Goal: Information Seeking & Learning: Learn about a topic

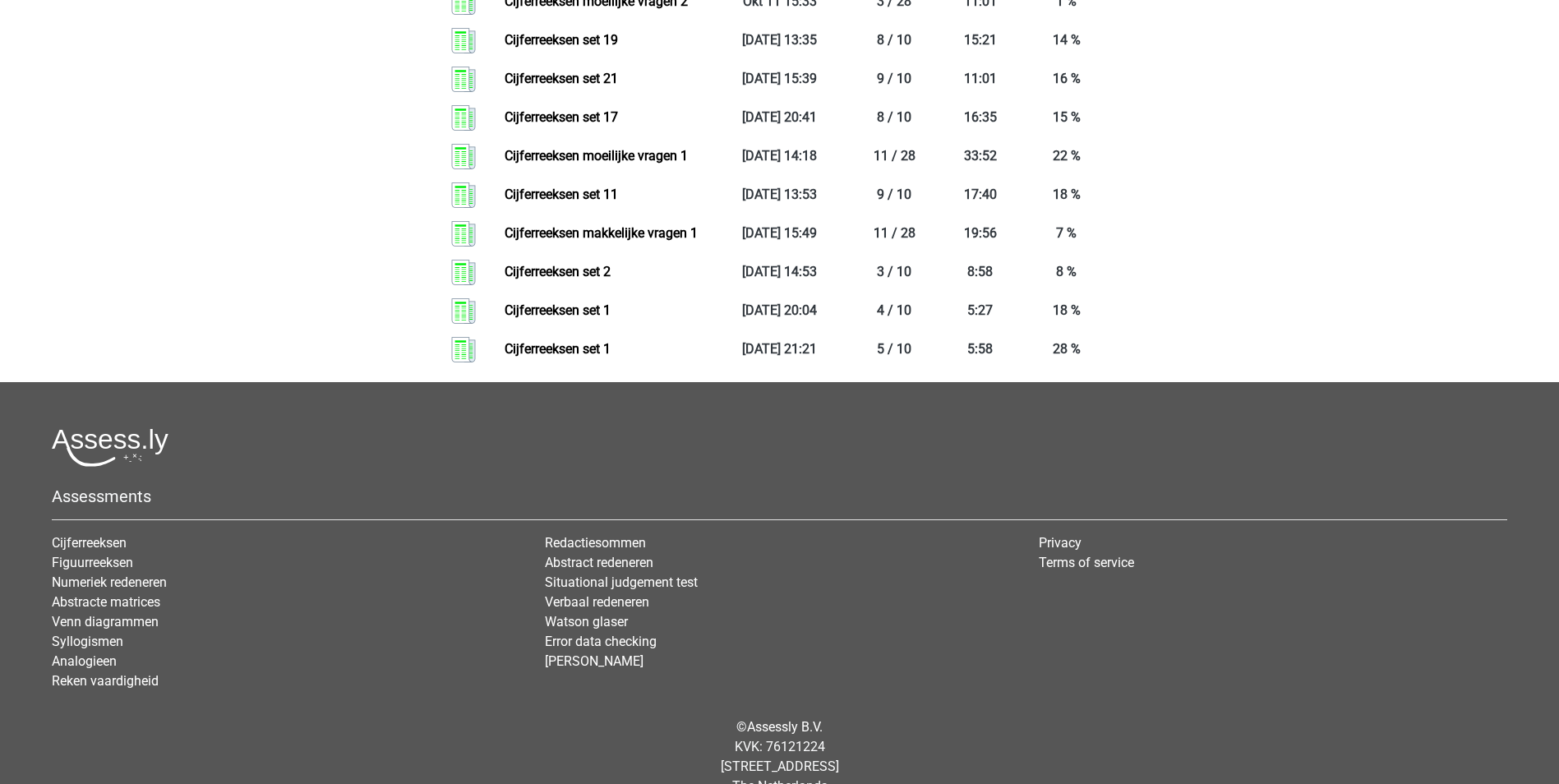
scroll to position [1068, 0]
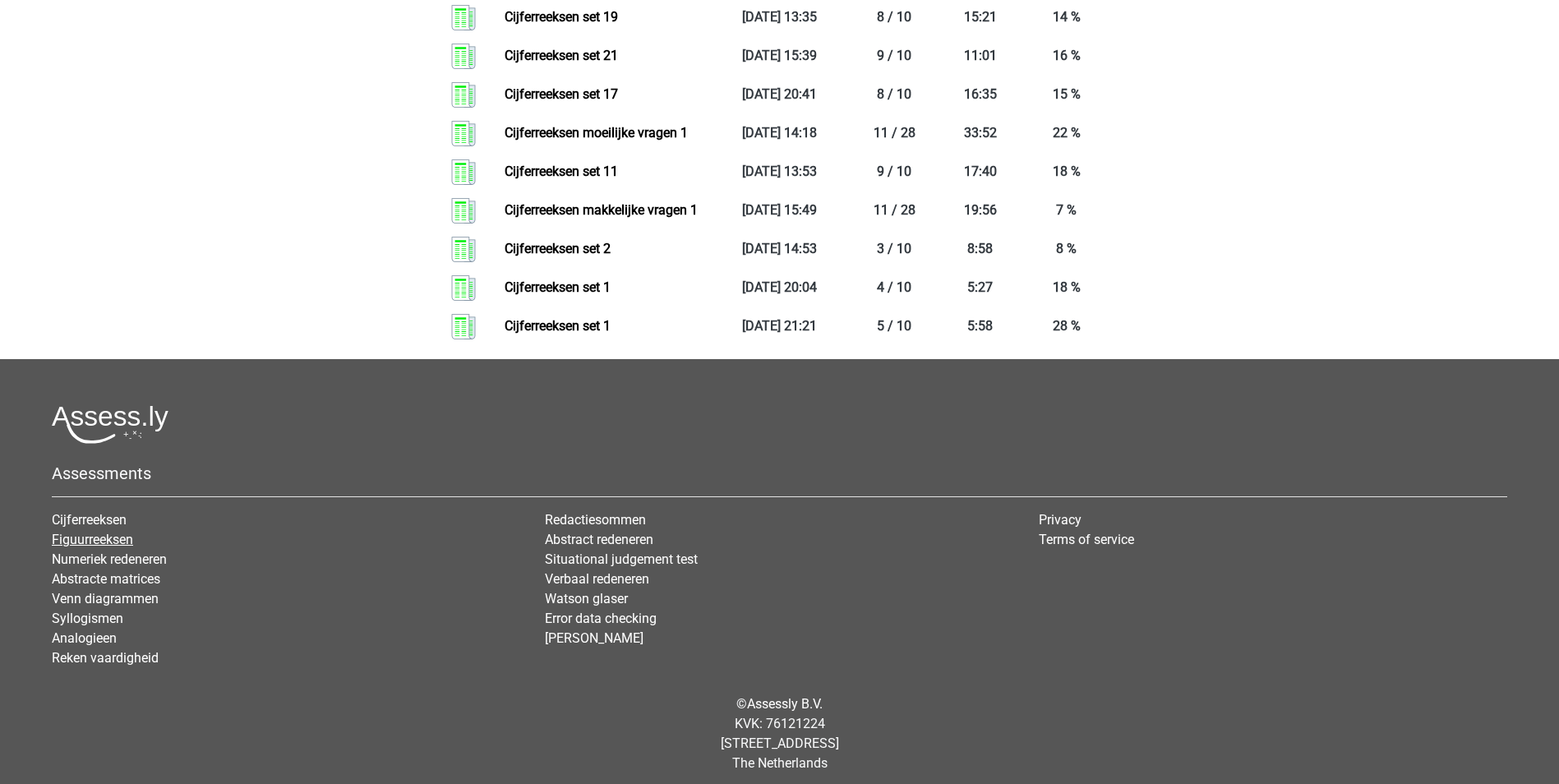
click at [92, 547] on link "Figuurreeksen" at bounding box center [92, 539] width 81 height 15
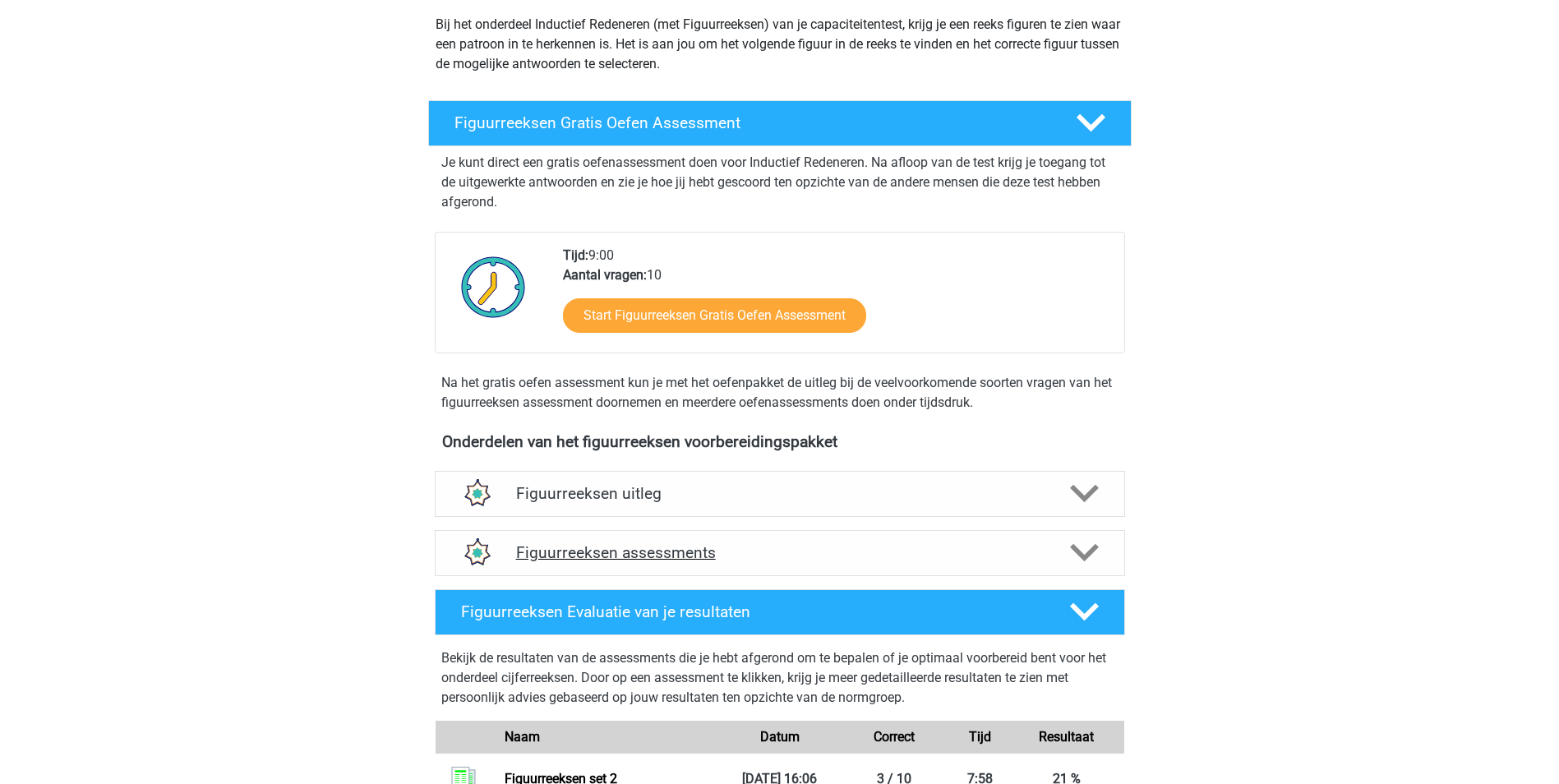
scroll to position [246, 0]
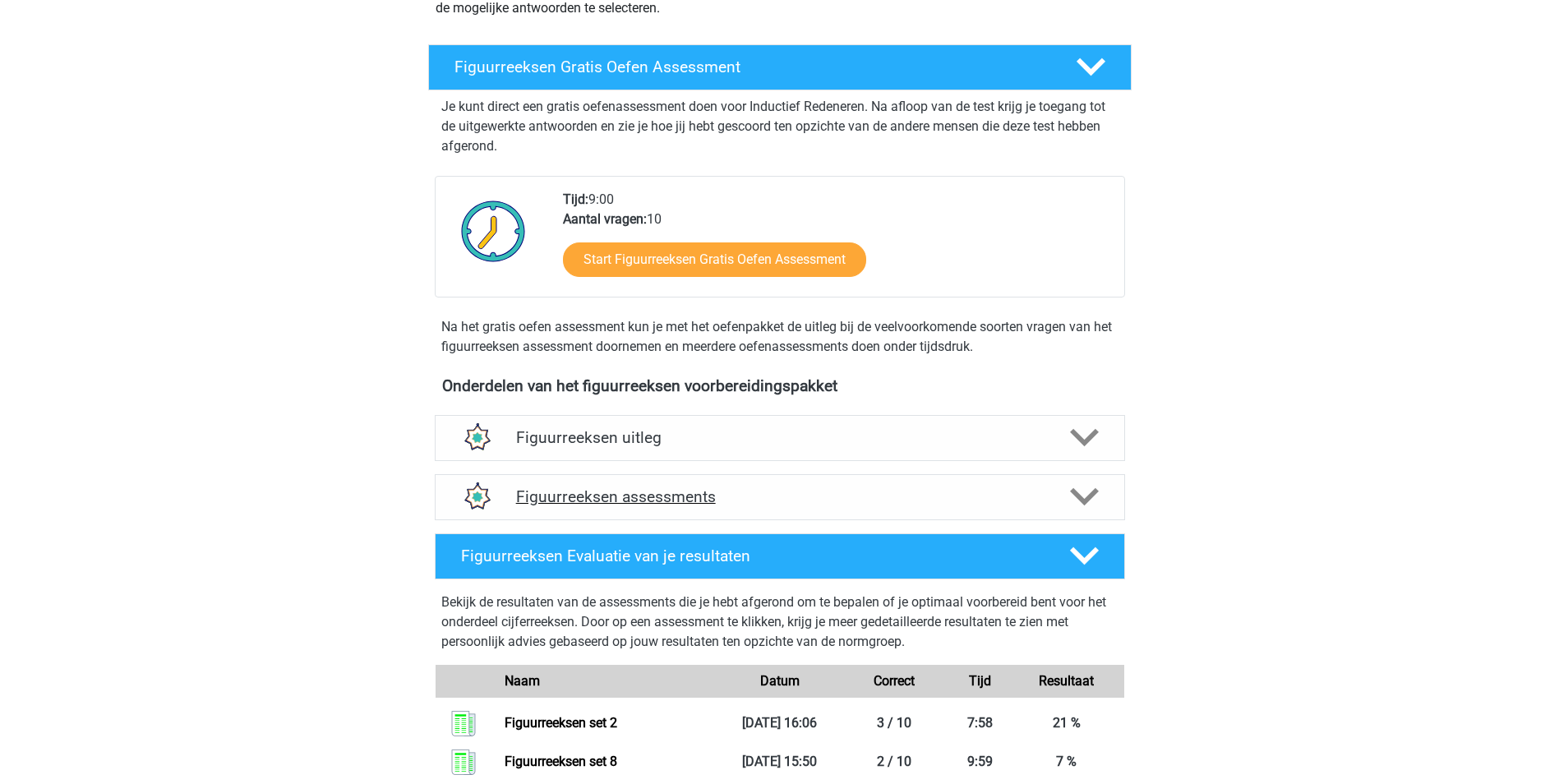
click at [1070, 497] on icon at bounding box center [1084, 497] width 29 height 29
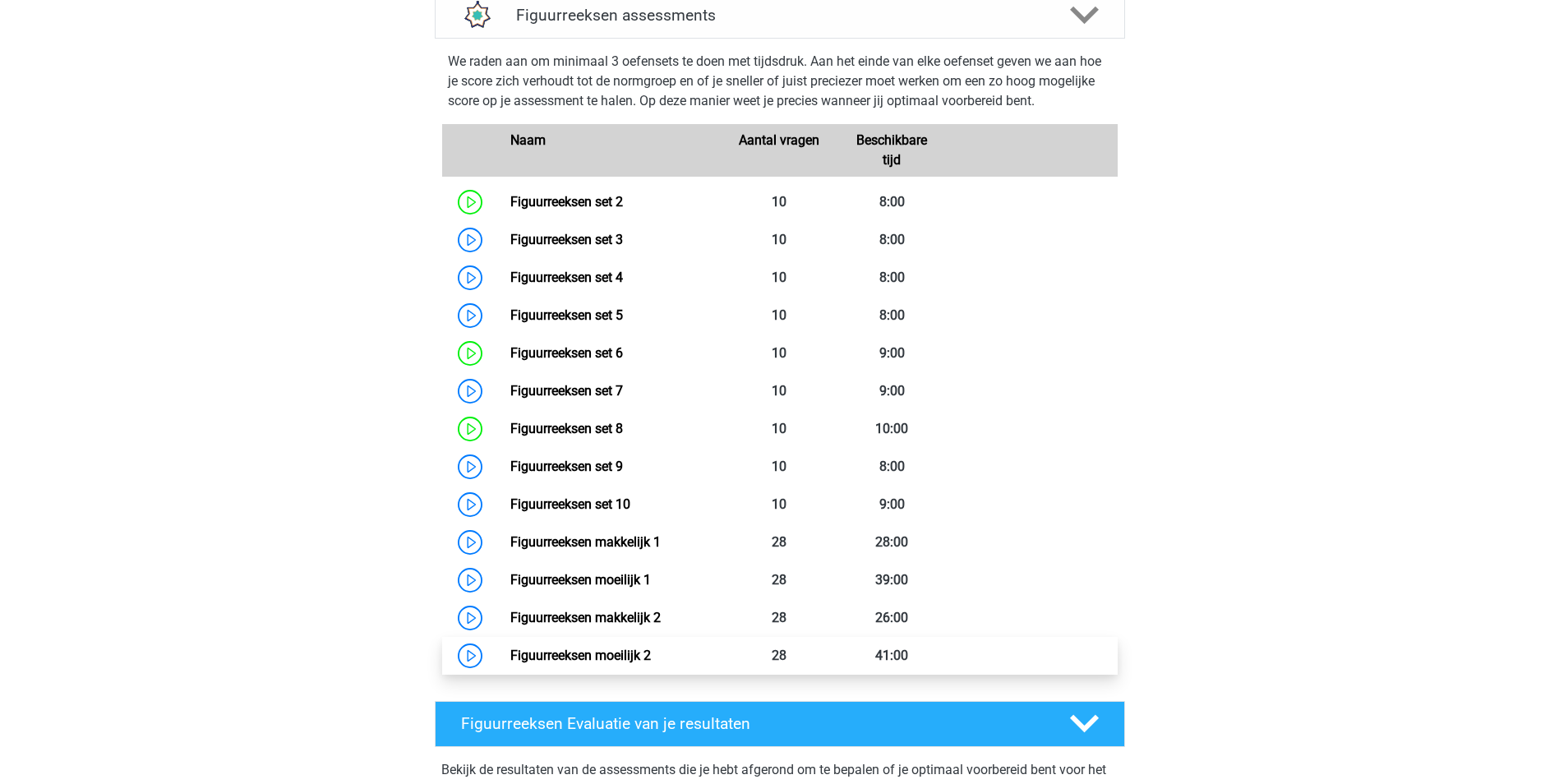
scroll to position [739, 0]
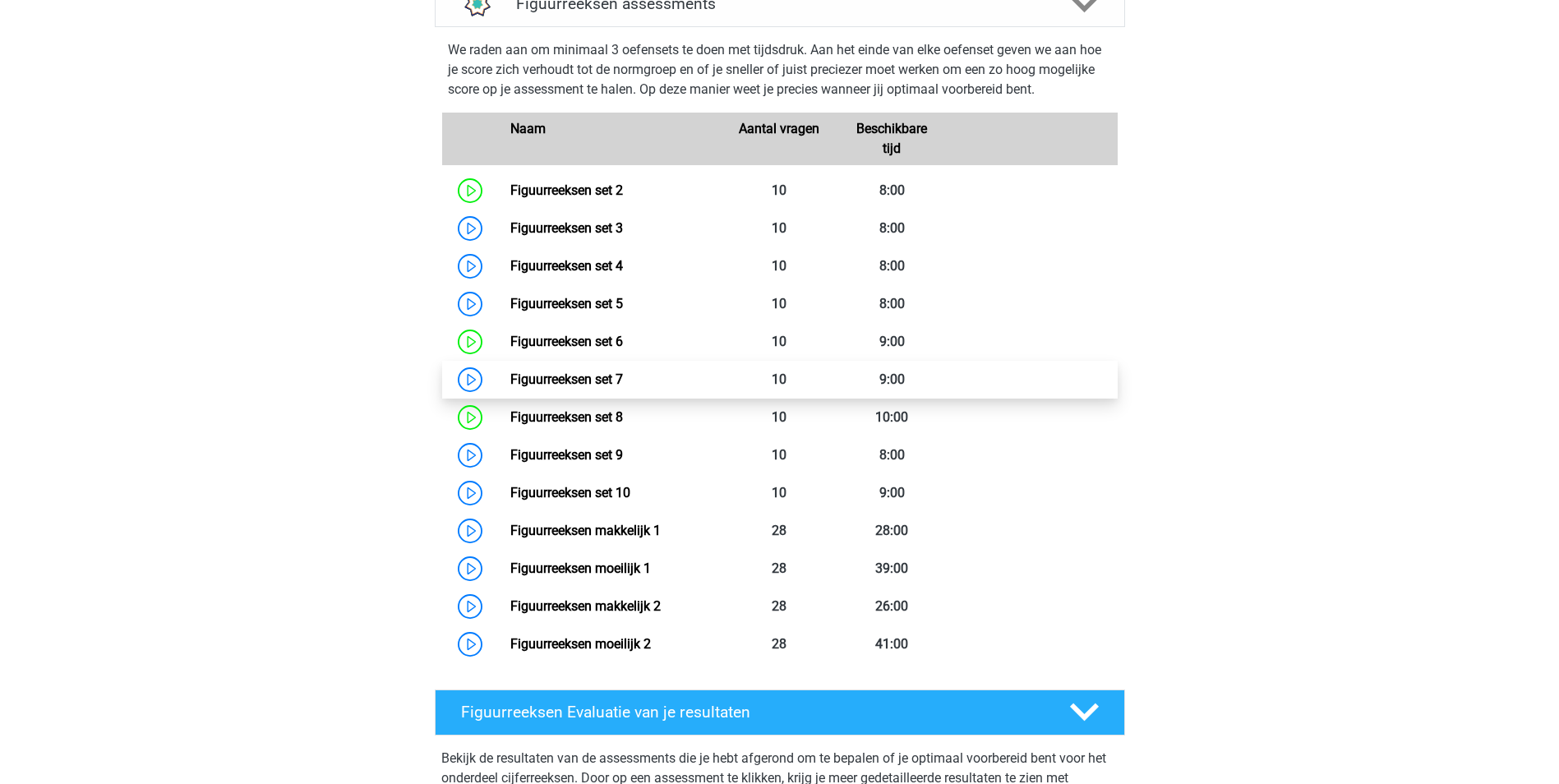
click at [539, 376] on link "Figuurreeksen set 7" at bounding box center [567, 379] width 113 height 15
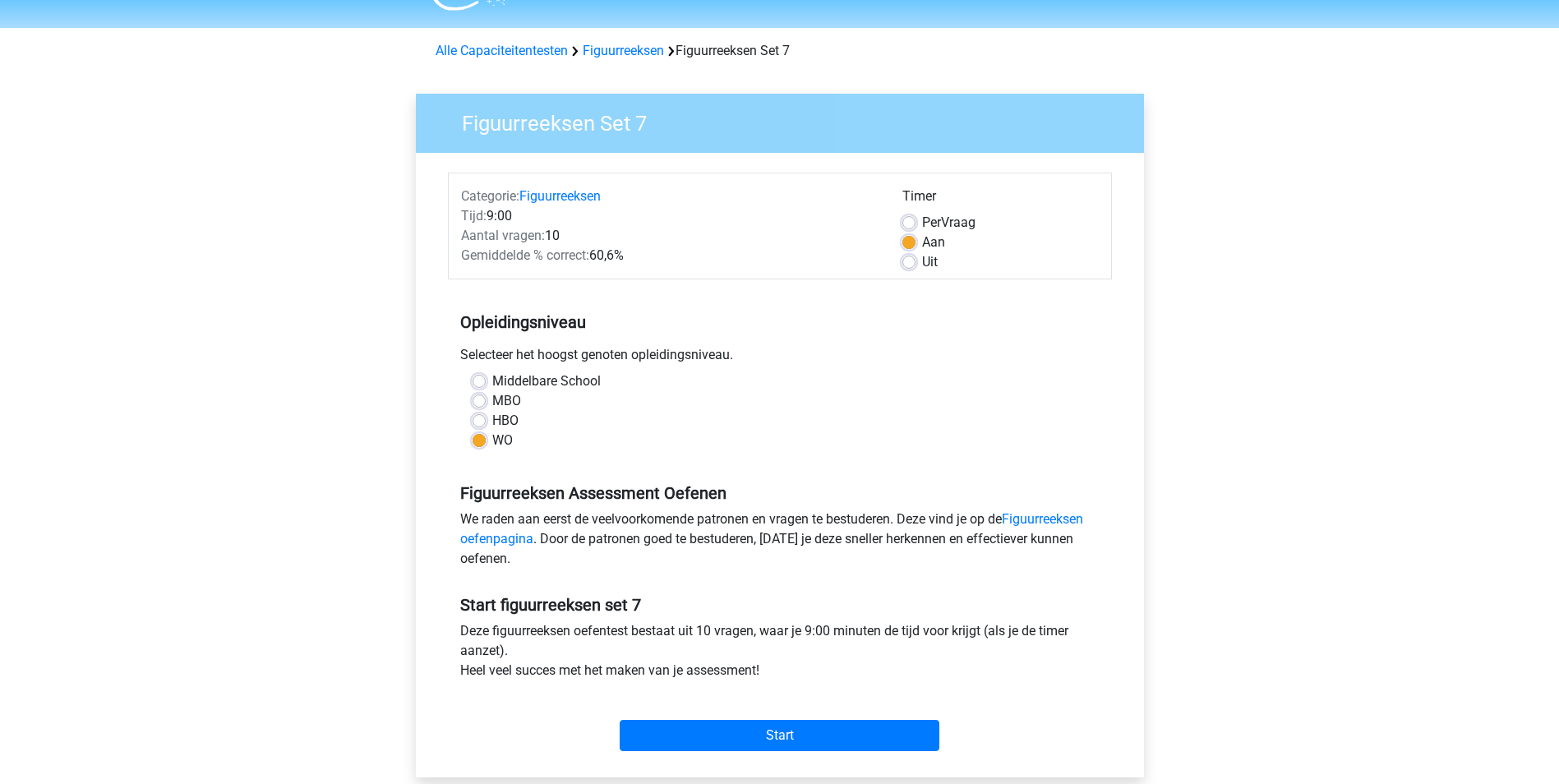
scroll to position [411, 0]
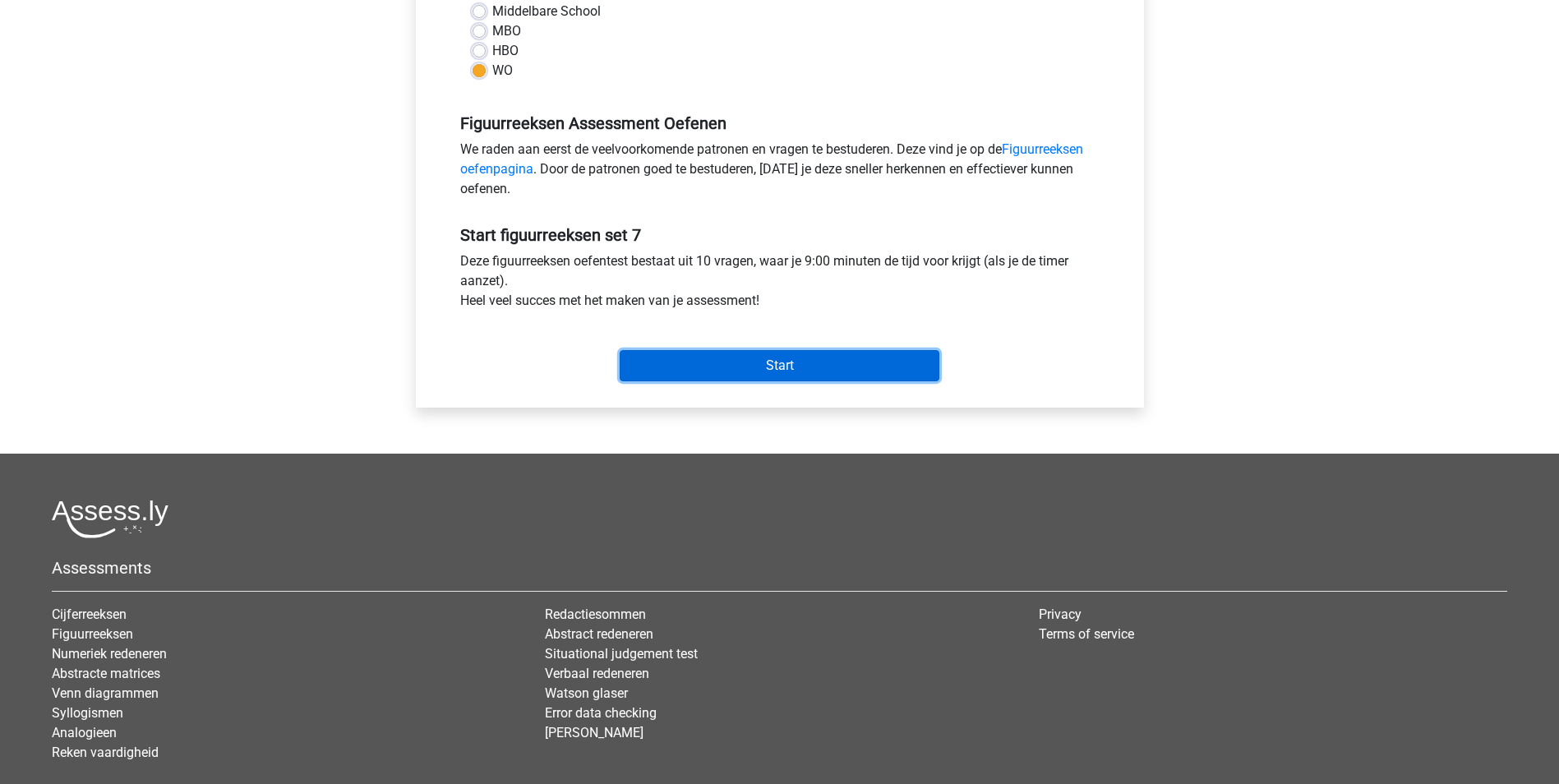
click at [728, 364] on input "Start" at bounding box center [779, 365] width 319 height 31
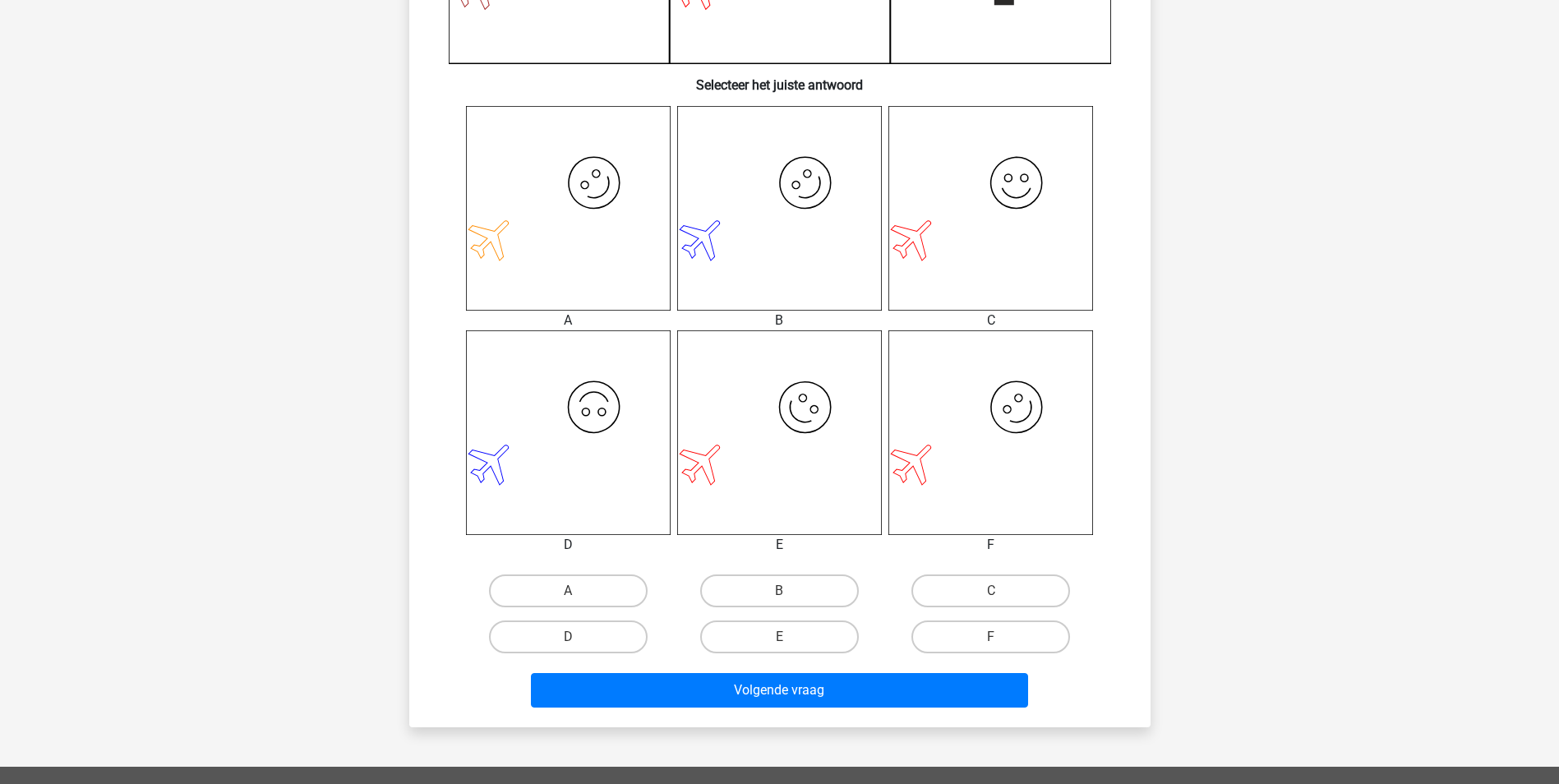
scroll to position [575, 0]
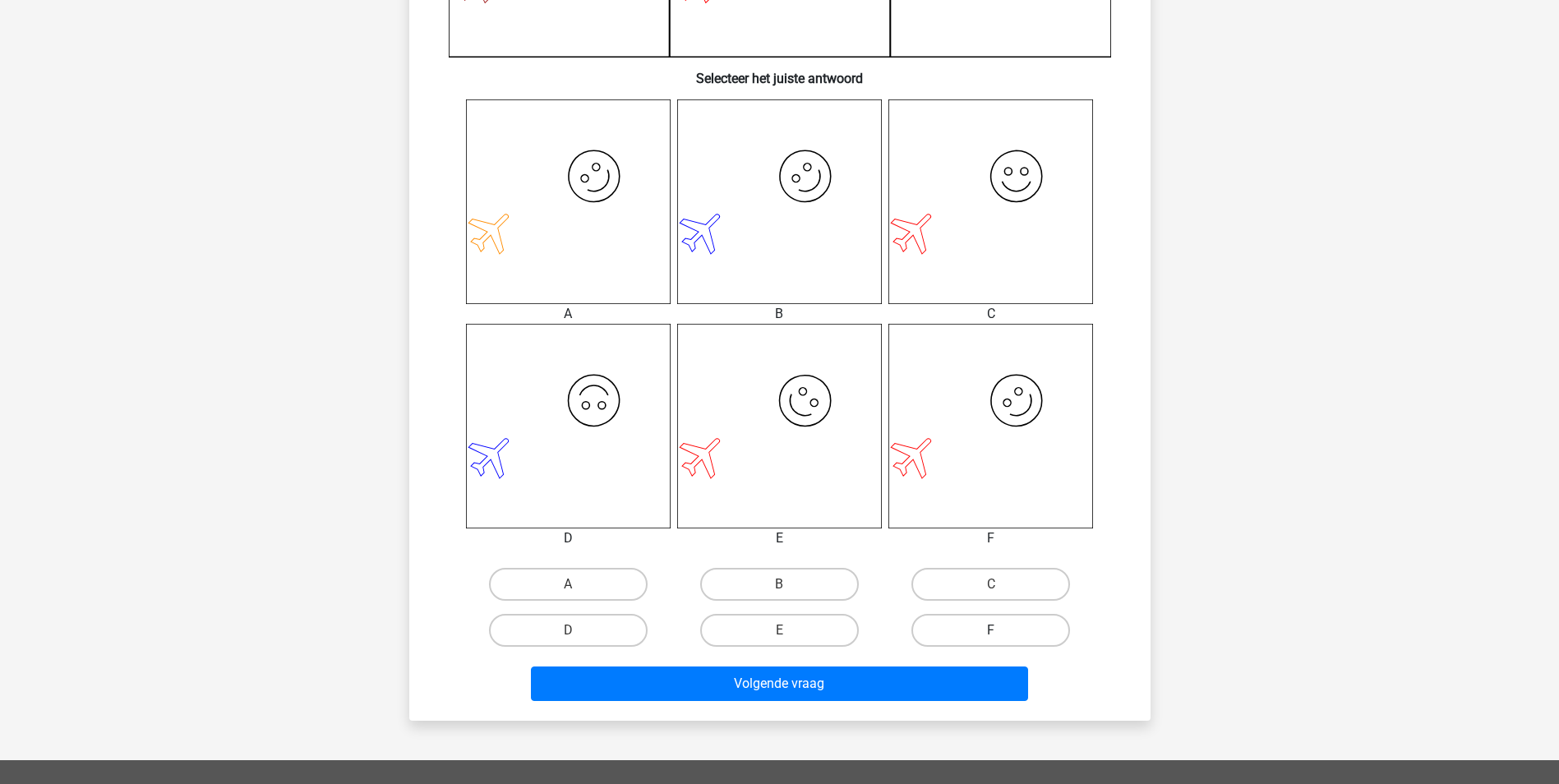
click at [980, 635] on label "F" at bounding box center [990, 630] width 158 height 33
click at [991, 635] on input "F" at bounding box center [996, 635] width 11 height 11
radio input "true"
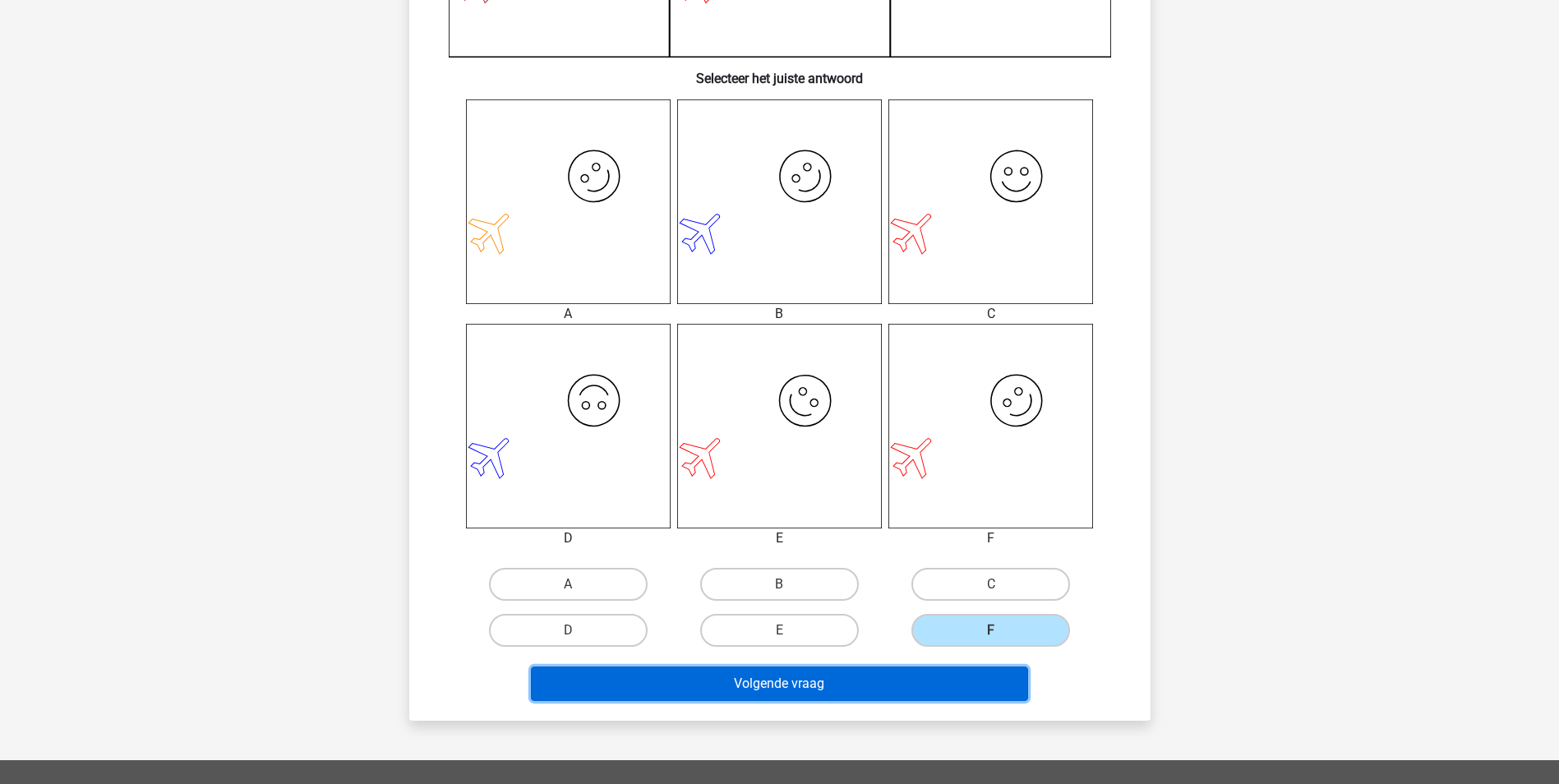
click at [871, 697] on button "Volgende vraag" at bounding box center [779, 683] width 497 height 35
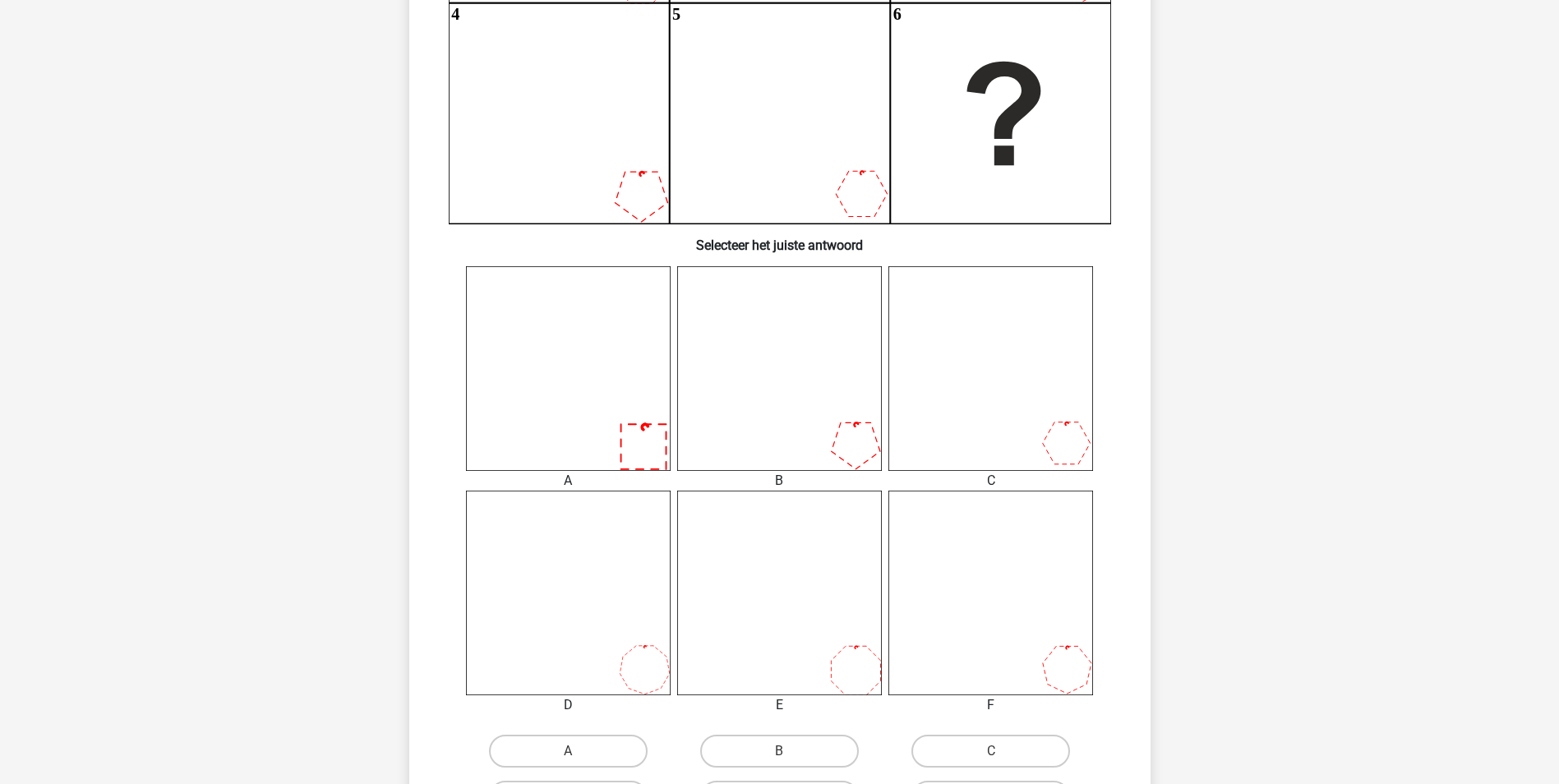
scroll to position [411, 0]
click at [965, 645] on icon at bounding box center [991, 590] width 205 height 205
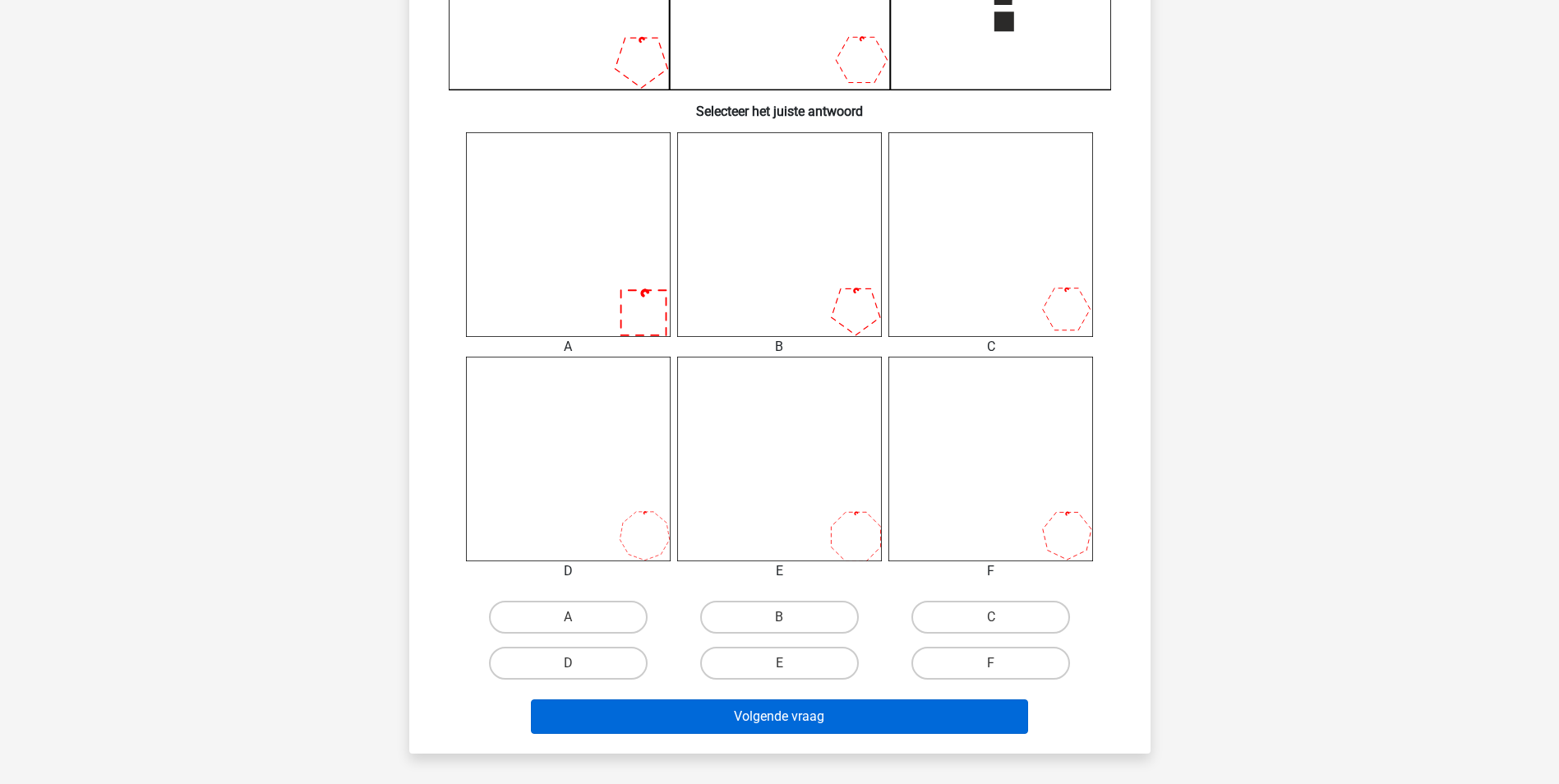
scroll to position [575, 0]
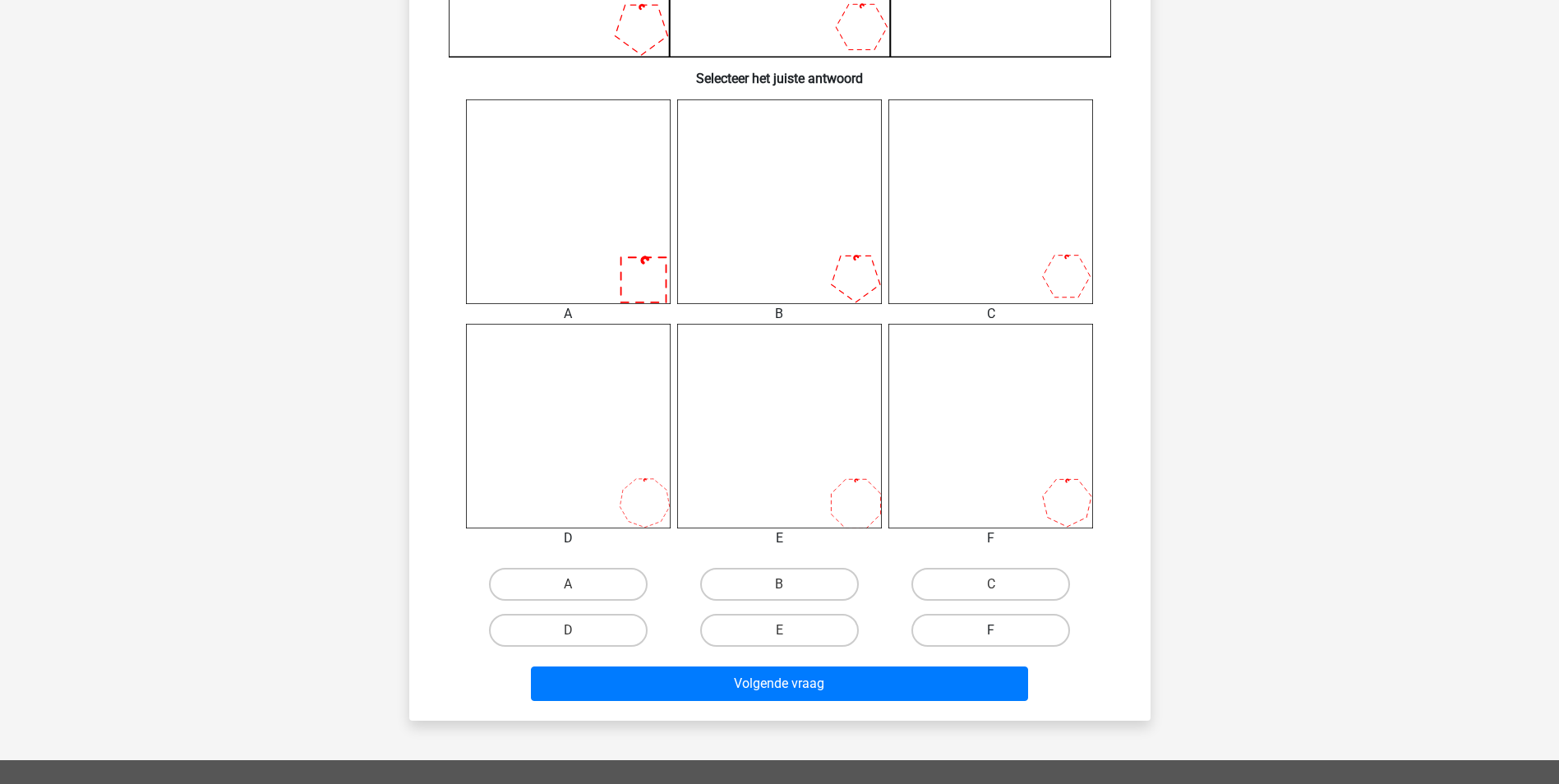
click at [983, 627] on label "F" at bounding box center [990, 630] width 158 height 33
click at [991, 630] on input "F" at bounding box center [996, 635] width 11 height 11
radio input "true"
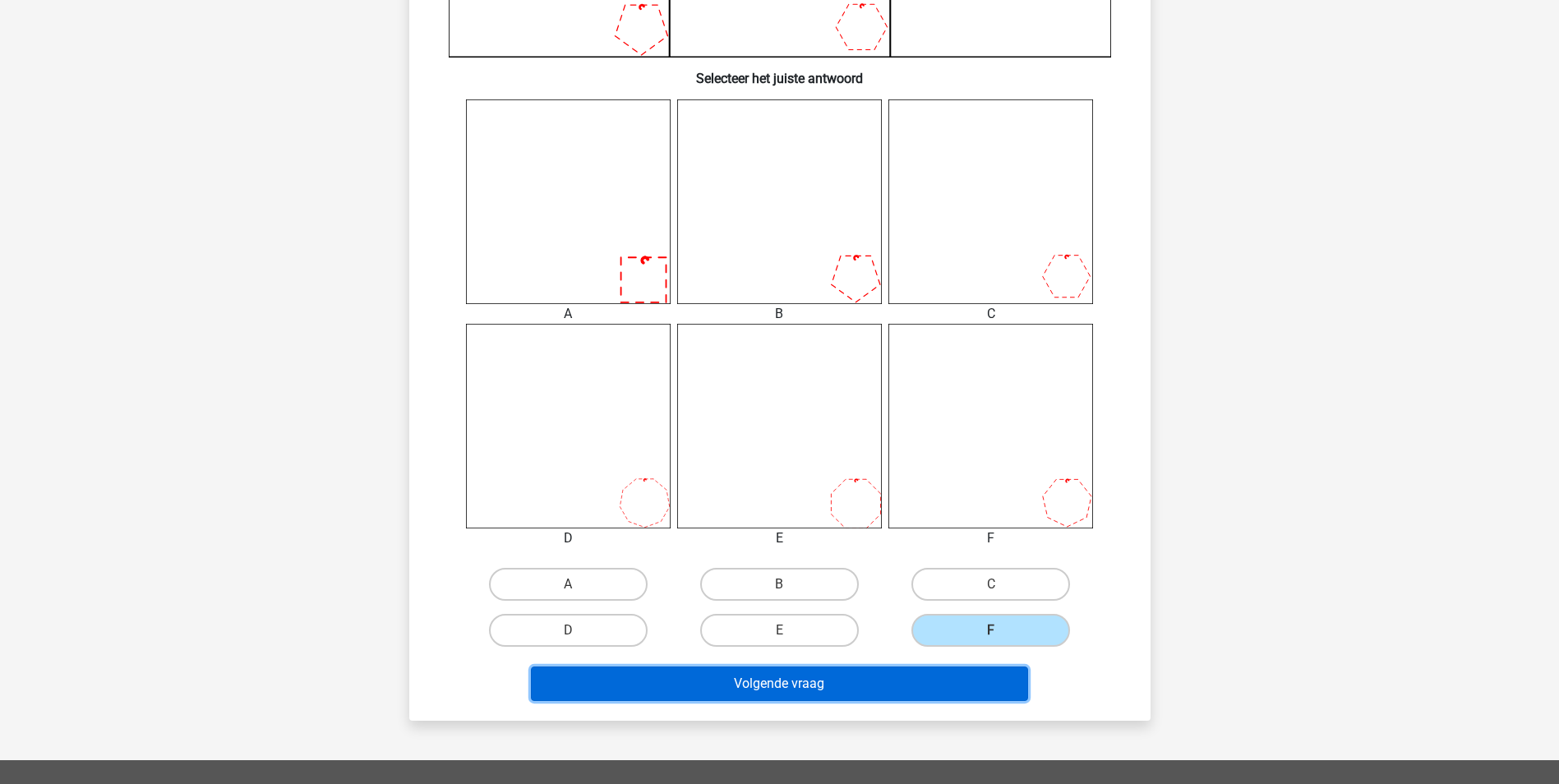
click at [854, 681] on button "Volgende vraag" at bounding box center [779, 683] width 497 height 35
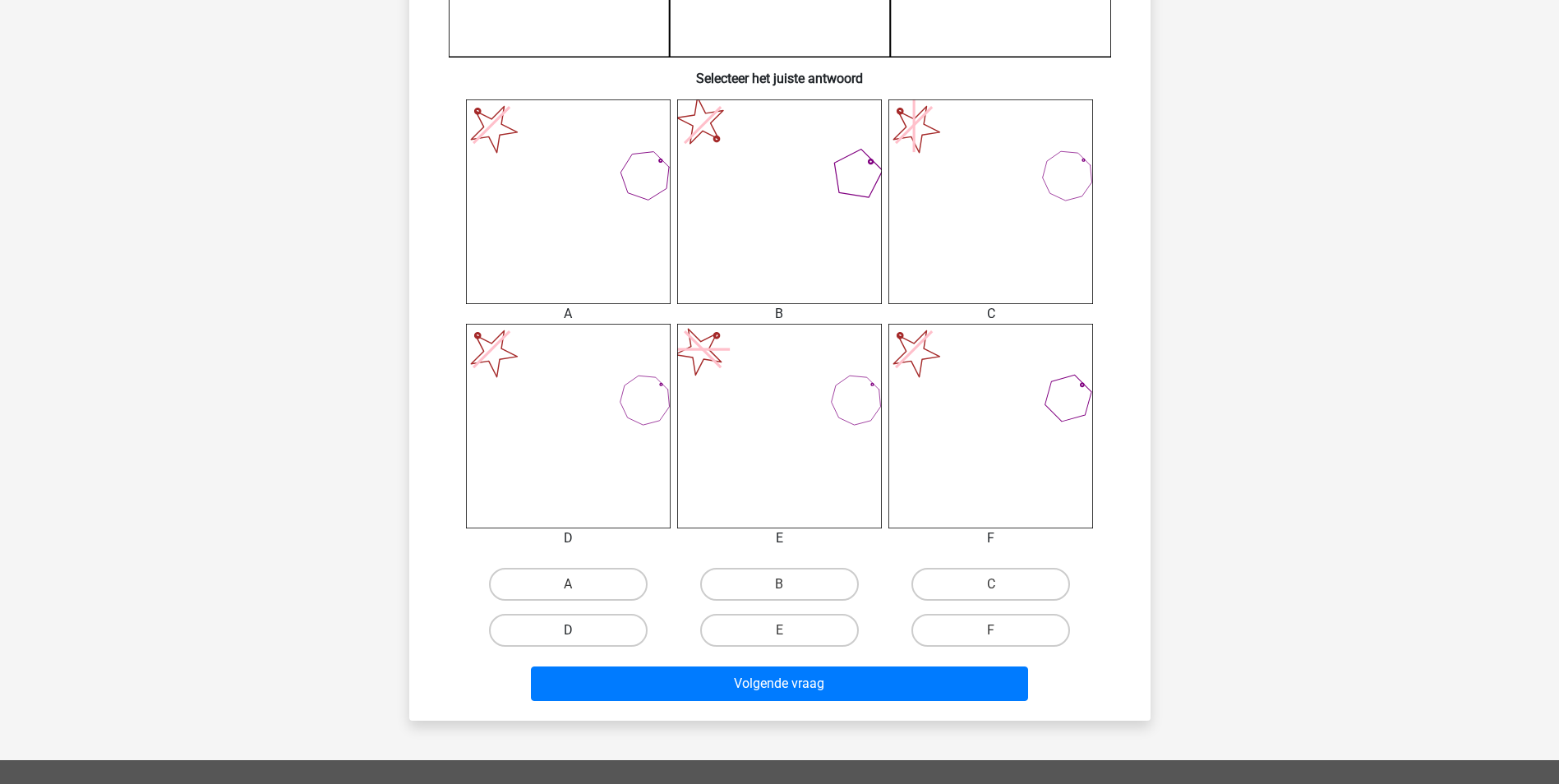
click at [588, 631] on label "D" at bounding box center [567, 630] width 158 height 33
click at [578, 631] on input "D" at bounding box center [573, 635] width 11 height 11
radio input "true"
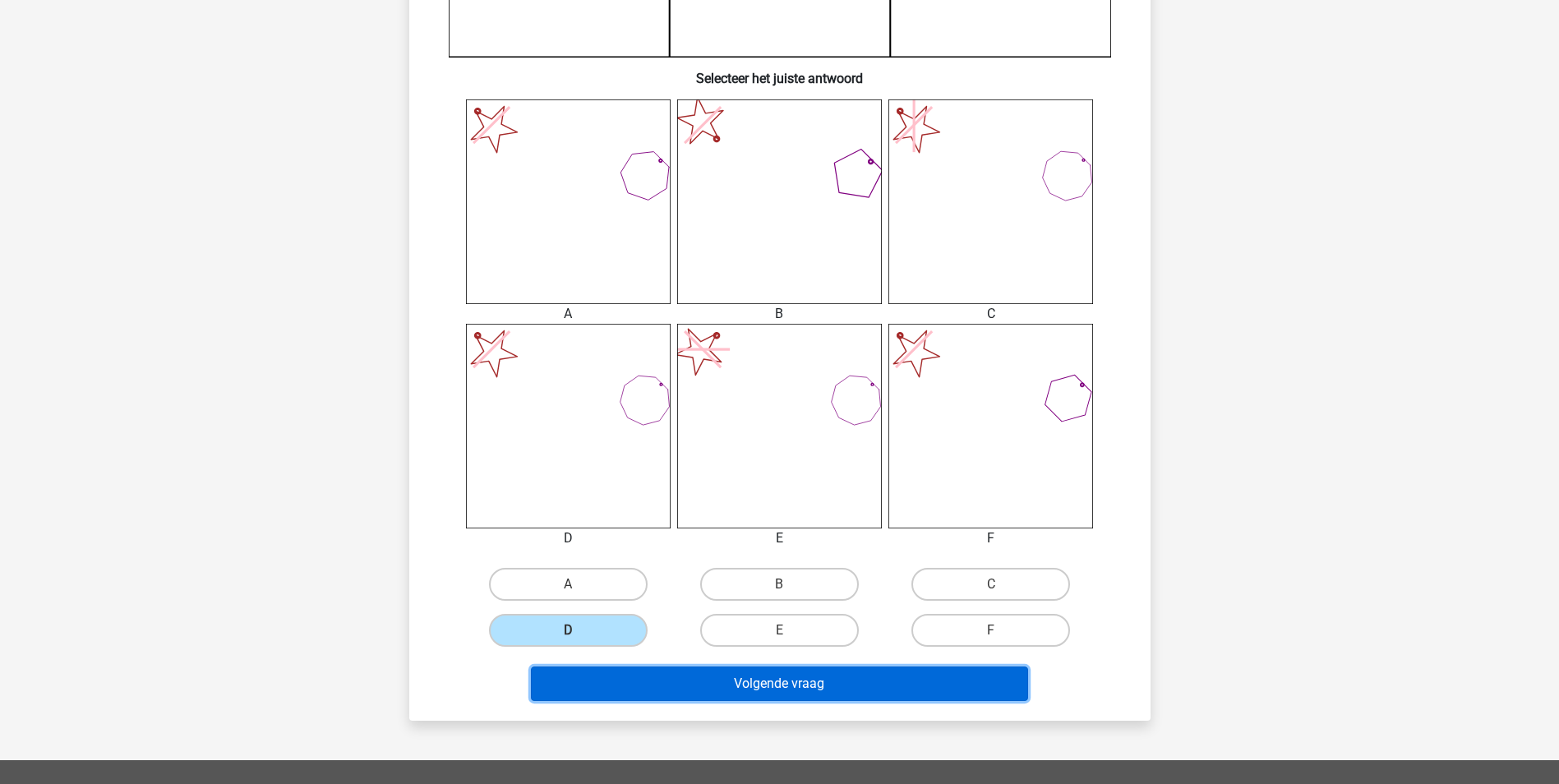
click at [705, 683] on button "Volgende vraag" at bounding box center [779, 683] width 497 height 35
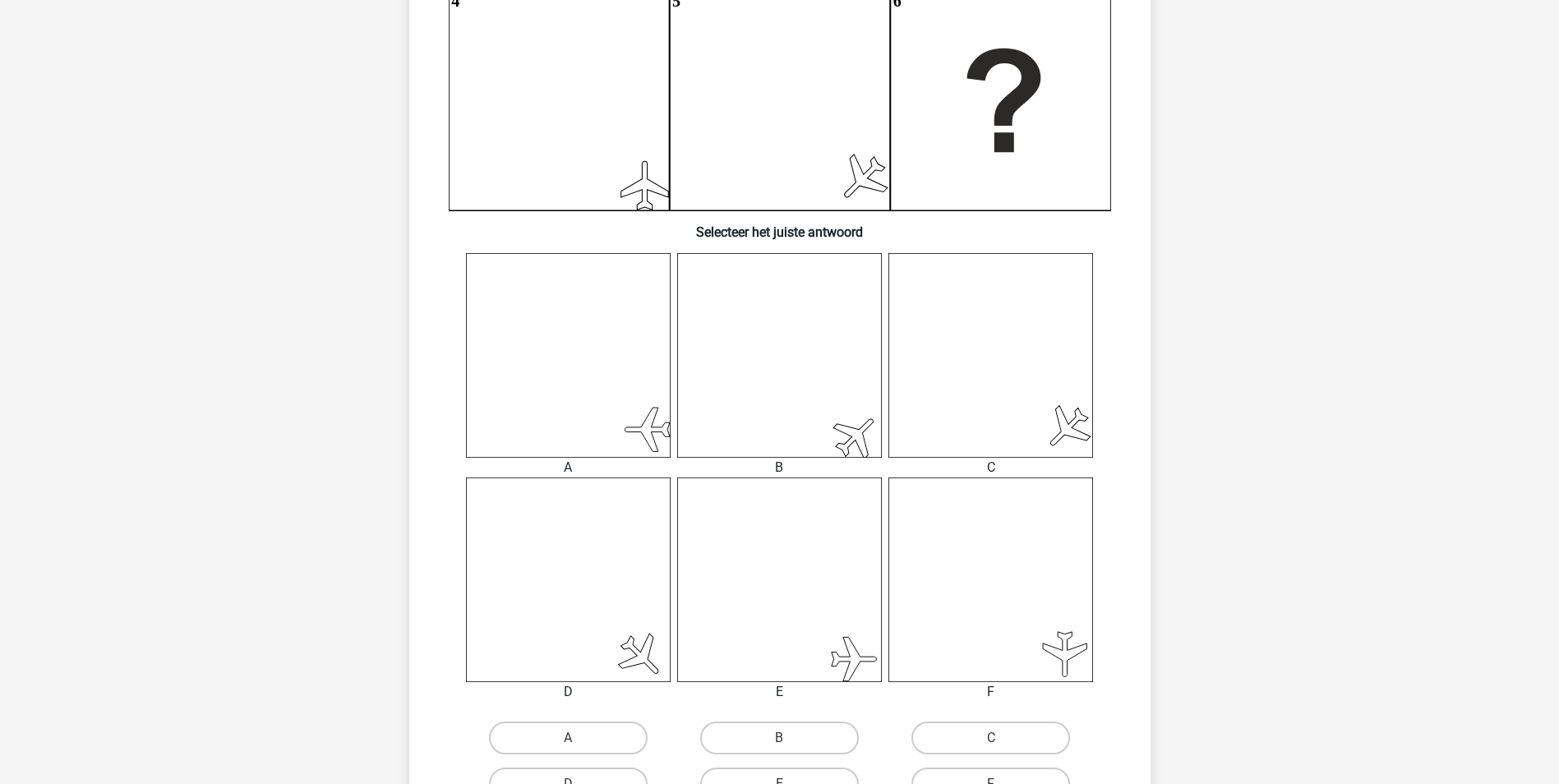
scroll to position [493, 0]
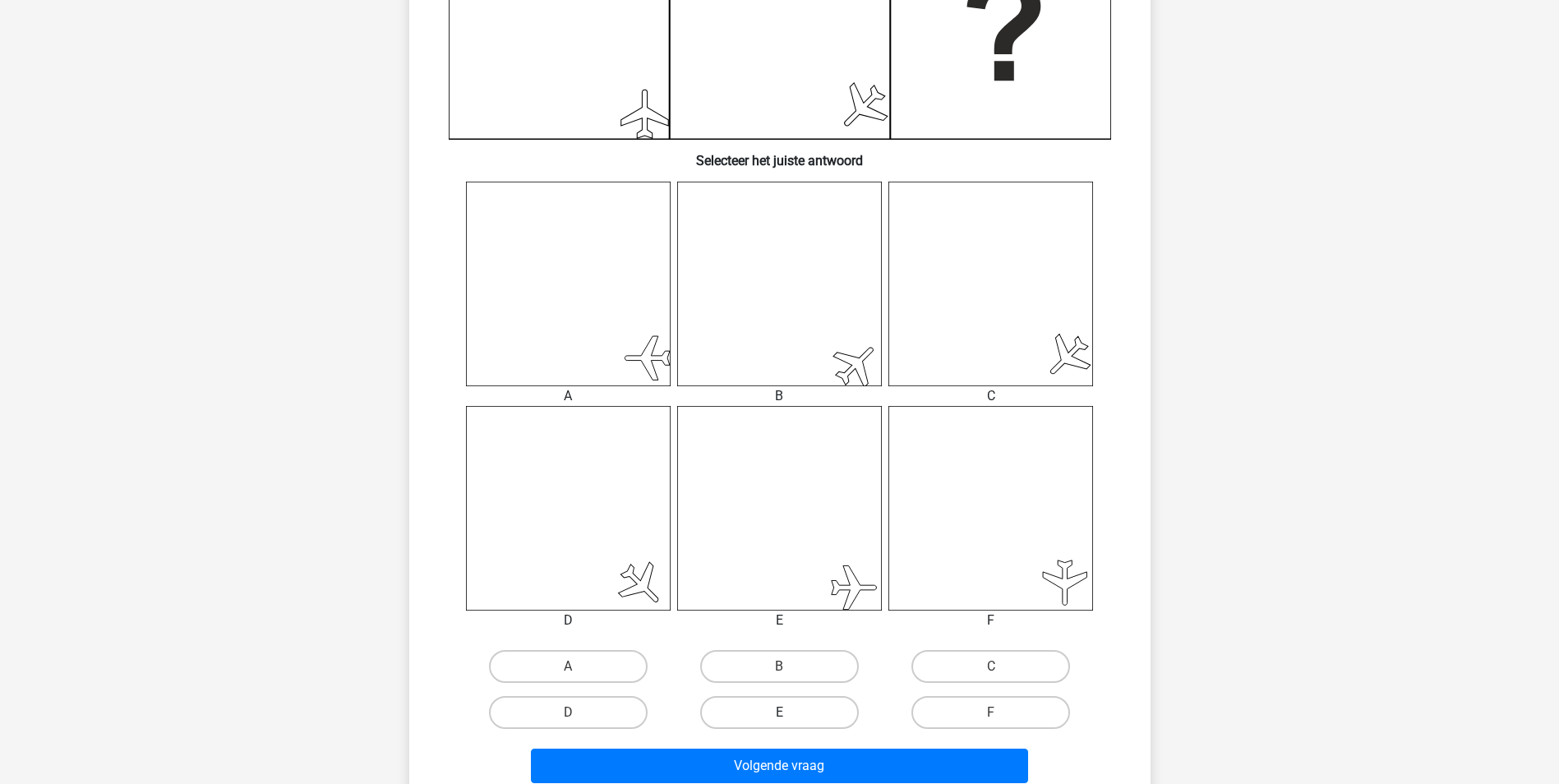
click at [779, 709] on label "E" at bounding box center [779, 712] width 158 height 33
click at [779, 712] on input "E" at bounding box center [784, 717] width 11 height 11
radio input "true"
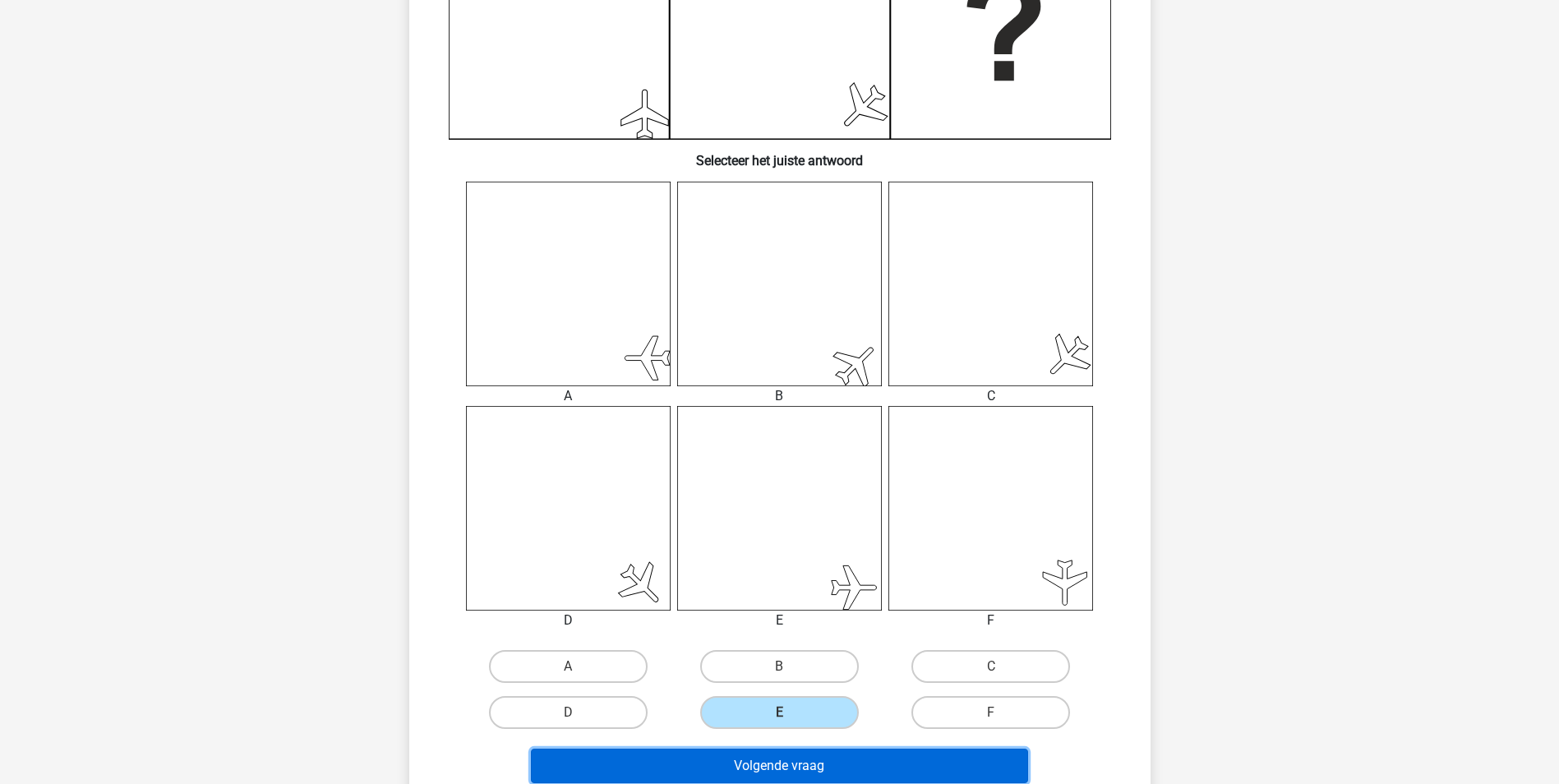
click at [780, 754] on button "Volgende vraag" at bounding box center [779, 765] width 497 height 35
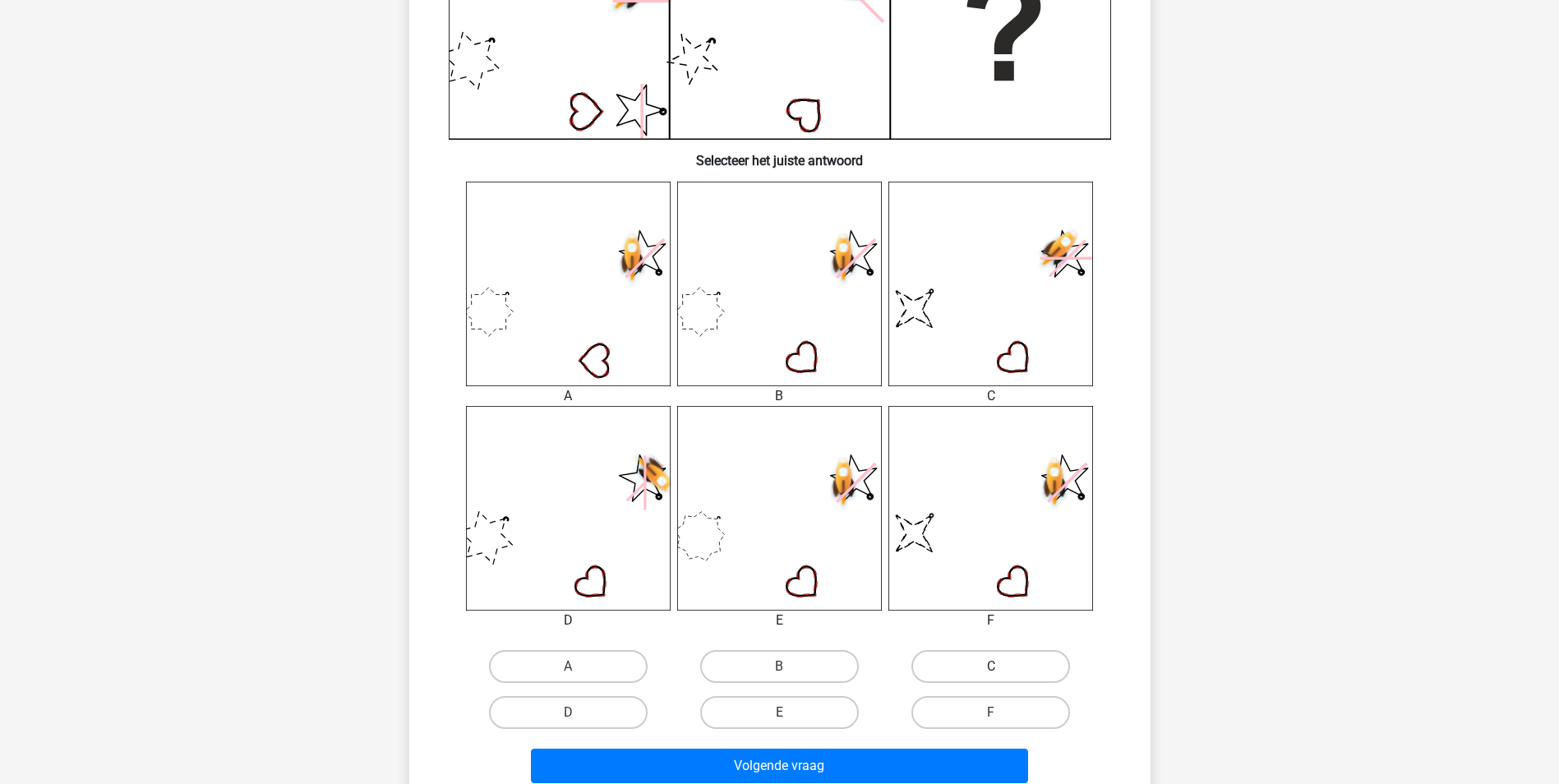
click at [964, 670] on label "C" at bounding box center [990, 666] width 158 height 33
click at [991, 670] on input "C" at bounding box center [996, 671] width 11 height 11
radio input "true"
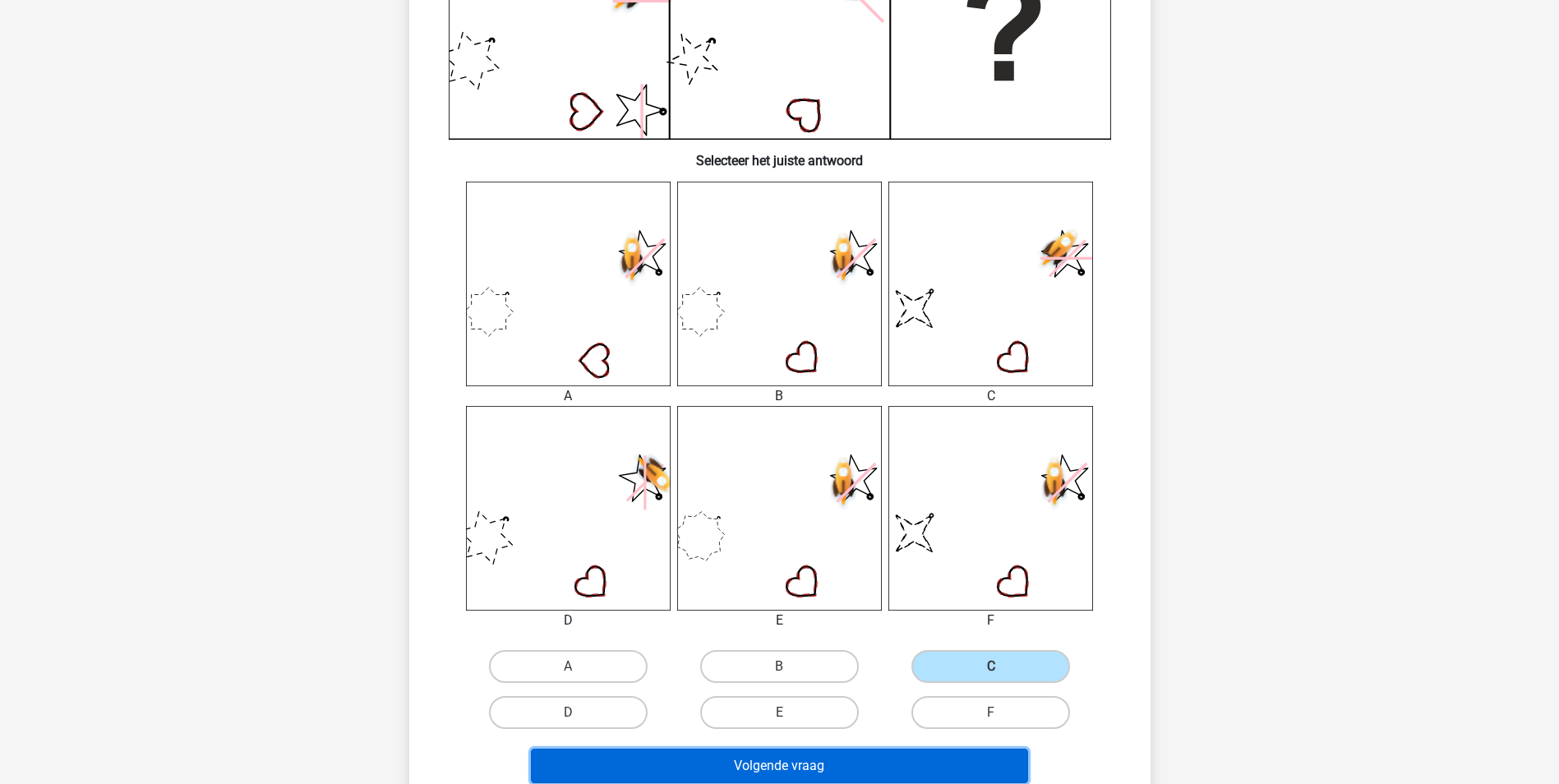
click at [812, 762] on button "Volgende vraag" at bounding box center [779, 765] width 497 height 35
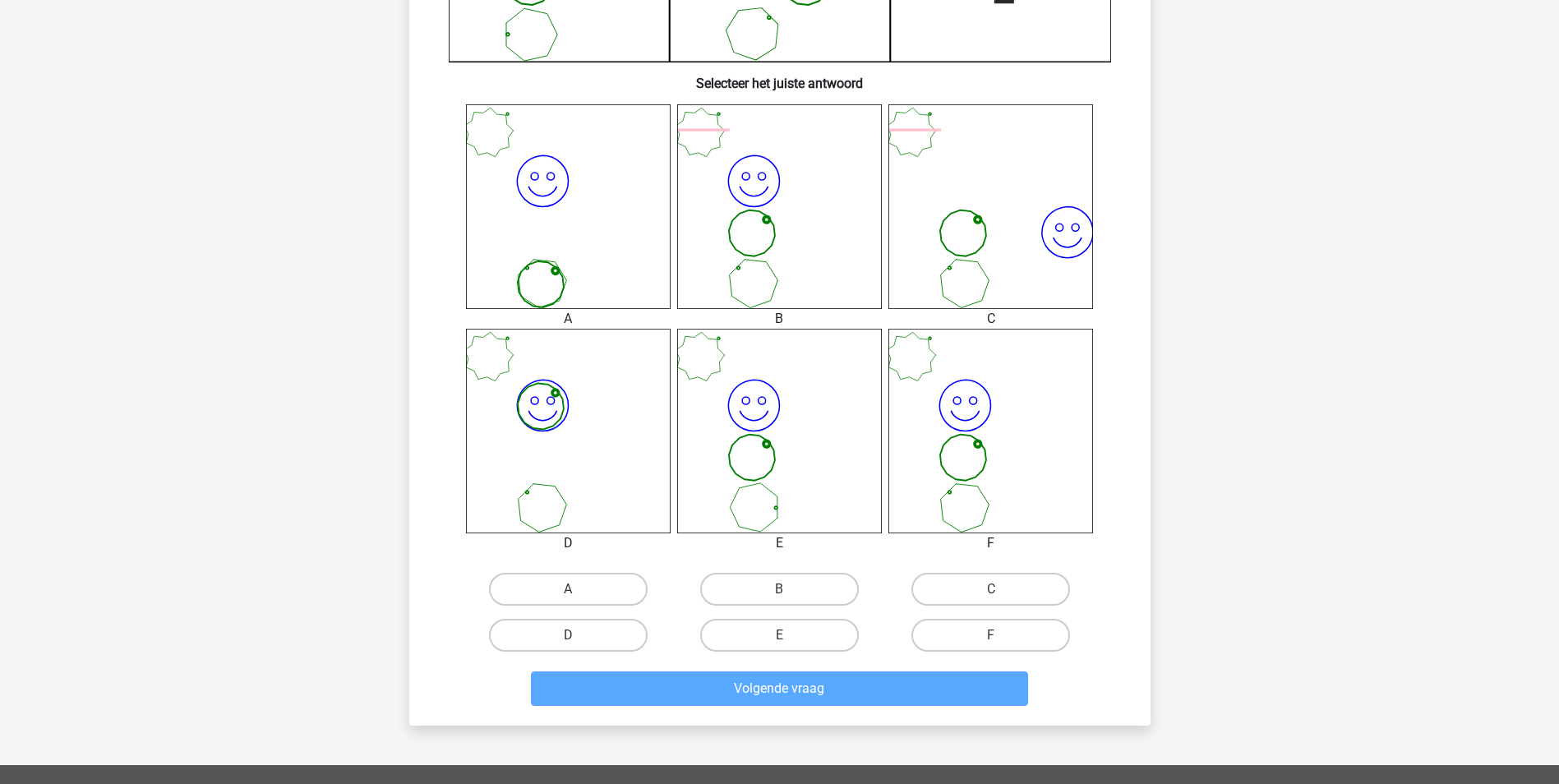
scroll to position [575, 0]
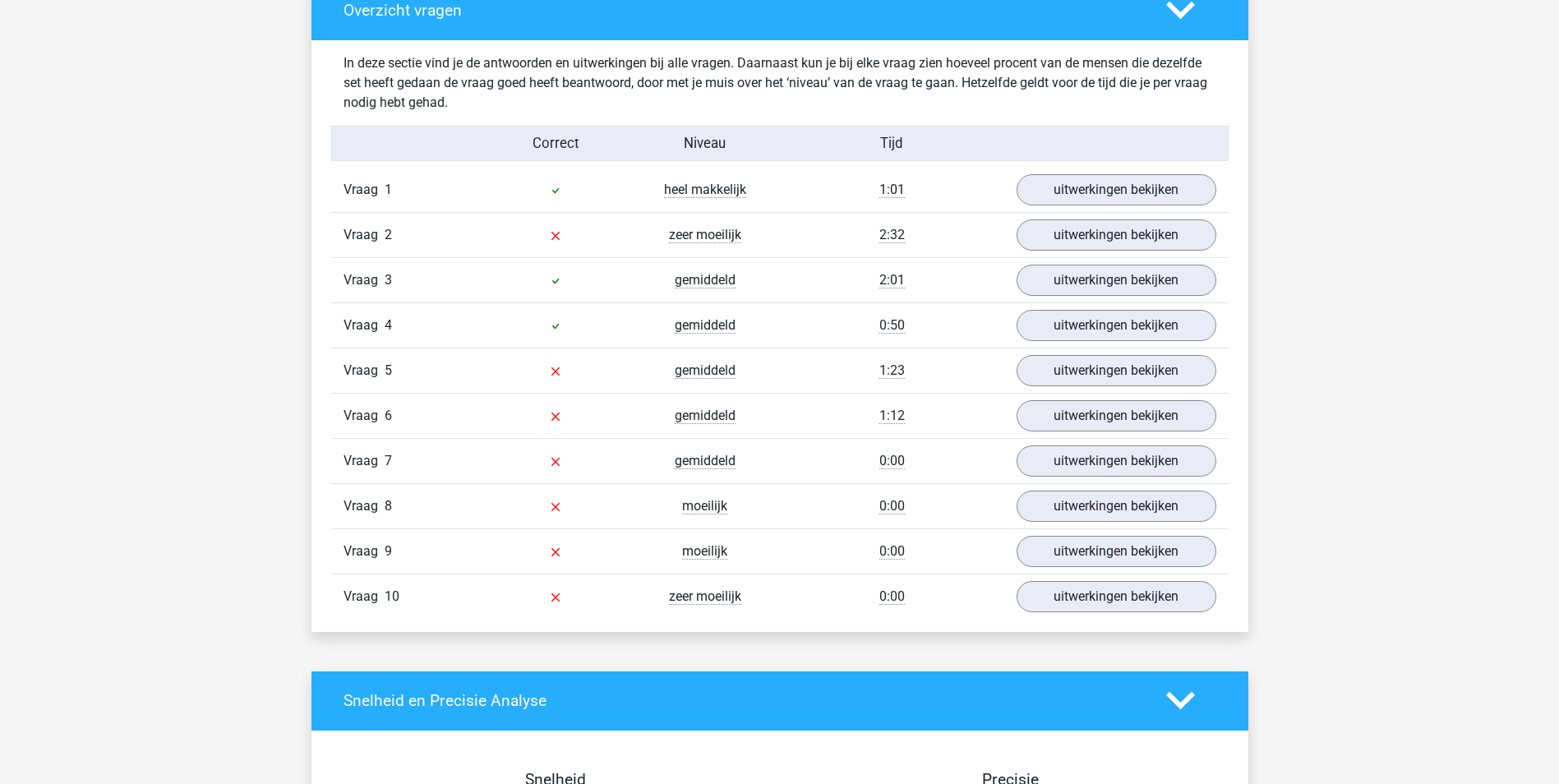
scroll to position [986, 0]
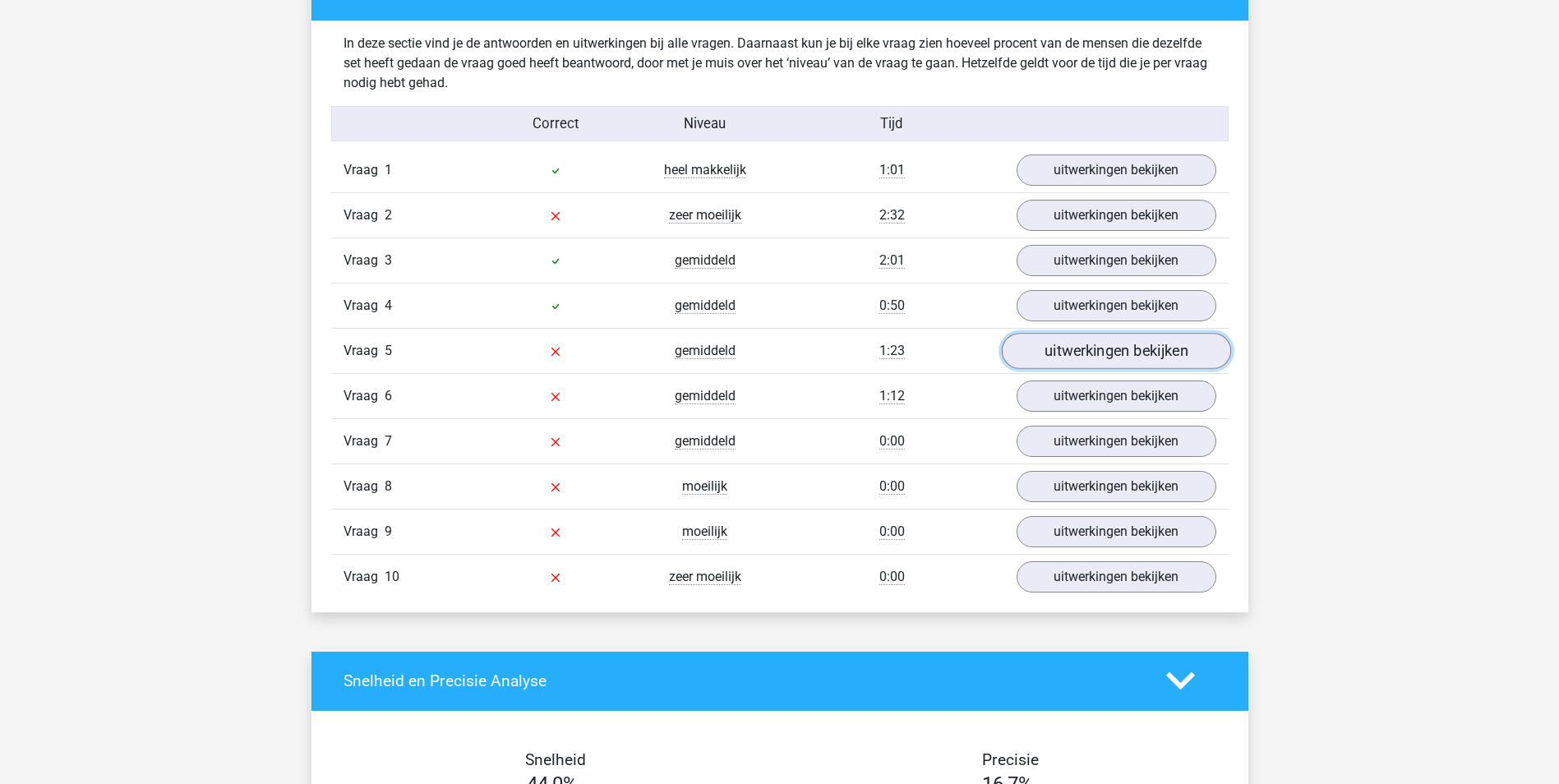
click at [1086, 361] on link "uitwerkingen bekijken" at bounding box center [1115, 351] width 229 height 36
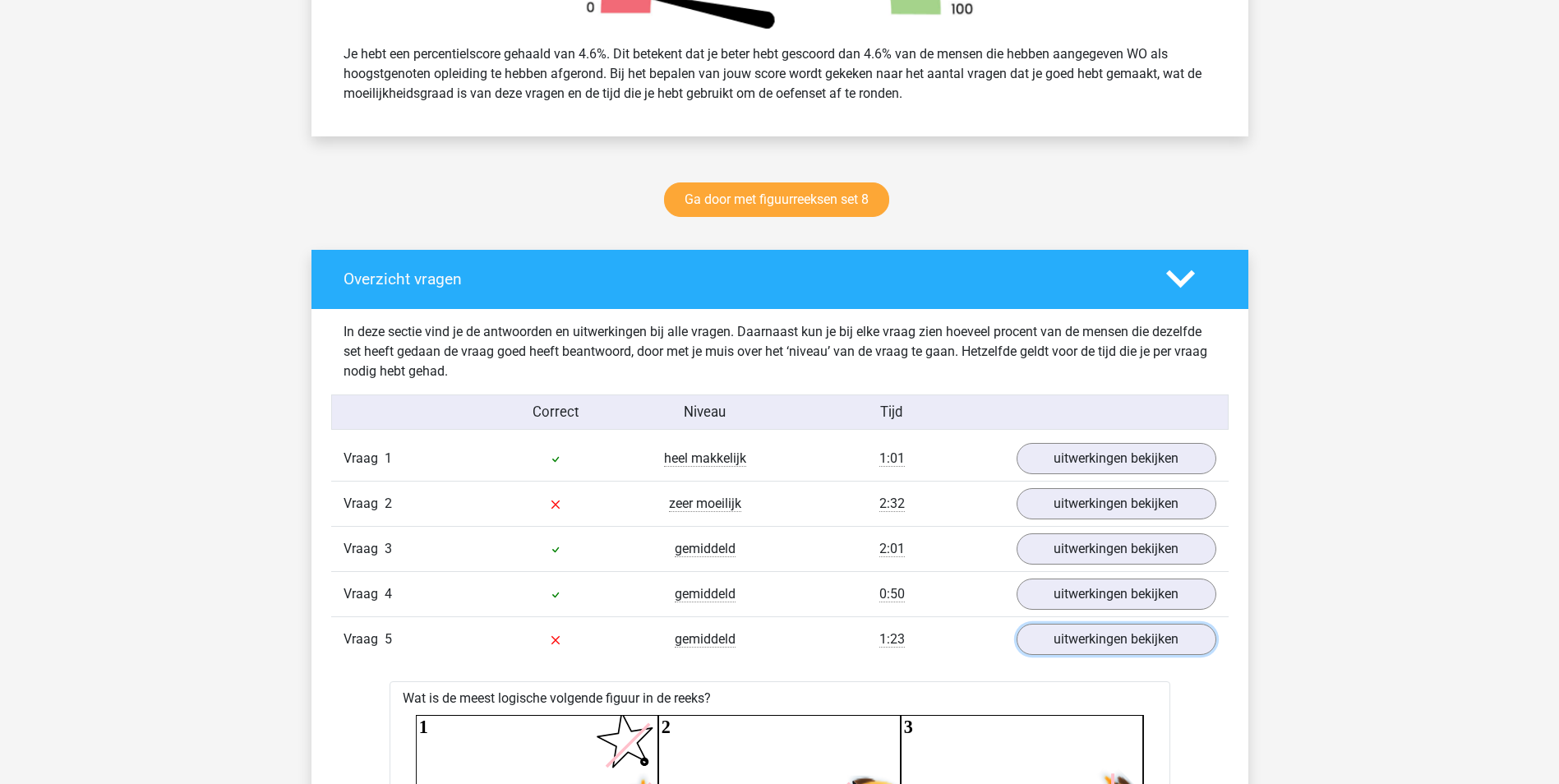
scroll to position [657, 0]
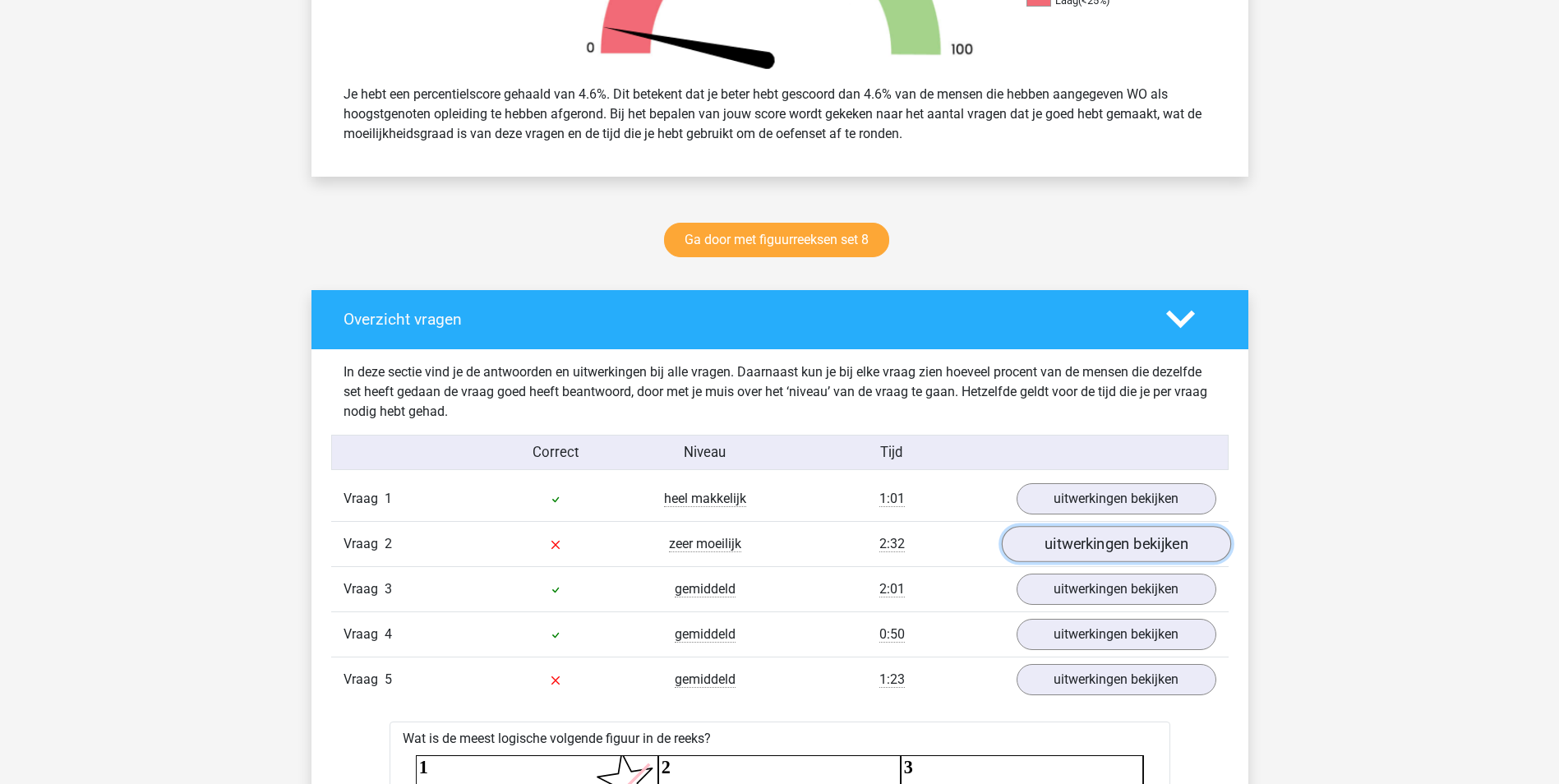
click at [1081, 542] on link "uitwerkingen bekijken" at bounding box center [1115, 544] width 229 height 36
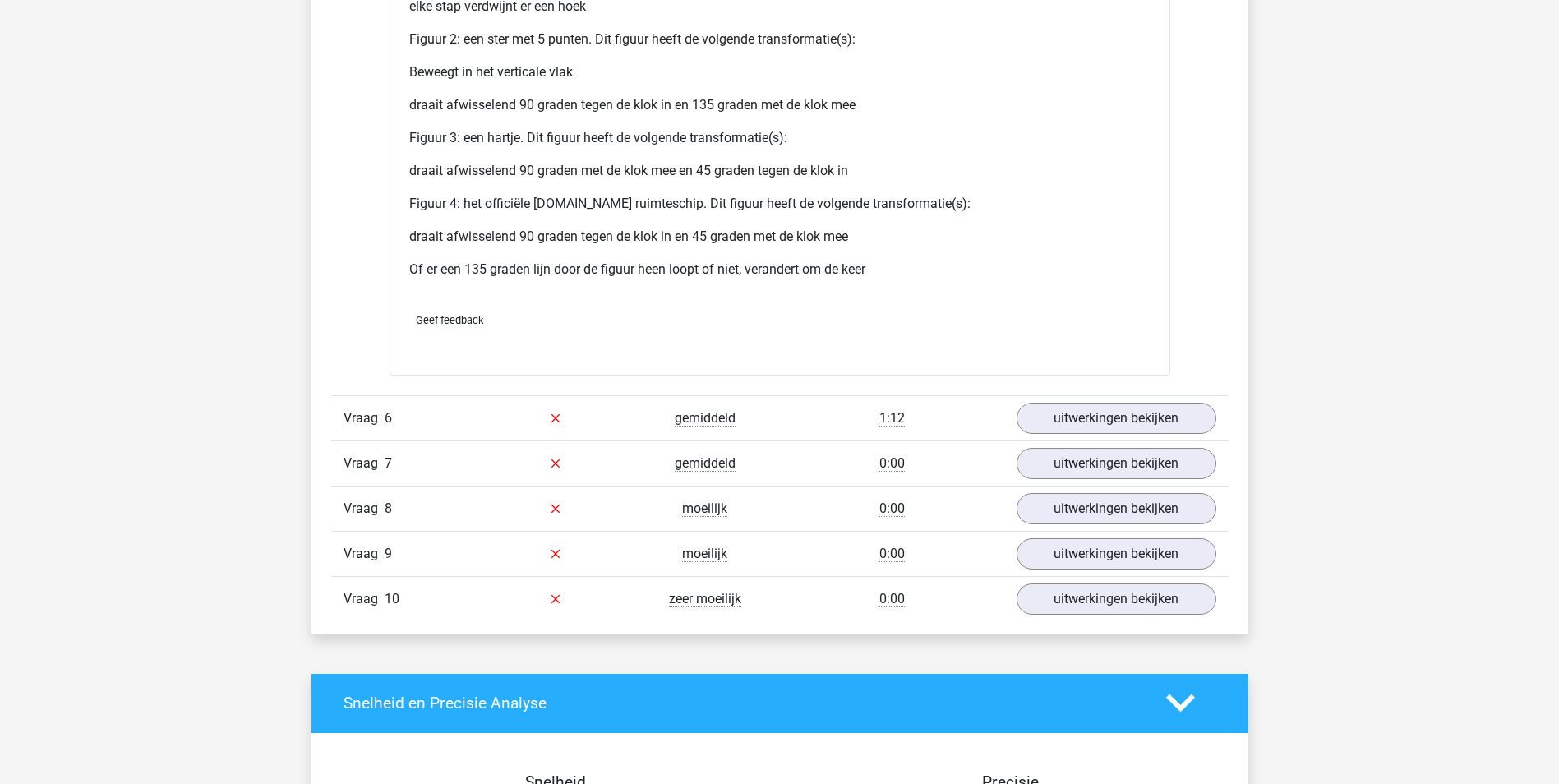
scroll to position [3862, 0]
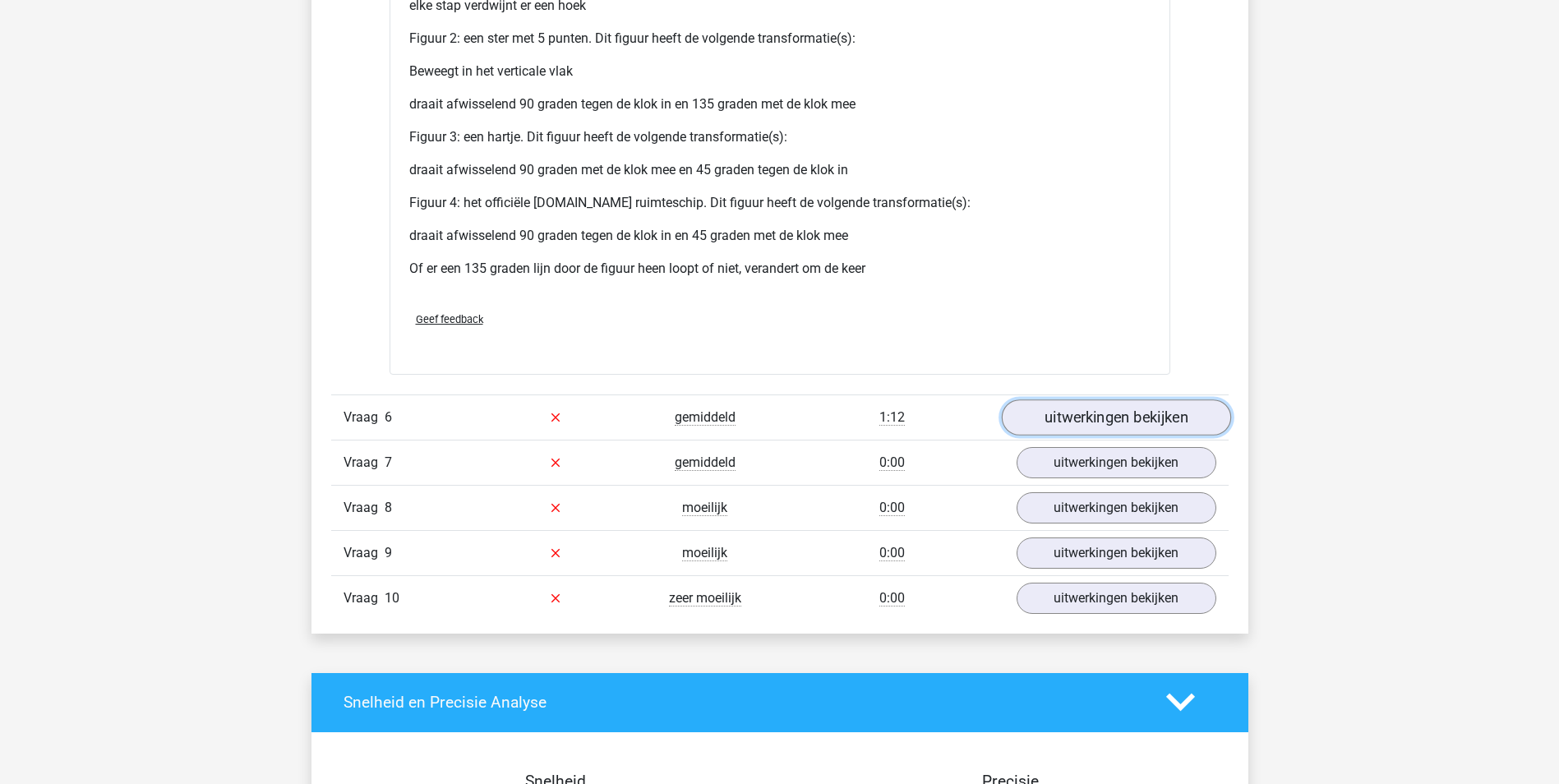
click at [1067, 423] on link "uitwerkingen bekijken" at bounding box center [1115, 417] width 229 height 36
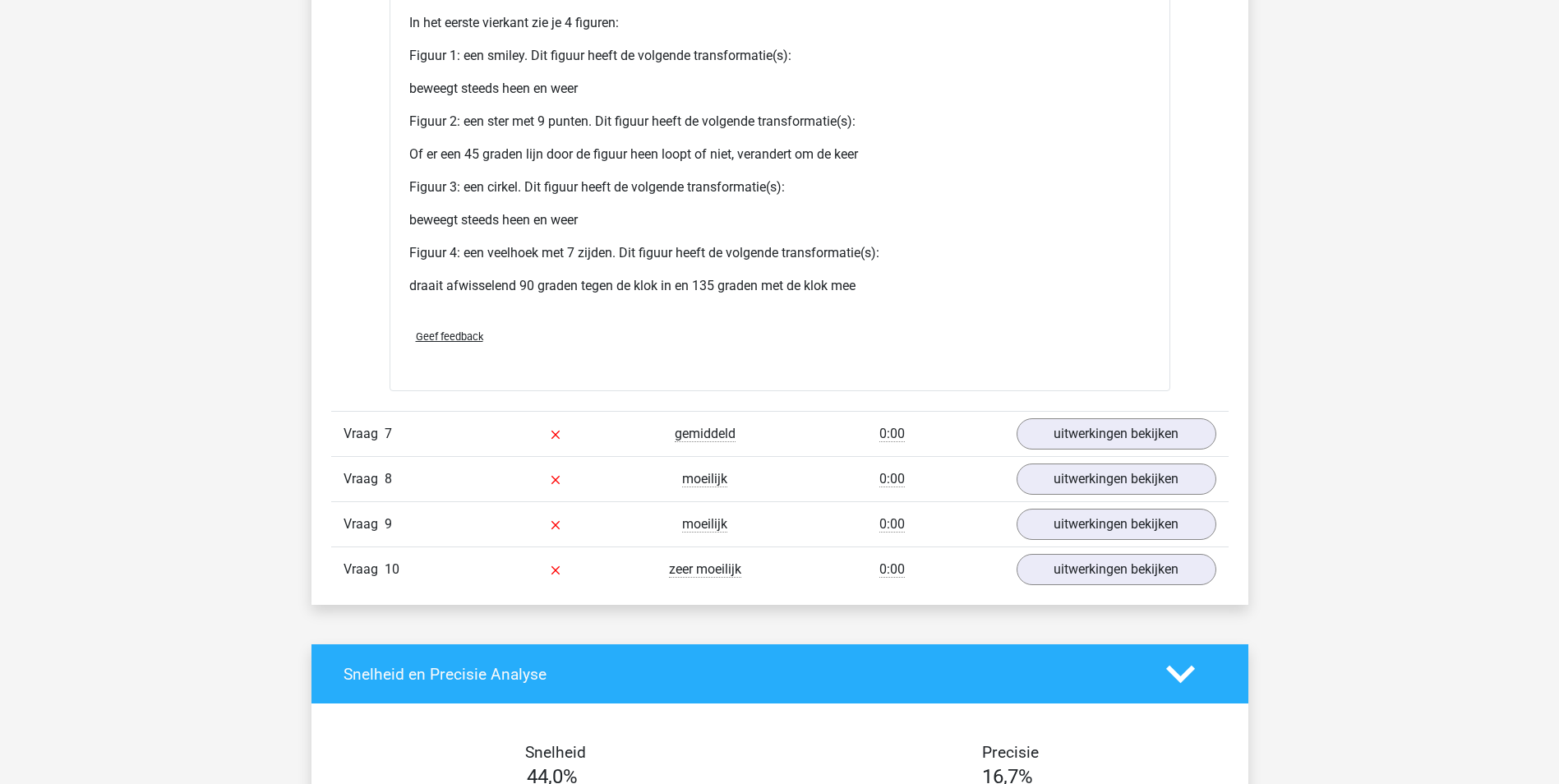
scroll to position [5423, 0]
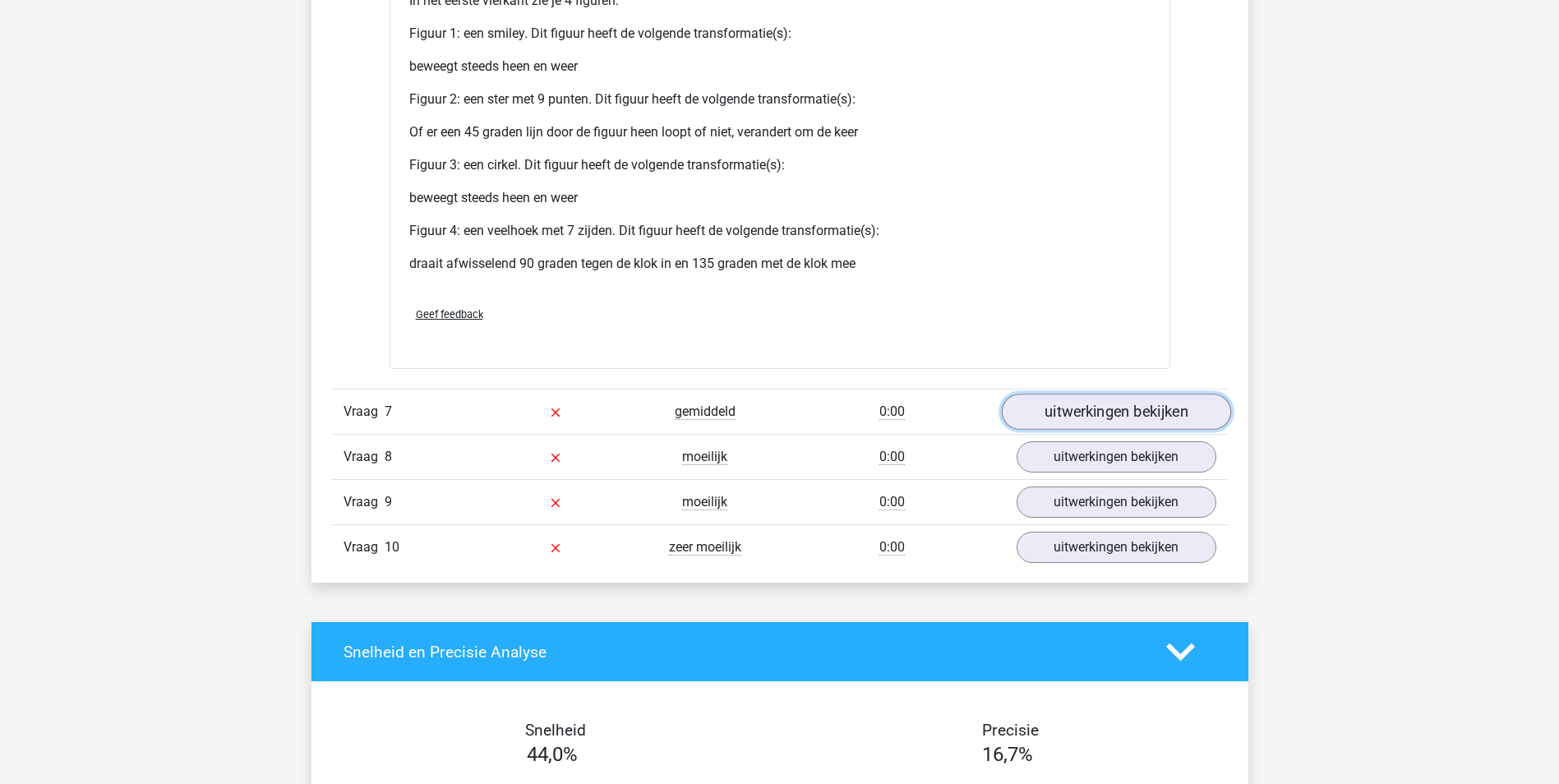
click at [1093, 417] on link "uitwerkingen bekijken" at bounding box center [1115, 412] width 229 height 36
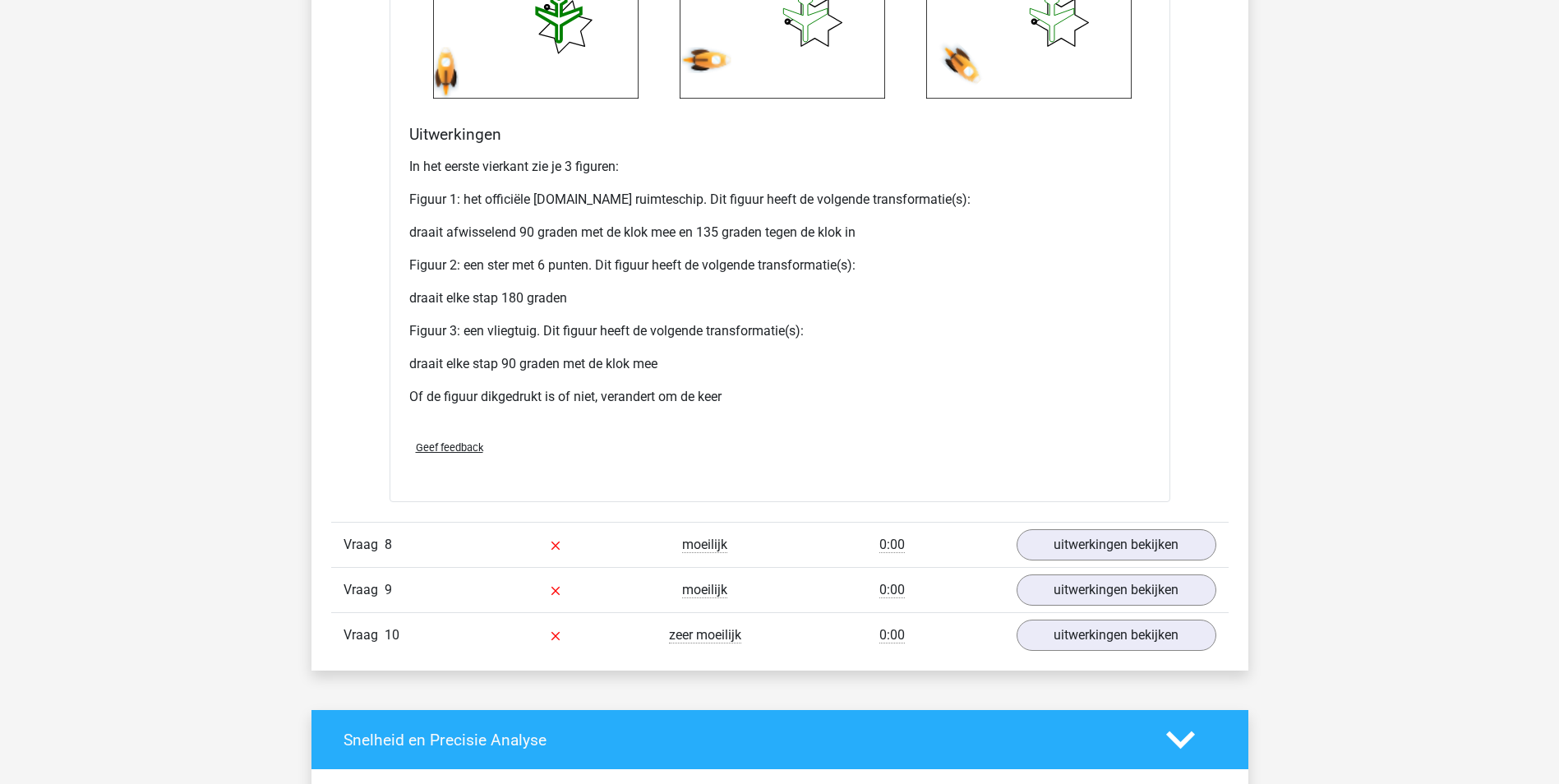
scroll to position [6902, 0]
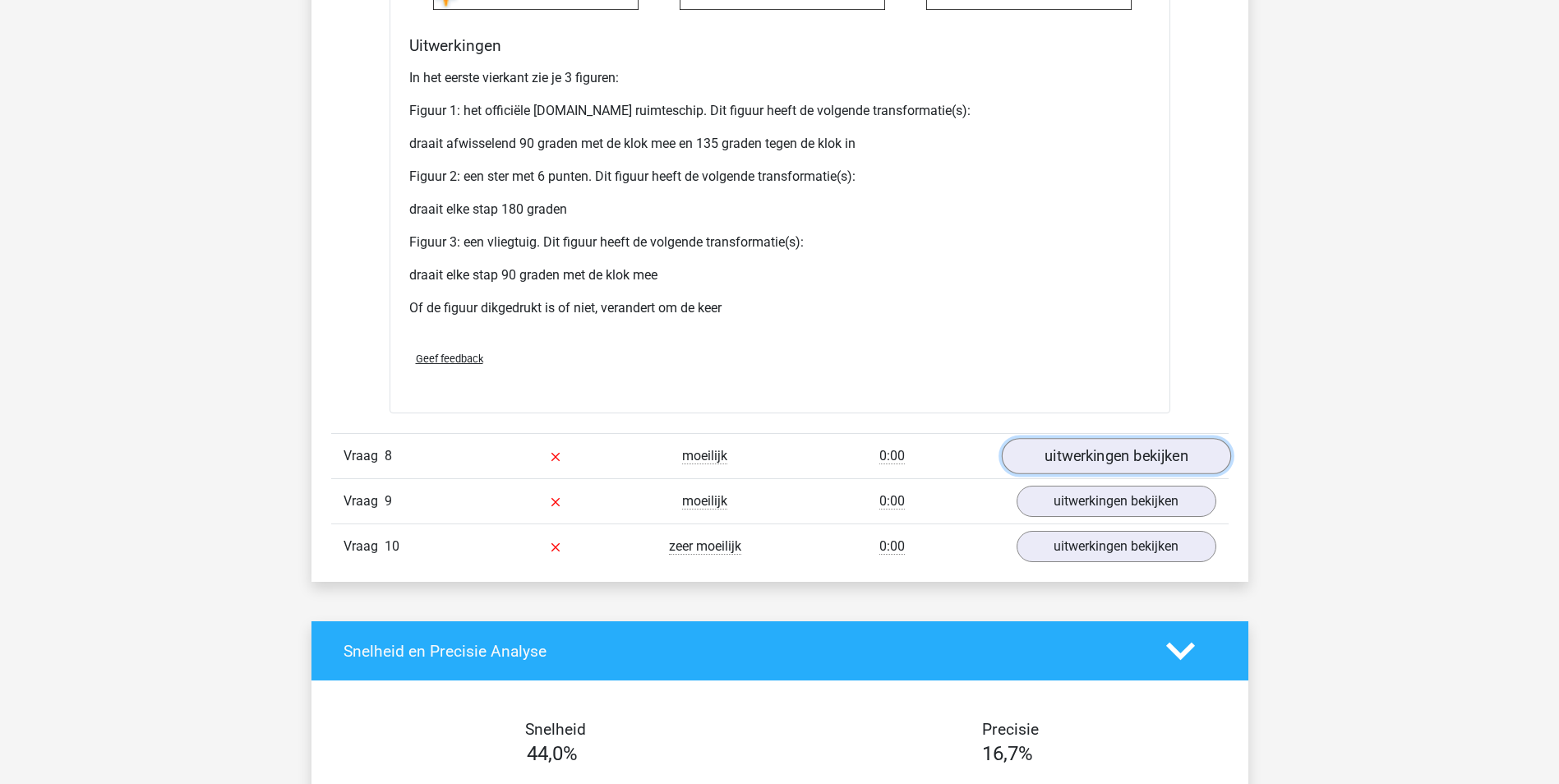
click at [1110, 460] on link "uitwerkingen bekijken" at bounding box center [1115, 455] width 229 height 36
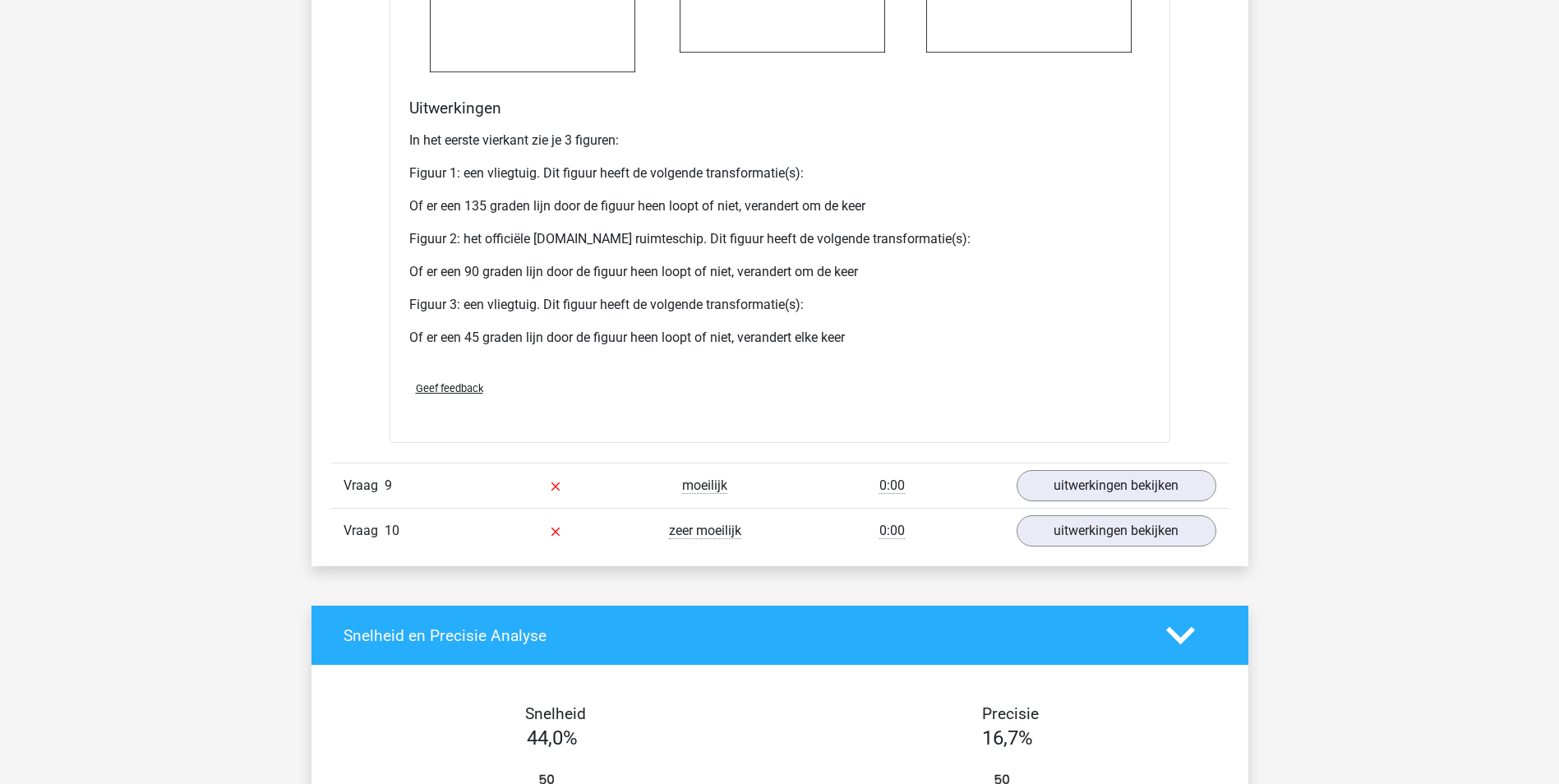
scroll to position [8380, 0]
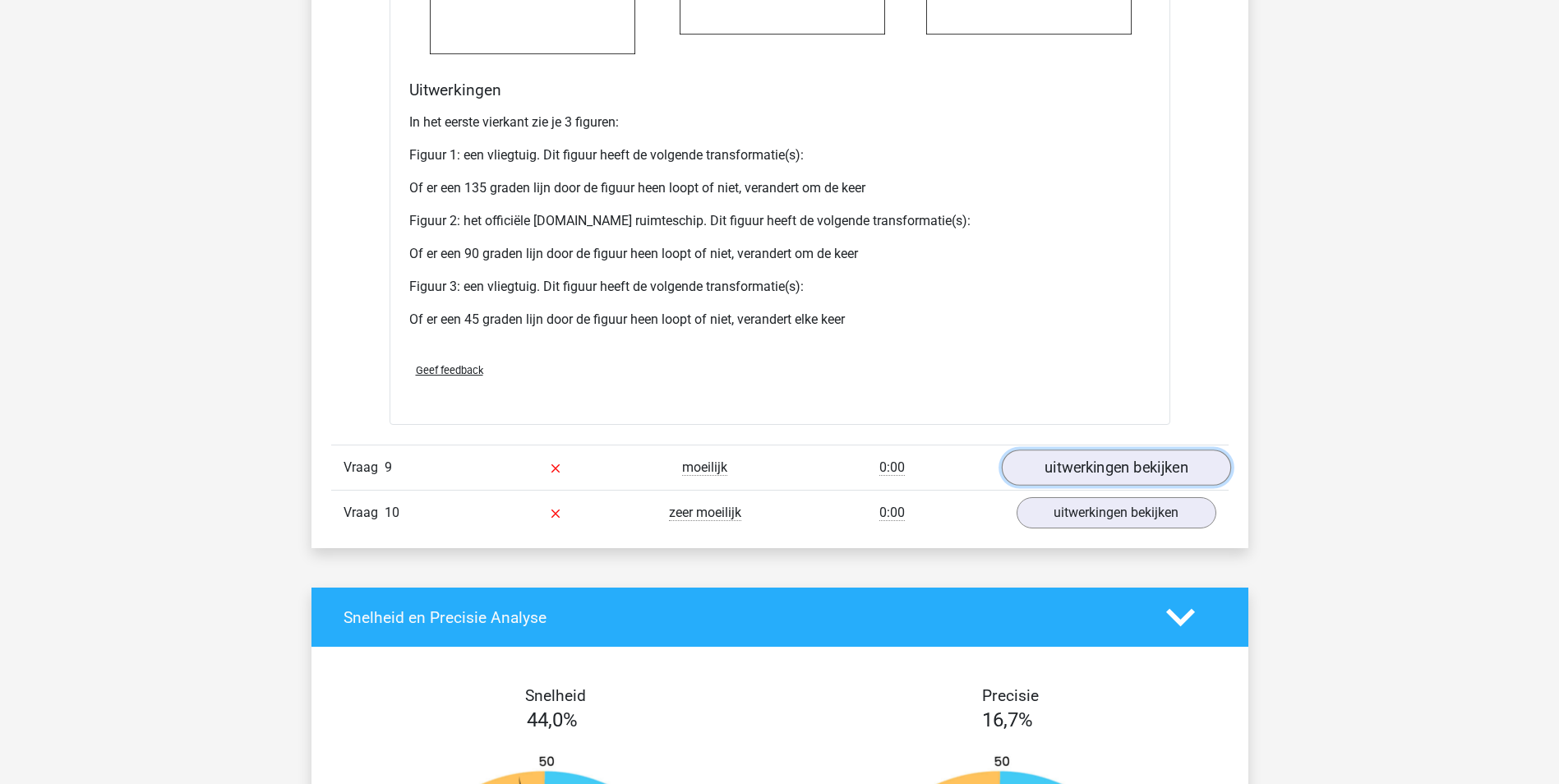
click at [1136, 464] on link "uitwerkingen bekijken" at bounding box center [1115, 467] width 229 height 36
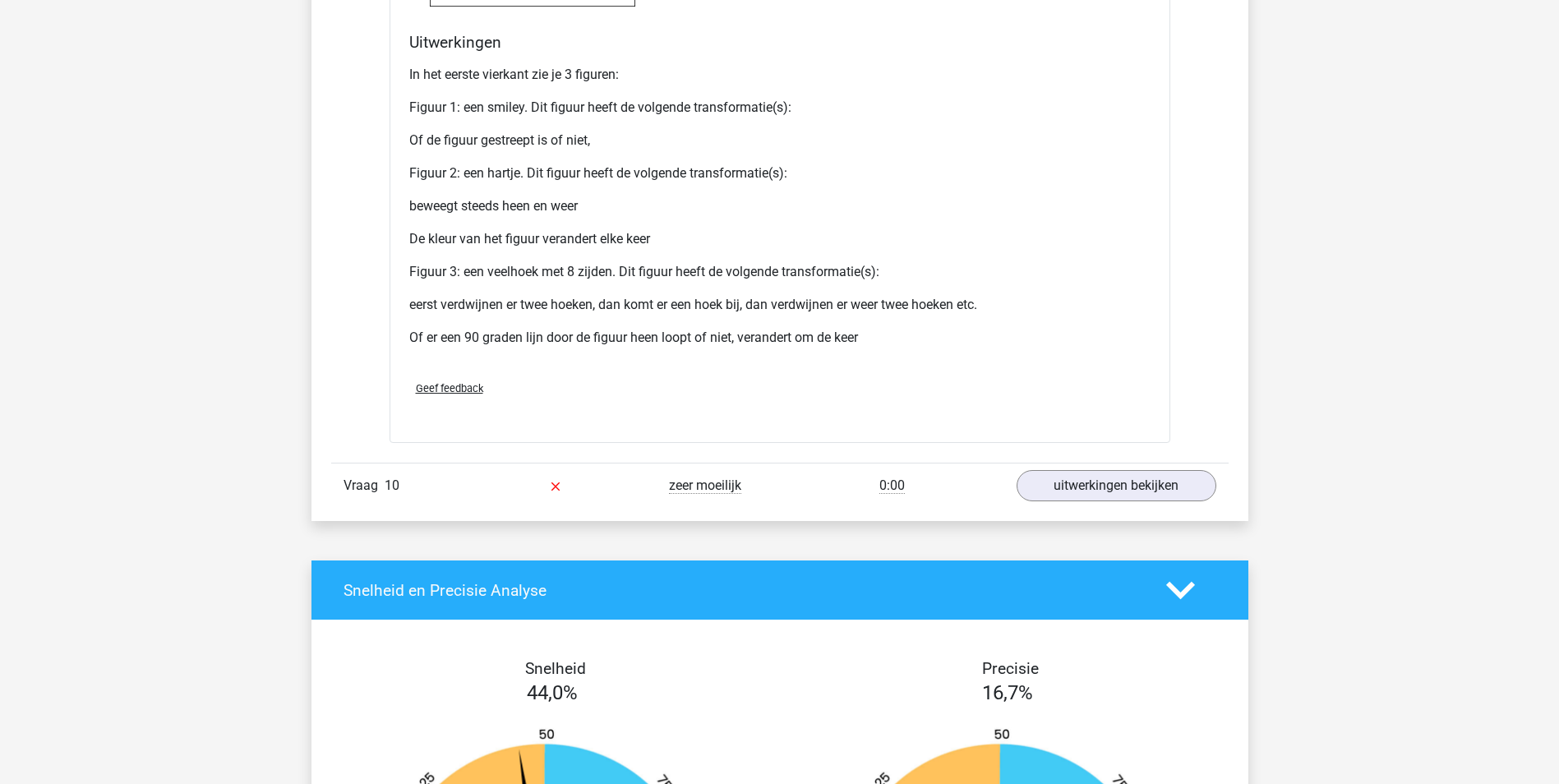
scroll to position [9941, 0]
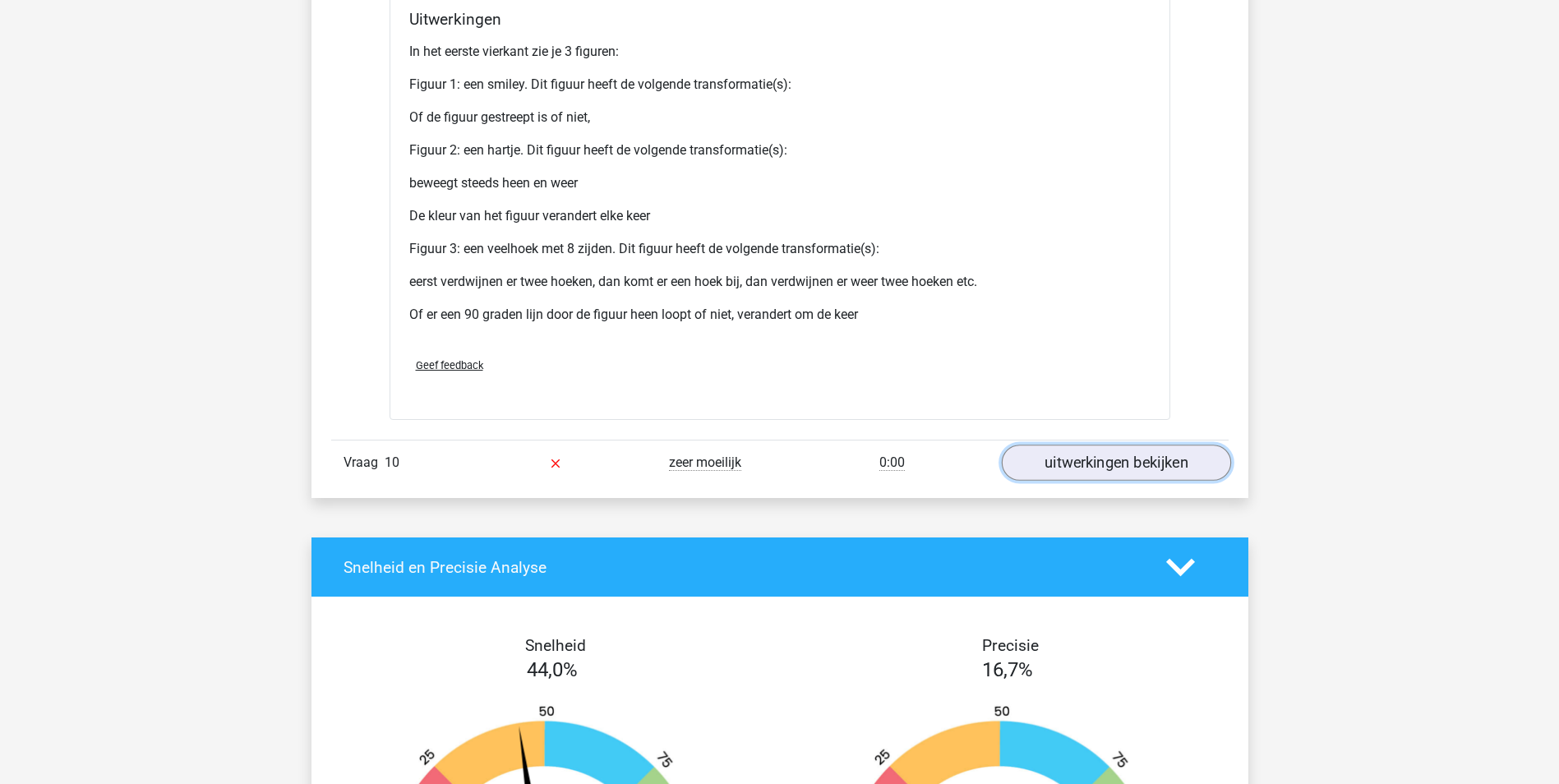
click at [1164, 456] on link "uitwerkingen bekijken" at bounding box center [1115, 462] width 229 height 36
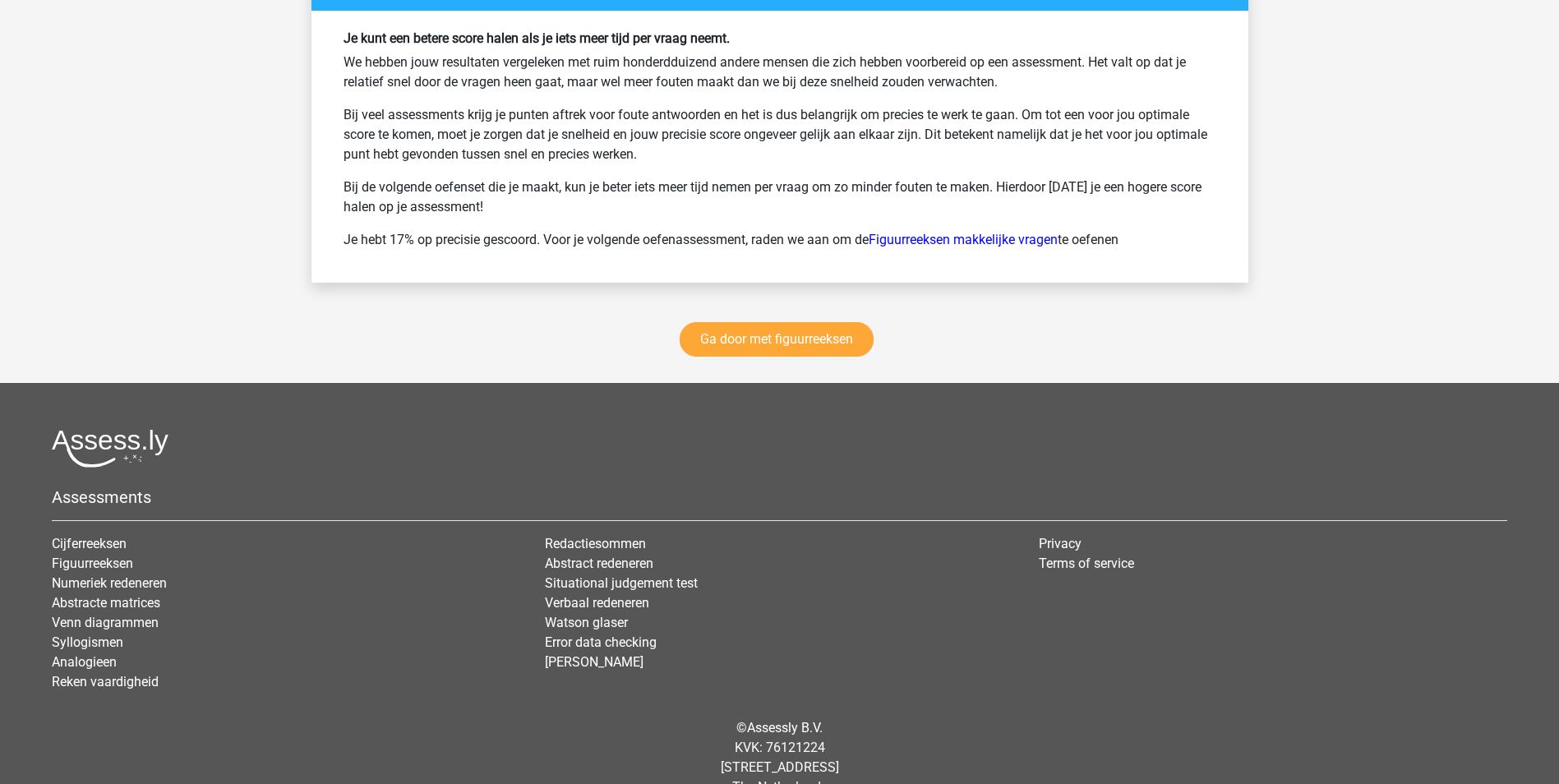
scroll to position [12525, 0]
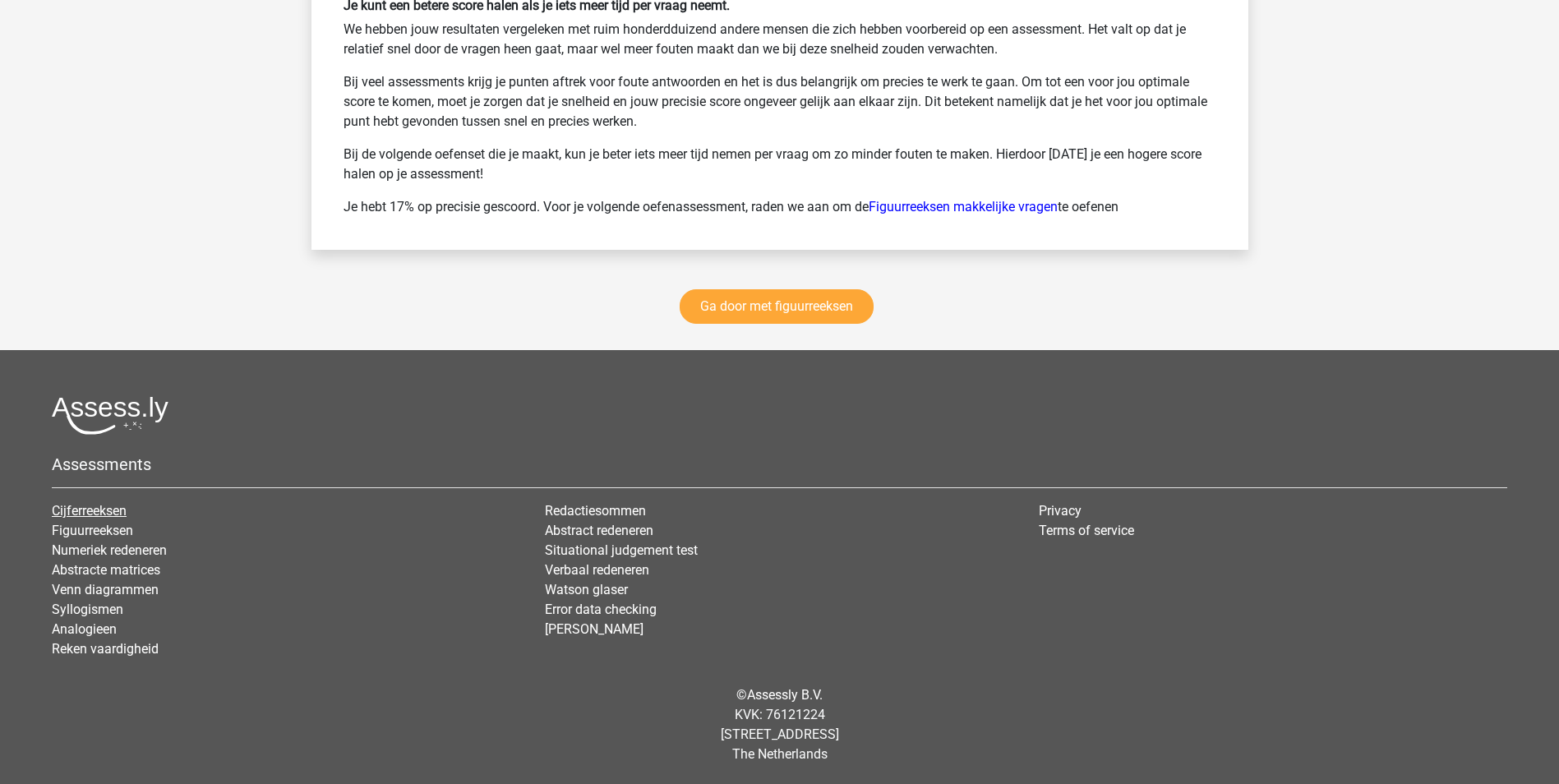
click at [104, 513] on link "Cijferreeksen" at bounding box center [89, 511] width 75 height 15
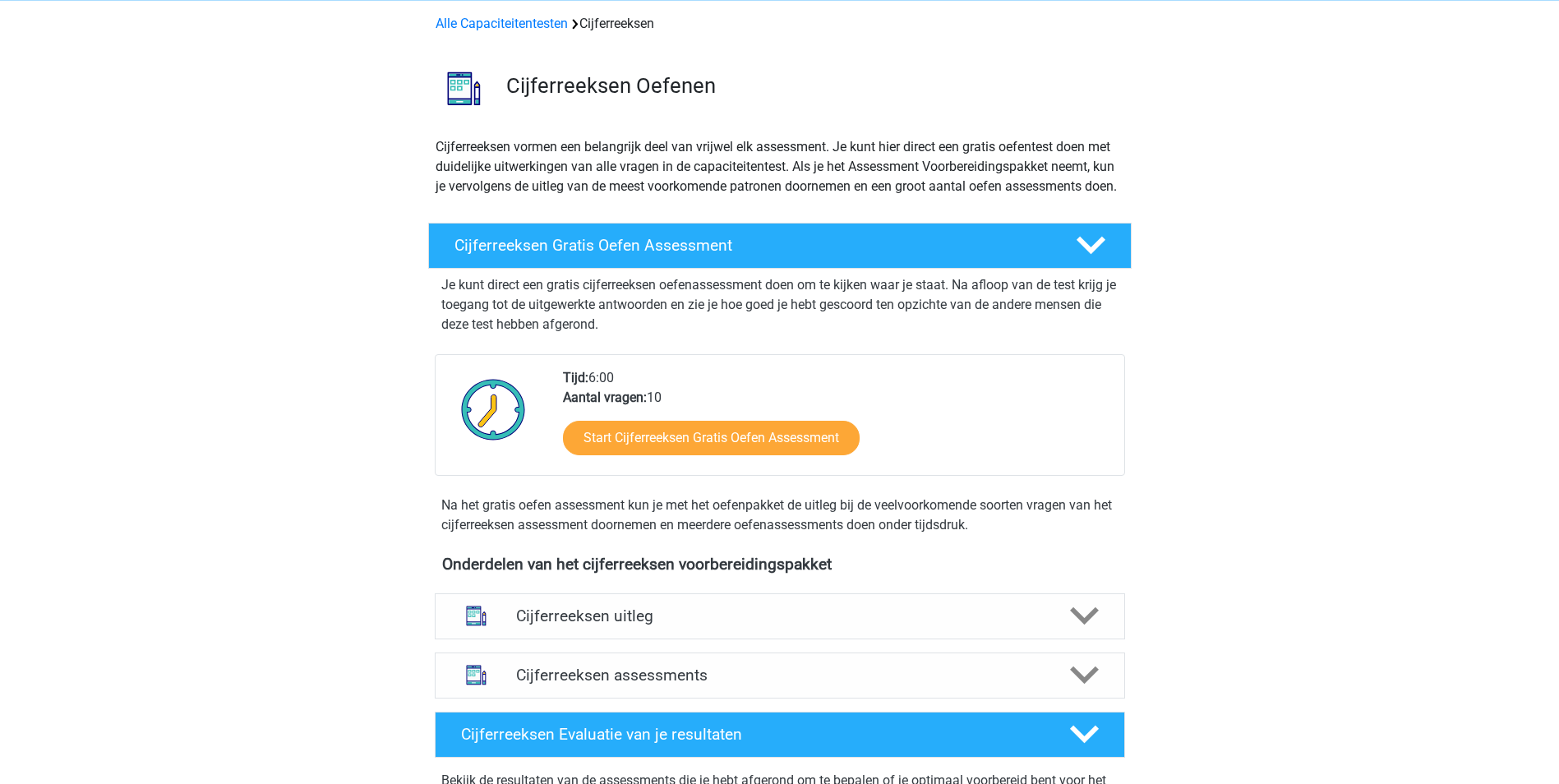
scroll to position [411, 0]
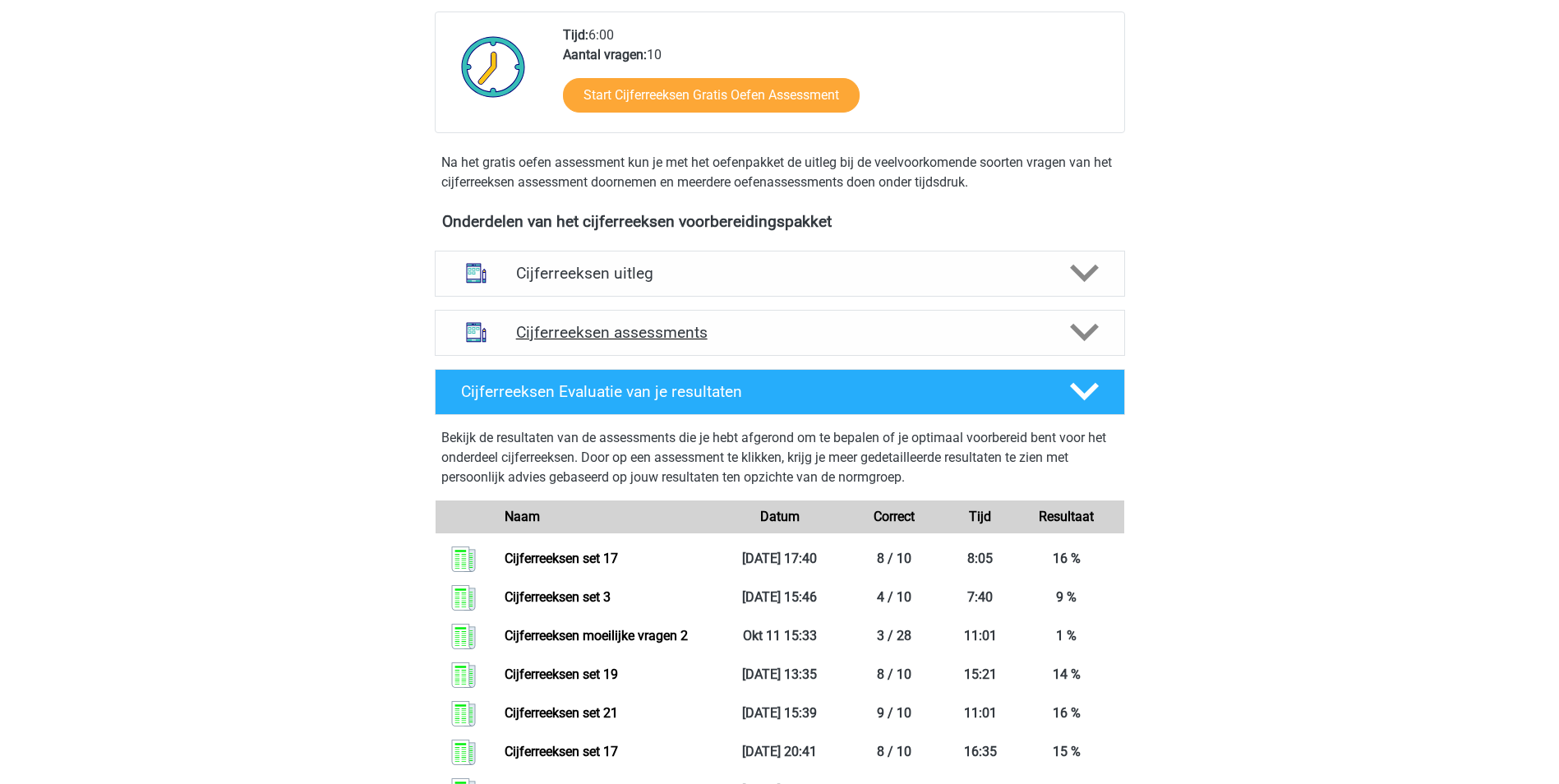
click at [1026, 342] on h4 "Cijferreeksen assessments" at bounding box center [779, 332] width 528 height 19
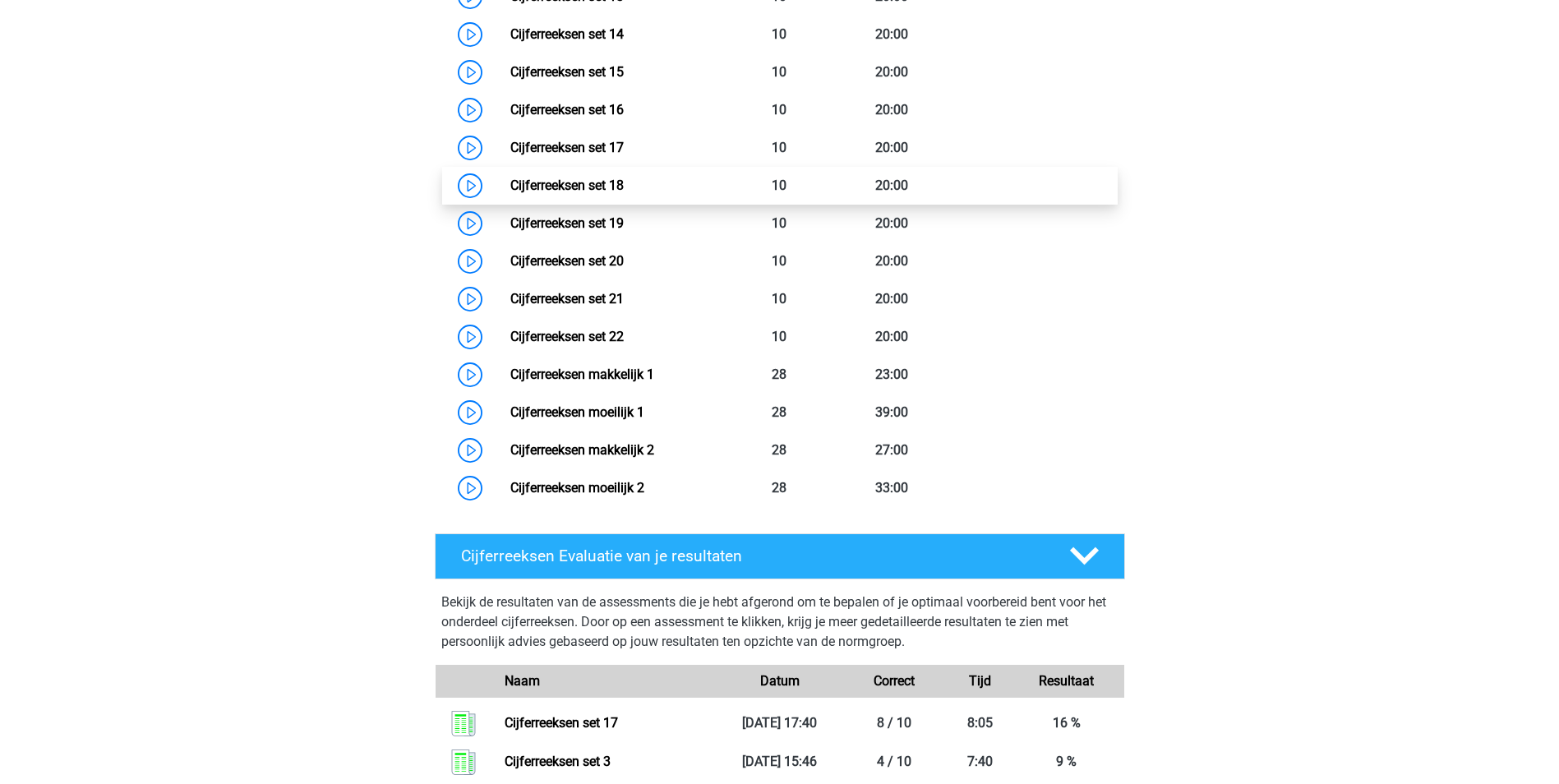
scroll to position [1397, 0]
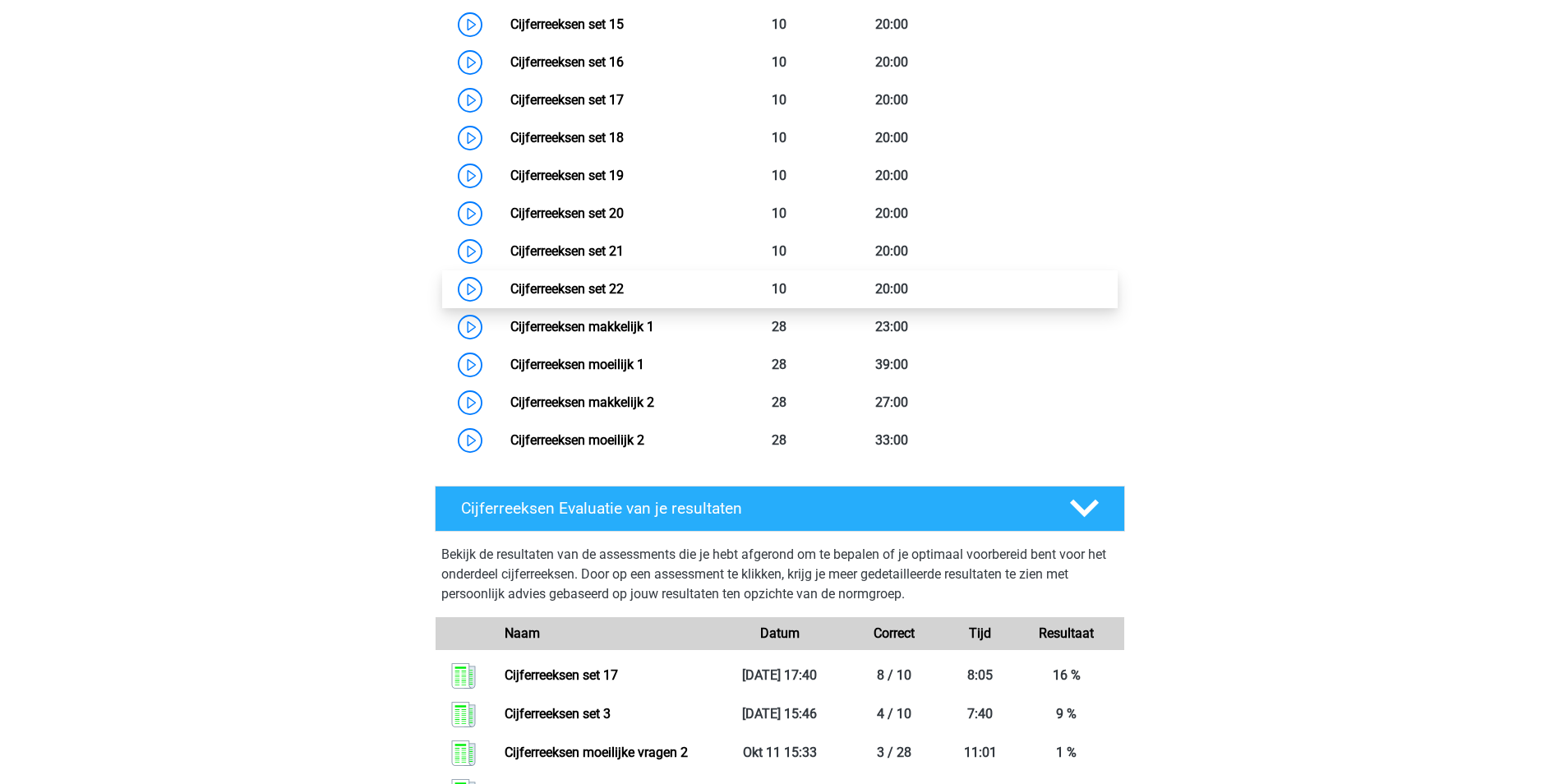
click at [596, 296] on link "Cijferreeksen set 22" at bounding box center [567, 289] width 113 height 15
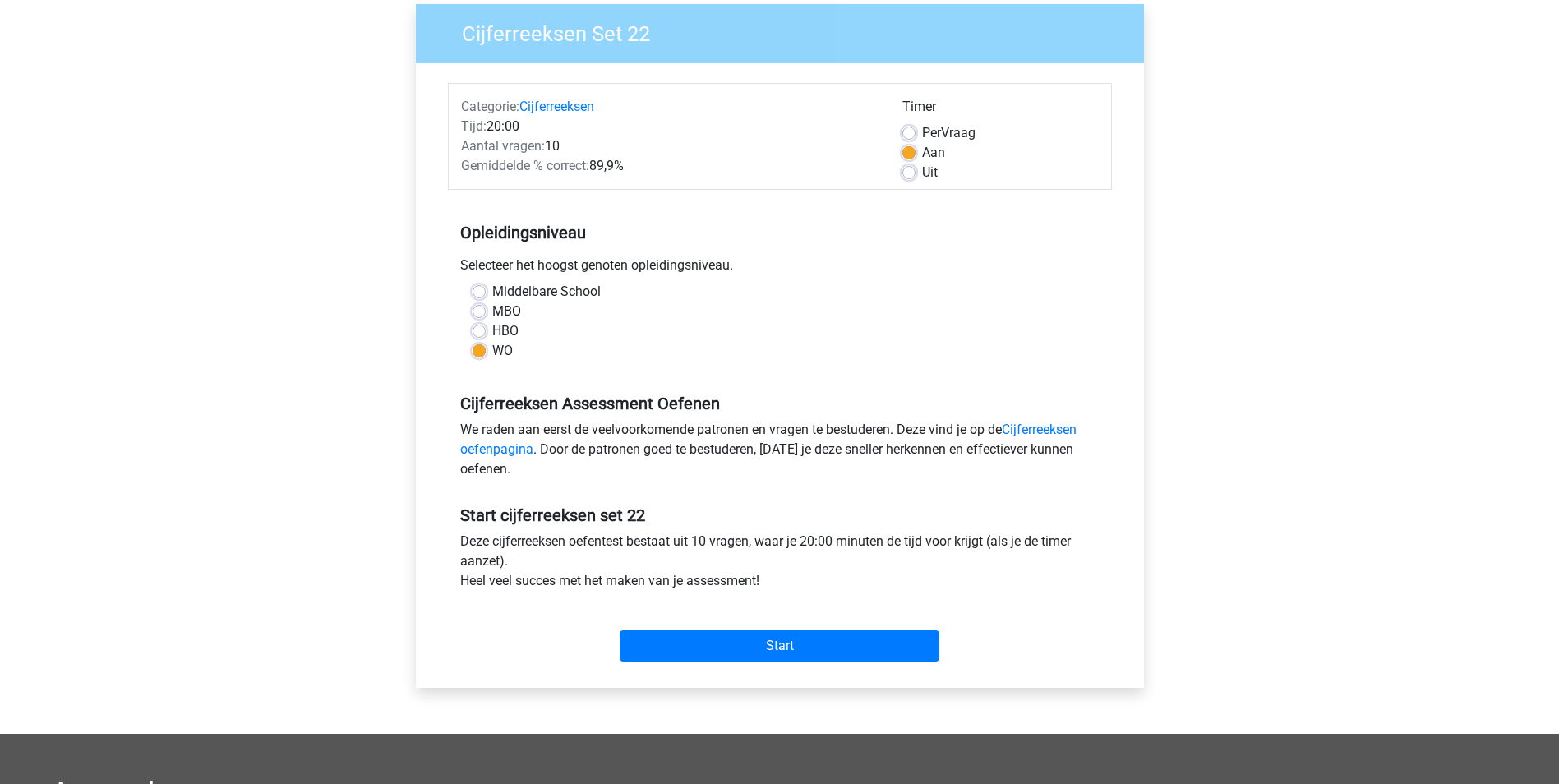
scroll to position [246, 0]
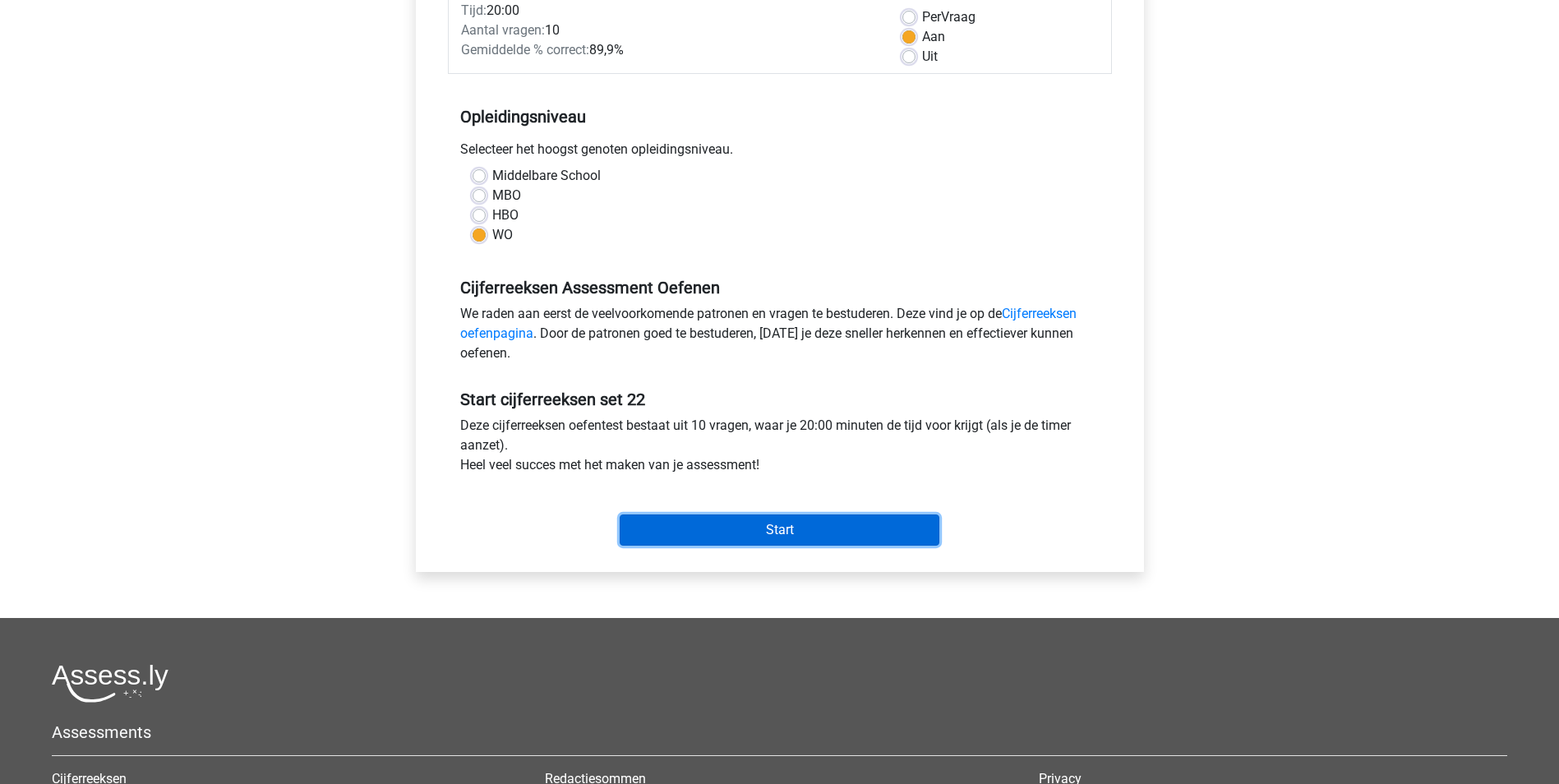
click at [782, 526] on input "Start" at bounding box center [779, 529] width 319 height 31
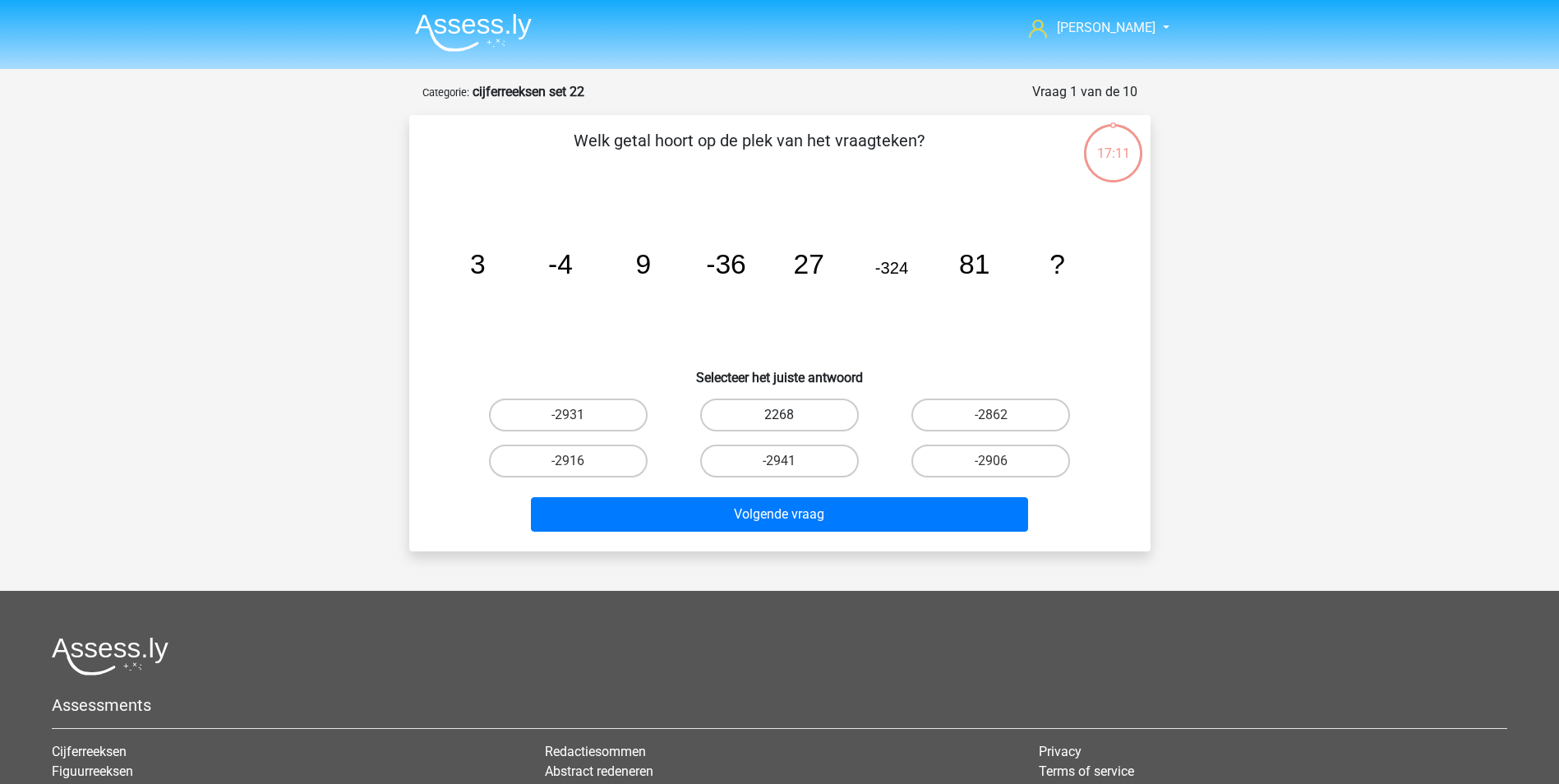
click at [794, 414] on label "2268" at bounding box center [779, 415] width 158 height 33
click at [790, 415] on input "2268" at bounding box center [784, 420] width 11 height 11
radio input "true"
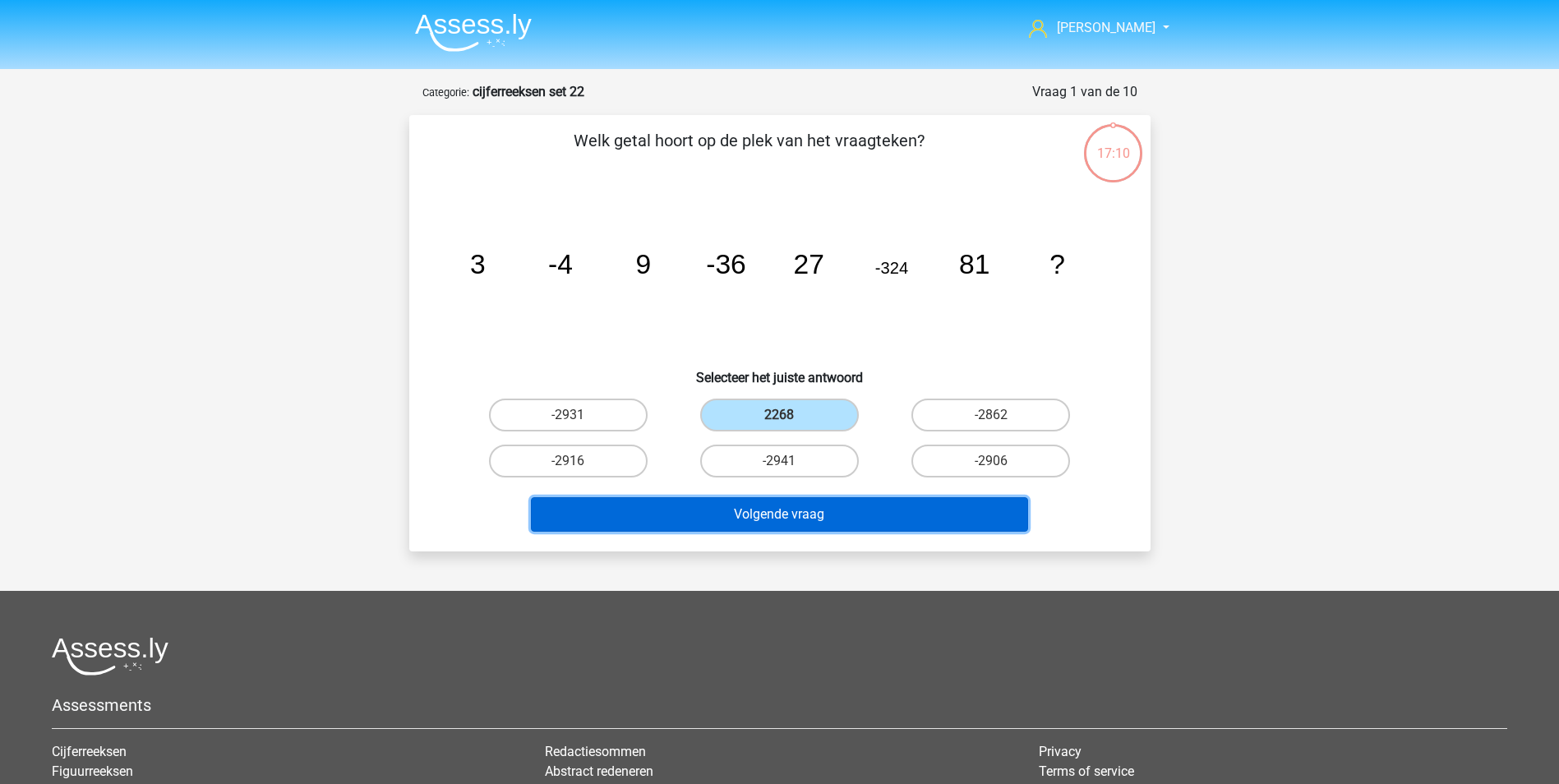
click at [825, 523] on button "Volgende vraag" at bounding box center [779, 514] width 497 height 35
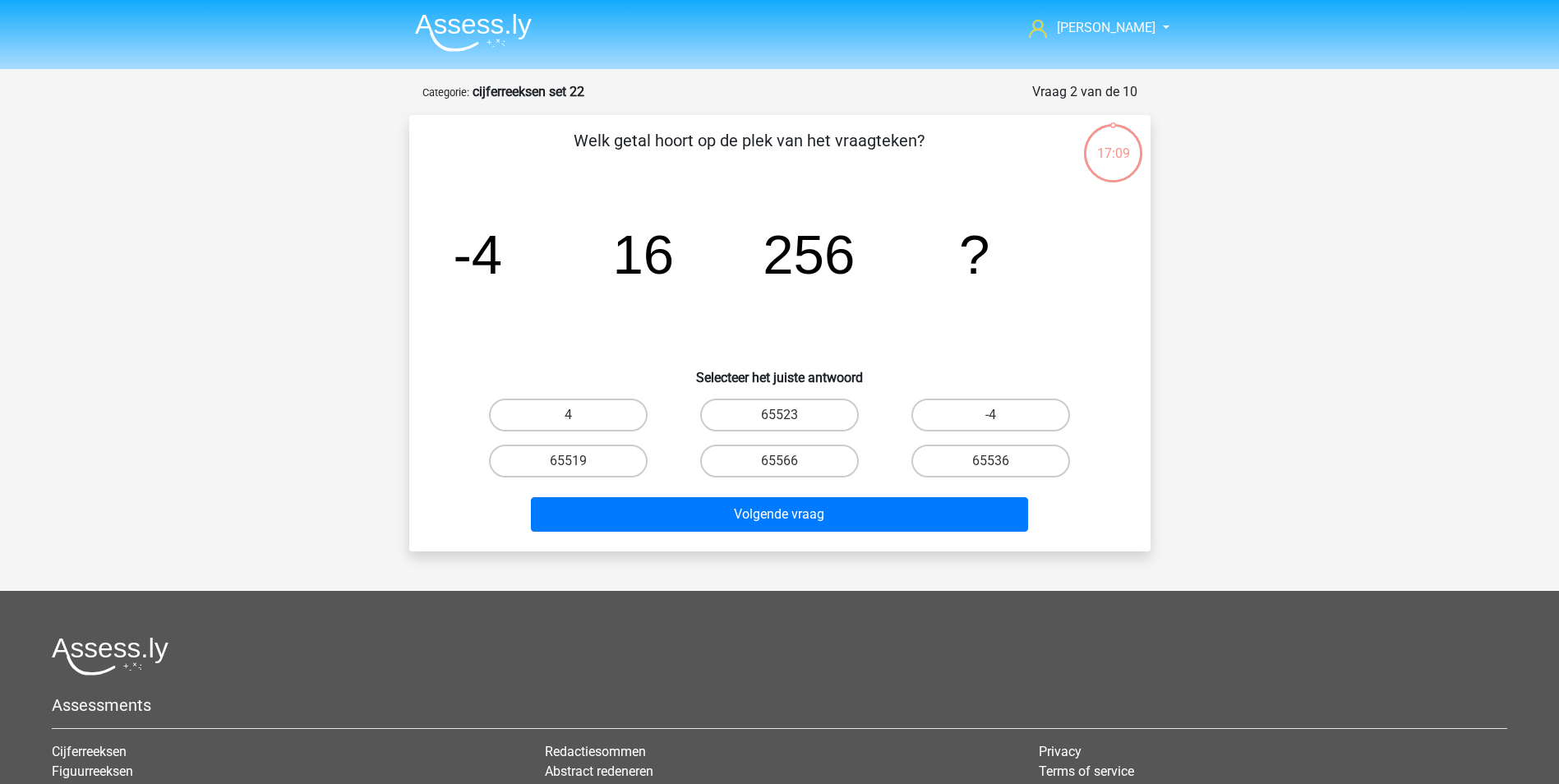
scroll to position [82, 0]
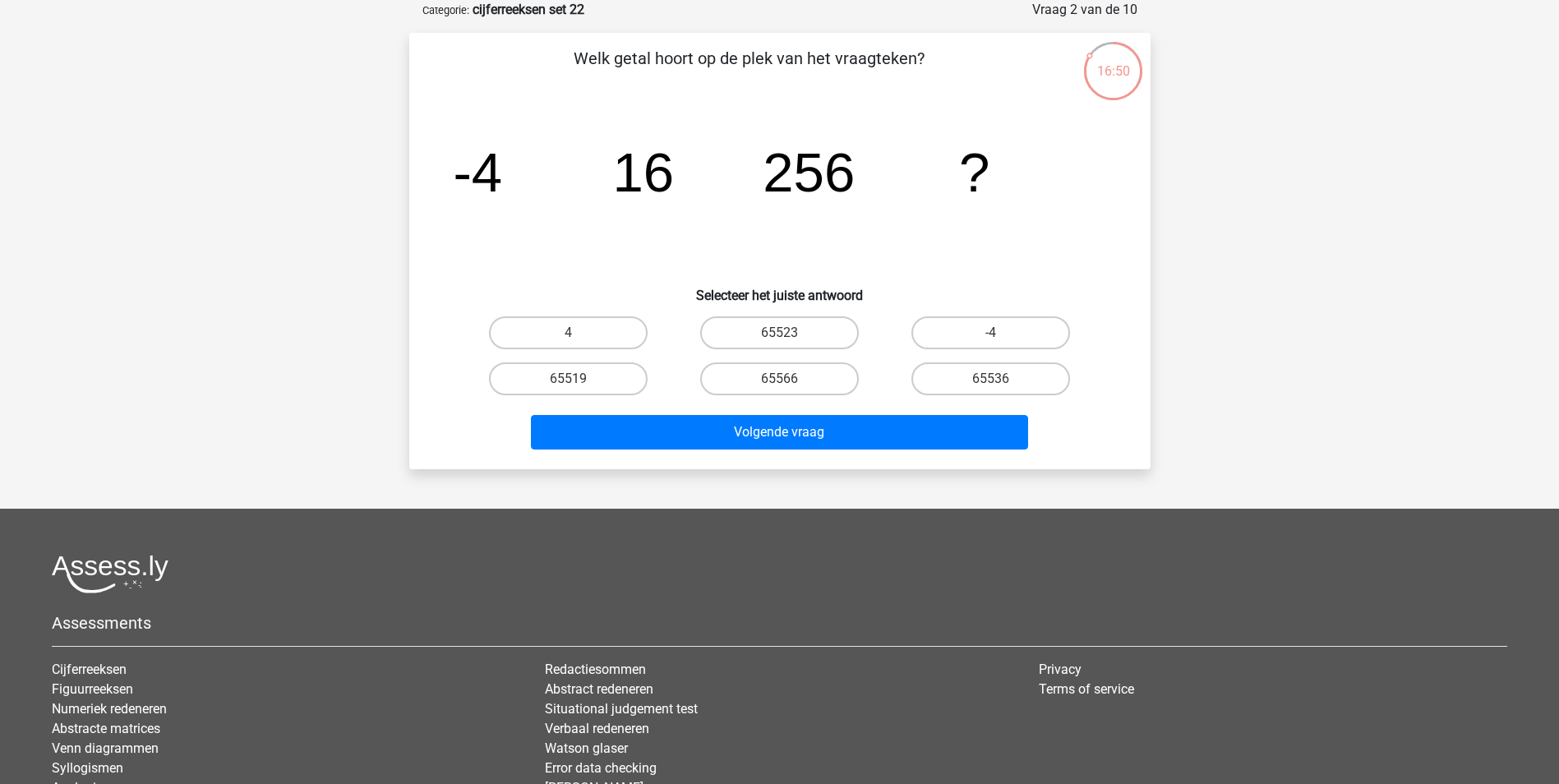
click at [991, 378] on input "65536" at bounding box center [996, 384] width 11 height 11
radio input "true"
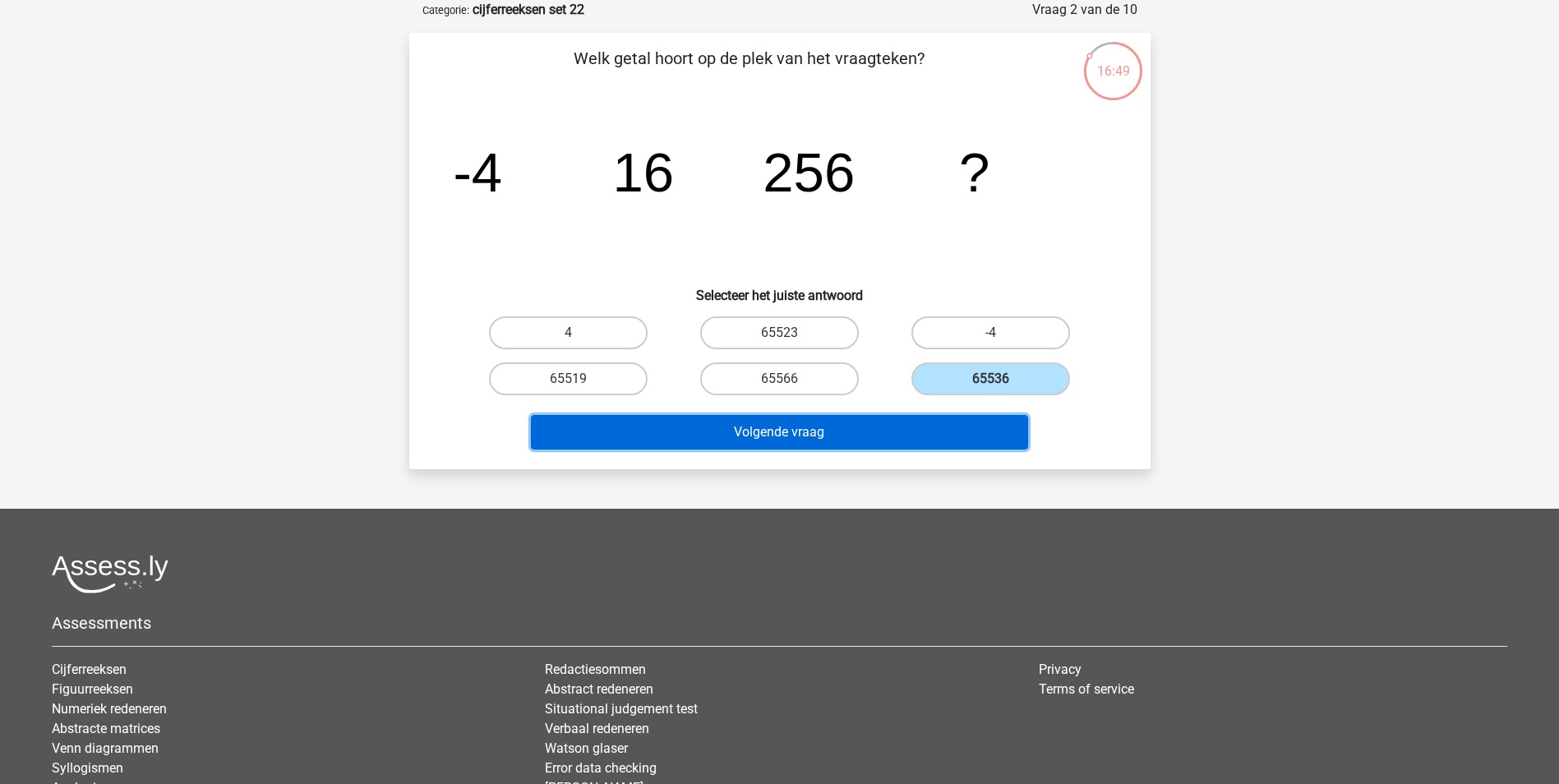
click at [802, 432] on button "Volgende vraag" at bounding box center [779, 432] width 497 height 35
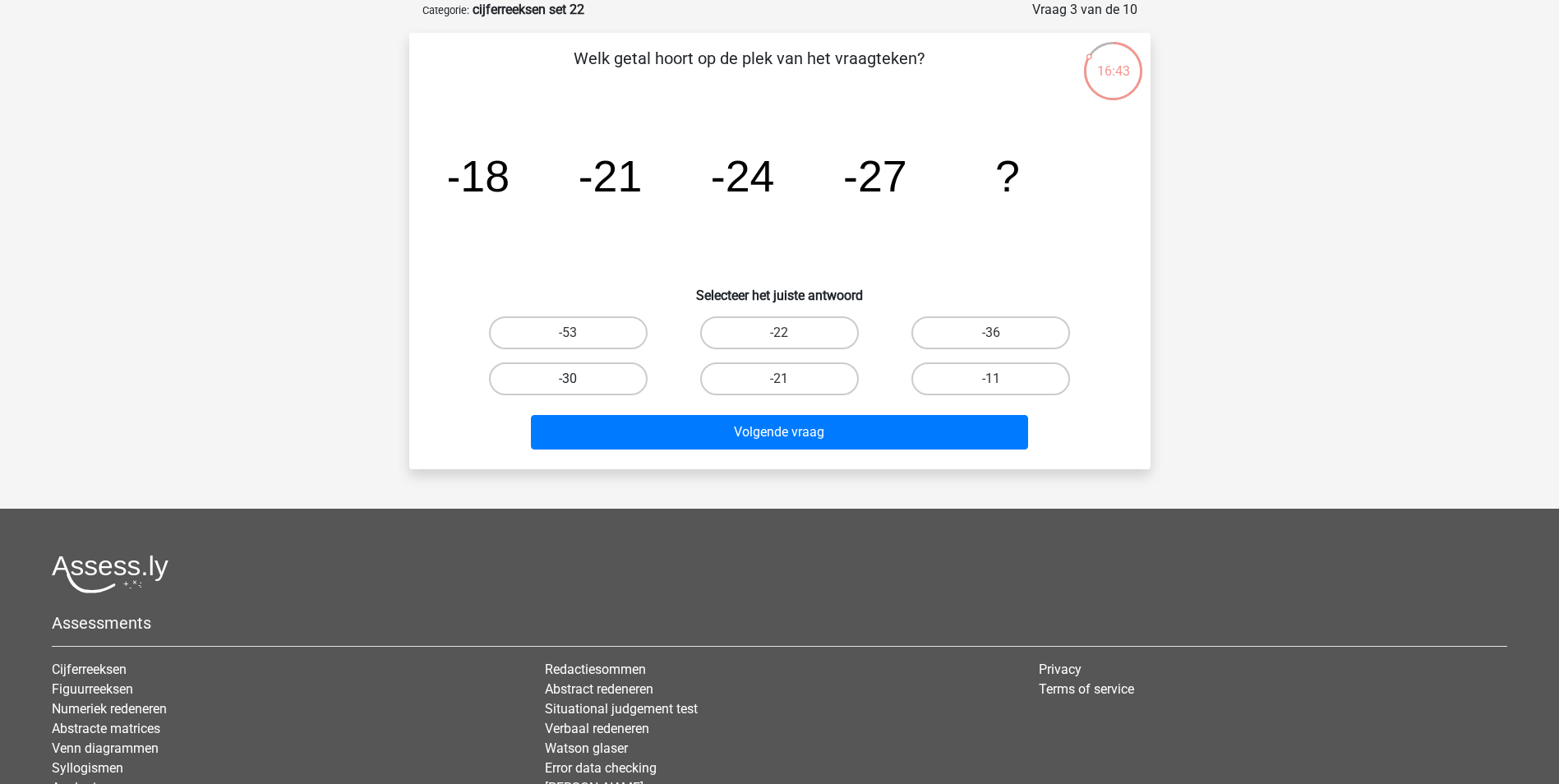
click at [616, 382] on label "-30" at bounding box center [567, 378] width 158 height 33
click at [578, 382] on input "-30" at bounding box center [573, 384] width 11 height 11
radio input "true"
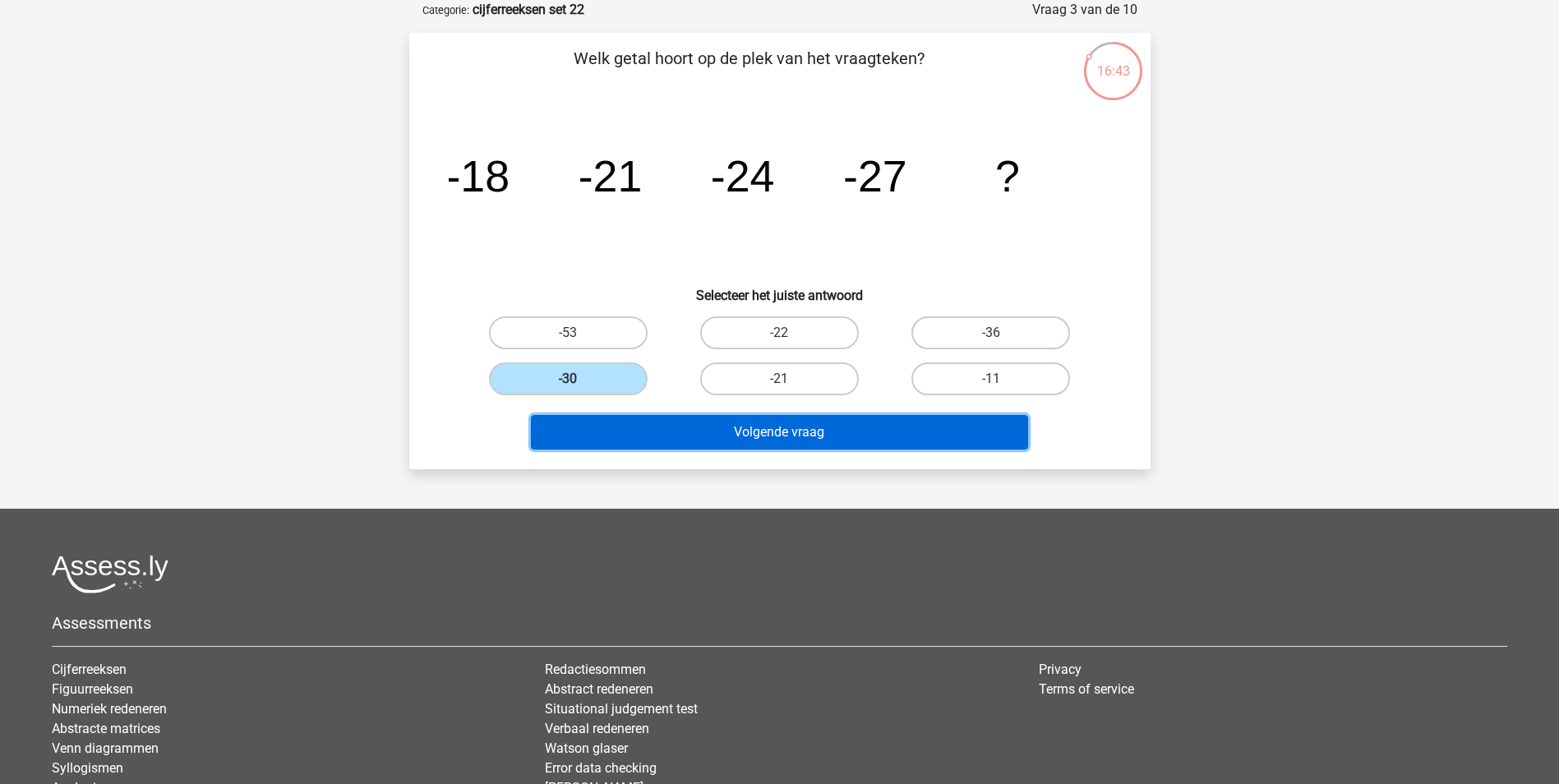
click at [757, 436] on button "Volgende vraag" at bounding box center [779, 432] width 497 height 35
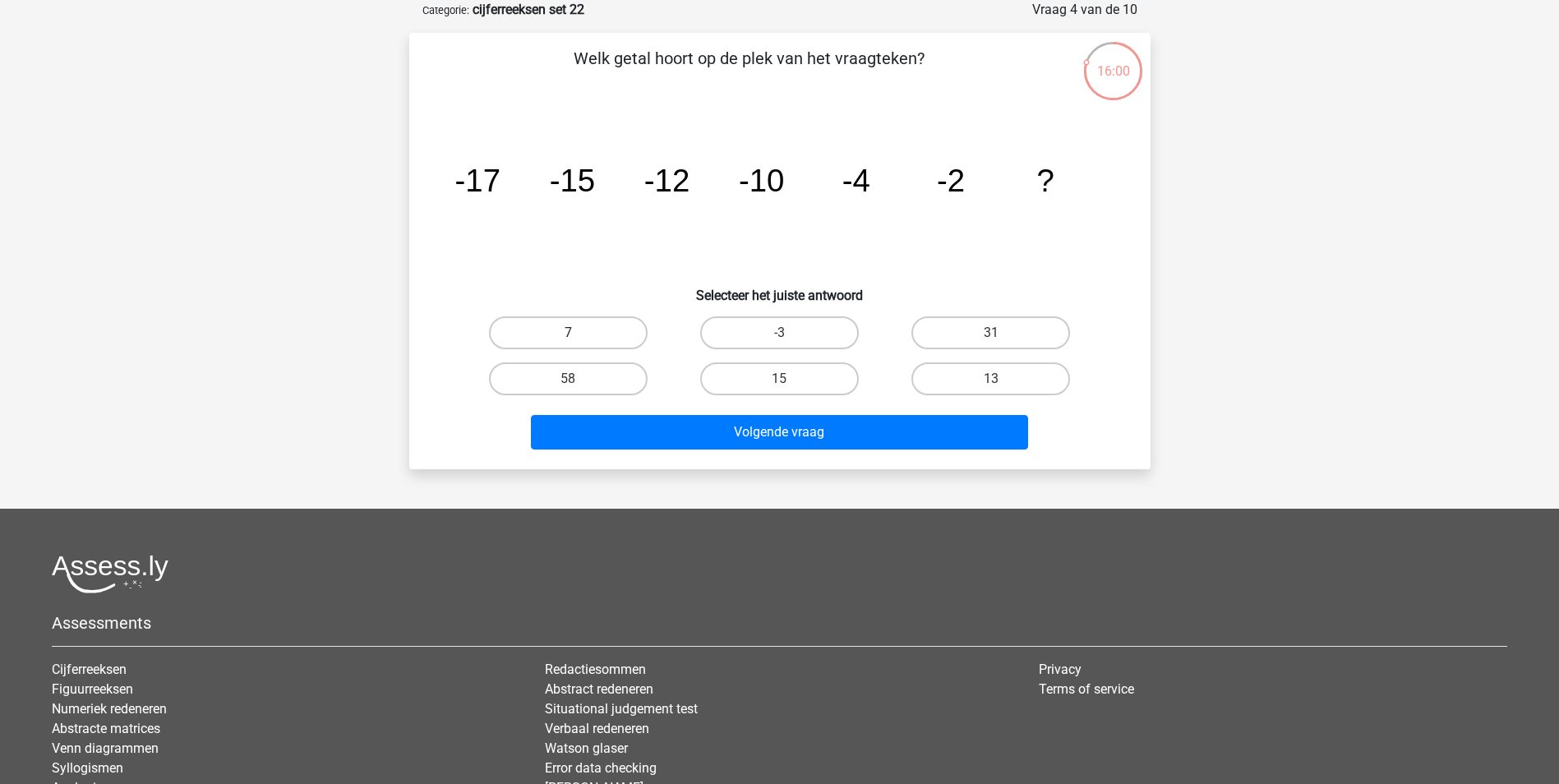
click at [530, 332] on label "7" at bounding box center [567, 333] width 158 height 33
click at [568, 333] on input "7" at bounding box center [573, 338] width 11 height 11
radio input "true"
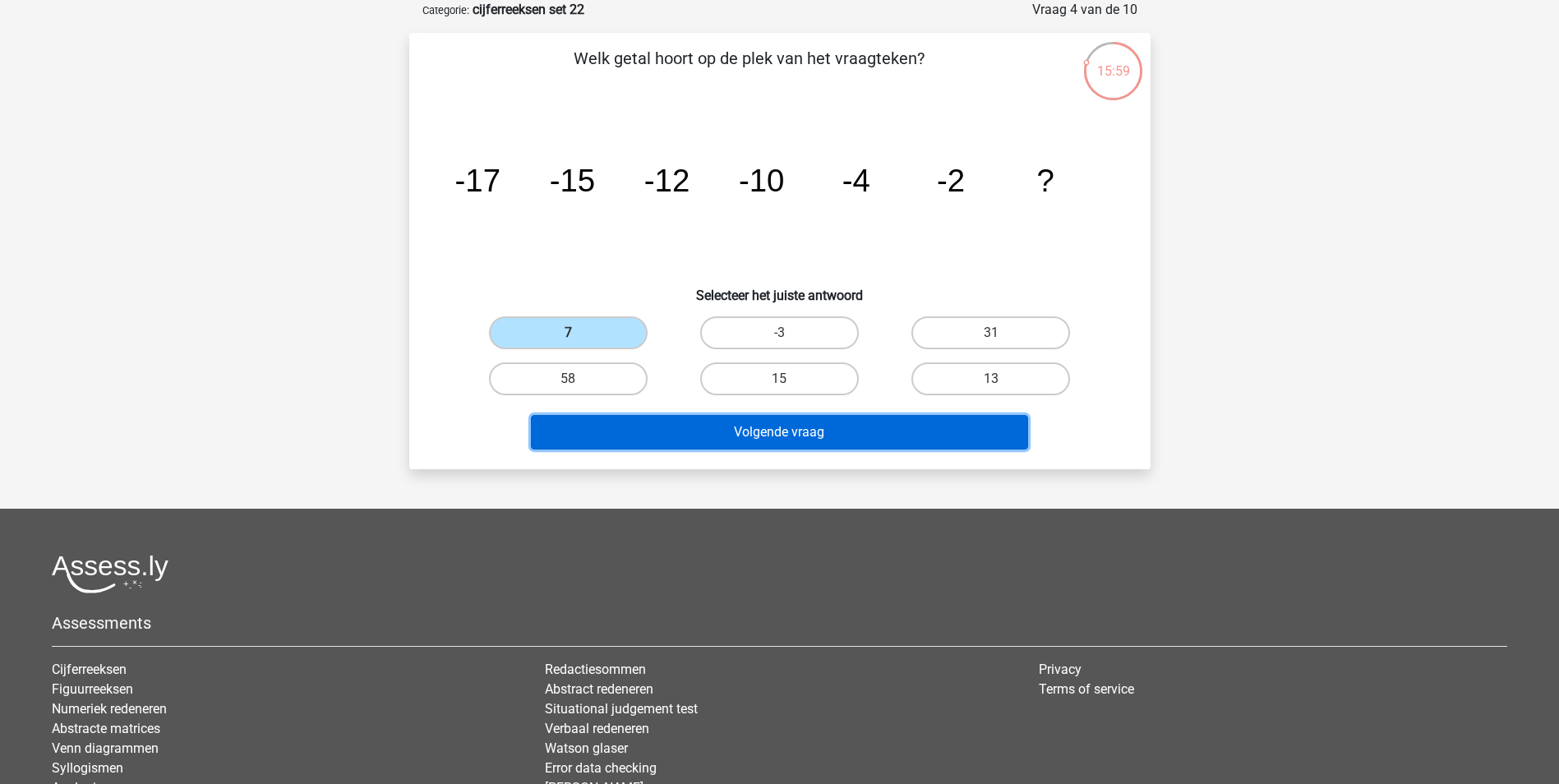
click at [766, 439] on button "Volgende vraag" at bounding box center [779, 432] width 497 height 35
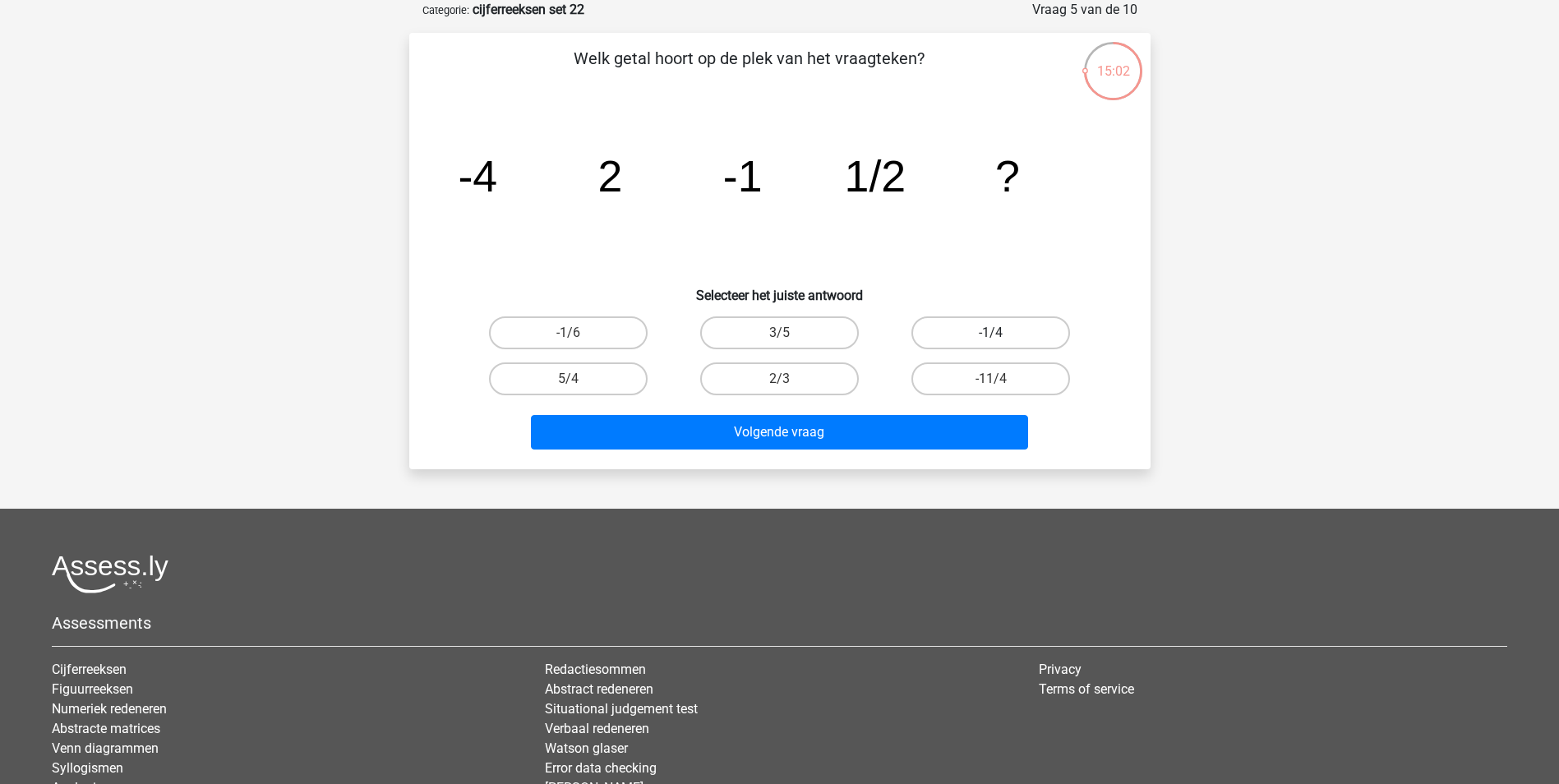
click at [972, 334] on label "-1/4" at bounding box center [990, 333] width 158 height 33
click at [991, 334] on input "-1/4" at bounding box center [996, 338] width 11 height 11
radio input "true"
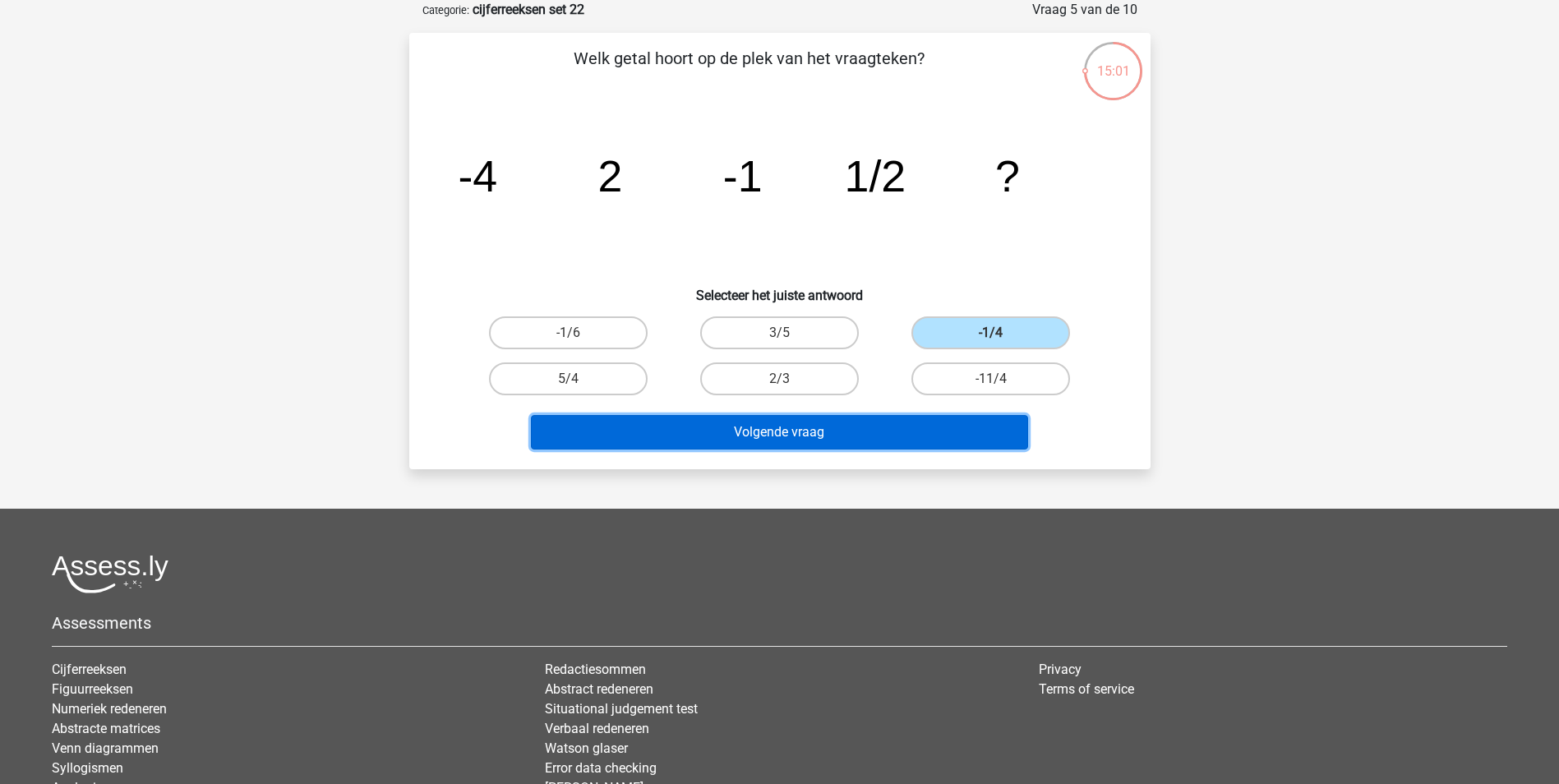
click at [863, 430] on button "Volgende vraag" at bounding box center [779, 432] width 497 height 35
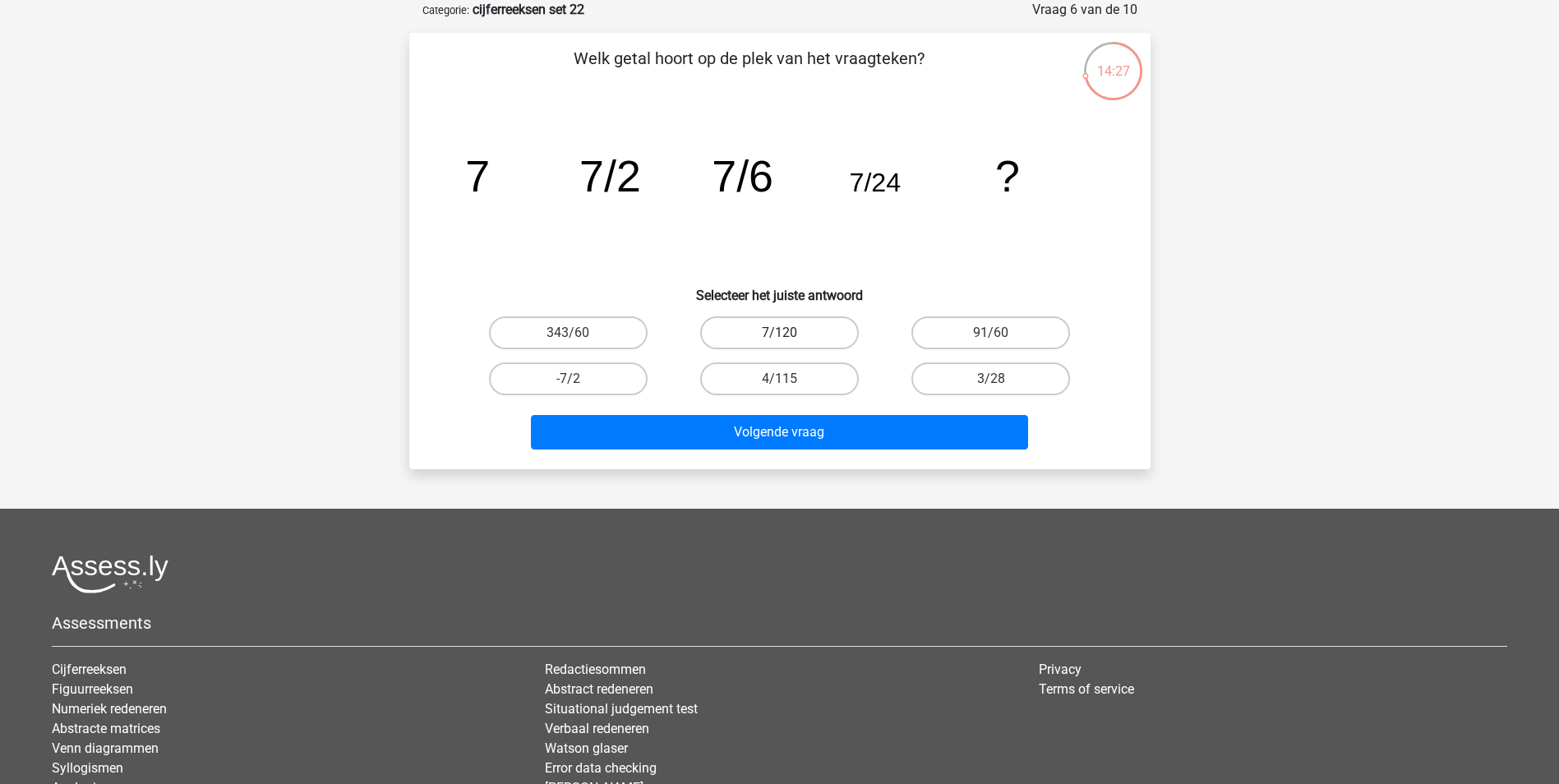
click at [778, 334] on label "7/120" at bounding box center [779, 333] width 158 height 33
click at [779, 334] on input "7/120" at bounding box center [784, 338] width 11 height 11
radio input "true"
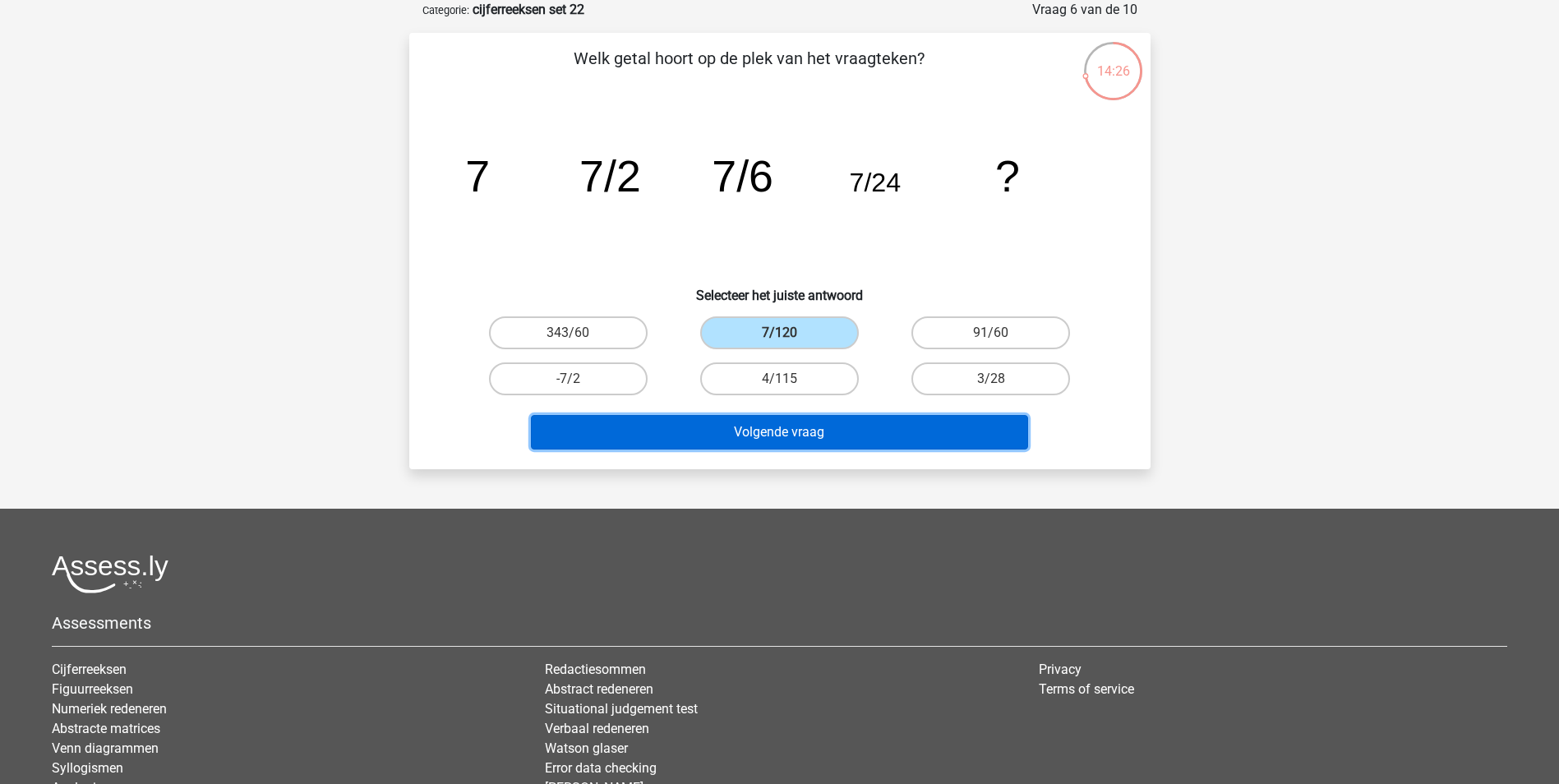
click at [774, 439] on button "Volgende vraag" at bounding box center [779, 432] width 497 height 35
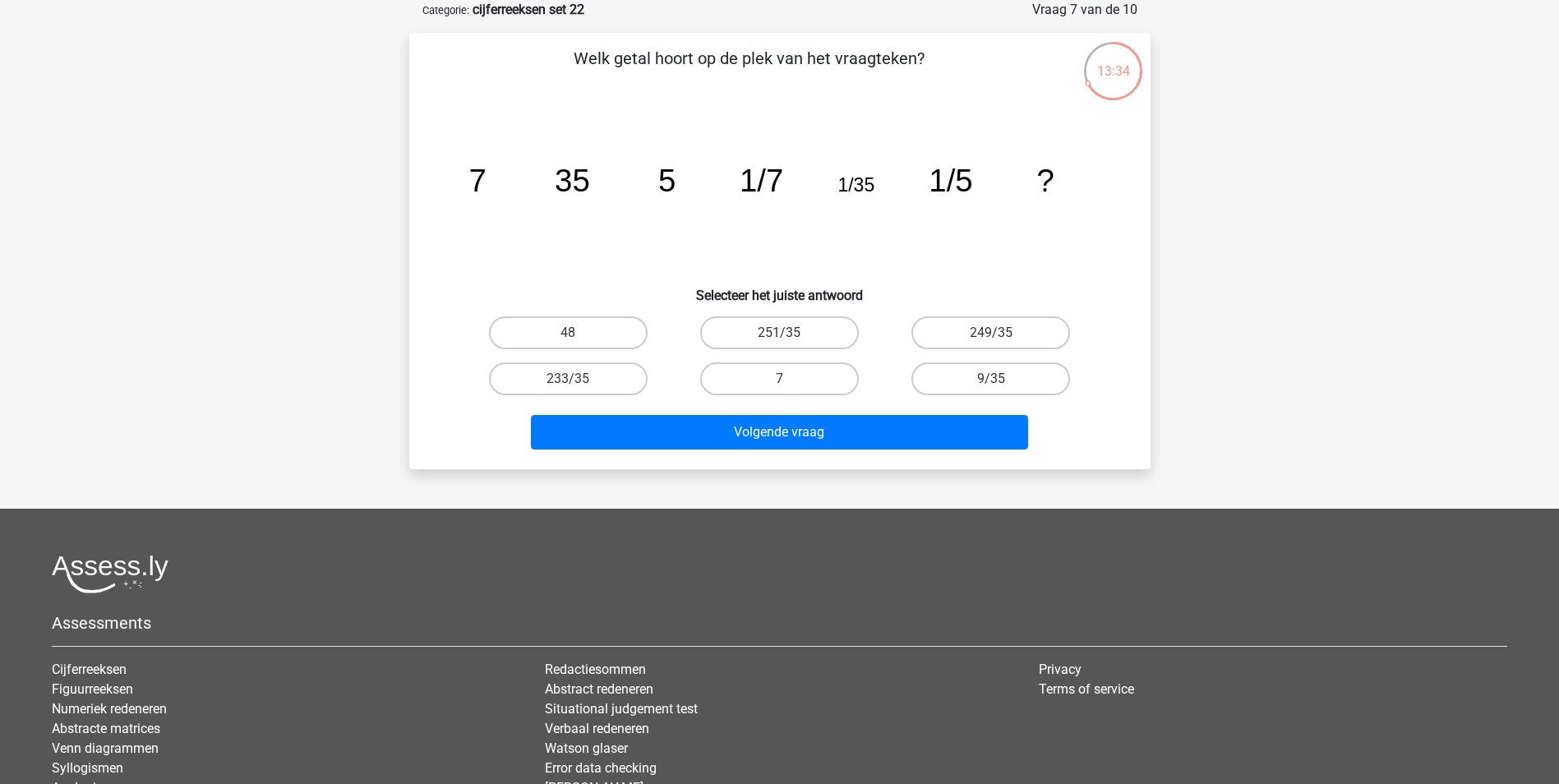
click at [787, 378] on input "7" at bounding box center [784, 384] width 11 height 11
radio input "true"
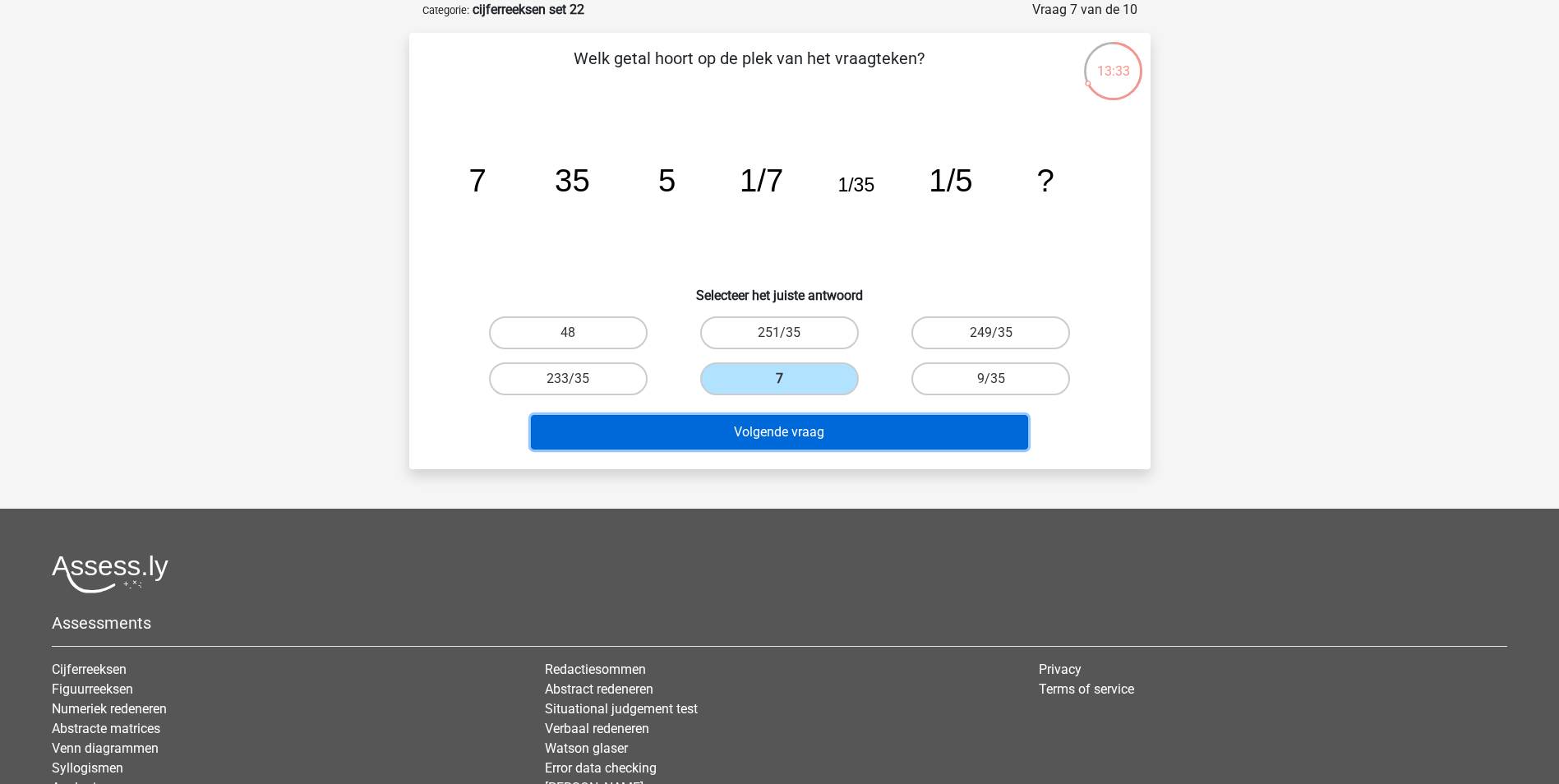
click at [792, 439] on button "Volgende vraag" at bounding box center [779, 432] width 497 height 35
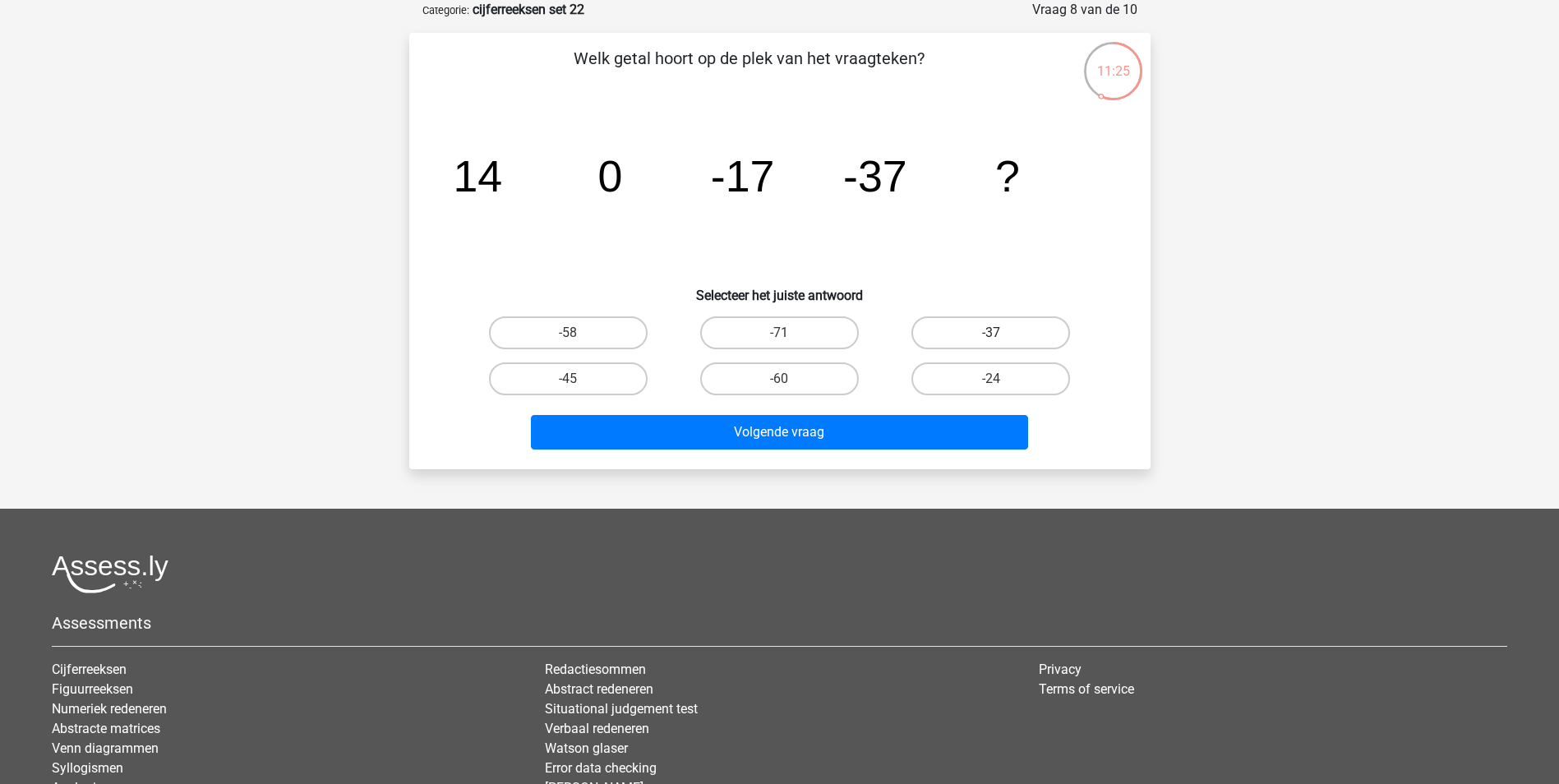
click at [969, 334] on label "-37" at bounding box center [990, 333] width 158 height 33
click at [991, 334] on input "-37" at bounding box center [996, 338] width 11 height 11
radio input "true"
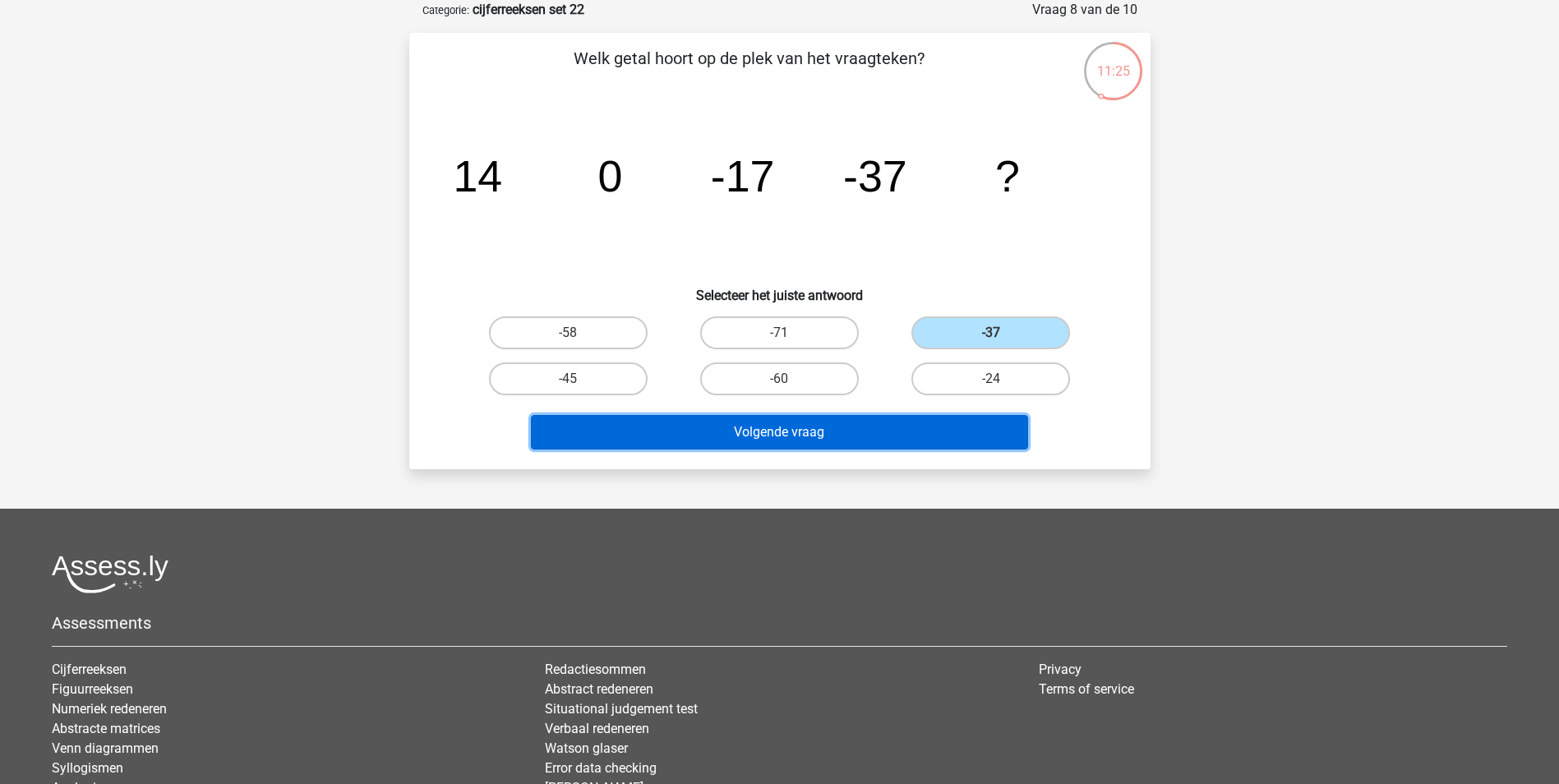
click at [875, 430] on button "Volgende vraag" at bounding box center [779, 432] width 497 height 35
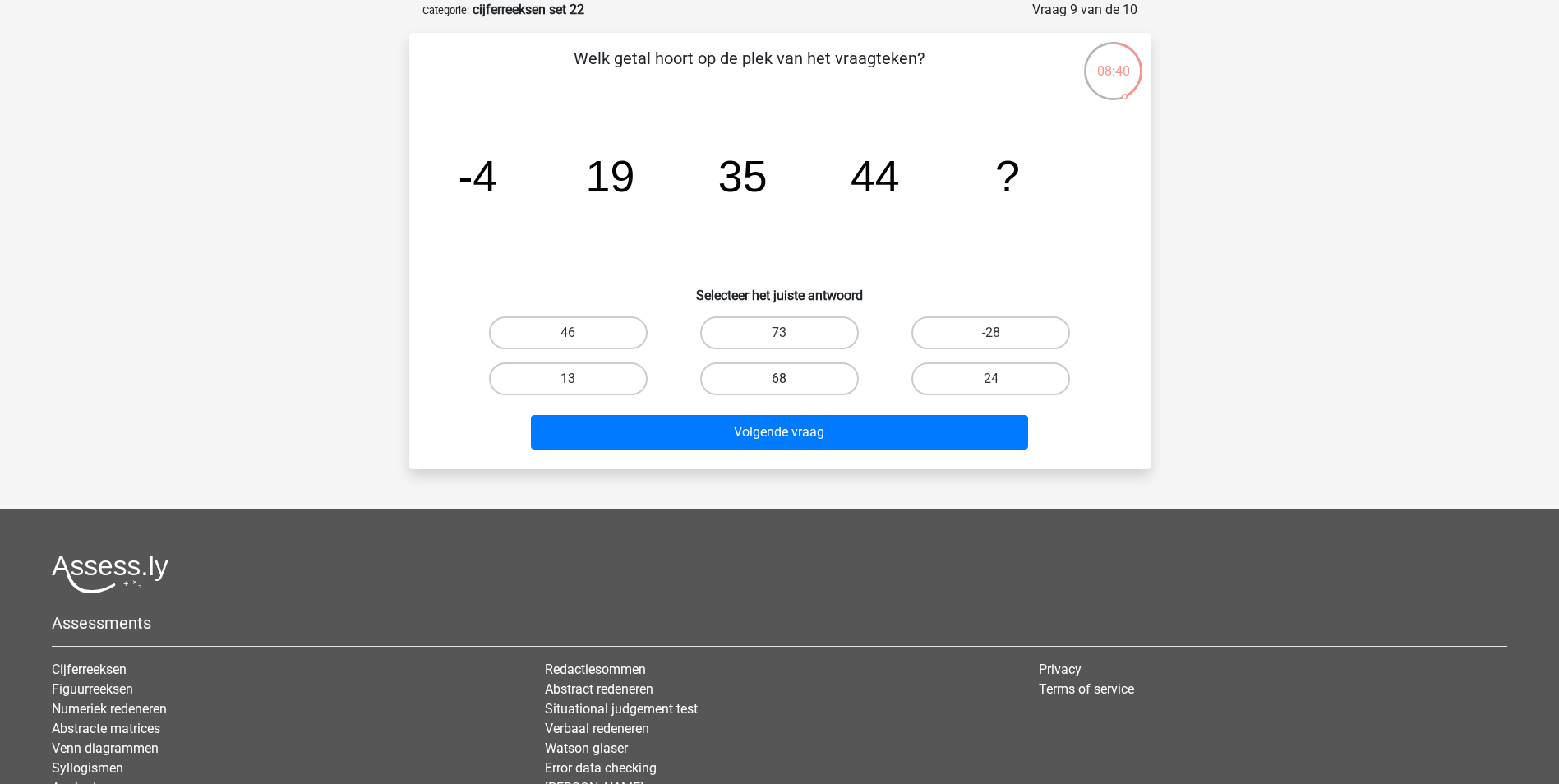
click at [809, 376] on label "68" at bounding box center [779, 378] width 158 height 33
click at [790, 378] on input "68" at bounding box center [784, 384] width 11 height 11
radio input "true"
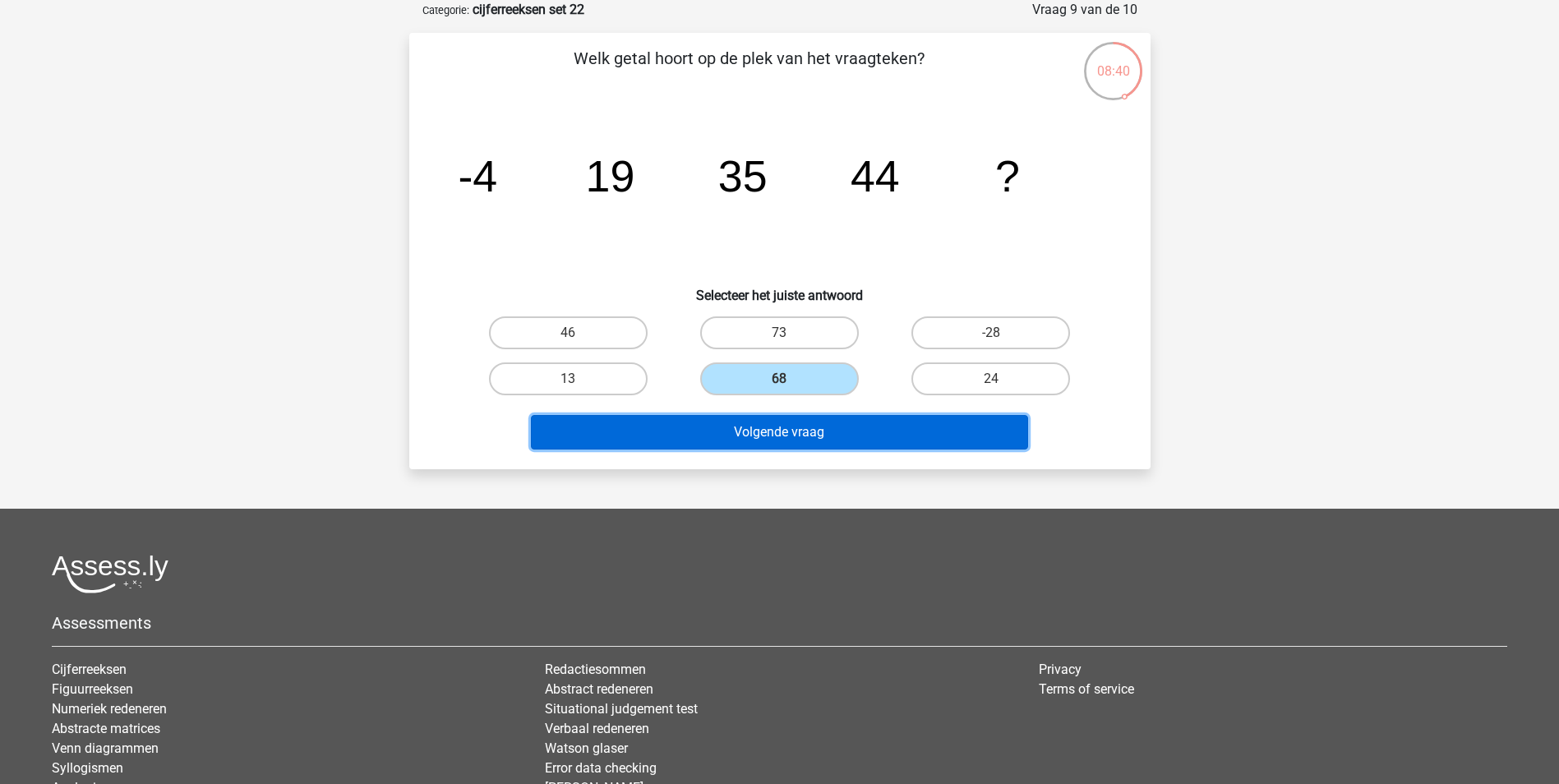
click at [782, 433] on button "Volgende vraag" at bounding box center [779, 432] width 497 height 35
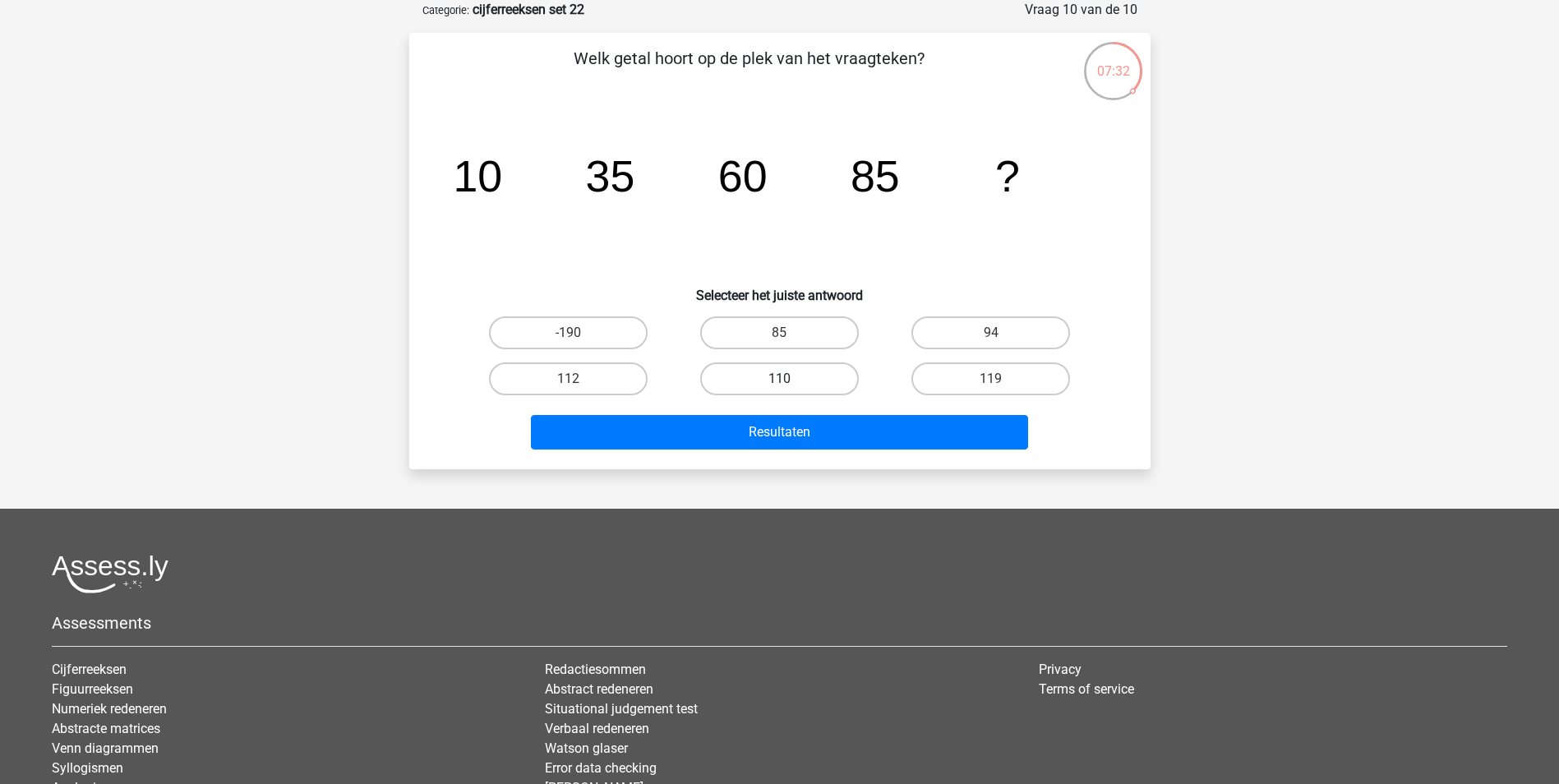
click at [805, 380] on label "110" at bounding box center [779, 378] width 158 height 33
click at [790, 380] on input "110" at bounding box center [784, 384] width 11 height 11
radio input "true"
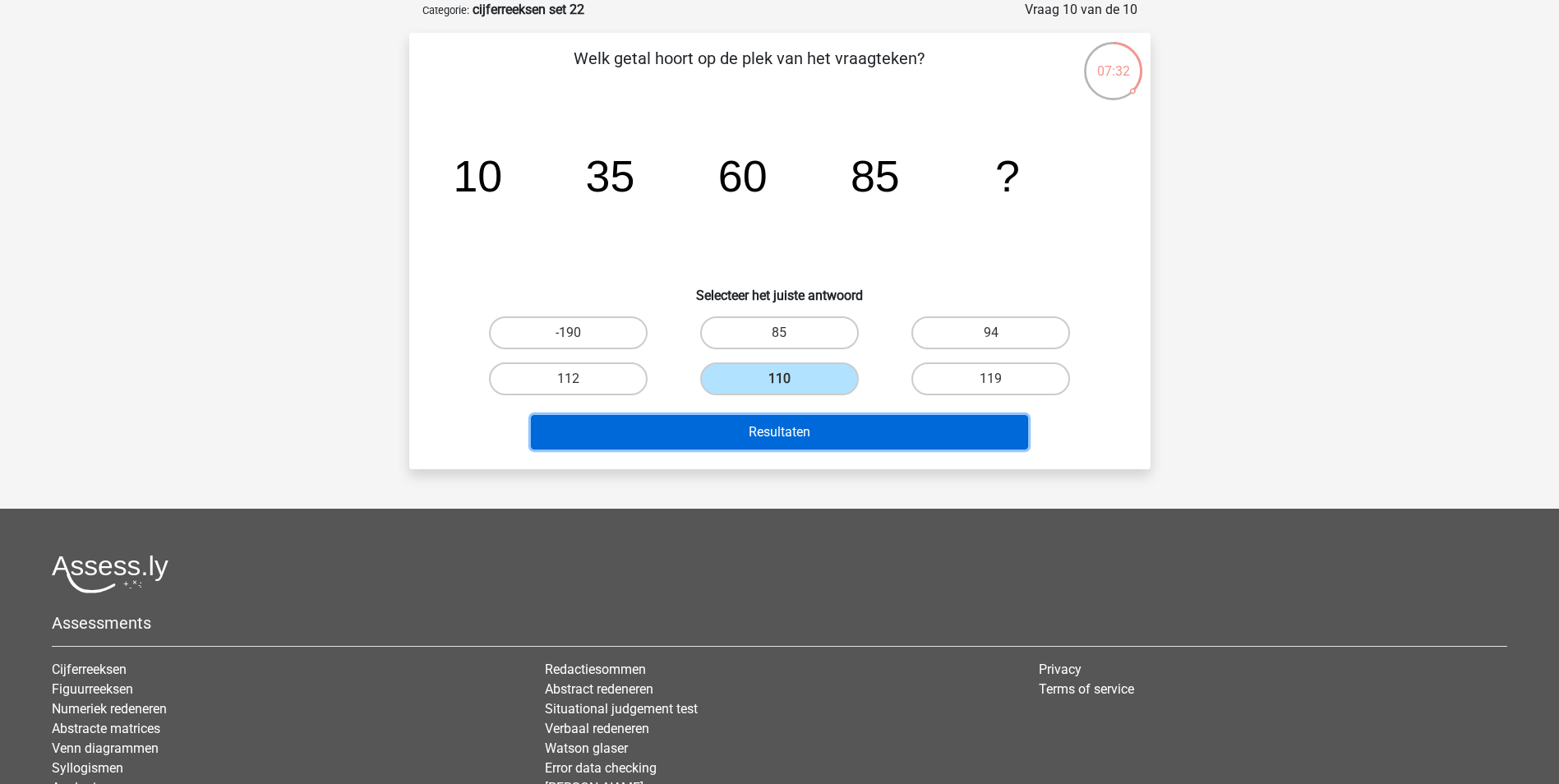
click at [790, 424] on button "Resultaten" at bounding box center [779, 432] width 497 height 35
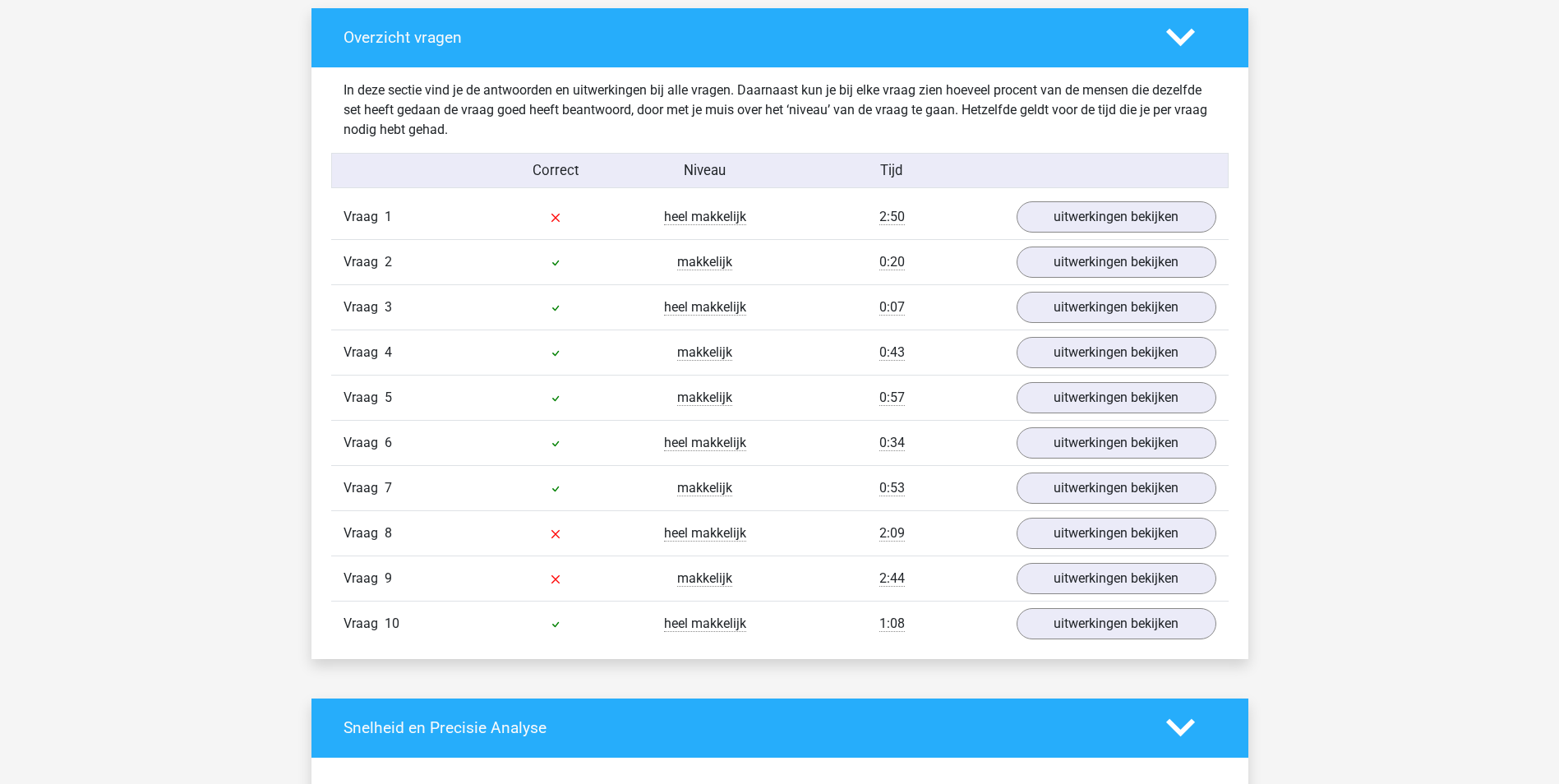
scroll to position [903, 0]
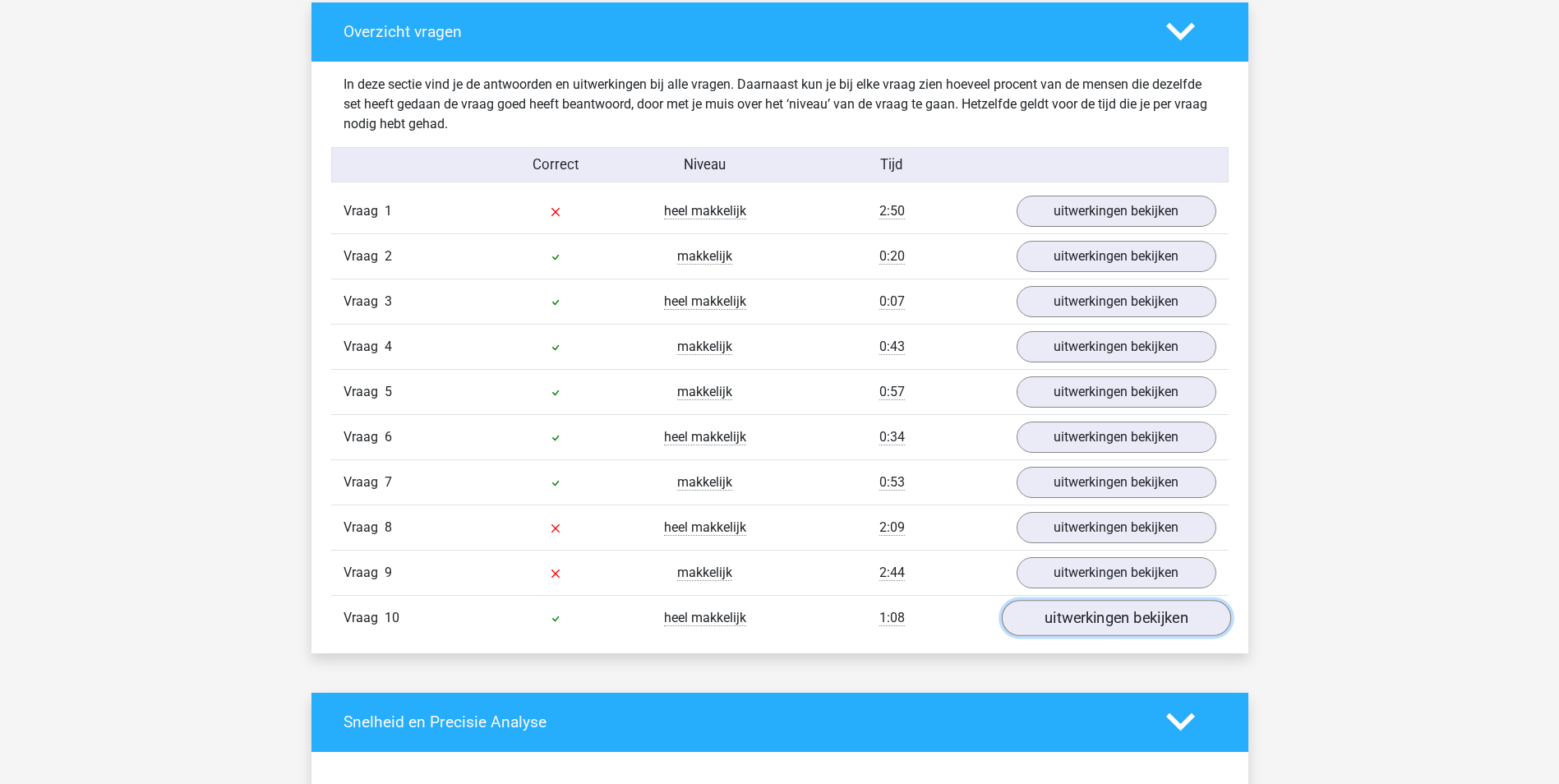
click at [1116, 627] on link "uitwerkingen bekijken" at bounding box center [1115, 617] width 229 height 36
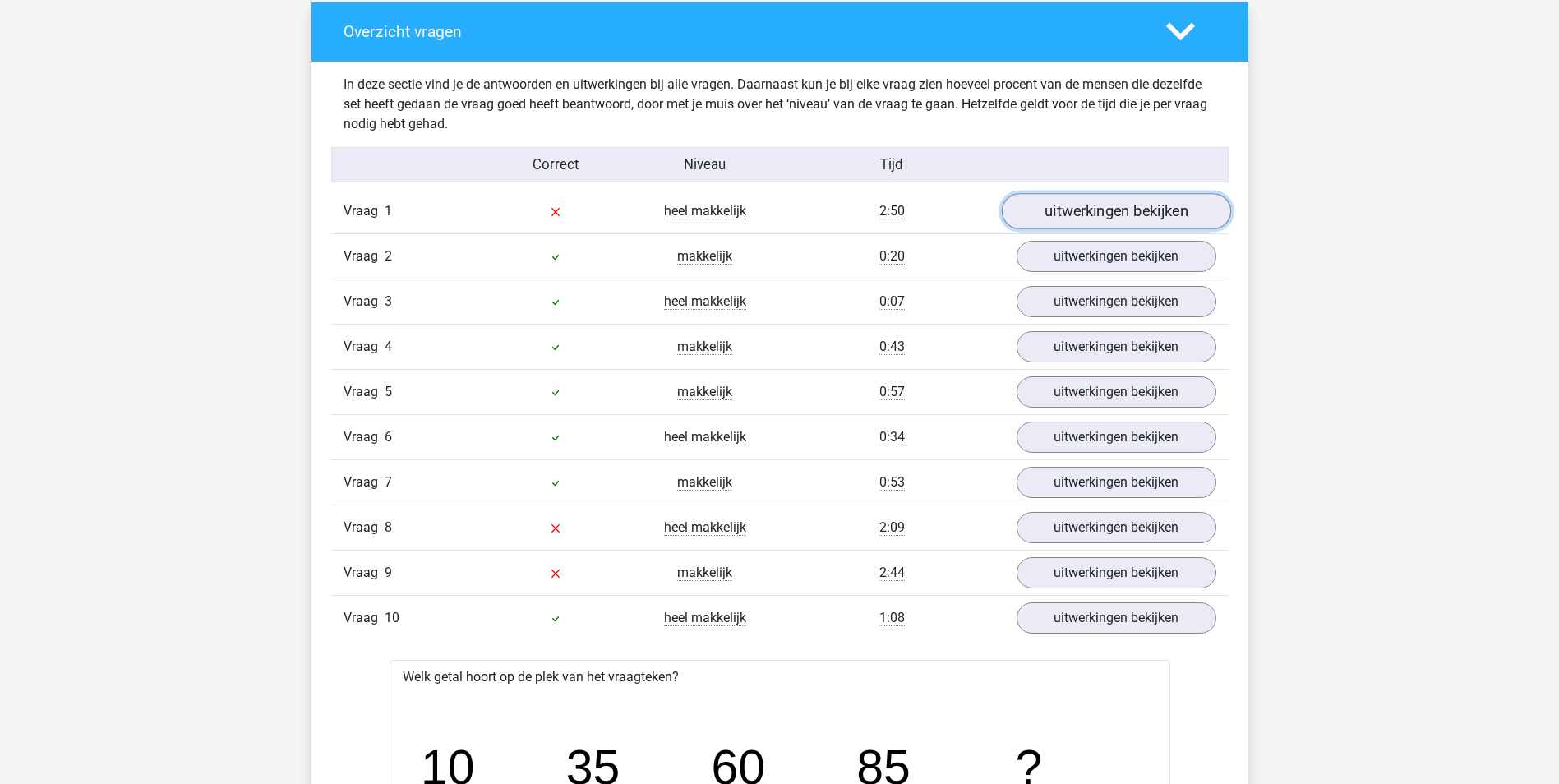
click at [1136, 210] on link "uitwerkingen bekijken" at bounding box center [1115, 211] width 229 height 36
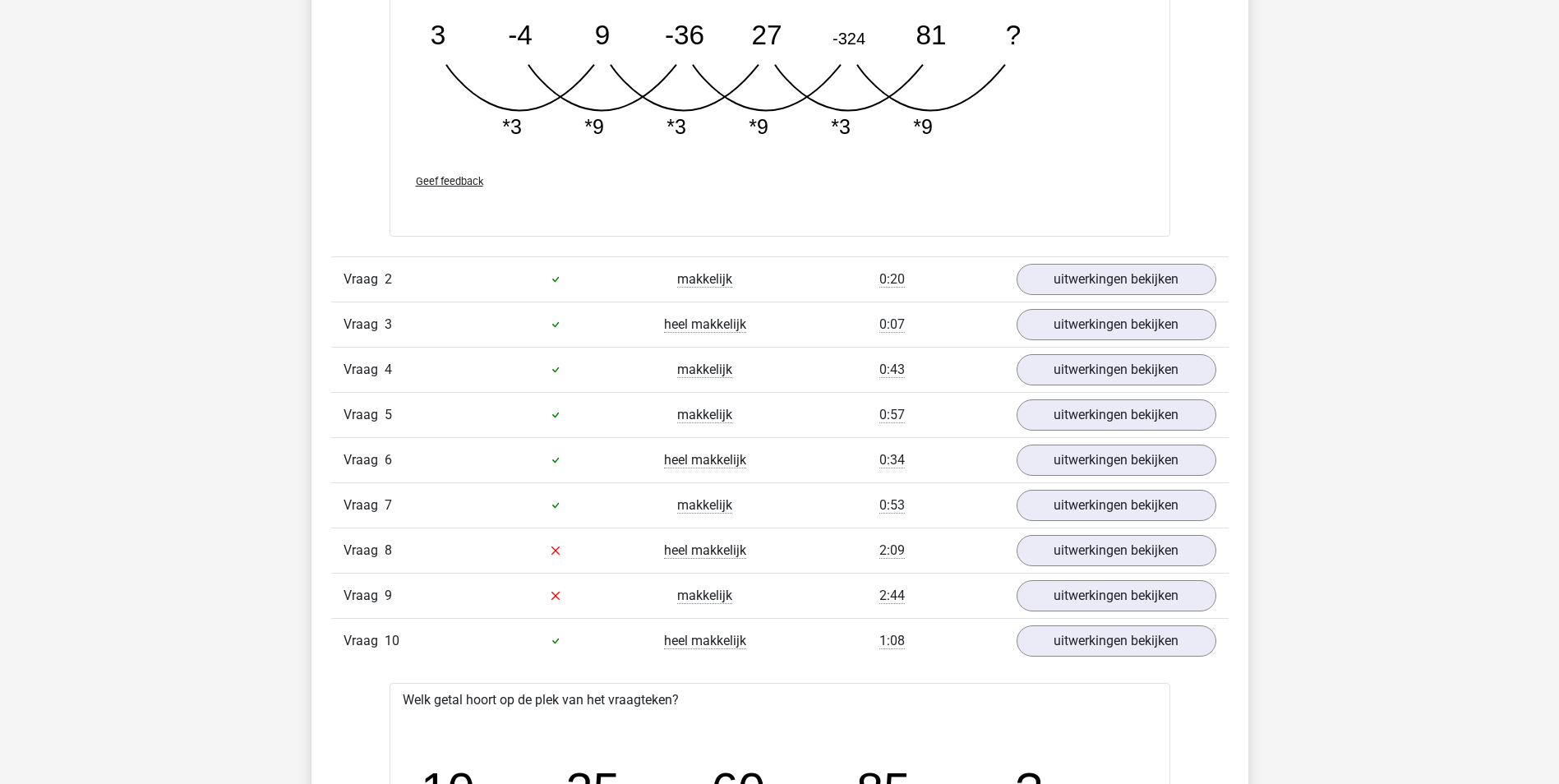
scroll to position [1725, 0]
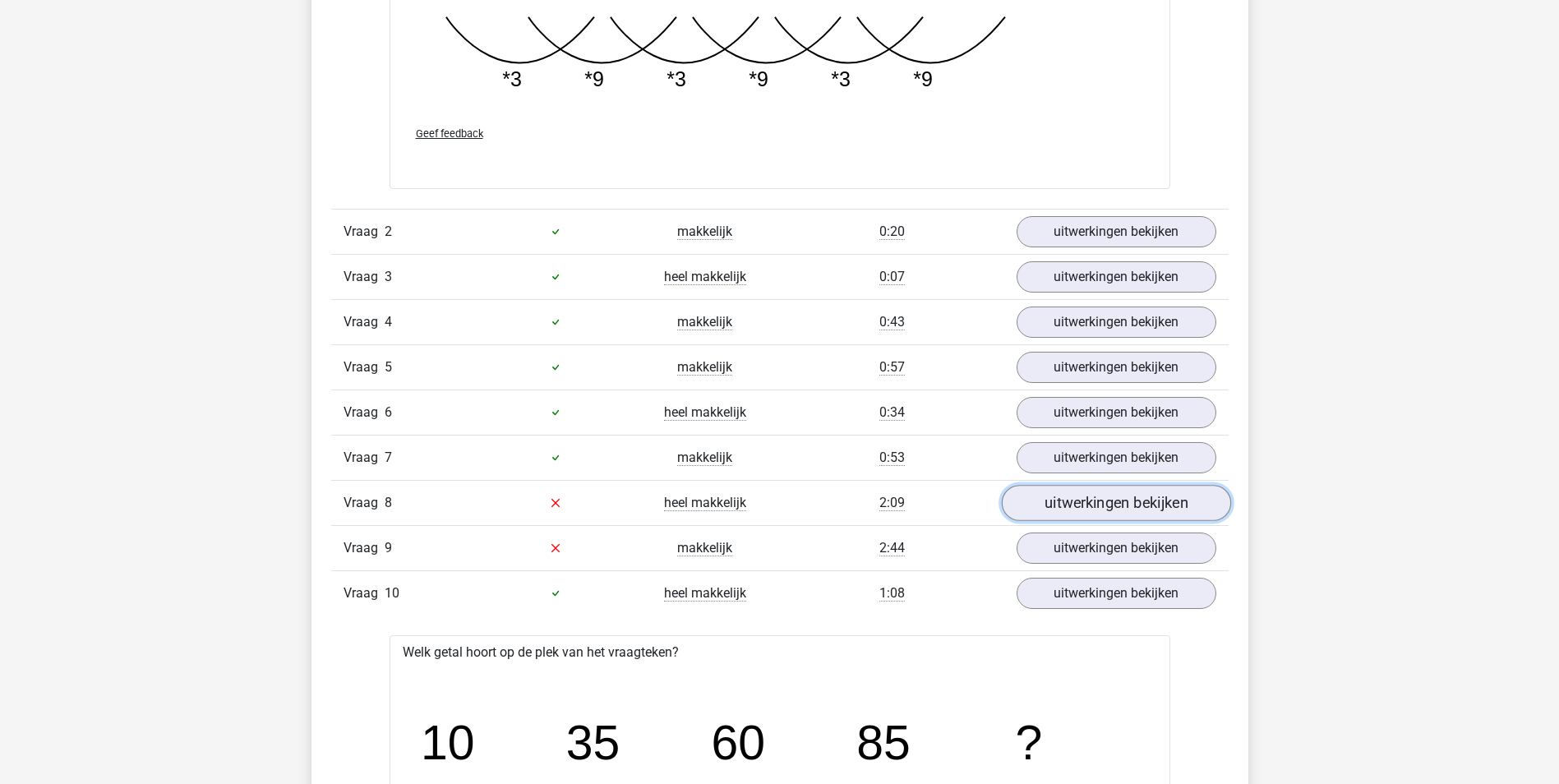
click at [1119, 511] on link "uitwerkingen bekijken" at bounding box center [1115, 503] width 229 height 36
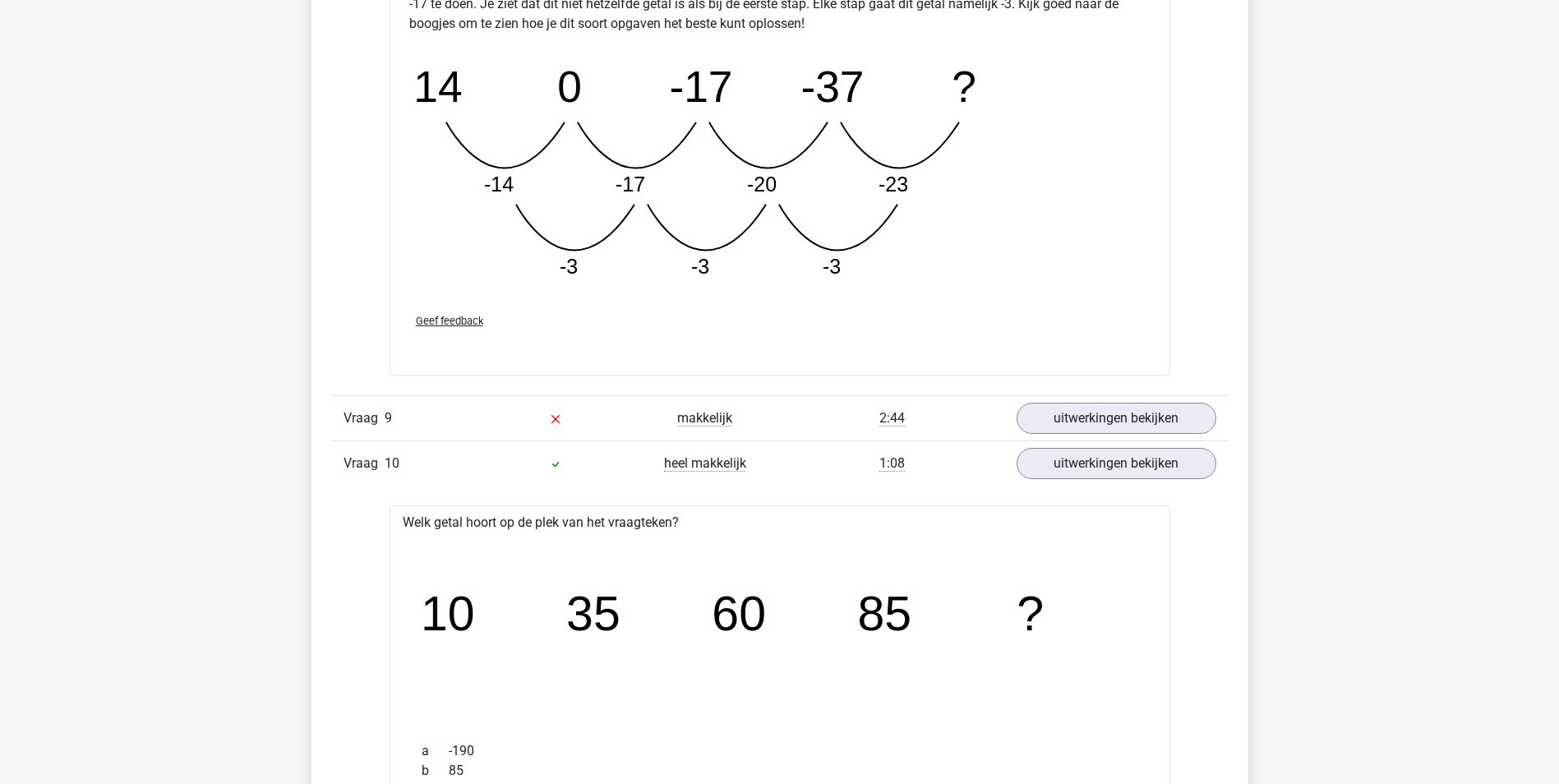
scroll to position [2711, 0]
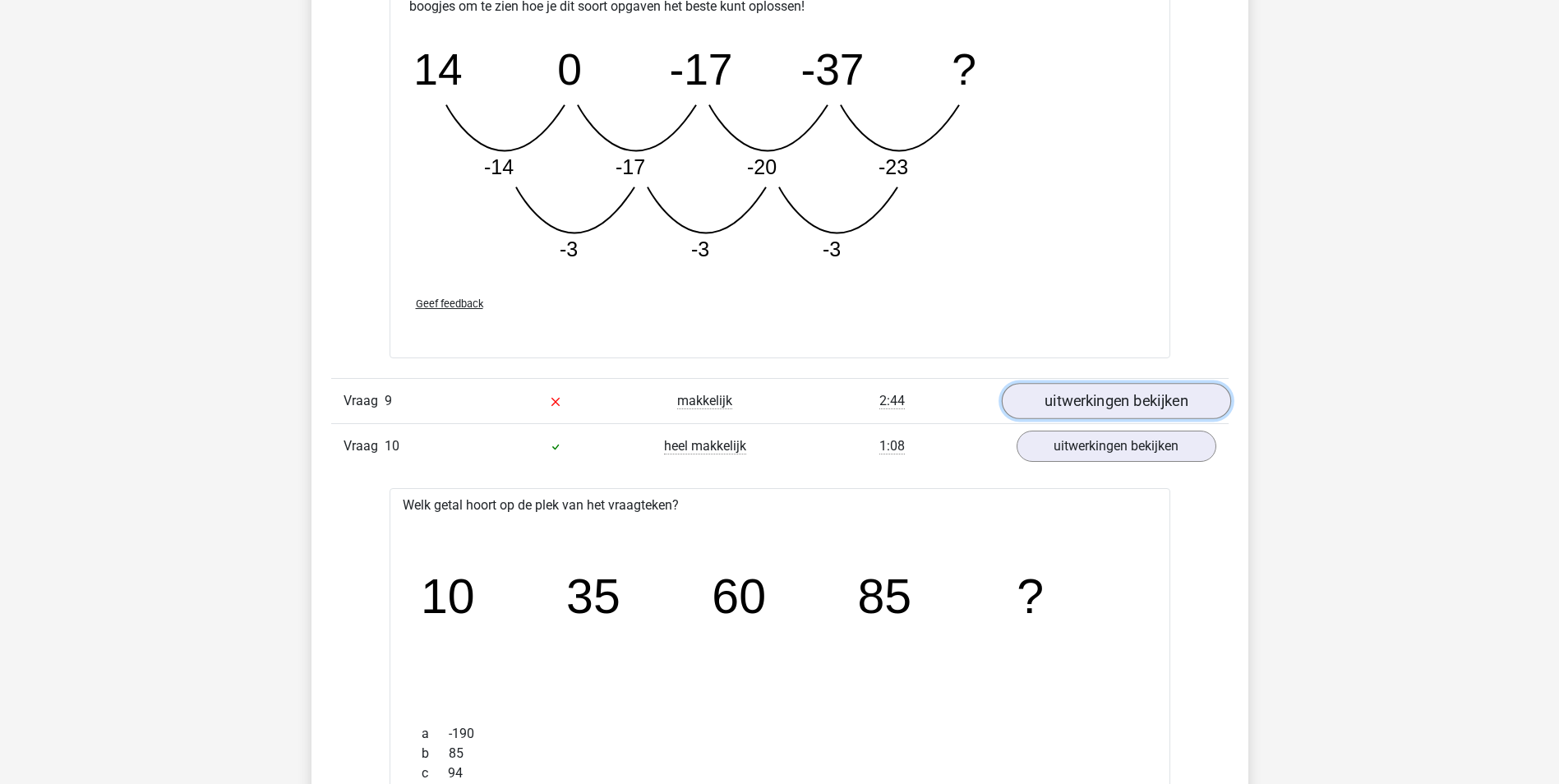
click at [1131, 401] on link "uitwerkingen bekijken" at bounding box center [1115, 400] width 229 height 36
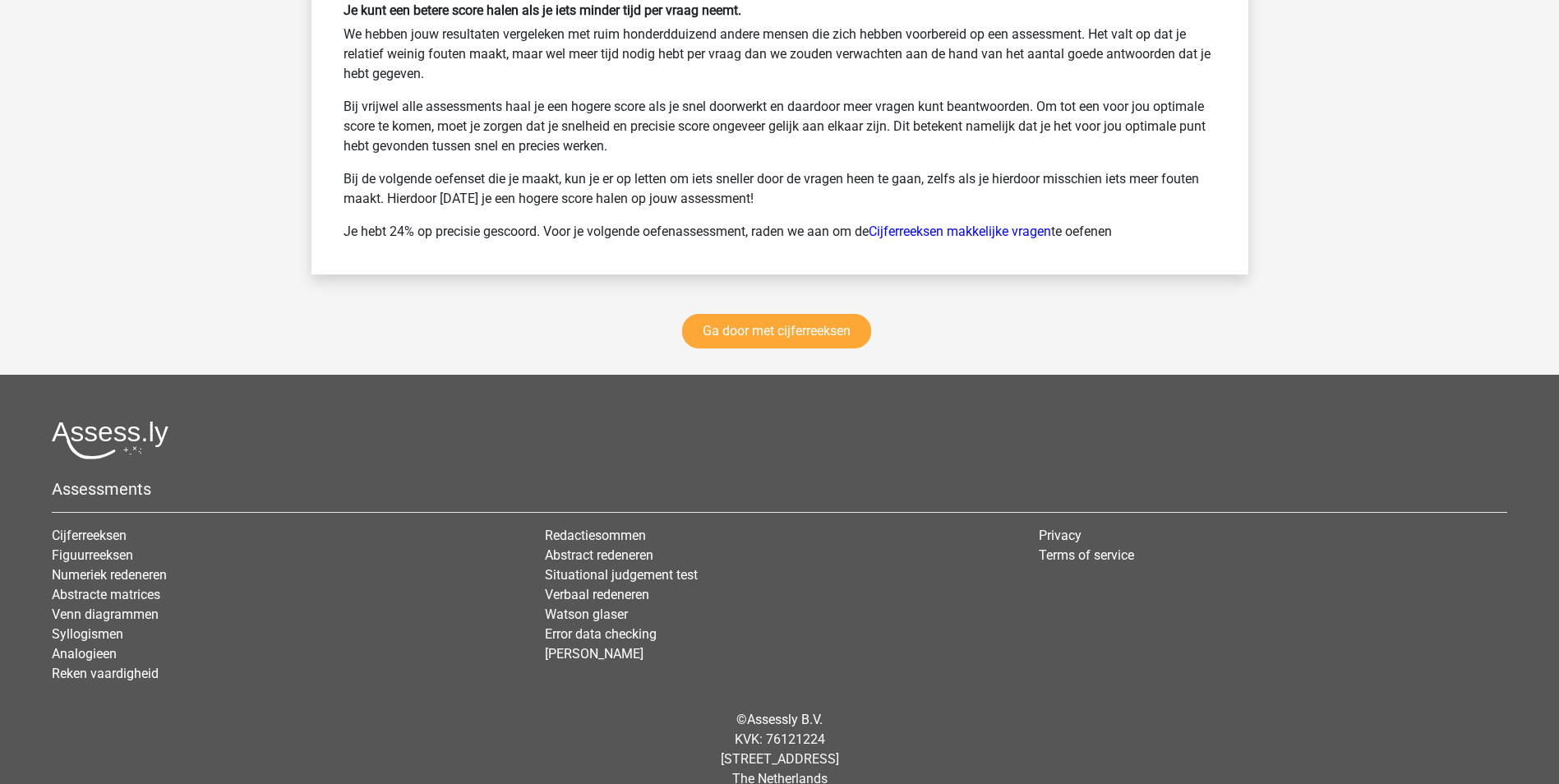
scroll to position [5443, 0]
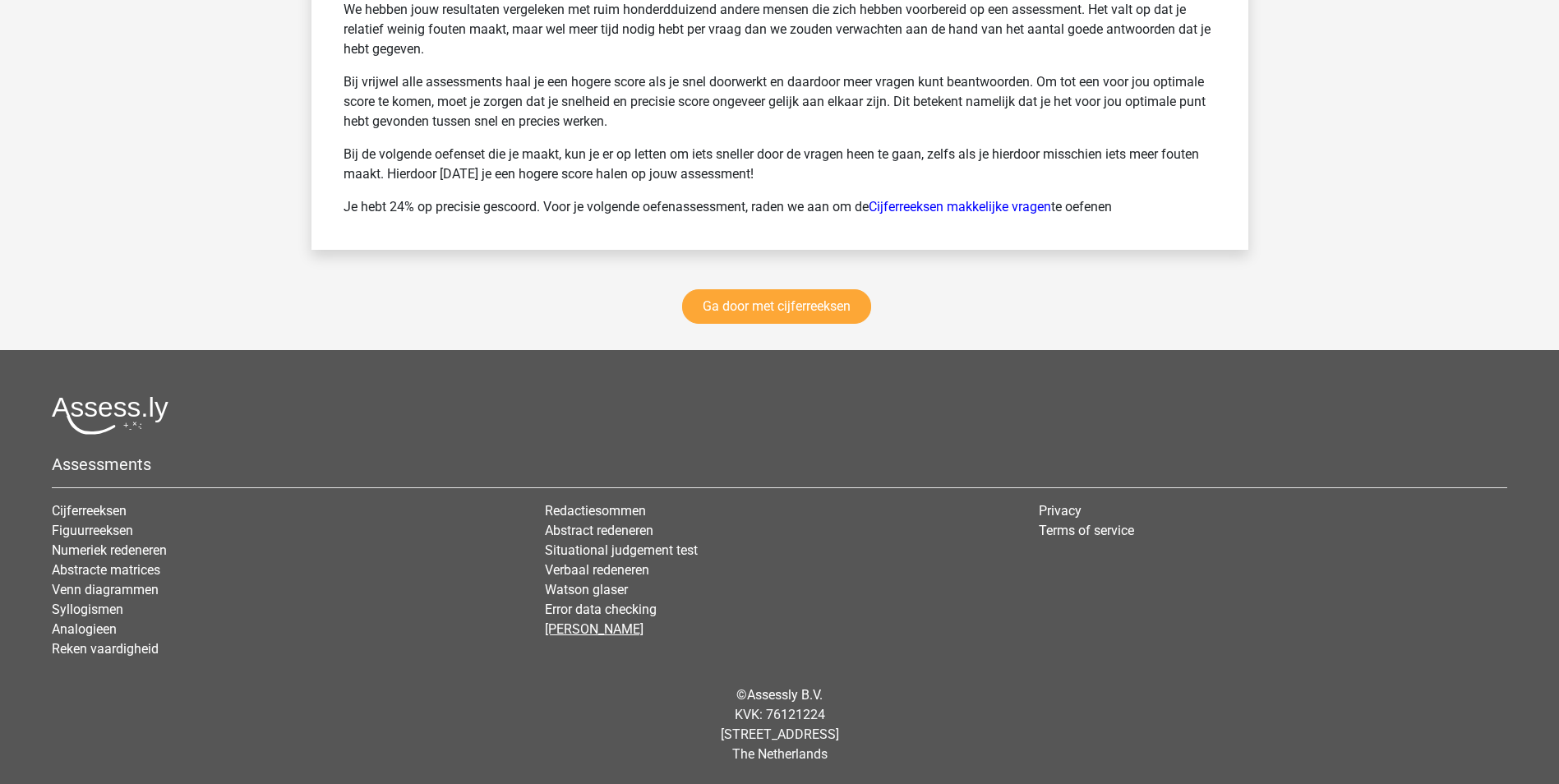
click at [567, 627] on link "[PERSON_NAME]" at bounding box center [594, 629] width 98 height 15
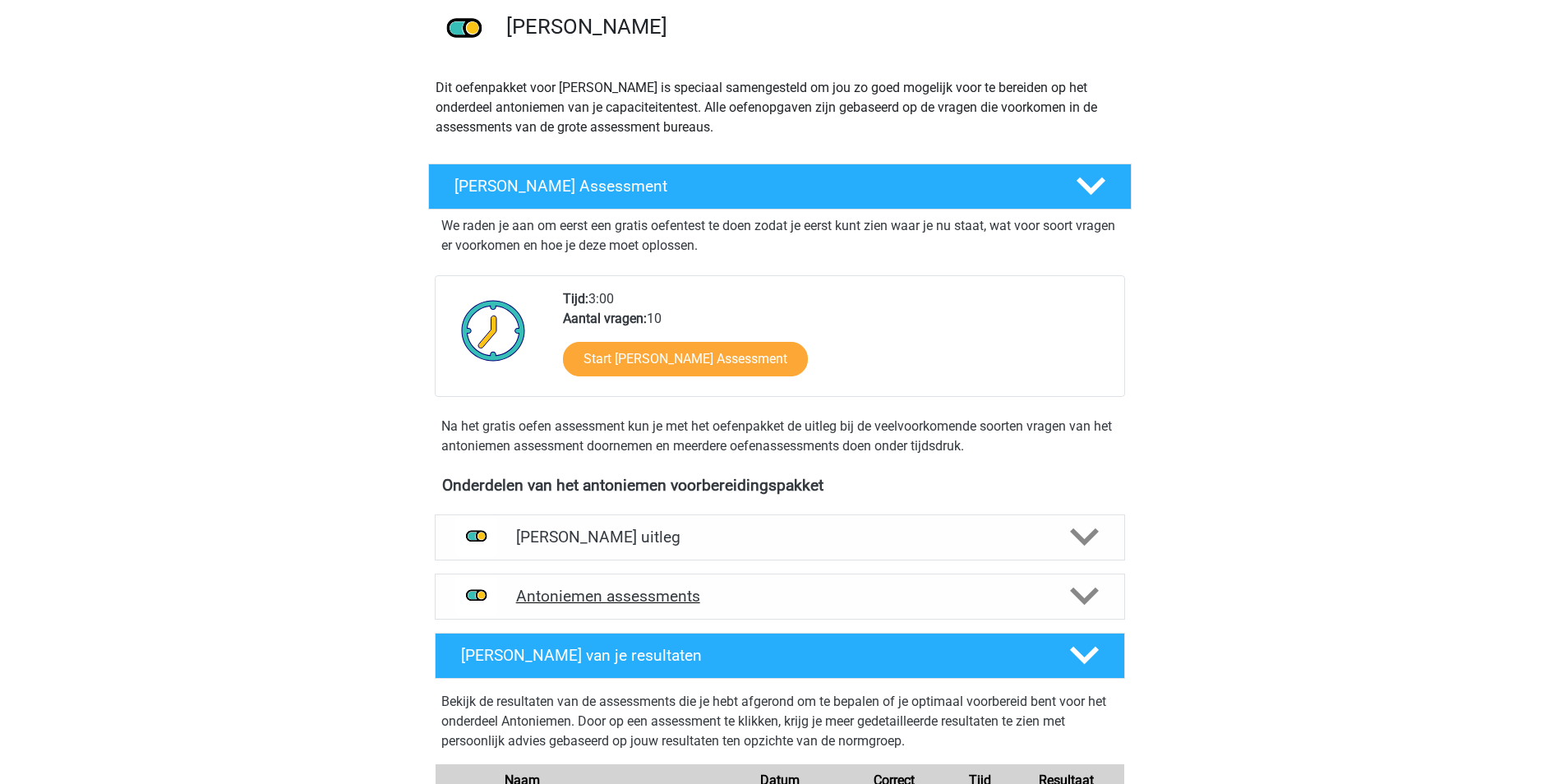
scroll to position [164, 0]
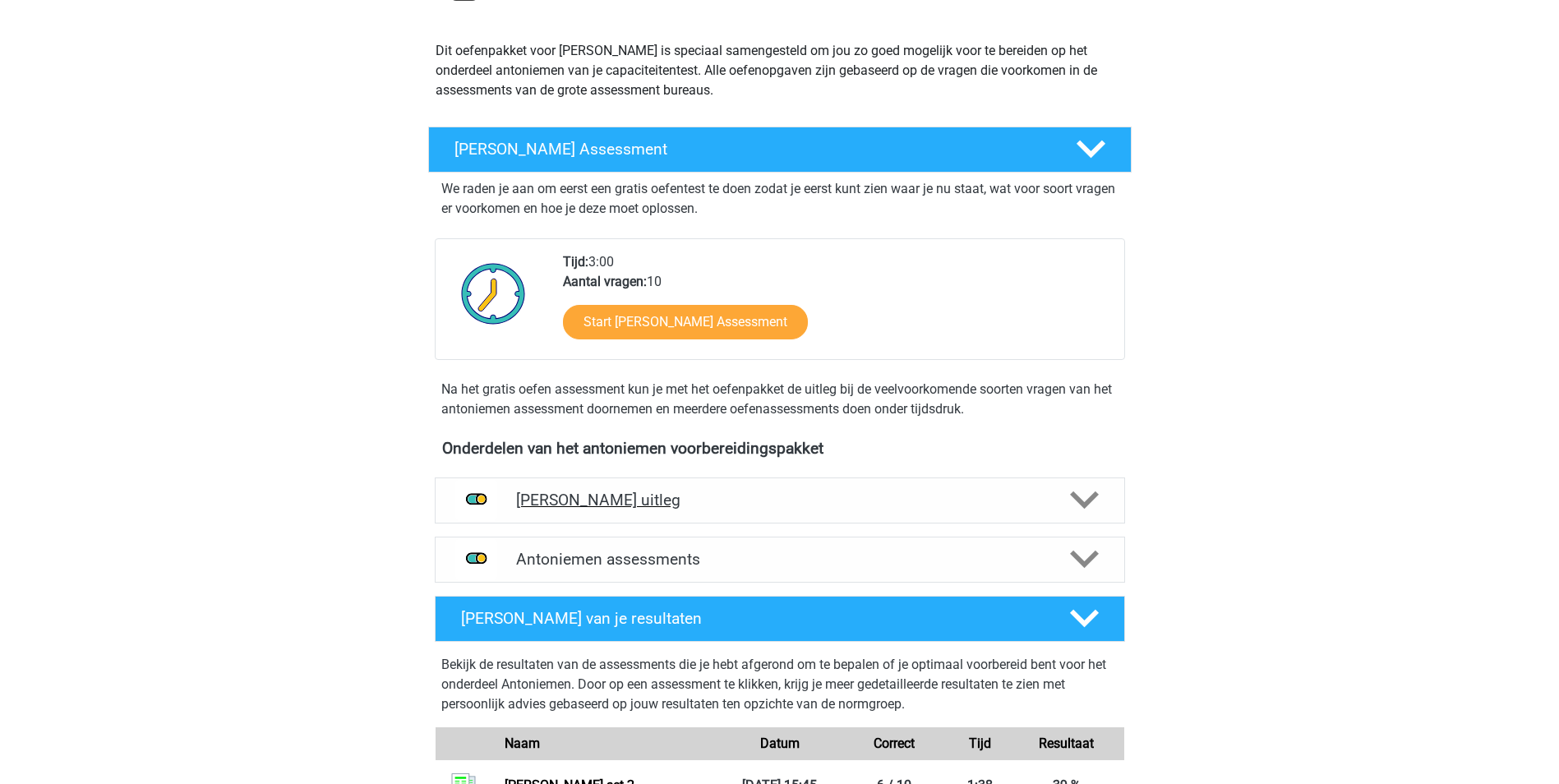
click at [745, 509] on h4 "Antoniemen uitleg" at bounding box center [779, 500] width 528 height 19
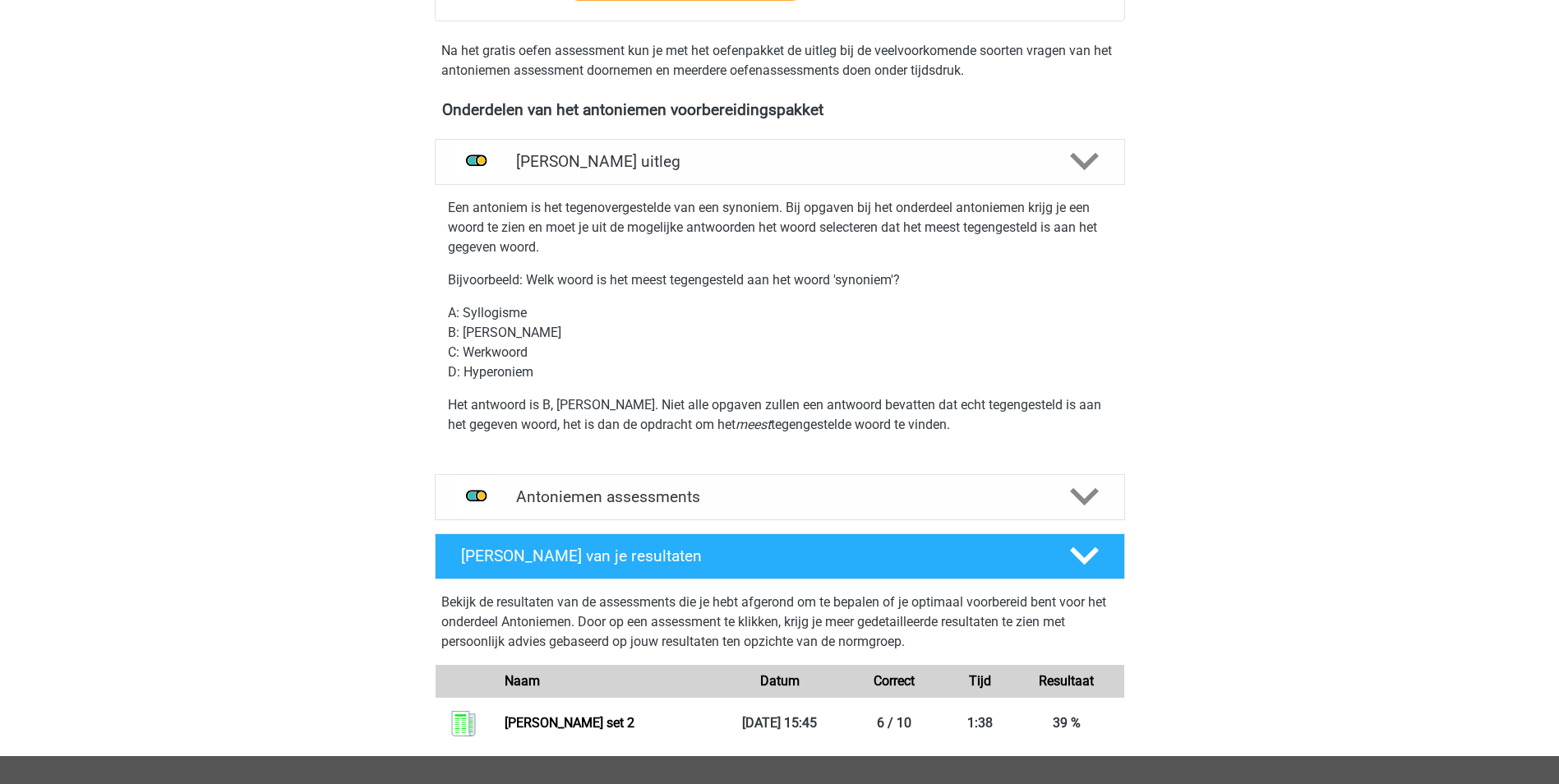
scroll to position [575, 0]
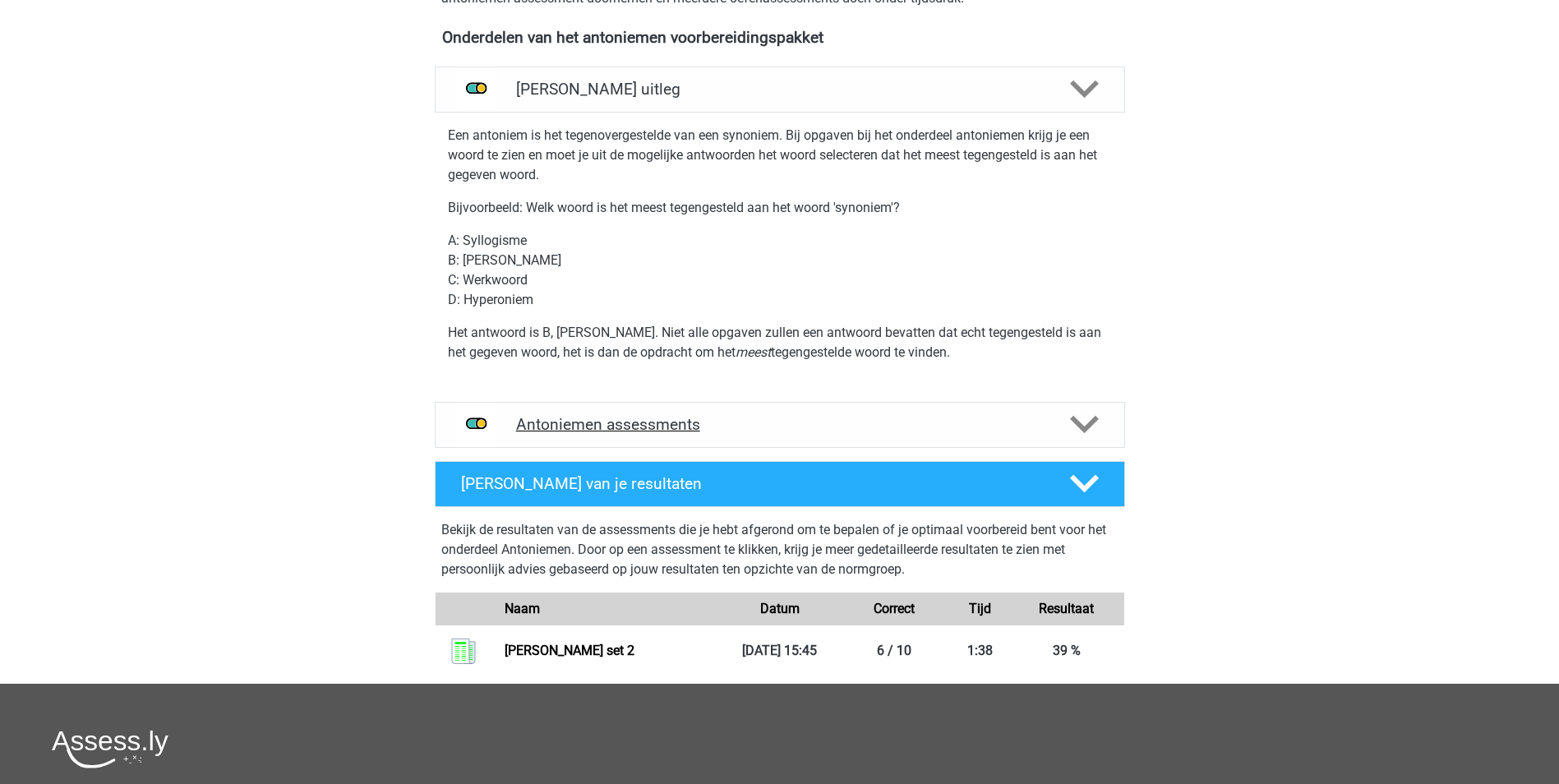
click at [672, 419] on h4 "Antoniemen assessments" at bounding box center [779, 424] width 528 height 19
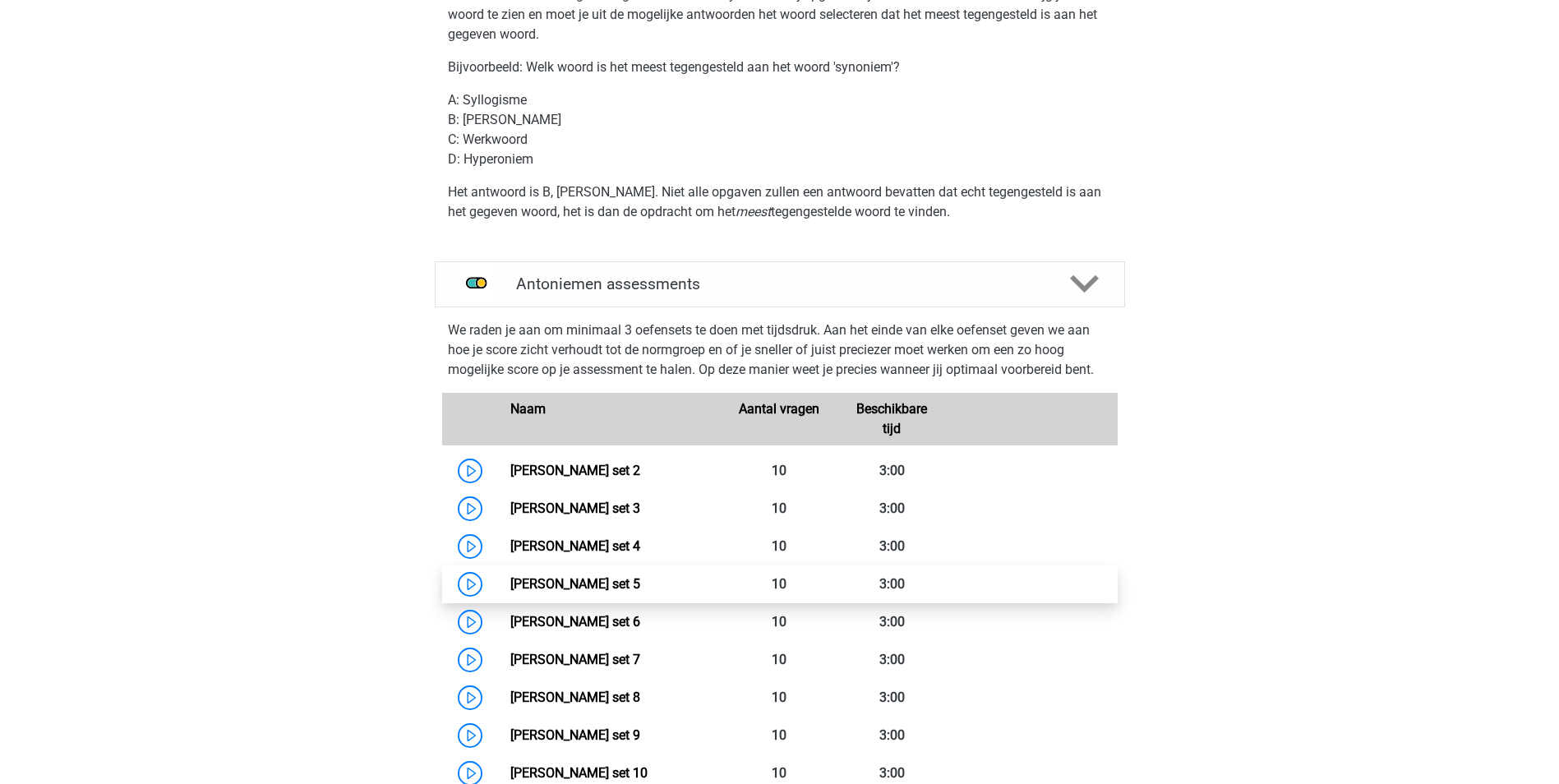
scroll to position [739, 0]
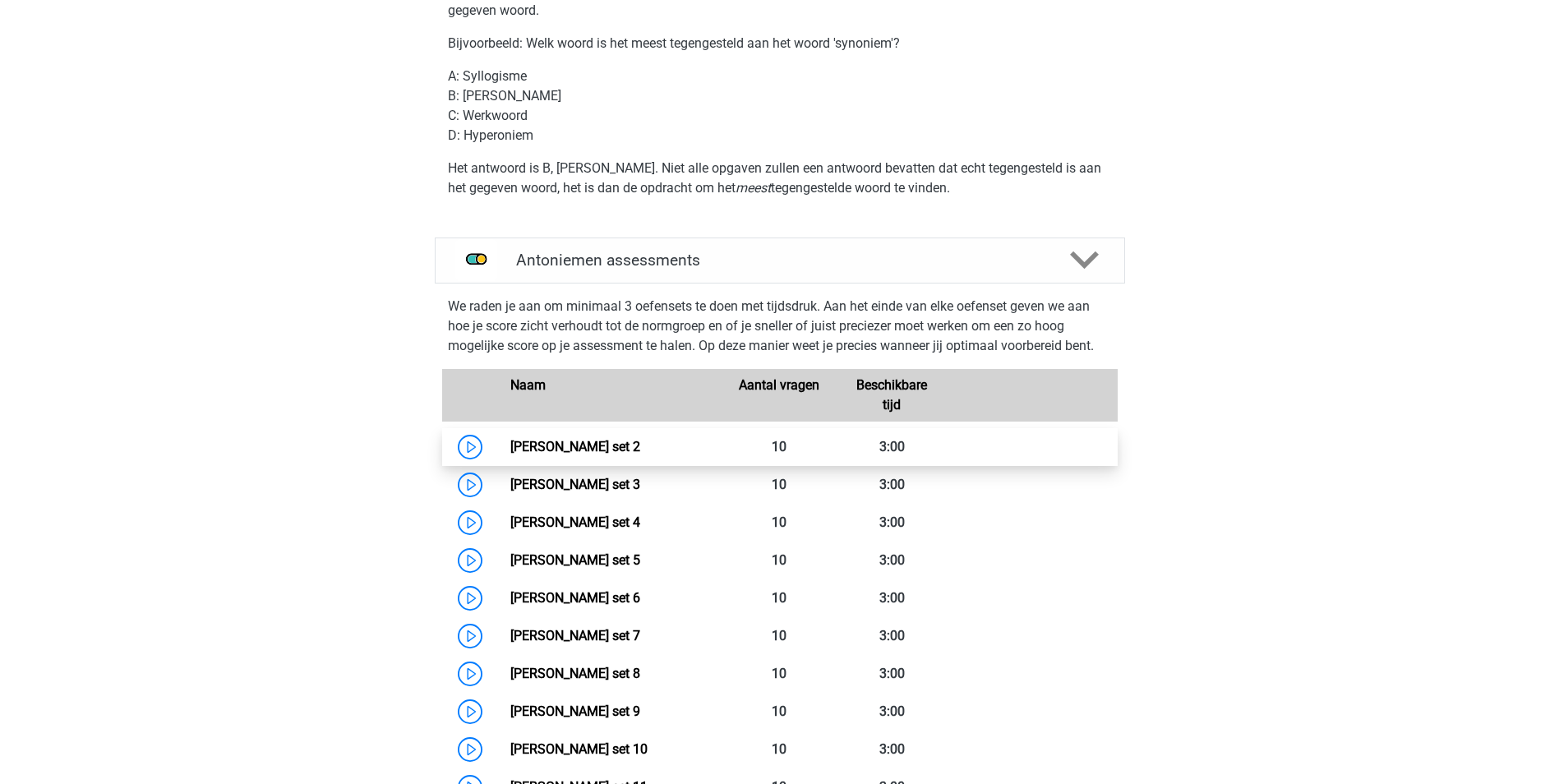
click at [584, 454] on link "Antoniemen set 2" at bounding box center [575, 446] width 130 height 15
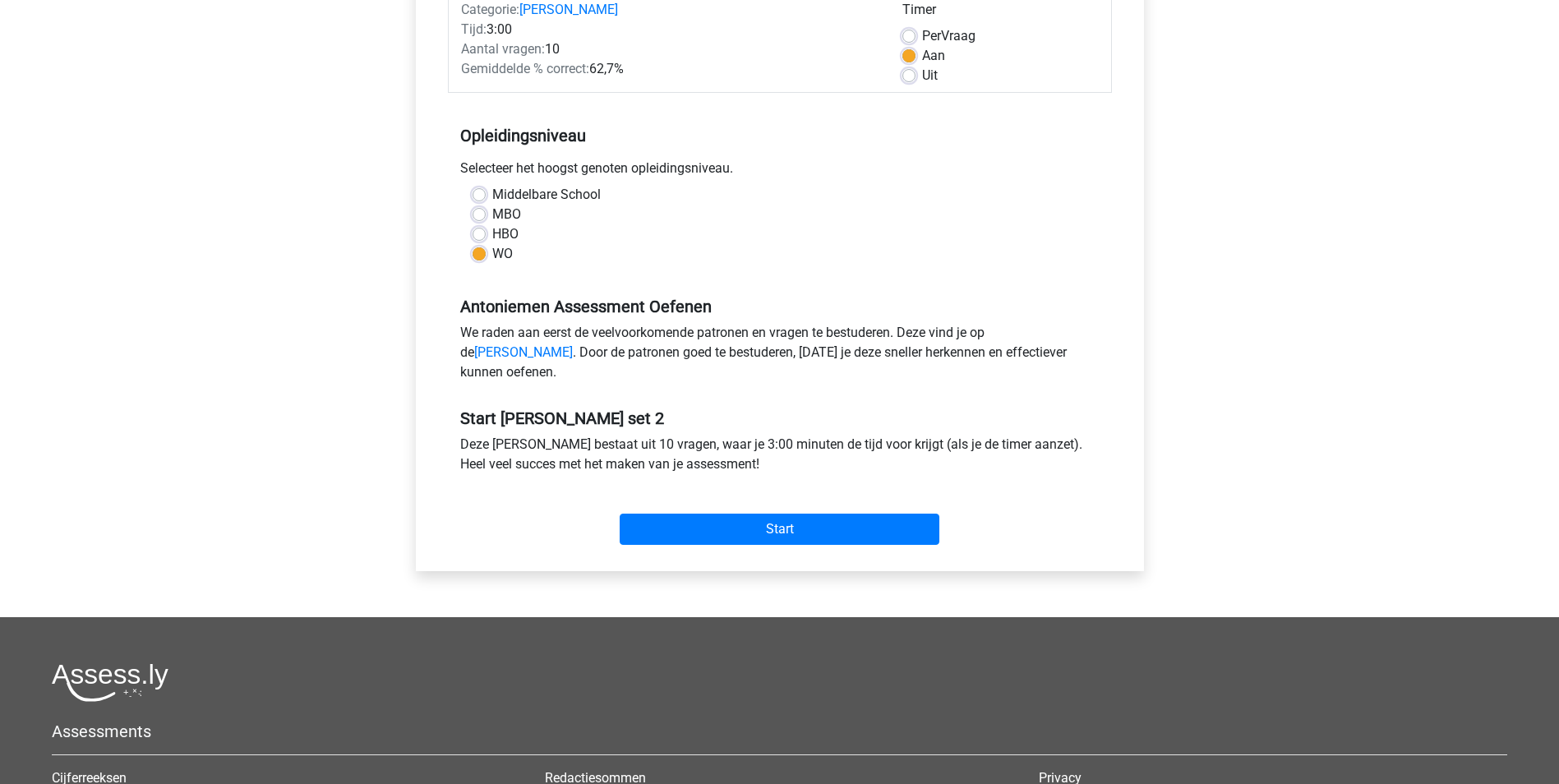
scroll to position [329, 0]
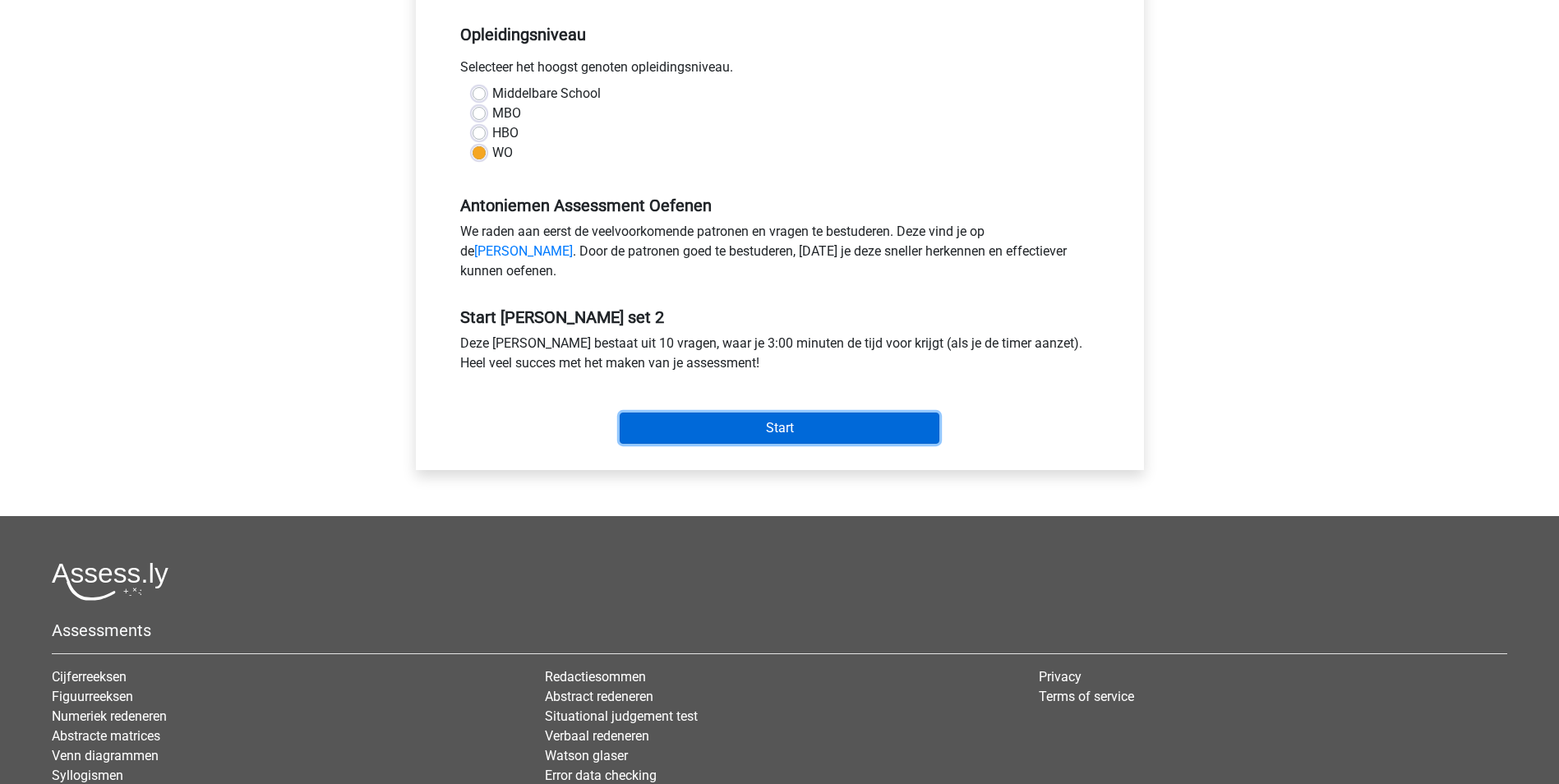
click at [745, 443] on input "Start" at bounding box center [779, 428] width 319 height 31
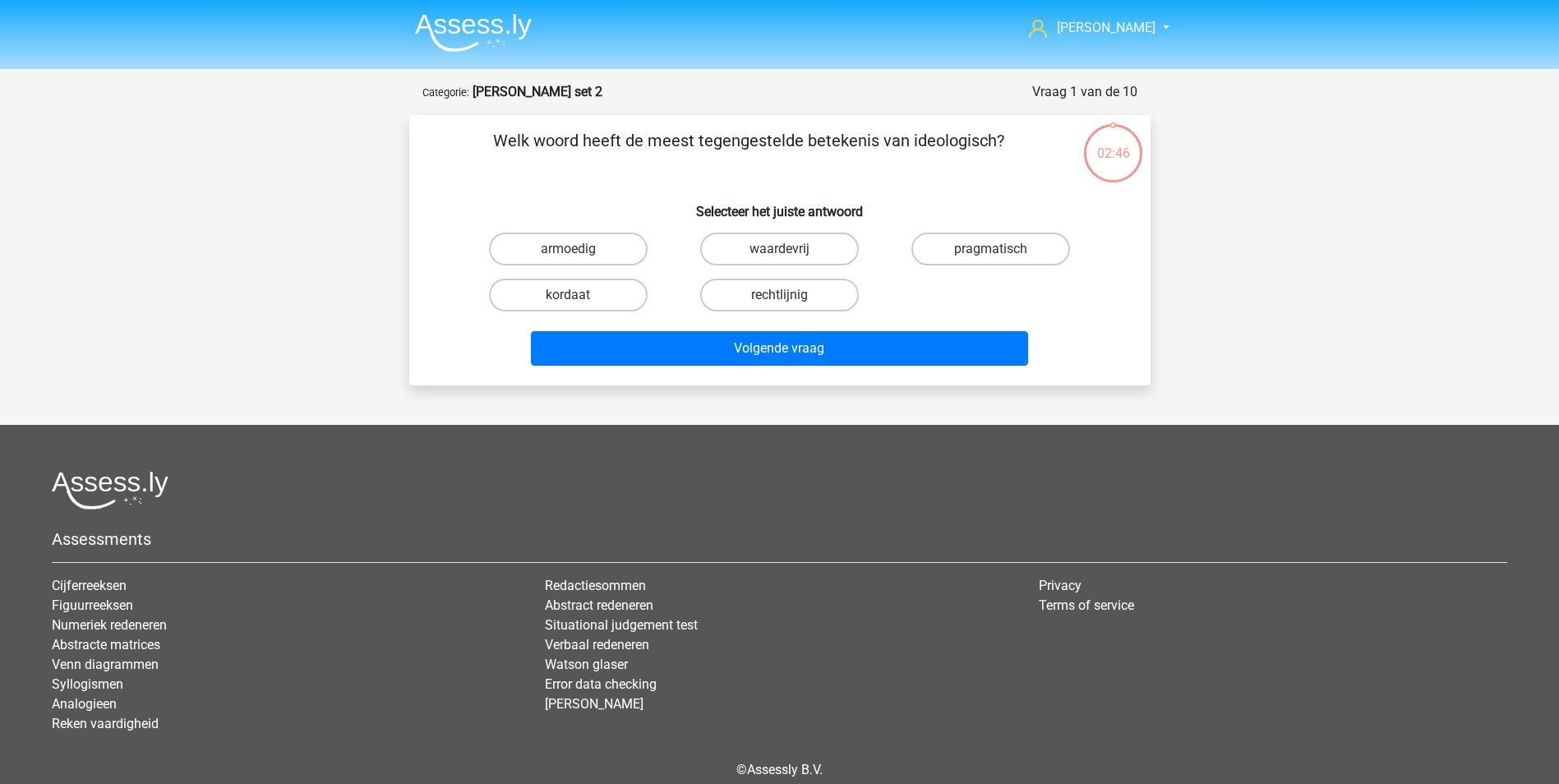
drag, startPoint x: 782, startPoint y: 249, endPoint x: 787, endPoint y: 257, distance: 9.4
click at [782, 248] on div "waardevrij" at bounding box center [780, 249] width 198 height 33
click at [784, 246] on label "waardevrij" at bounding box center [779, 249] width 158 height 33
click at [784, 249] on input "waardevrij" at bounding box center [784, 254] width 11 height 11
radio input "true"
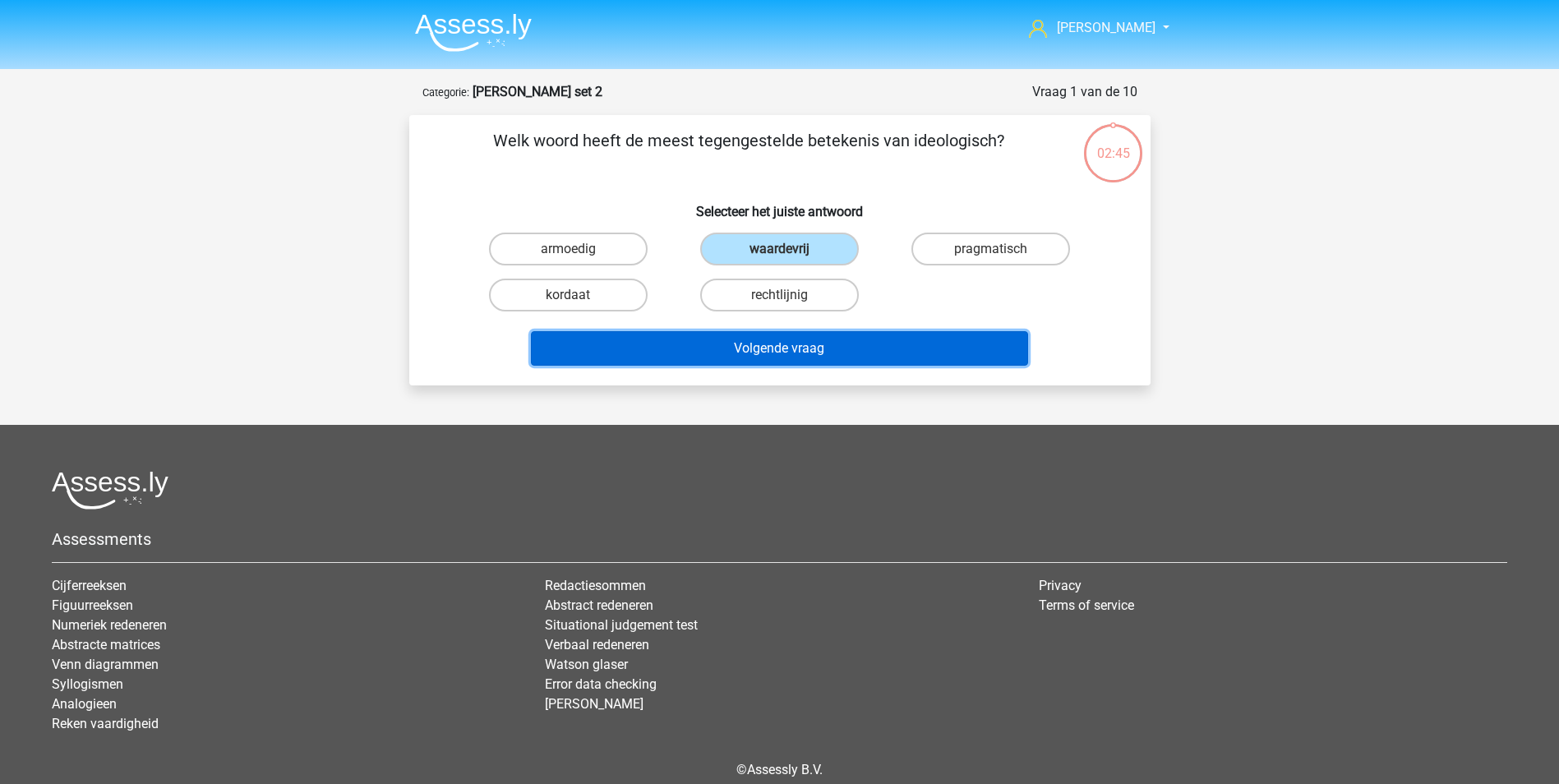
click at [793, 358] on button "Volgende vraag" at bounding box center [779, 348] width 497 height 35
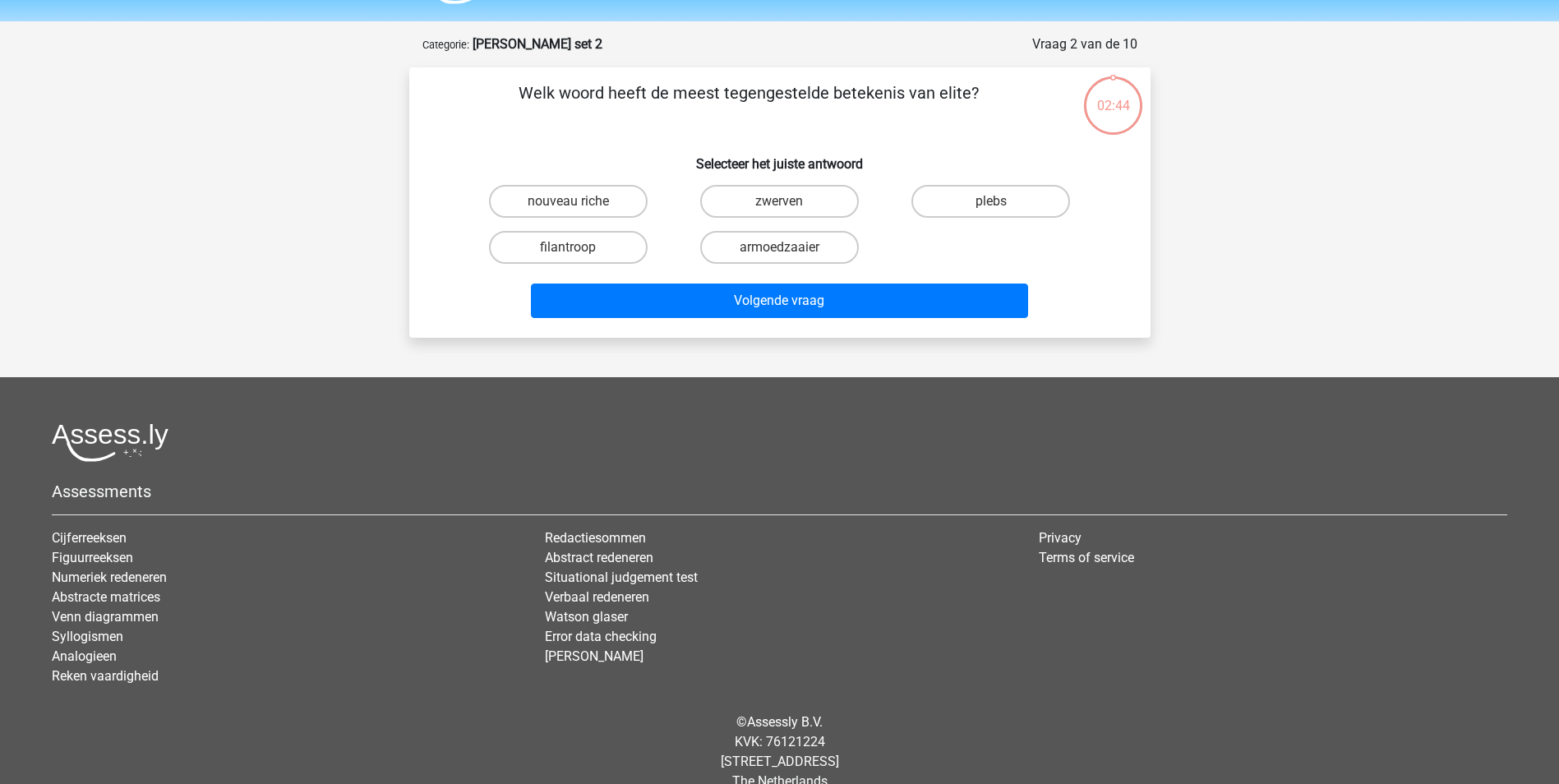
scroll to position [75, 0]
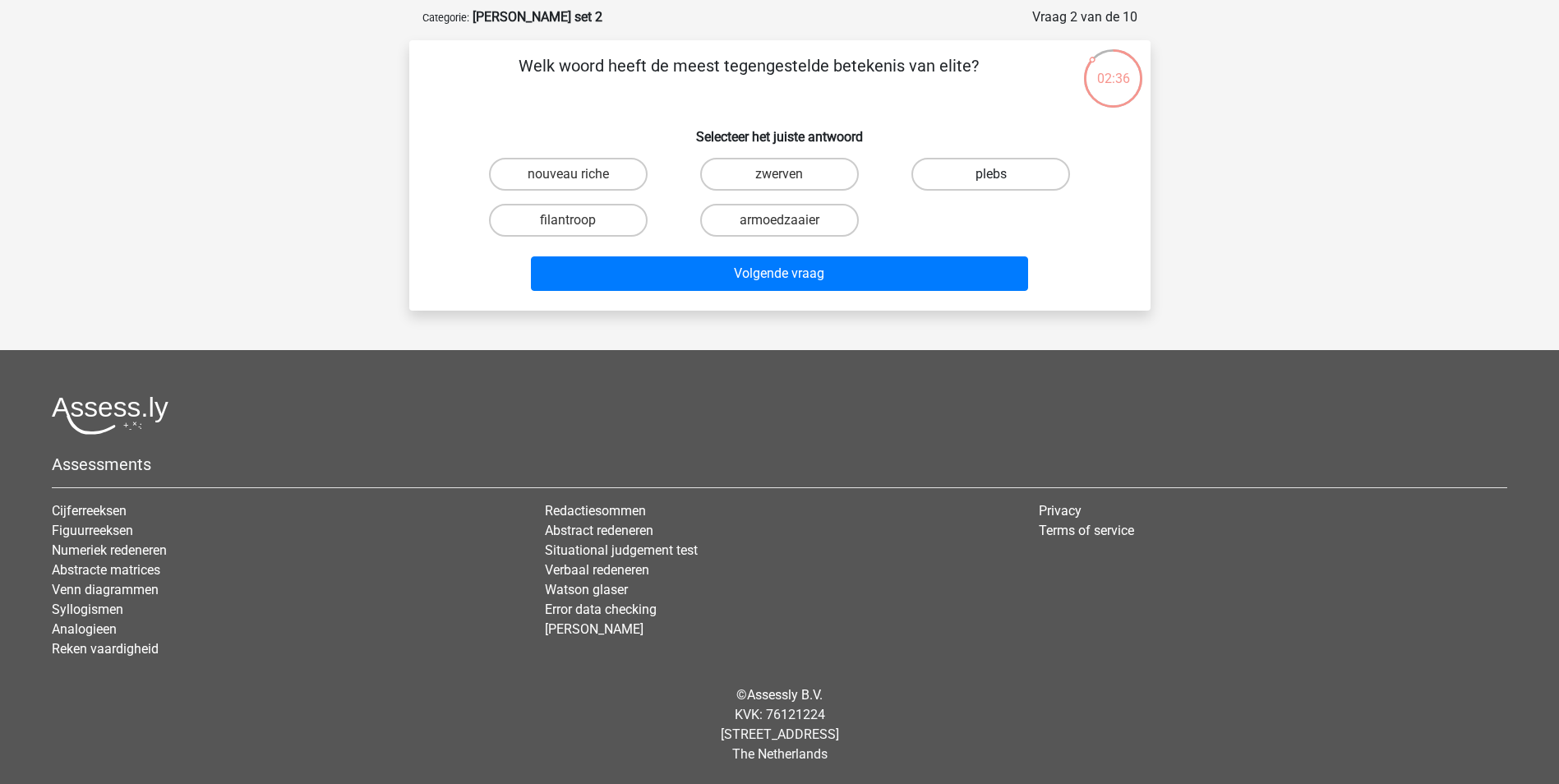
click at [987, 172] on label "plebs" at bounding box center [990, 174] width 158 height 33
click at [991, 174] on input "plebs" at bounding box center [996, 179] width 11 height 11
radio input "true"
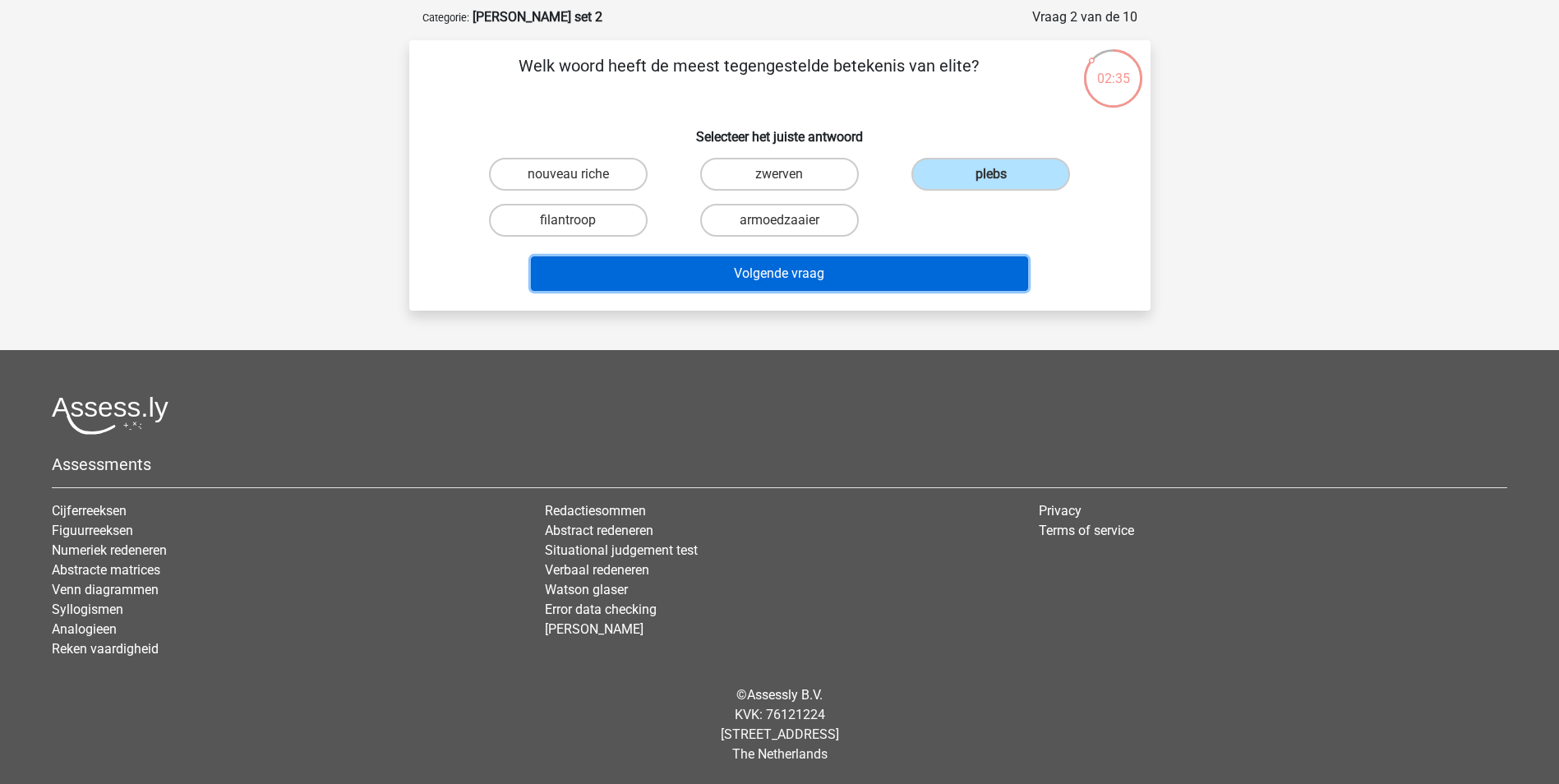
click at [809, 278] on button "Volgende vraag" at bounding box center [779, 273] width 497 height 35
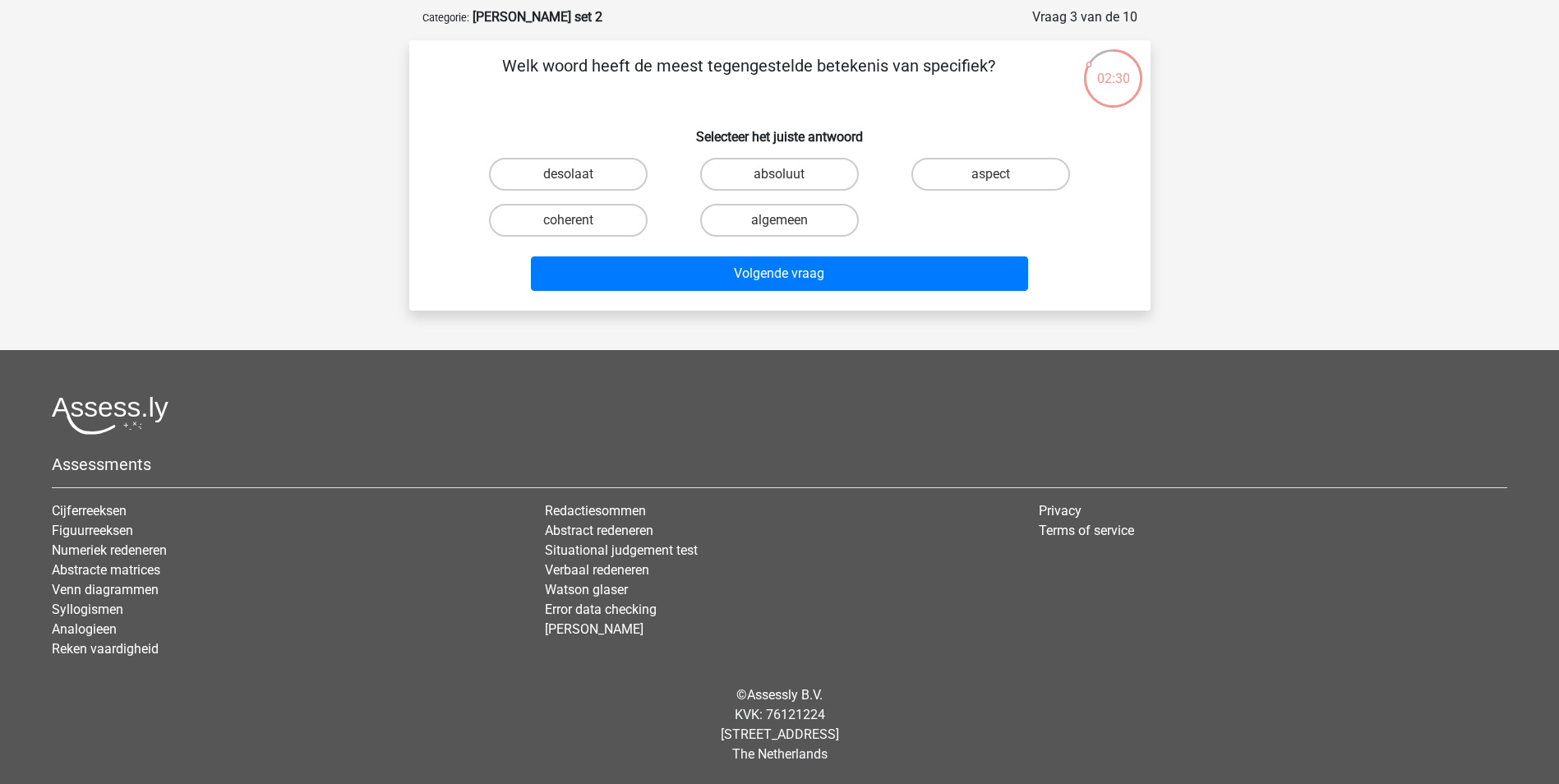
click at [780, 224] on input "algemeen" at bounding box center [784, 225] width 11 height 11
radio input "true"
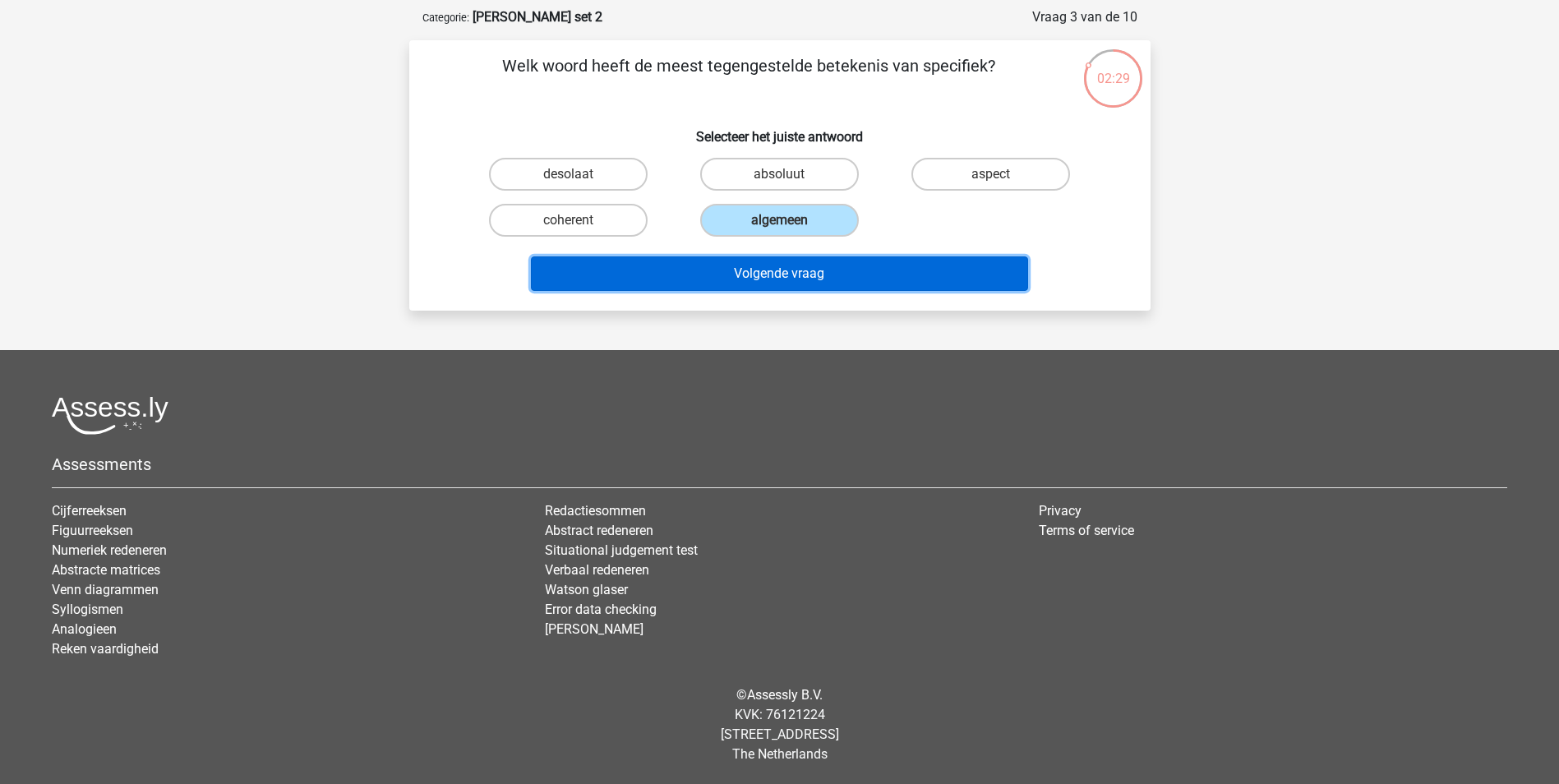
click at [783, 268] on button "Volgende vraag" at bounding box center [779, 273] width 497 height 35
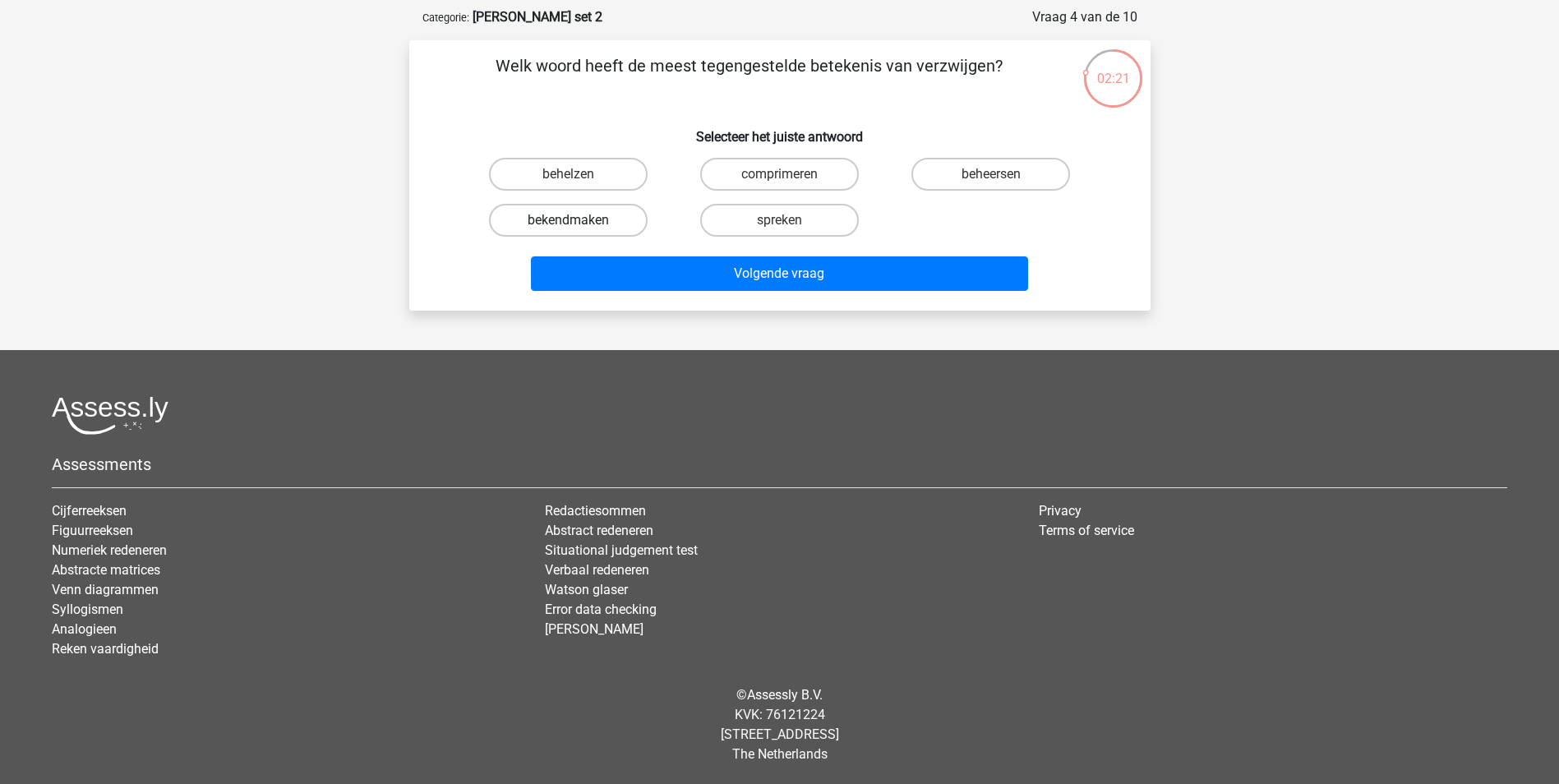
click at [586, 219] on label "bekendmaken" at bounding box center [567, 220] width 158 height 33
click at [578, 220] on input "bekendmaken" at bounding box center [573, 225] width 11 height 11
radio input "true"
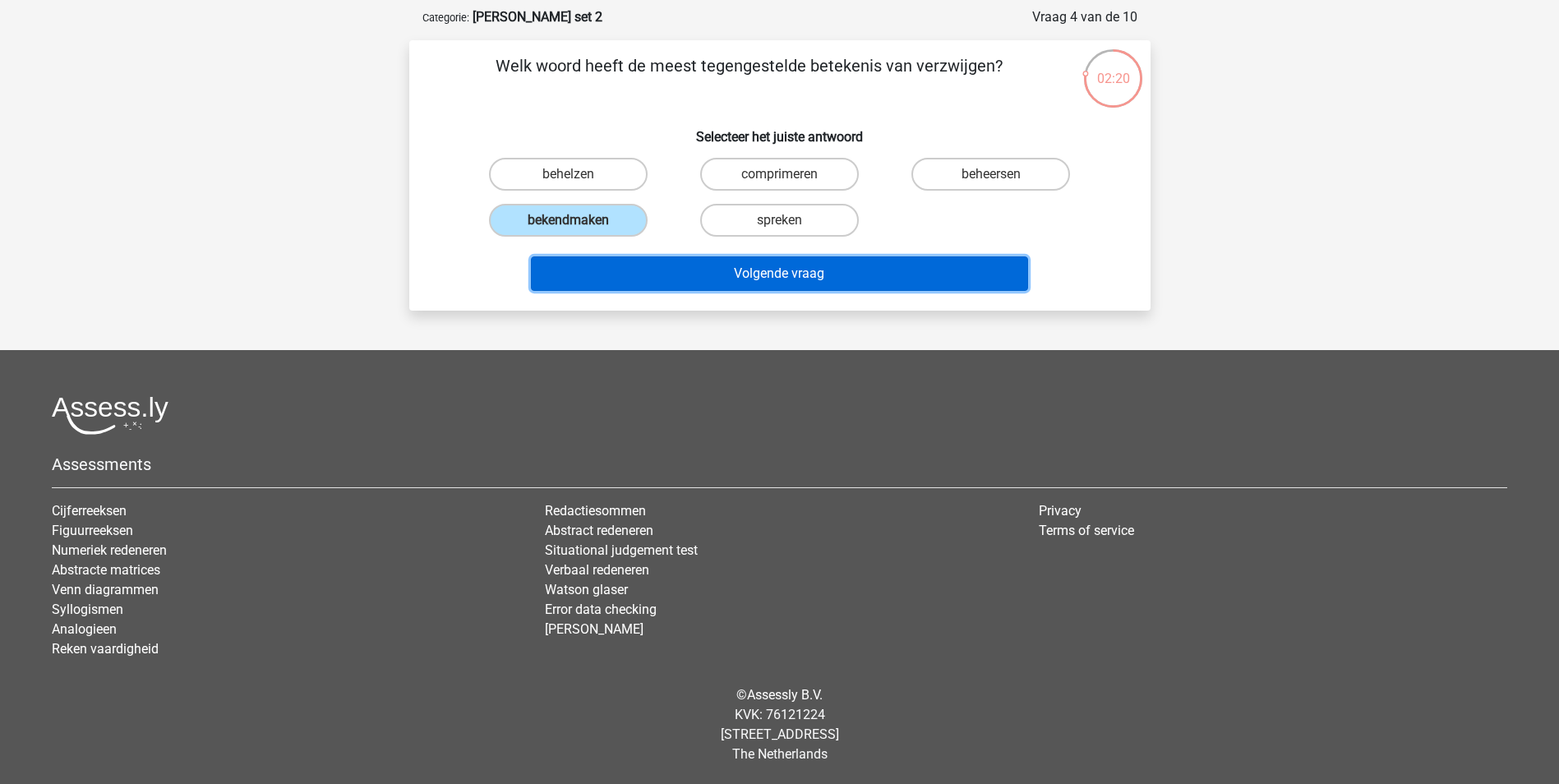
click at [757, 268] on button "Volgende vraag" at bounding box center [779, 273] width 497 height 35
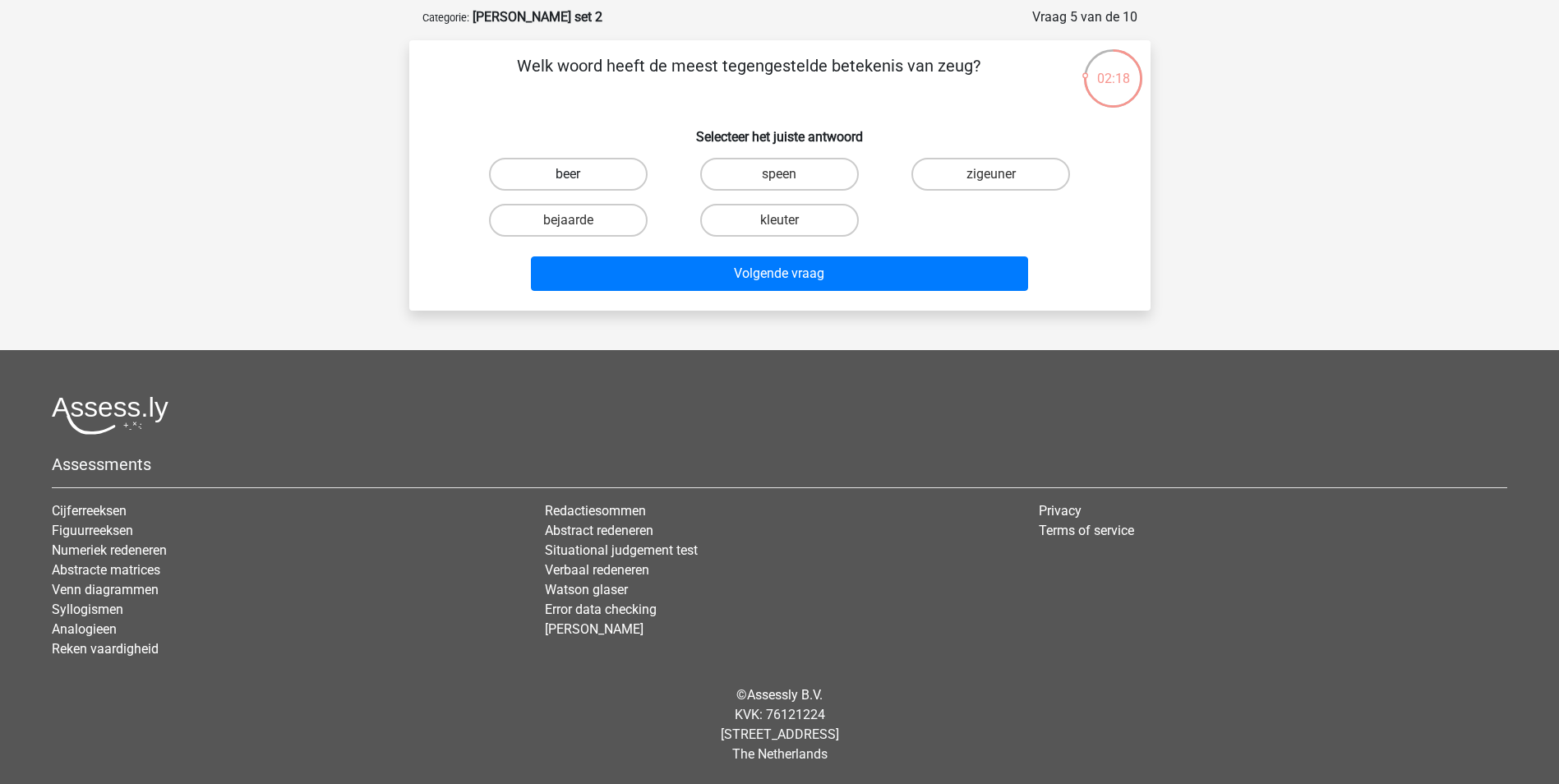
click at [616, 180] on label "beer" at bounding box center [567, 174] width 158 height 33
click at [578, 180] on input "beer" at bounding box center [573, 179] width 11 height 11
radio input "true"
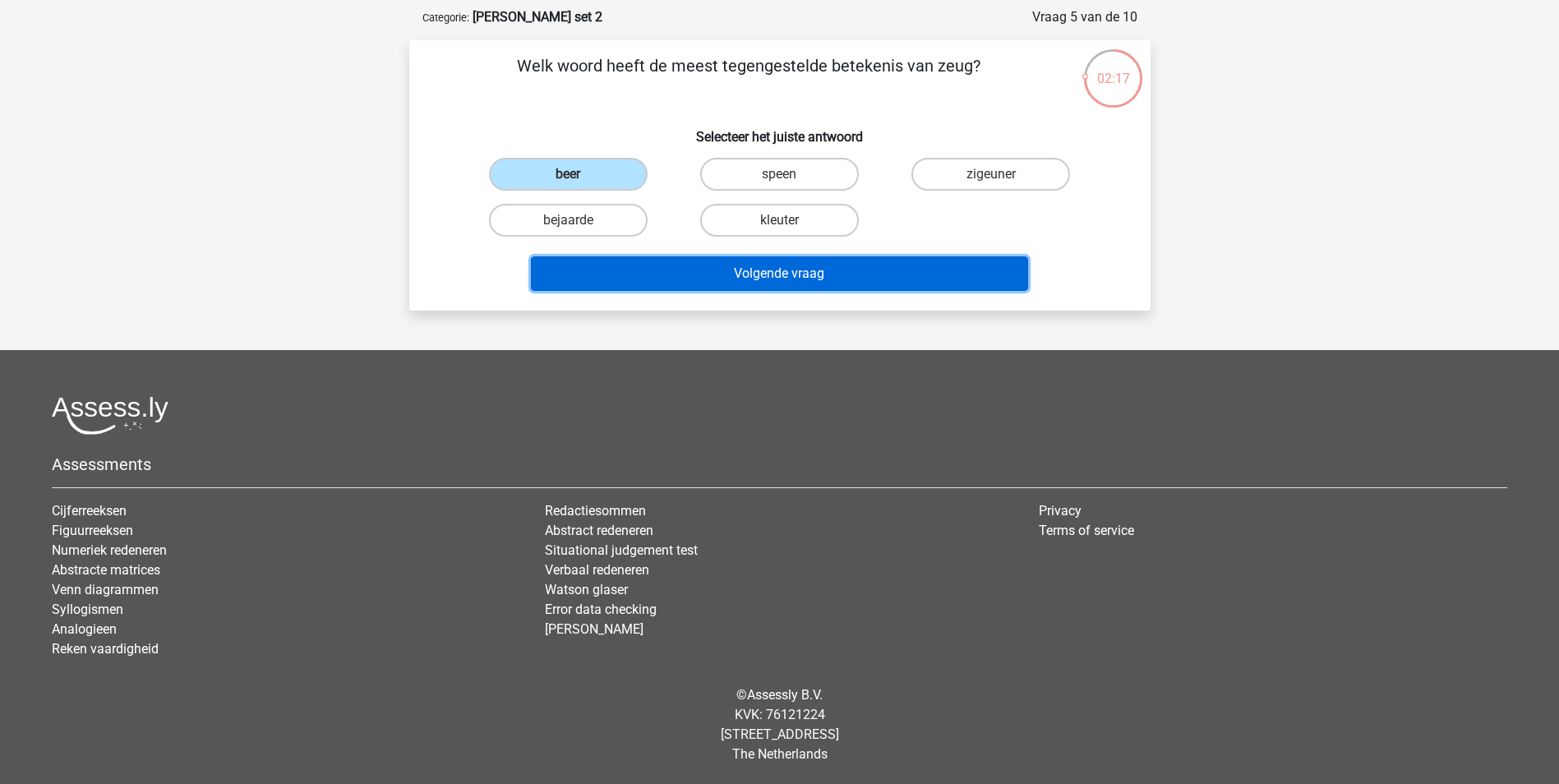
click at [812, 278] on button "Volgende vraag" at bounding box center [779, 273] width 497 height 35
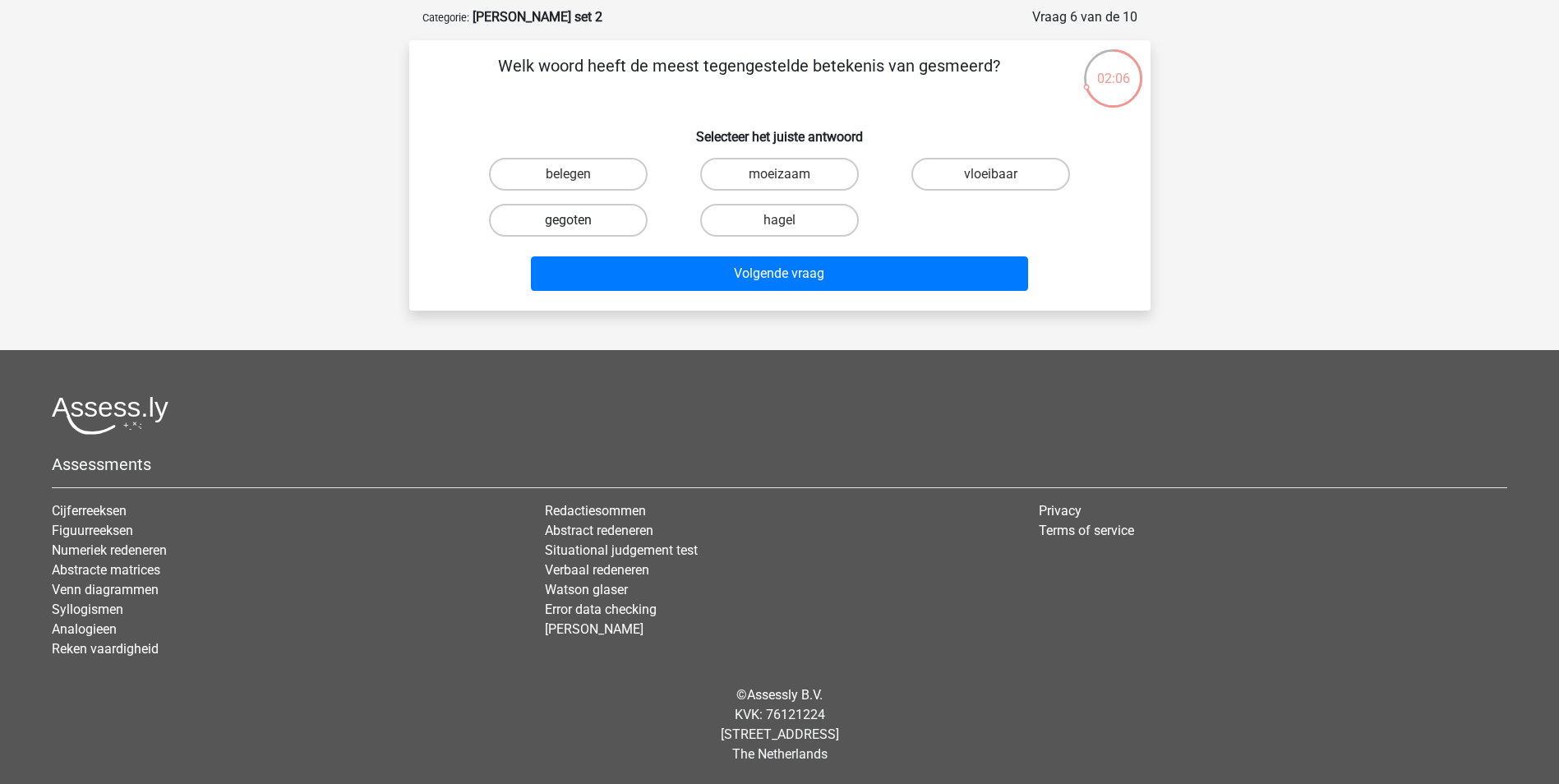
click at [598, 224] on label "gegoten" at bounding box center [567, 220] width 158 height 33
click at [578, 224] on input "gegoten" at bounding box center [573, 225] width 11 height 11
radio input "true"
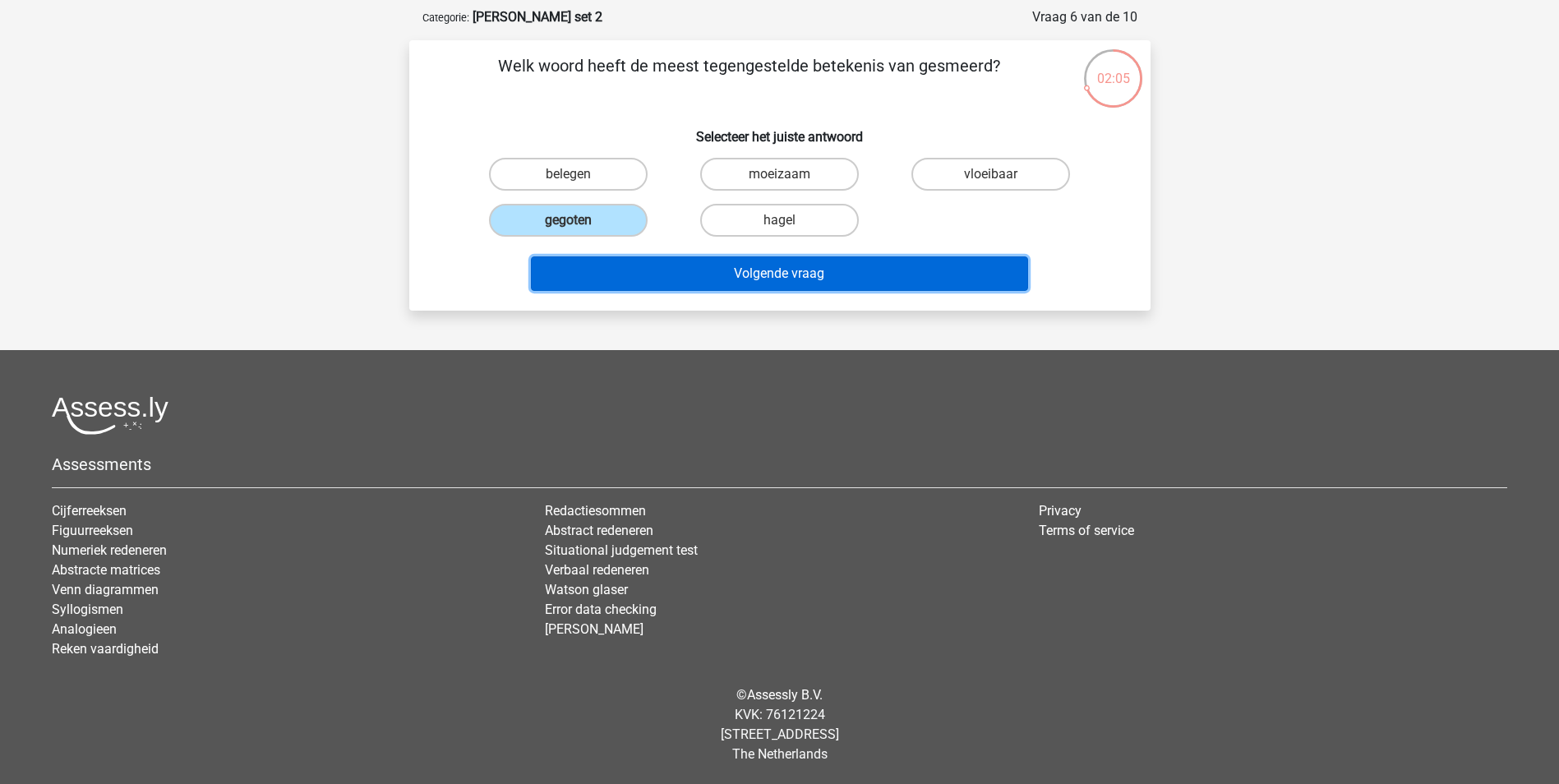
click at [771, 280] on button "Volgende vraag" at bounding box center [779, 273] width 497 height 35
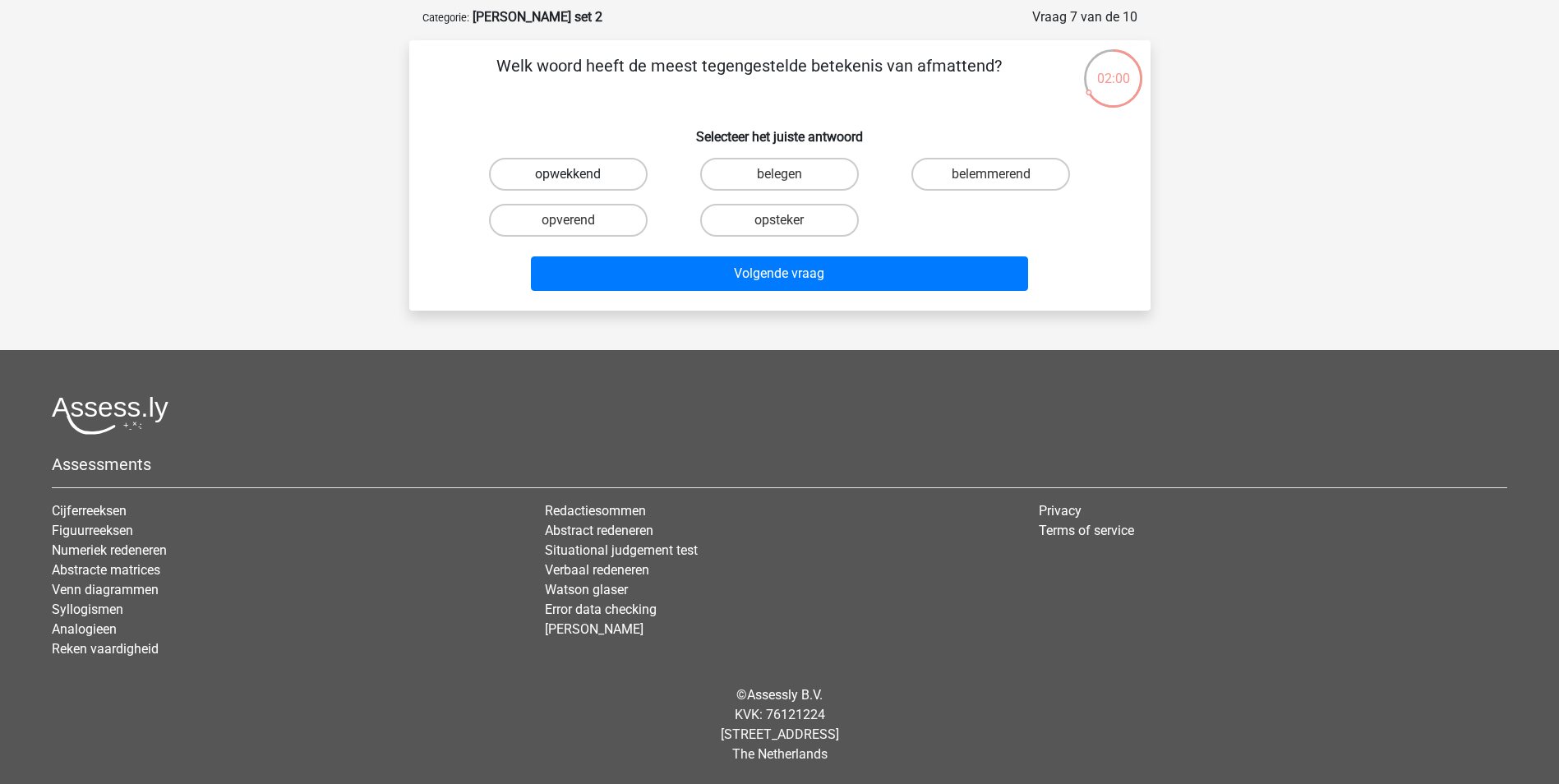
click at [610, 177] on label "opwekkend" at bounding box center [567, 174] width 158 height 33
click at [578, 177] on input "opwekkend" at bounding box center [573, 179] width 11 height 11
radio input "true"
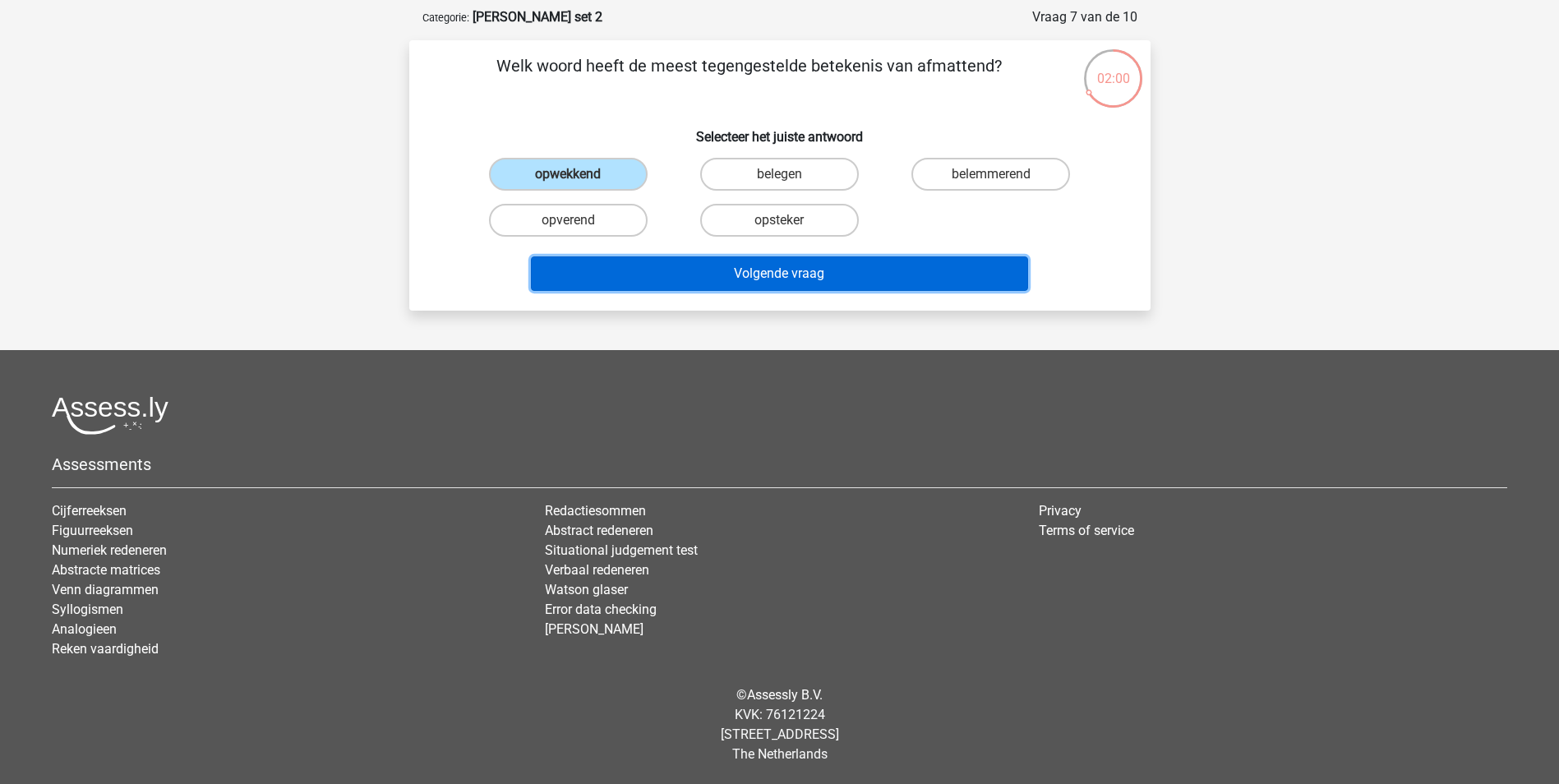
click at [771, 274] on button "Volgende vraag" at bounding box center [779, 273] width 497 height 35
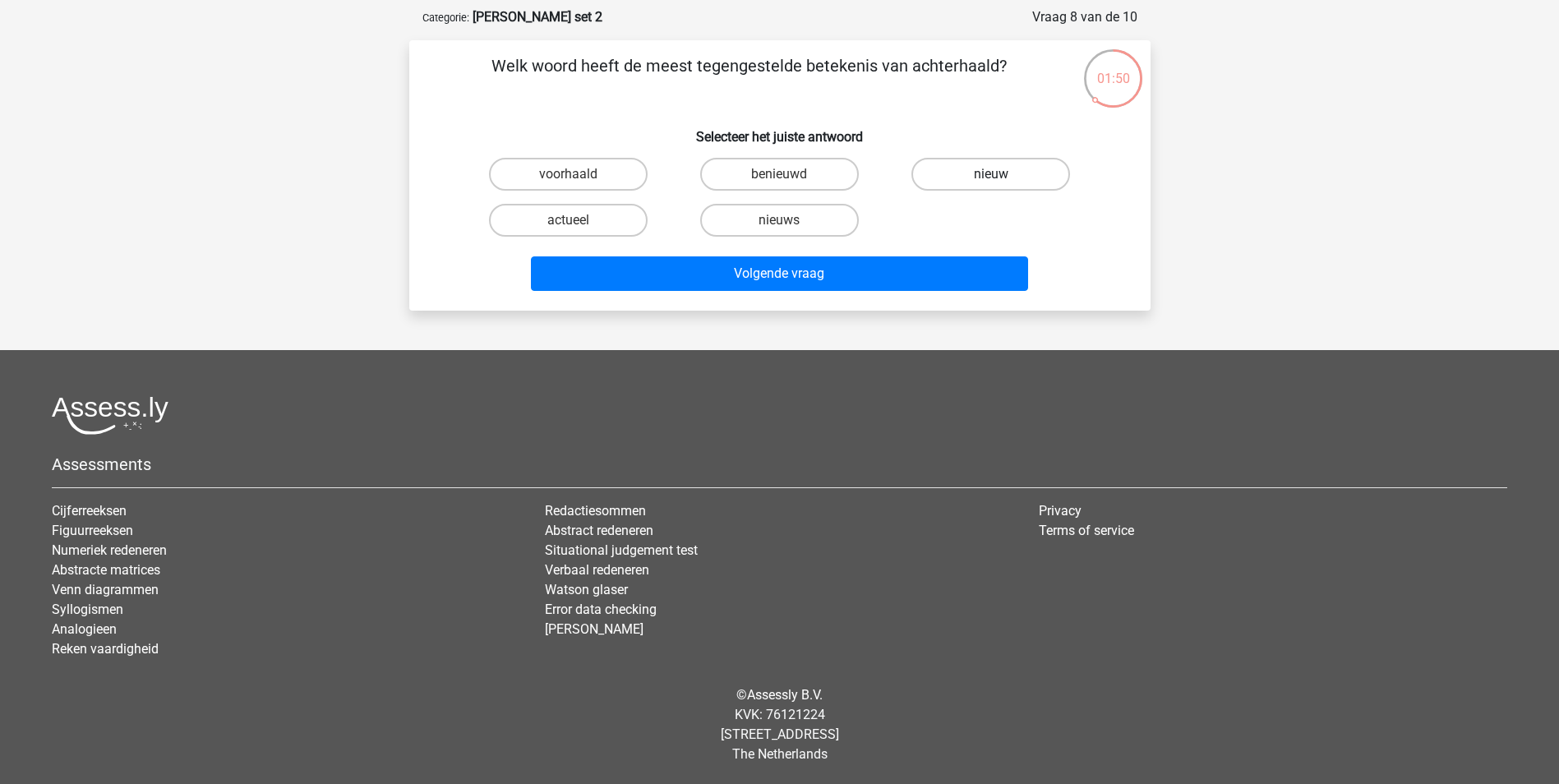
click at [959, 166] on label "nieuw" at bounding box center [990, 174] width 158 height 33
click at [991, 174] on input "nieuw" at bounding box center [996, 179] width 11 height 11
radio input "true"
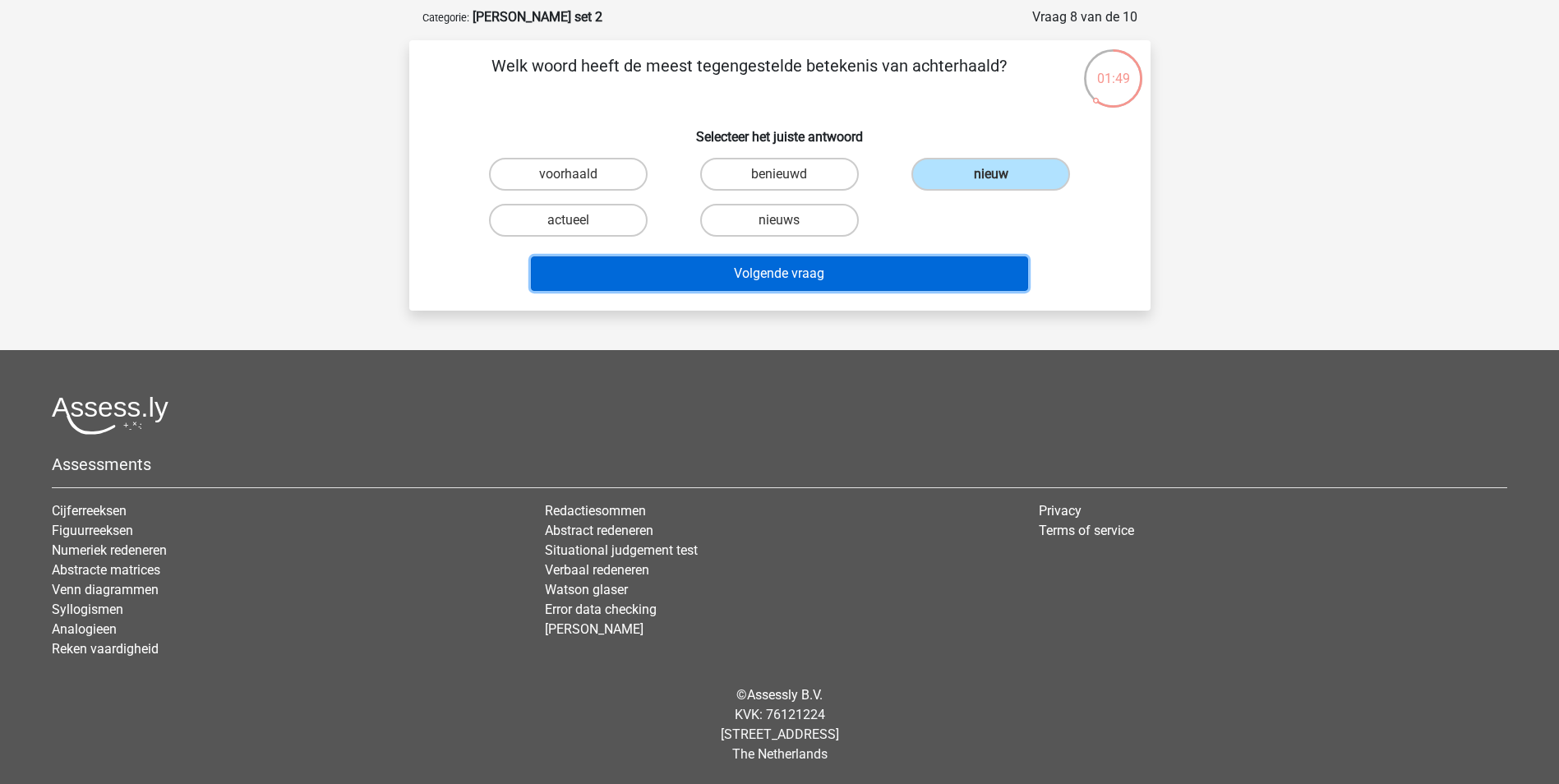
click at [827, 275] on button "Volgende vraag" at bounding box center [779, 273] width 497 height 35
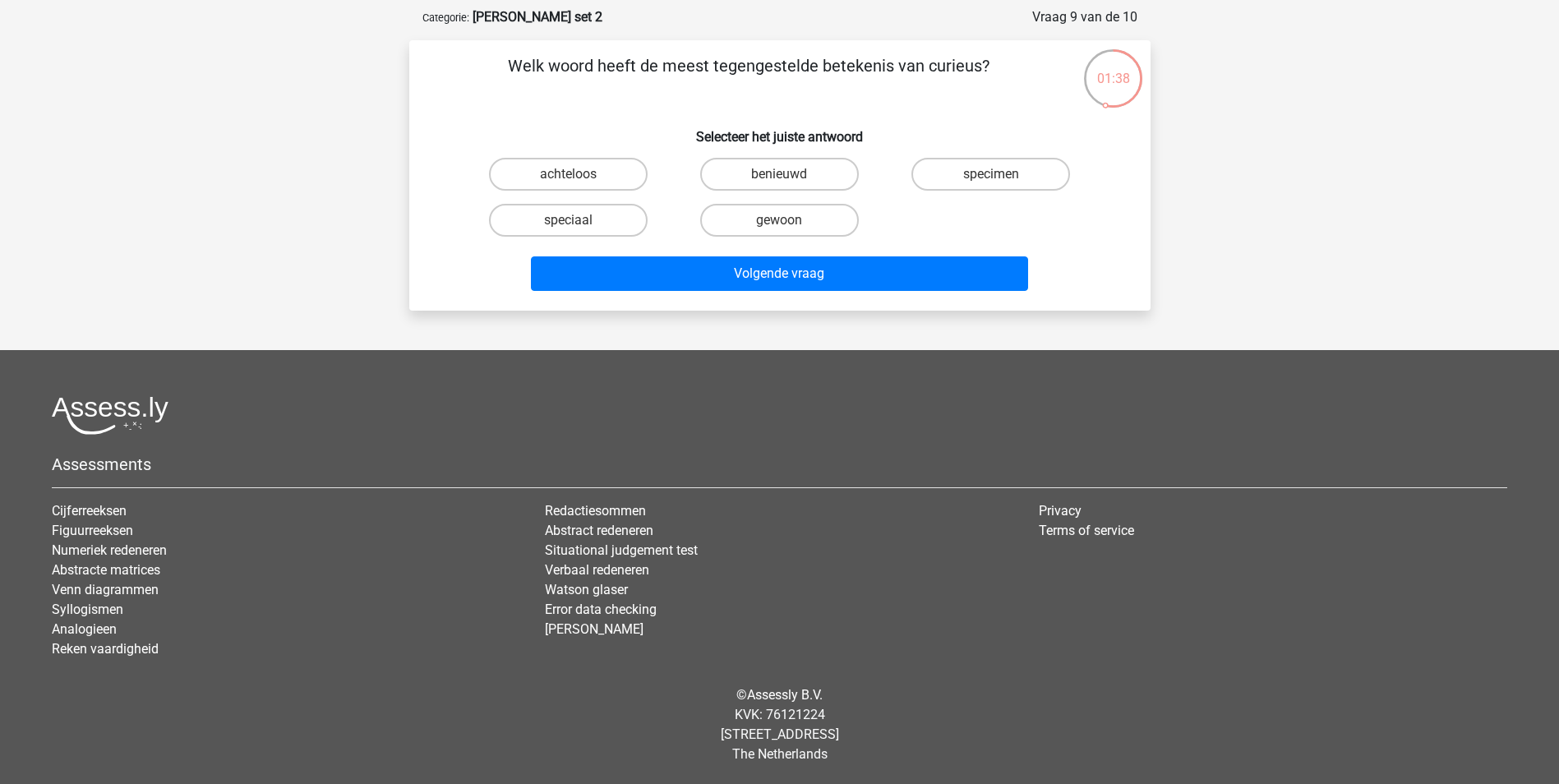
click at [782, 225] on input "gewoon" at bounding box center [784, 225] width 11 height 11
radio input "true"
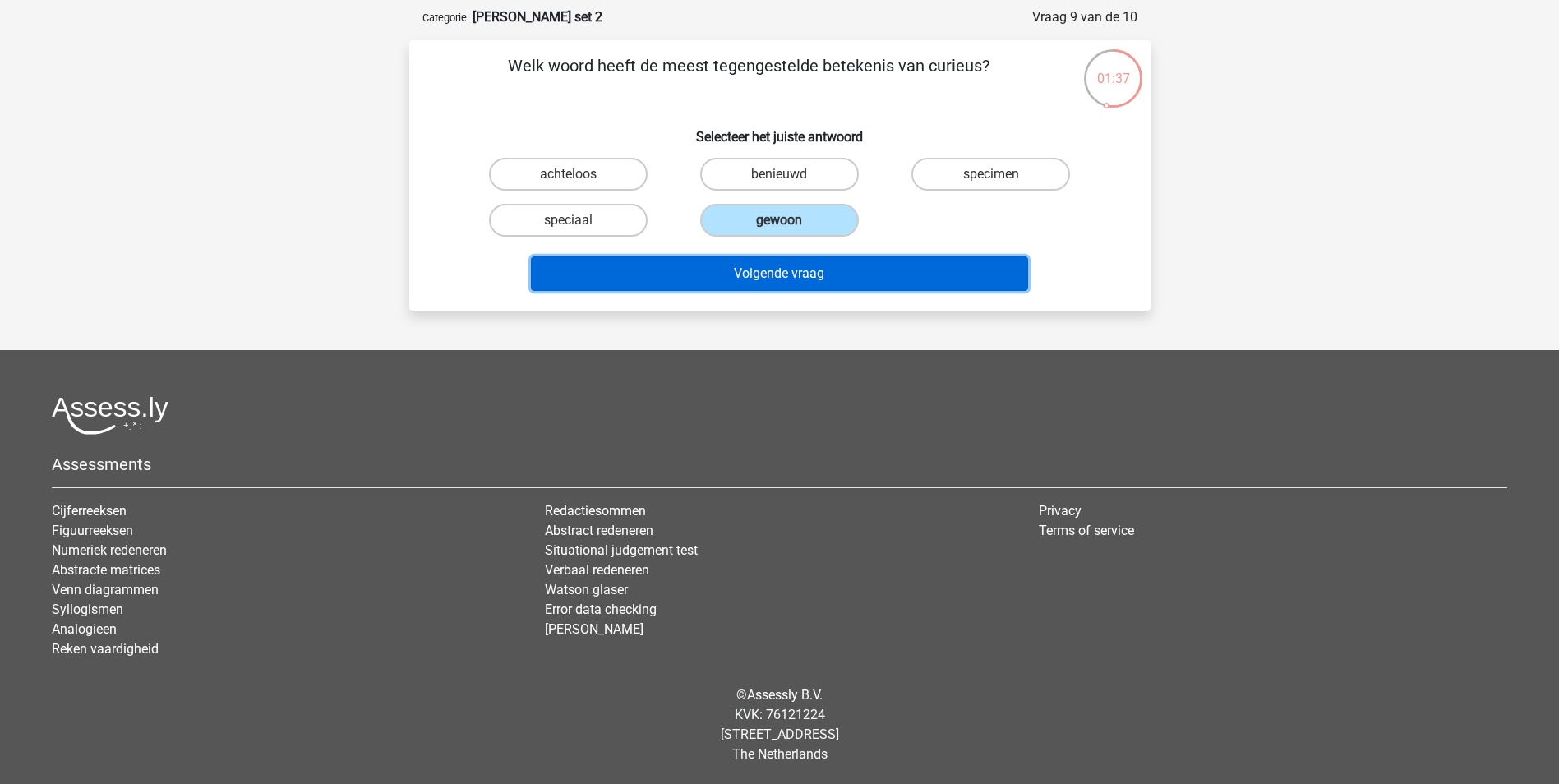
click at [781, 280] on button "Volgende vraag" at bounding box center [779, 273] width 497 height 35
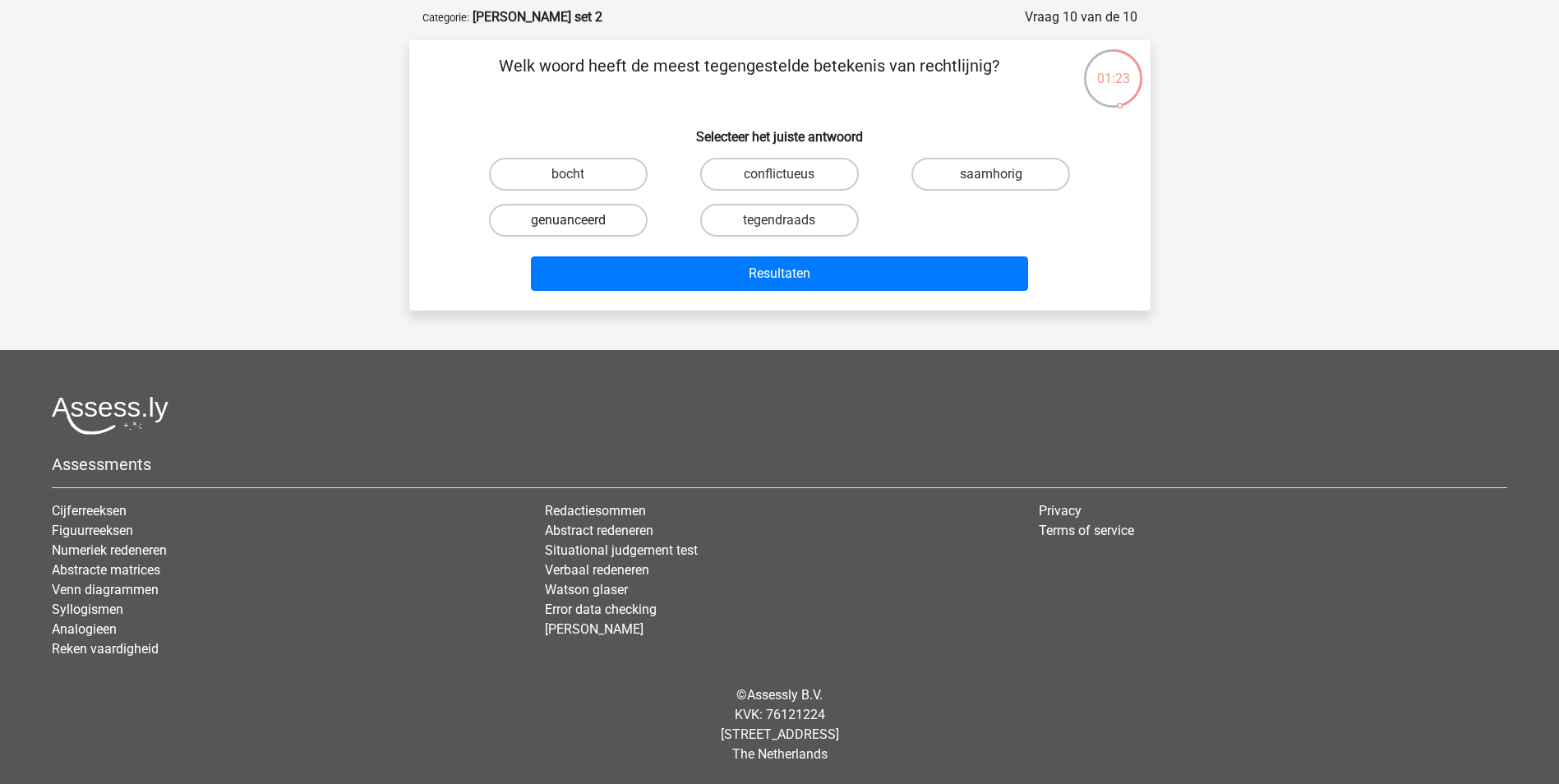
click at [628, 229] on label "genuanceerd" at bounding box center [567, 220] width 158 height 33
click at [578, 229] on input "genuanceerd" at bounding box center [573, 225] width 11 height 11
radio input "true"
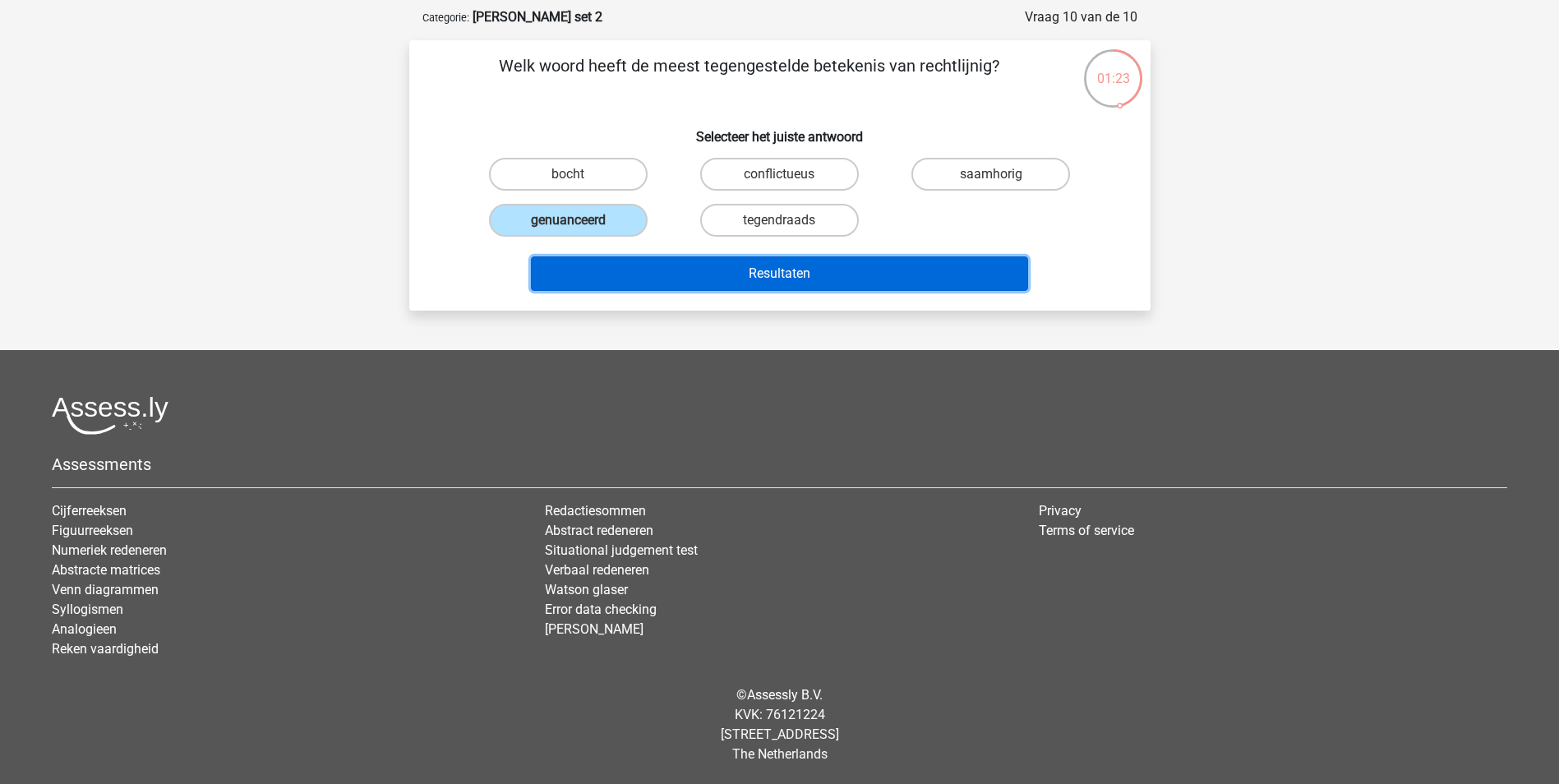
click at [765, 274] on button "Resultaten" at bounding box center [779, 273] width 497 height 35
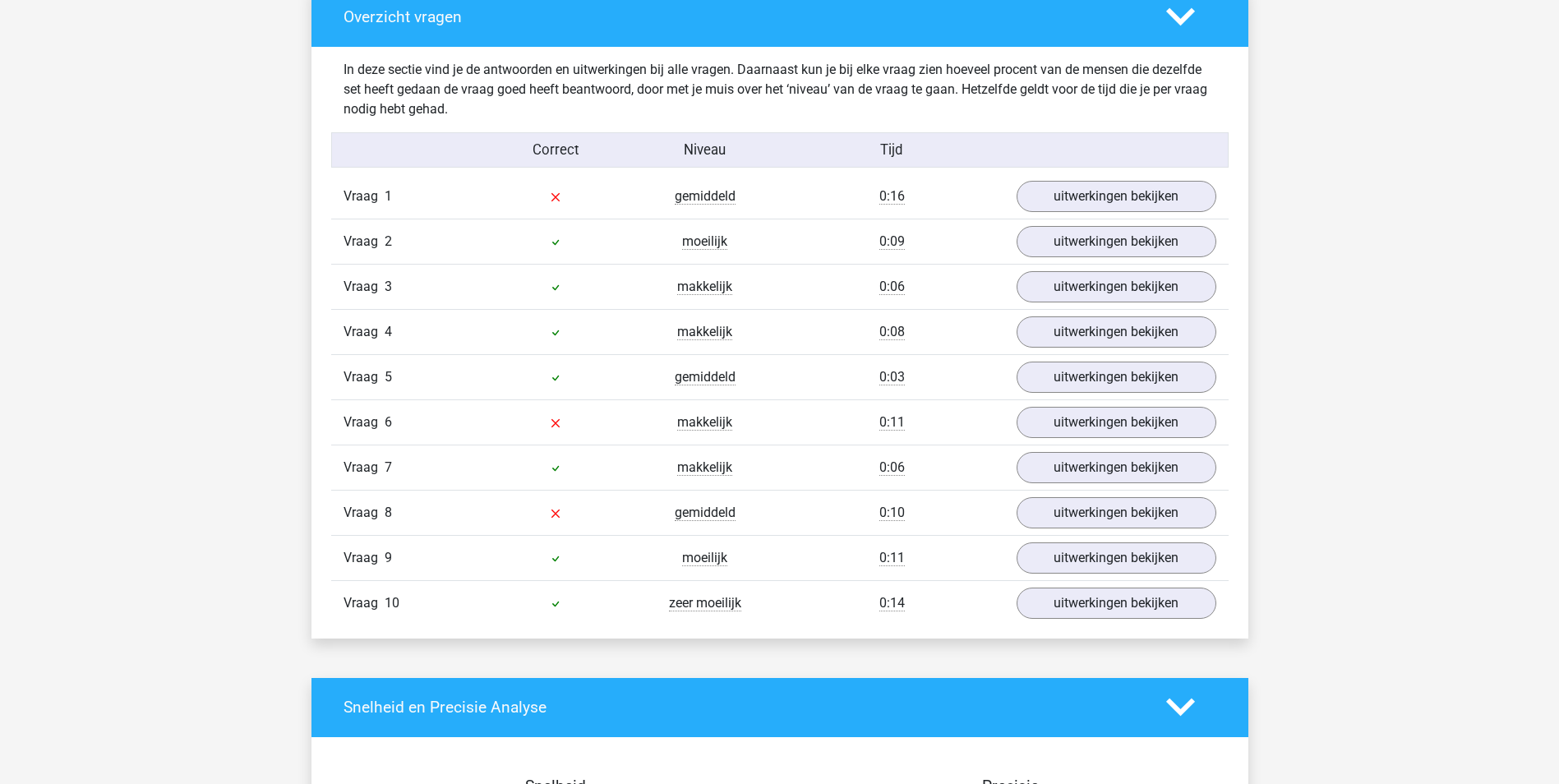
scroll to position [903, 0]
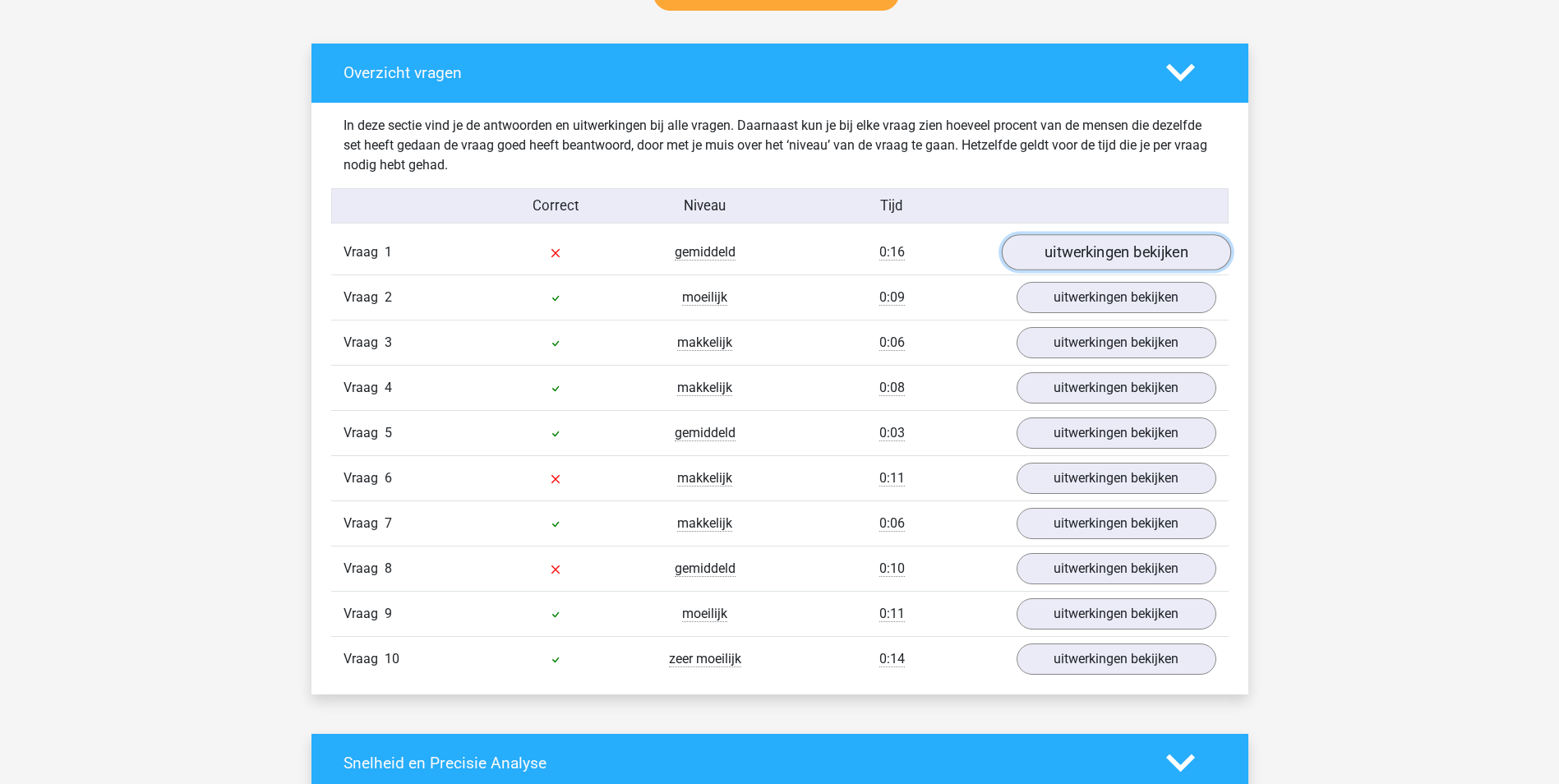
click at [1050, 262] on link "uitwerkingen bekijken" at bounding box center [1115, 252] width 229 height 36
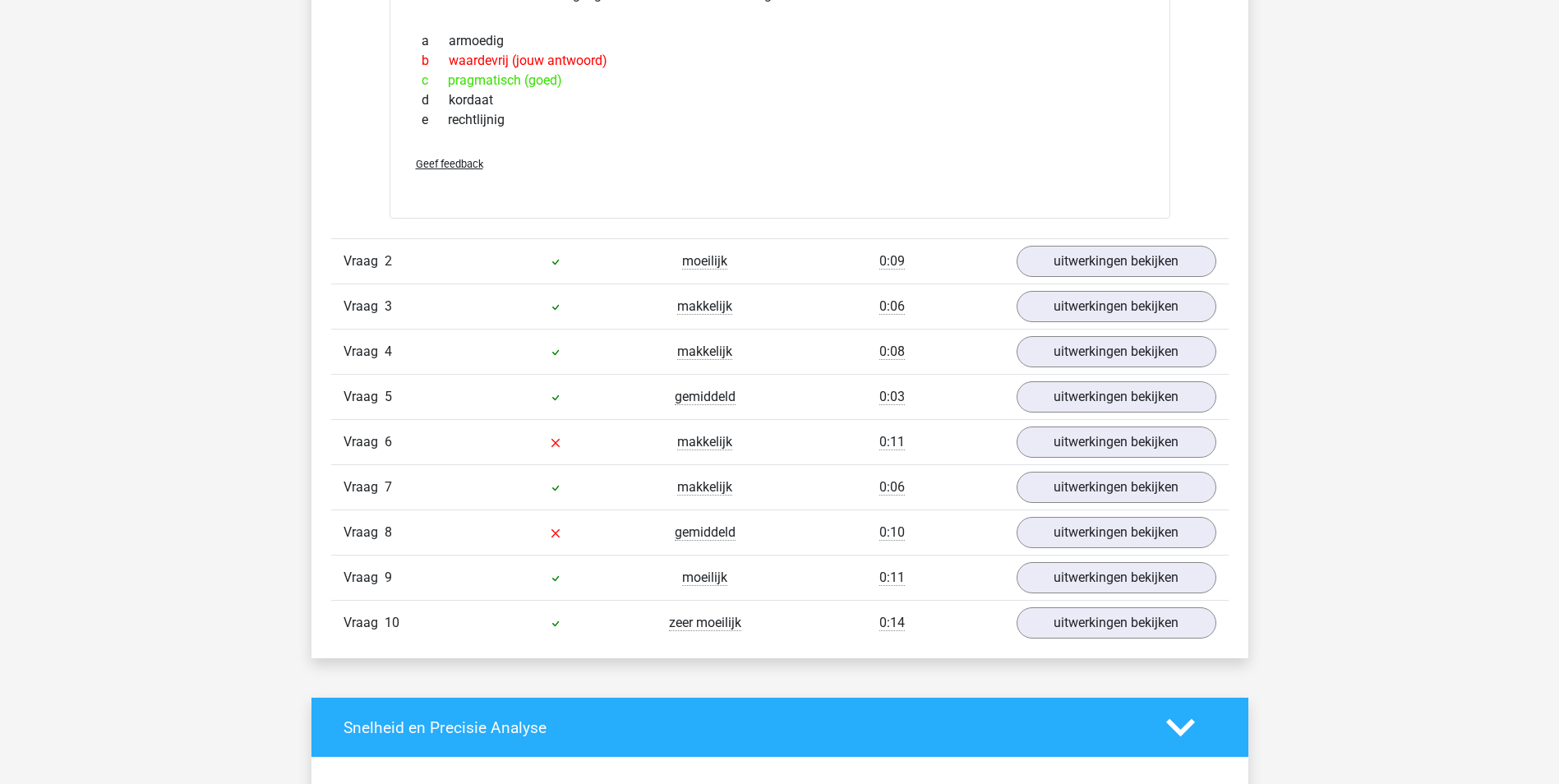
scroll to position [1233, 0]
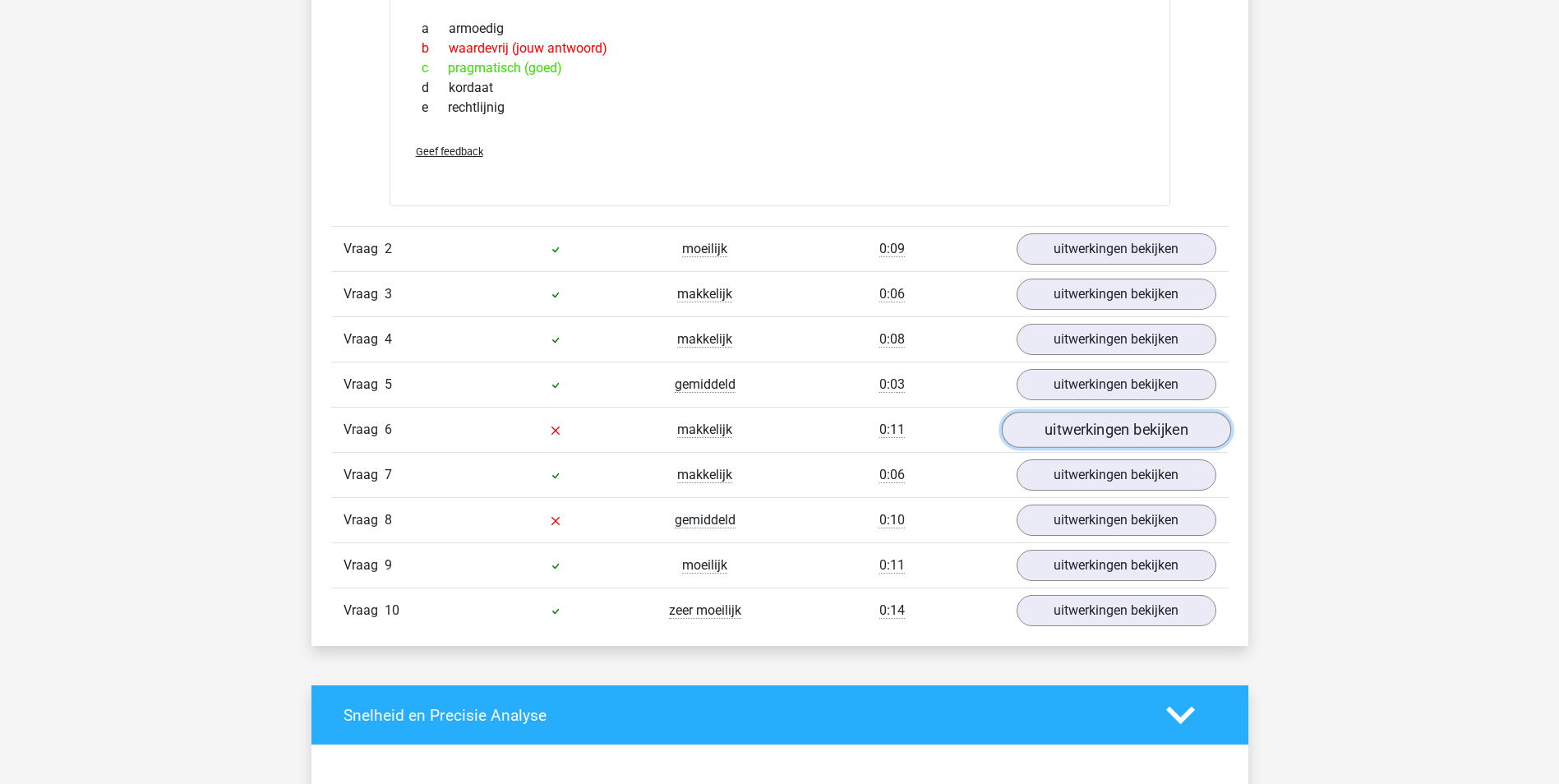
click at [1075, 430] on link "uitwerkingen bekijken" at bounding box center [1115, 429] width 229 height 36
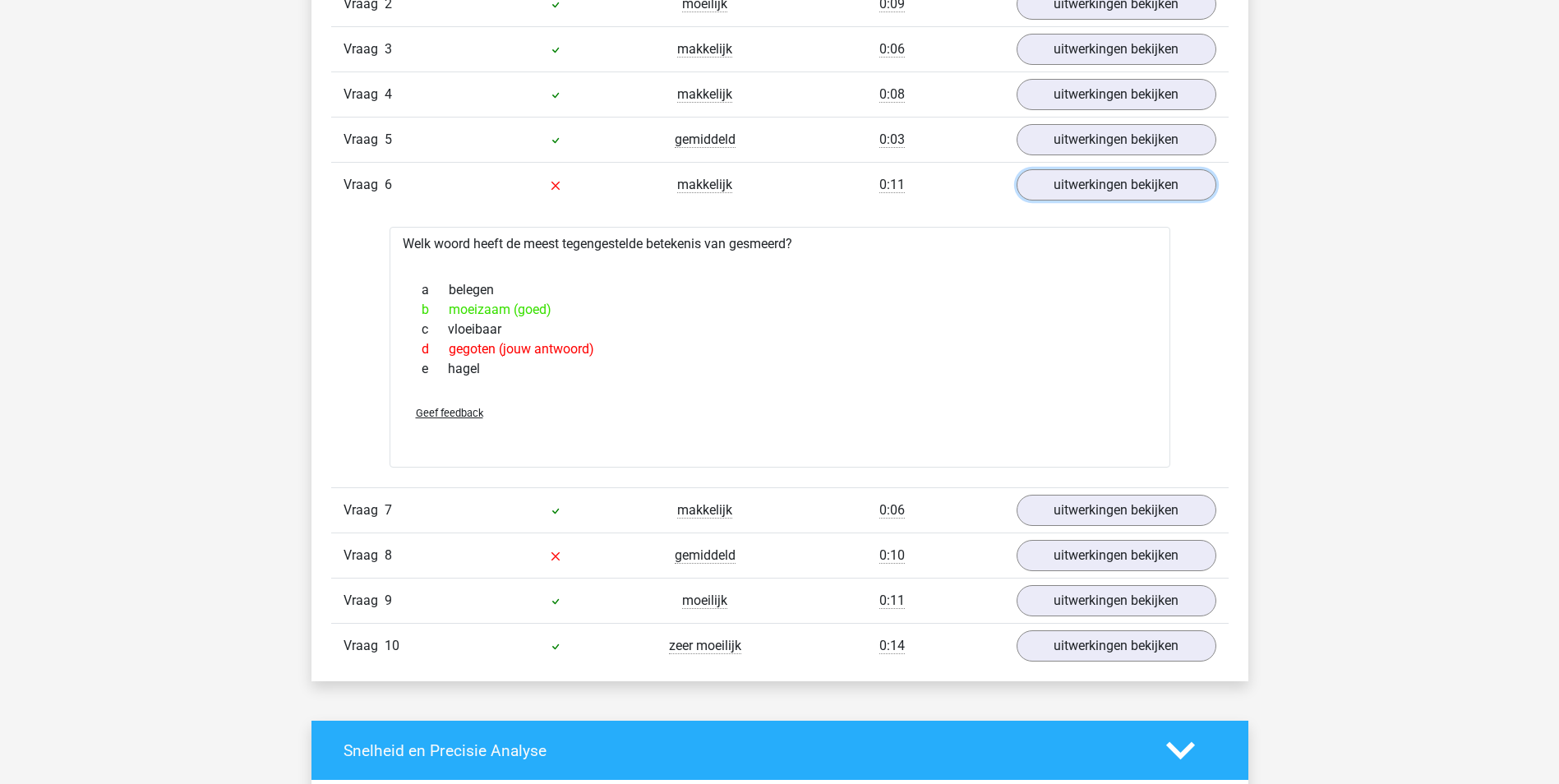
scroll to position [1479, 0]
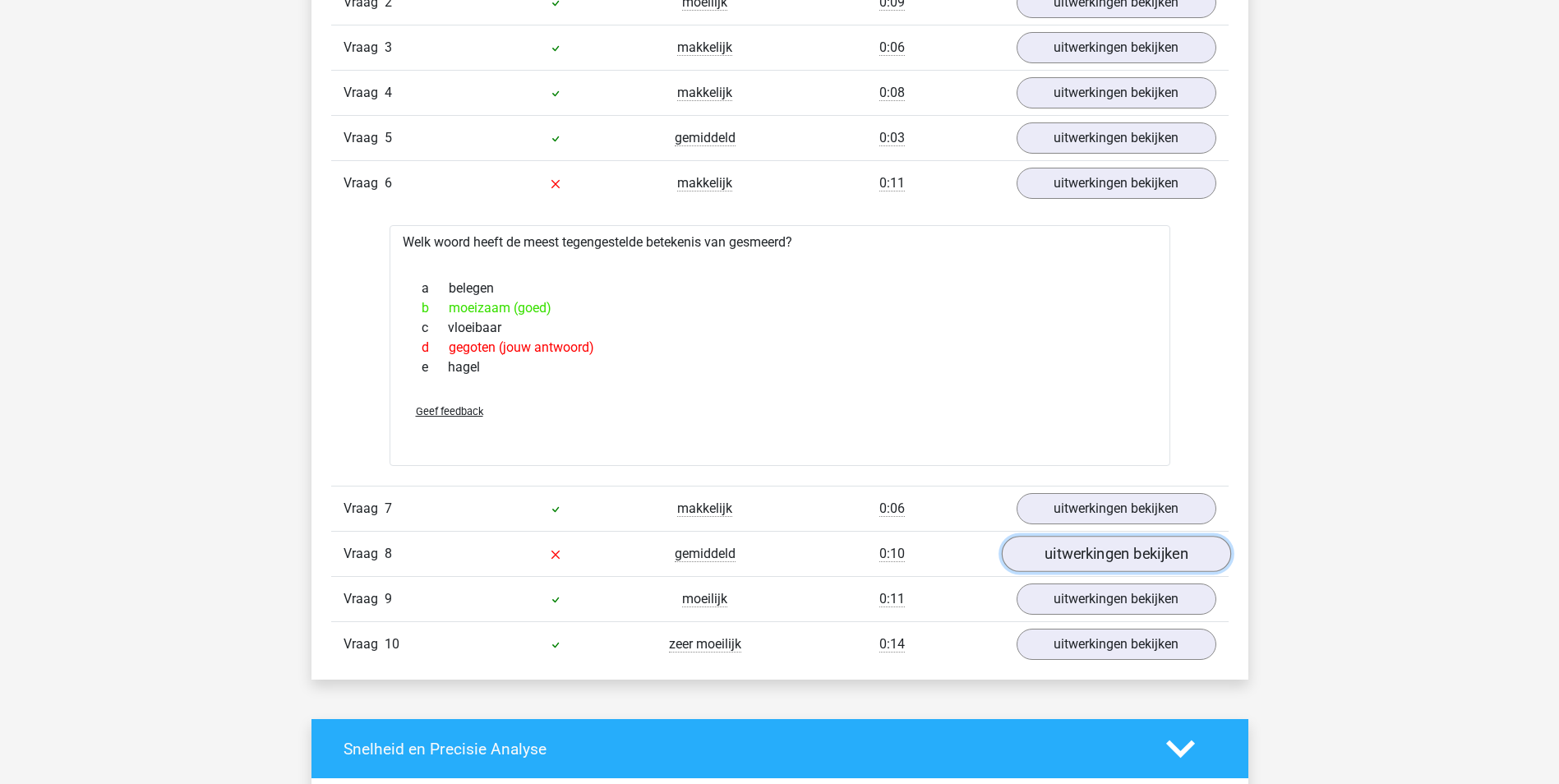
click at [1097, 556] on link "uitwerkingen bekijken" at bounding box center [1115, 554] width 229 height 36
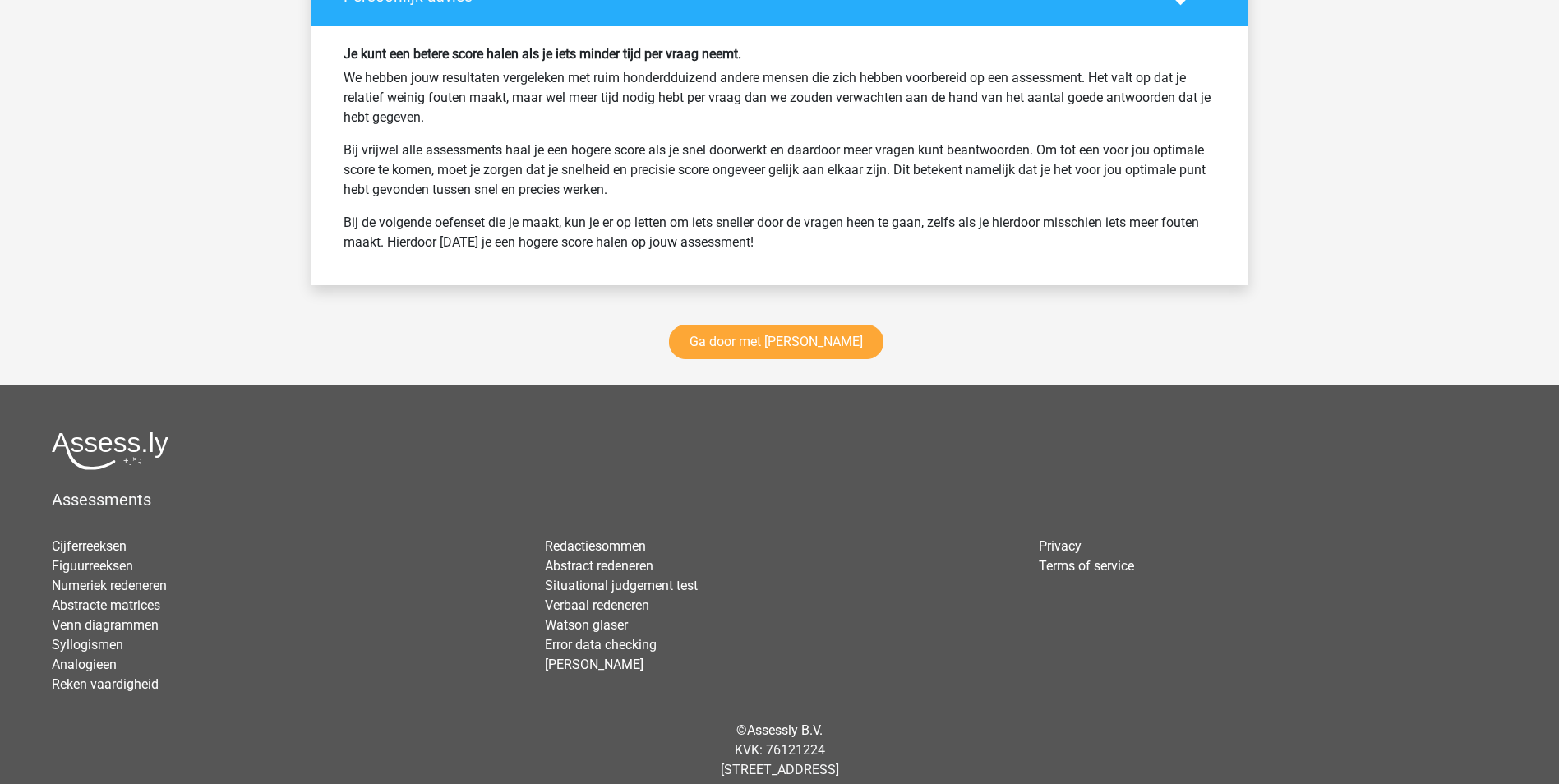
scroll to position [3099, 0]
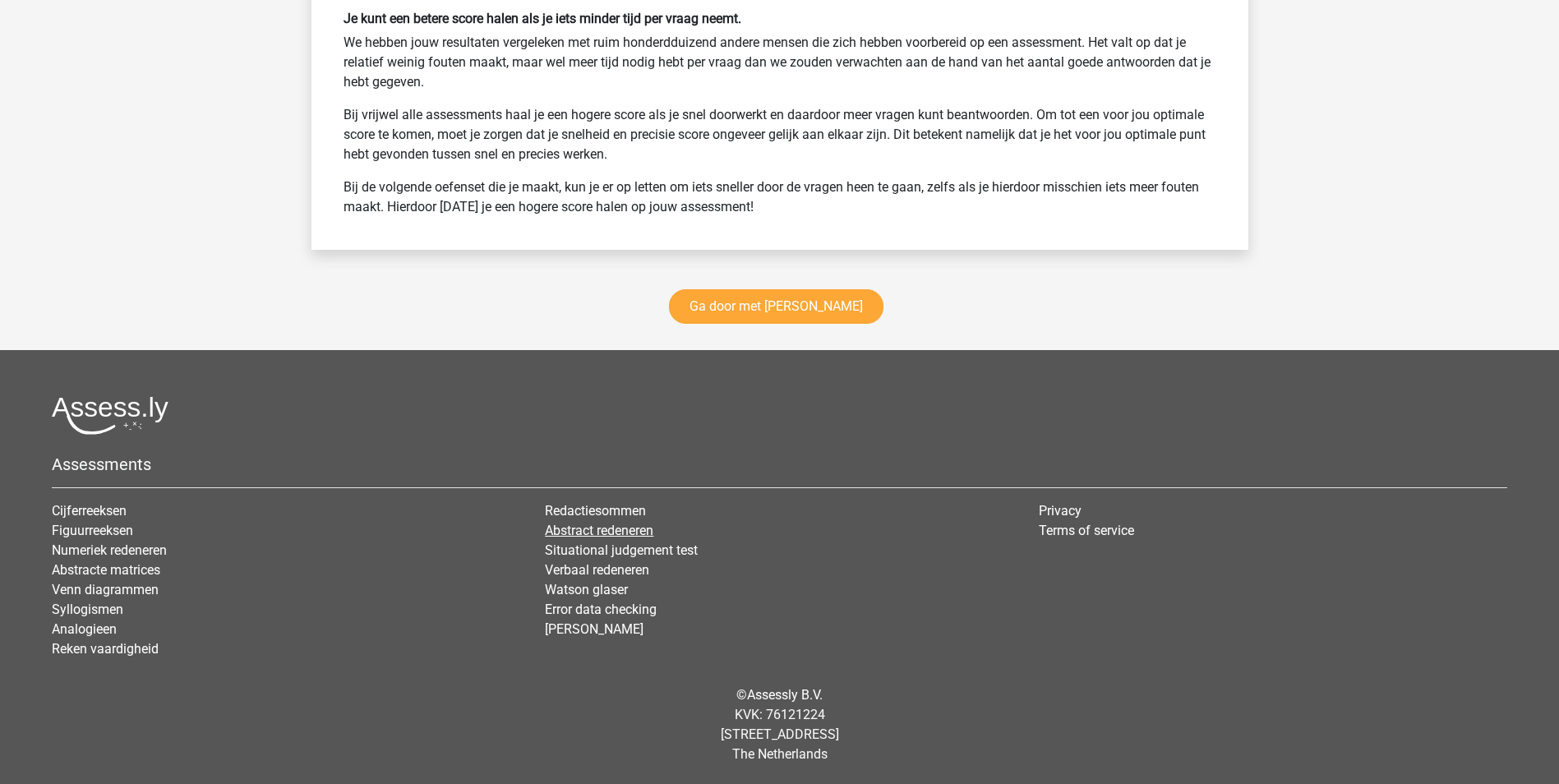
click at [579, 532] on link "Abstract redeneren" at bounding box center [599, 530] width 108 height 15
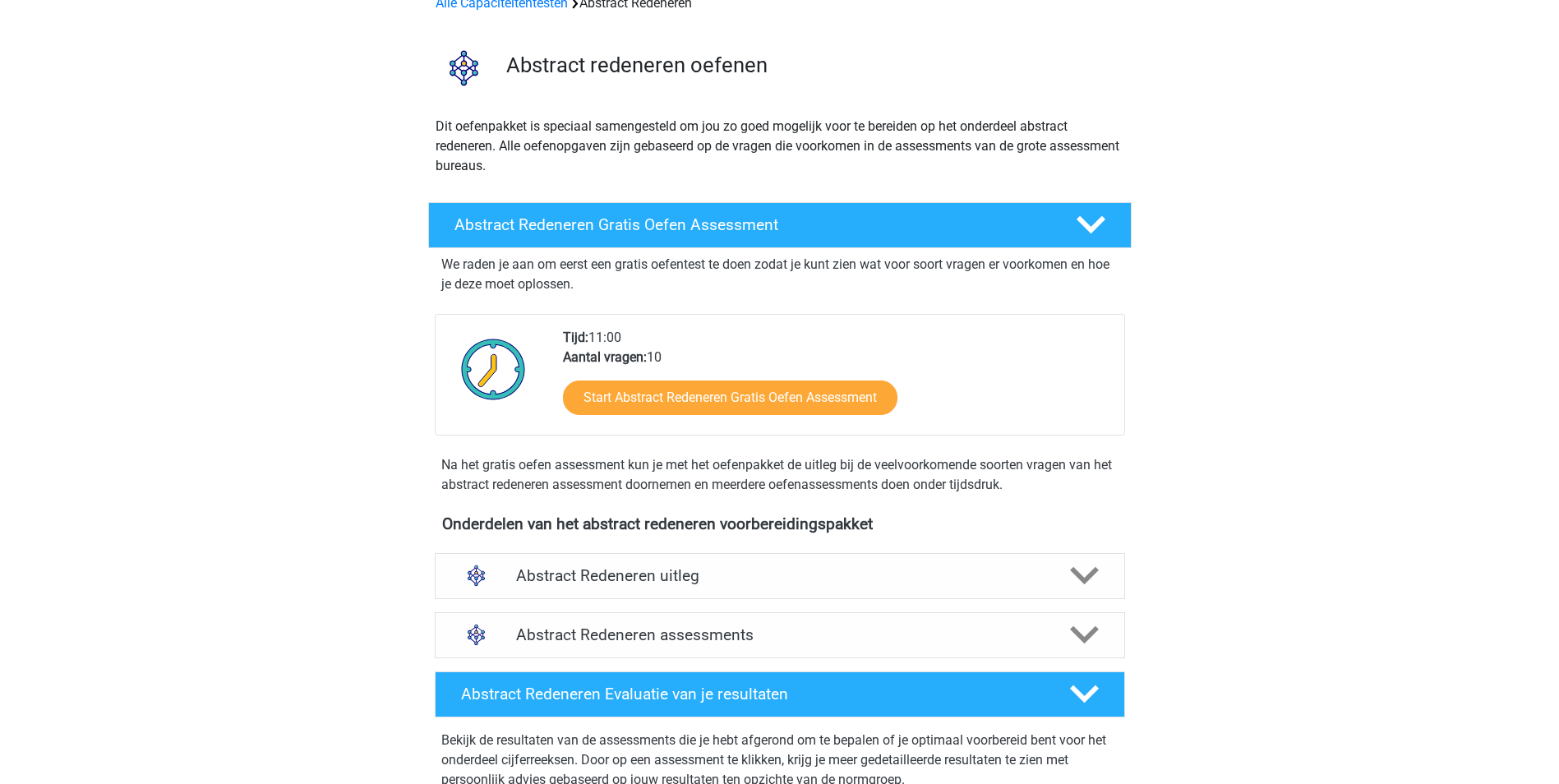
scroll to position [164, 0]
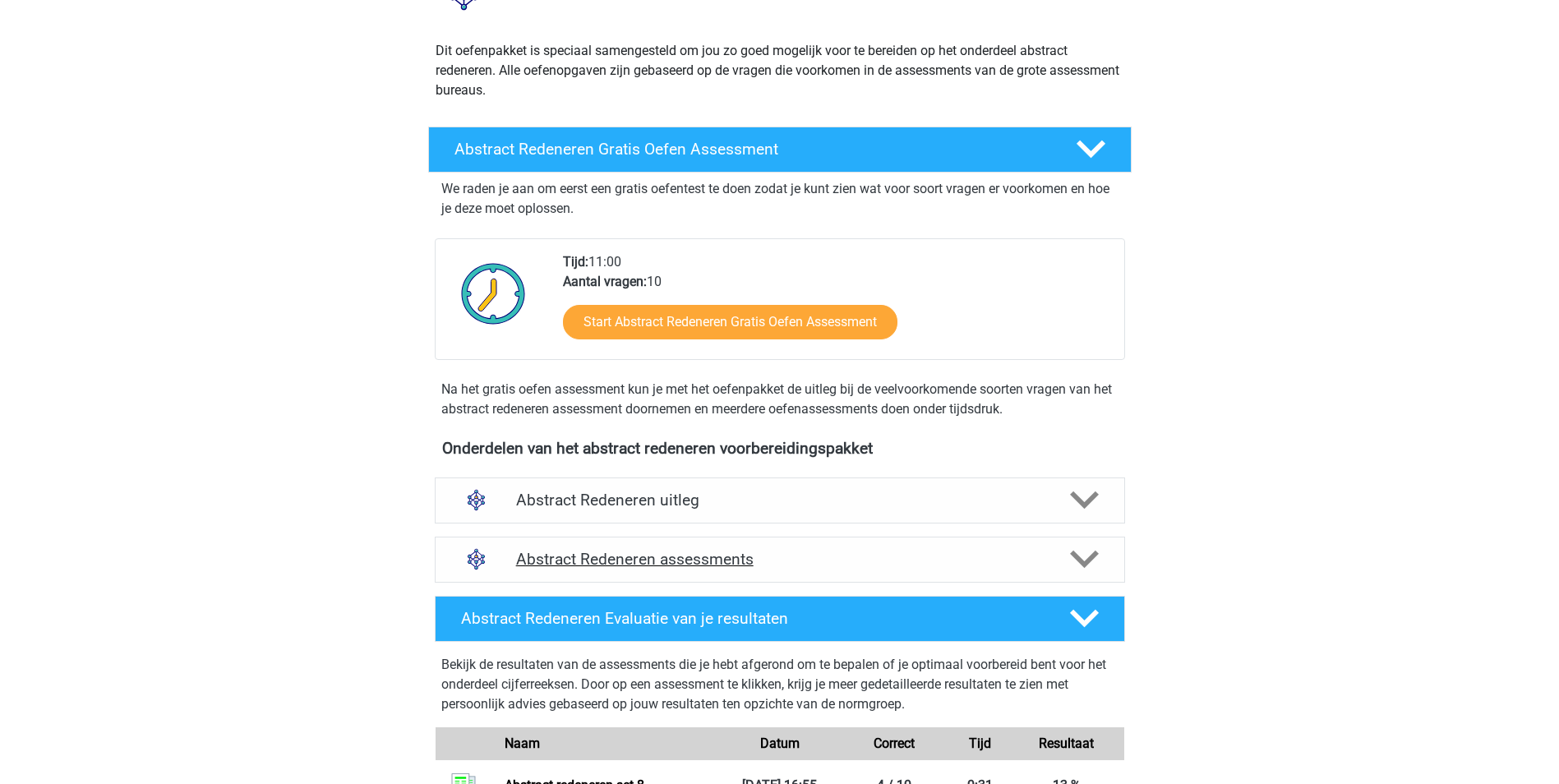
click at [1061, 555] on div at bounding box center [1082, 559] width 55 height 29
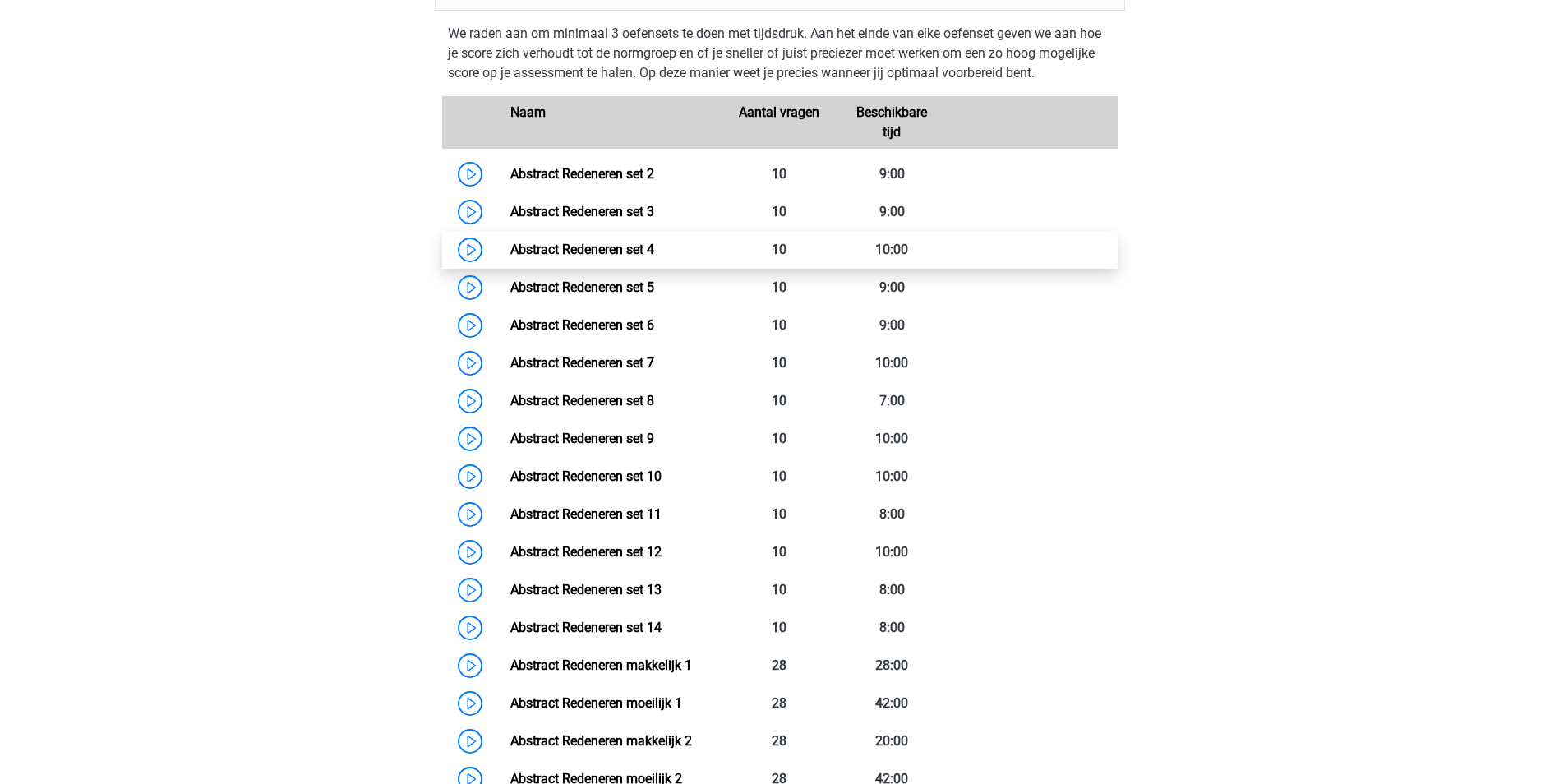
scroll to position [821, 0]
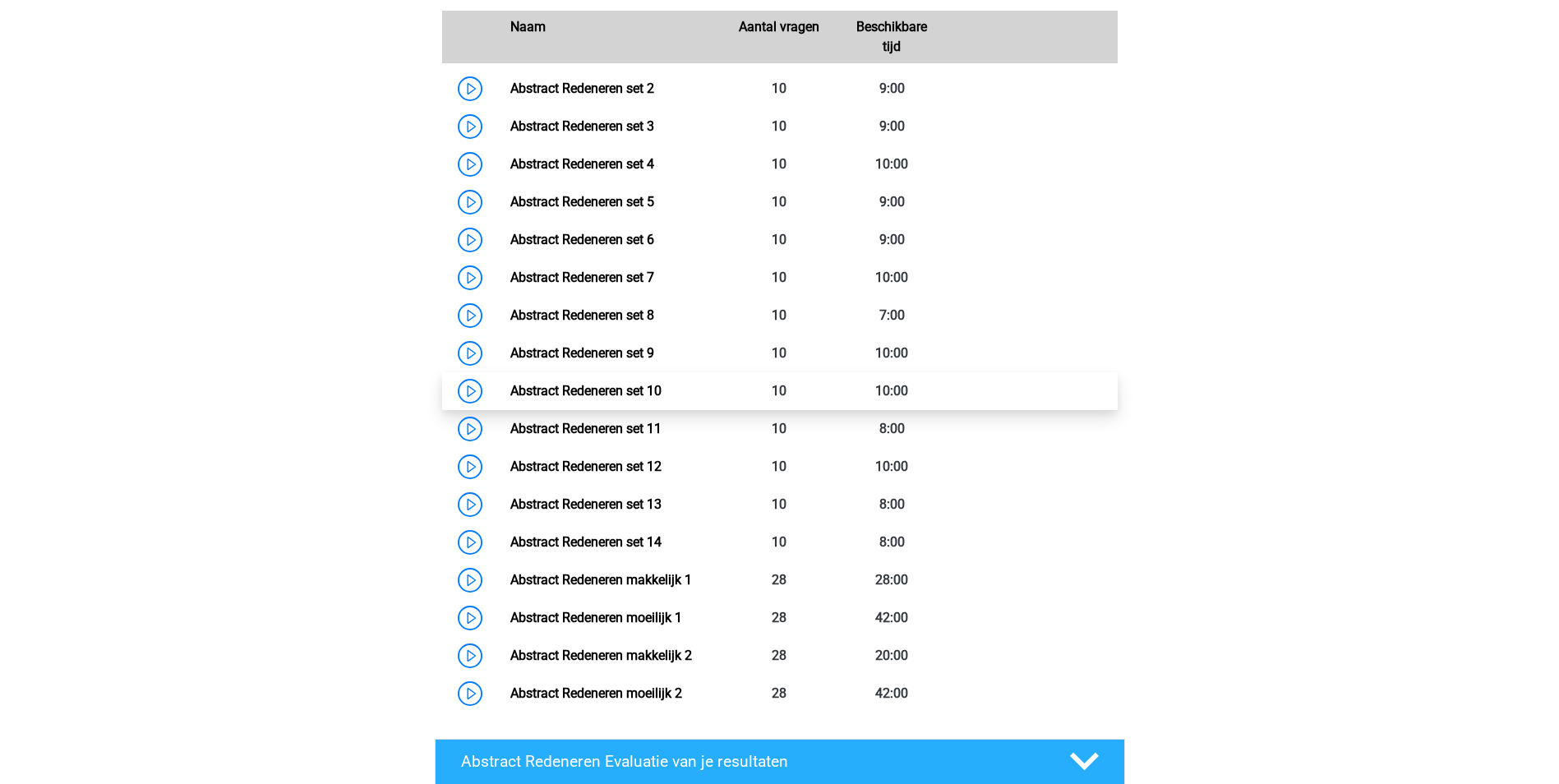
click at [590, 396] on link "Abstract Redeneren set 10" at bounding box center [586, 390] width 152 height 15
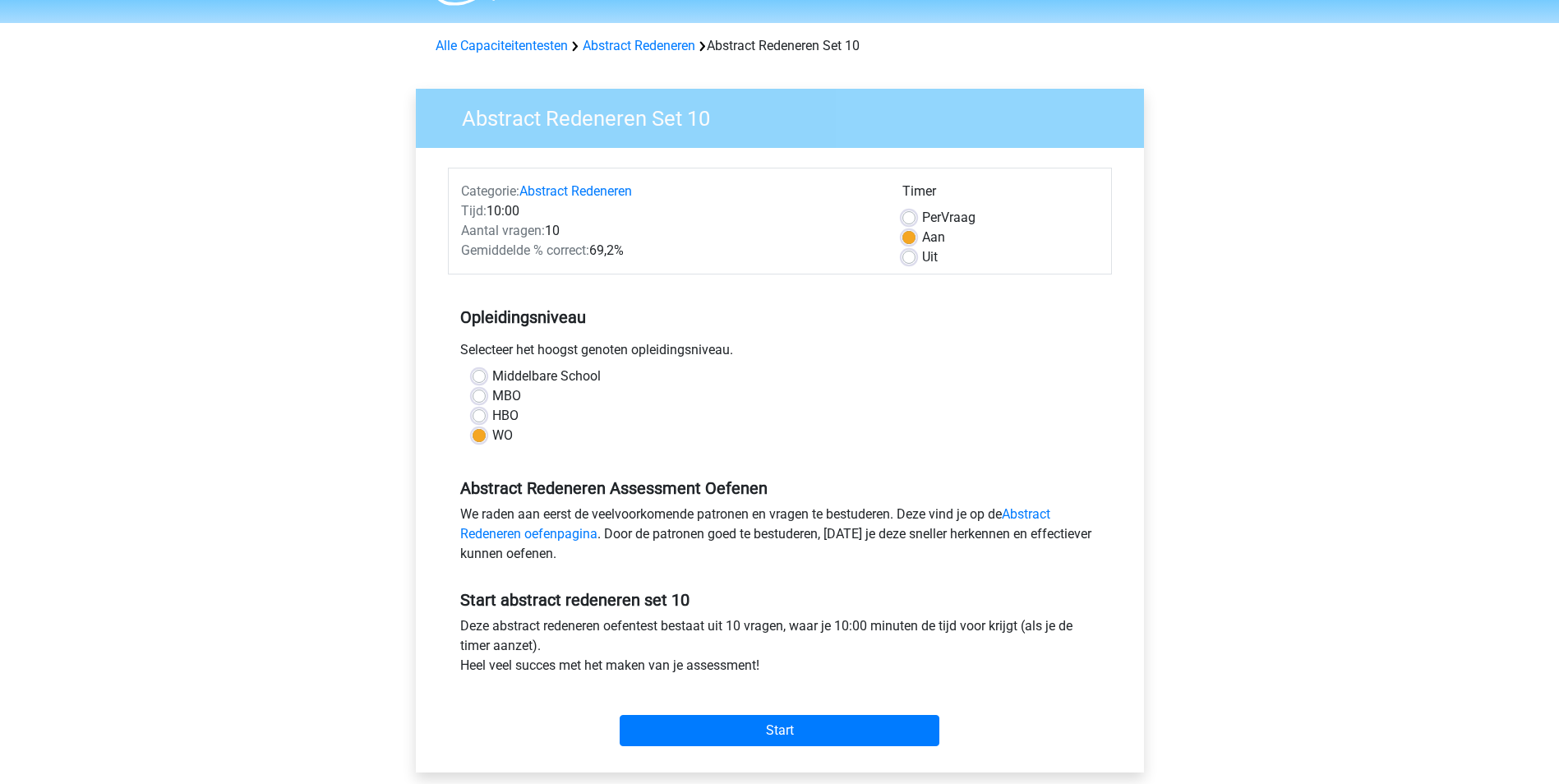
scroll to position [246, 0]
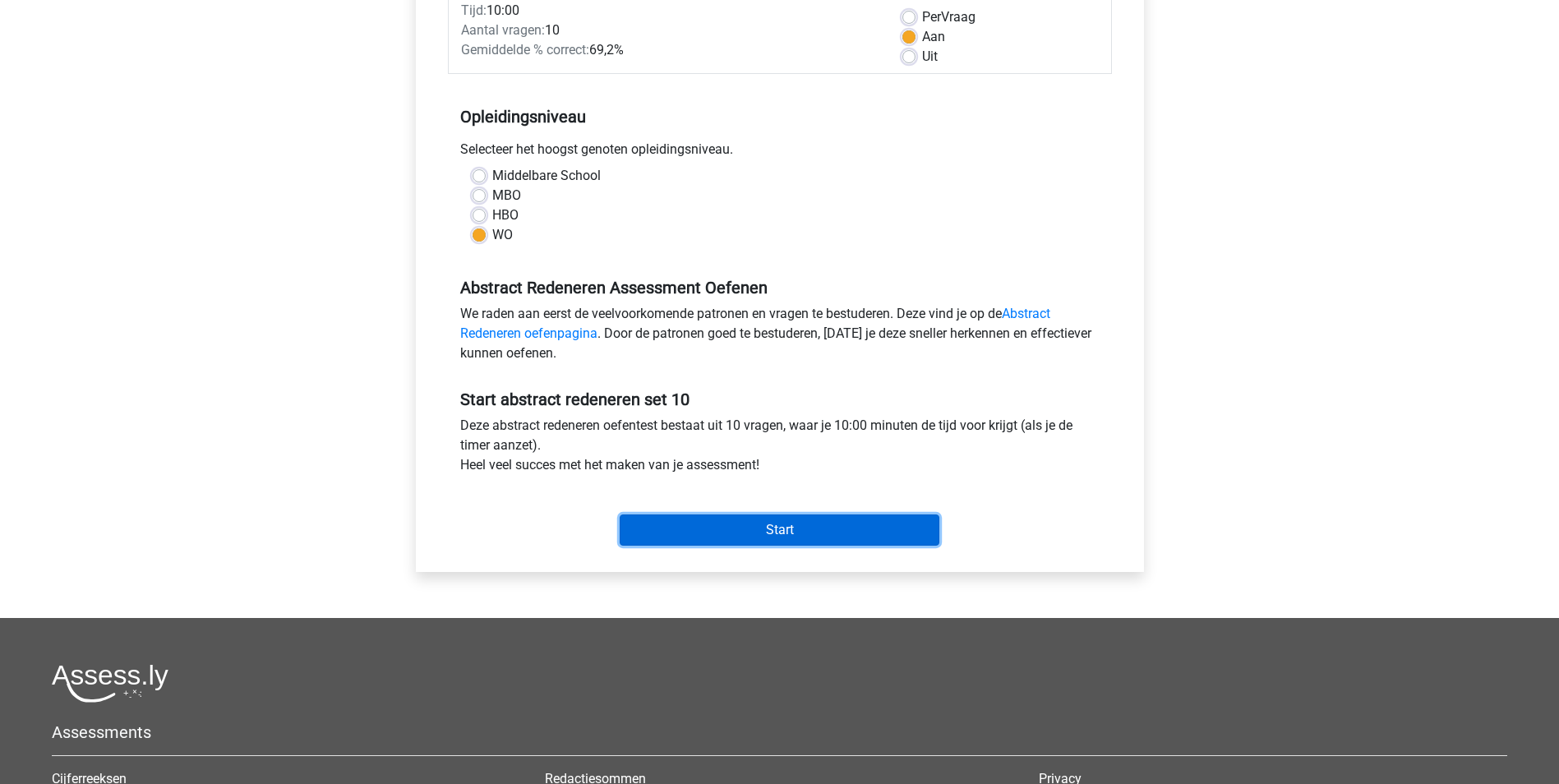
click at [769, 522] on input "Start" at bounding box center [779, 529] width 319 height 31
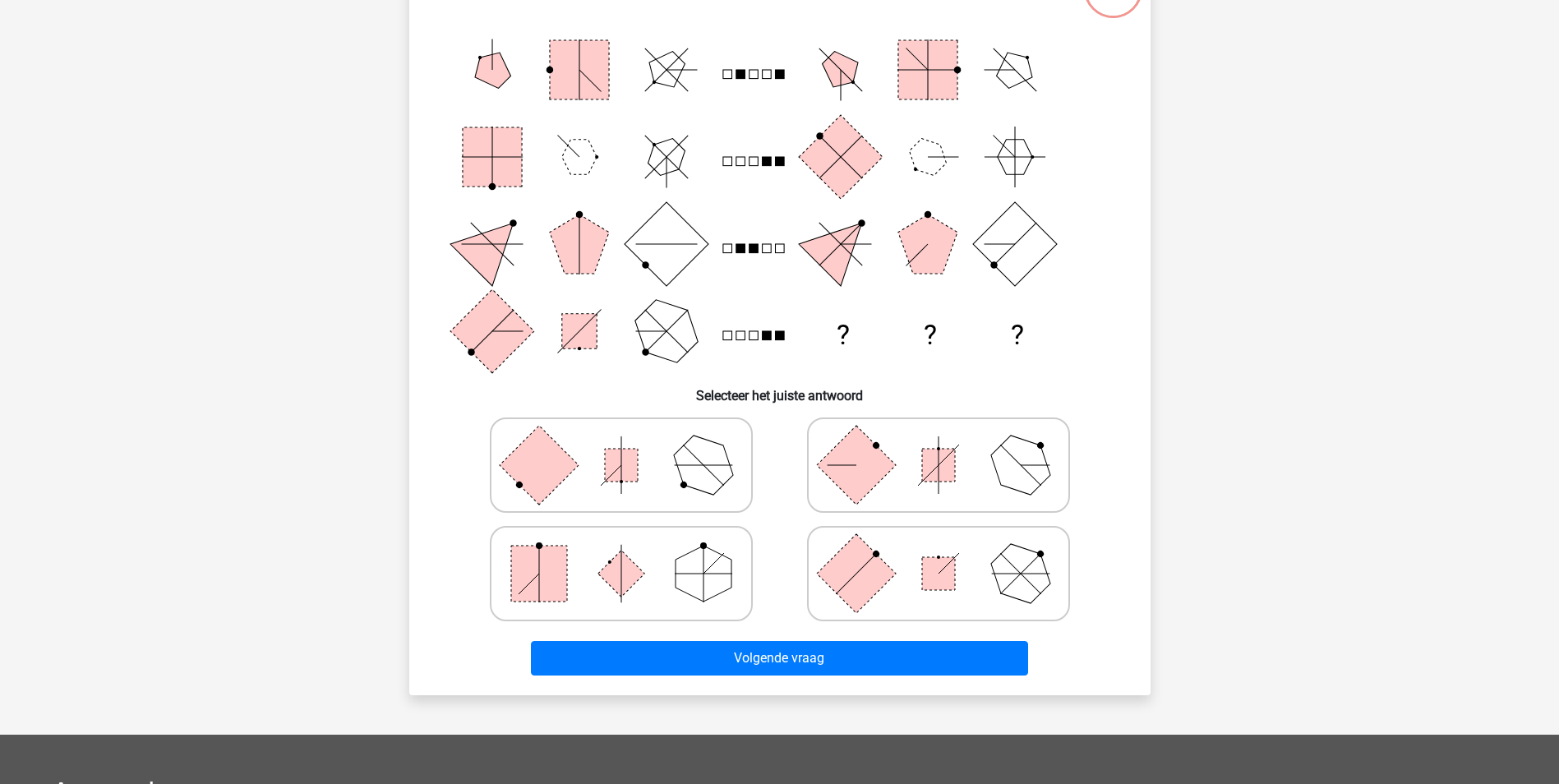
scroll to position [82, 0]
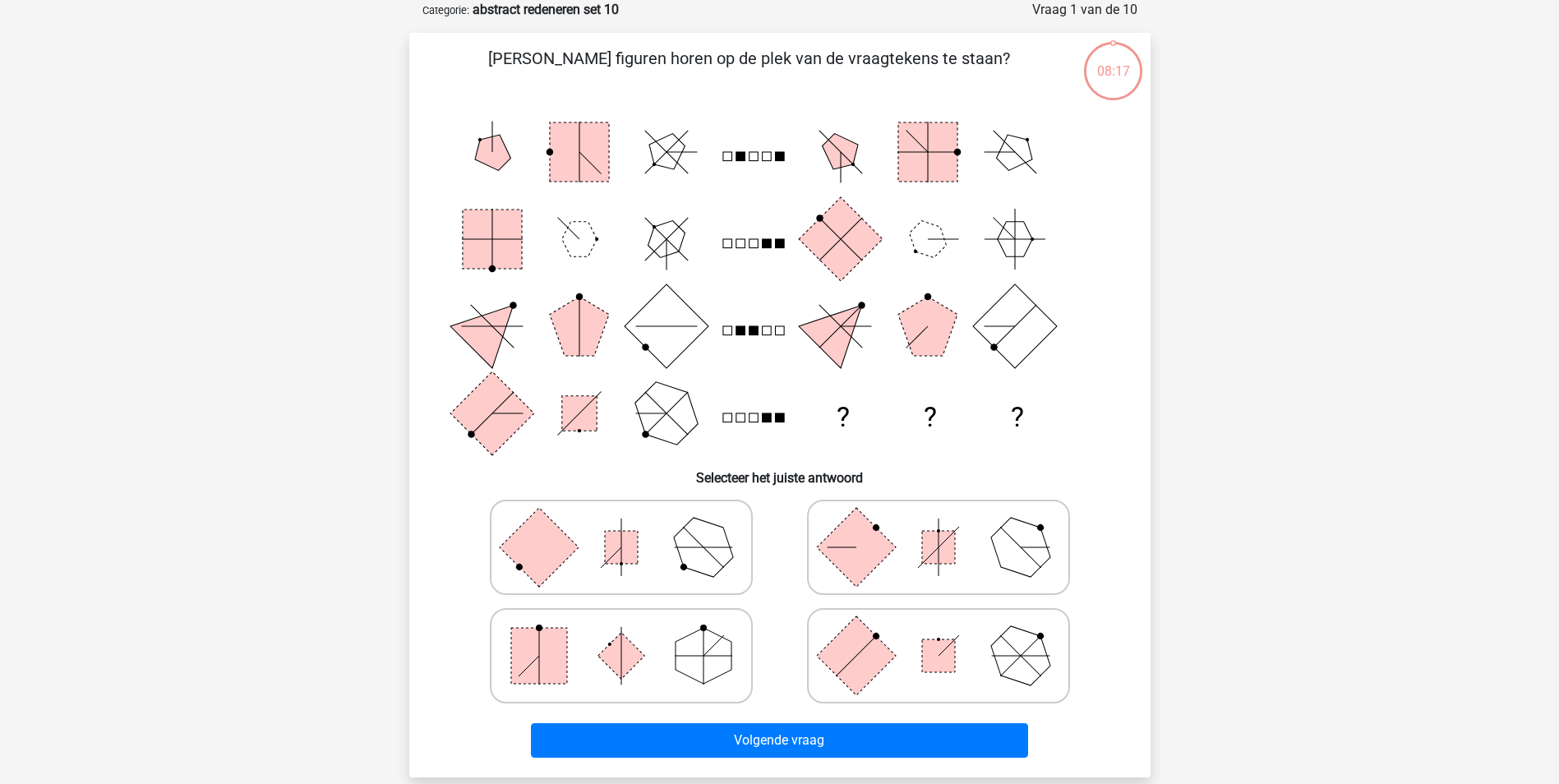
click at [645, 661] on icon at bounding box center [621, 655] width 246 height 82
click at [632, 635] on input "radio" at bounding box center [627, 630] width 11 height 11
radio input "true"
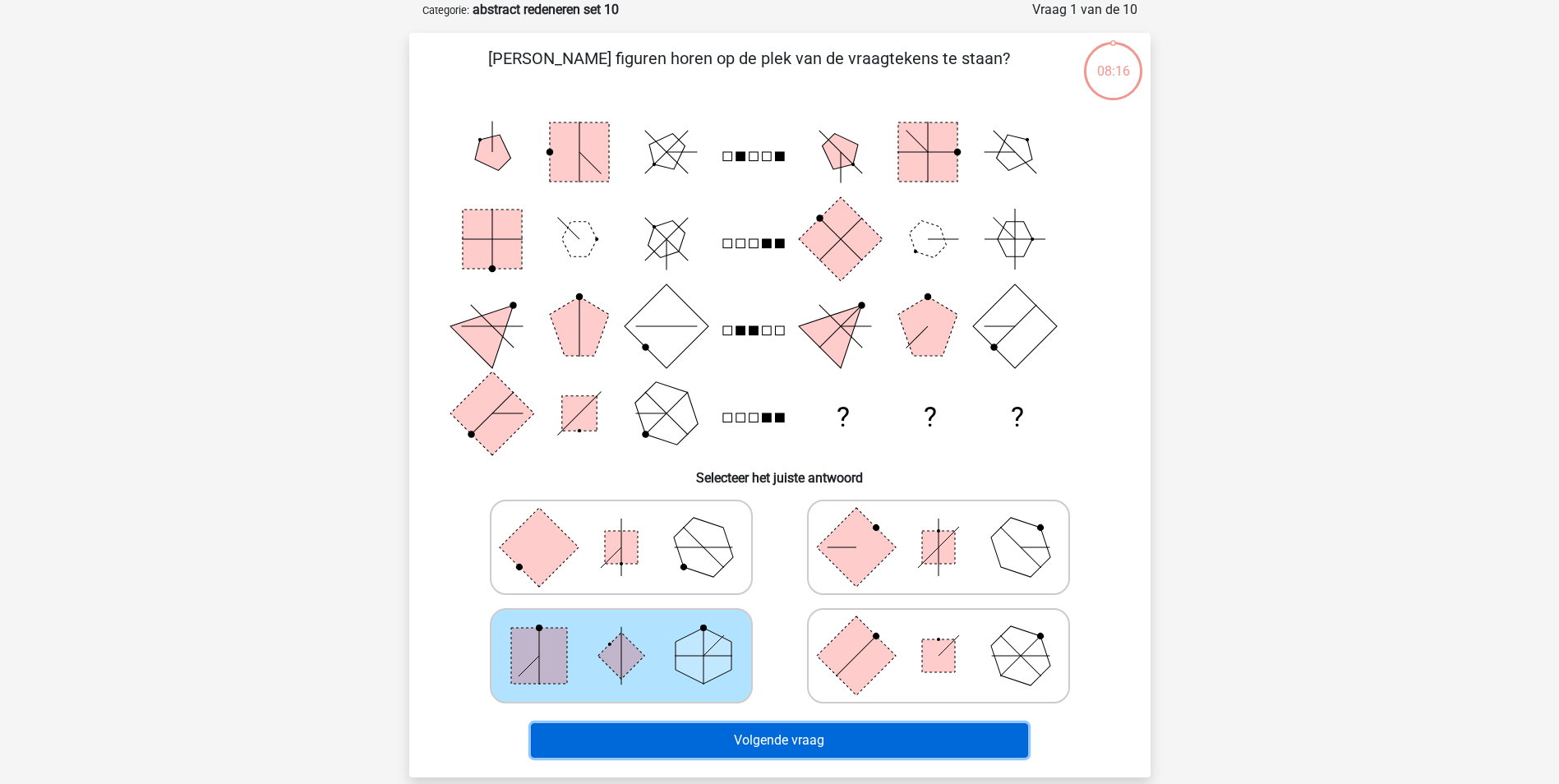
click at [757, 740] on button "Volgende vraag" at bounding box center [779, 740] width 497 height 35
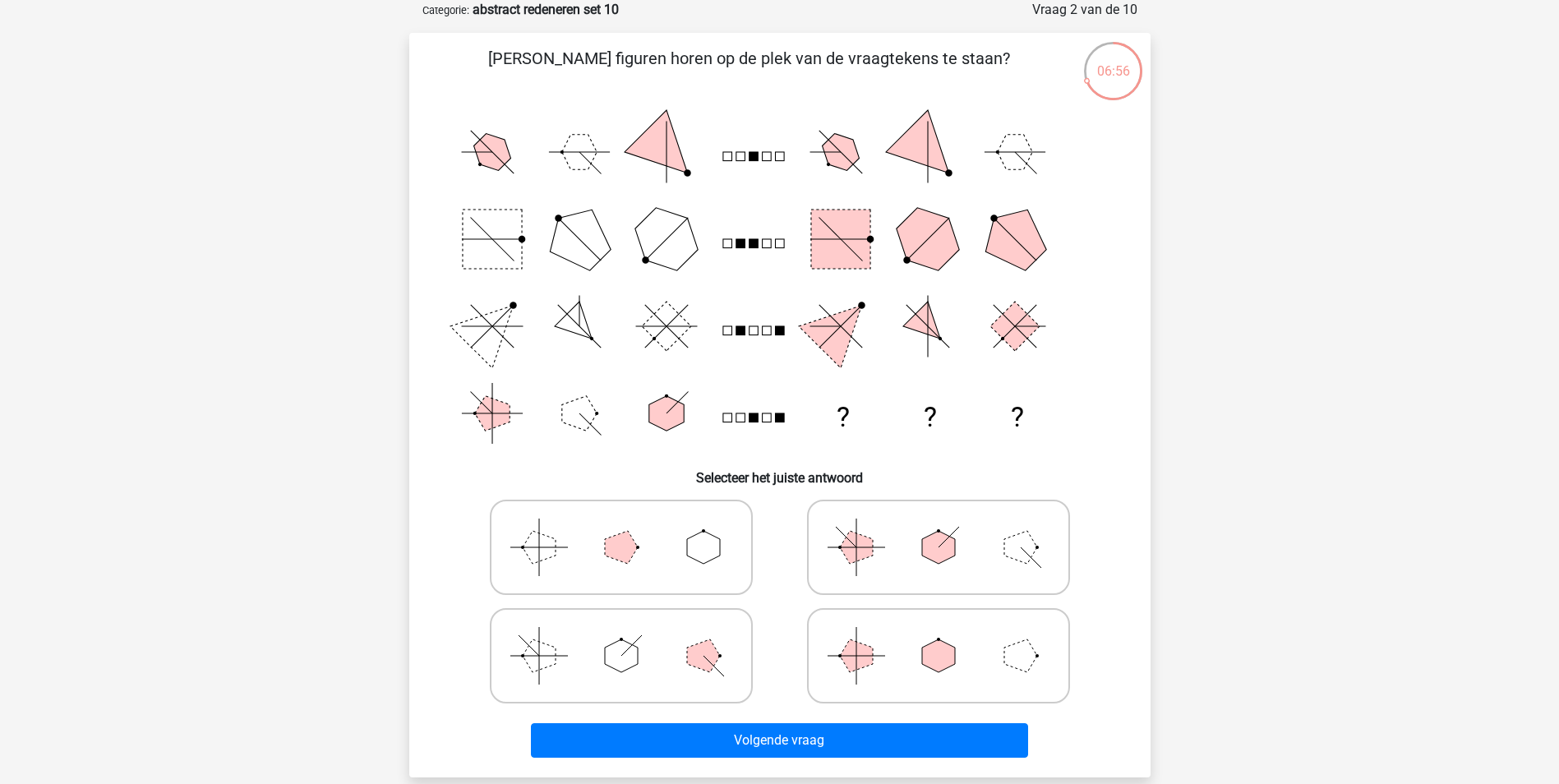
click at [984, 569] on icon at bounding box center [938, 547] width 246 height 82
click at [949, 527] on input "radio" at bounding box center [943, 521] width 11 height 11
radio input "true"
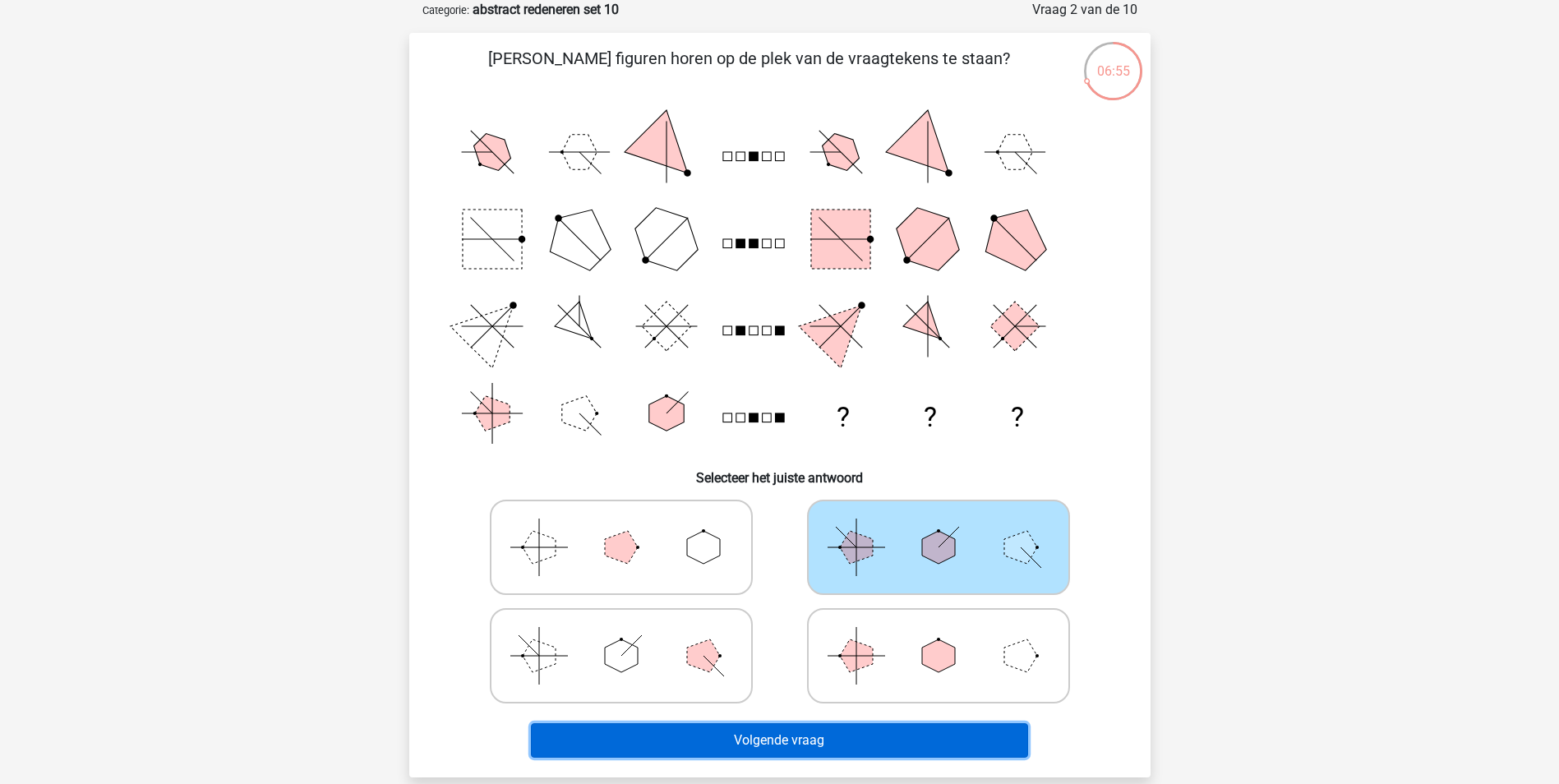
click at [805, 747] on button "Volgende vraag" at bounding box center [779, 740] width 497 height 35
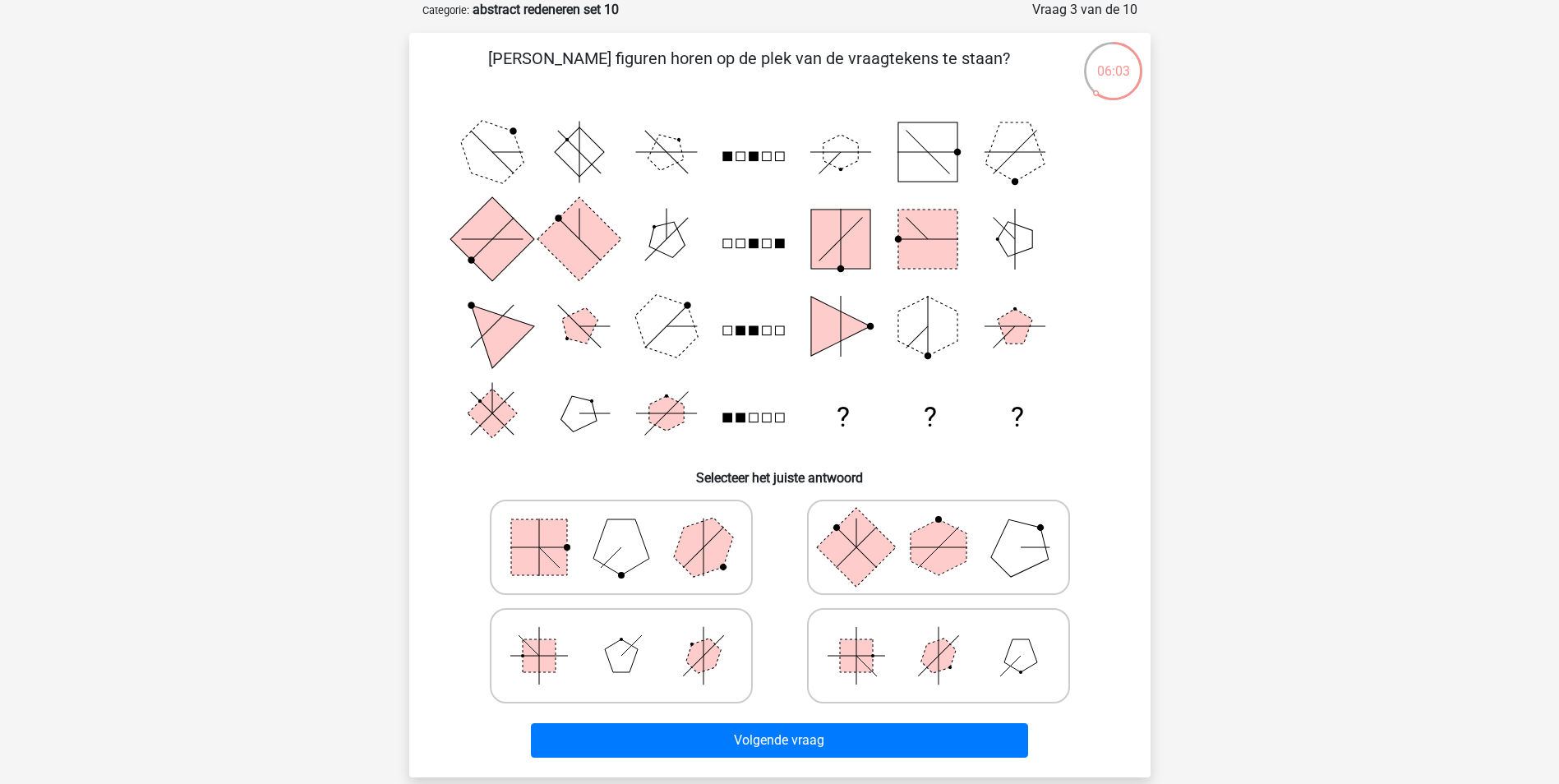
click at [991, 547] on icon at bounding box center [938, 547] width 246 height 82
click at [949, 527] on input "radio" at bounding box center [943, 521] width 11 height 11
radio input "true"
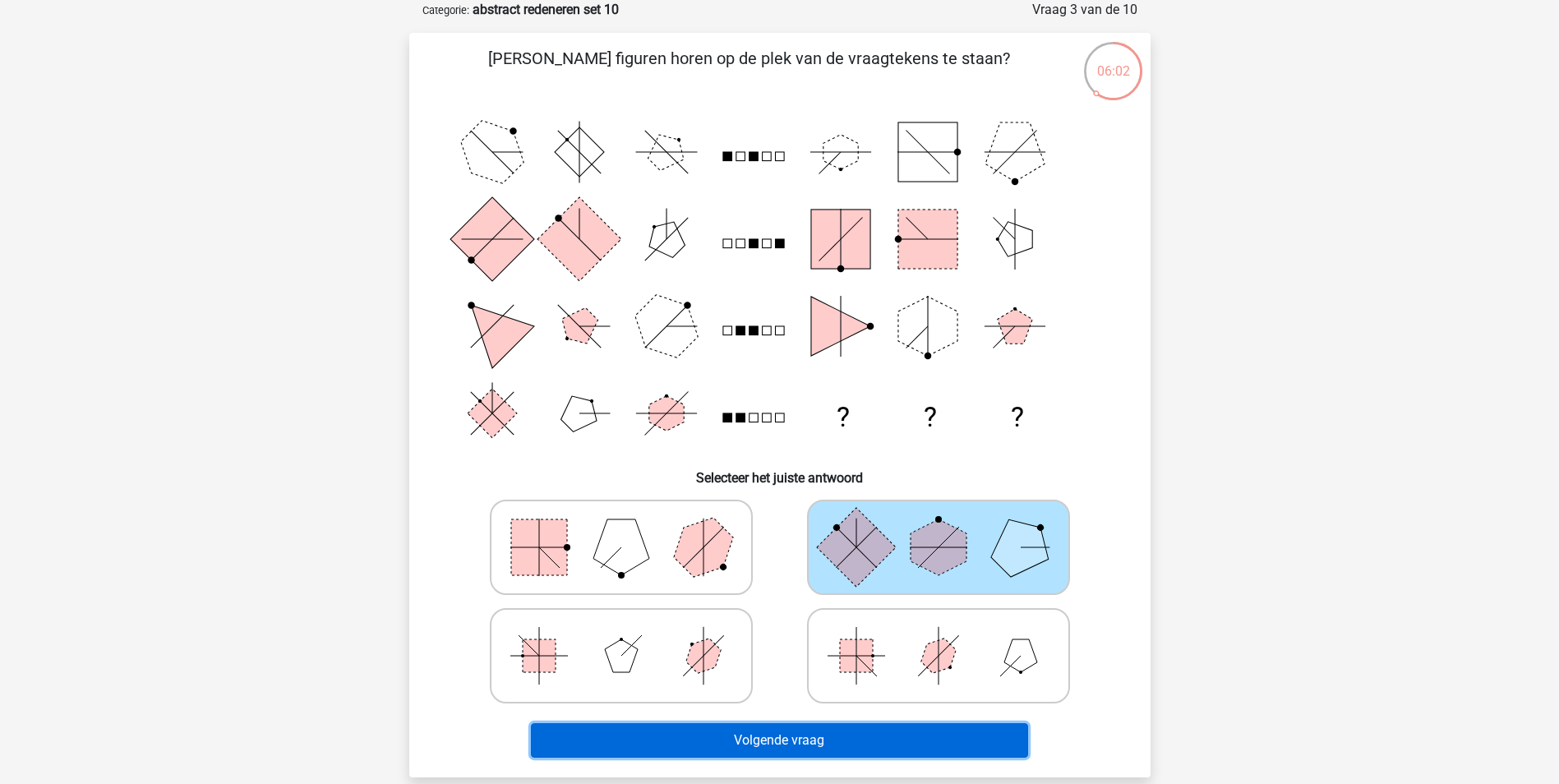
click at [810, 733] on button "Volgende vraag" at bounding box center [779, 740] width 497 height 35
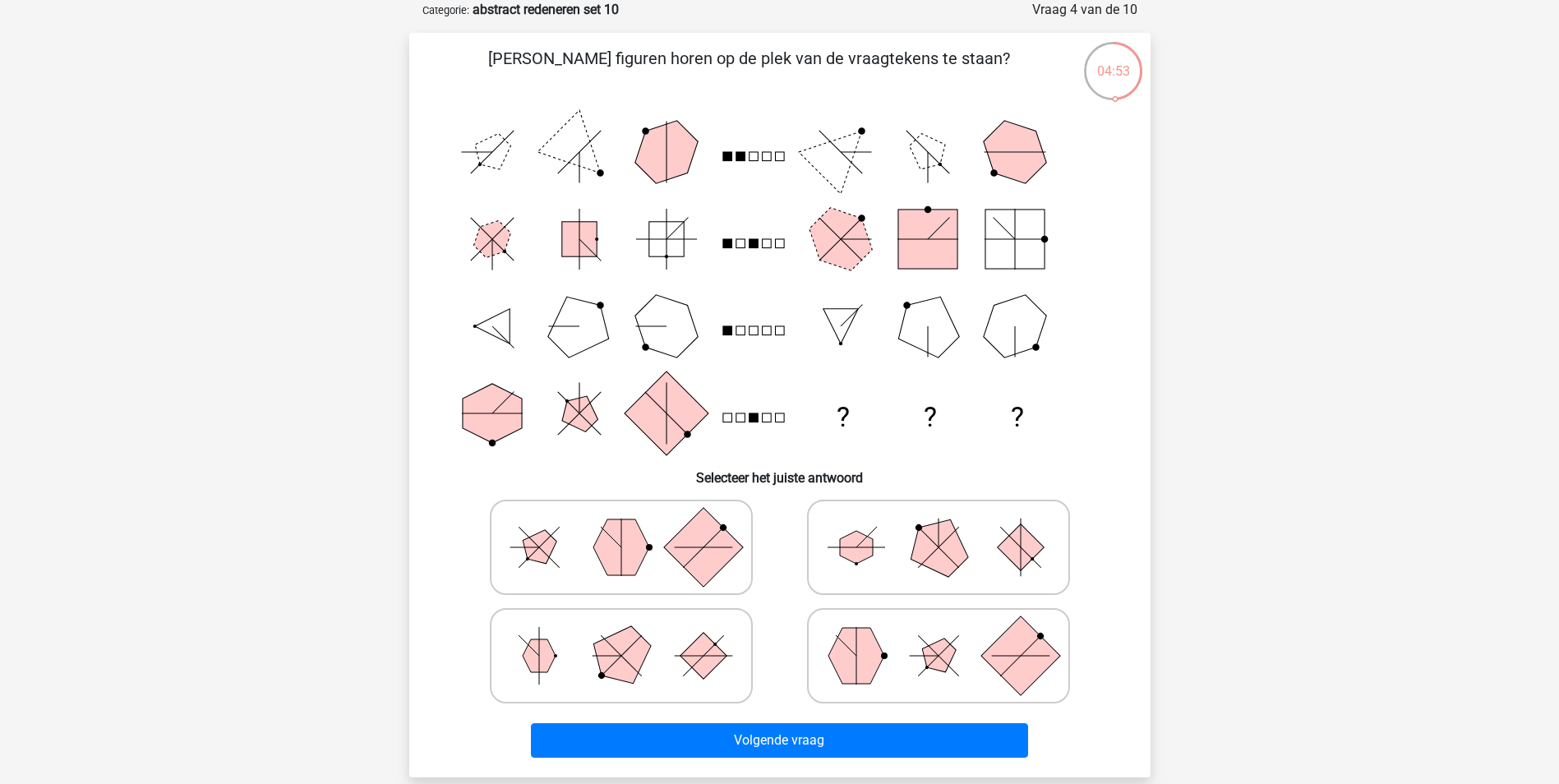
click at [959, 561] on polygon at bounding box center [937, 546] width 79 height 79
click at [949, 527] on input "radio" at bounding box center [943, 521] width 11 height 11
radio input "true"
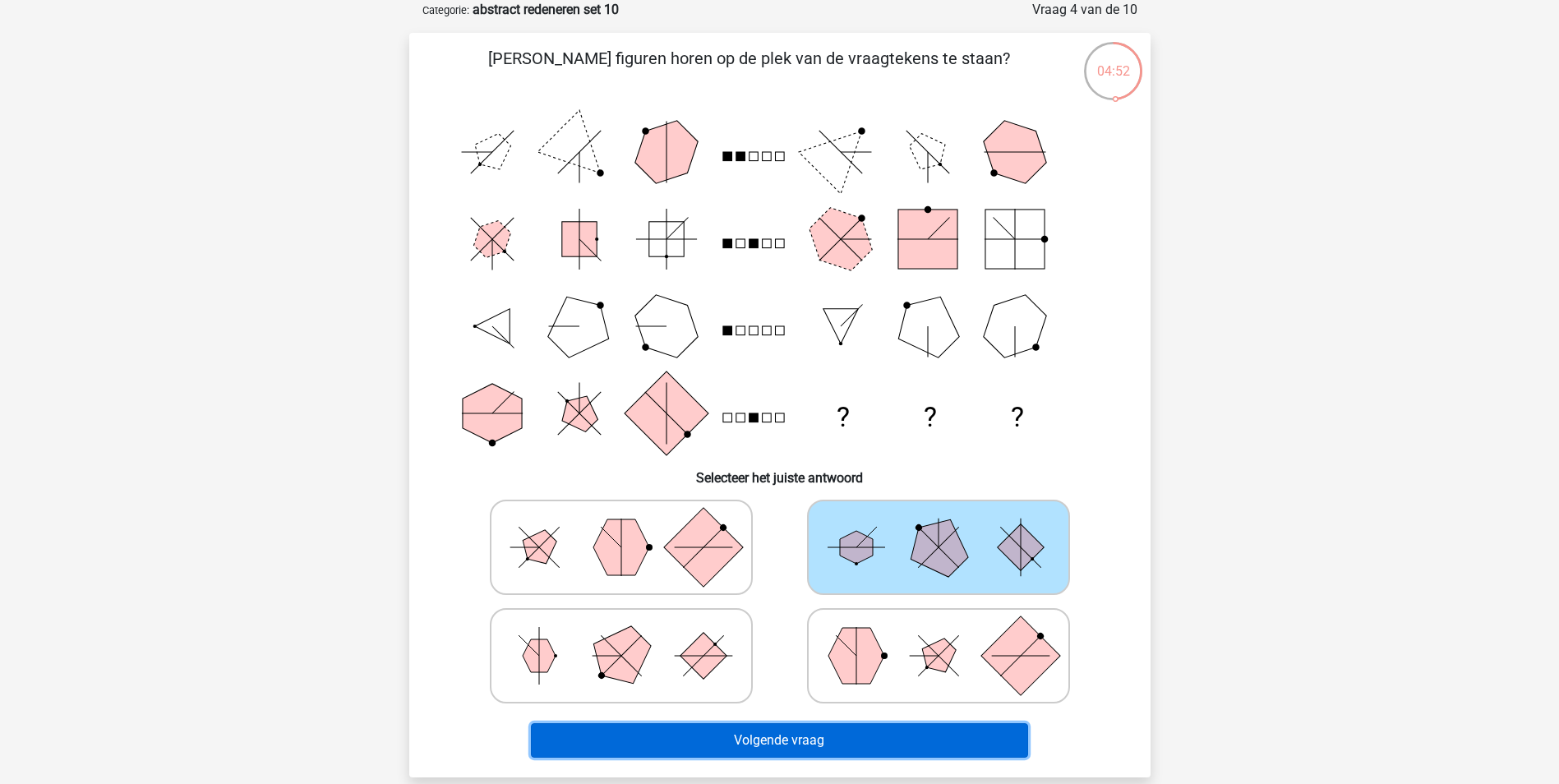
click at [737, 756] on button "Volgende vraag" at bounding box center [779, 740] width 497 height 35
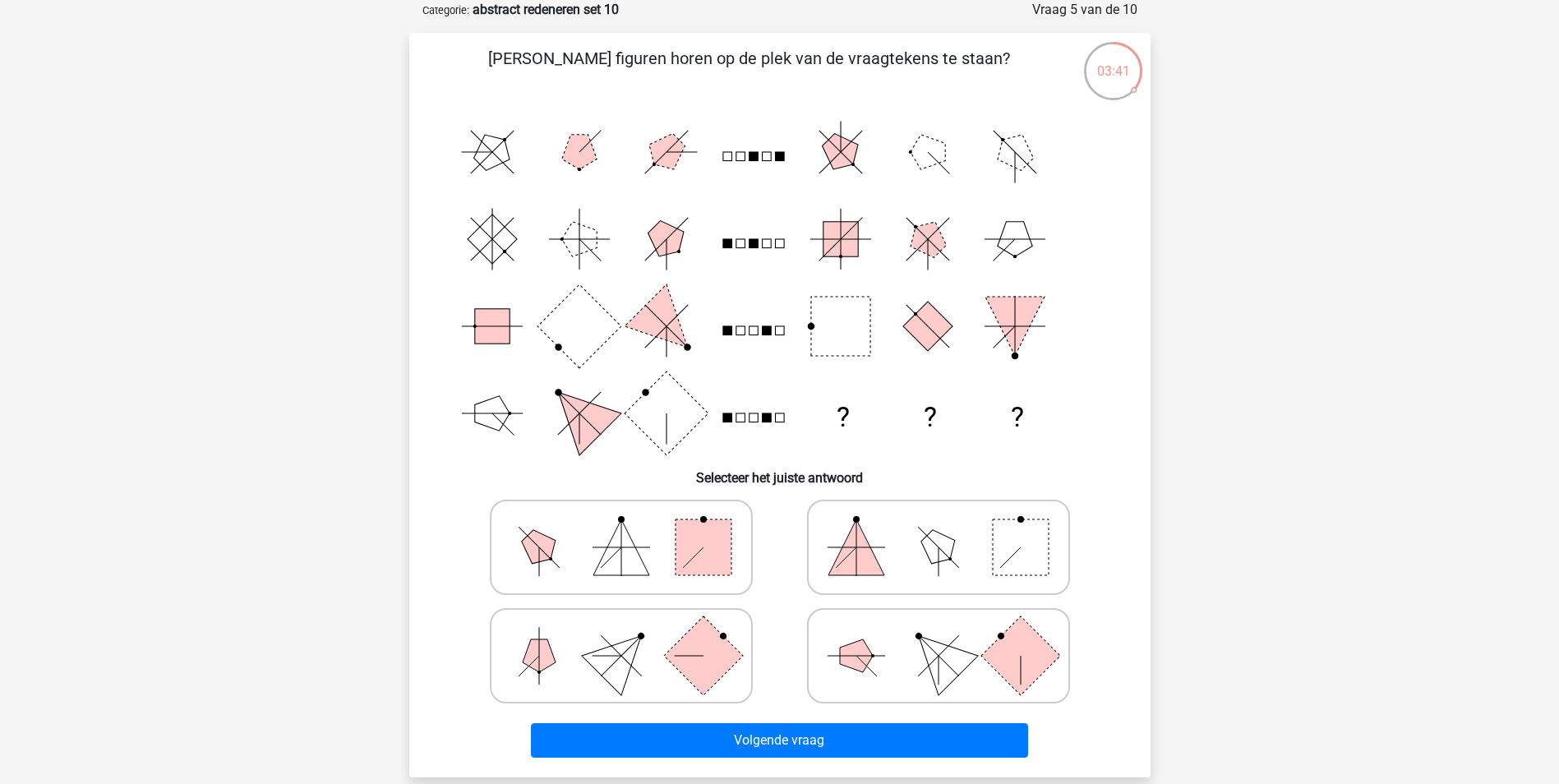
click at [937, 544] on polygon at bounding box center [937, 546] width 47 height 47
click at [938, 527] on input "radio" at bounding box center [943, 521] width 11 height 11
radio input "true"
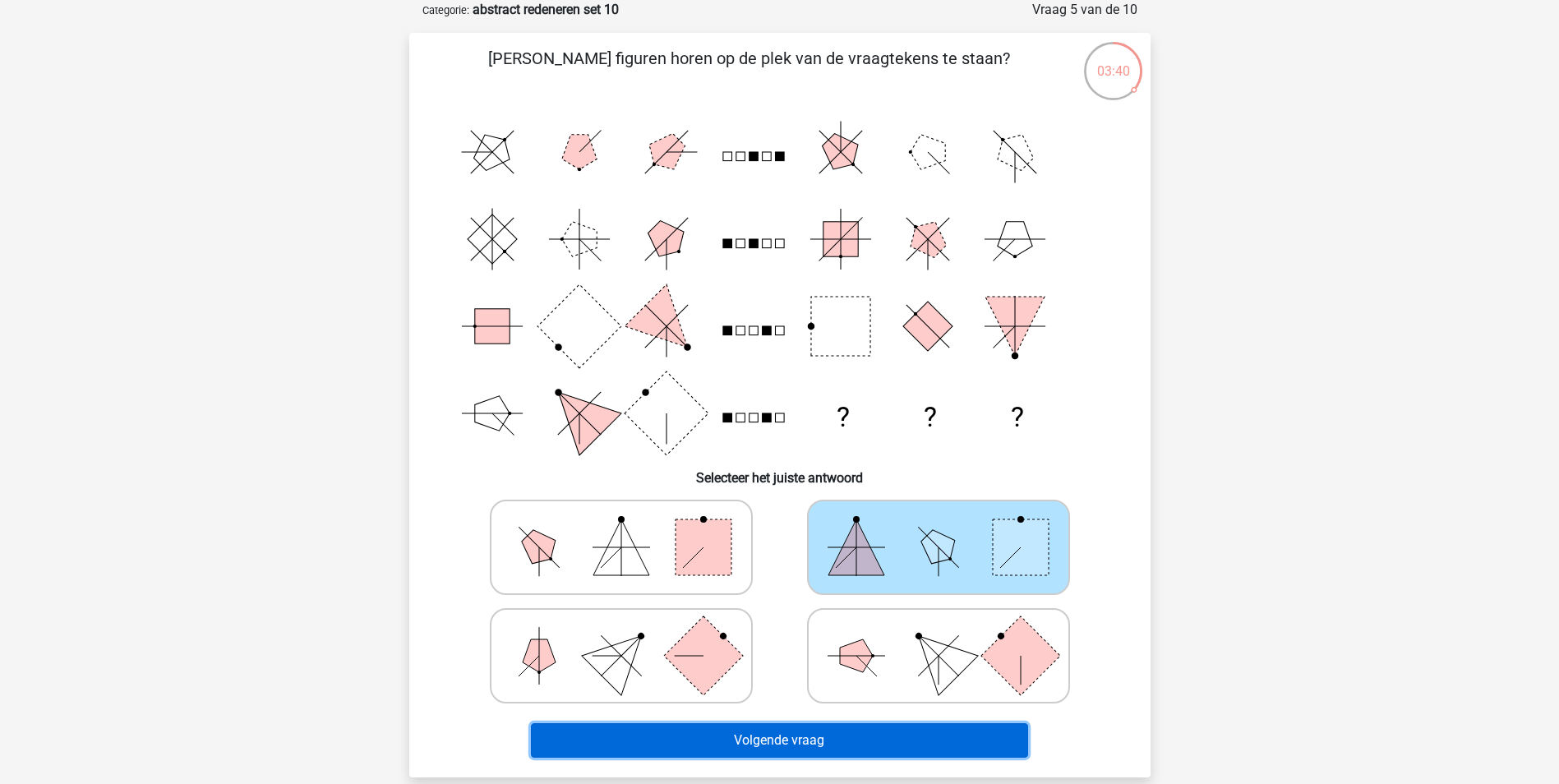
click at [841, 737] on button "Volgende vraag" at bounding box center [779, 740] width 497 height 35
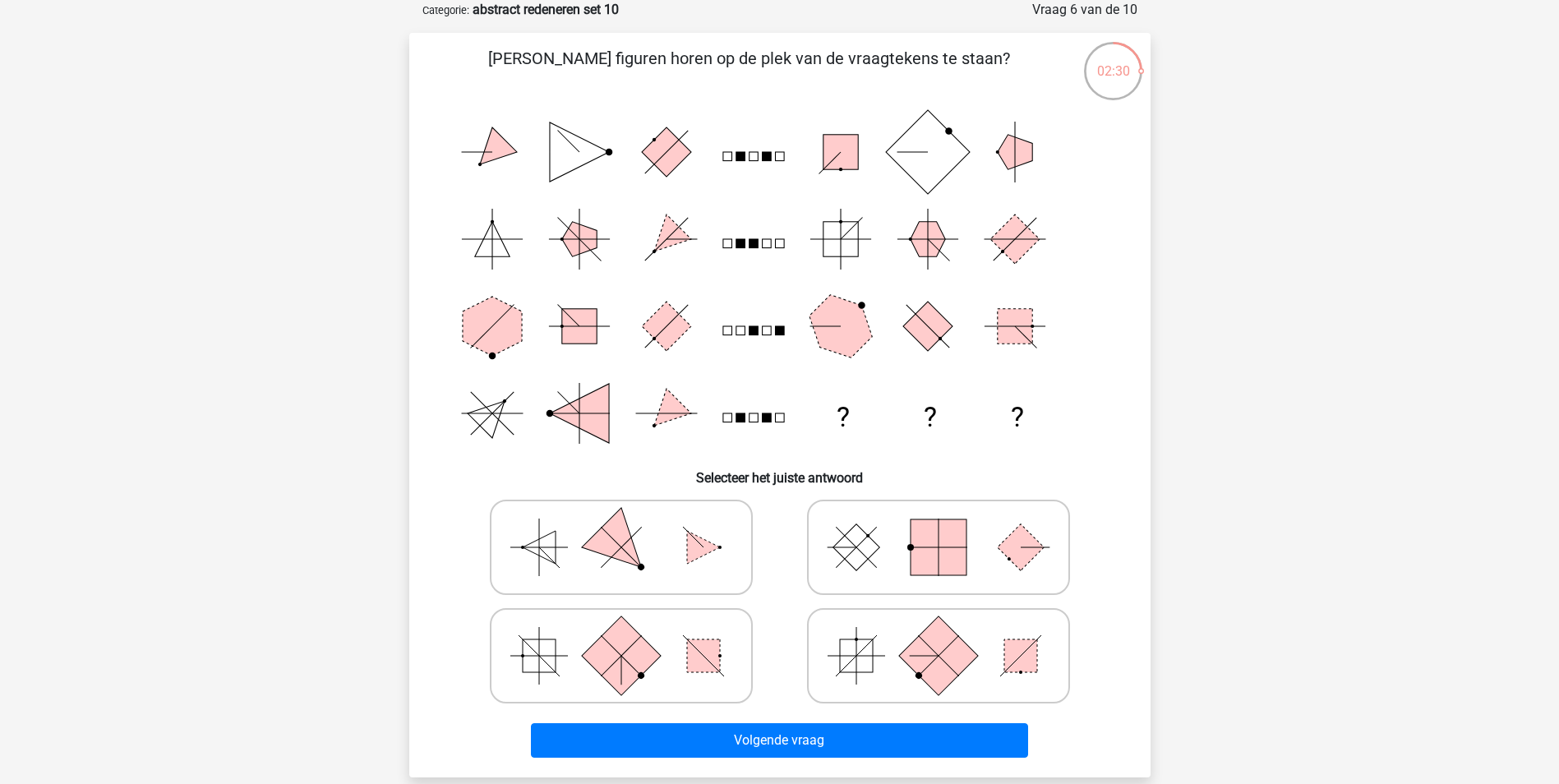
click at [866, 666] on rect at bounding box center [856, 655] width 33 height 33
click at [938, 635] on input "radio" at bounding box center [943, 630] width 11 height 11
radio input "true"
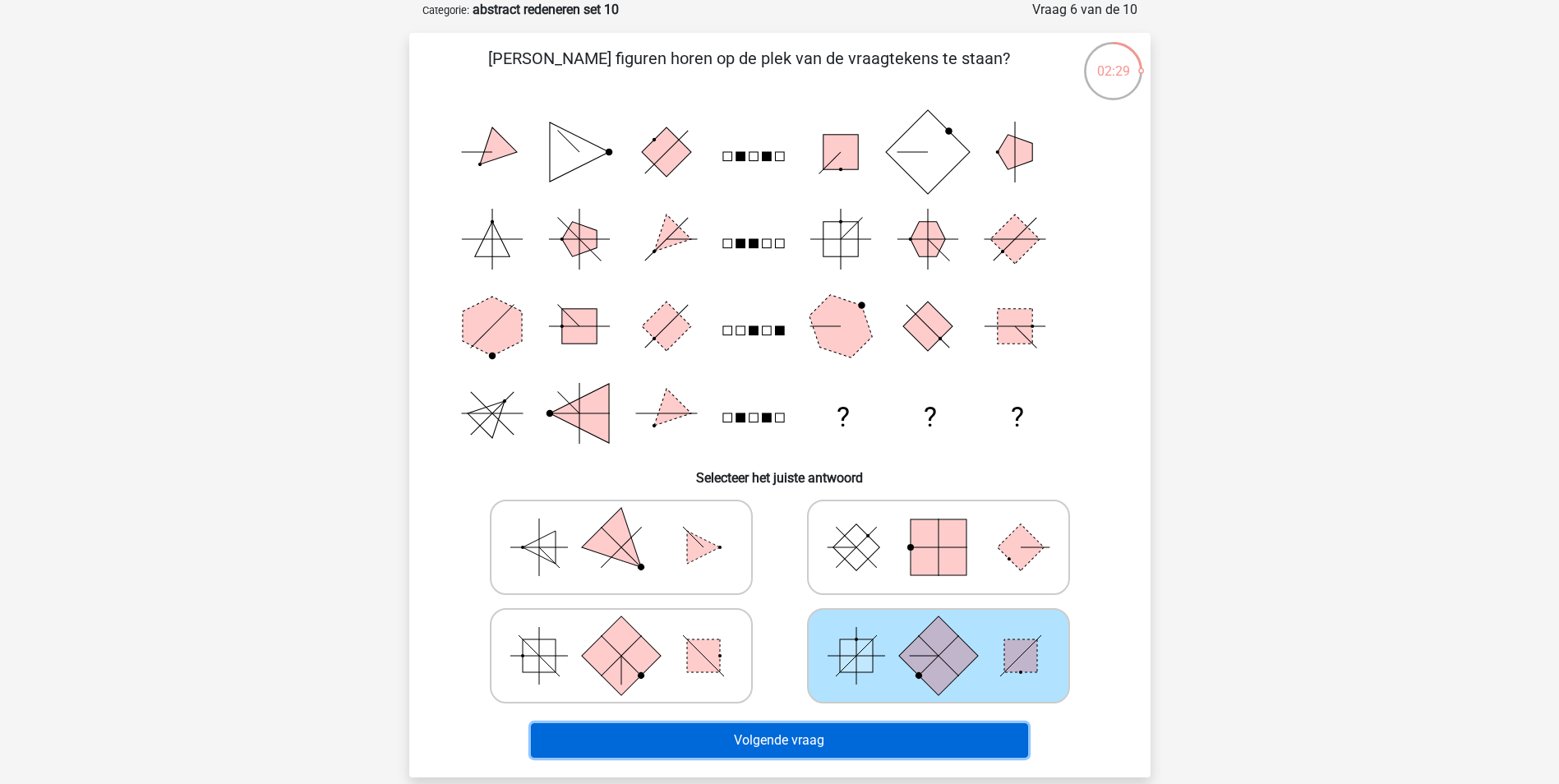
click at [799, 737] on button "Volgende vraag" at bounding box center [779, 740] width 497 height 35
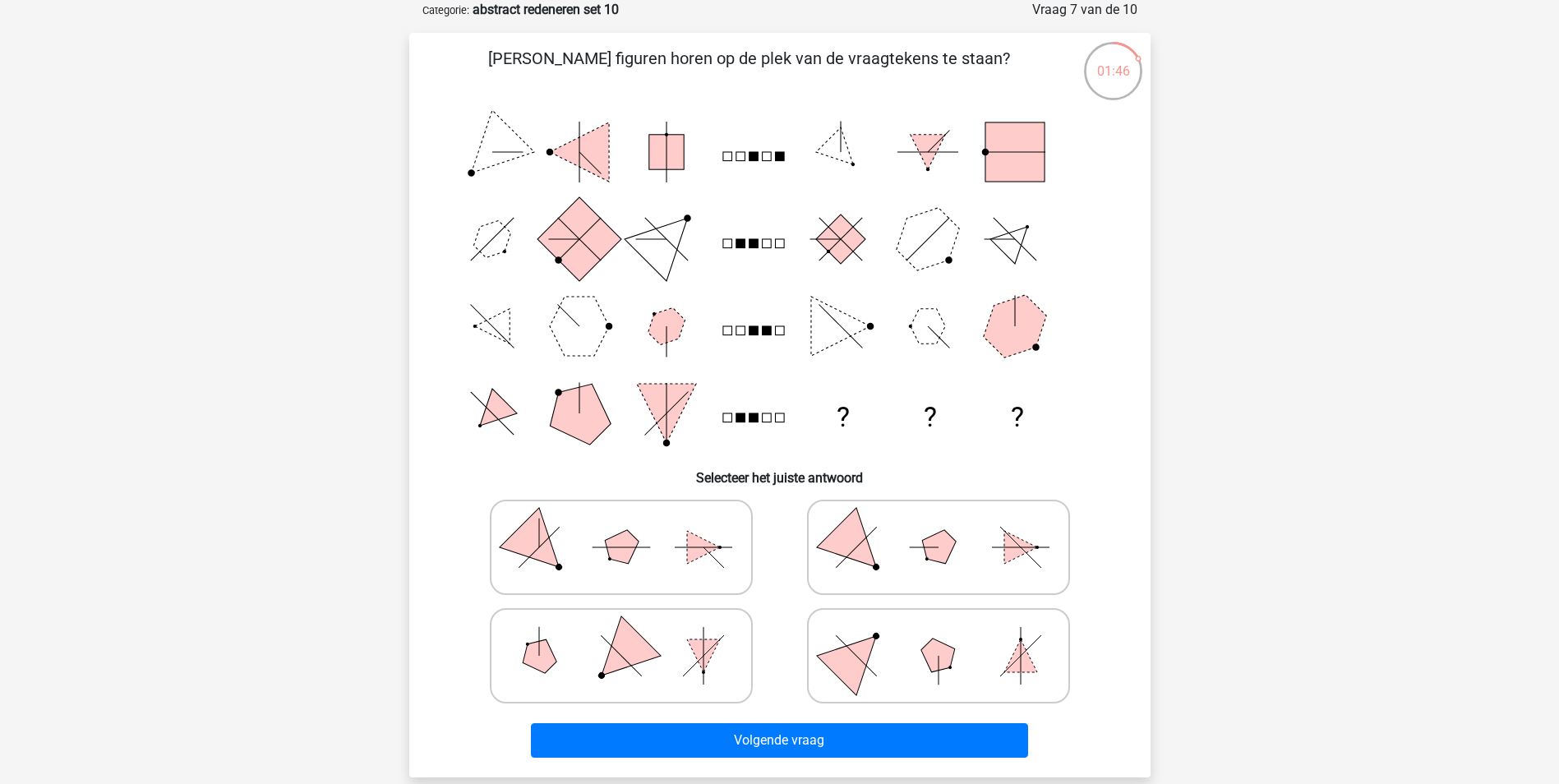
click at [656, 690] on icon at bounding box center [621, 655] width 246 height 82
click at [632, 635] on input "radio" at bounding box center [627, 630] width 11 height 11
radio input "true"
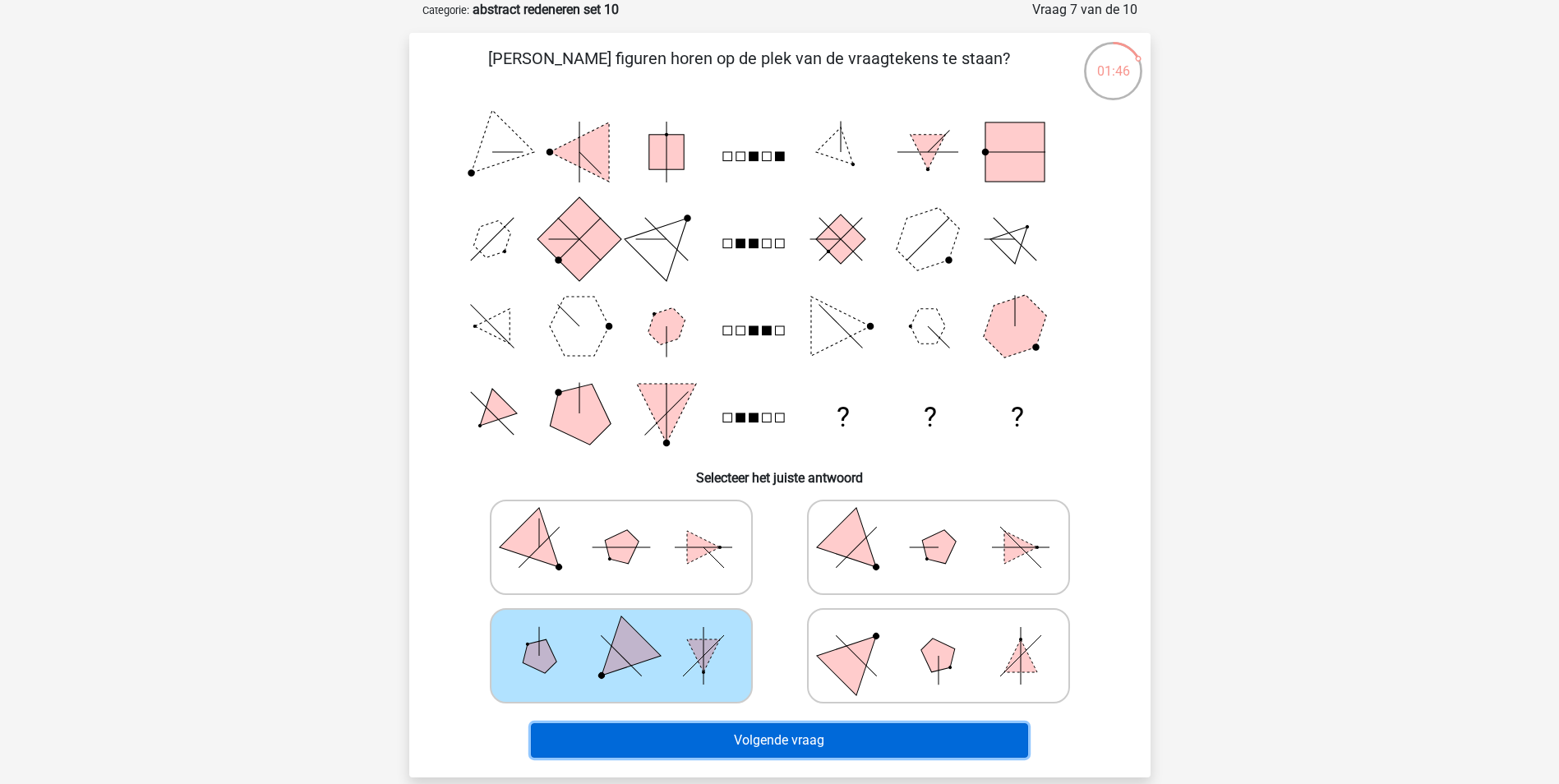
click at [748, 748] on button "Volgende vraag" at bounding box center [779, 740] width 497 height 35
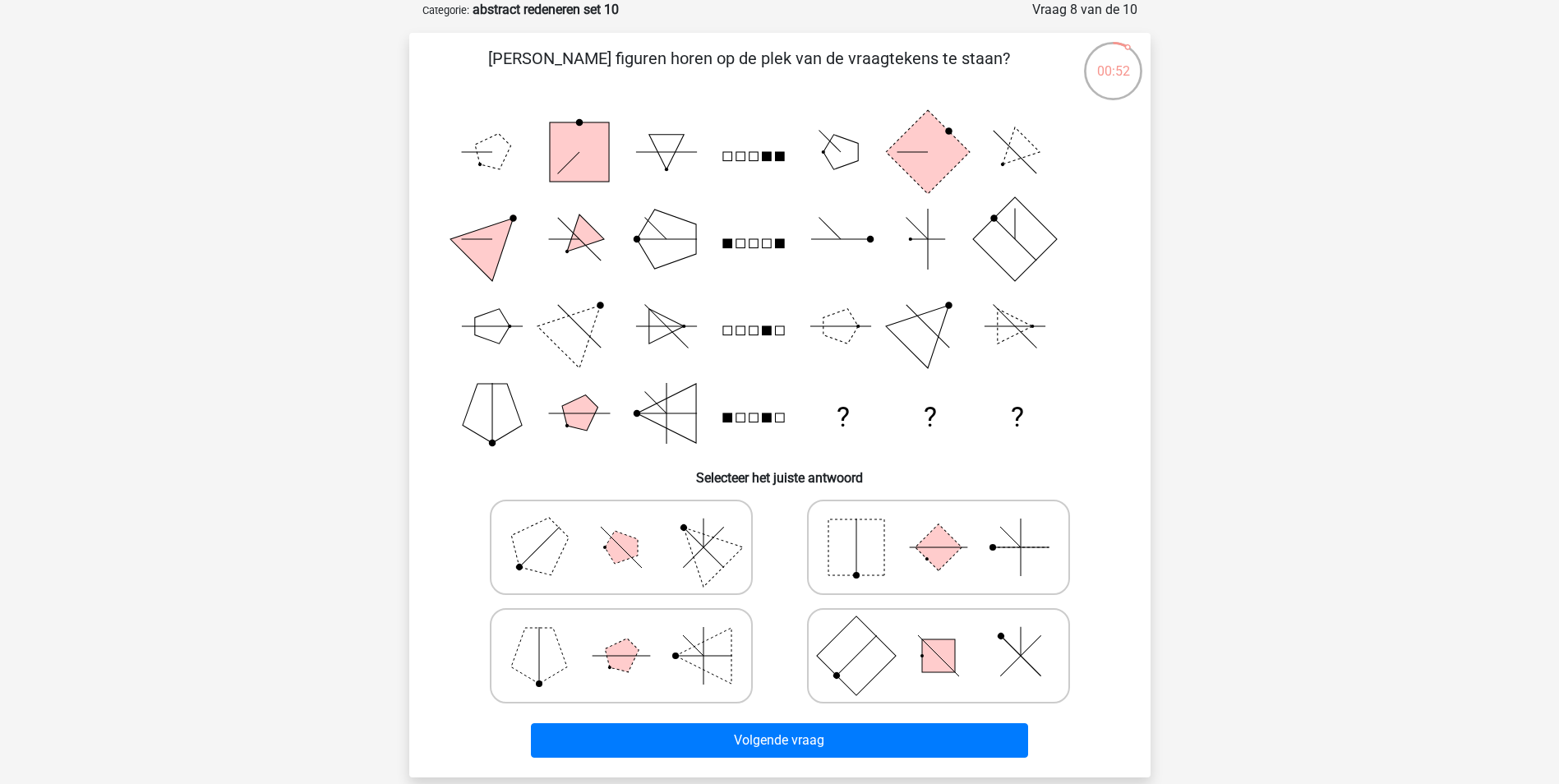
click at [702, 653] on polygon at bounding box center [704, 655] width 56 height 56
click at [632, 635] on input "radio" at bounding box center [627, 630] width 11 height 11
radio input "true"
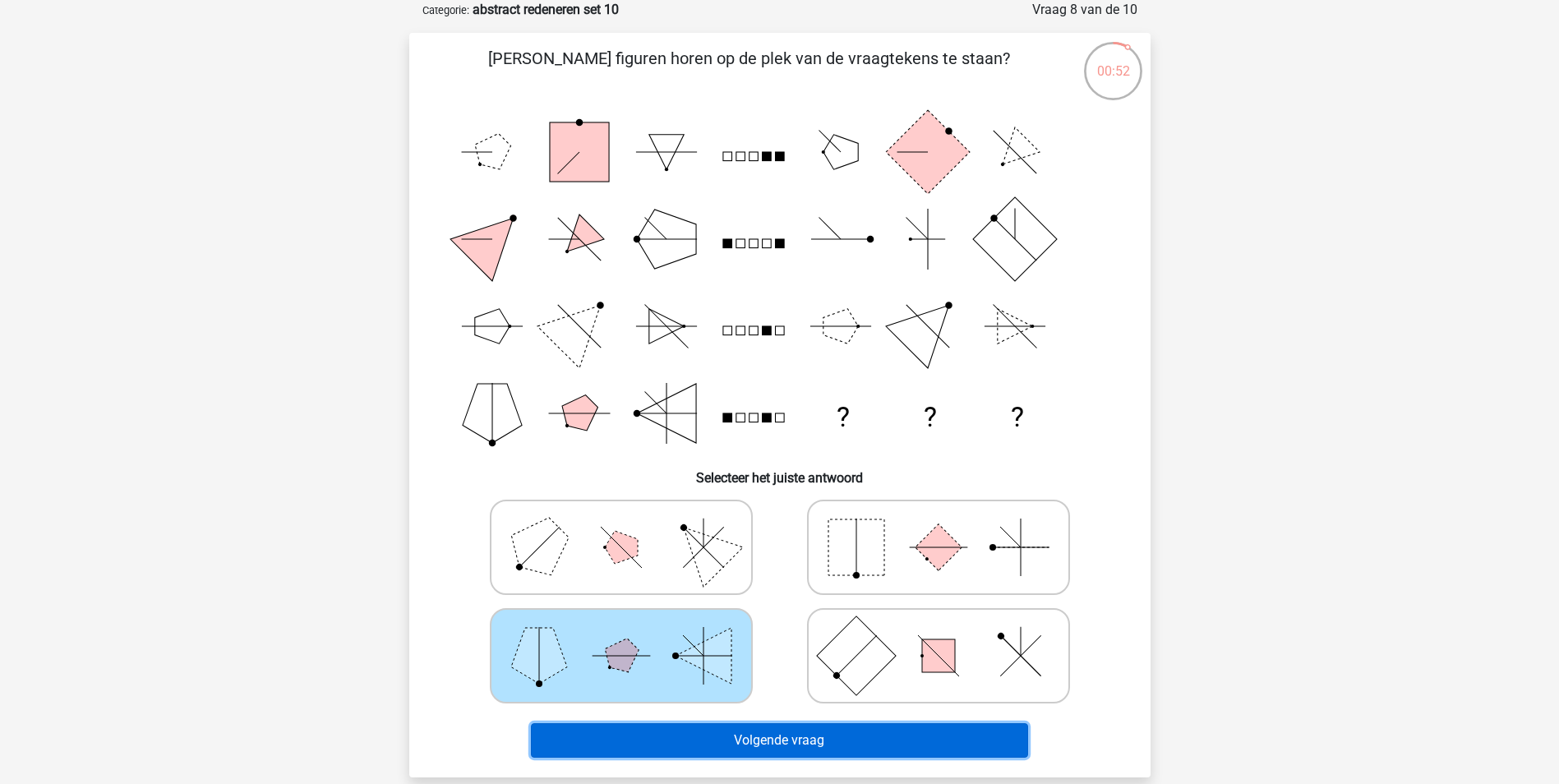
click at [772, 735] on button "Volgende vraag" at bounding box center [779, 740] width 497 height 35
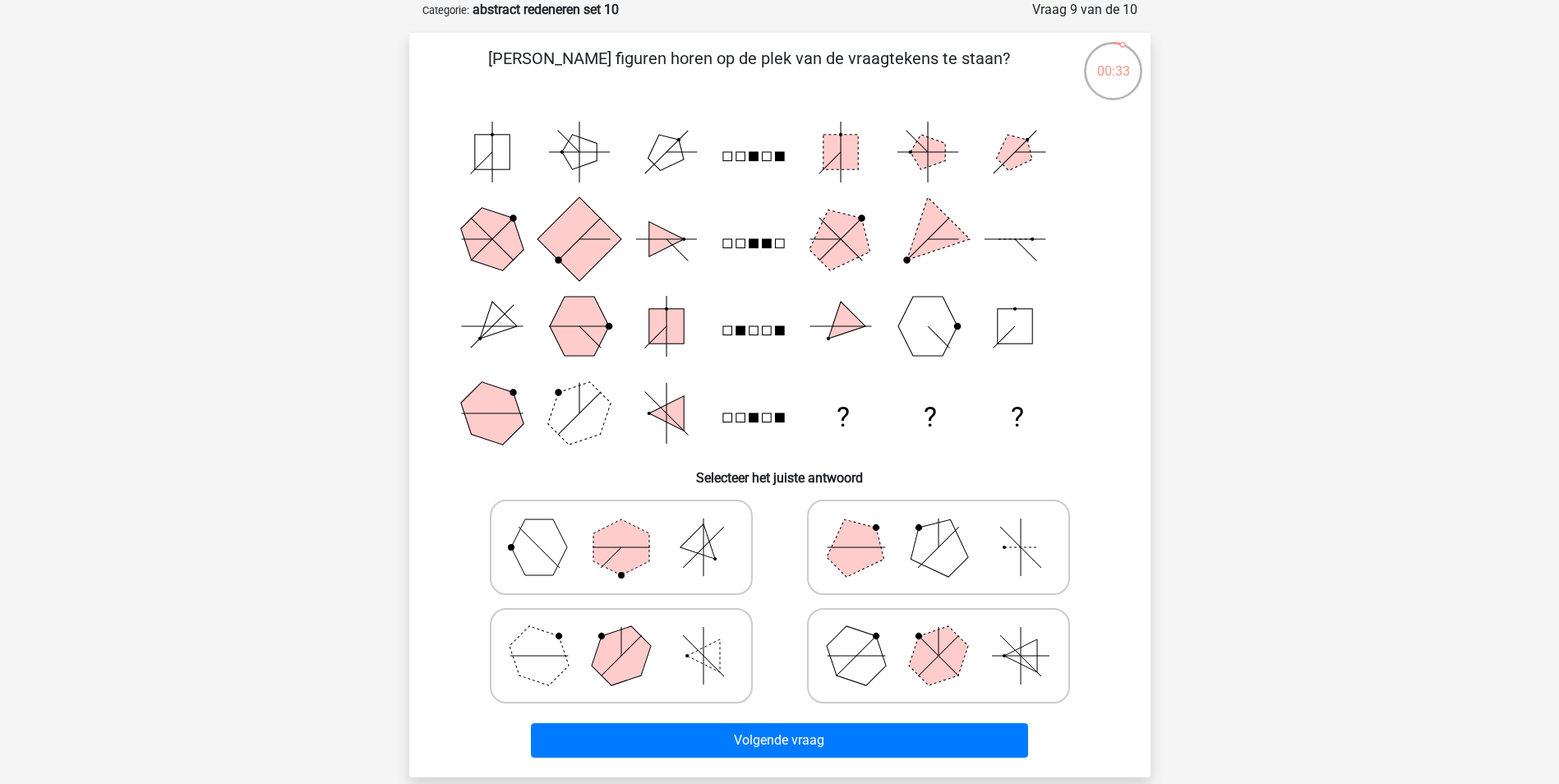
click at [688, 659] on icon at bounding box center [621, 655] width 246 height 82
click at [632, 635] on input "radio" at bounding box center [627, 630] width 11 height 11
radio input "true"
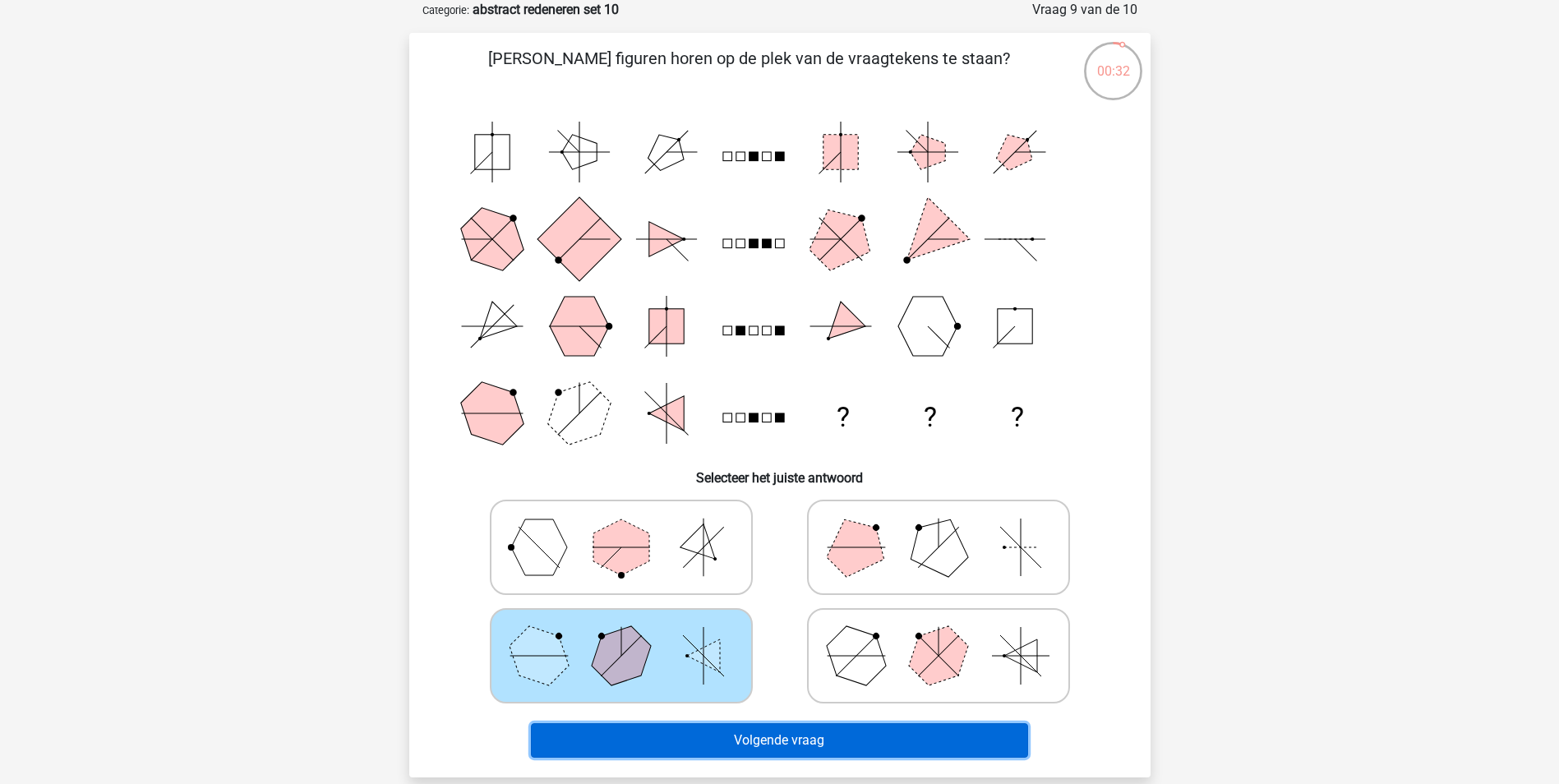
click at [767, 748] on button "Volgende vraag" at bounding box center [779, 740] width 497 height 35
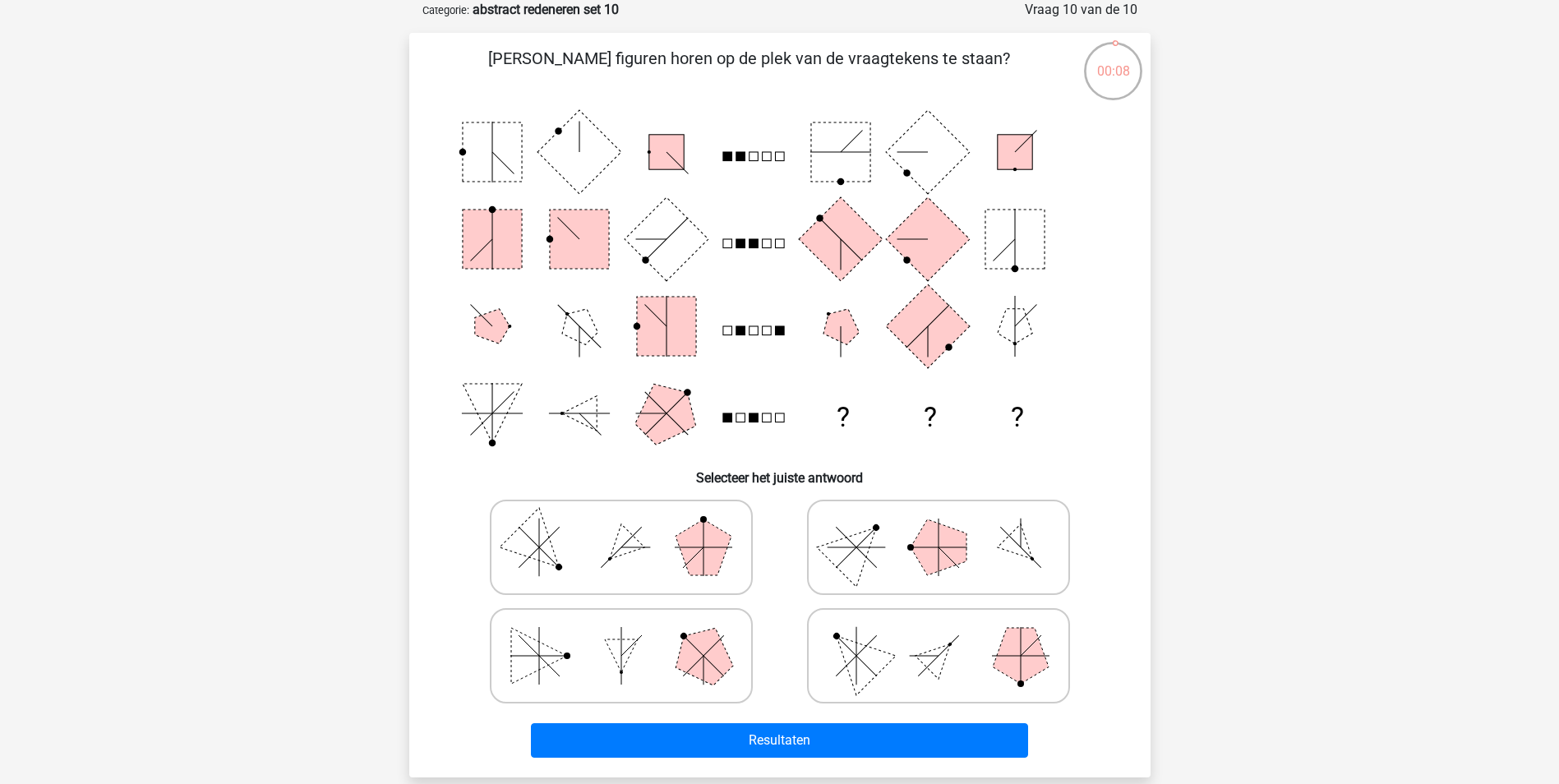
click at [594, 643] on icon at bounding box center [621, 655] width 246 height 82
click at [622, 635] on input "radio" at bounding box center [627, 630] width 11 height 11
radio input "true"
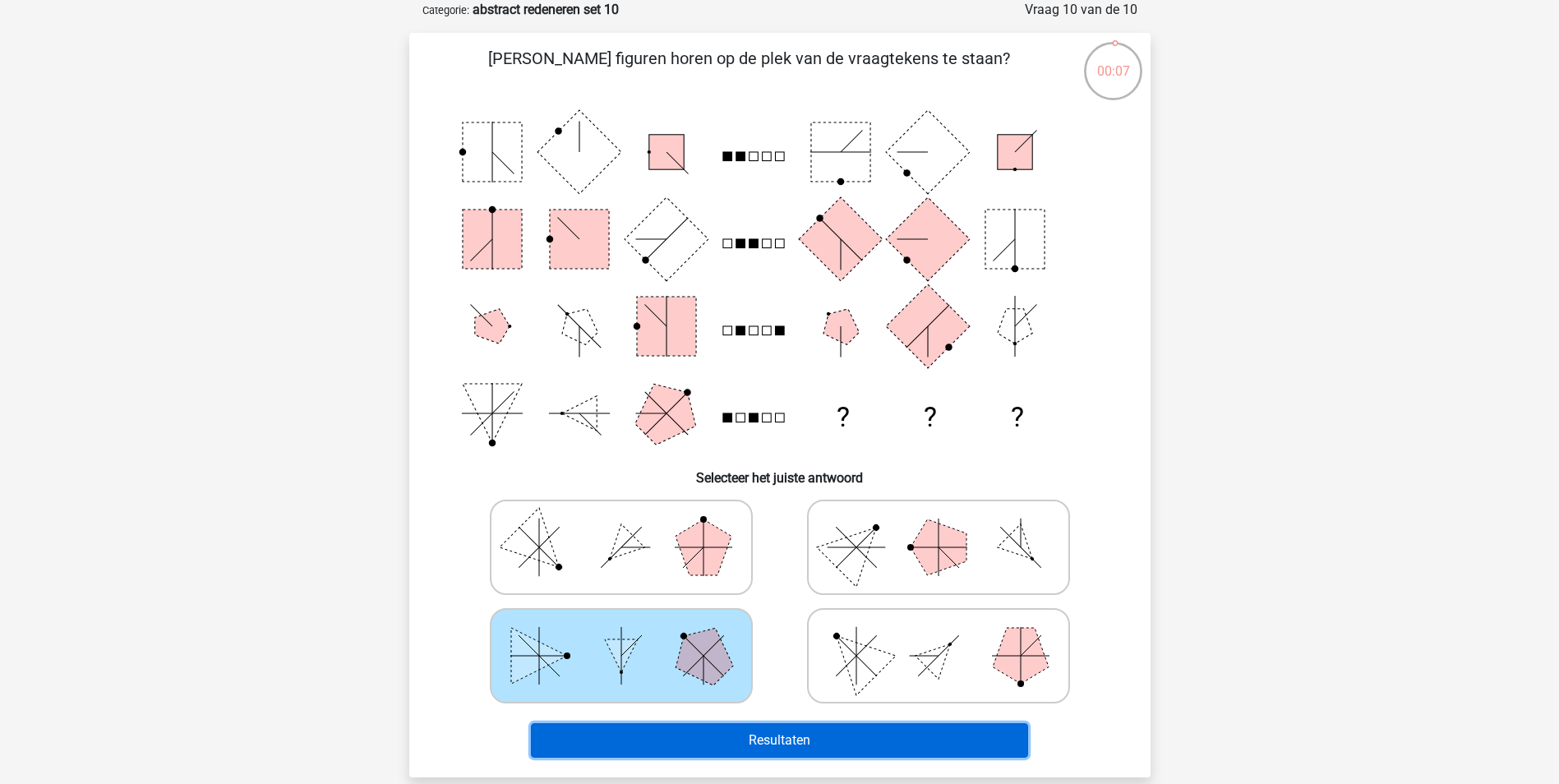
click at [781, 736] on button "Resultaten" at bounding box center [779, 740] width 497 height 35
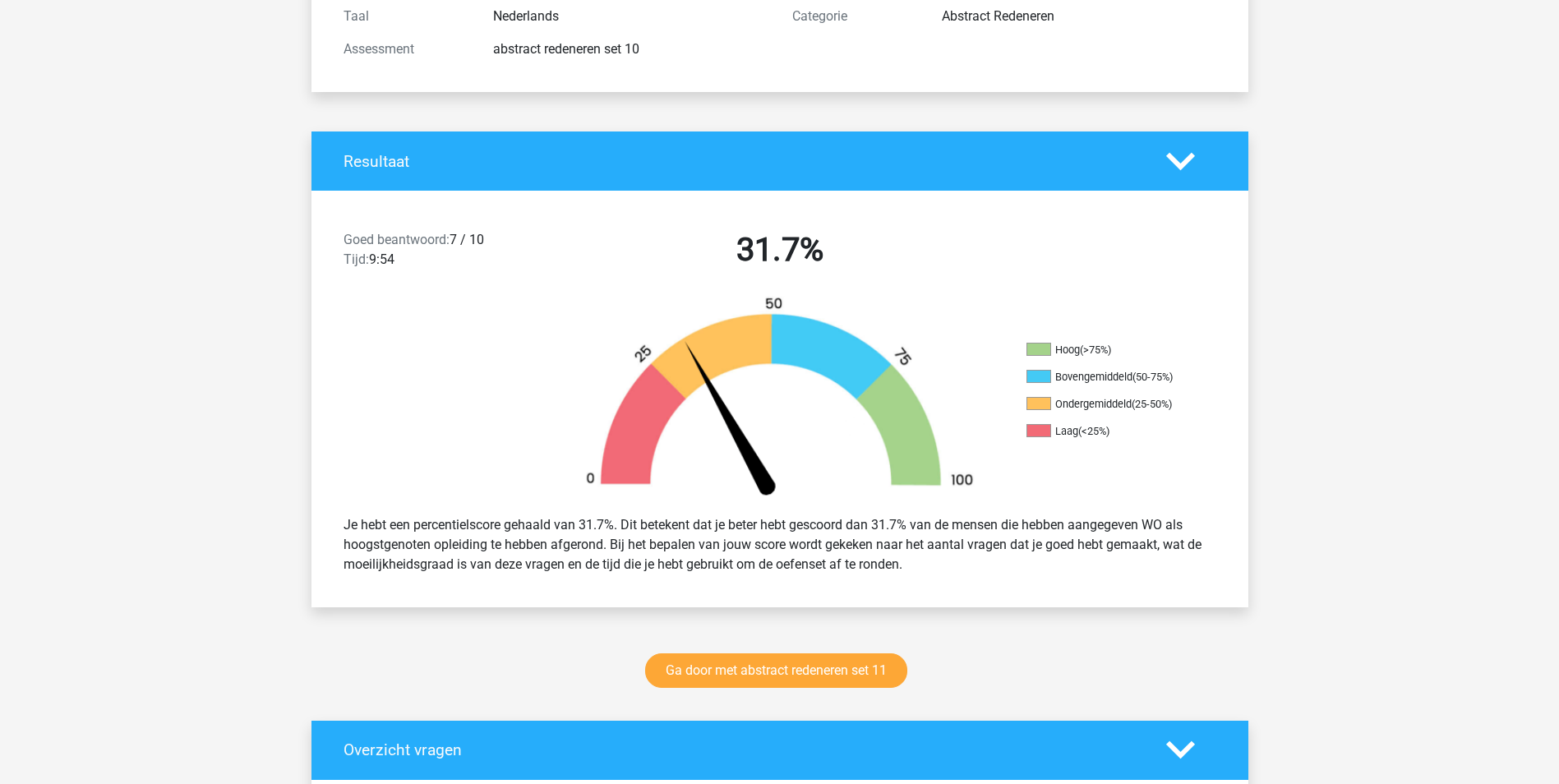
scroll to position [246, 0]
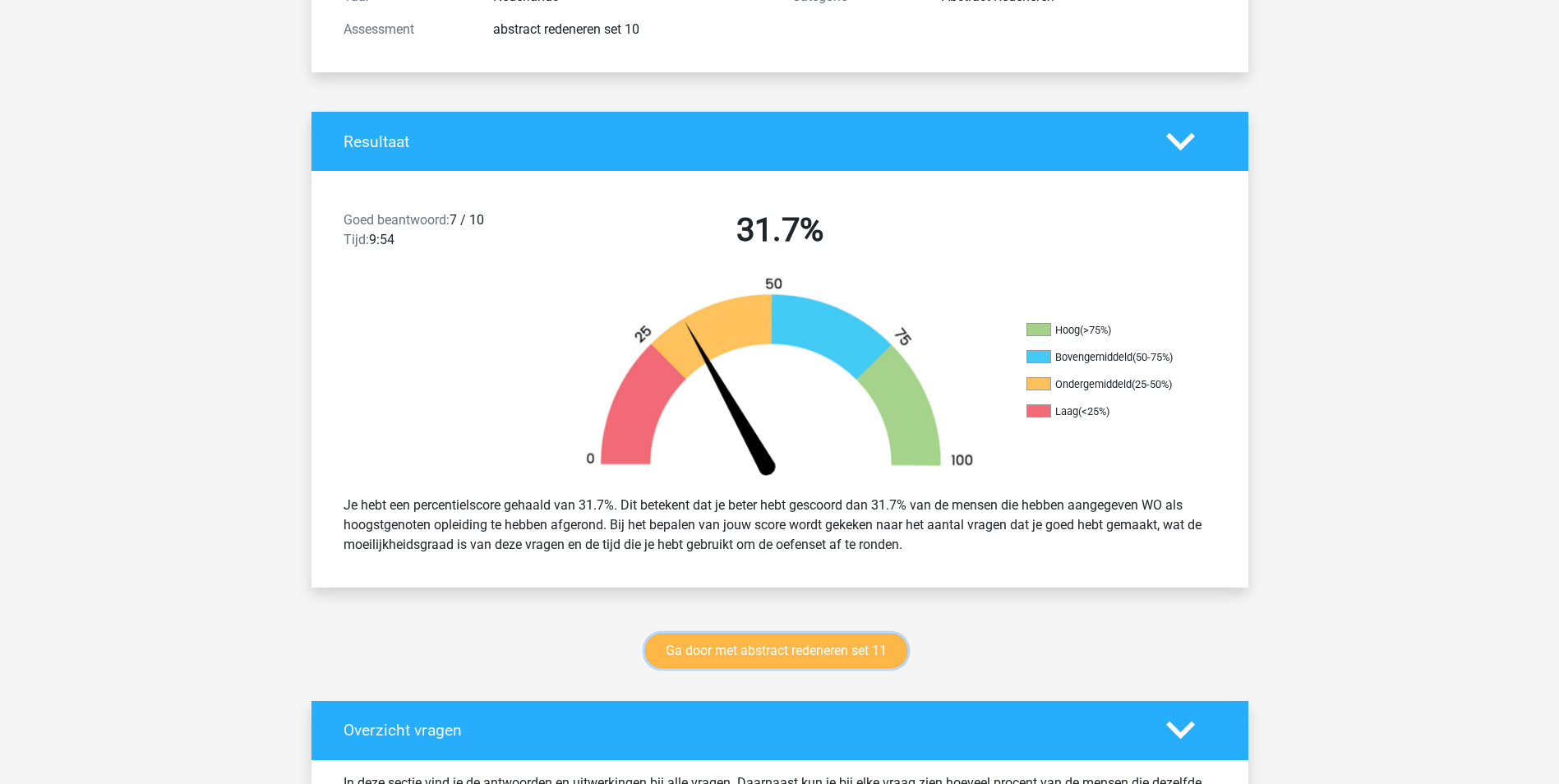
click at [799, 652] on link "Ga door met abstract redeneren set 11" at bounding box center [777, 650] width 263 height 35
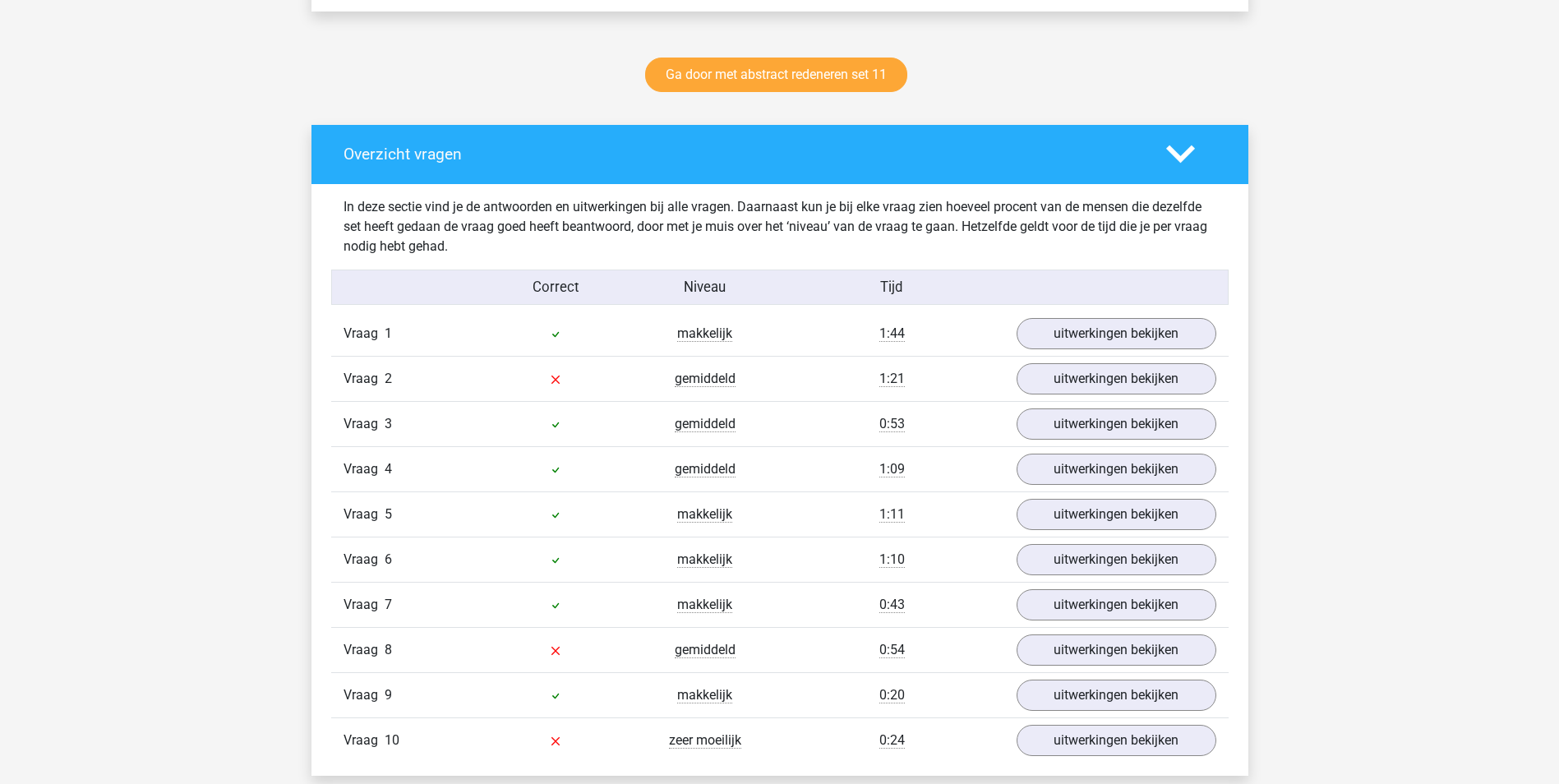
scroll to position [821, 0]
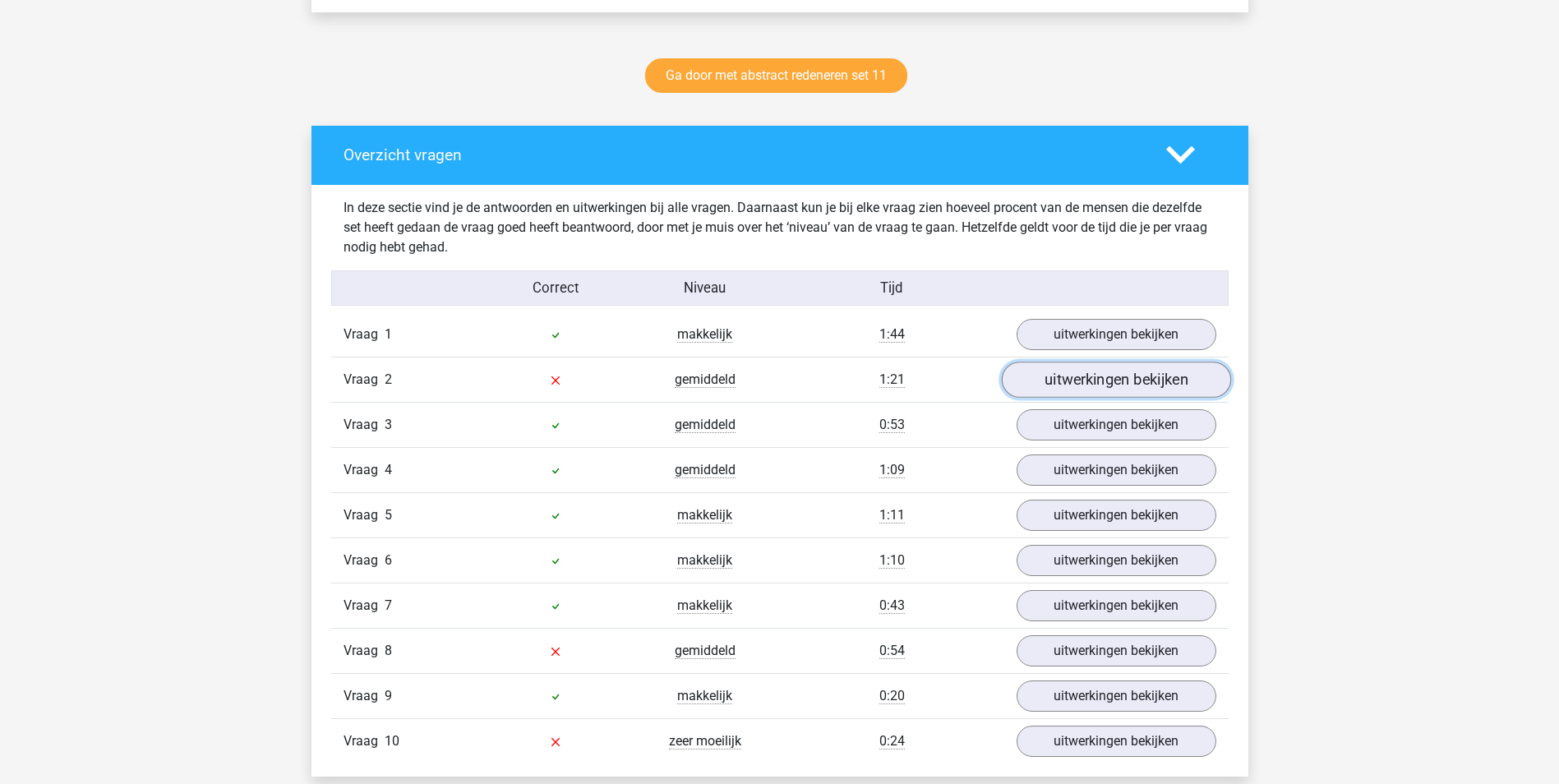
click at [1089, 384] on link "uitwerkingen bekijken" at bounding box center [1115, 379] width 229 height 36
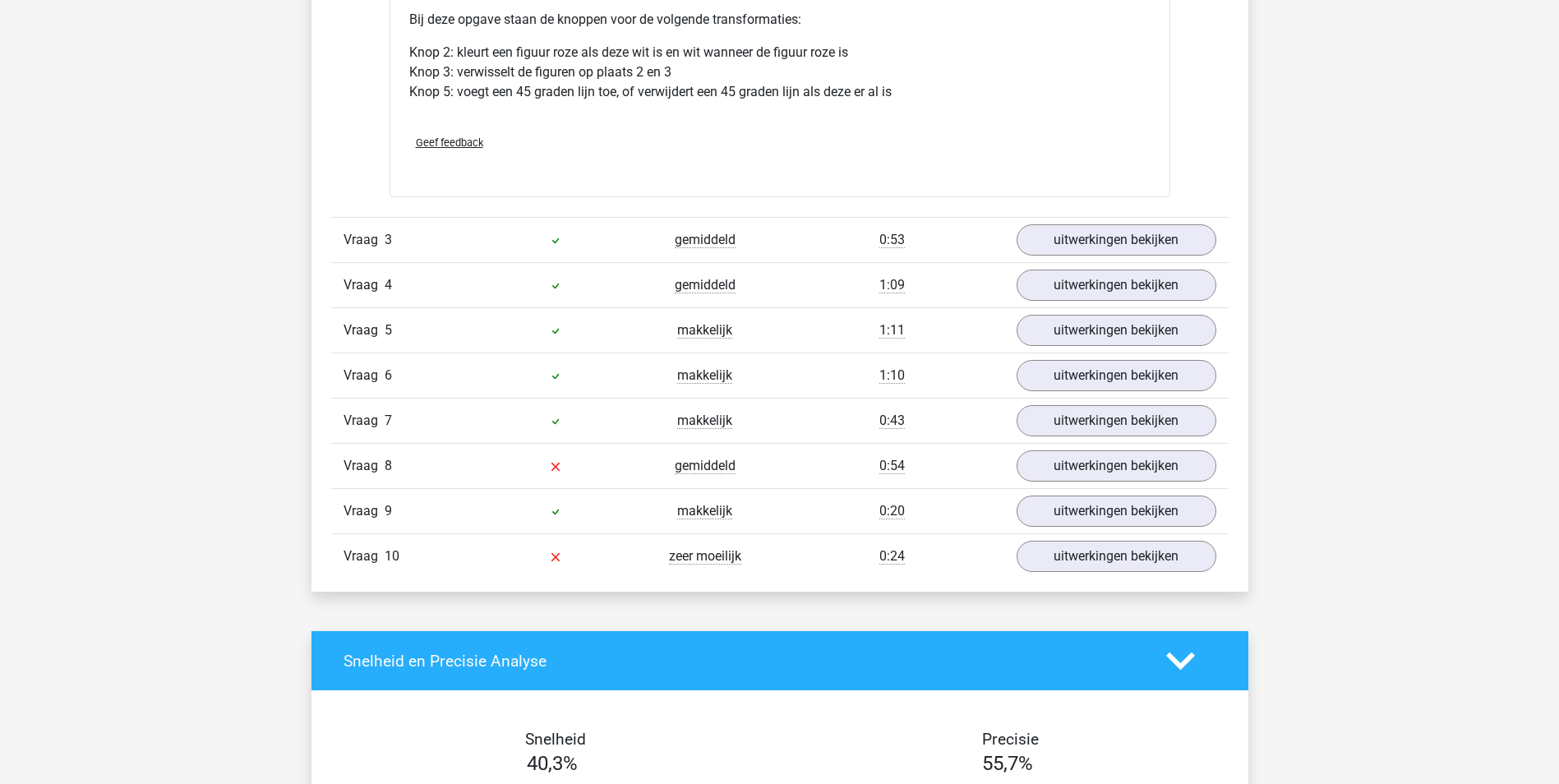
scroll to position [2136, 0]
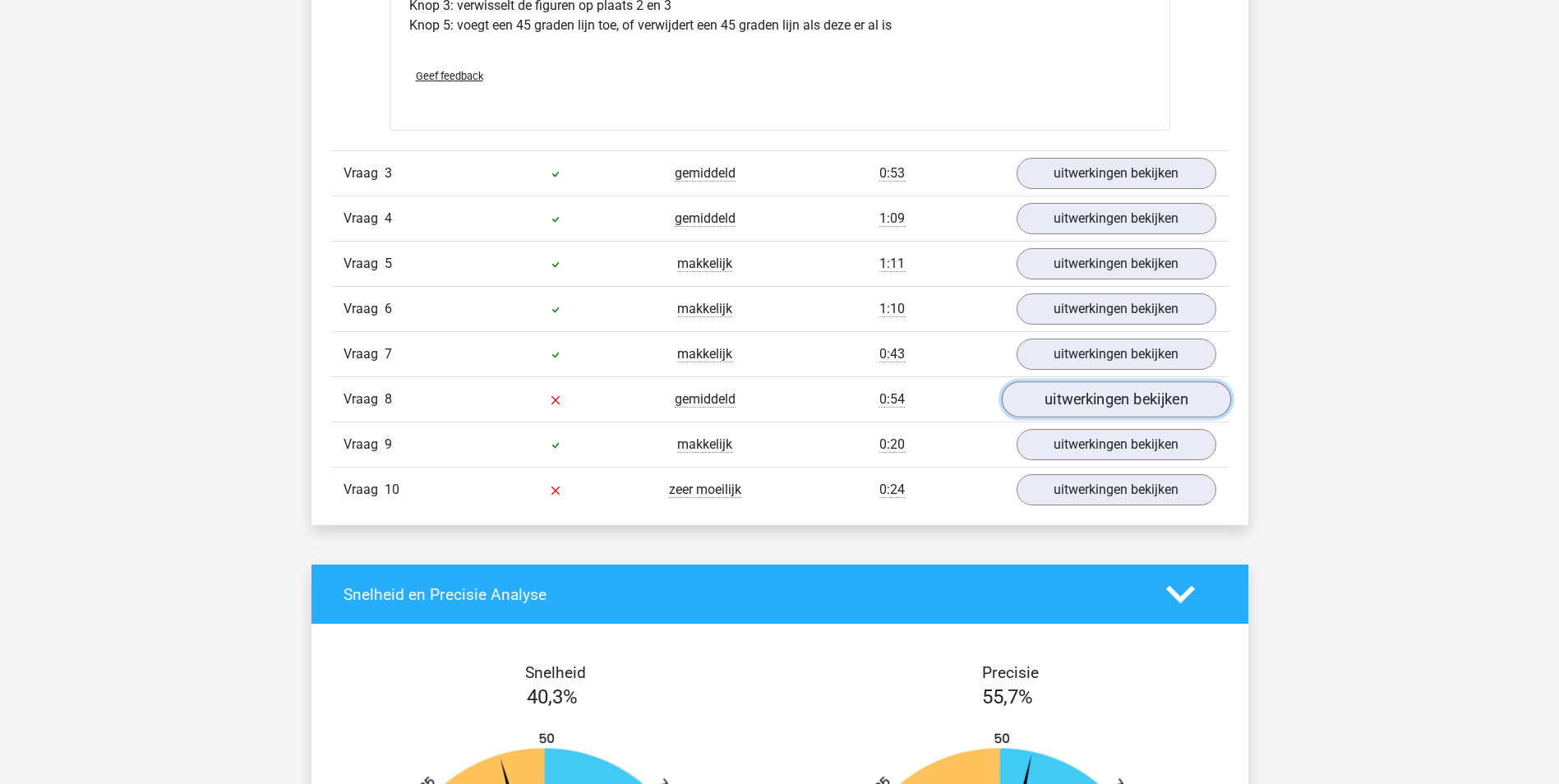
click at [1113, 401] on link "uitwerkingen bekijken" at bounding box center [1115, 400] width 229 height 36
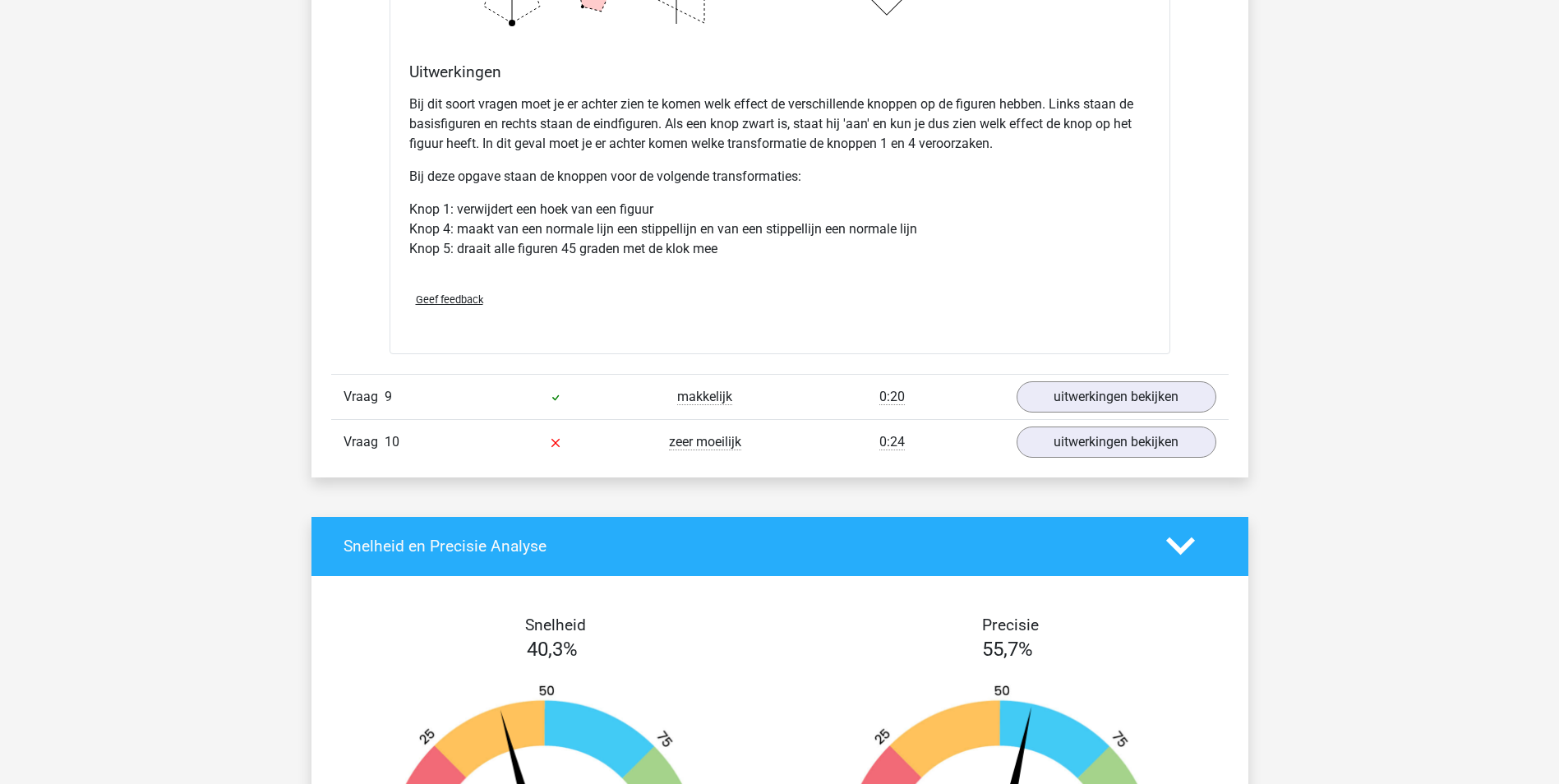
scroll to position [3287, 0]
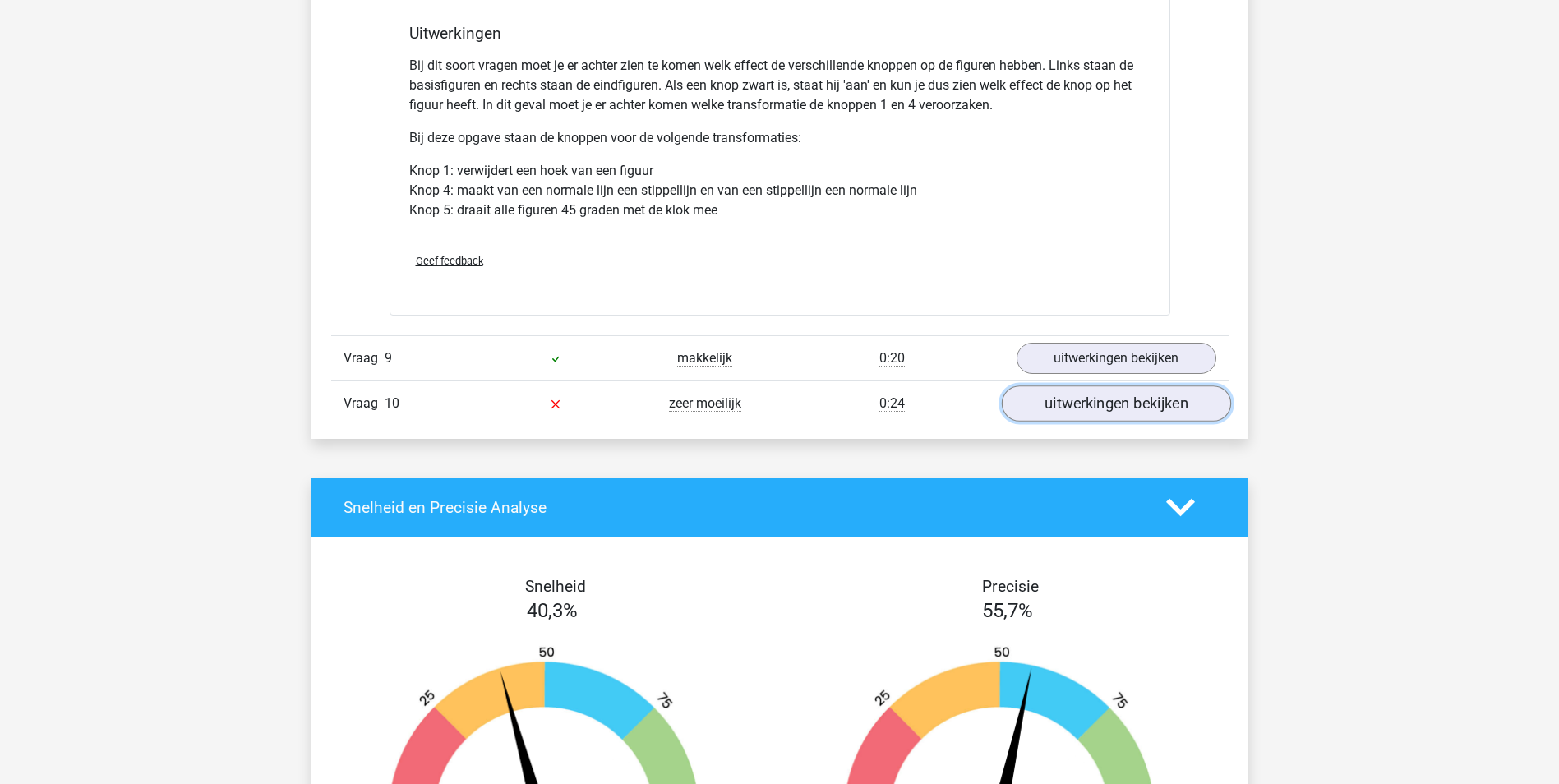
click at [1097, 400] on link "uitwerkingen bekijken" at bounding box center [1115, 403] width 229 height 36
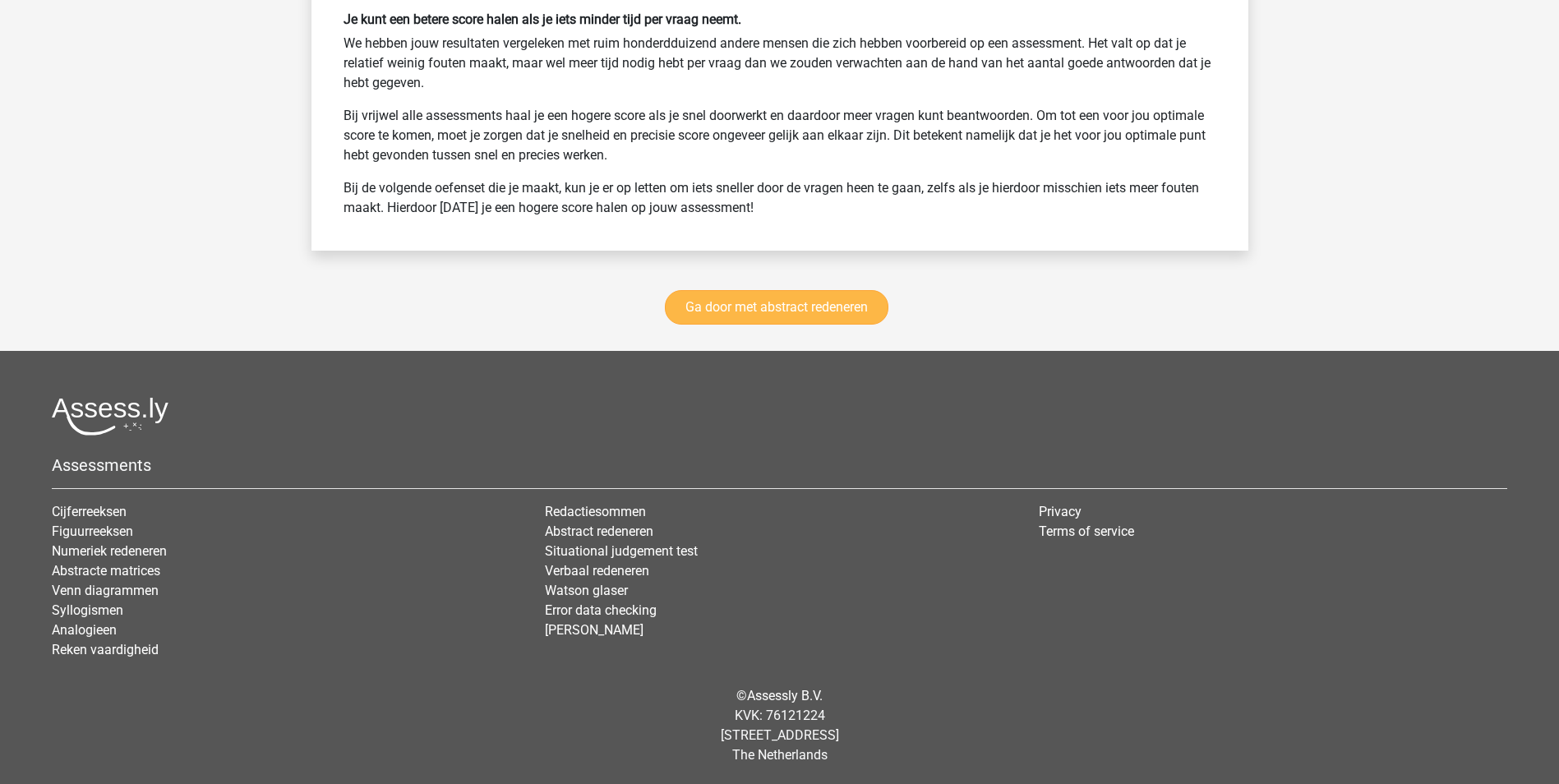
scroll to position [5449, 0]
click at [633, 572] on link "Verbaal redeneren" at bounding box center [596, 570] width 104 height 15
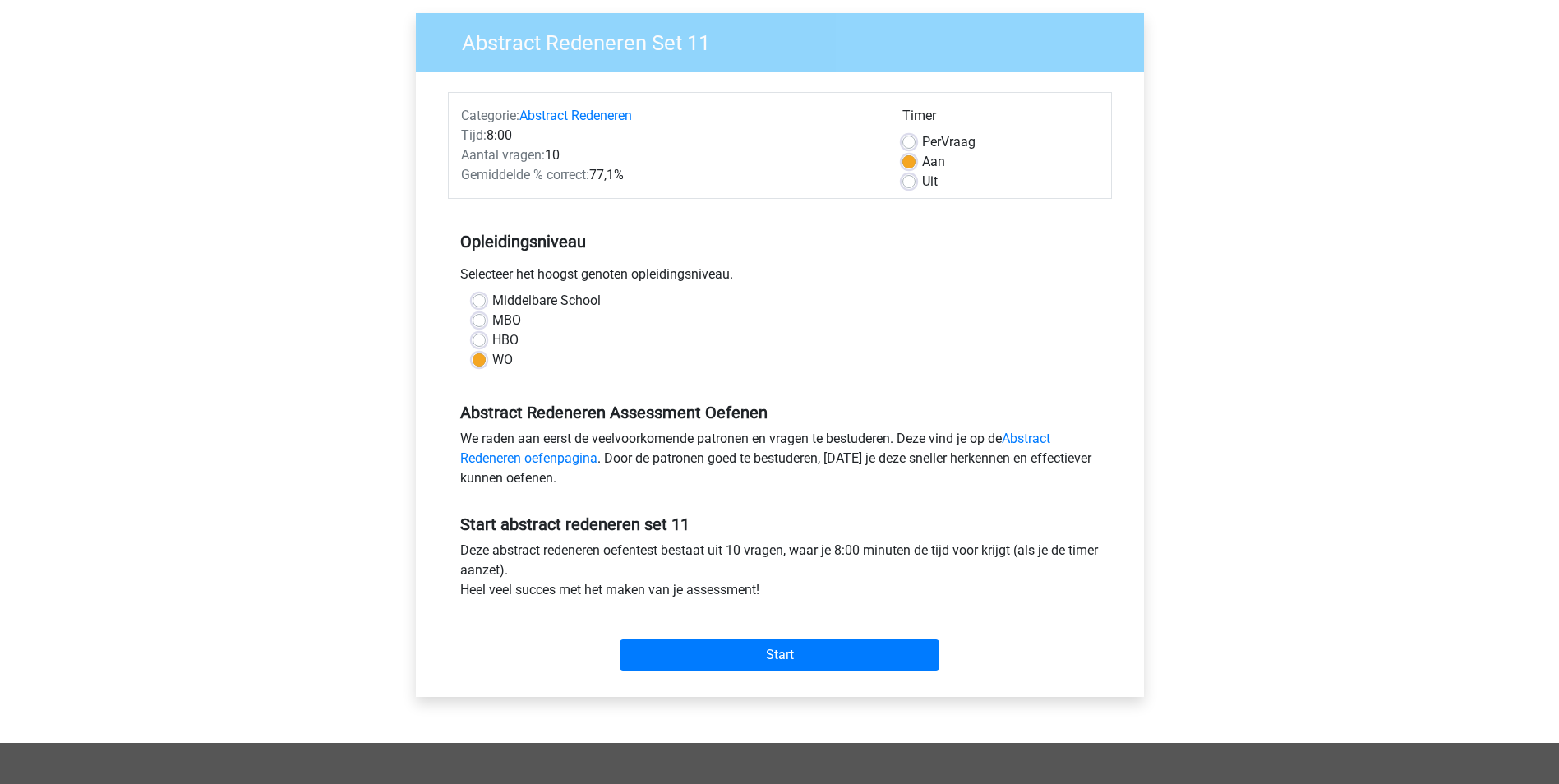
scroll to position [82, 0]
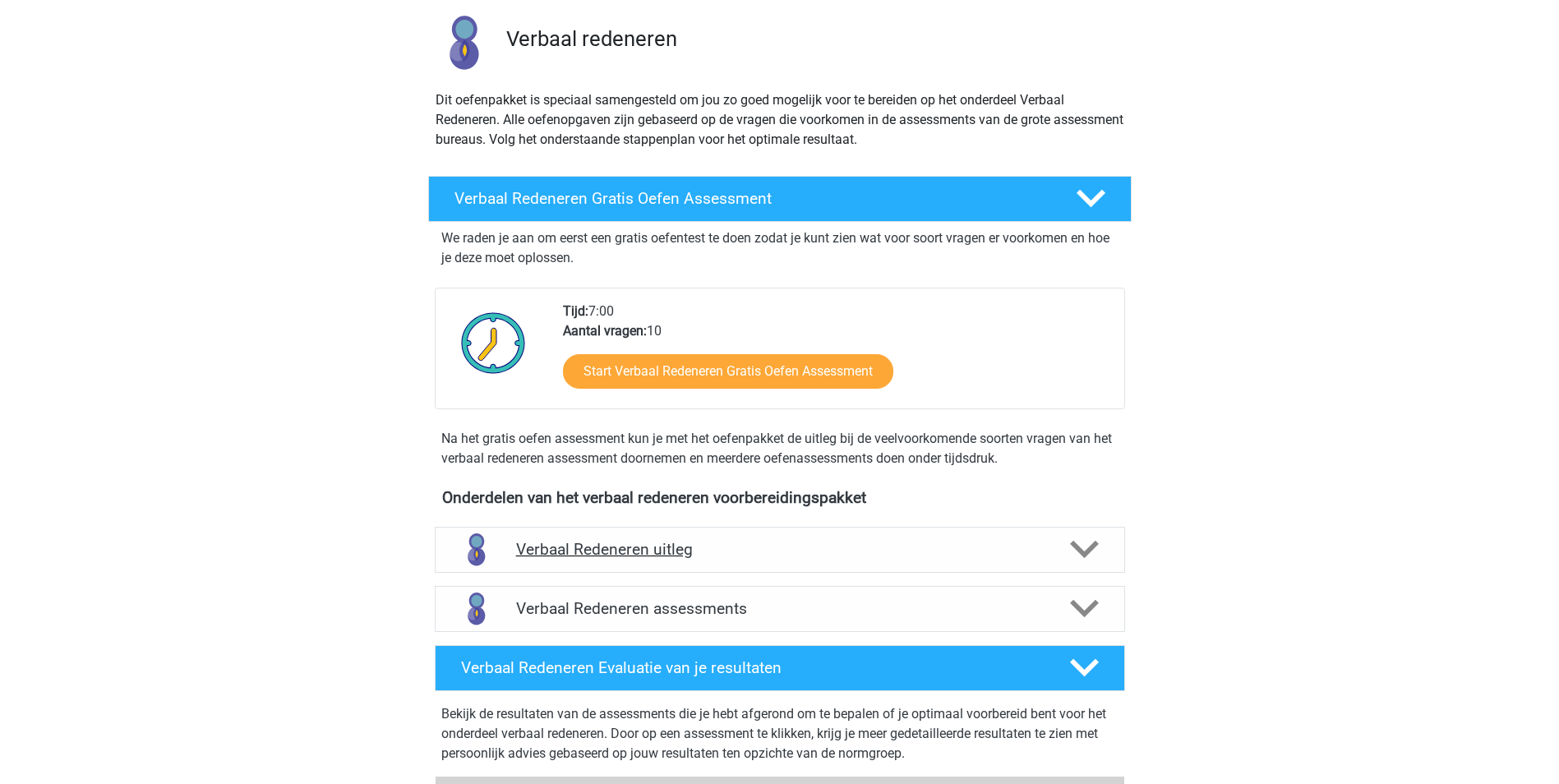
scroll to position [164, 0]
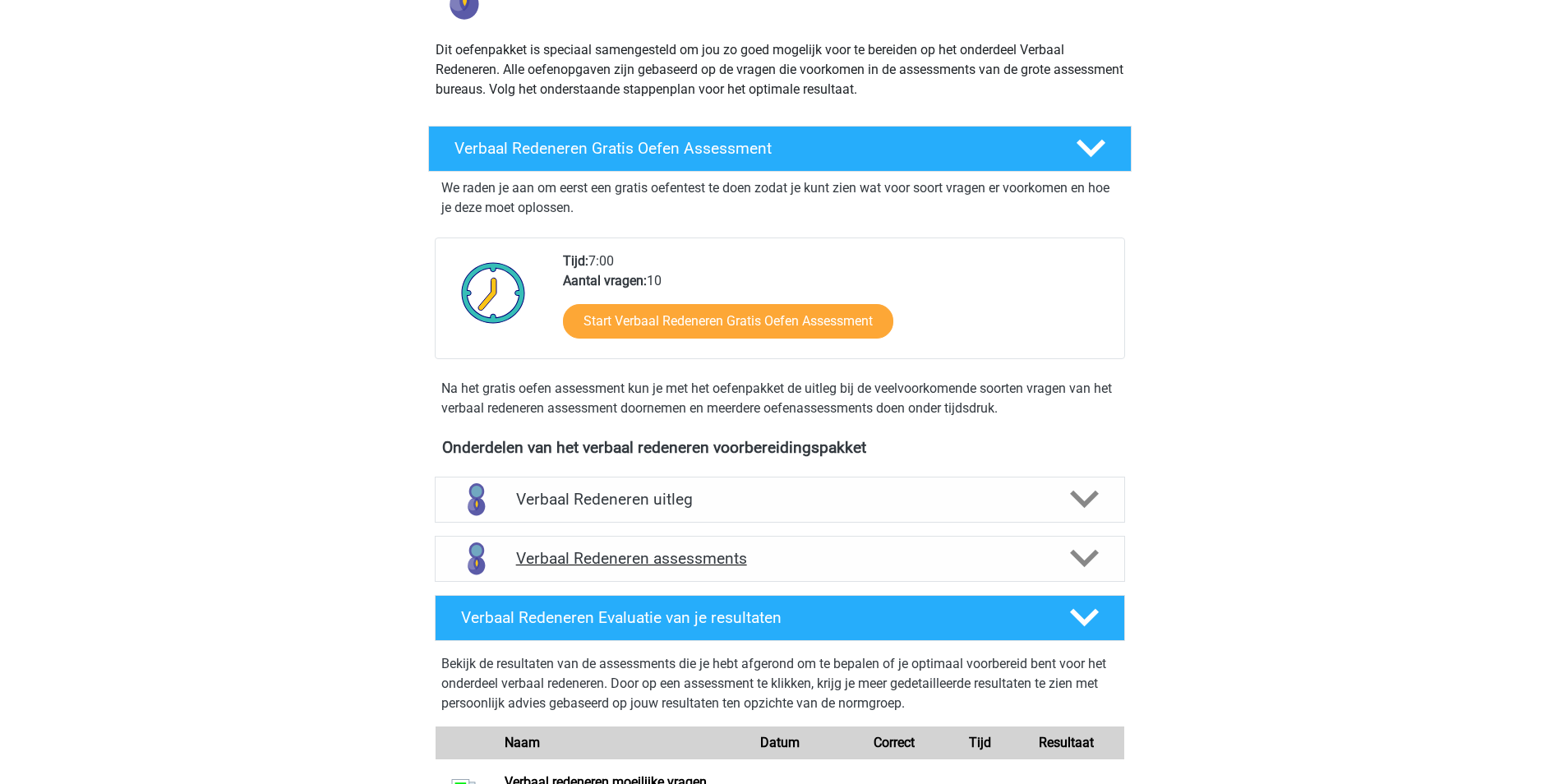
click at [1088, 555] on icon at bounding box center [1084, 558] width 29 height 29
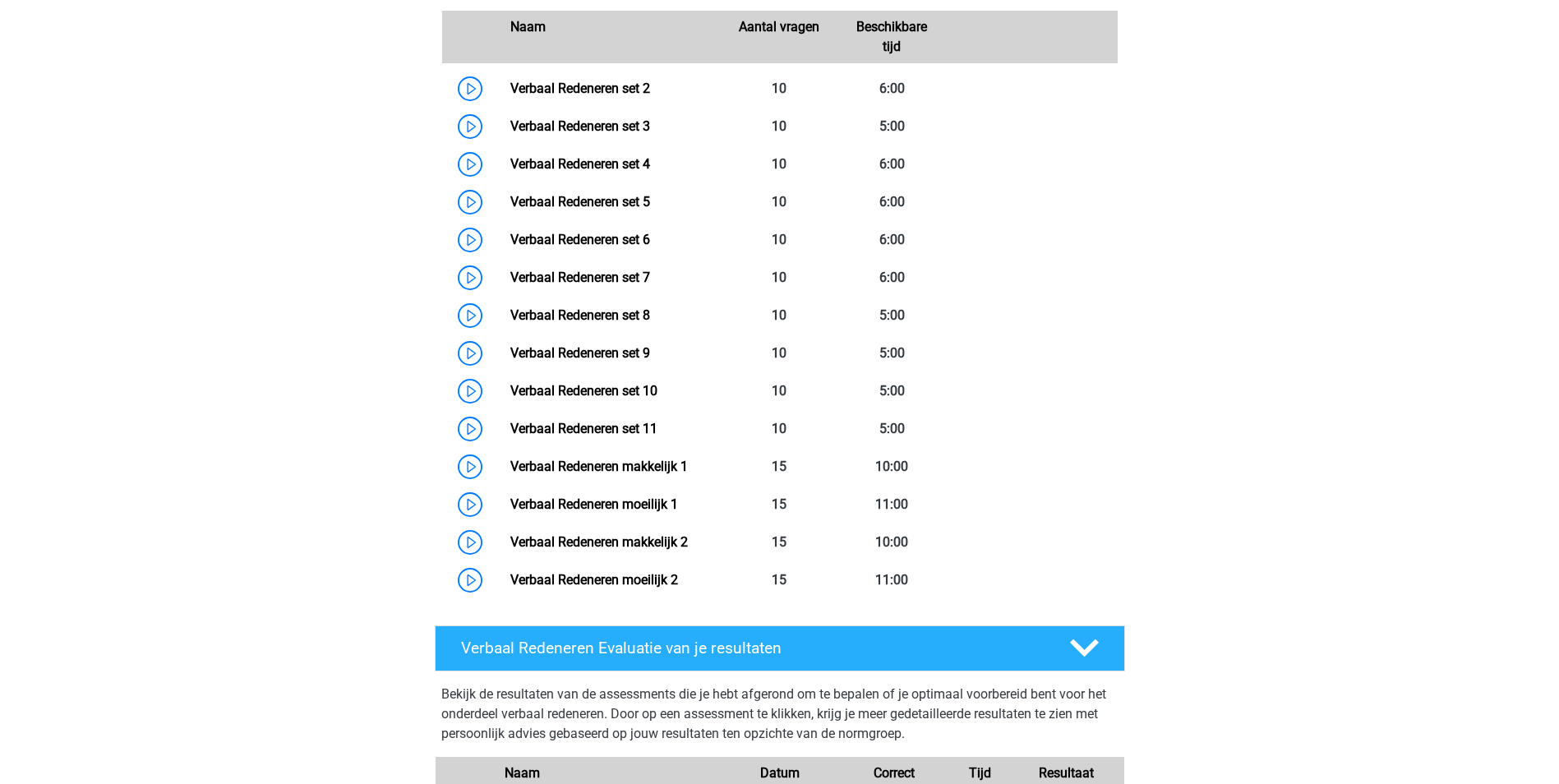
scroll to position [821, 0]
click at [607, 507] on link "Verbaal Redeneren moeilijk 1" at bounding box center [594, 503] width 168 height 15
click at [622, 282] on link "Verbaal Redeneren set 7" at bounding box center [580, 276] width 140 height 15
click at [596, 317] on link "Verbaal Redeneren set 8" at bounding box center [580, 314] width 140 height 15
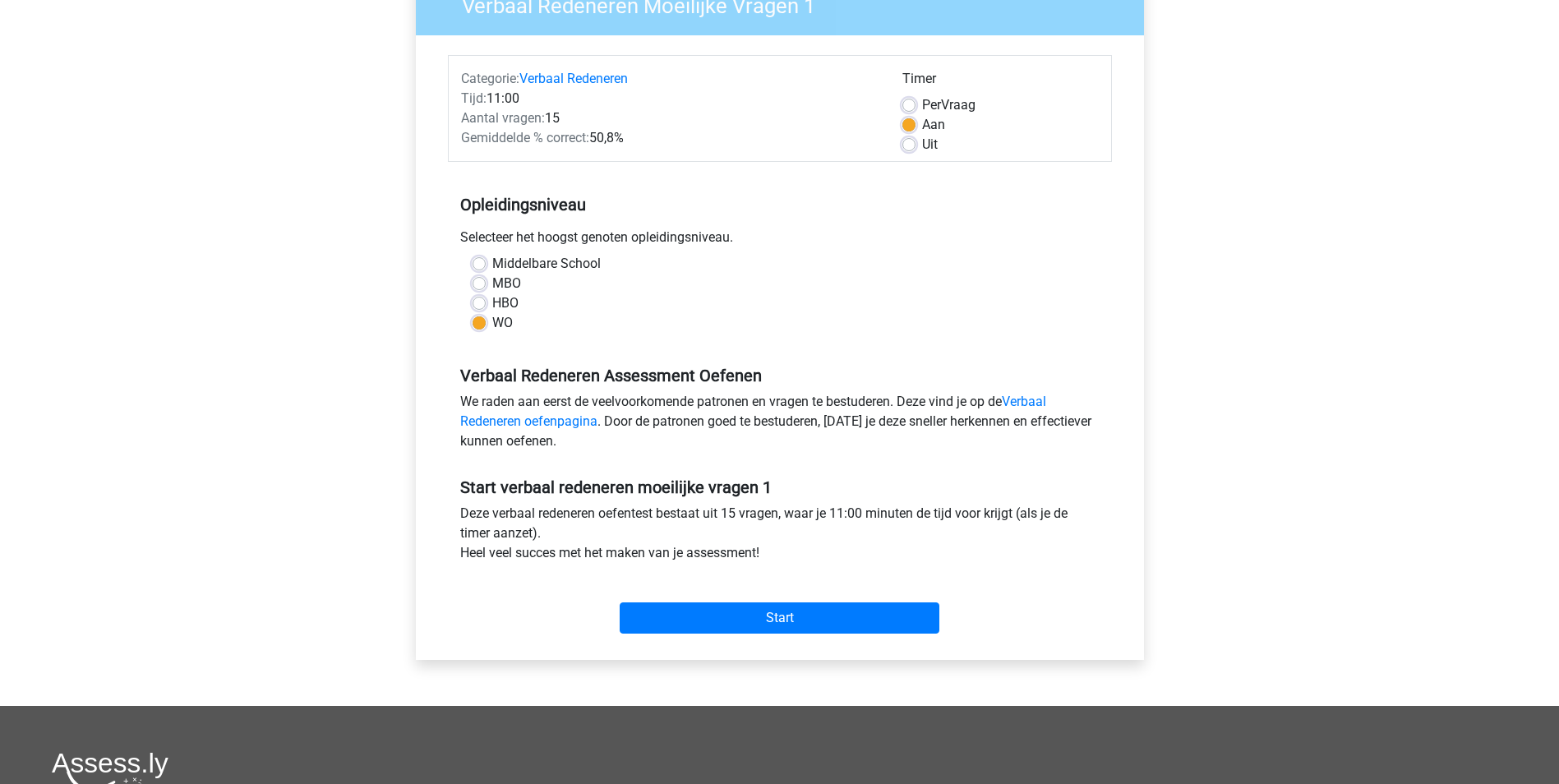
scroll to position [164, 0]
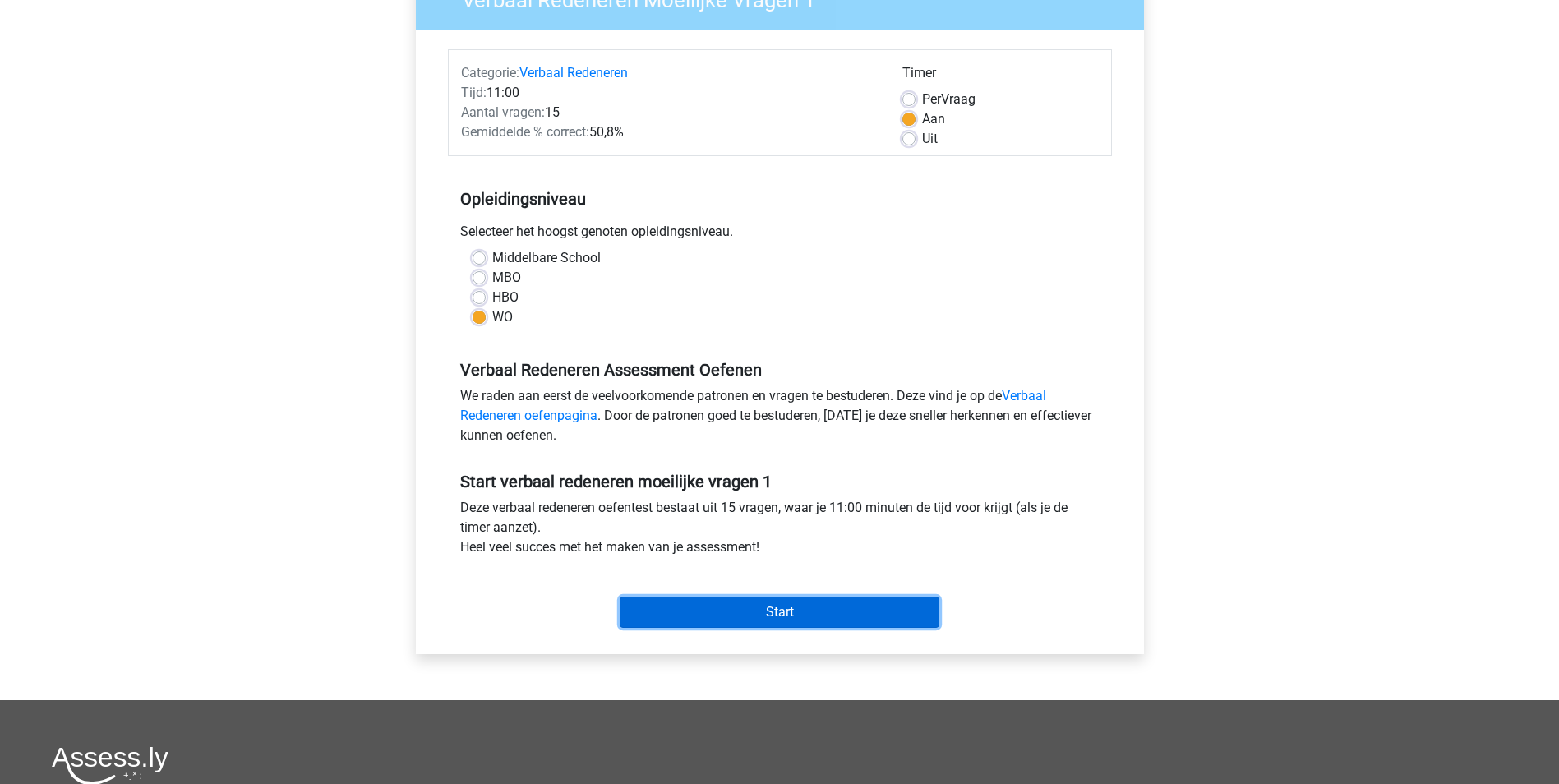
click at [752, 605] on input "Start" at bounding box center [779, 612] width 319 height 31
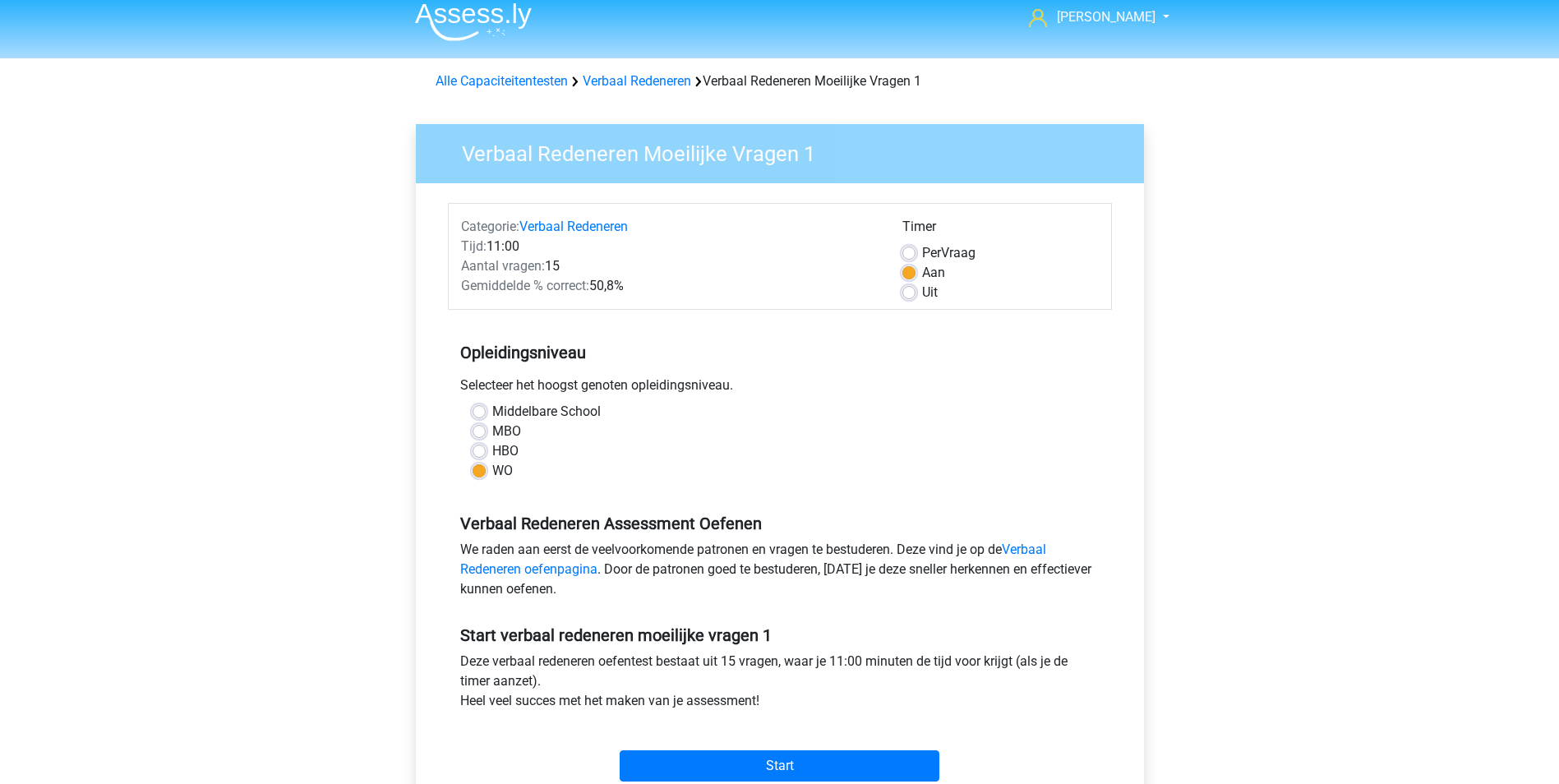
scroll to position [0, 0]
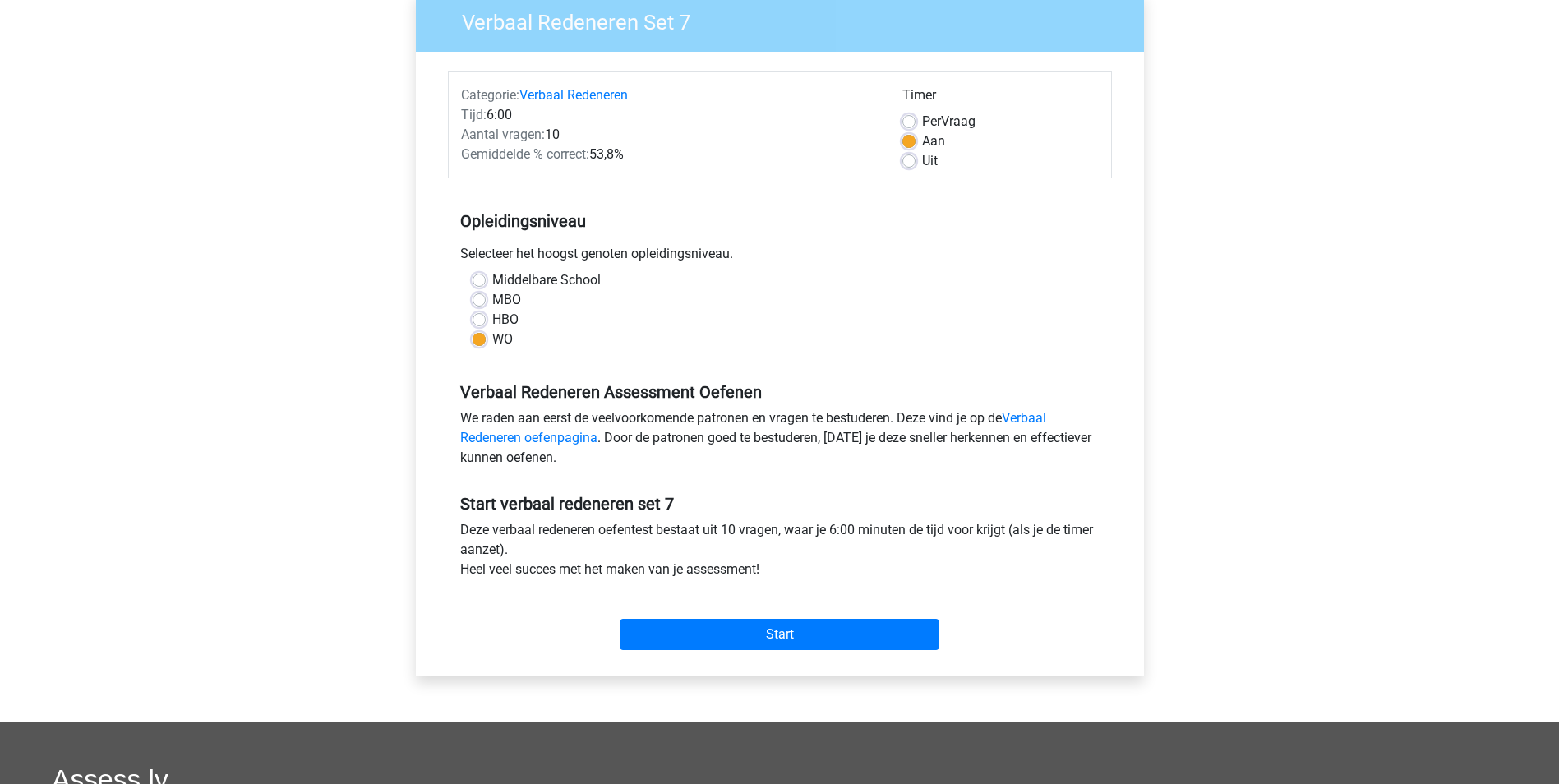
scroll to position [164, 0]
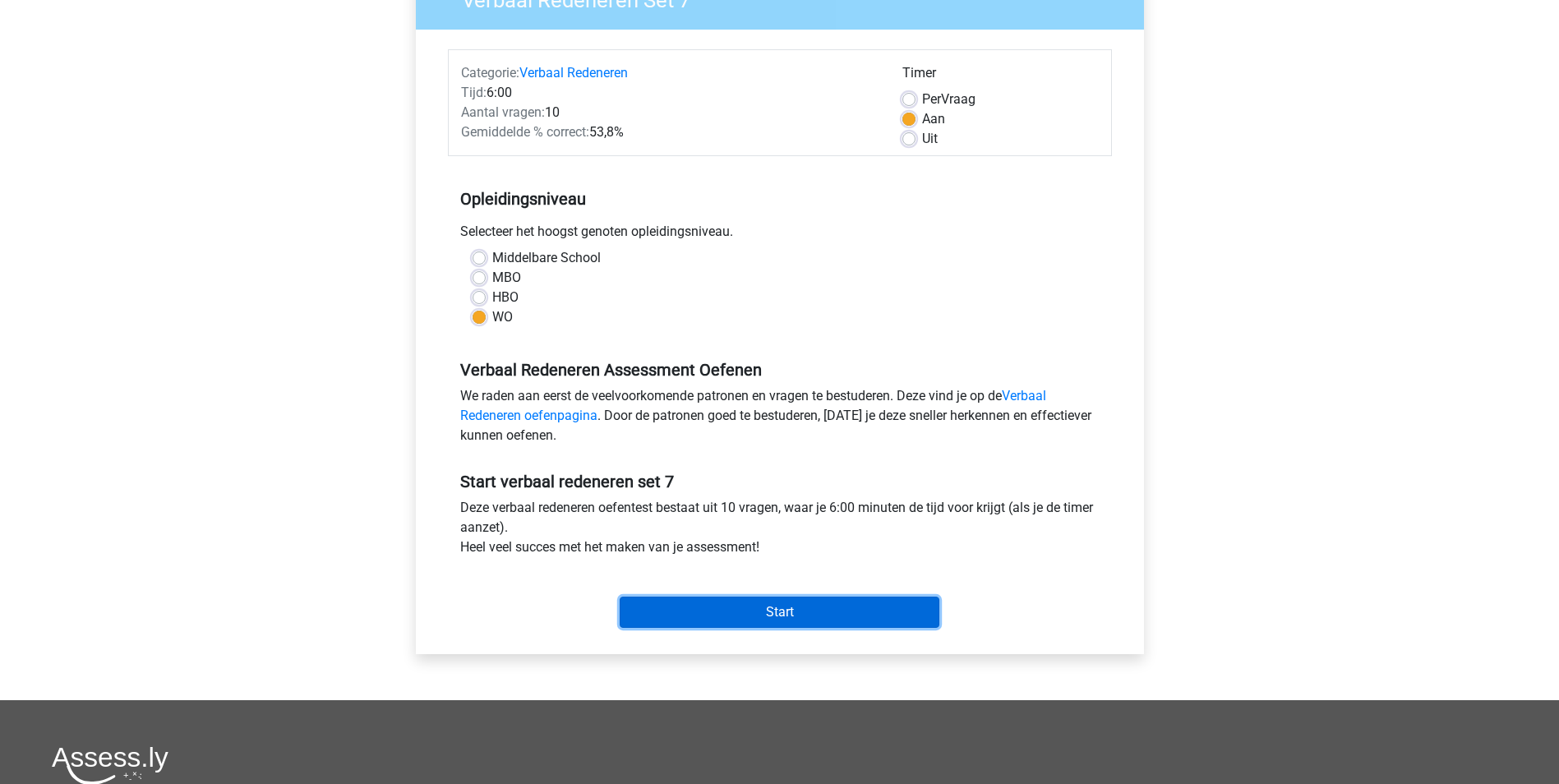
click at [793, 607] on input "Start" at bounding box center [779, 612] width 319 height 31
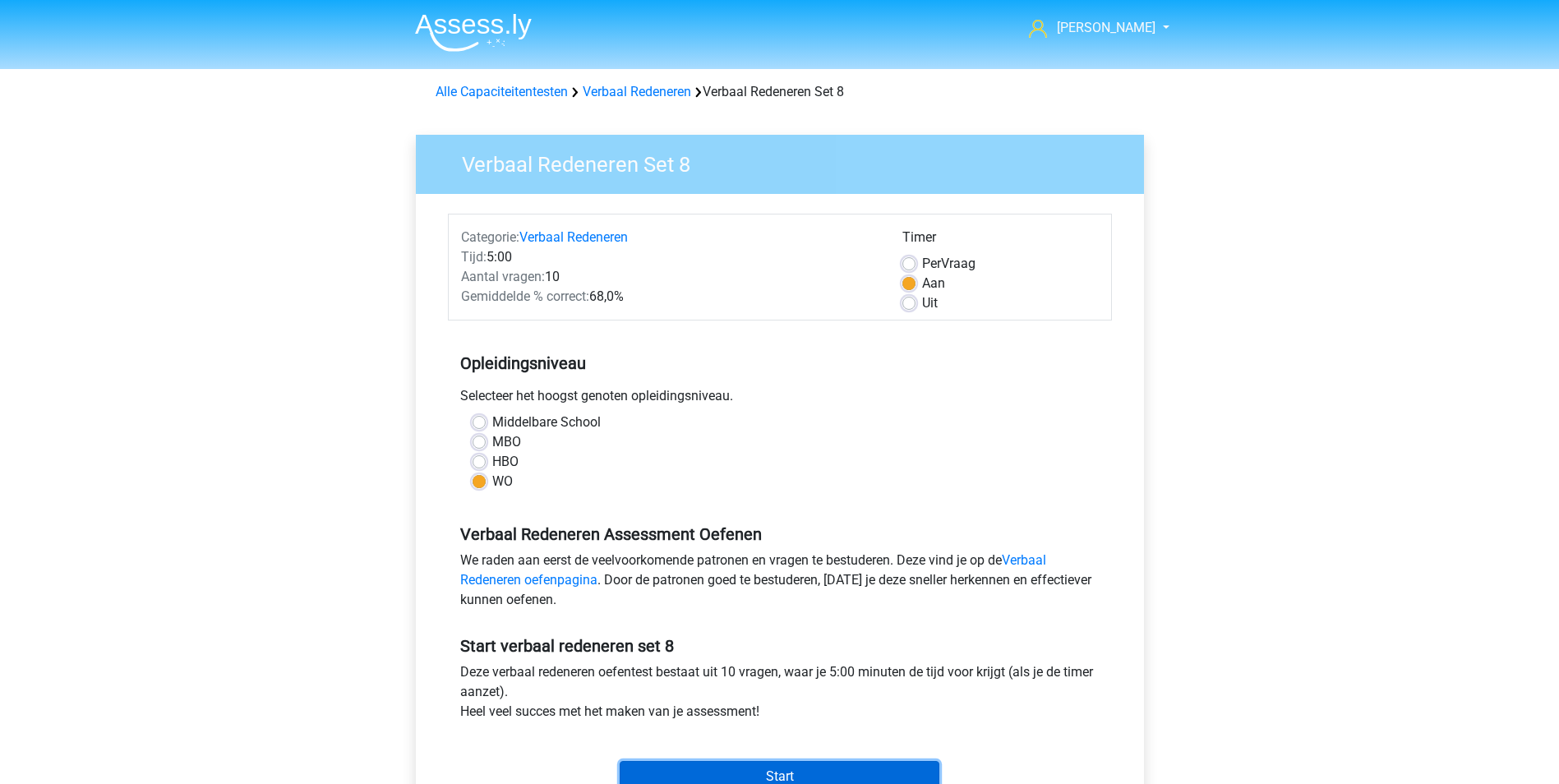
click at [749, 772] on input "Start" at bounding box center [779, 776] width 319 height 31
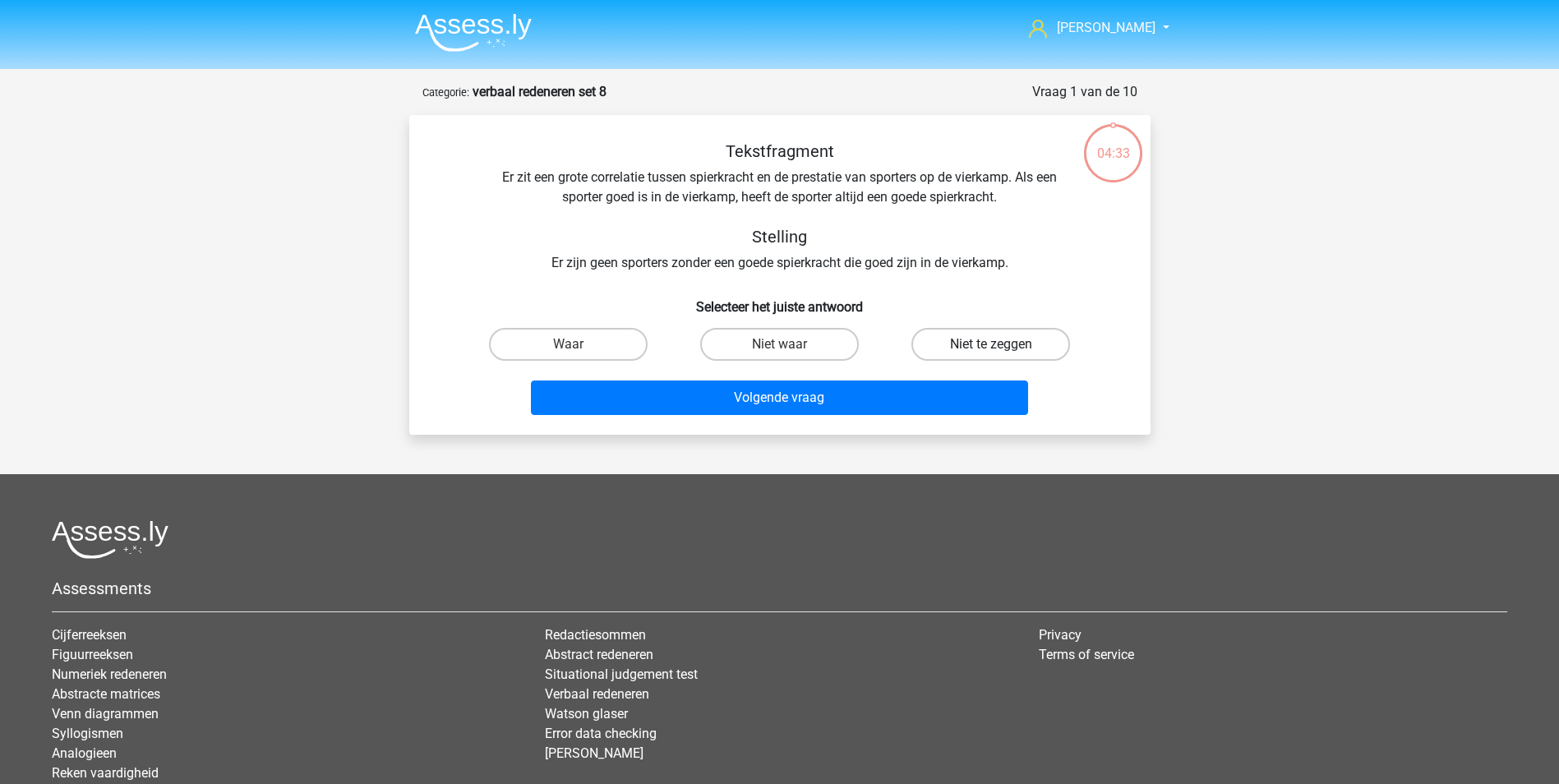
click at [1024, 351] on label "Niet te zeggen" at bounding box center [990, 344] width 158 height 33
click at [1002, 351] on input "Niet te zeggen" at bounding box center [996, 350] width 11 height 11
radio input "true"
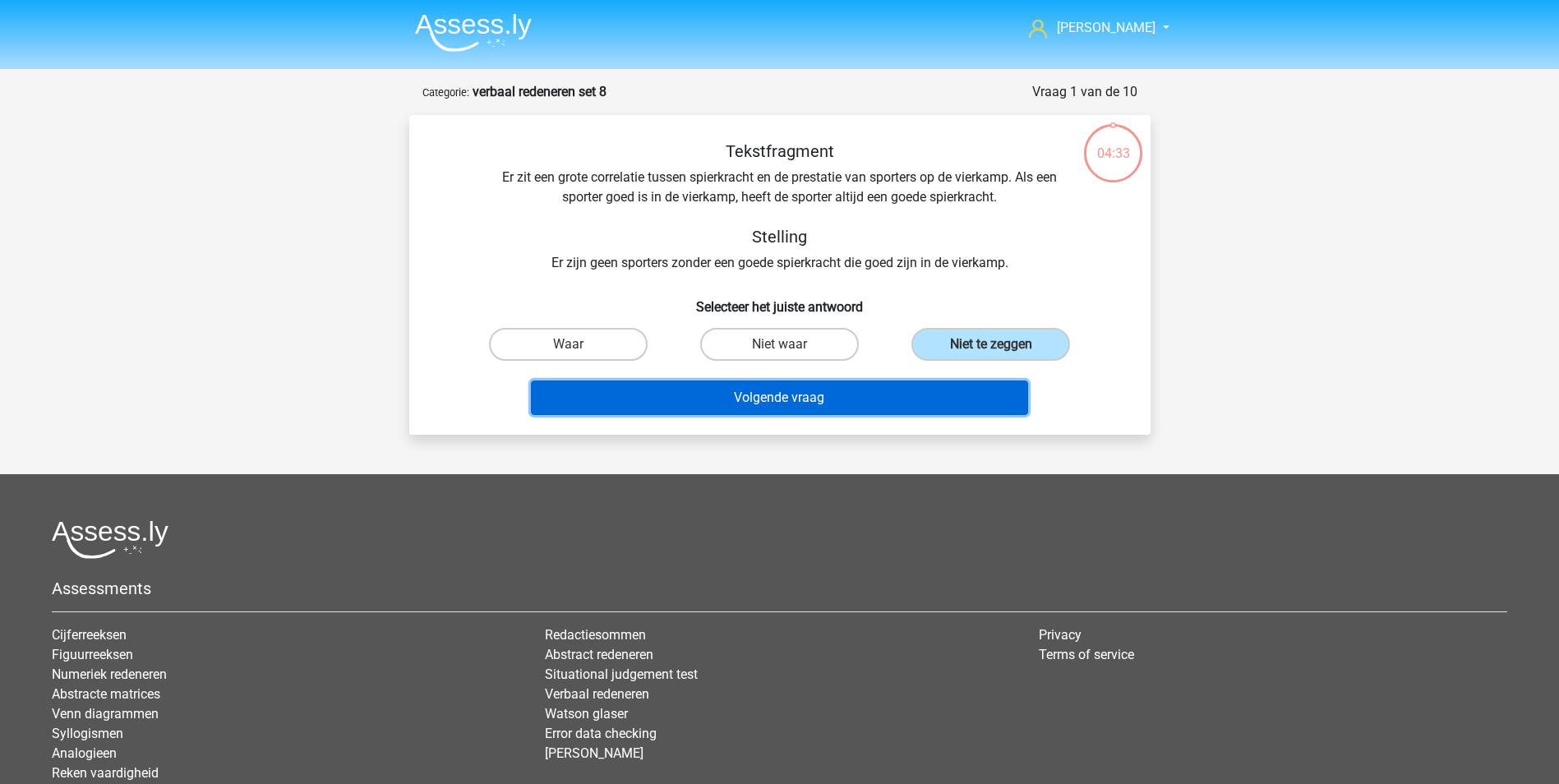
click at [782, 403] on button "Volgende vraag" at bounding box center [779, 397] width 497 height 35
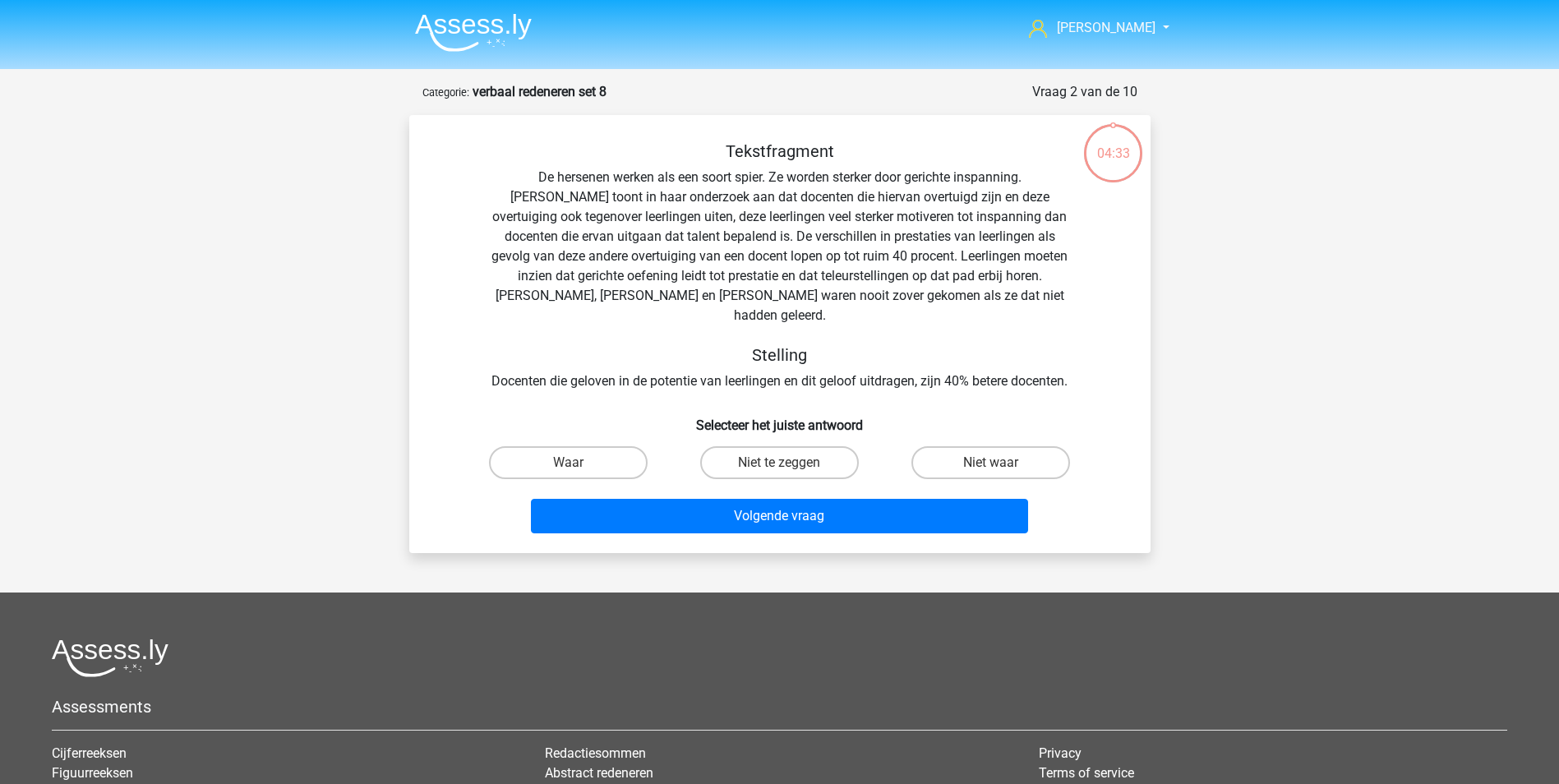
scroll to position [82, 0]
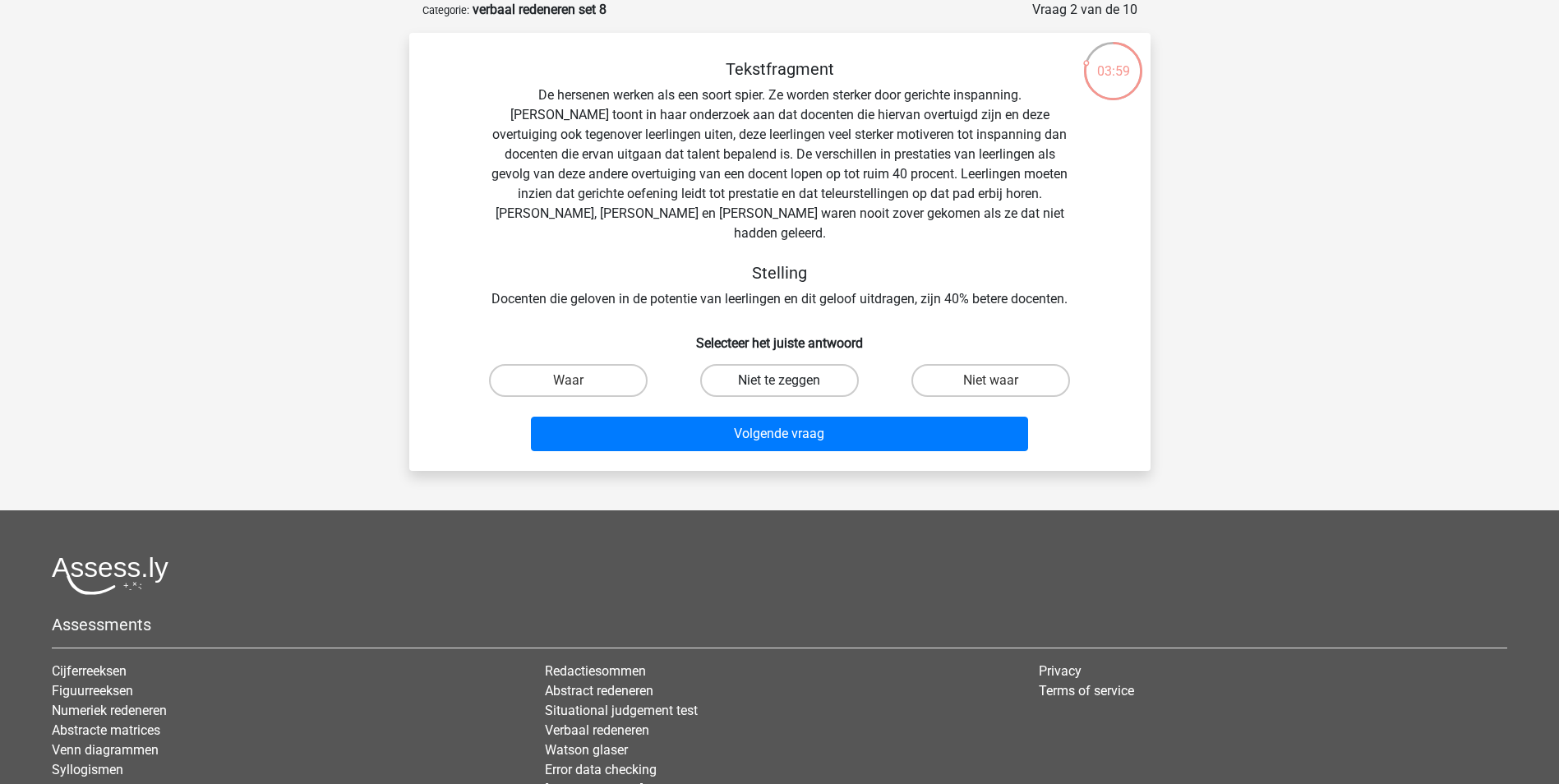
click at [787, 364] on label "Niet te zeggen" at bounding box center [779, 380] width 158 height 33
click at [787, 380] on input "Niet te zeggen" at bounding box center [784, 385] width 11 height 11
radio input "true"
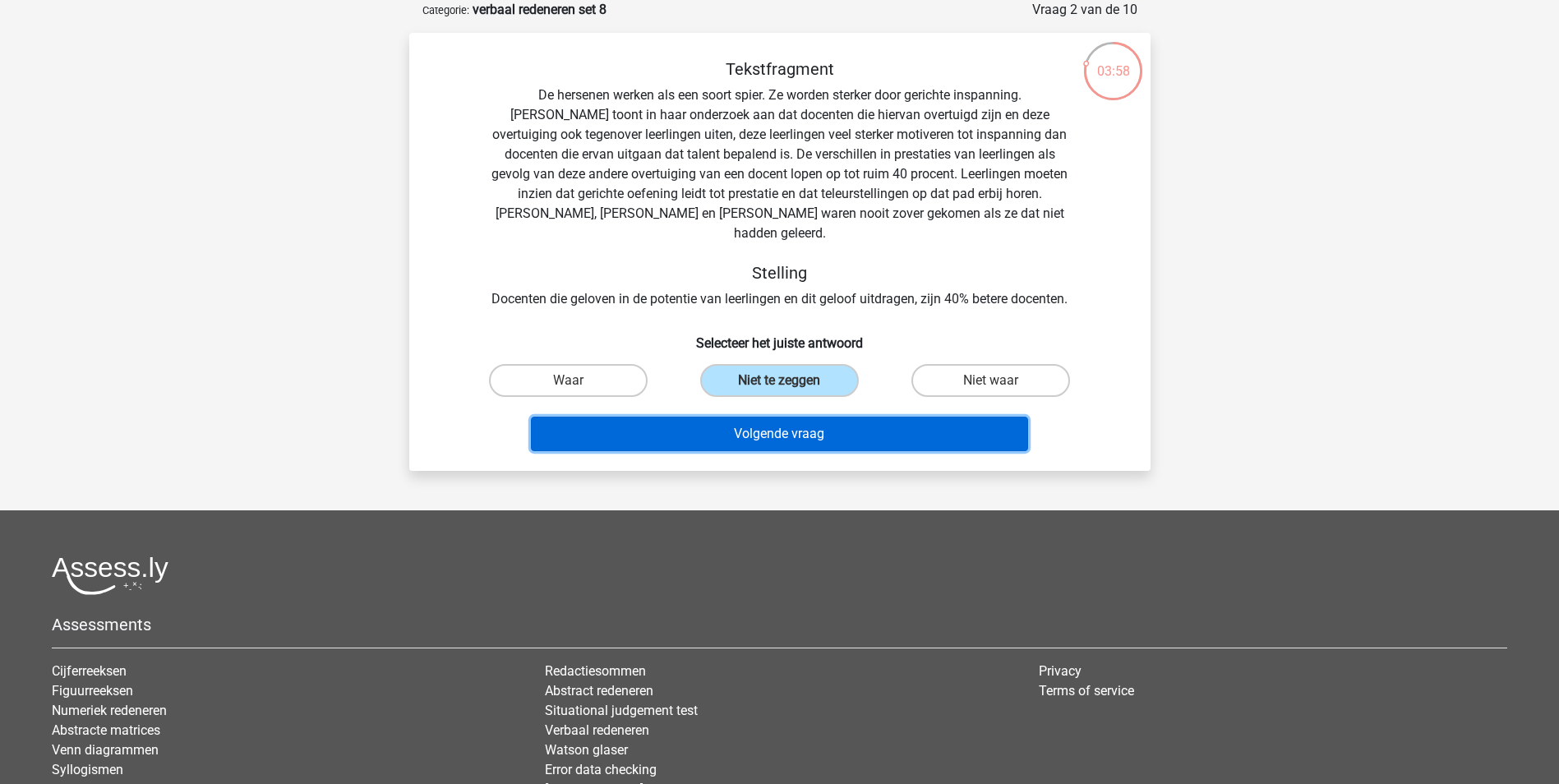
click at [793, 417] on button "Volgende vraag" at bounding box center [779, 433] width 497 height 35
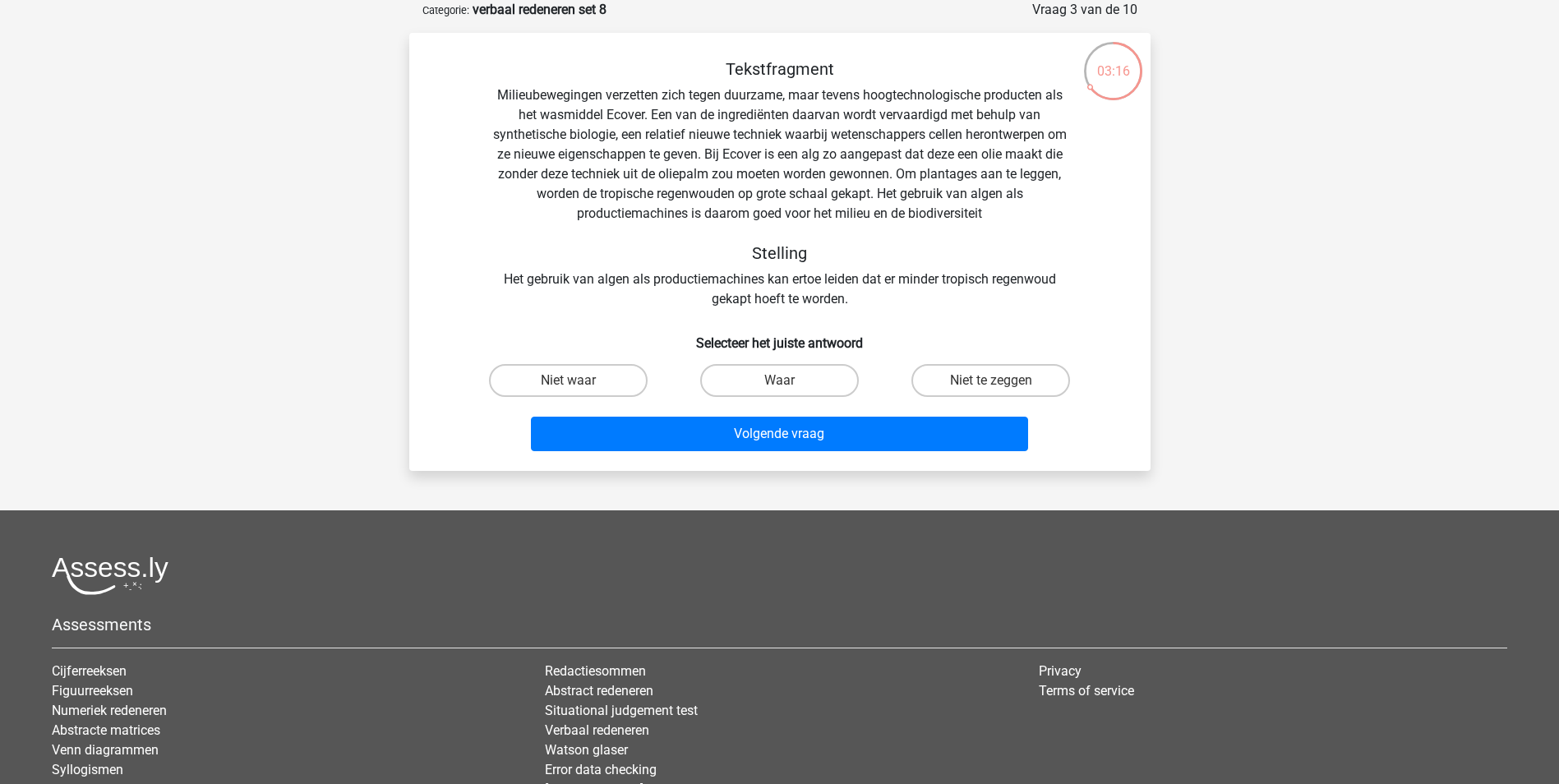
click at [788, 380] on input "Waar" at bounding box center [784, 385] width 11 height 11
radio input "true"
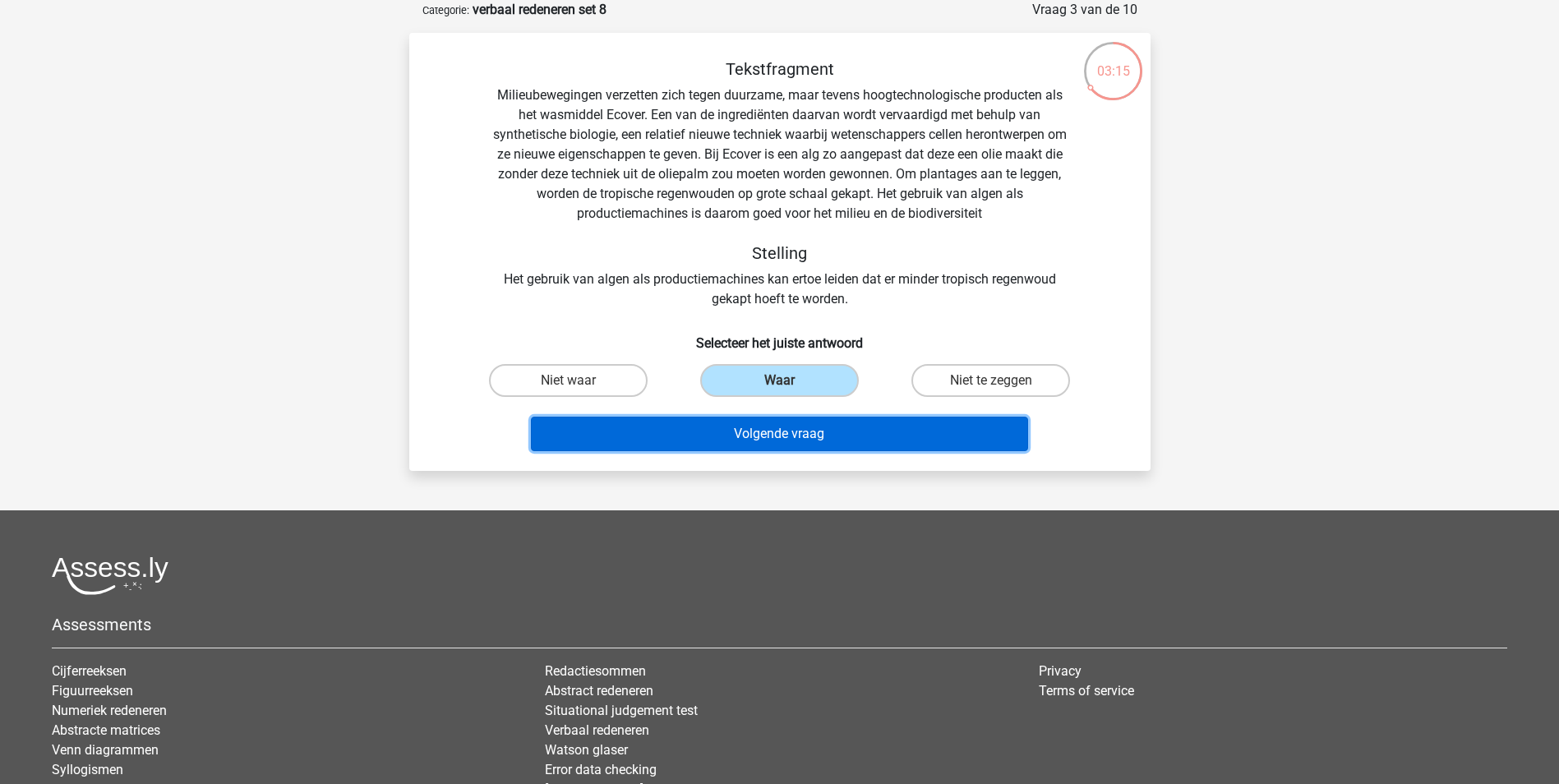
click at [783, 436] on button "Volgende vraag" at bounding box center [779, 433] width 497 height 35
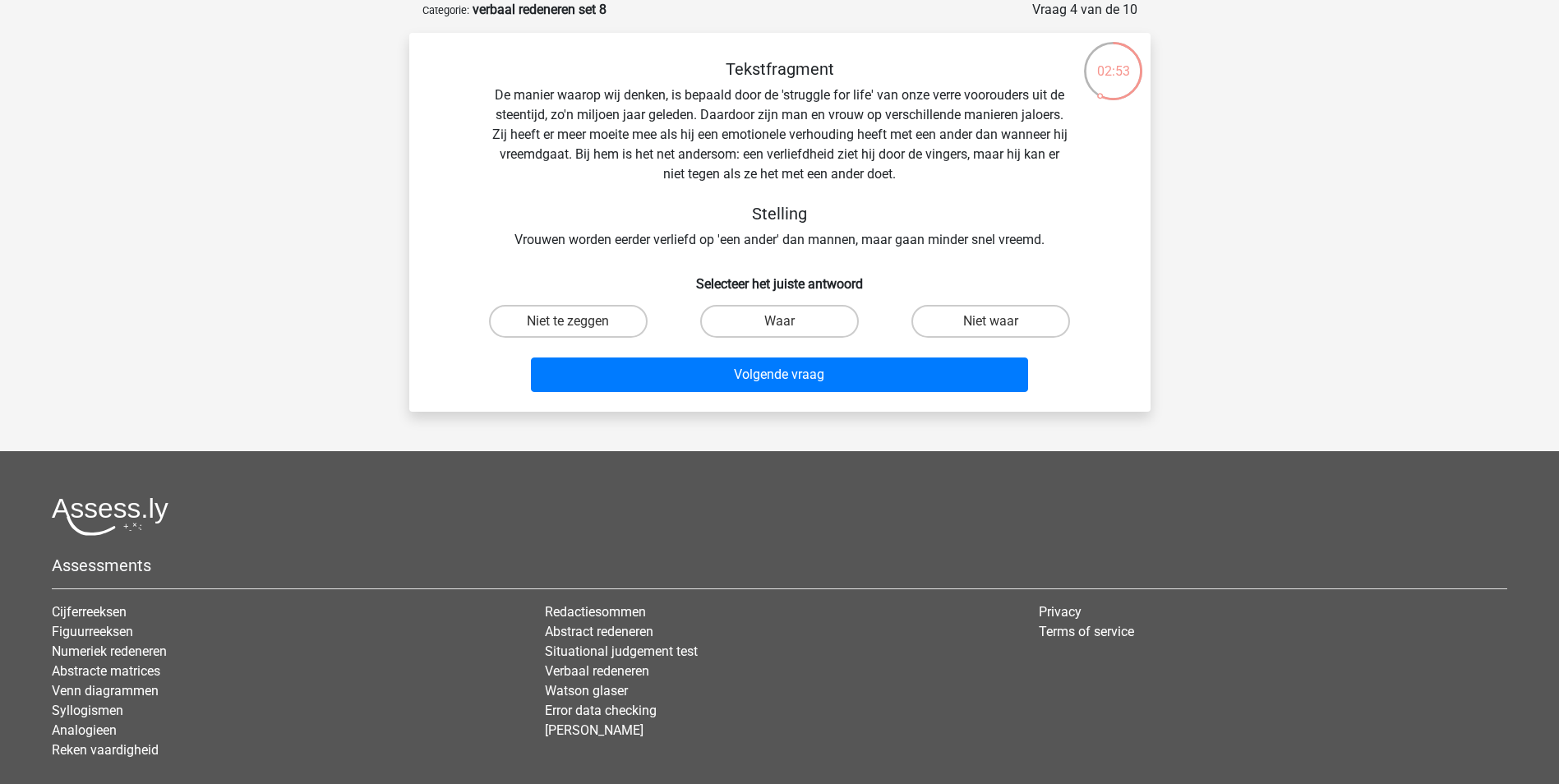
click at [570, 323] on input "Niet te zeggen" at bounding box center [573, 326] width 11 height 11
radio input "true"
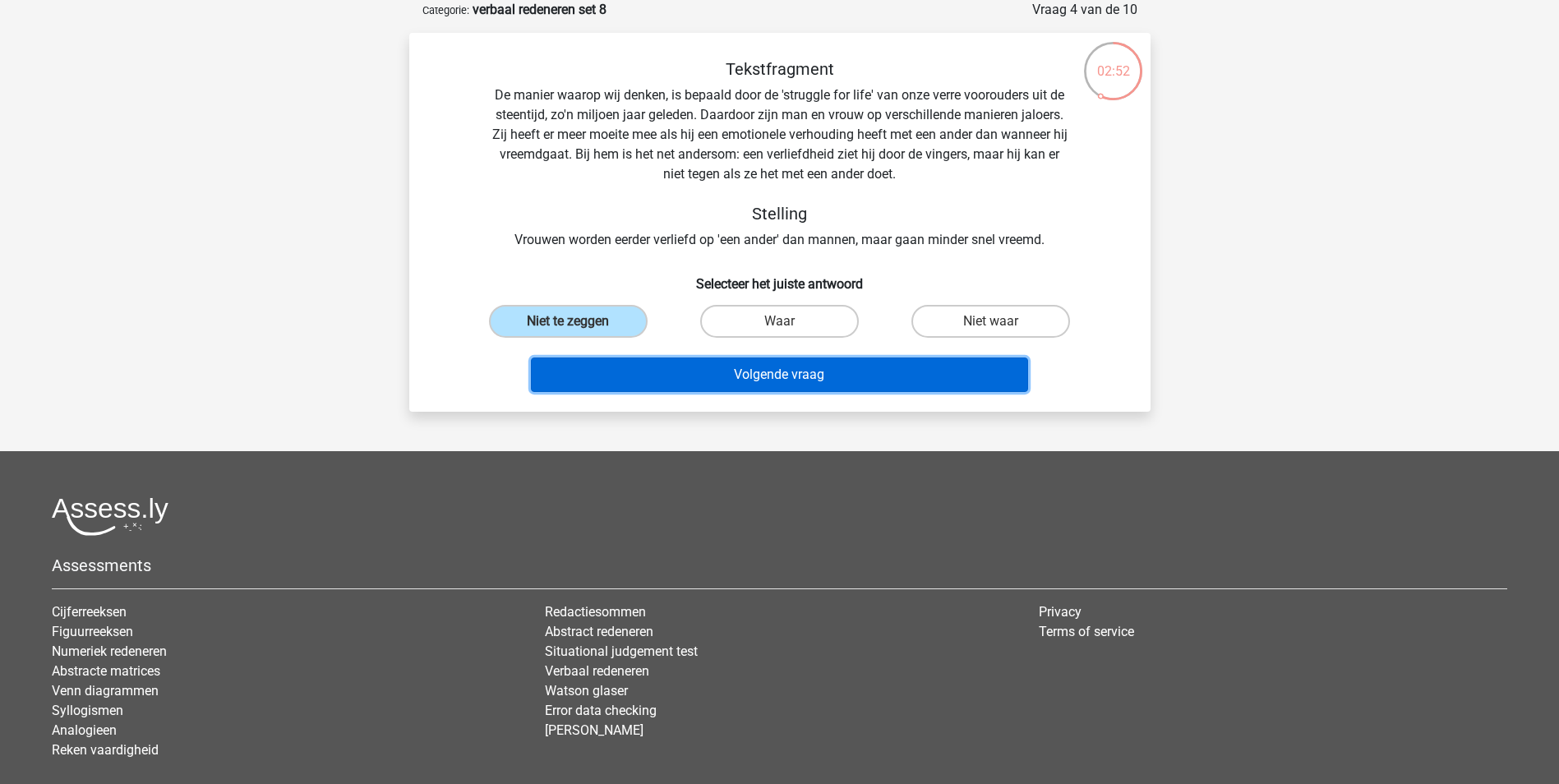
click at [738, 378] on button "Volgende vraag" at bounding box center [779, 374] width 497 height 35
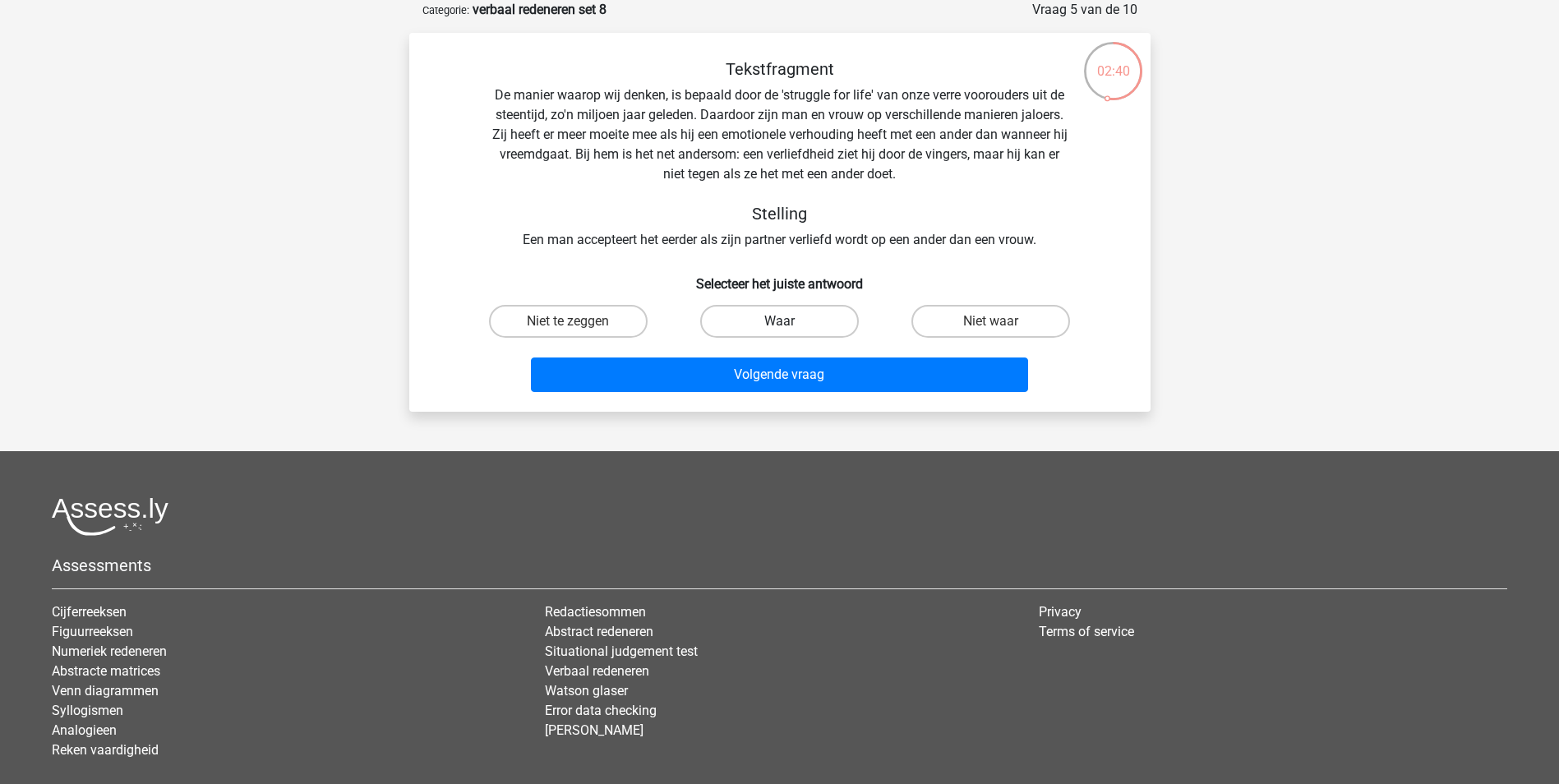
click at [796, 320] on label "Waar" at bounding box center [779, 321] width 158 height 33
click at [790, 321] on input "Waar" at bounding box center [784, 326] width 11 height 11
radio input "true"
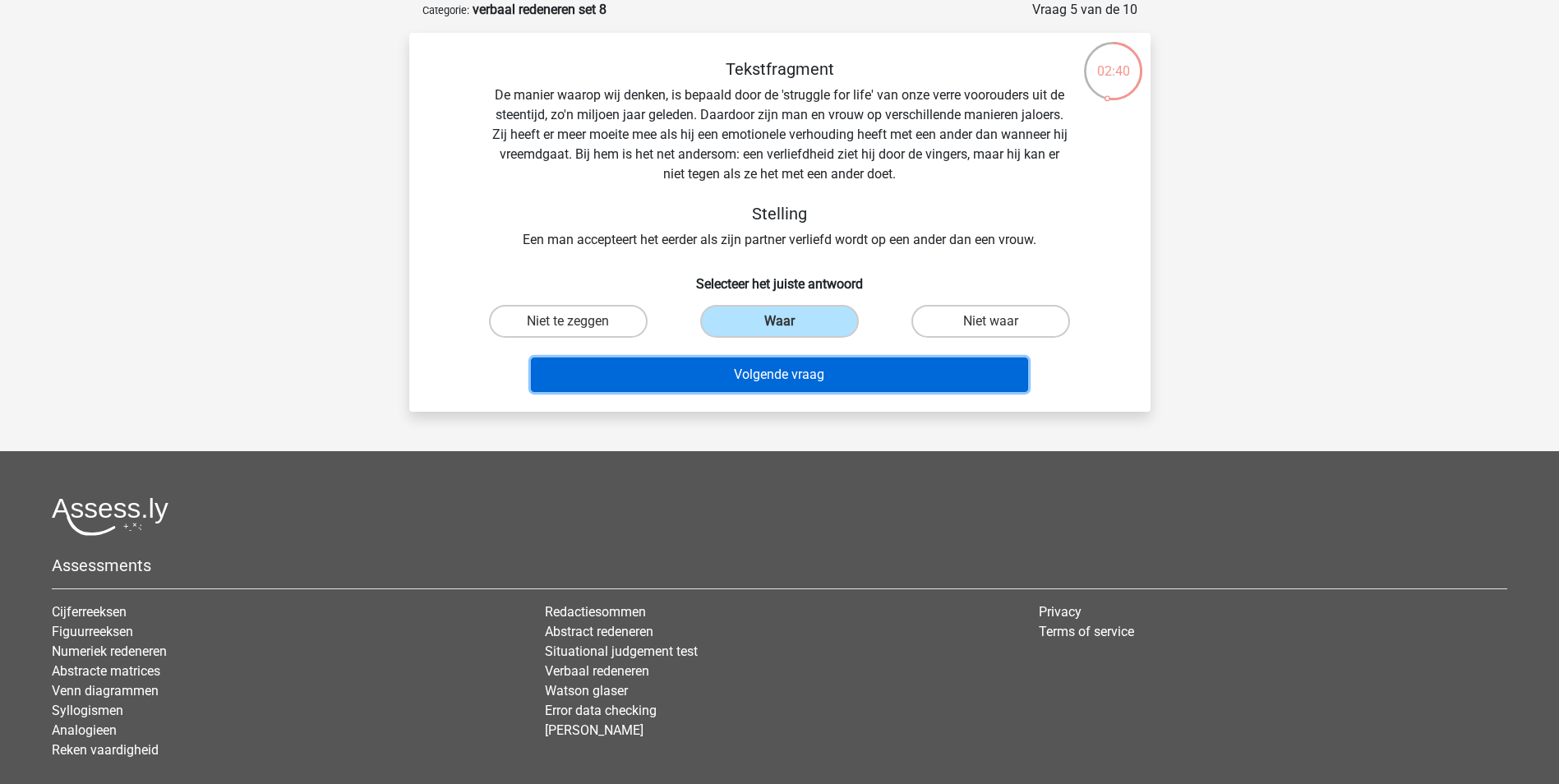
click at [790, 362] on button "Volgende vraag" at bounding box center [779, 374] width 497 height 35
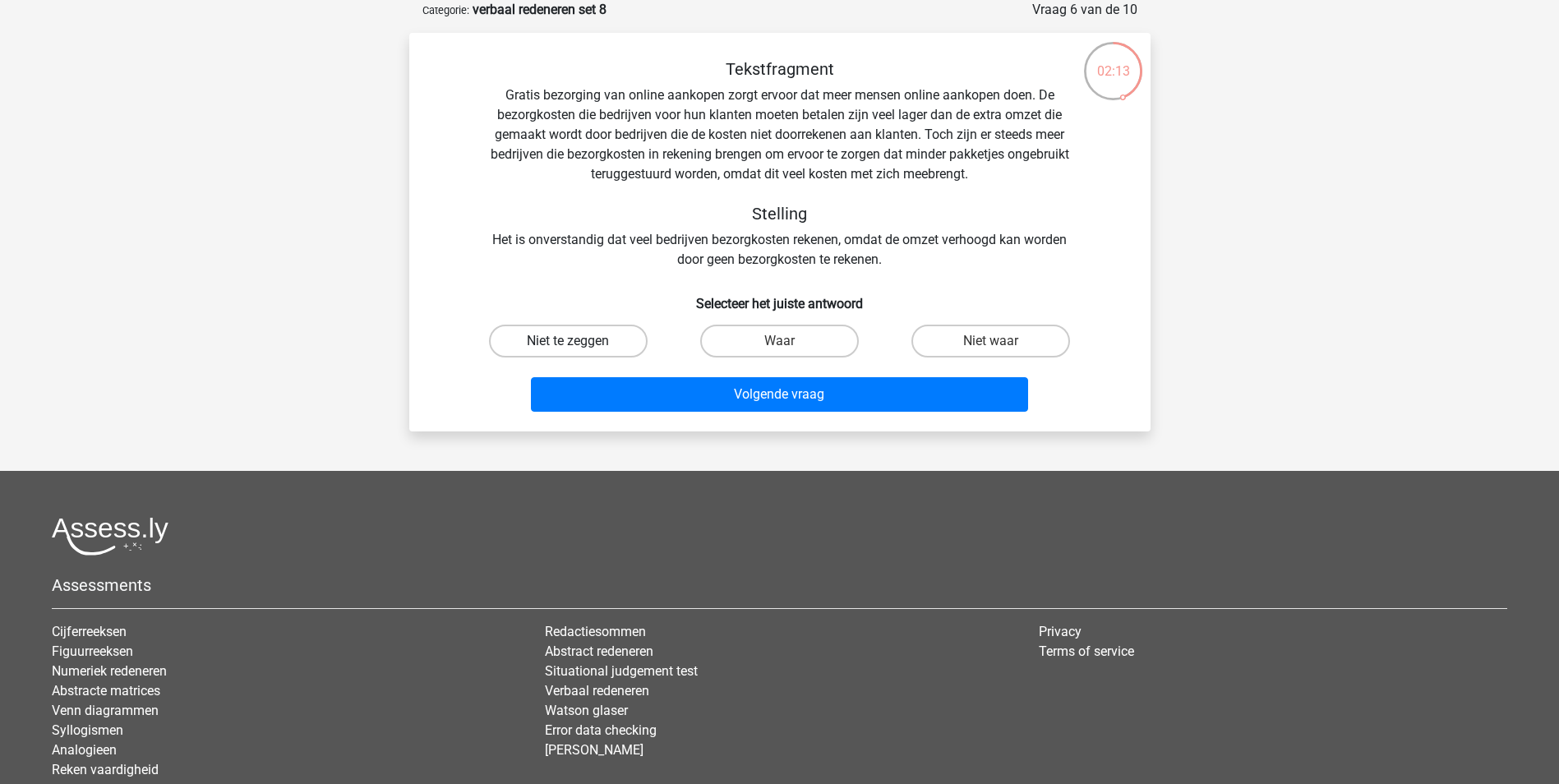
click at [598, 334] on label "Niet te zeggen" at bounding box center [567, 340] width 158 height 33
click at [578, 341] on input "Niet te zeggen" at bounding box center [573, 346] width 11 height 11
radio input "true"
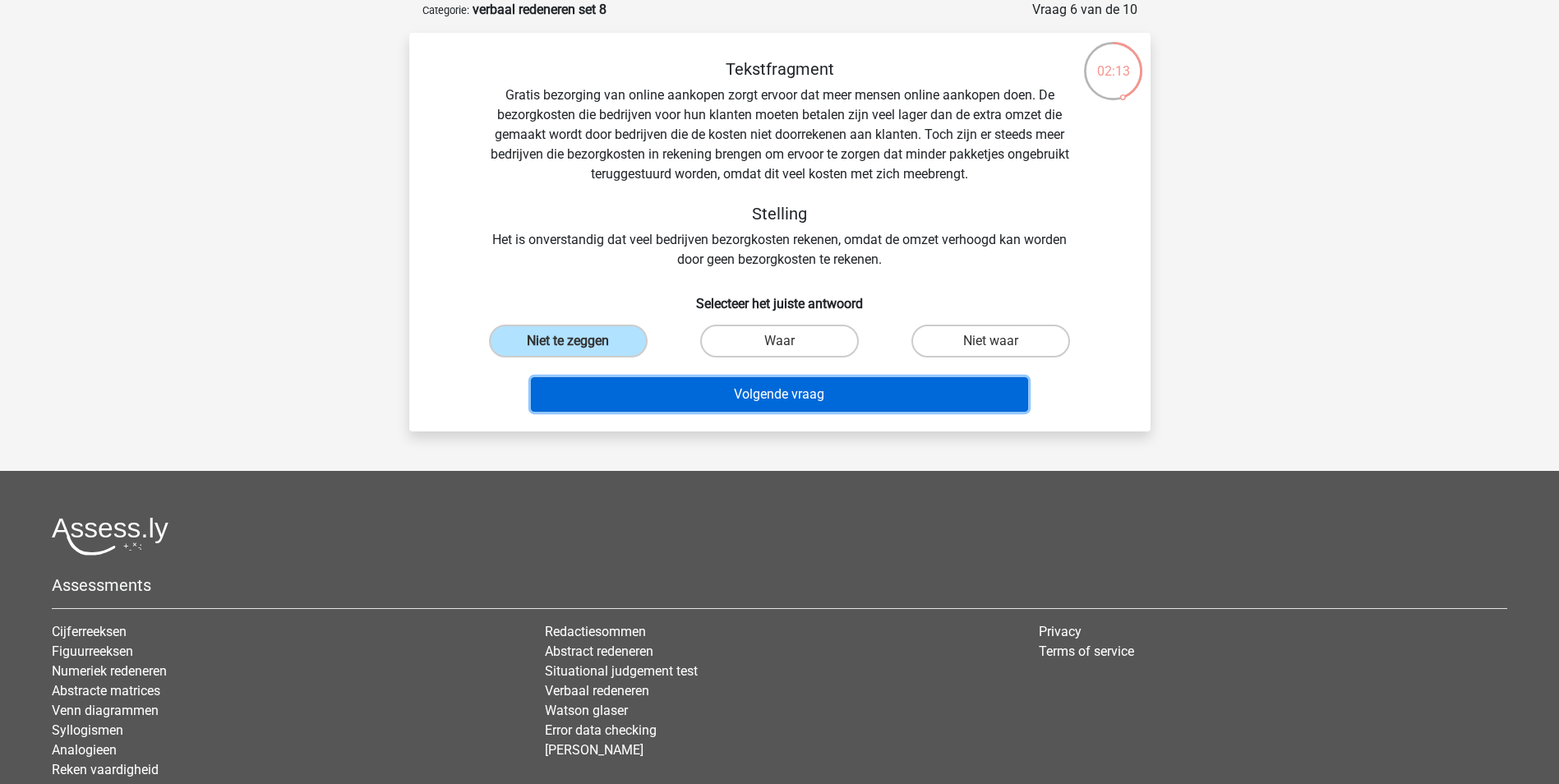
click at [767, 403] on button "Volgende vraag" at bounding box center [779, 394] width 497 height 35
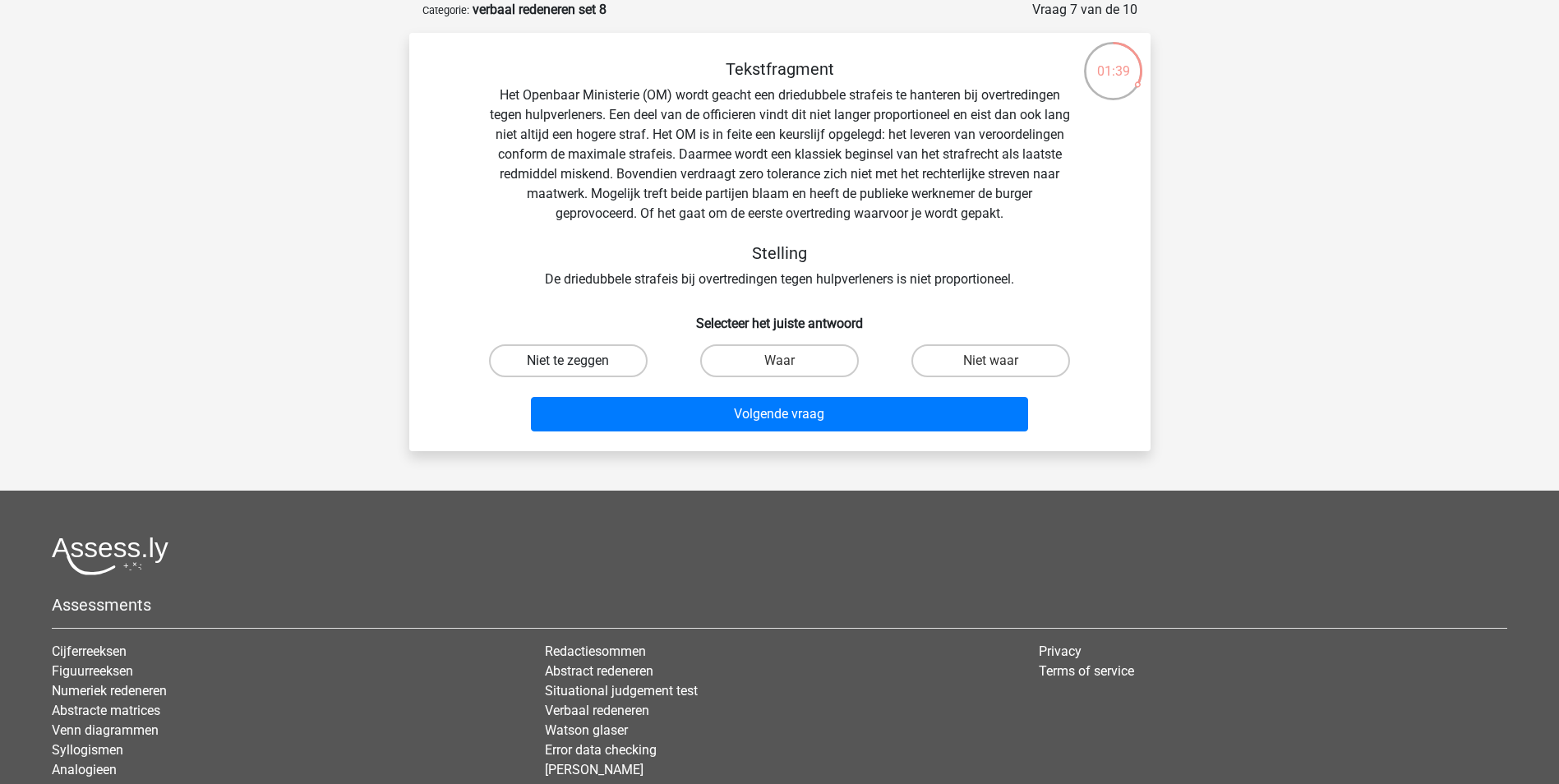
click at [597, 360] on label "Niet te zeggen" at bounding box center [567, 361] width 158 height 33
click at [578, 361] on input "Niet te zeggen" at bounding box center [573, 366] width 11 height 11
radio input "true"
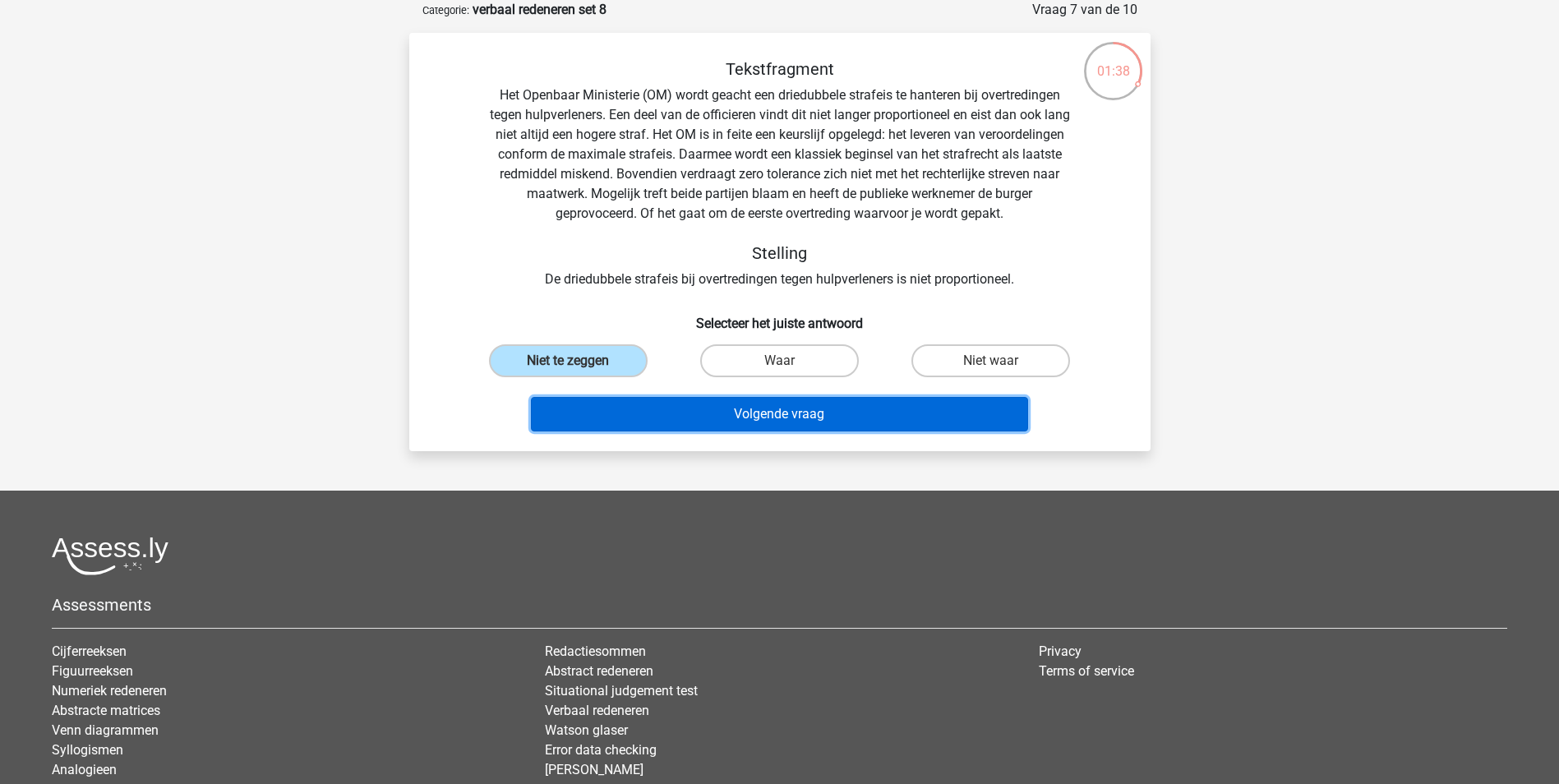
click at [753, 414] on button "Volgende vraag" at bounding box center [779, 414] width 497 height 35
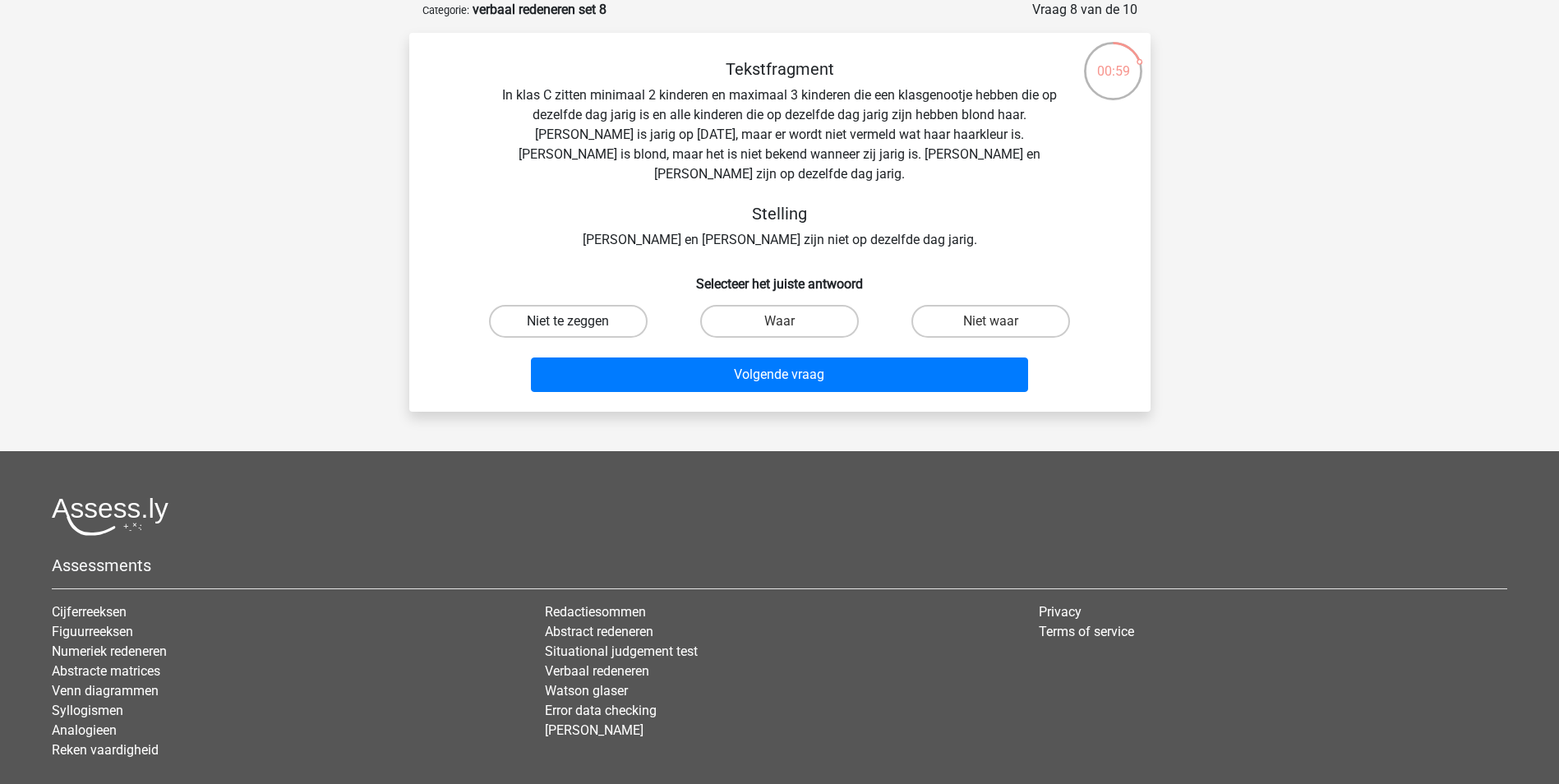
click at [584, 306] on label "Niet te zeggen" at bounding box center [567, 321] width 158 height 33
click at [578, 321] on input "Niet te zeggen" at bounding box center [573, 326] width 11 height 11
radio input "true"
click at [760, 373] on div "Volgende vraag" at bounding box center [779, 378] width 634 height 41
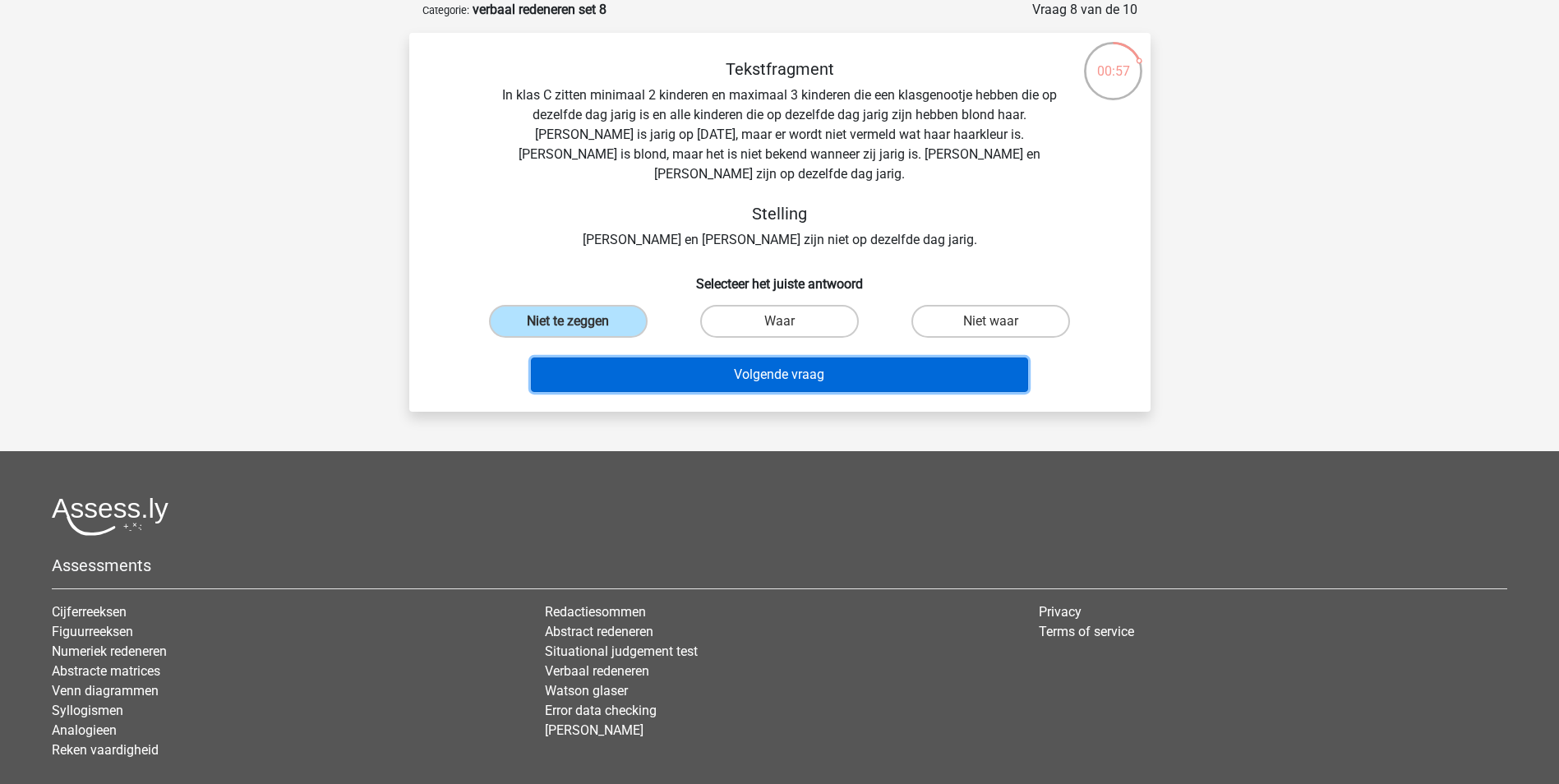
click at [763, 359] on button "Volgende vraag" at bounding box center [779, 374] width 497 height 35
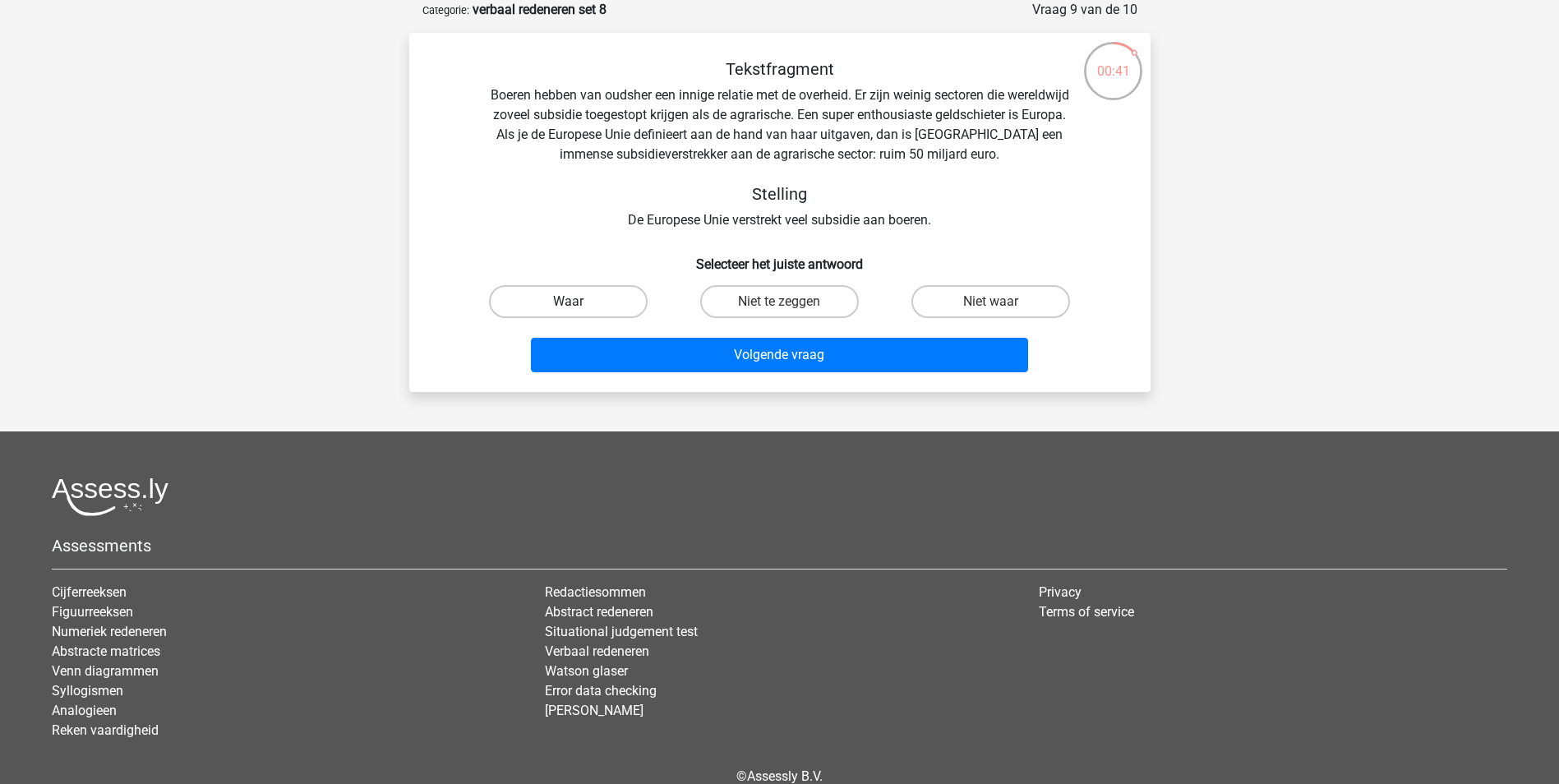
click at [598, 298] on label "Waar" at bounding box center [567, 301] width 158 height 33
click at [578, 301] on input "Waar" at bounding box center [573, 306] width 11 height 11
radio input "true"
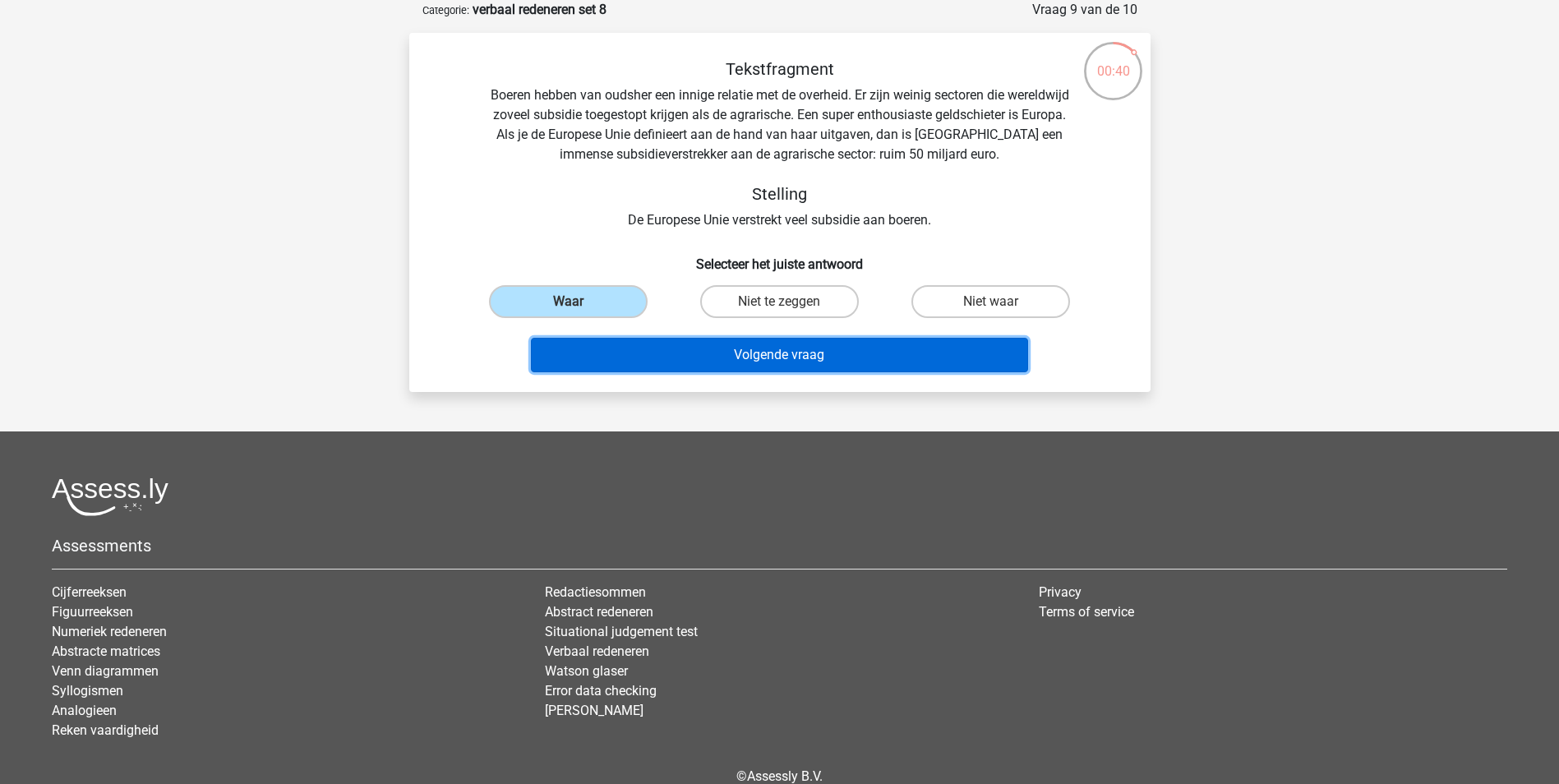
click at [769, 362] on button "Volgende vraag" at bounding box center [779, 355] width 497 height 35
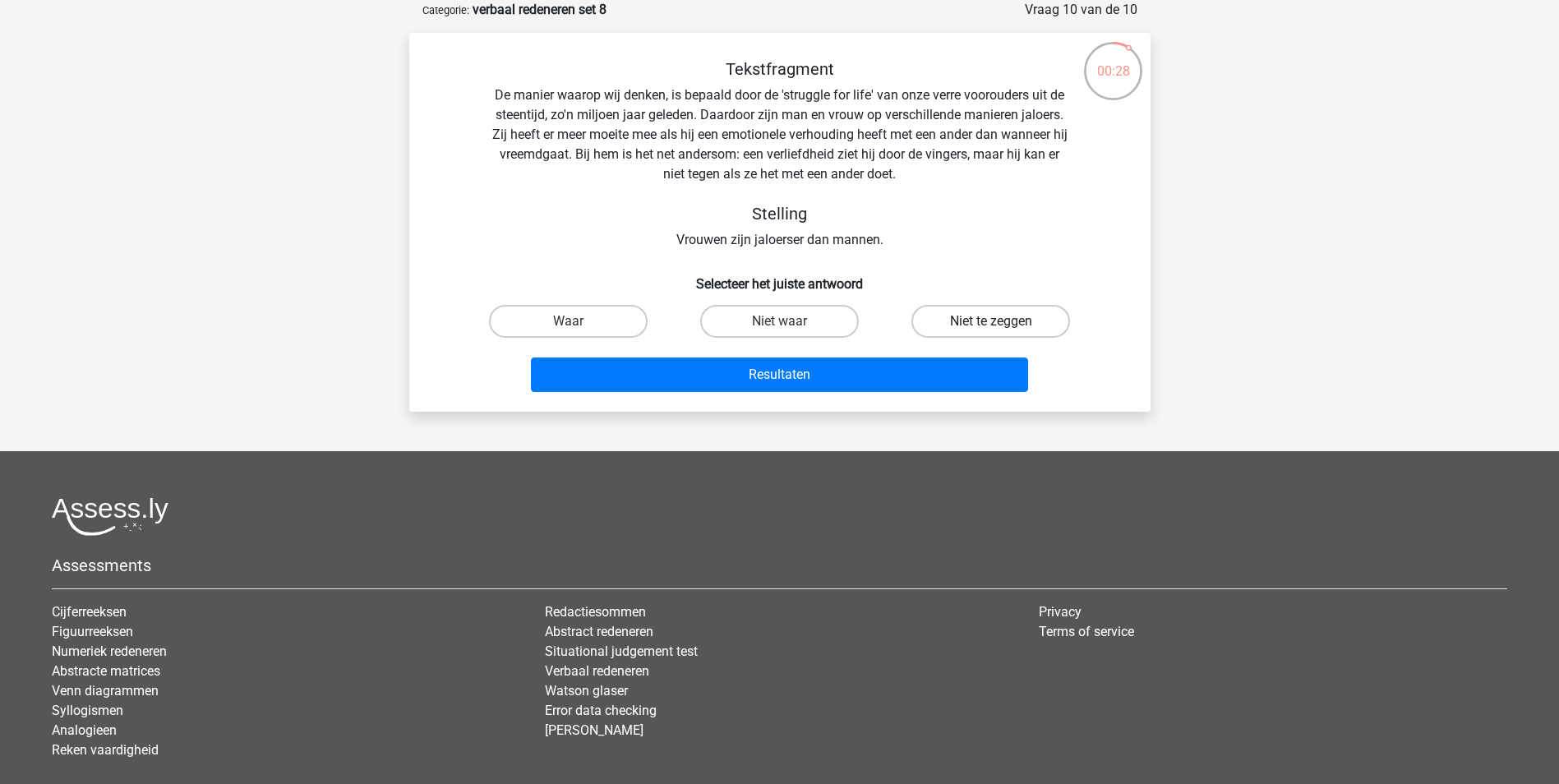
click at [1003, 317] on label "Niet te zeggen" at bounding box center [990, 321] width 158 height 33
click at [1002, 321] on input "Niet te zeggen" at bounding box center [996, 326] width 11 height 11
radio input "true"
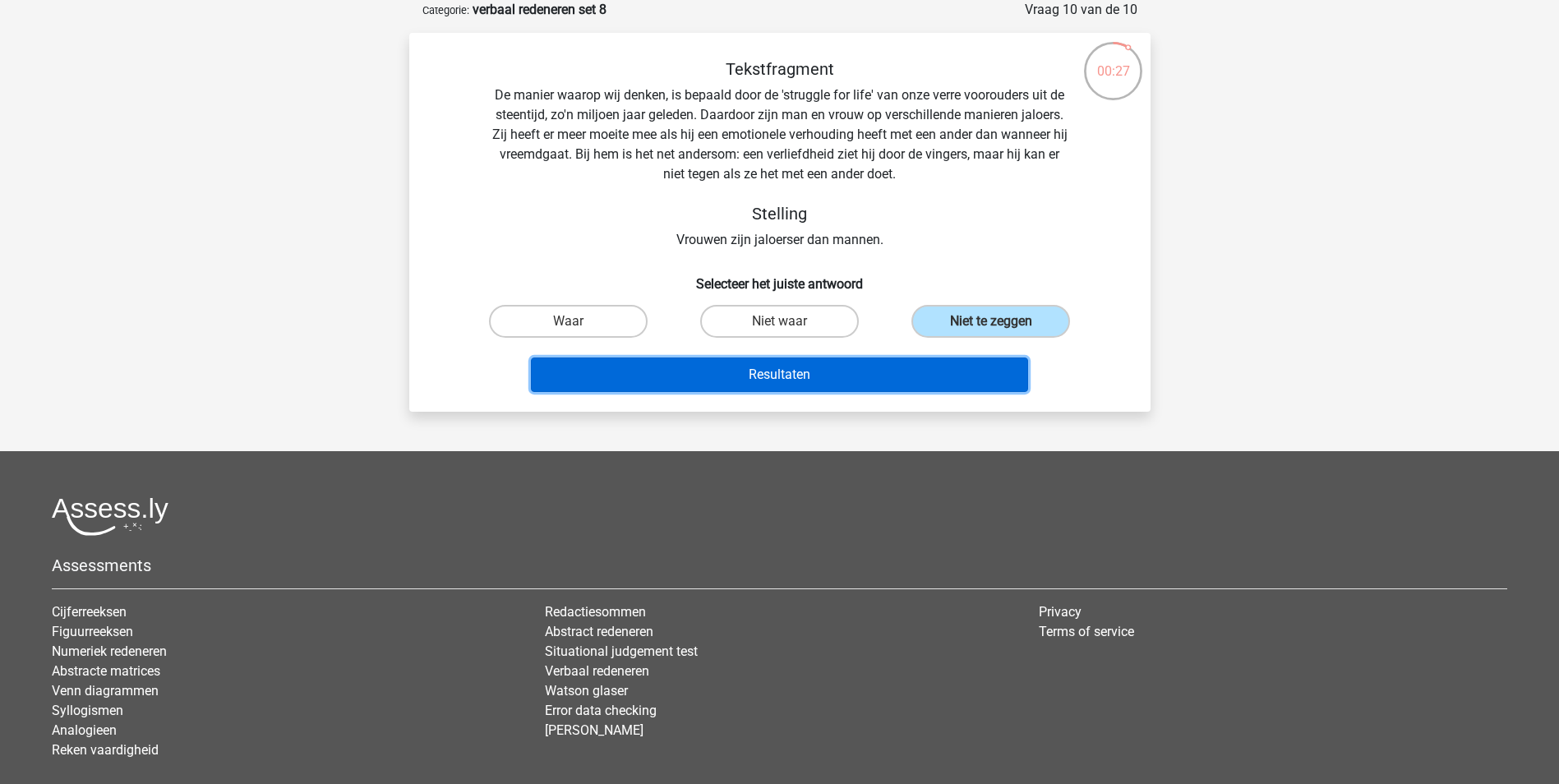
click at [832, 376] on button "Resultaten" at bounding box center [779, 374] width 497 height 35
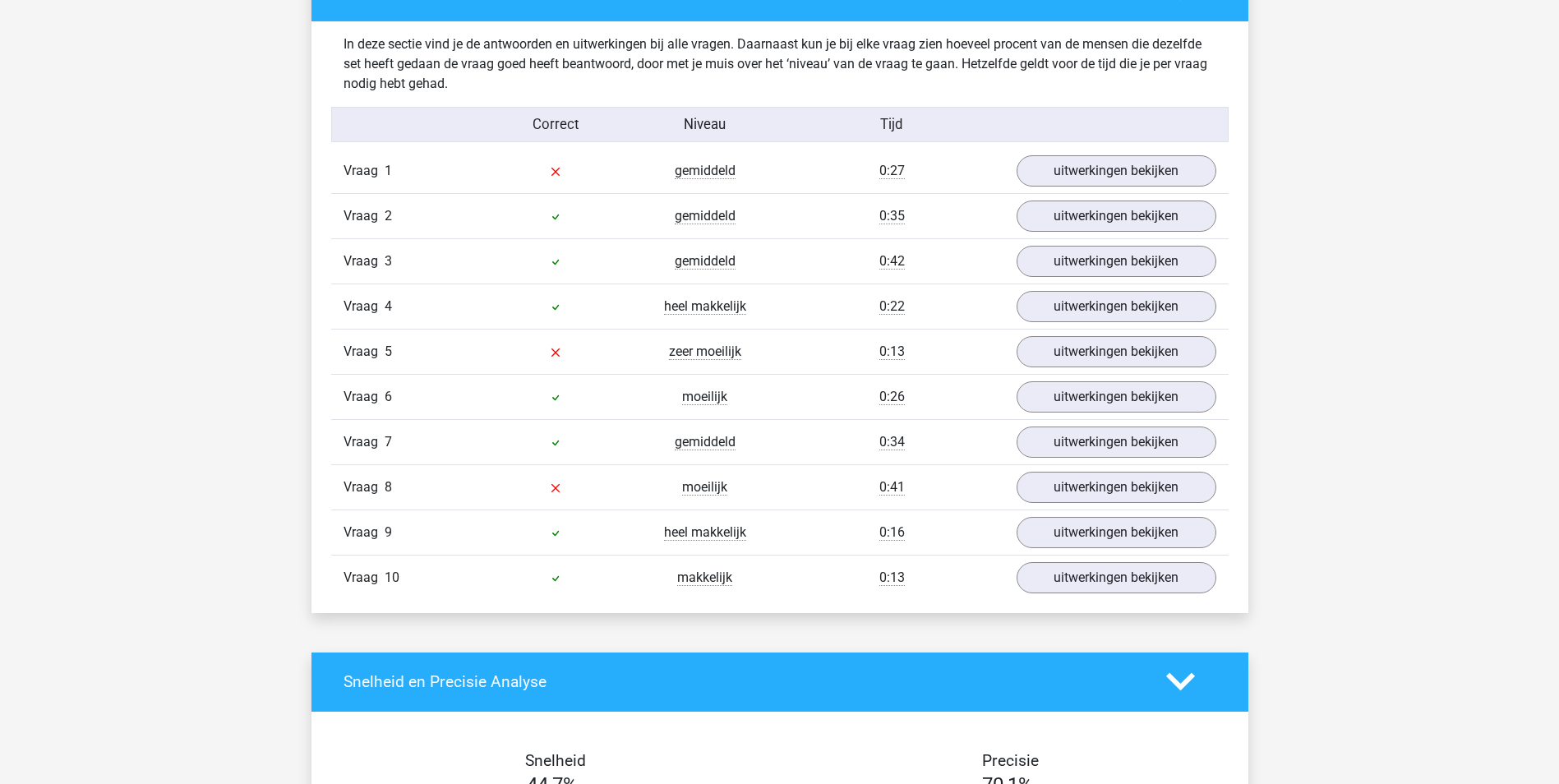
scroll to position [986, 0]
click at [1077, 179] on link "uitwerkingen bekijken" at bounding box center [1115, 170] width 229 height 36
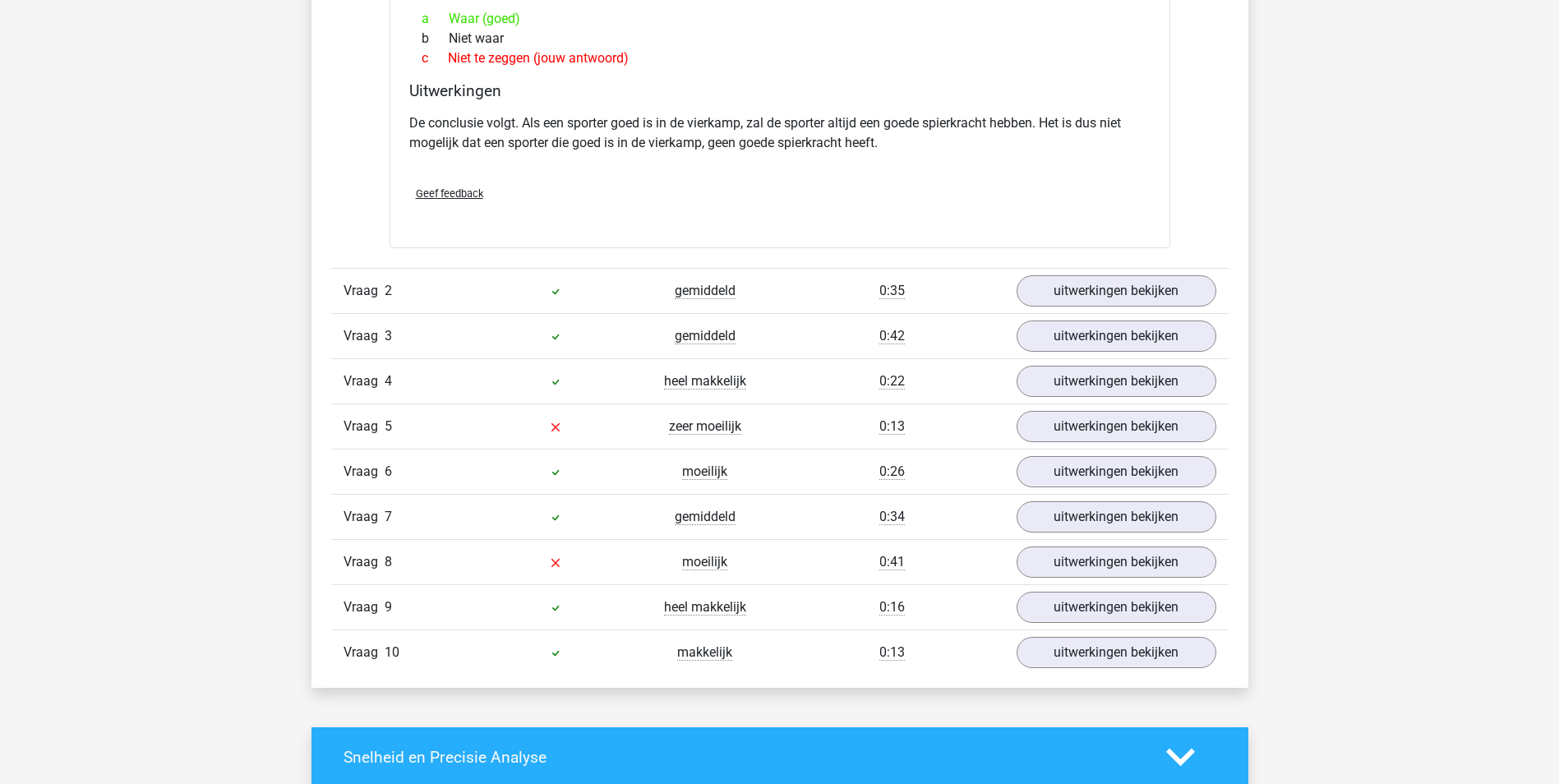
scroll to position [1397, 0]
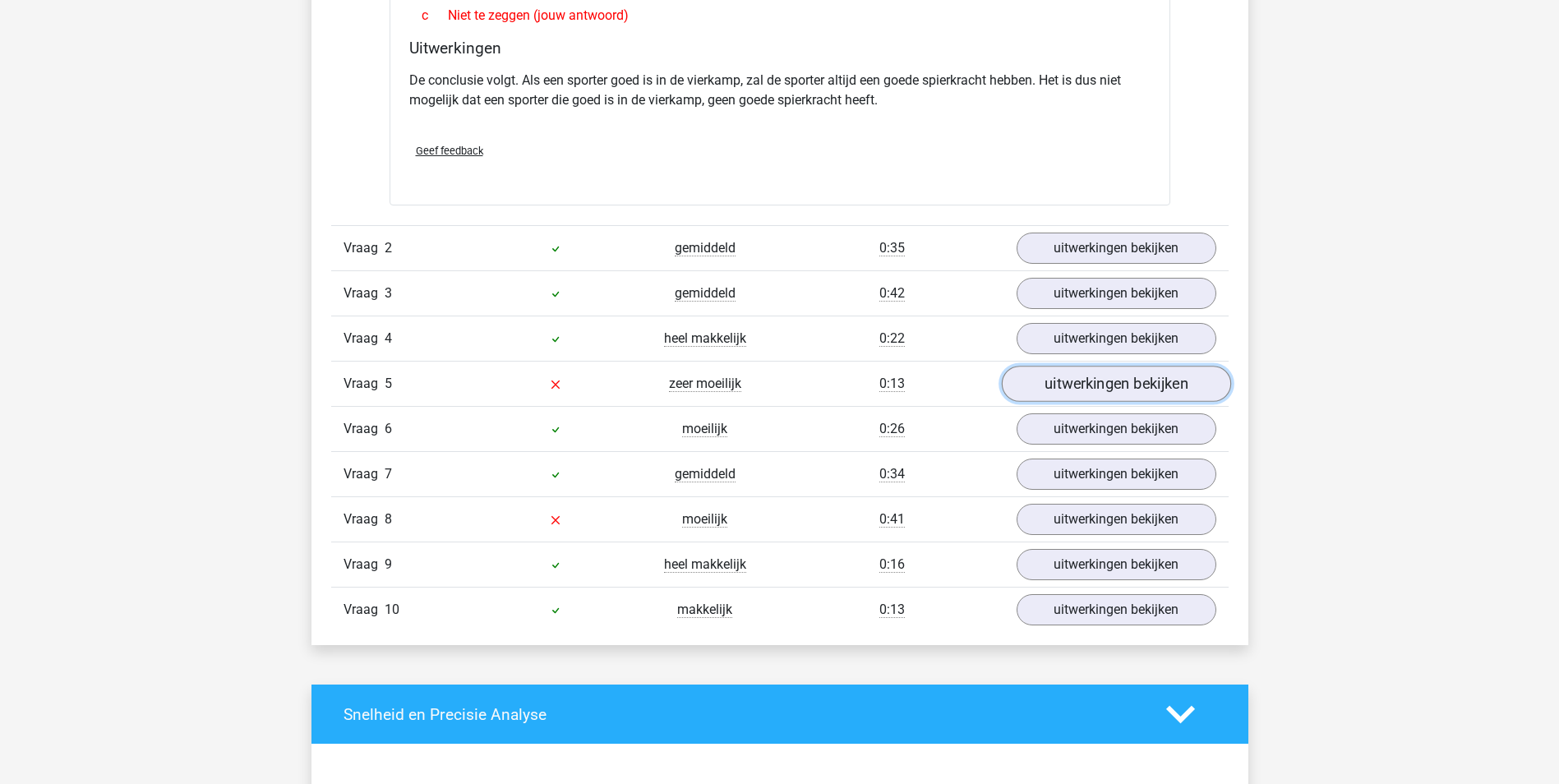
click at [1119, 389] on link "uitwerkingen bekijken" at bounding box center [1115, 384] width 229 height 36
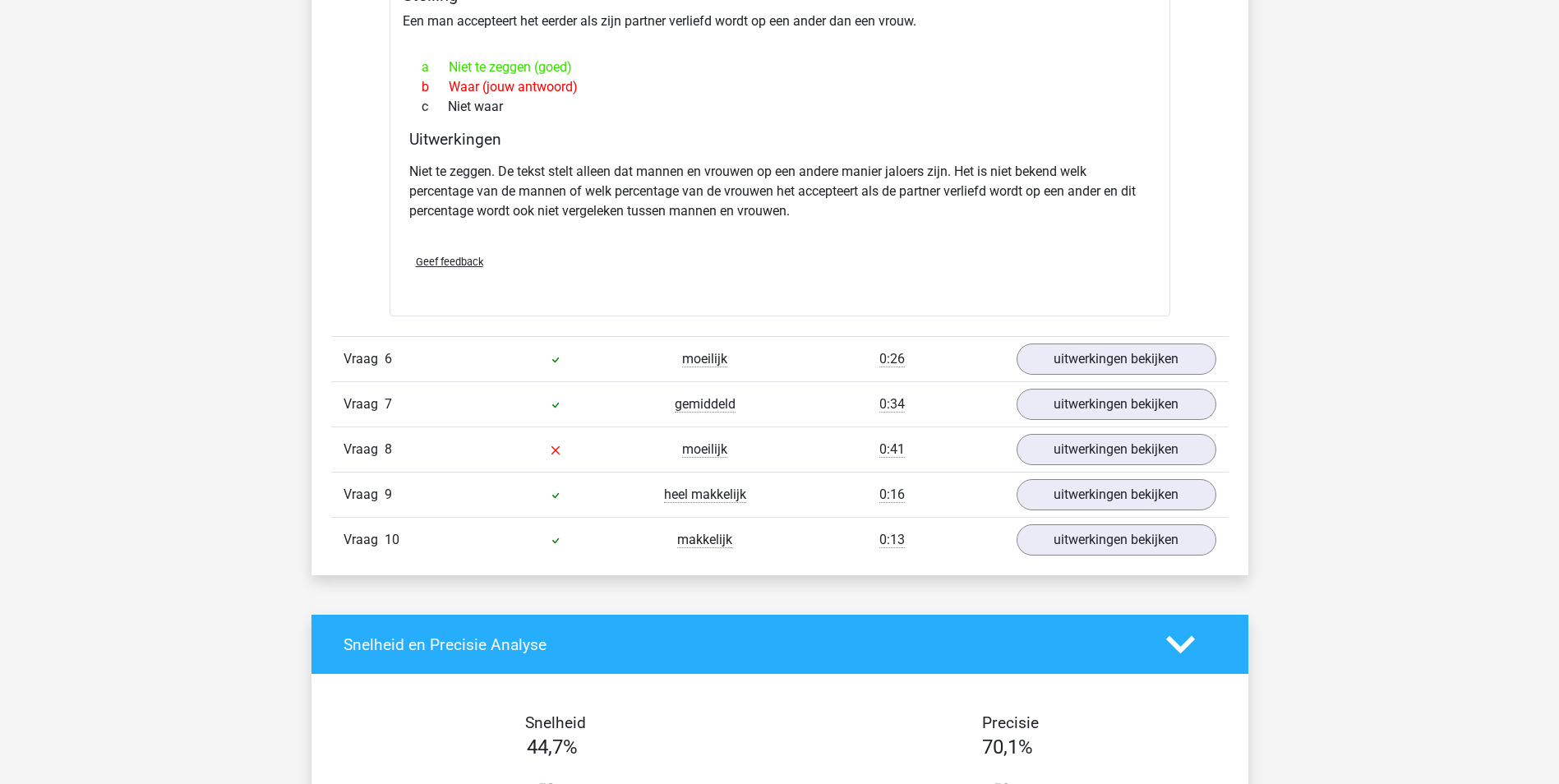
scroll to position [1972, 0]
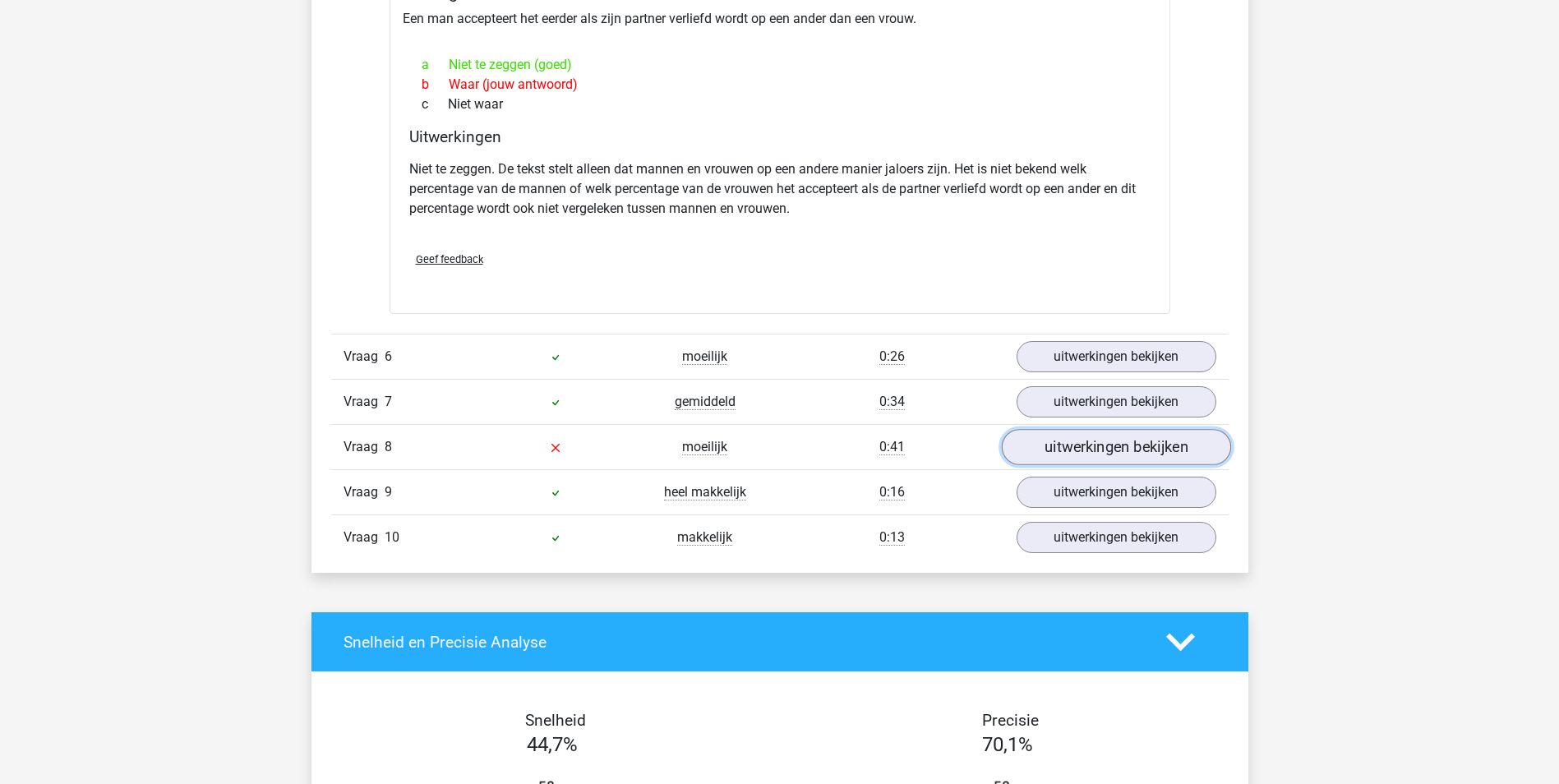
click at [1078, 449] on link "uitwerkingen bekijken" at bounding box center [1115, 447] width 229 height 36
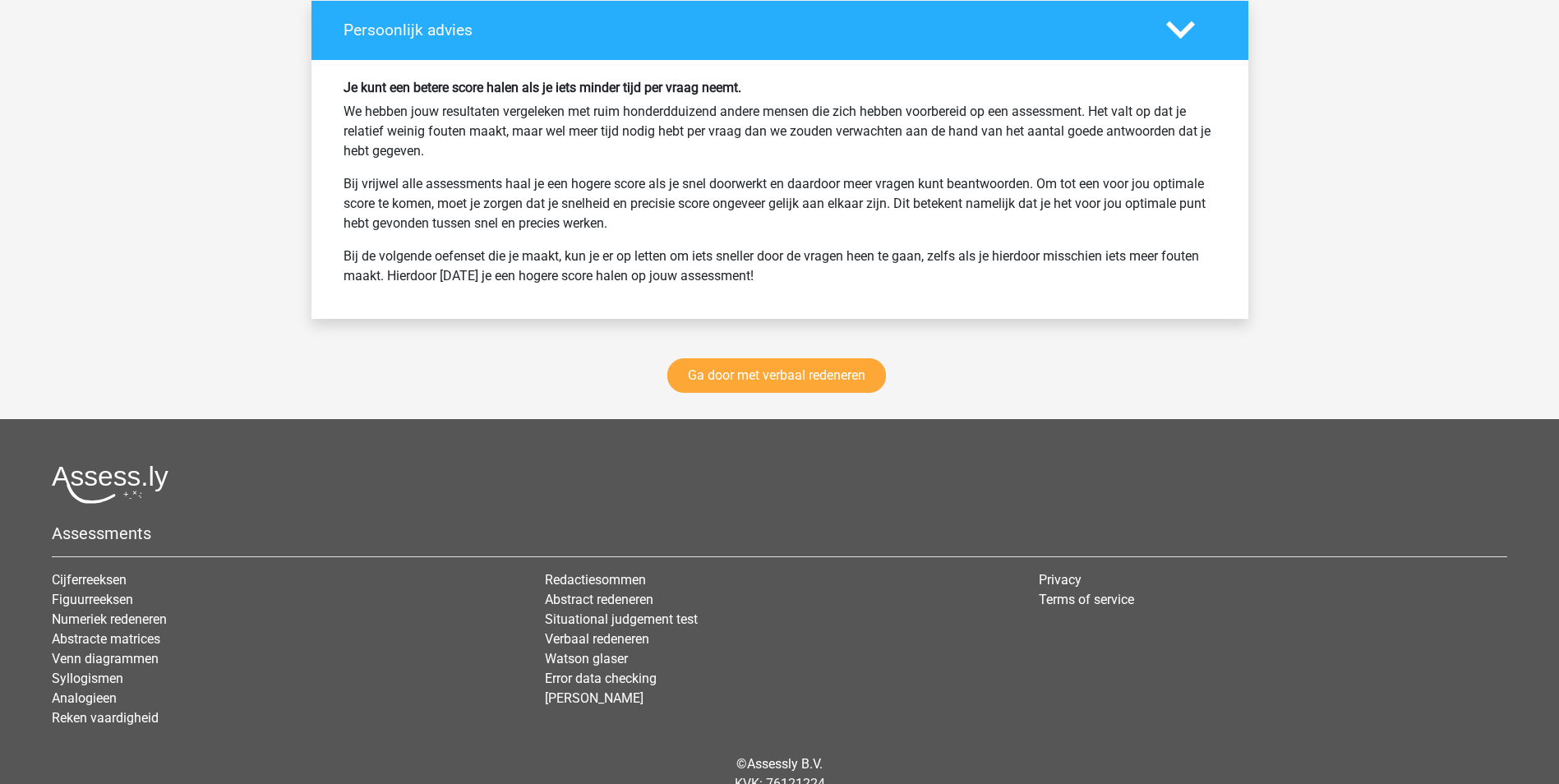
scroll to position [3669, 0]
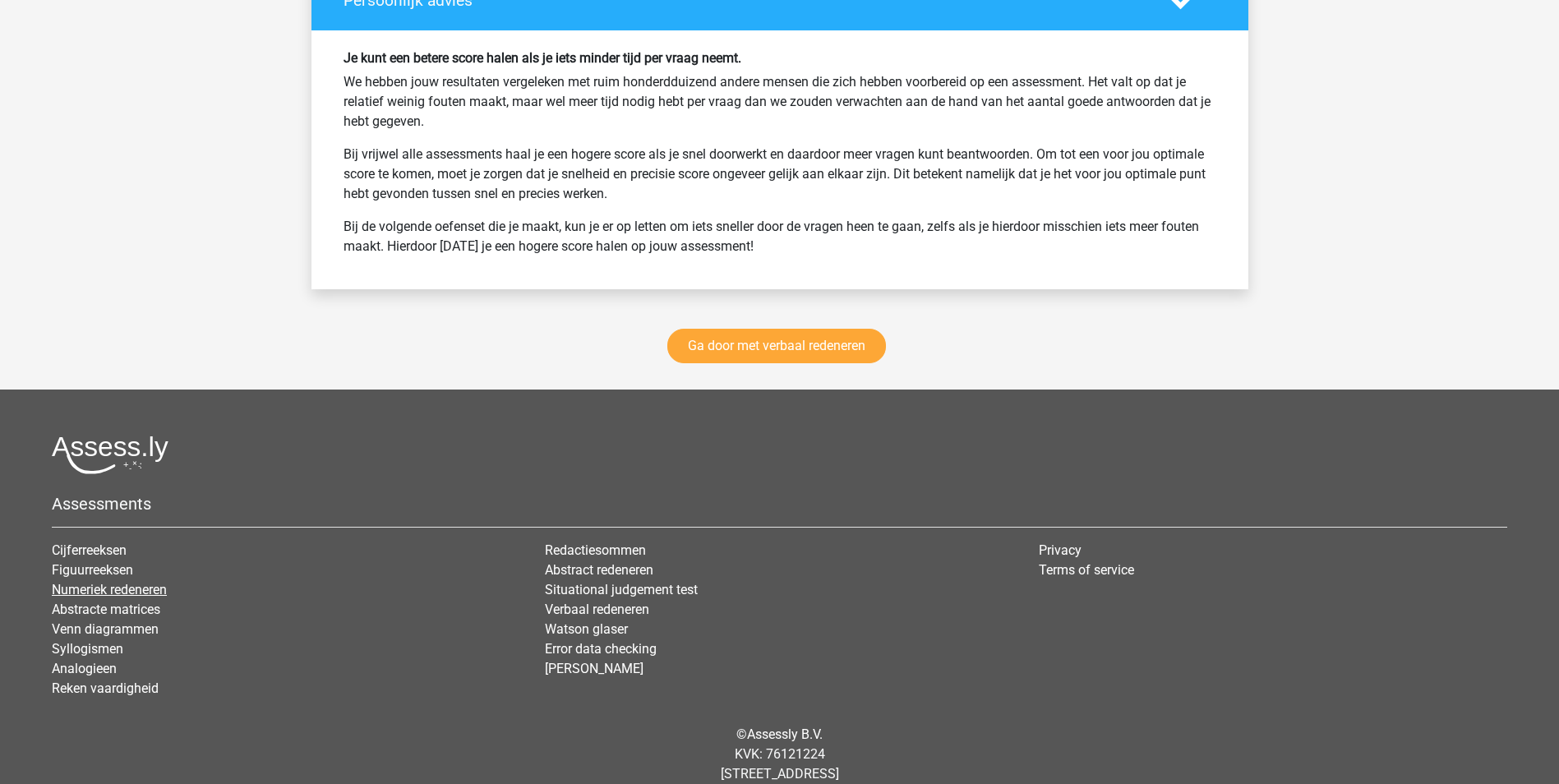
click at [125, 582] on link "Numeriek redeneren" at bounding box center [109, 589] width 115 height 15
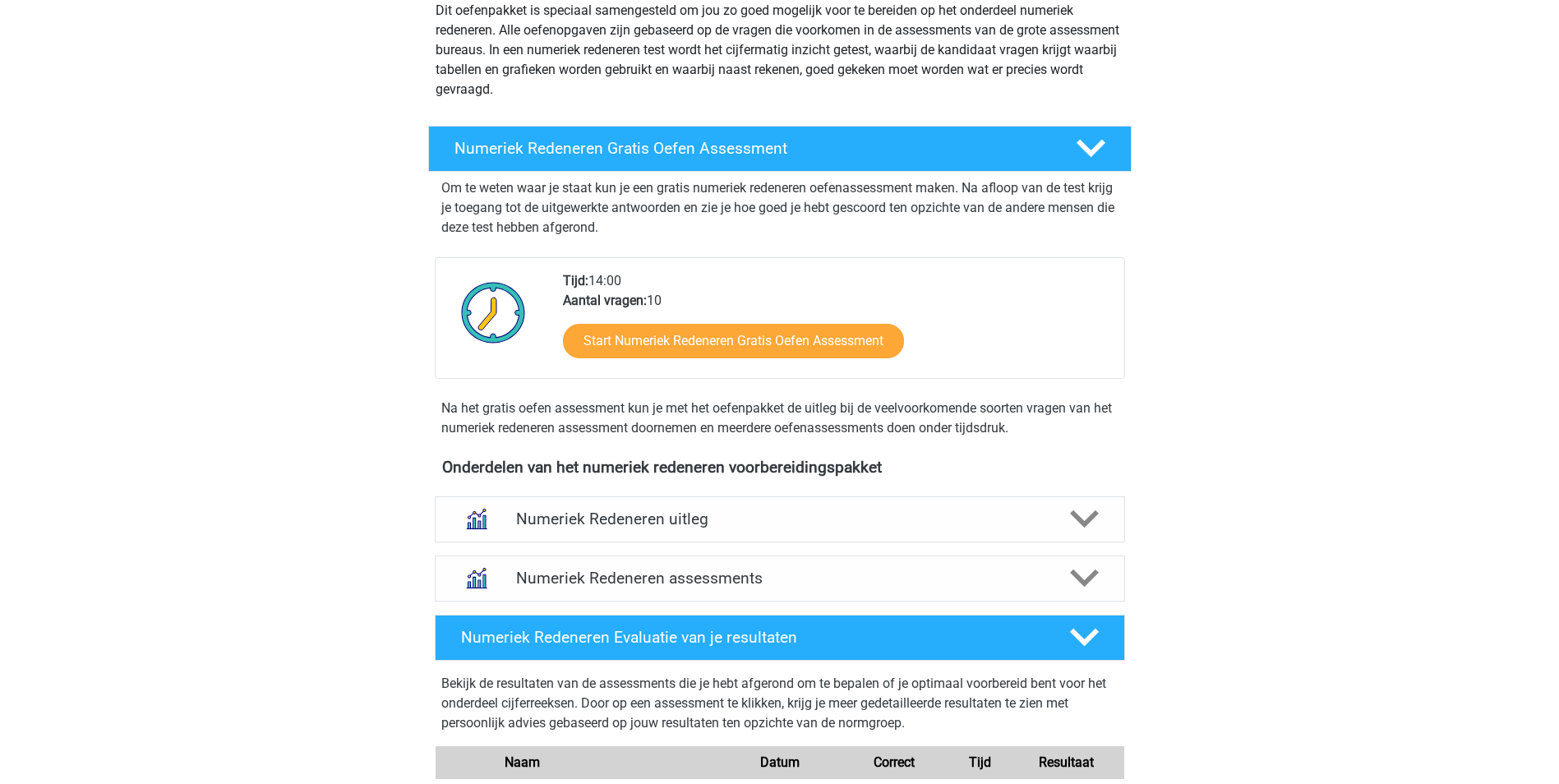
scroll to position [246, 0]
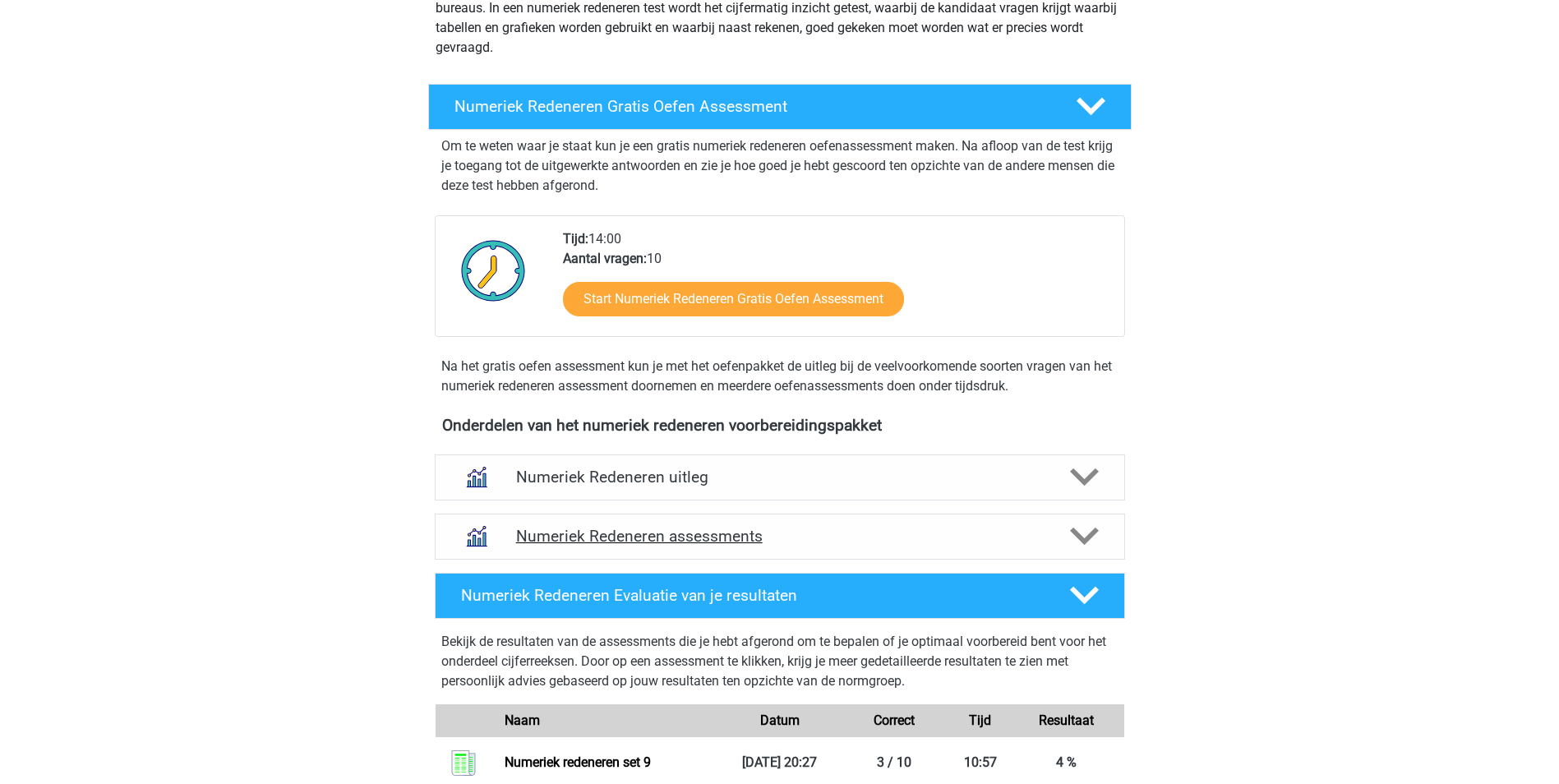
click at [715, 533] on h4 "Numeriek Redeneren assessments" at bounding box center [779, 536] width 528 height 19
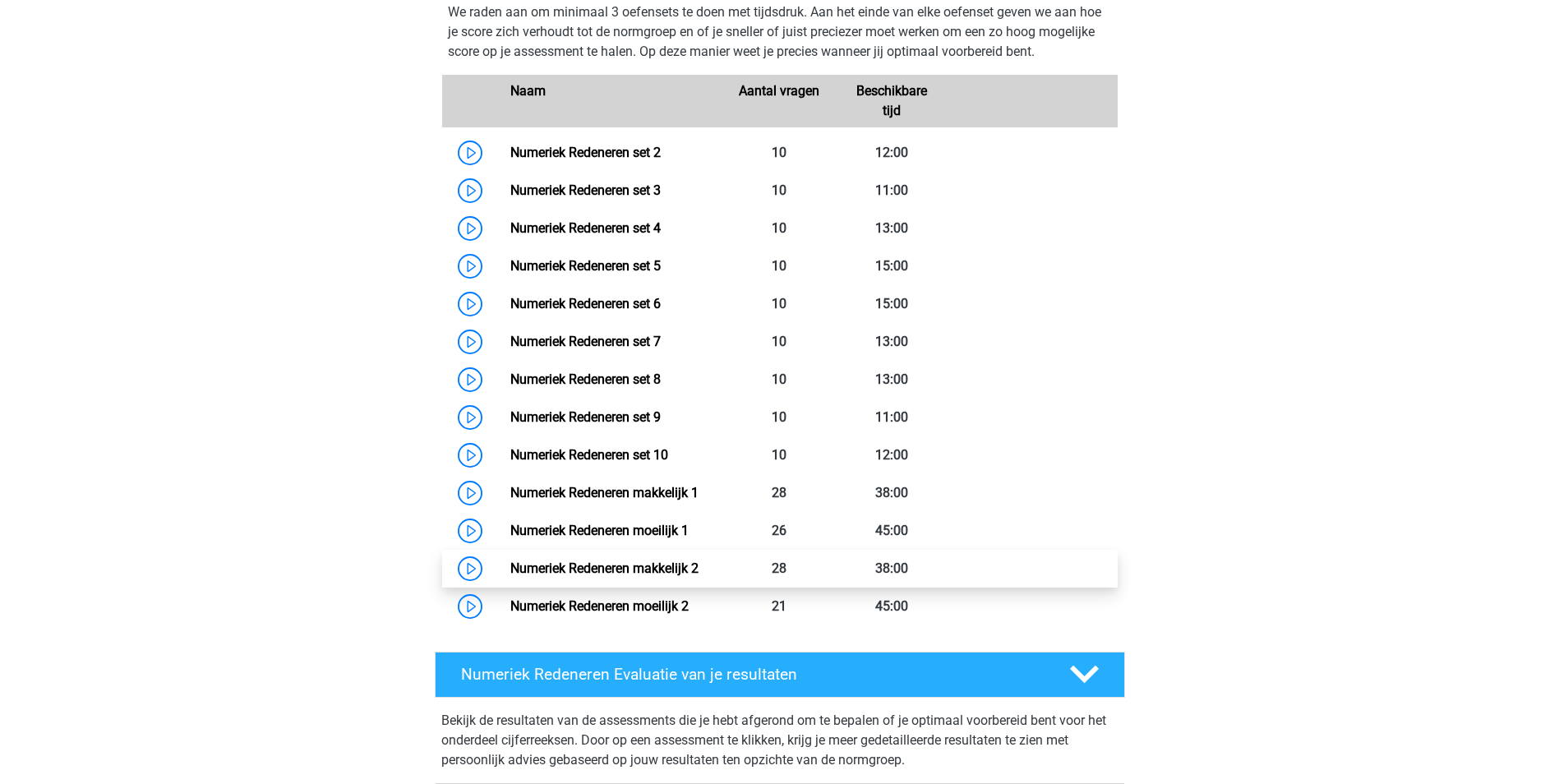
scroll to position [821, 0]
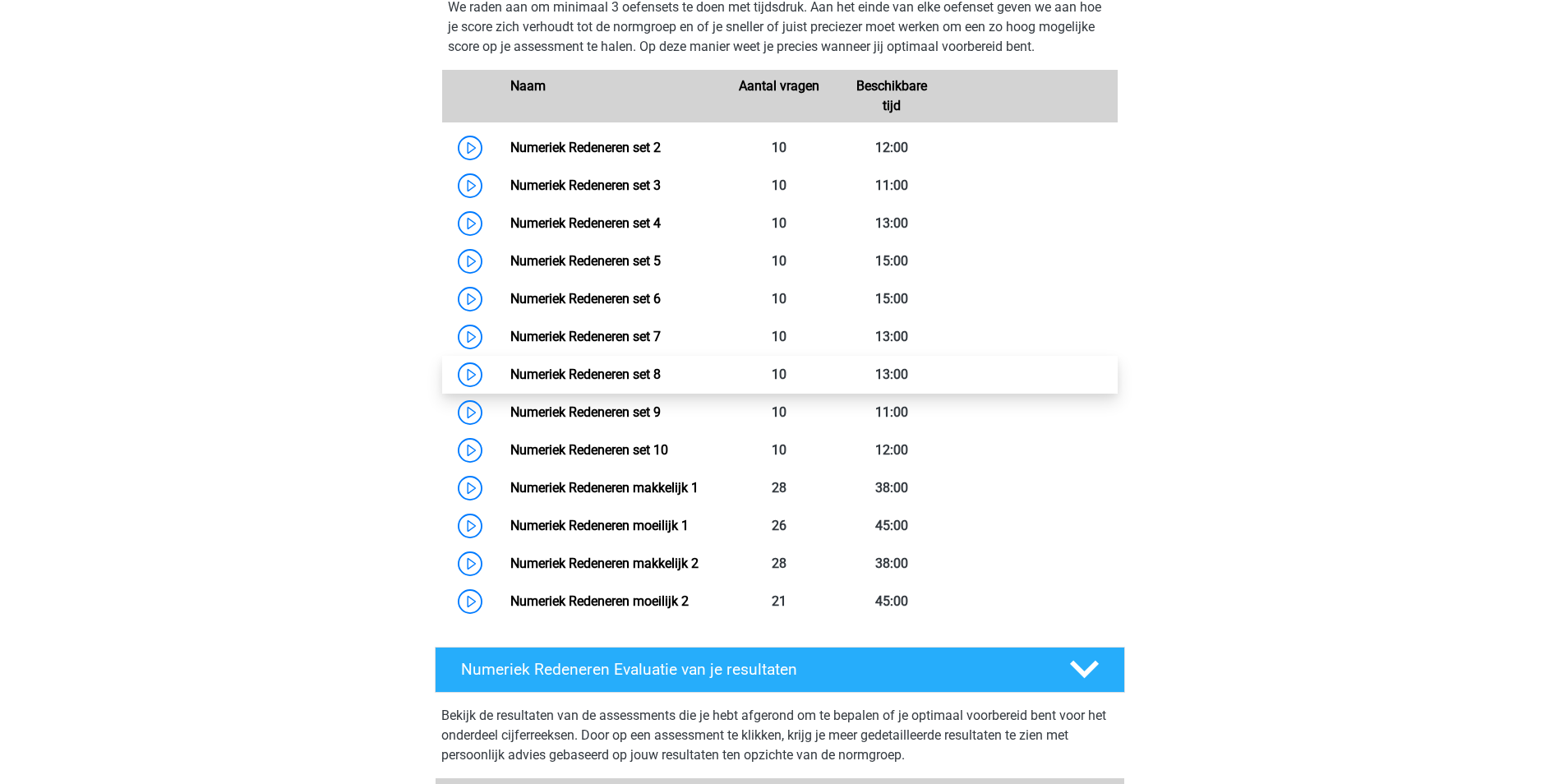
click at [627, 375] on link "Numeriek Redeneren set 8" at bounding box center [586, 374] width 151 height 15
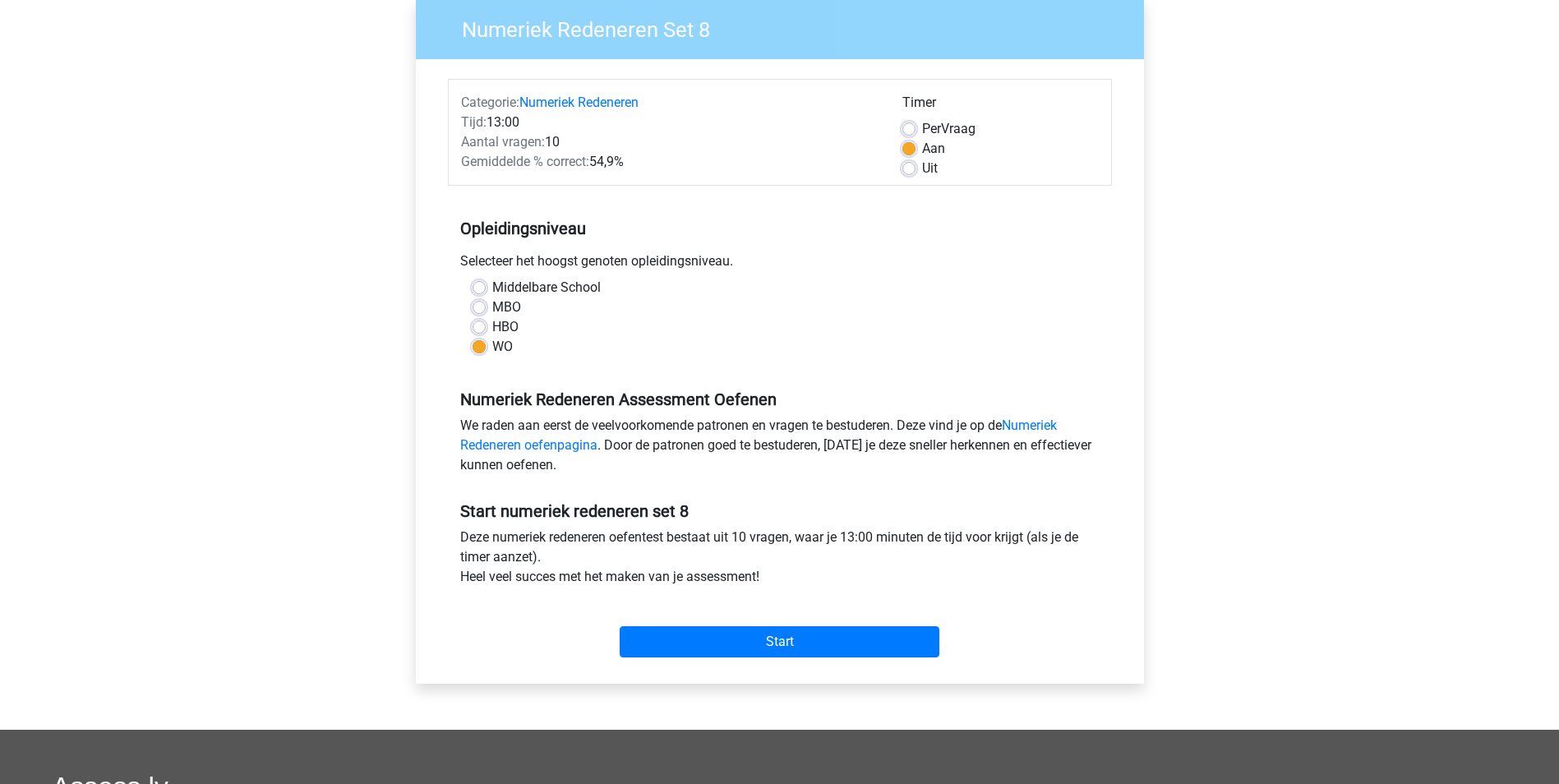
scroll to position [164, 0]
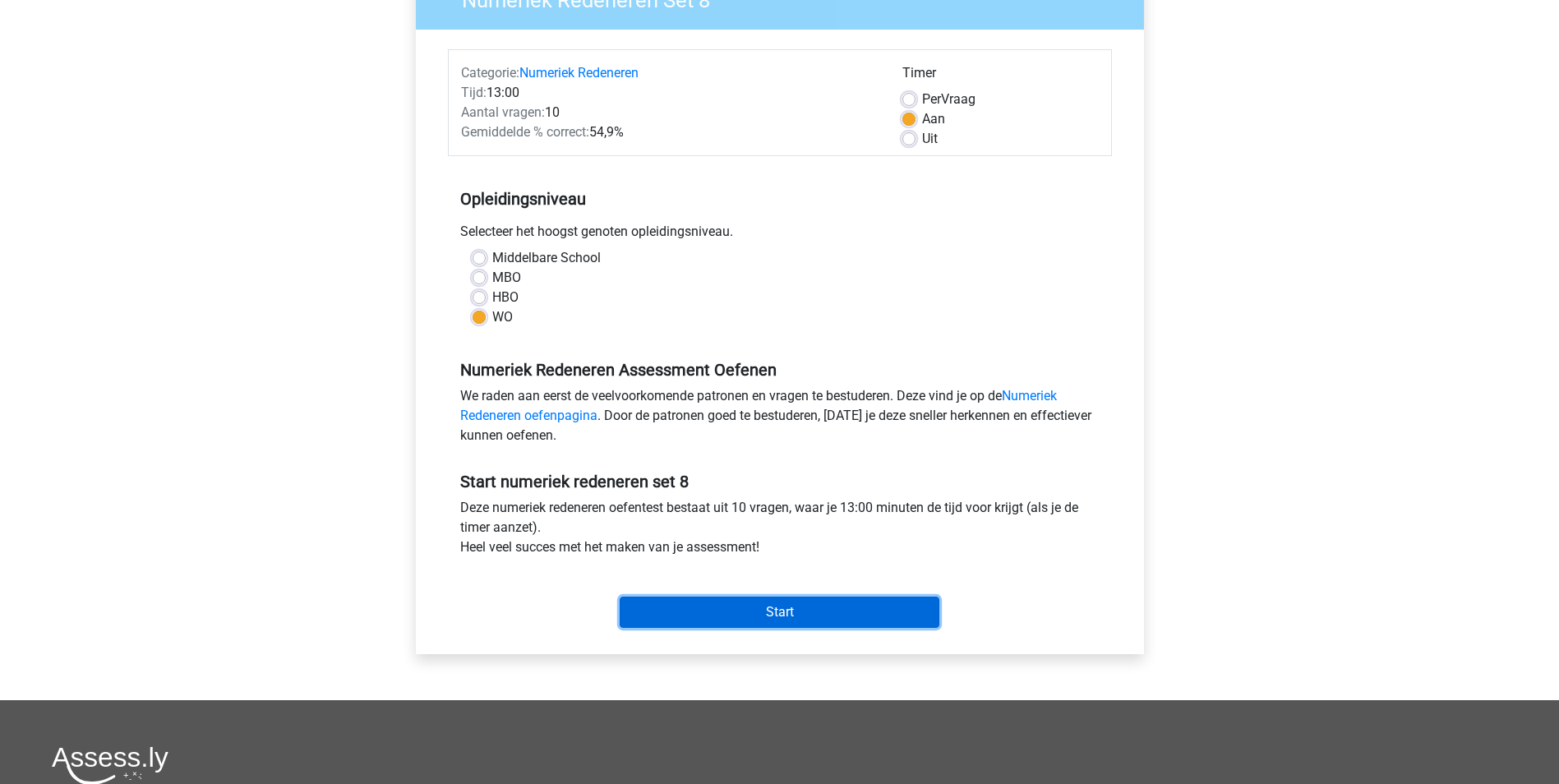
click at [805, 611] on input "Start" at bounding box center [779, 612] width 319 height 31
click at [779, 621] on input "Start" at bounding box center [779, 612] width 319 height 31
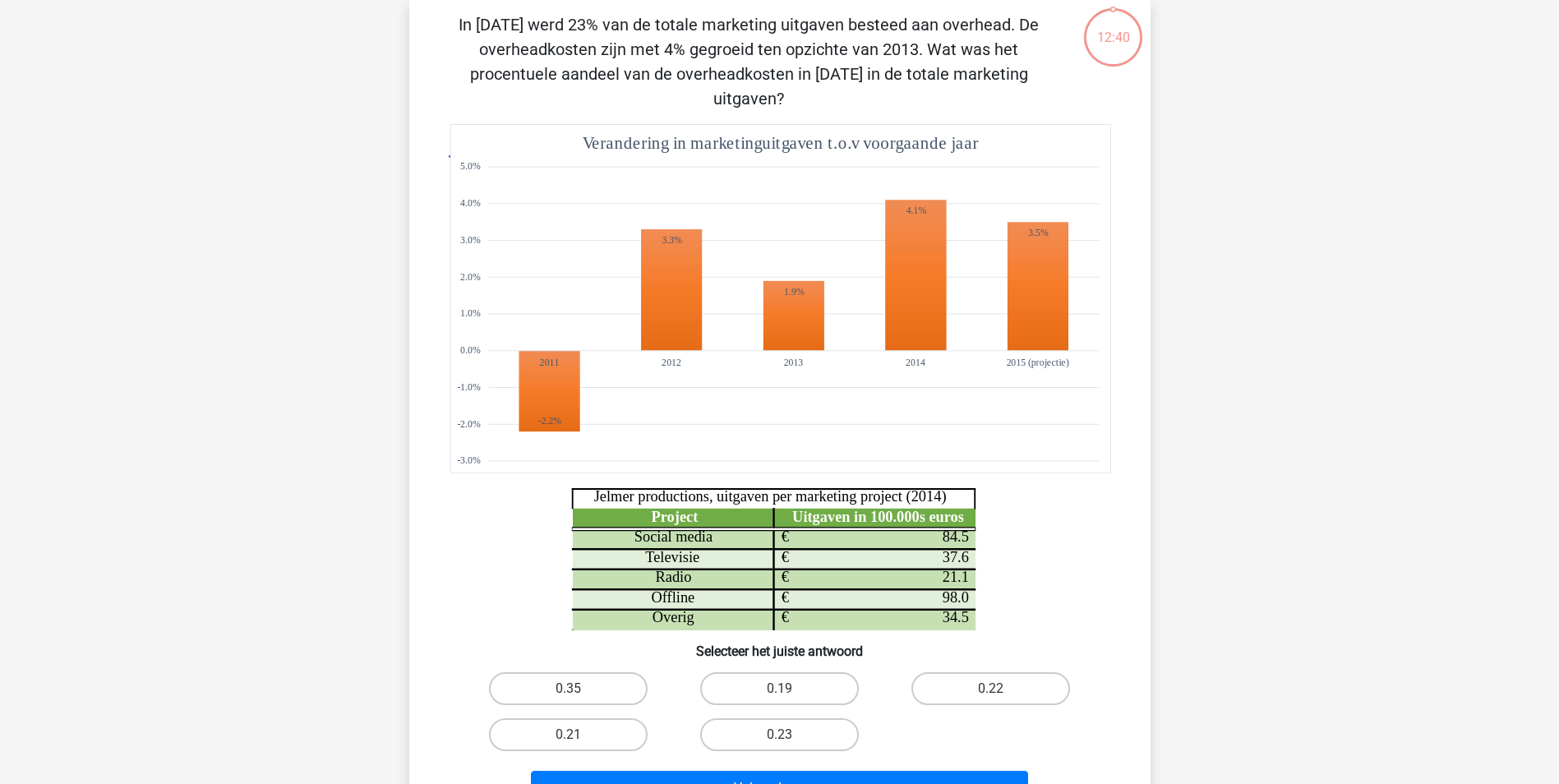
scroll to position [82, 0]
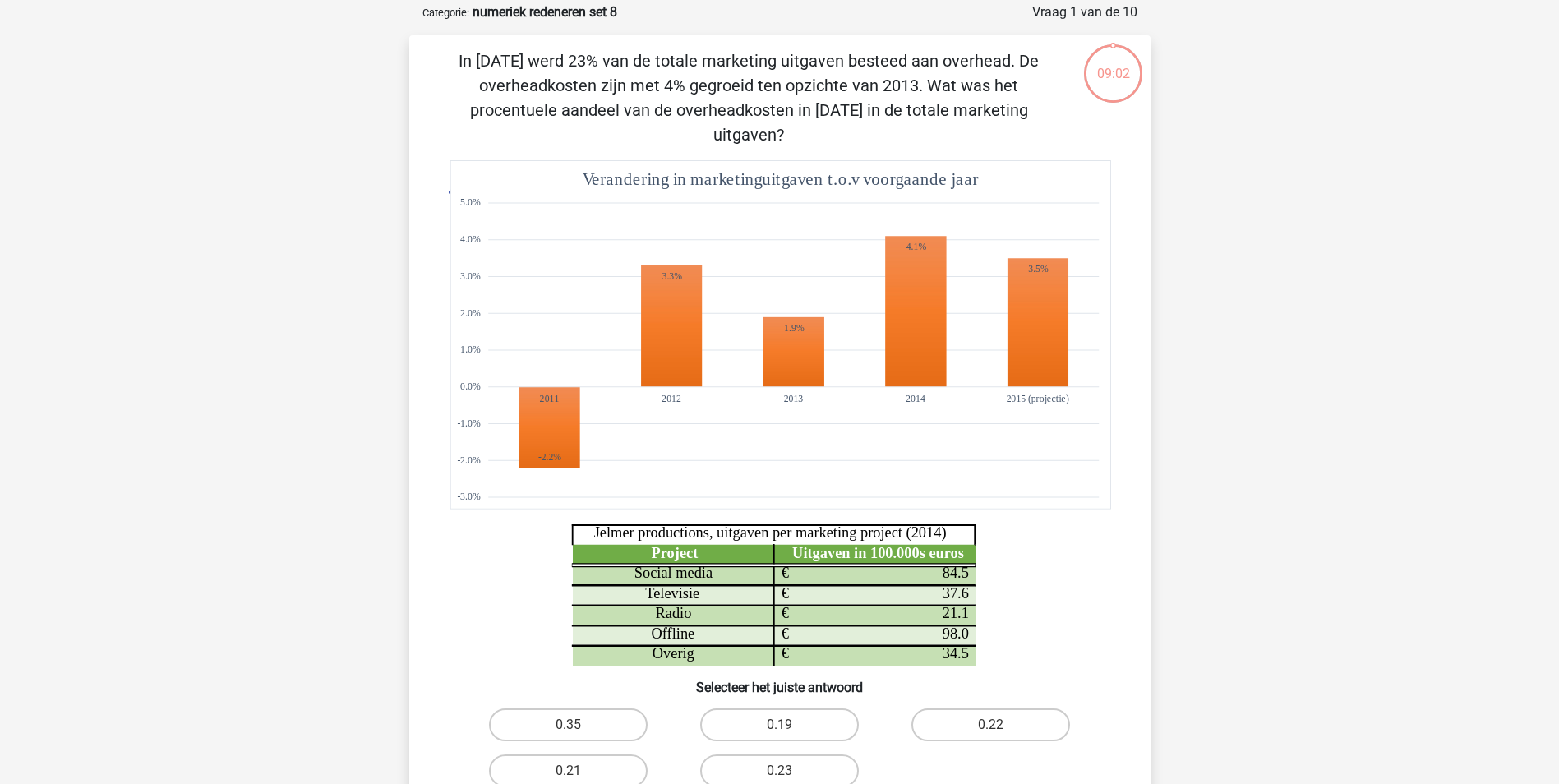
scroll to position [82, 0]
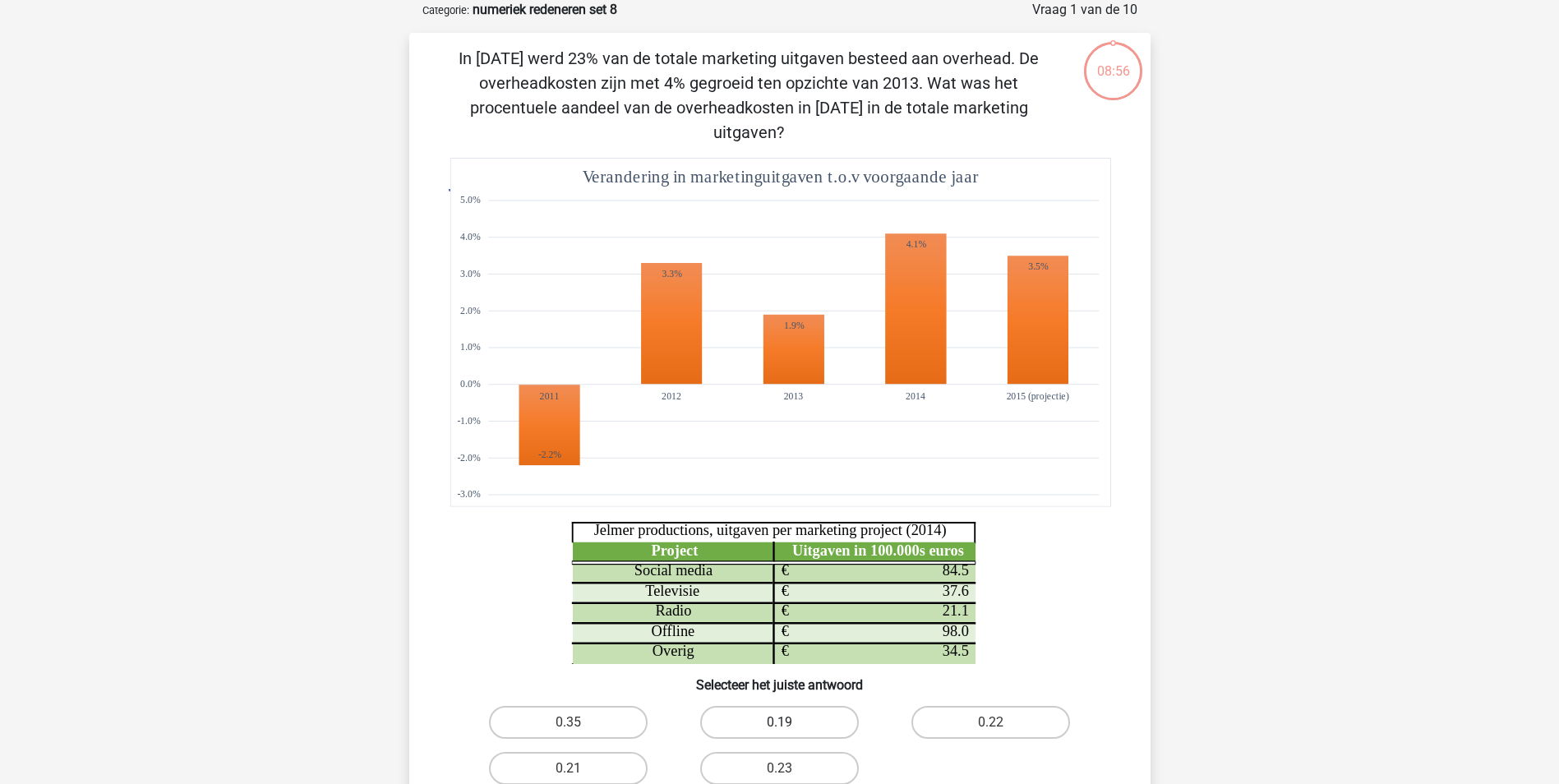
click at [809, 706] on label "0.19" at bounding box center [779, 722] width 158 height 33
click at [790, 722] on input "0.19" at bounding box center [784, 727] width 11 height 11
radio input "true"
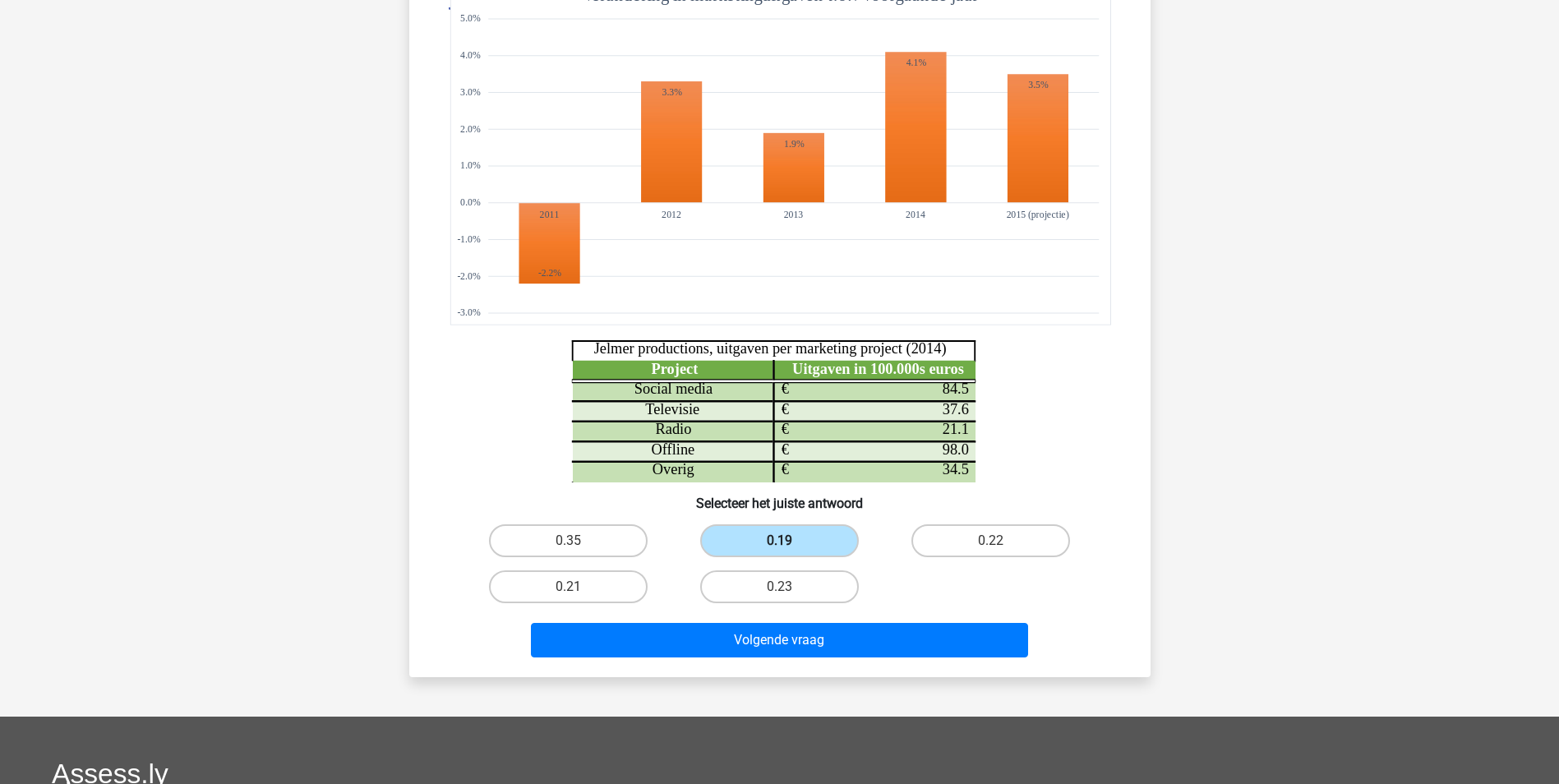
scroll to position [329, 0]
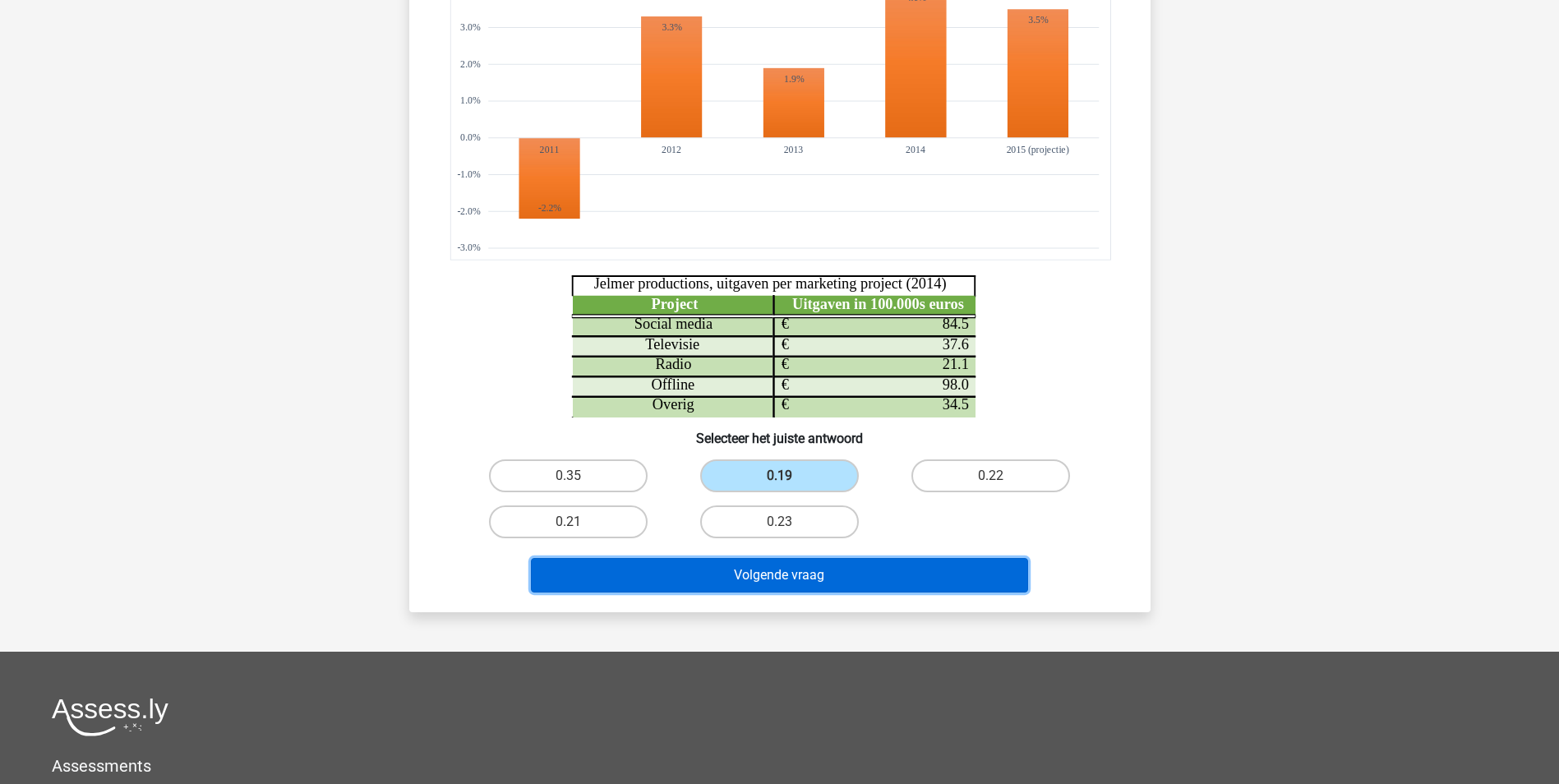
click at [804, 558] on button "Volgende vraag" at bounding box center [779, 575] width 497 height 35
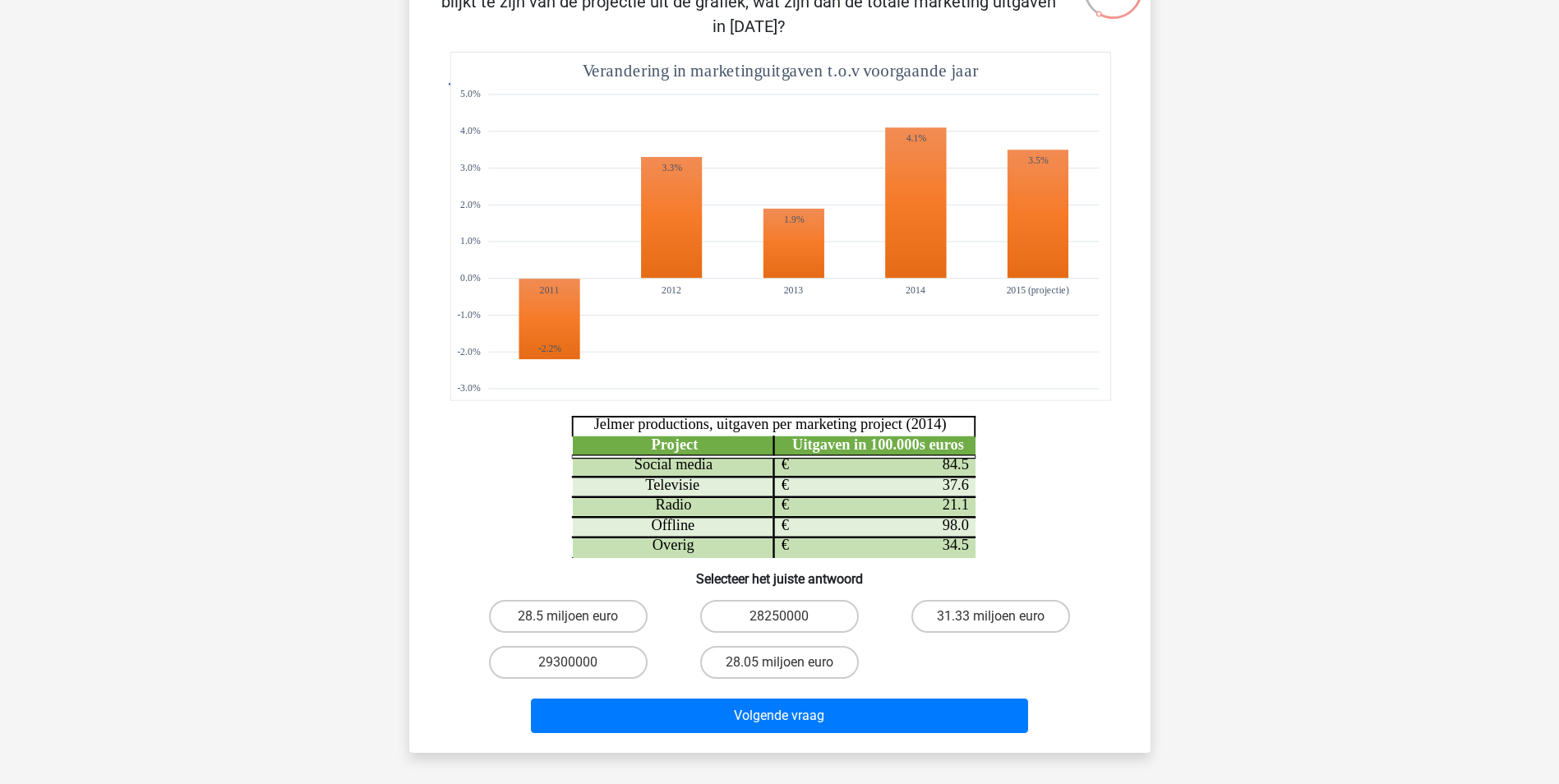
scroll to position [246, 0]
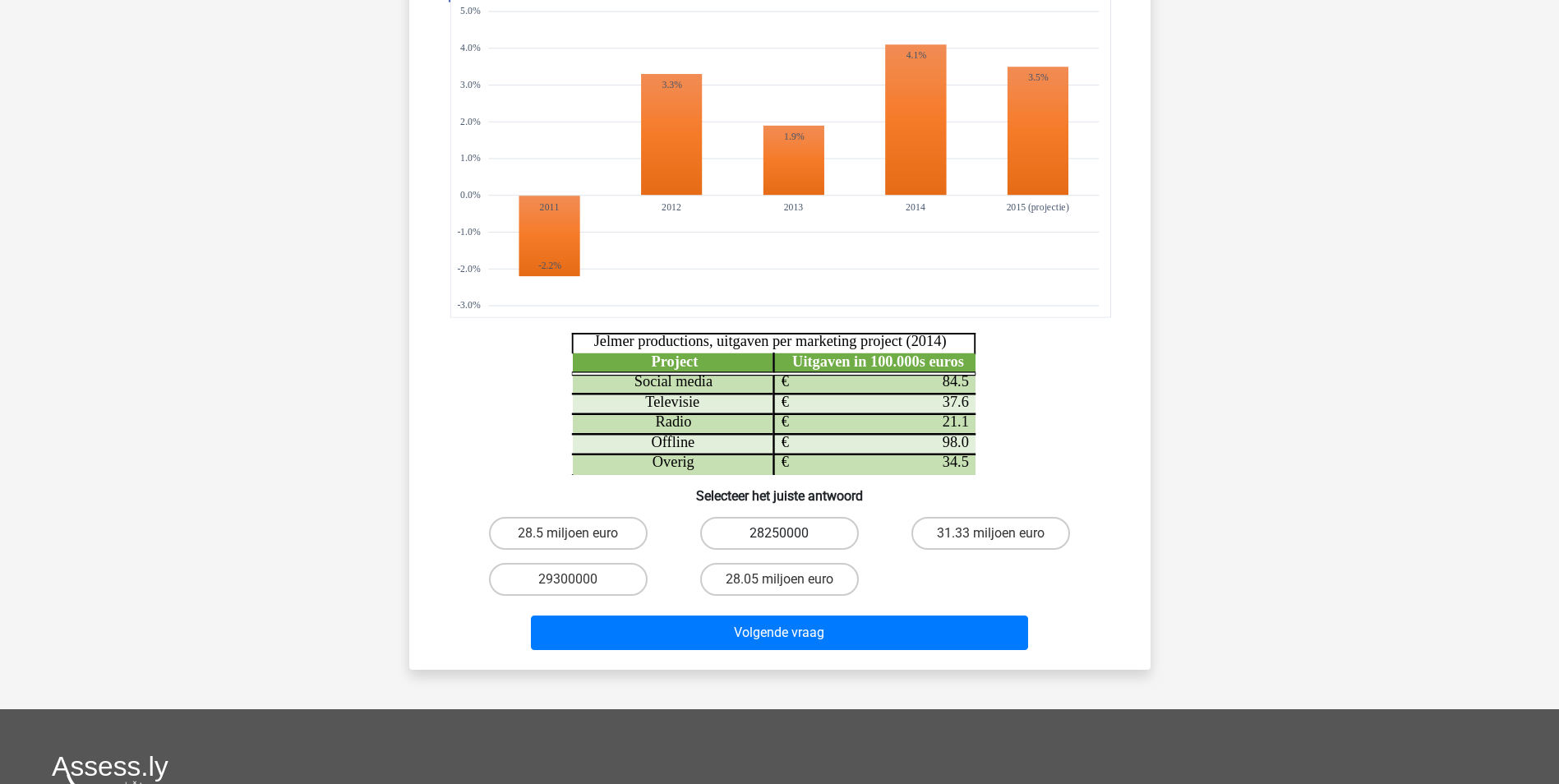
click at [764, 538] on label "28250000" at bounding box center [779, 533] width 158 height 33
click at [779, 538] on input "28250000" at bounding box center [784, 538] width 11 height 11
radio input "true"
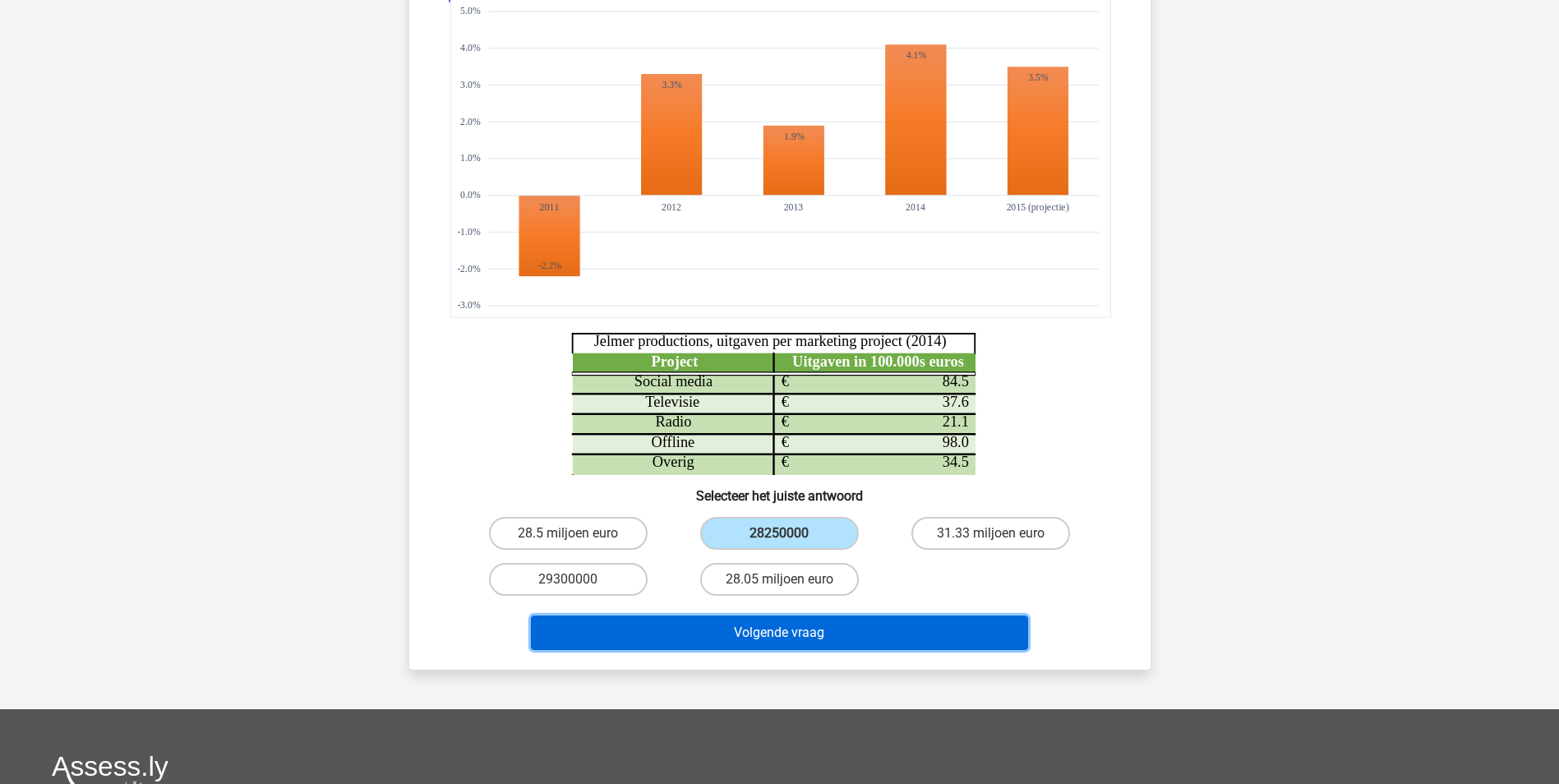
click at [779, 630] on button "Volgende vraag" at bounding box center [779, 632] width 497 height 35
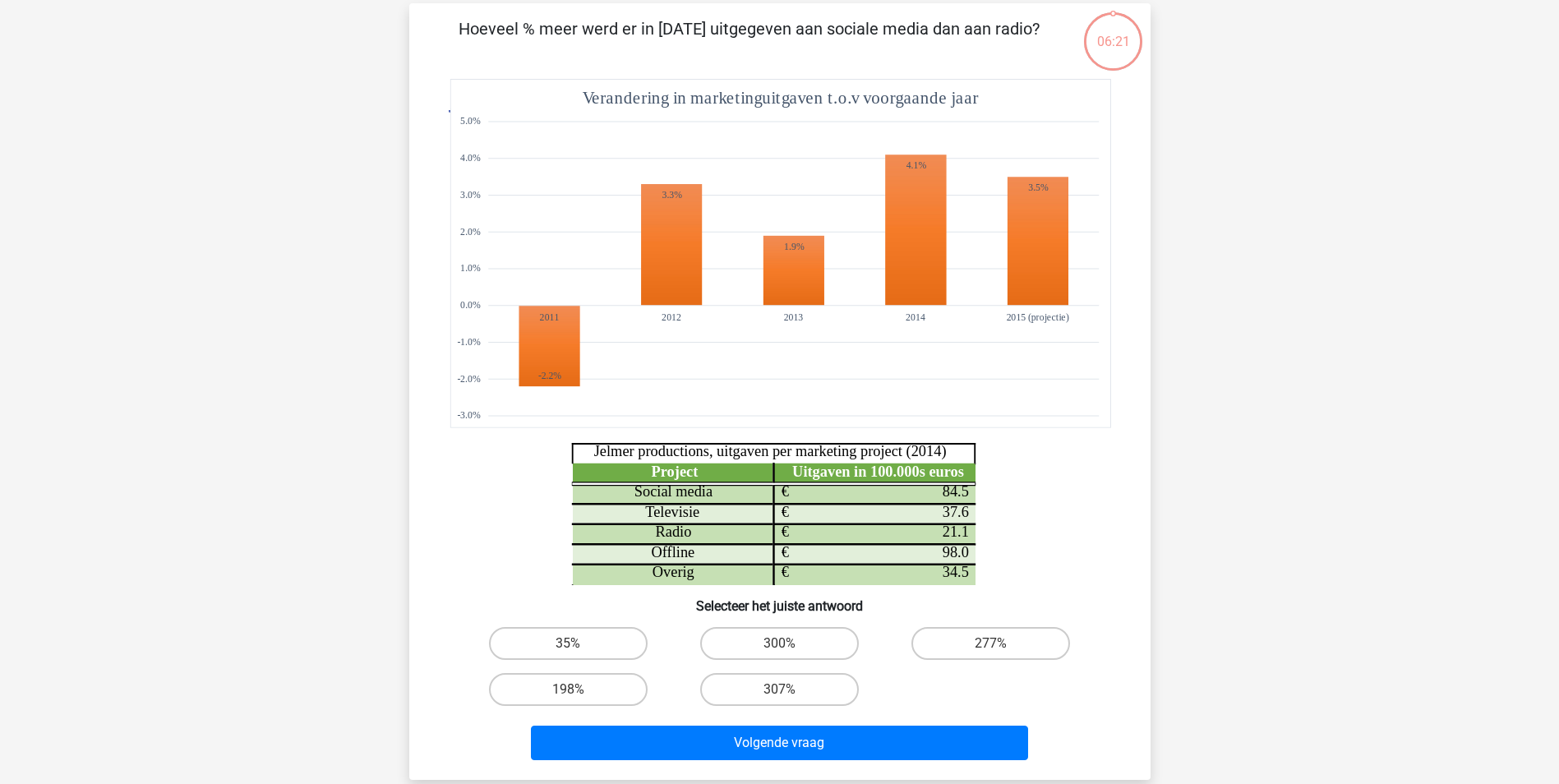
scroll to position [82, 0]
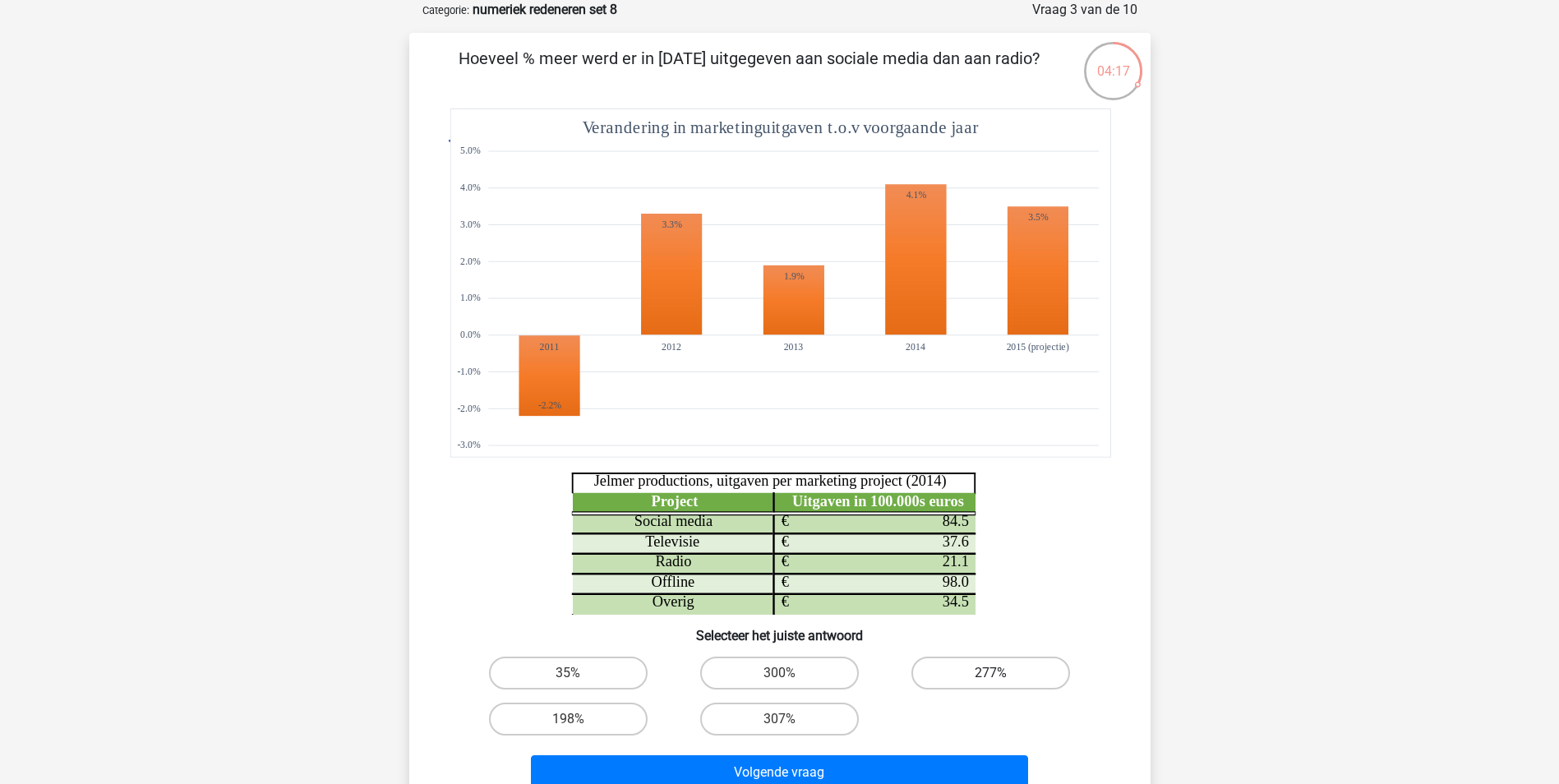
click at [993, 678] on input "277%" at bounding box center [996, 678] width 11 height 11
radio input "true"
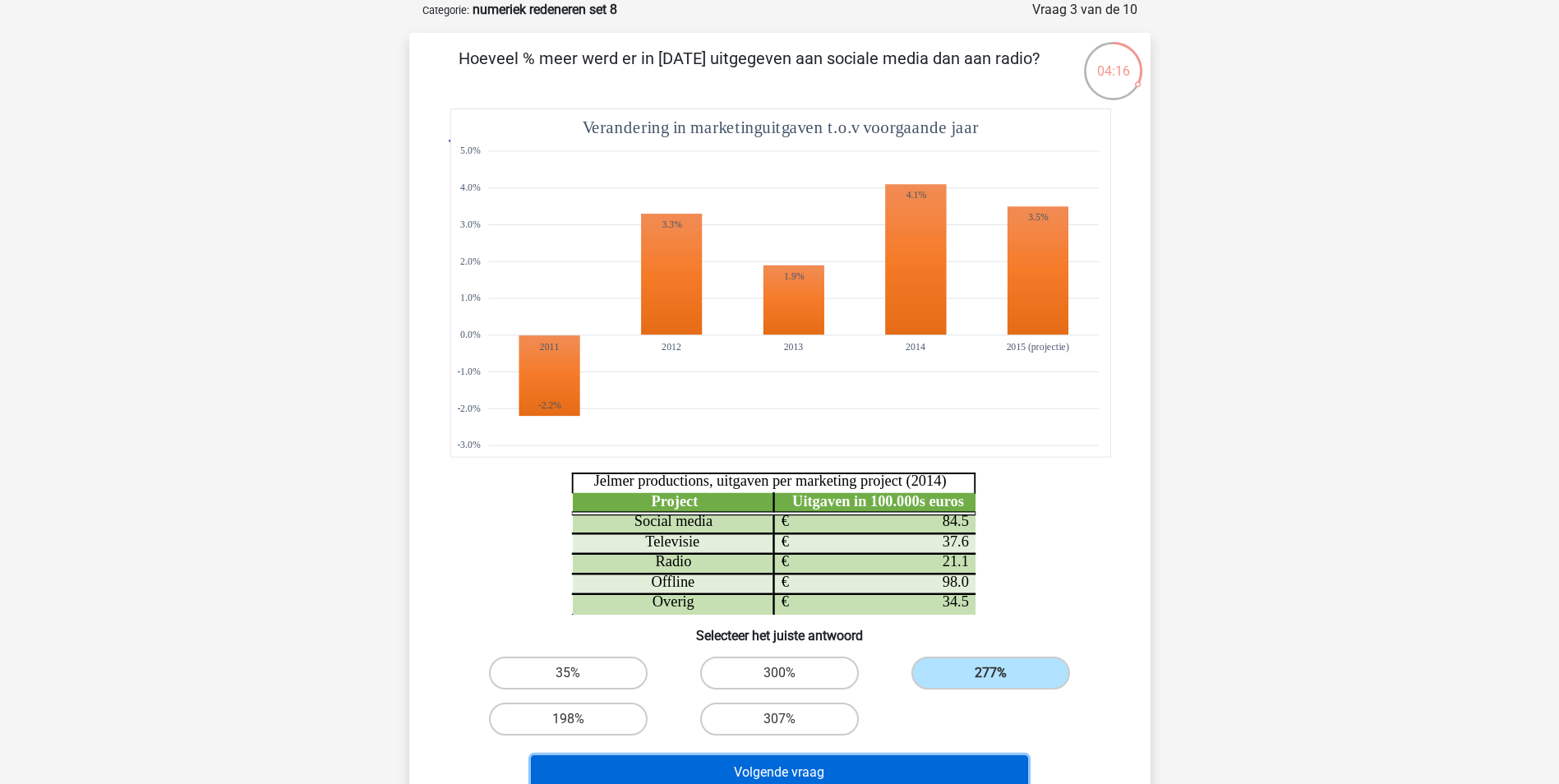
click at [928, 767] on button "Volgende vraag" at bounding box center [779, 772] width 497 height 35
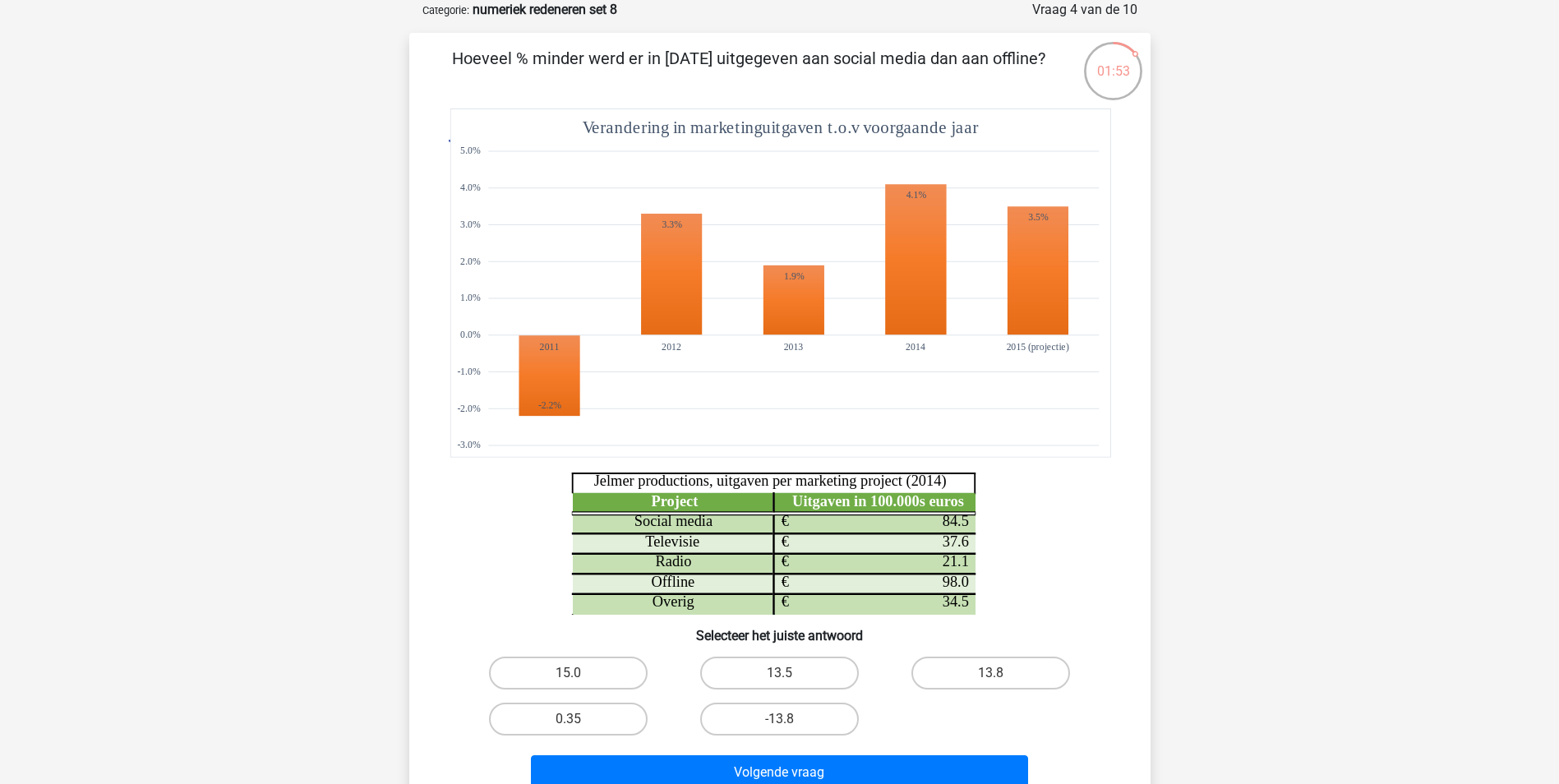
click at [577, 725] on input "0.35" at bounding box center [573, 724] width 11 height 11
radio input "true"
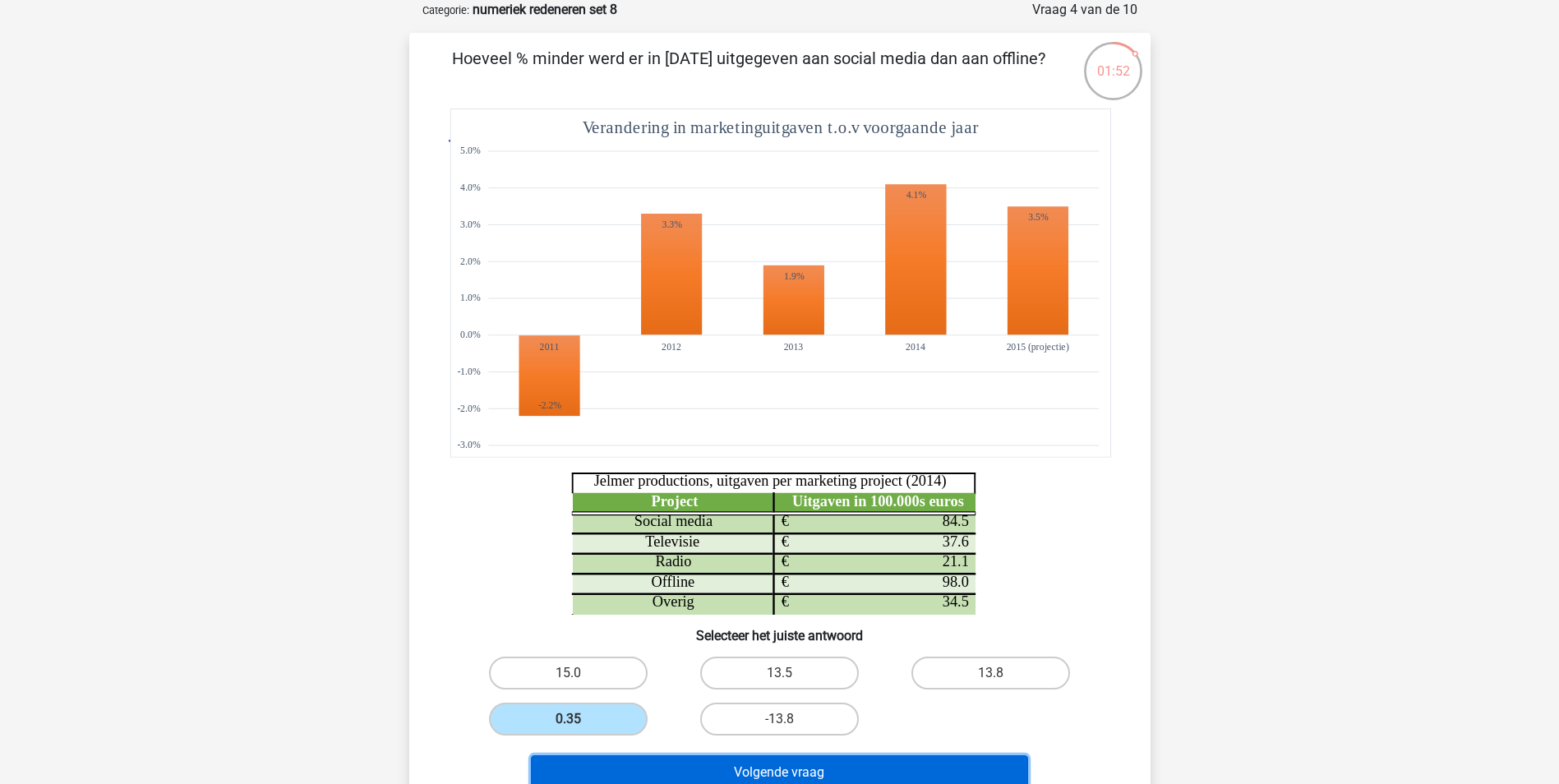
click at [779, 774] on button "Volgende vraag" at bounding box center [779, 772] width 497 height 35
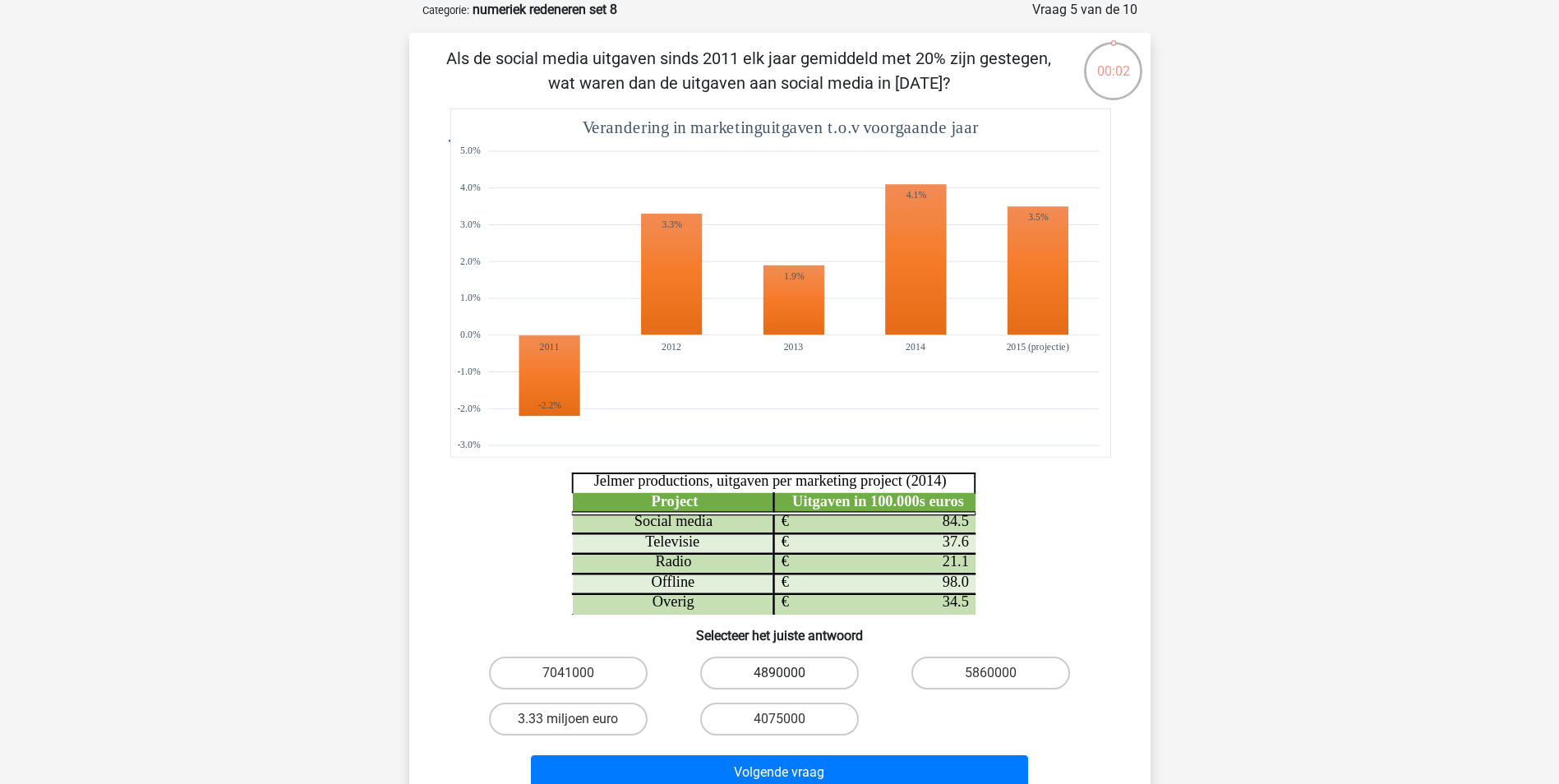
click at [748, 678] on label "4890000" at bounding box center [779, 672] width 158 height 33
click at [779, 678] on input "4890000" at bounding box center [784, 678] width 11 height 11
radio input "true"
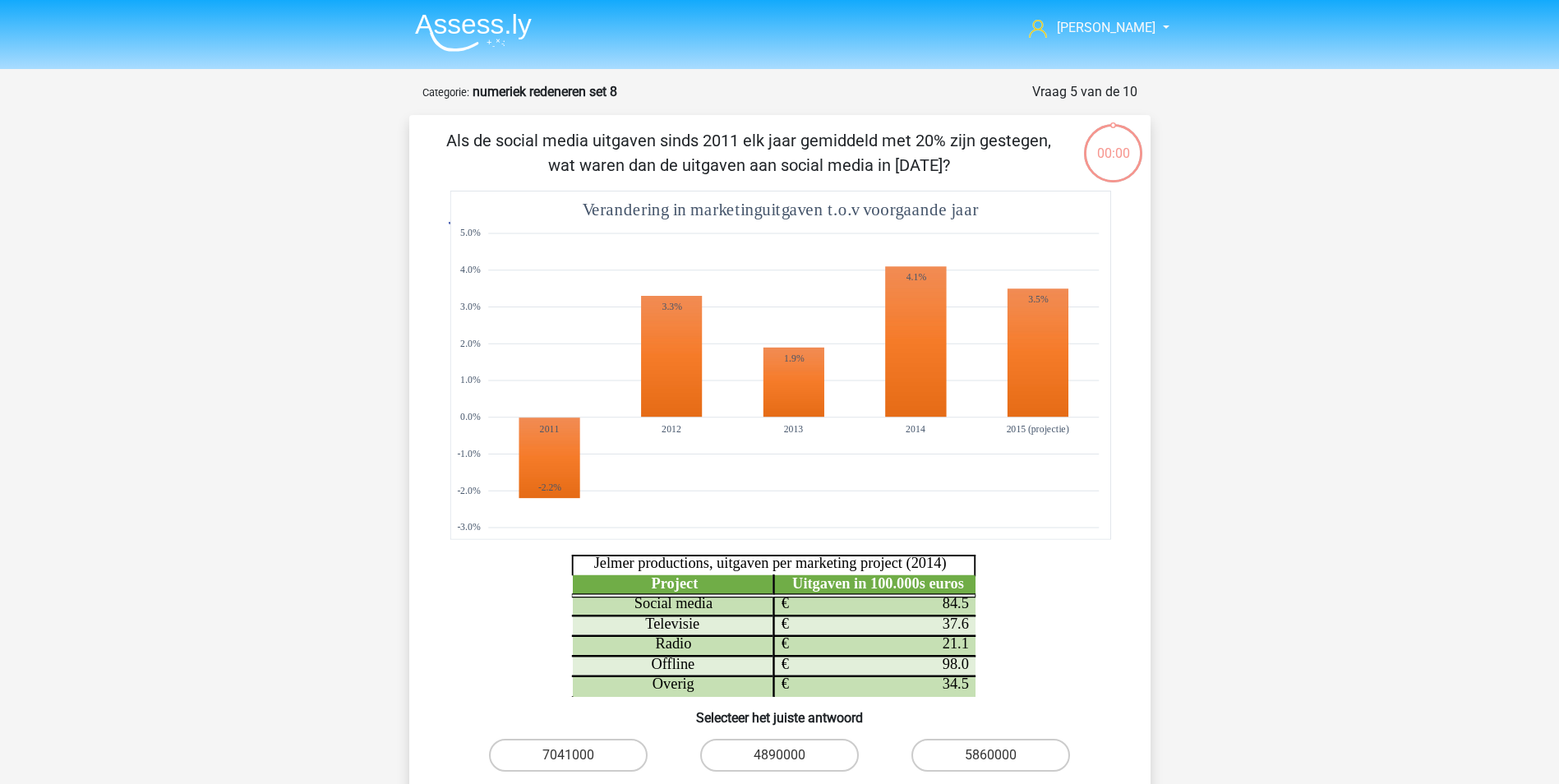
scroll to position [82, 0]
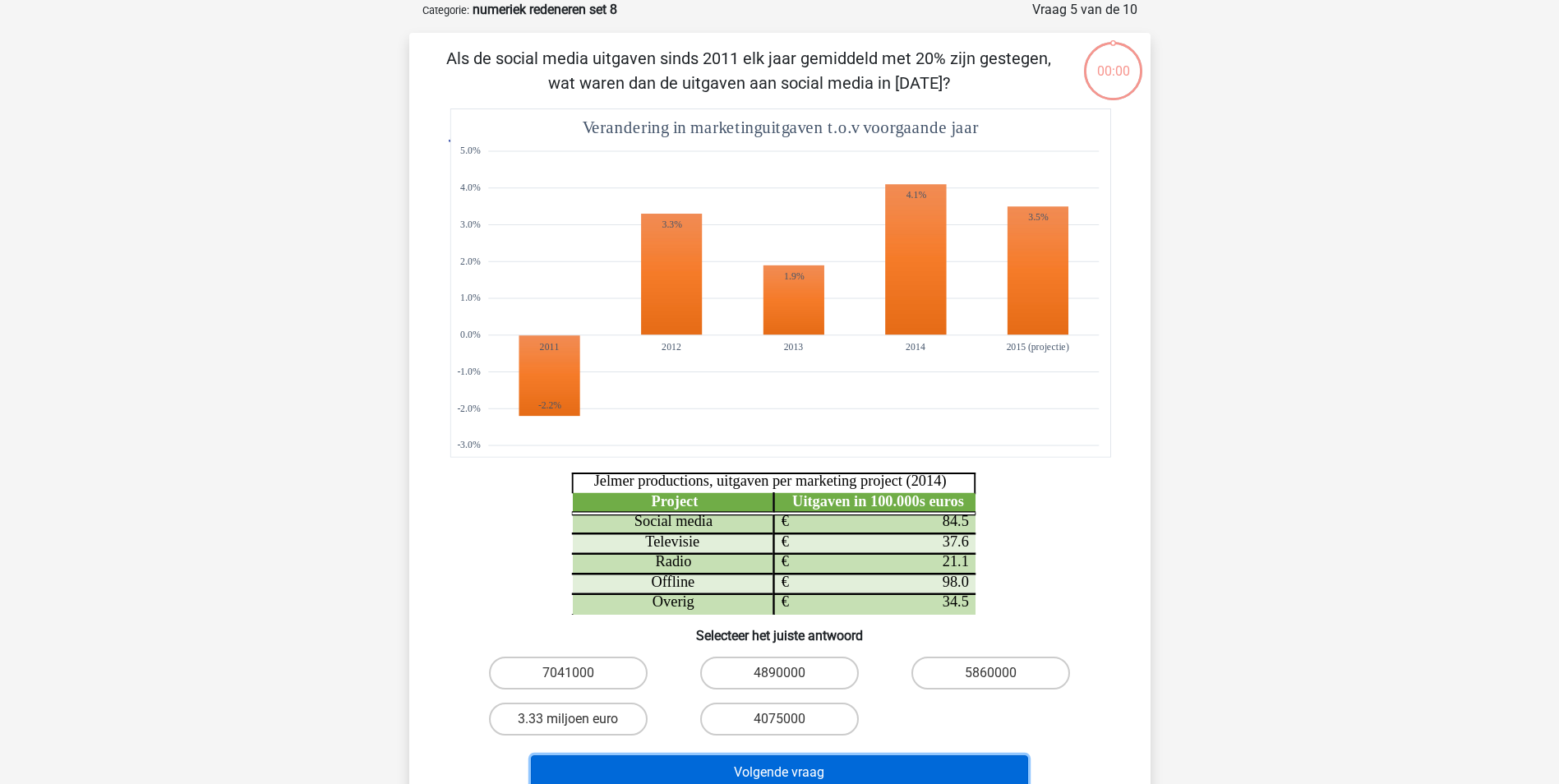
click at [785, 767] on button "Volgende vraag" at bounding box center [779, 772] width 497 height 35
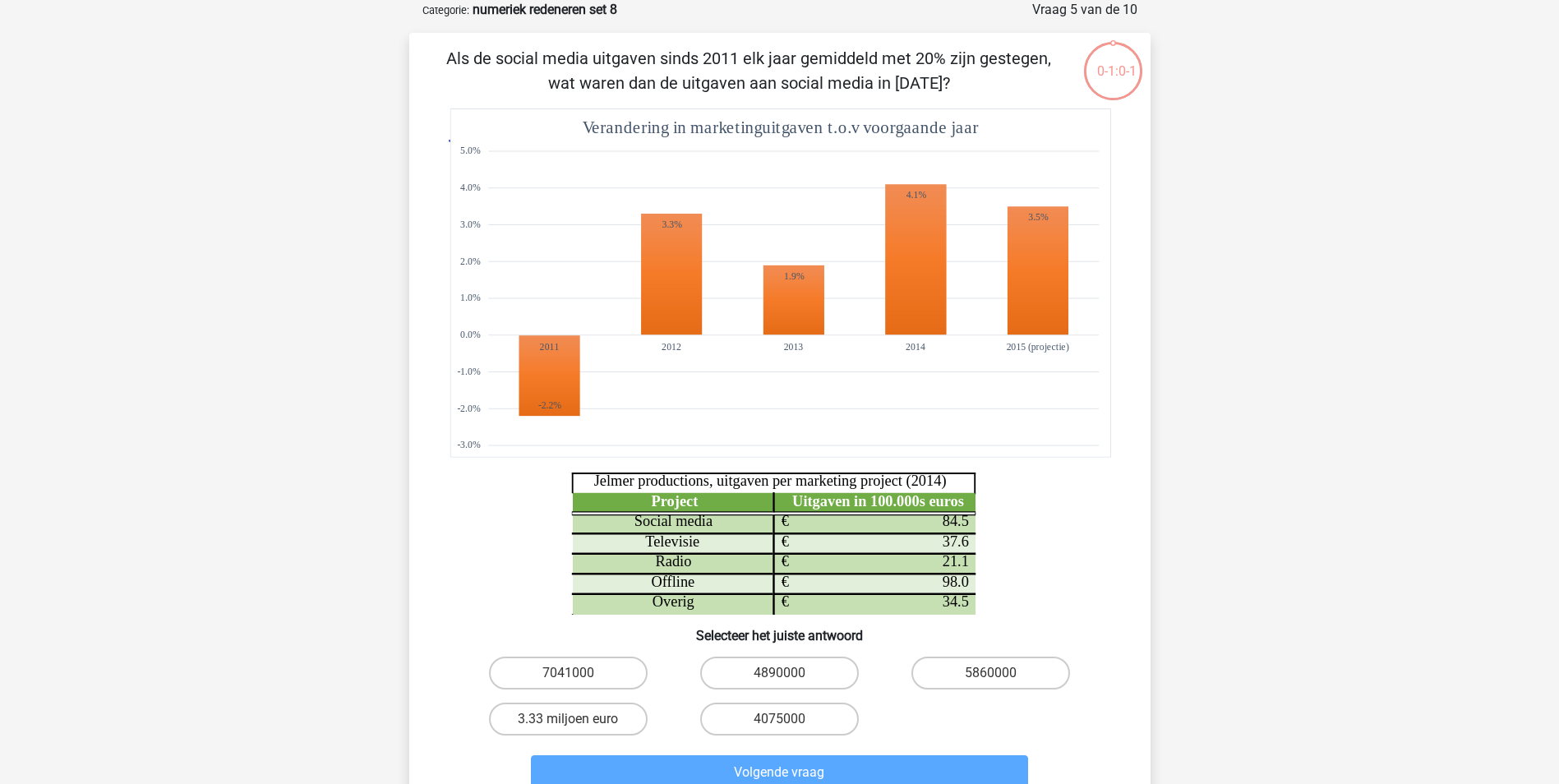
scroll to position [126, 0]
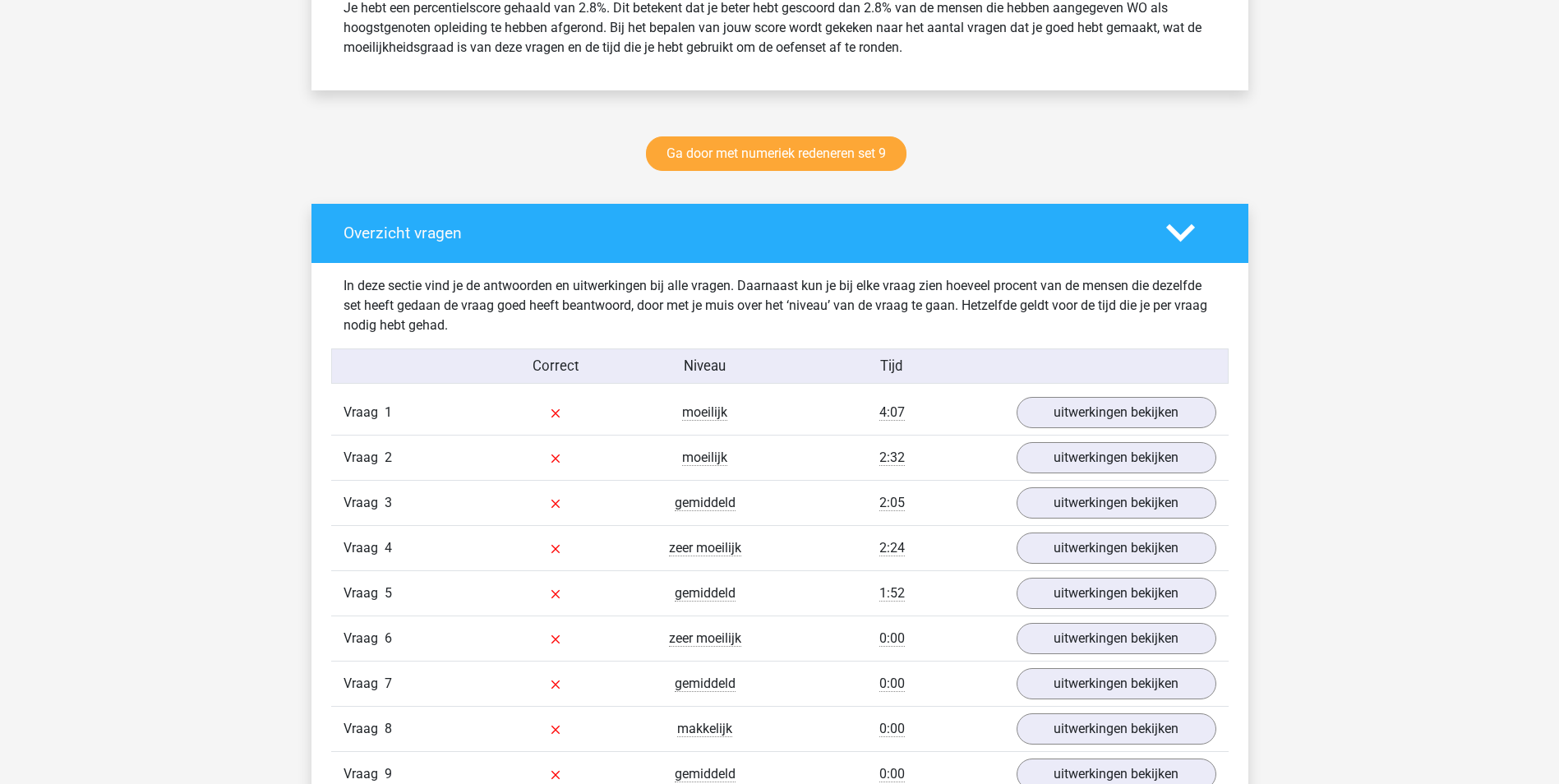
scroll to position [739, 0]
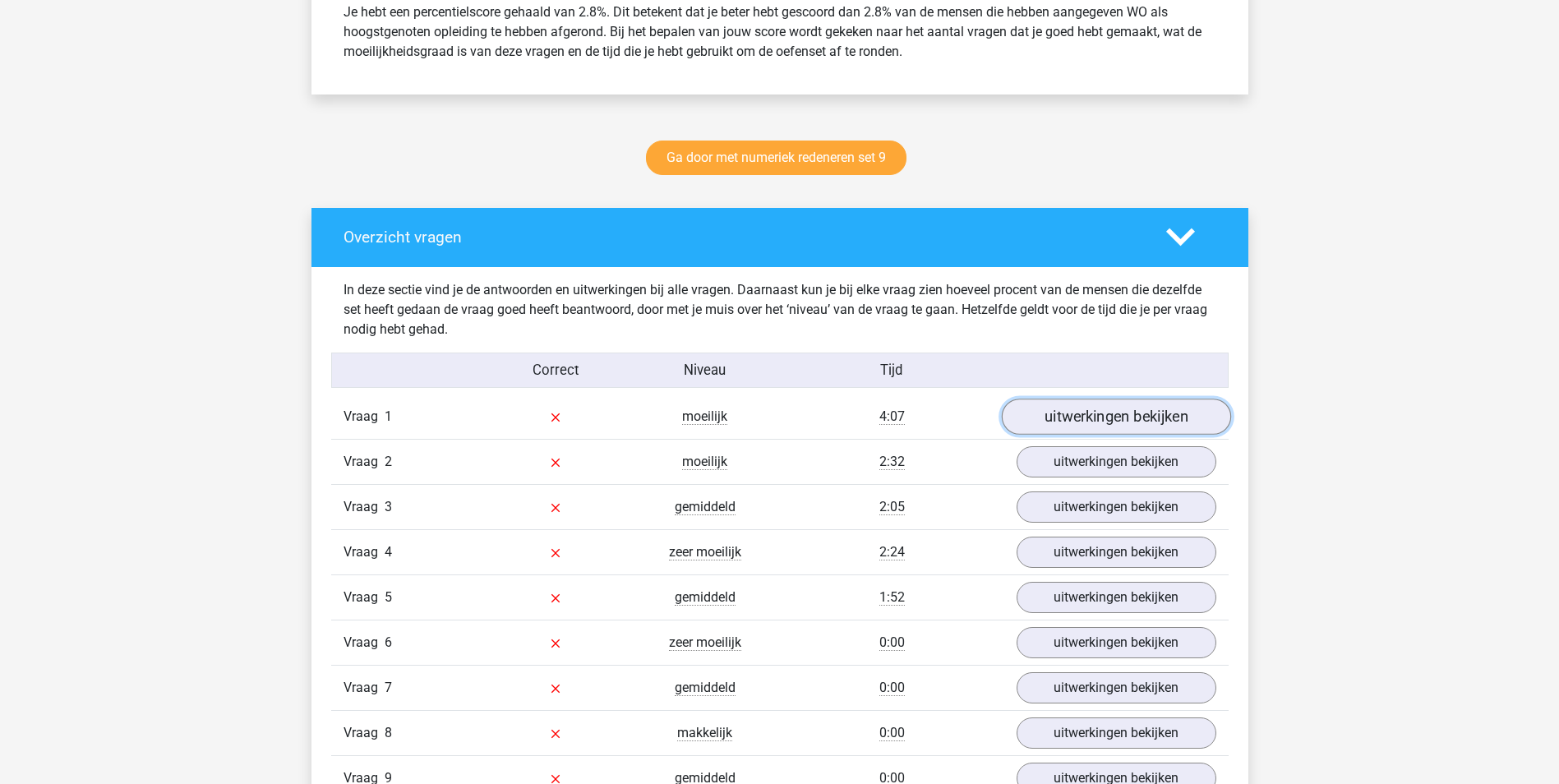
click at [1138, 406] on link "uitwerkingen bekijken" at bounding box center [1115, 417] width 229 height 36
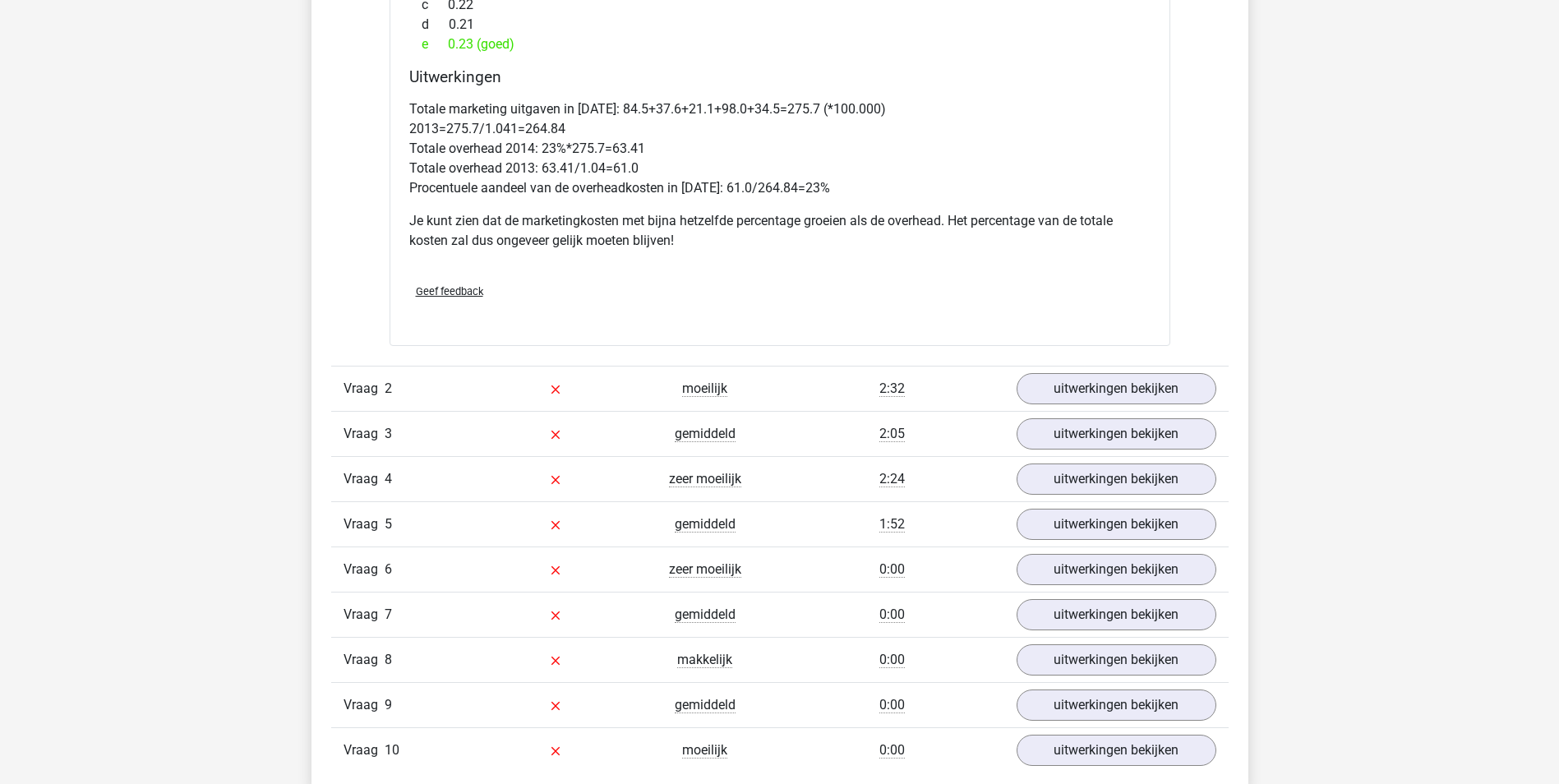
scroll to position [1890, 0]
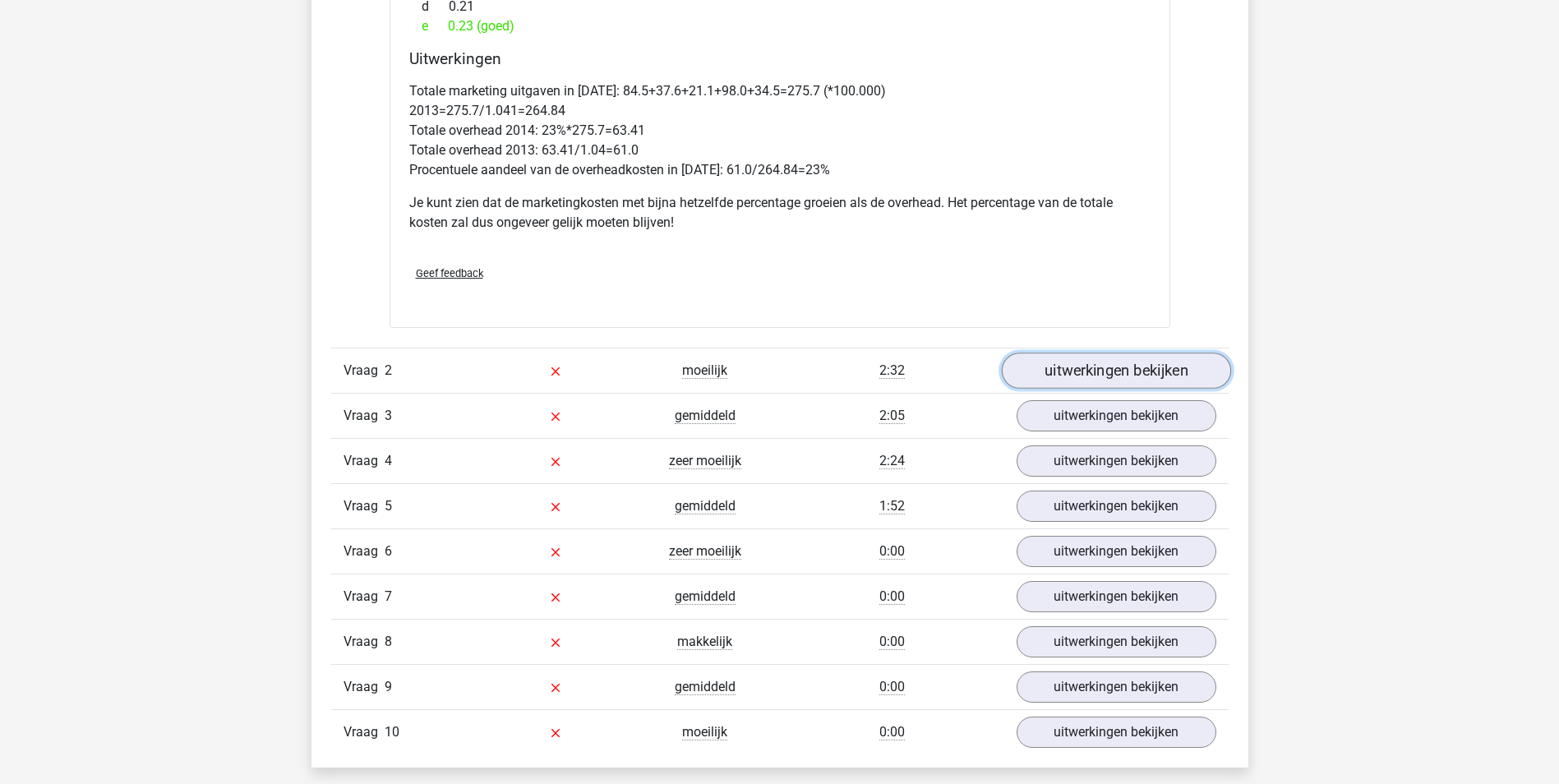
click at [1140, 377] on link "uitwerkingen bekijken" at bounding box center [1115, 370] width 229 height 36
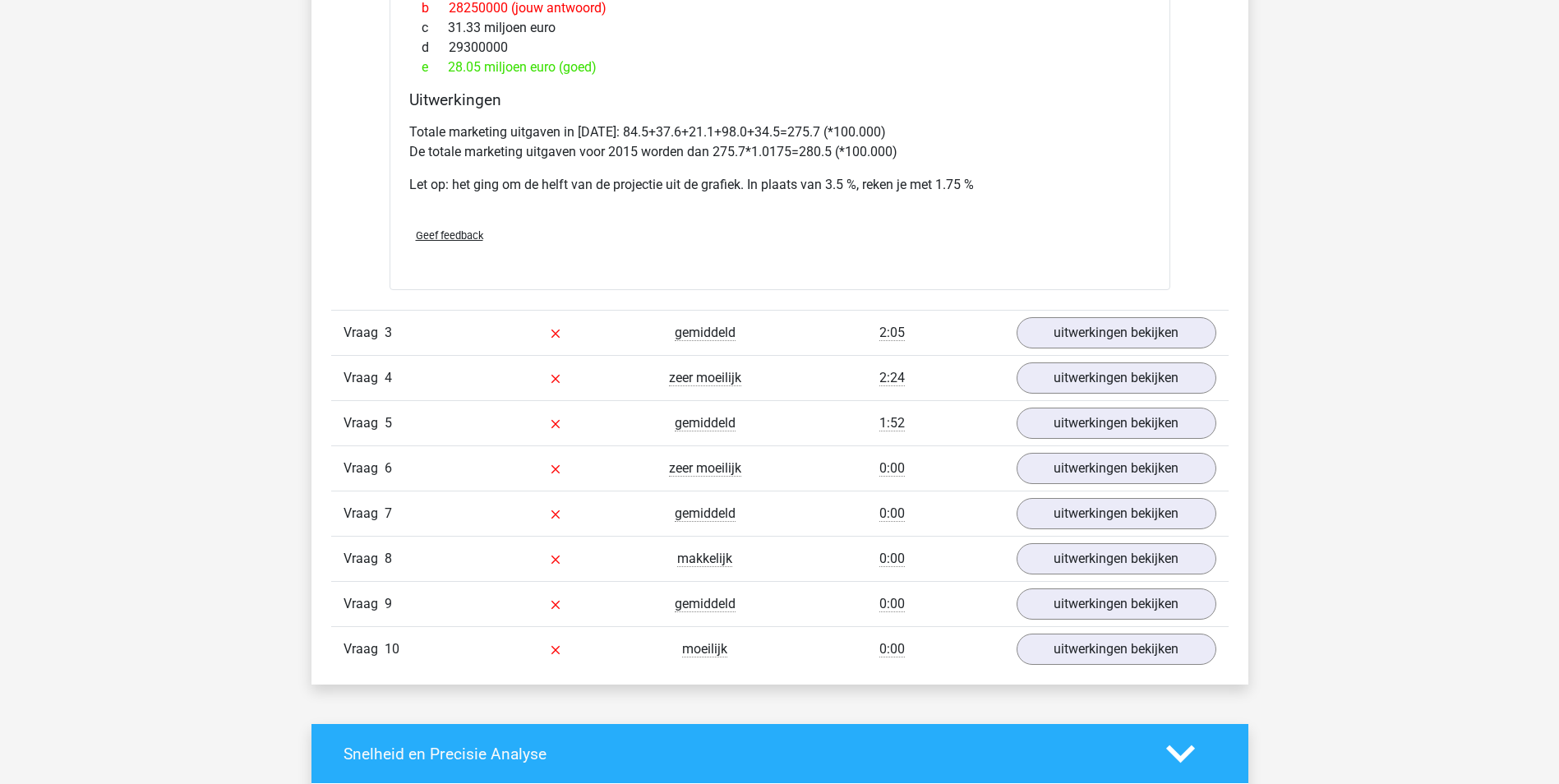
scroll to position [2958, 0]
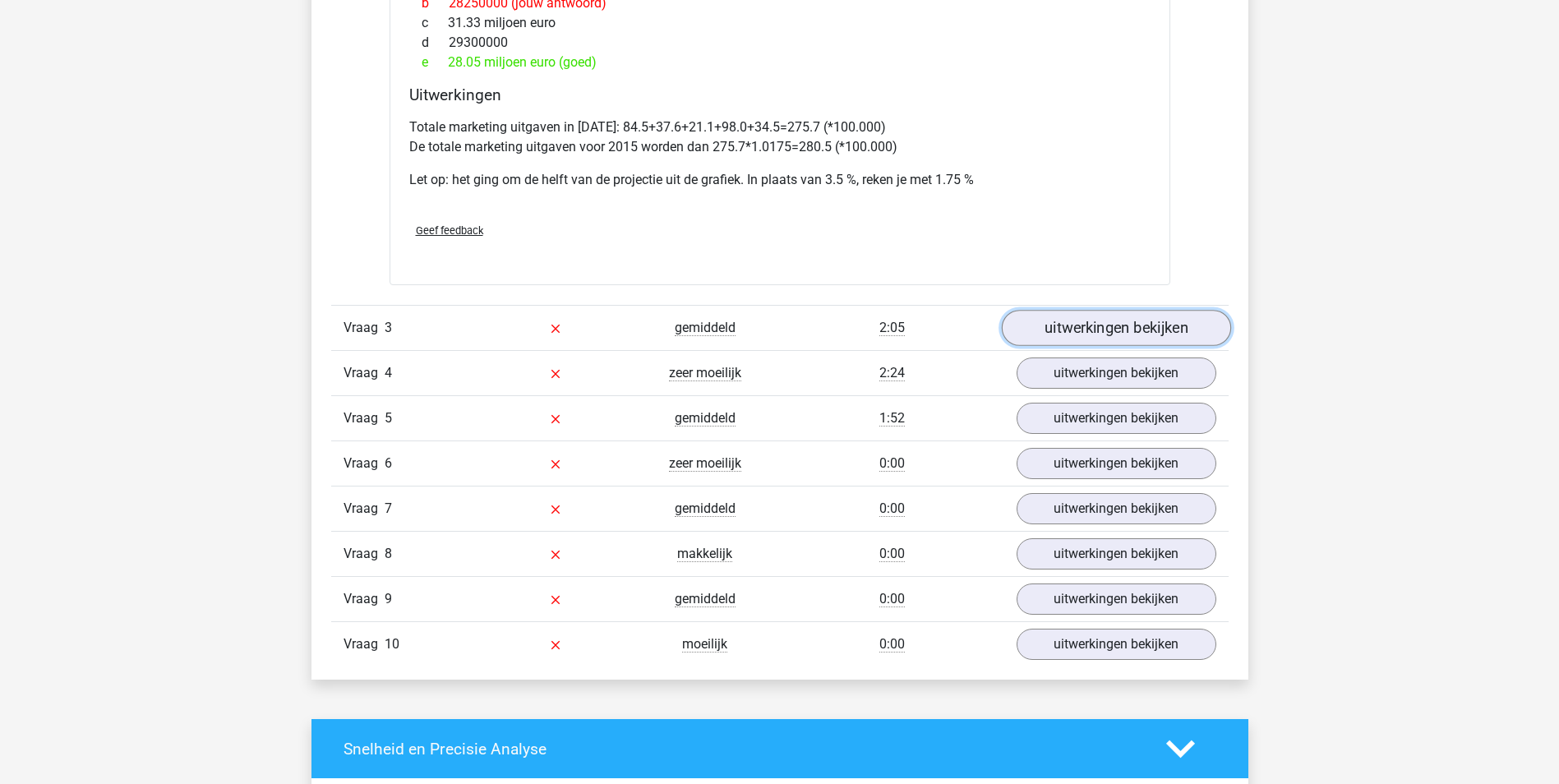
click at [1097, 337] on link "uitwerkingen bekijken" at bounding box center [1115, 329] width 229 height 36
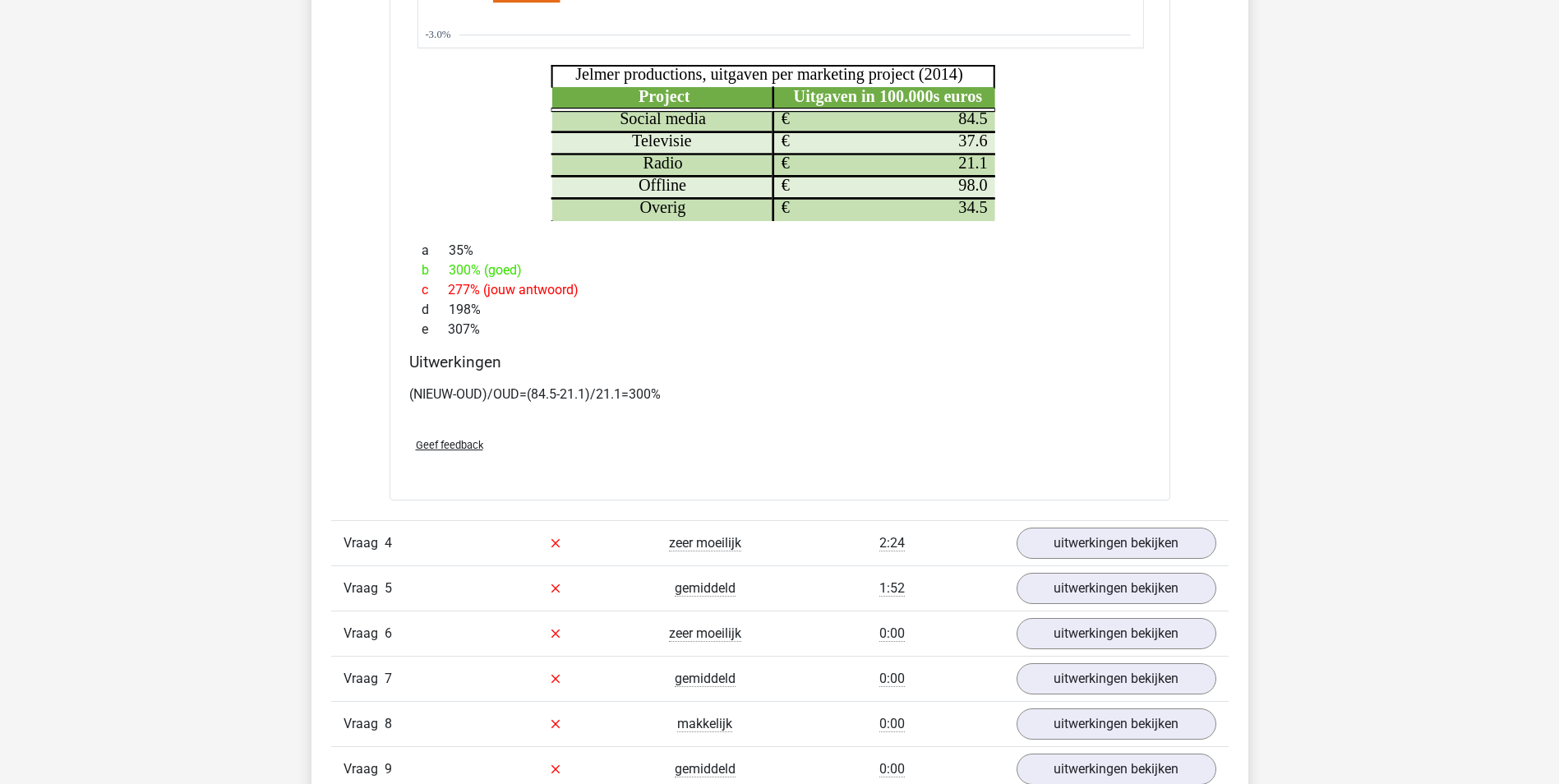
scroll to position [3697, 0]
click at [1066, 541] on link "uitwerkingen bekijken" at bounding box center [1115, 542] width 229 height 36
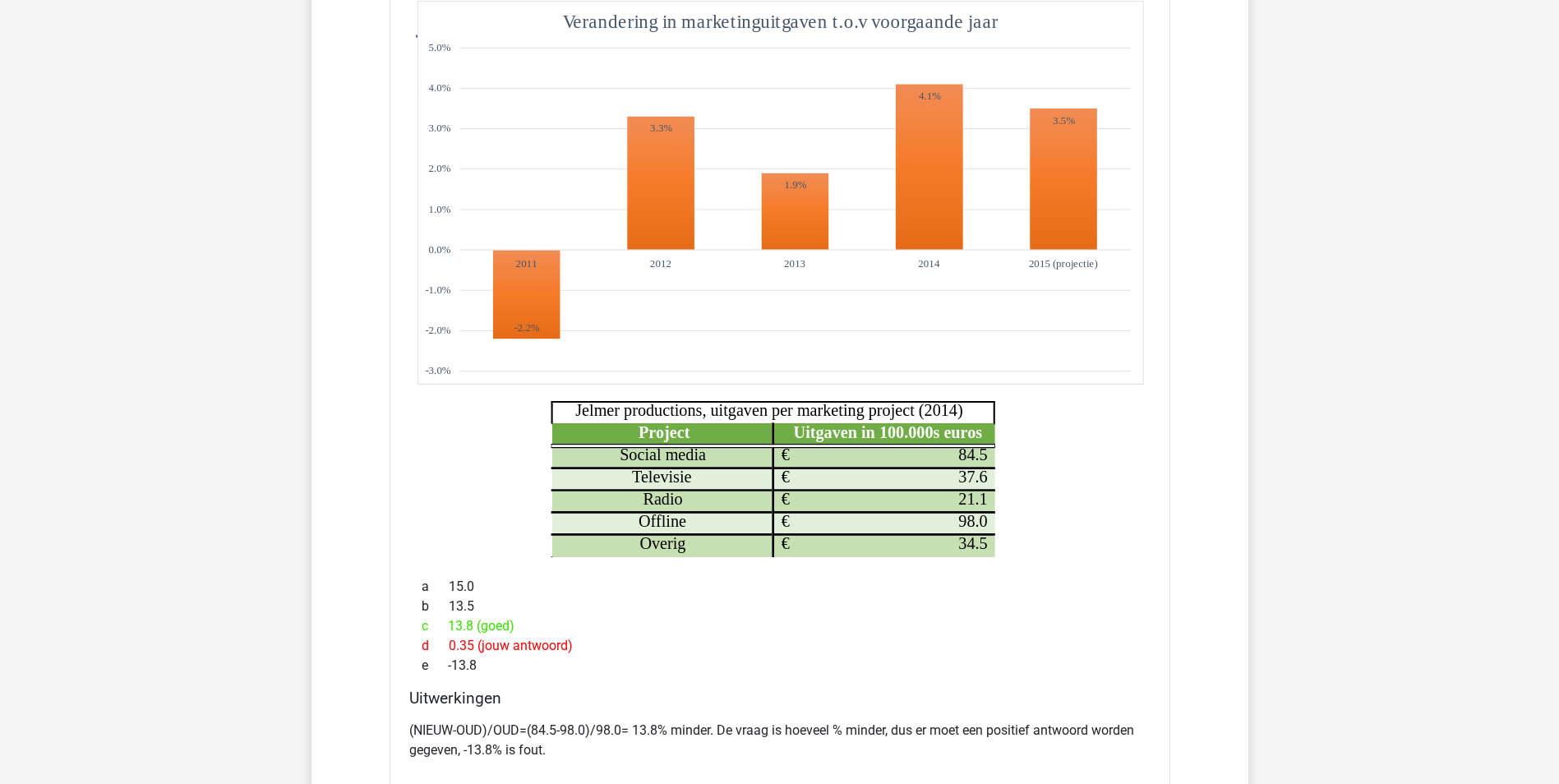
scroll to position [4354, 0]
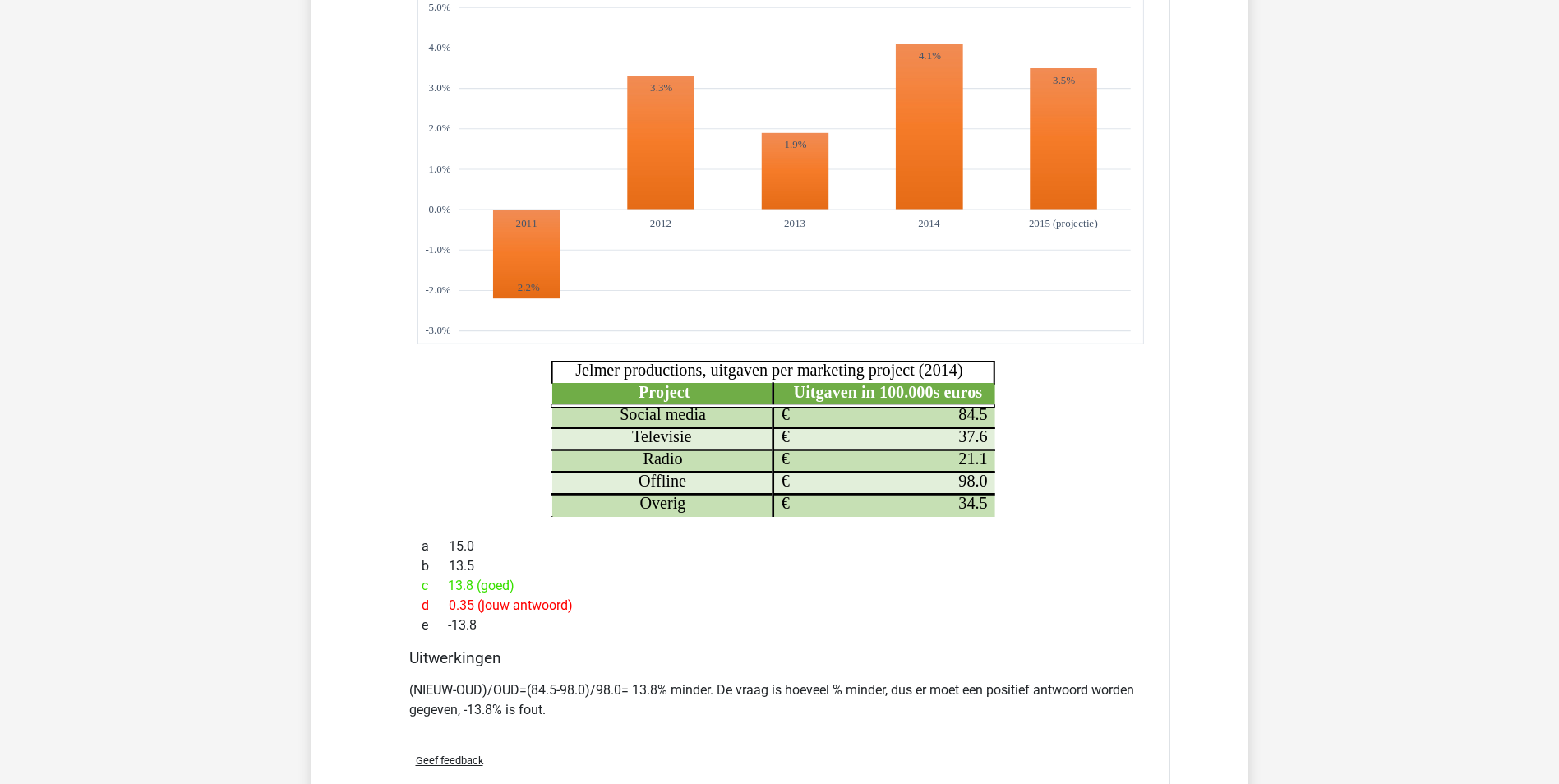
drag, startPoint x: 1066, startPoint y: 542, endPoint x: 1033, endPoint y: 571, distance: 43.9
click at [1033, 571] on div "b 13.5" at bounding box center [779, 566] width 741 height 19
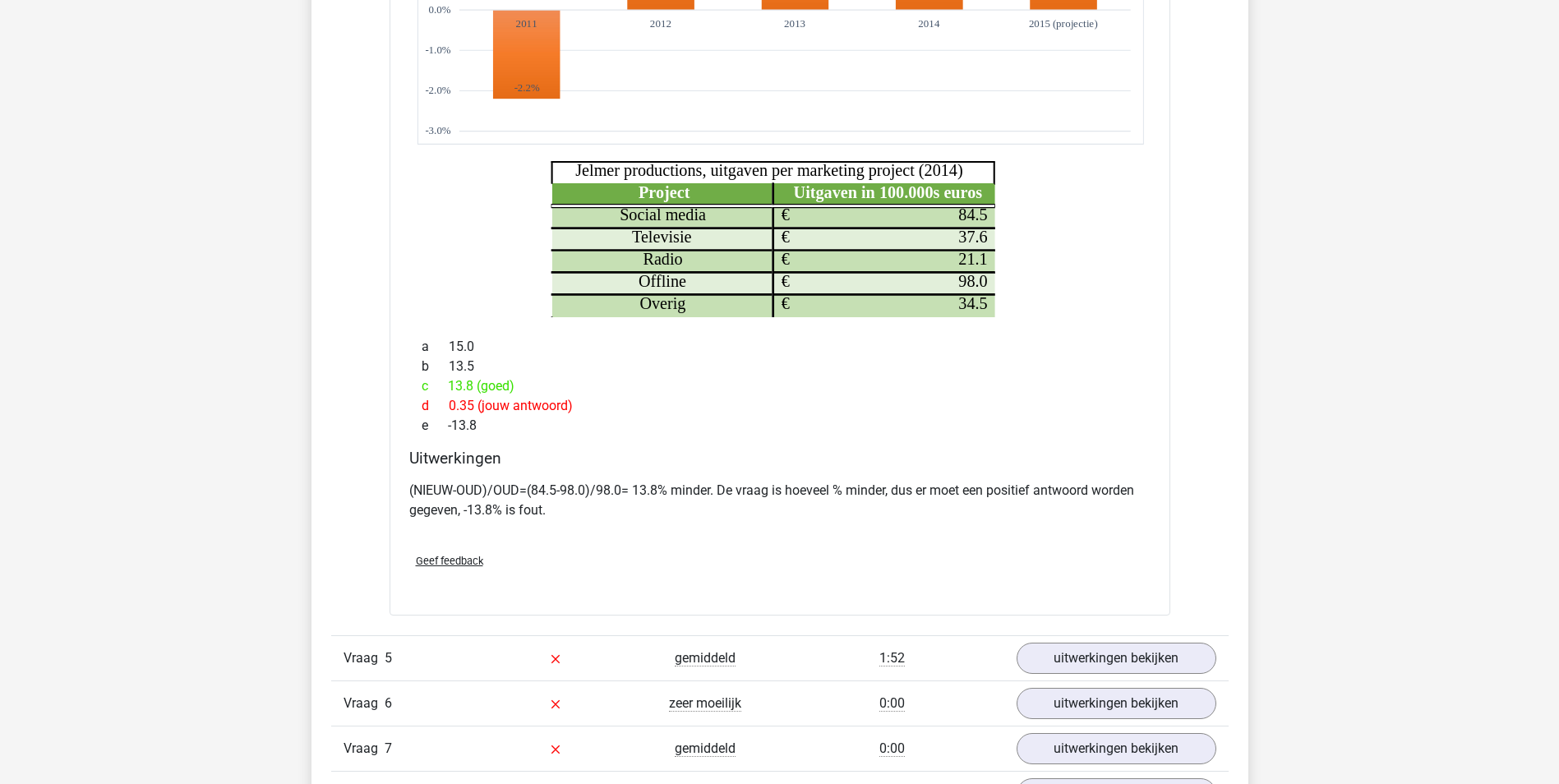
scroll to position [4683, 0]
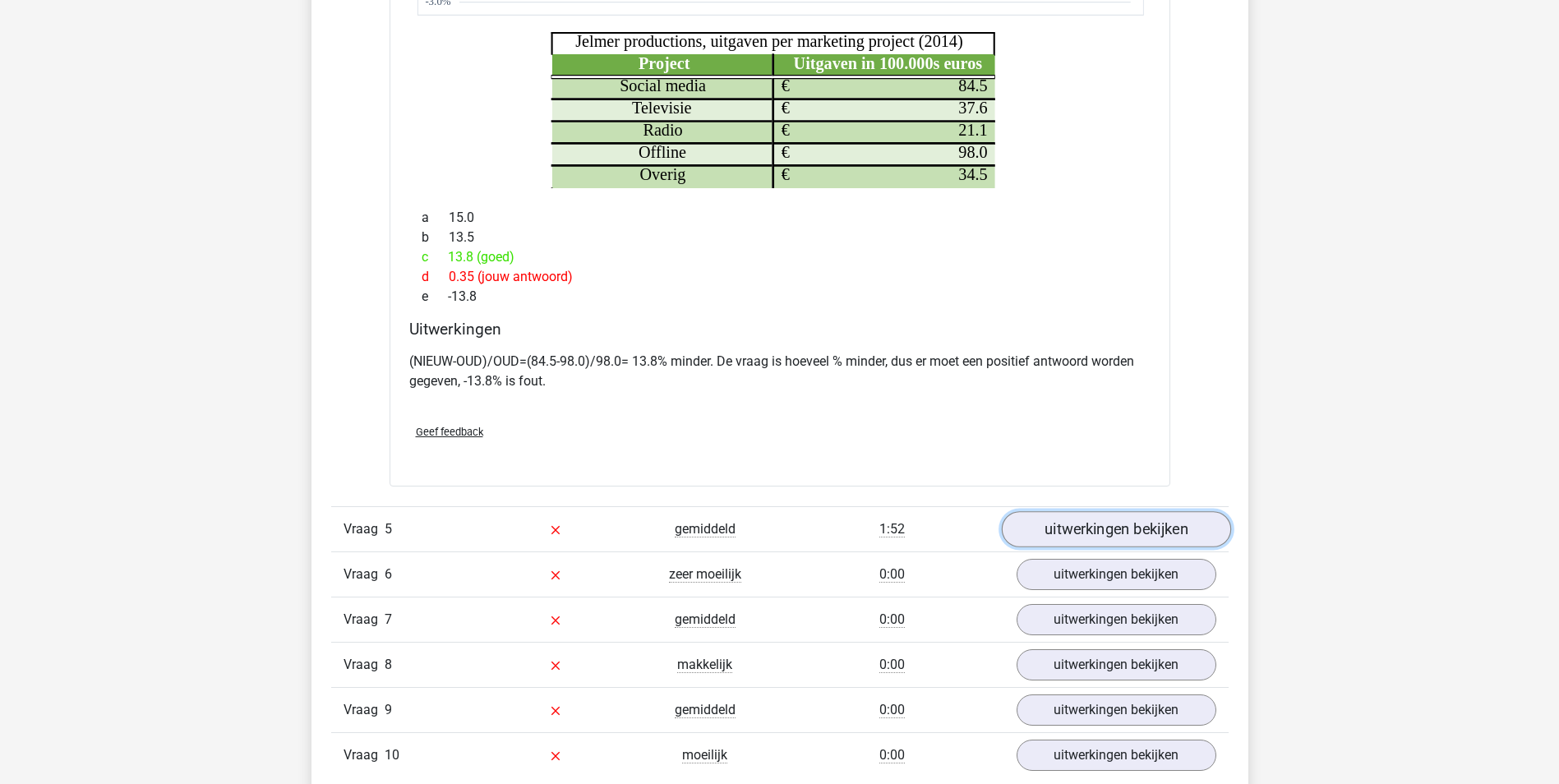
click at [1118, 520] on link "uitwerkingen bekijken" at bounding box center [1115, 529] width 229 height 36
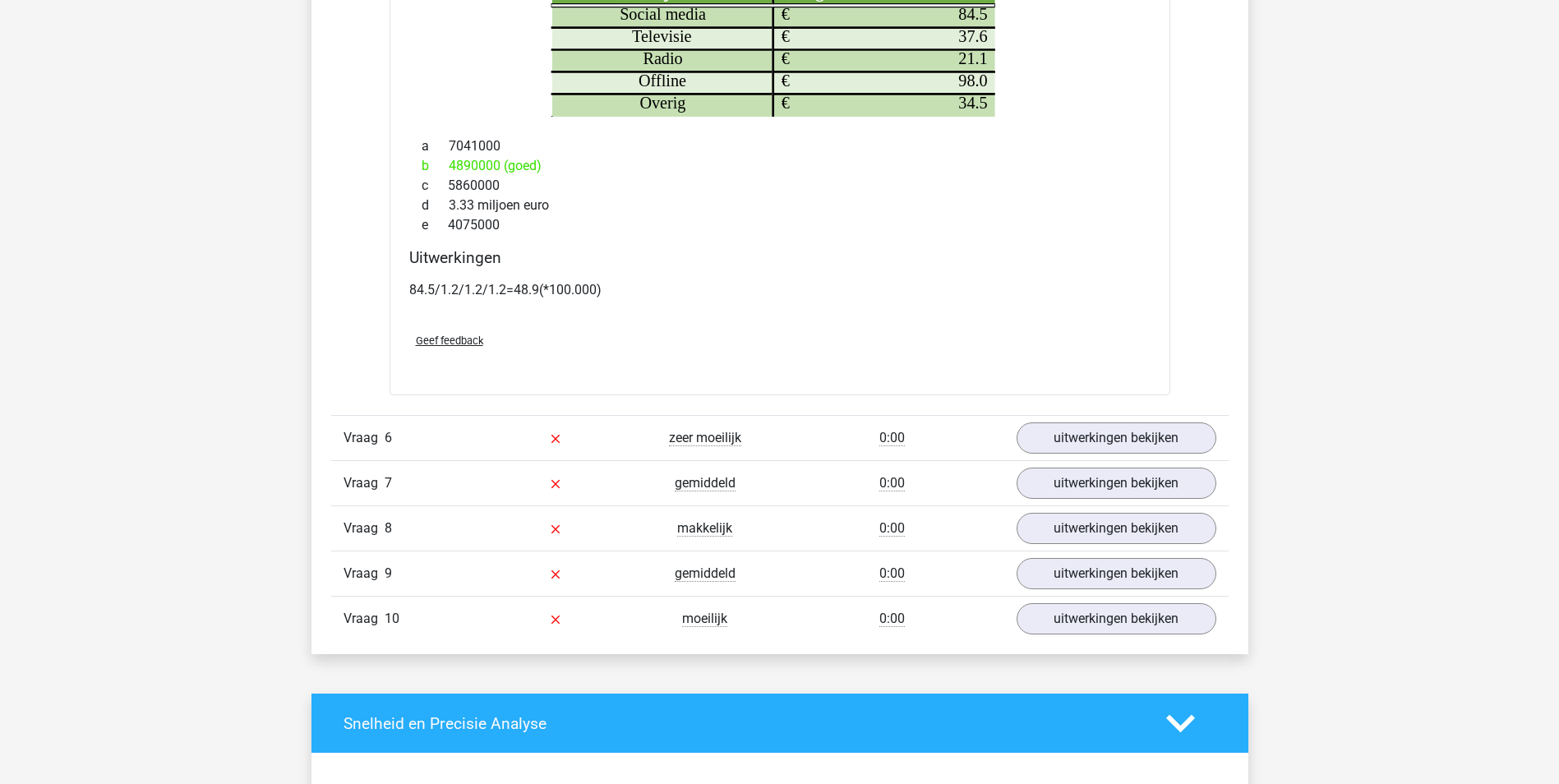
scroll to position [5751, 0]
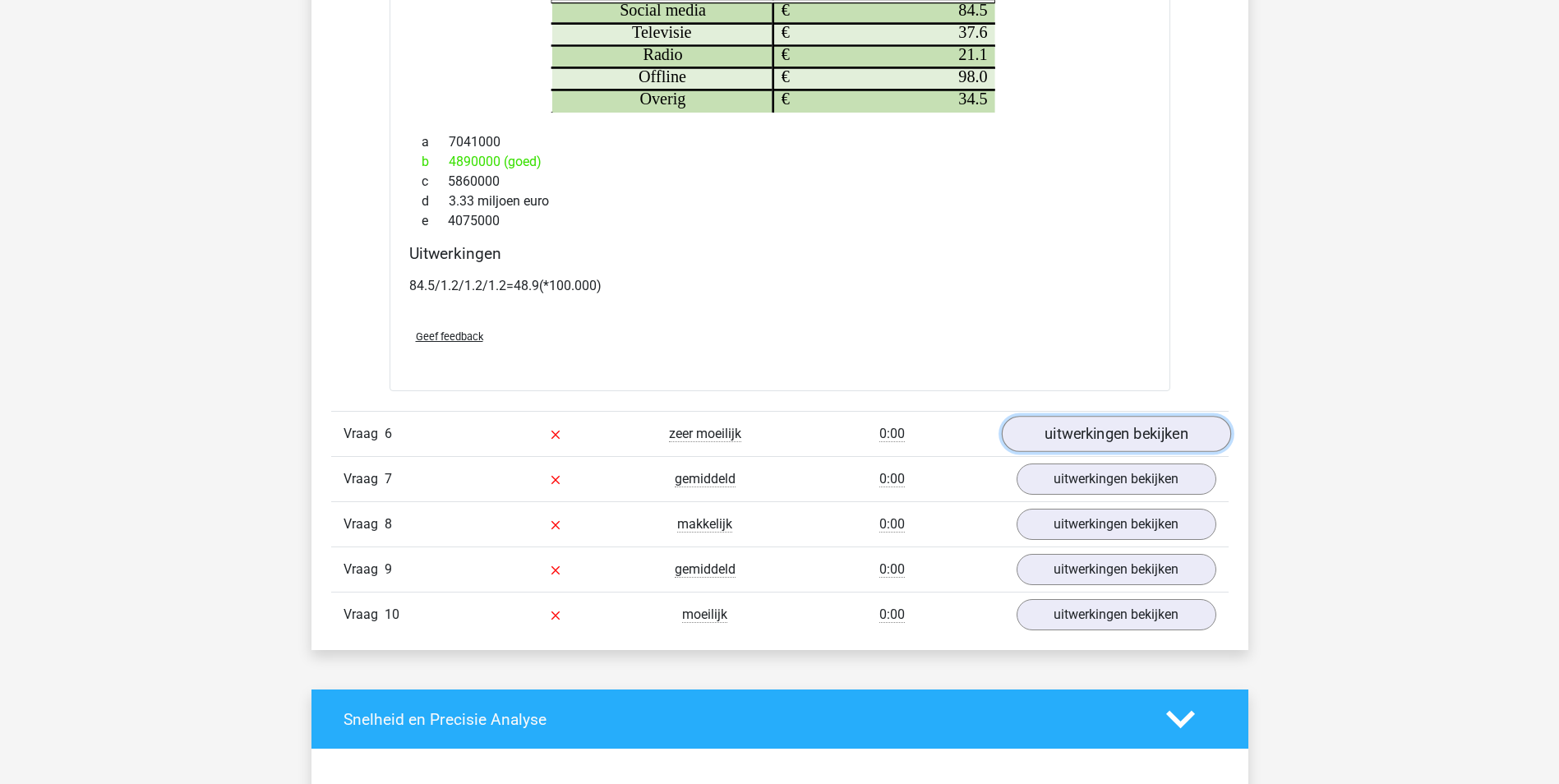
click at [1092, 432] on link "uitwerkingen bekijken" at bounding box center [1115, 433] width 229 height 36
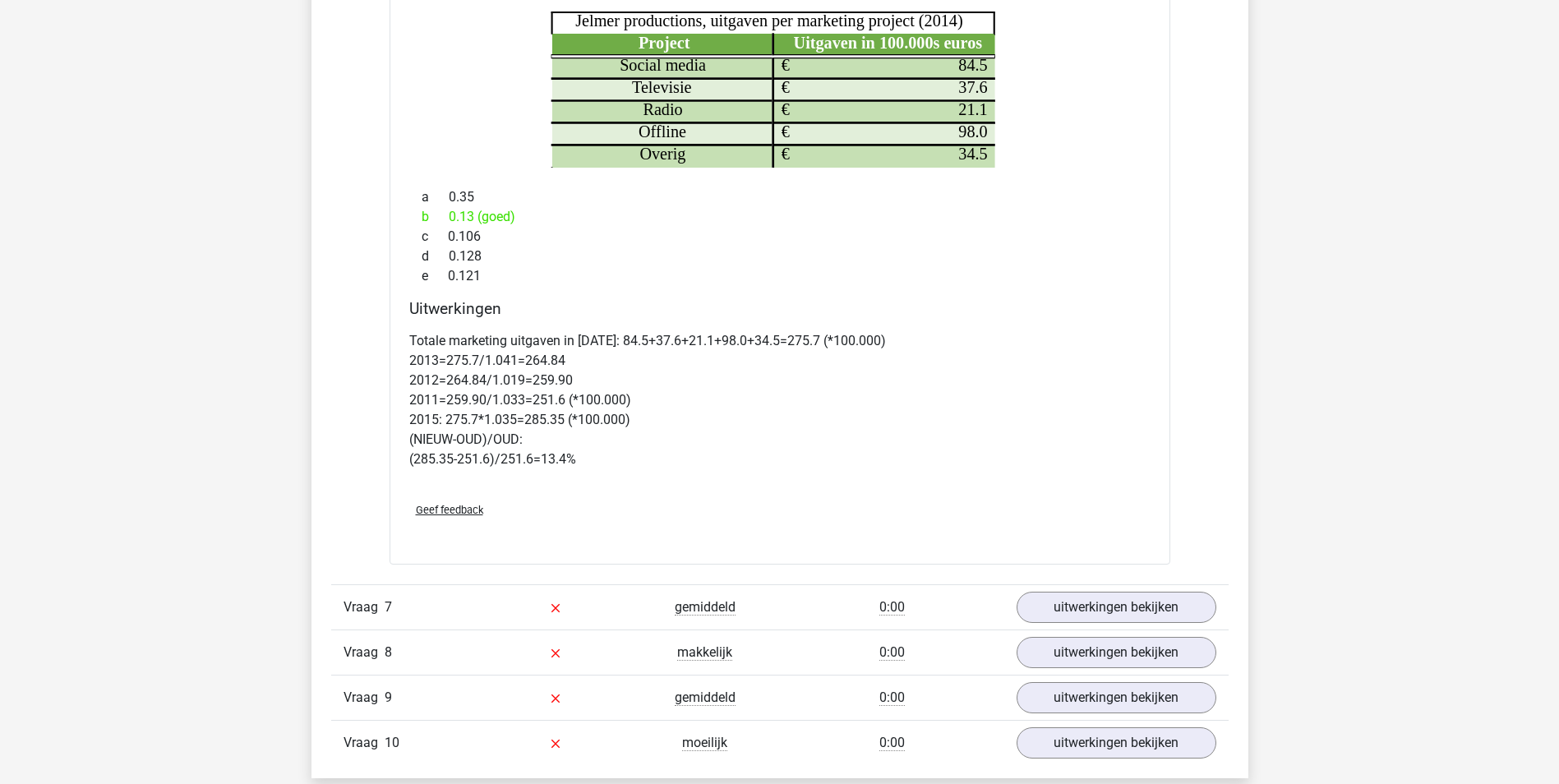
scroll to position [6655, 0]
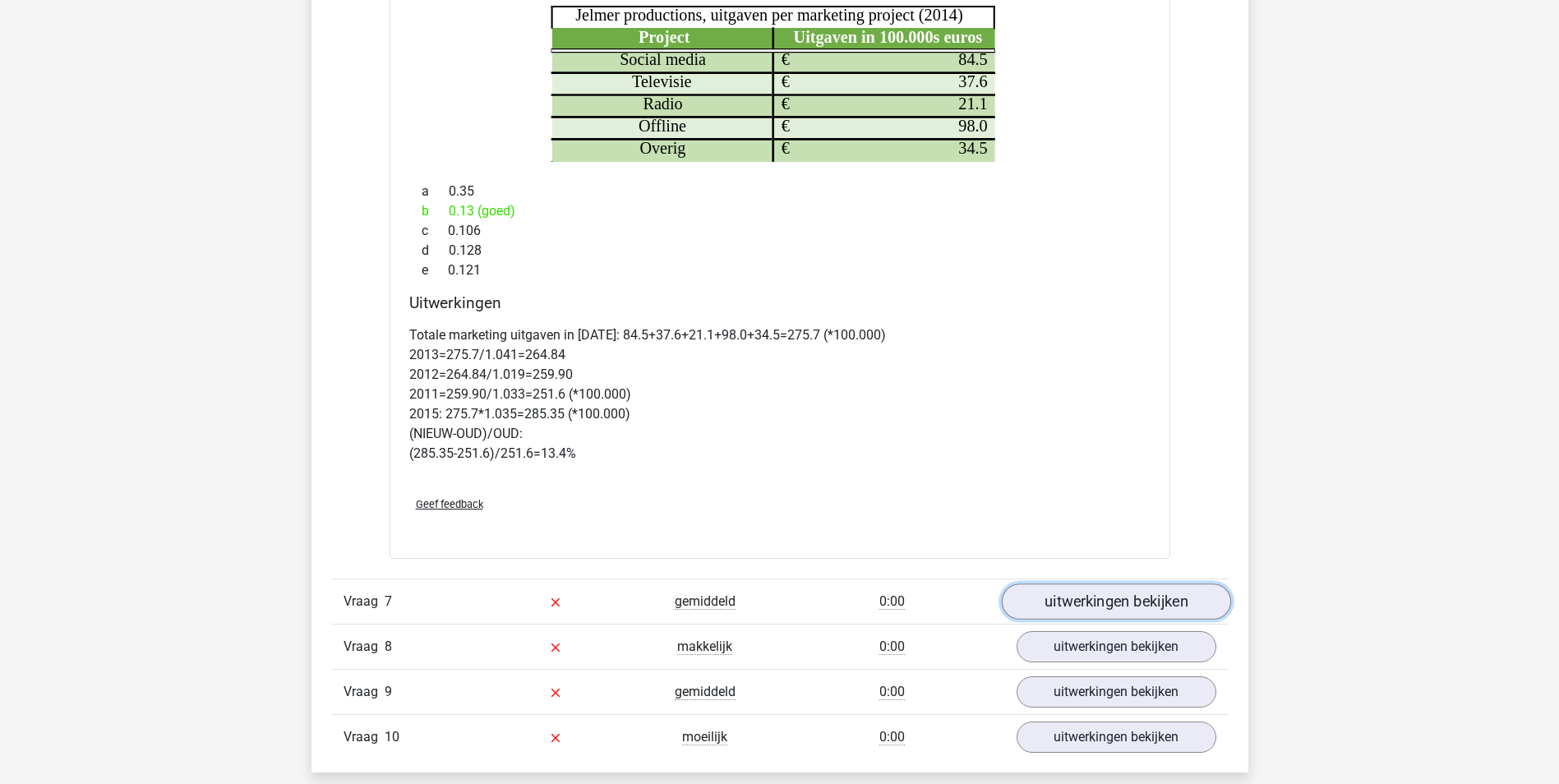
click at [1089, 609] on link "uitwerkingen bekijken" at bounding box center [1115, 602] width 229 height 36
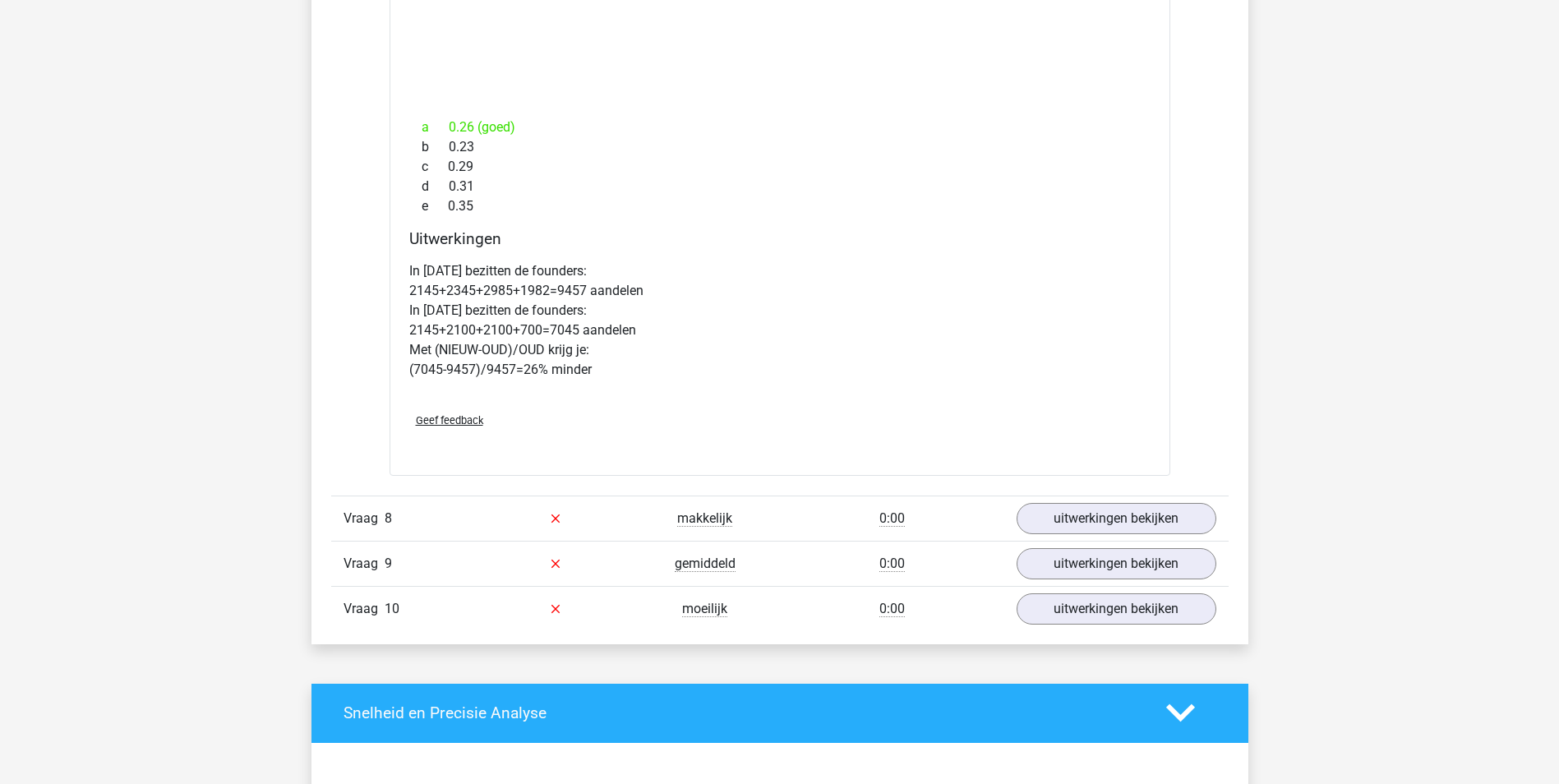
scroll to position [8298, 0]
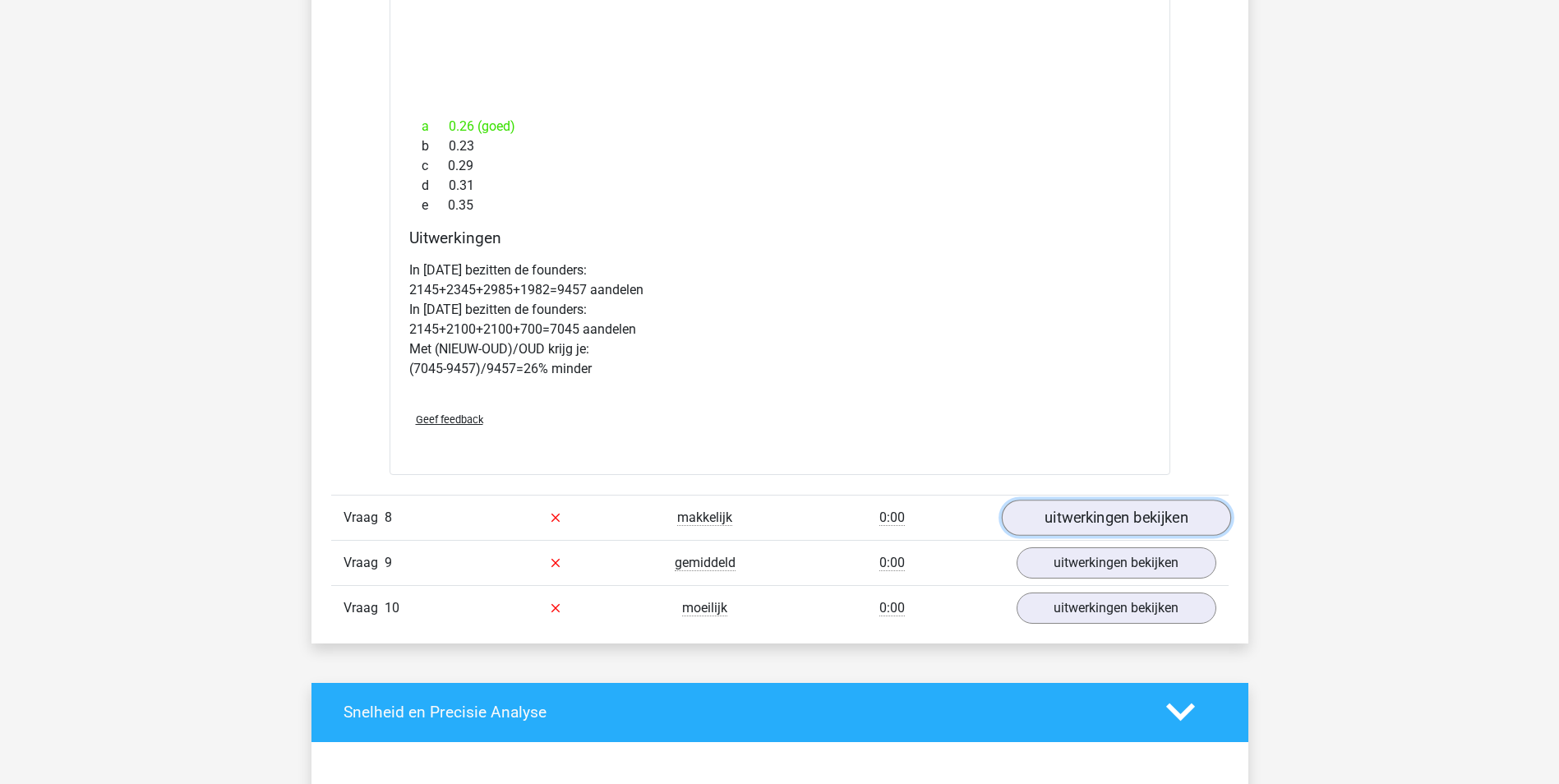
click at [1125, 528] on link "uitwerkingen bekijken" at bounding box center [1115, 517] width 229 height 36
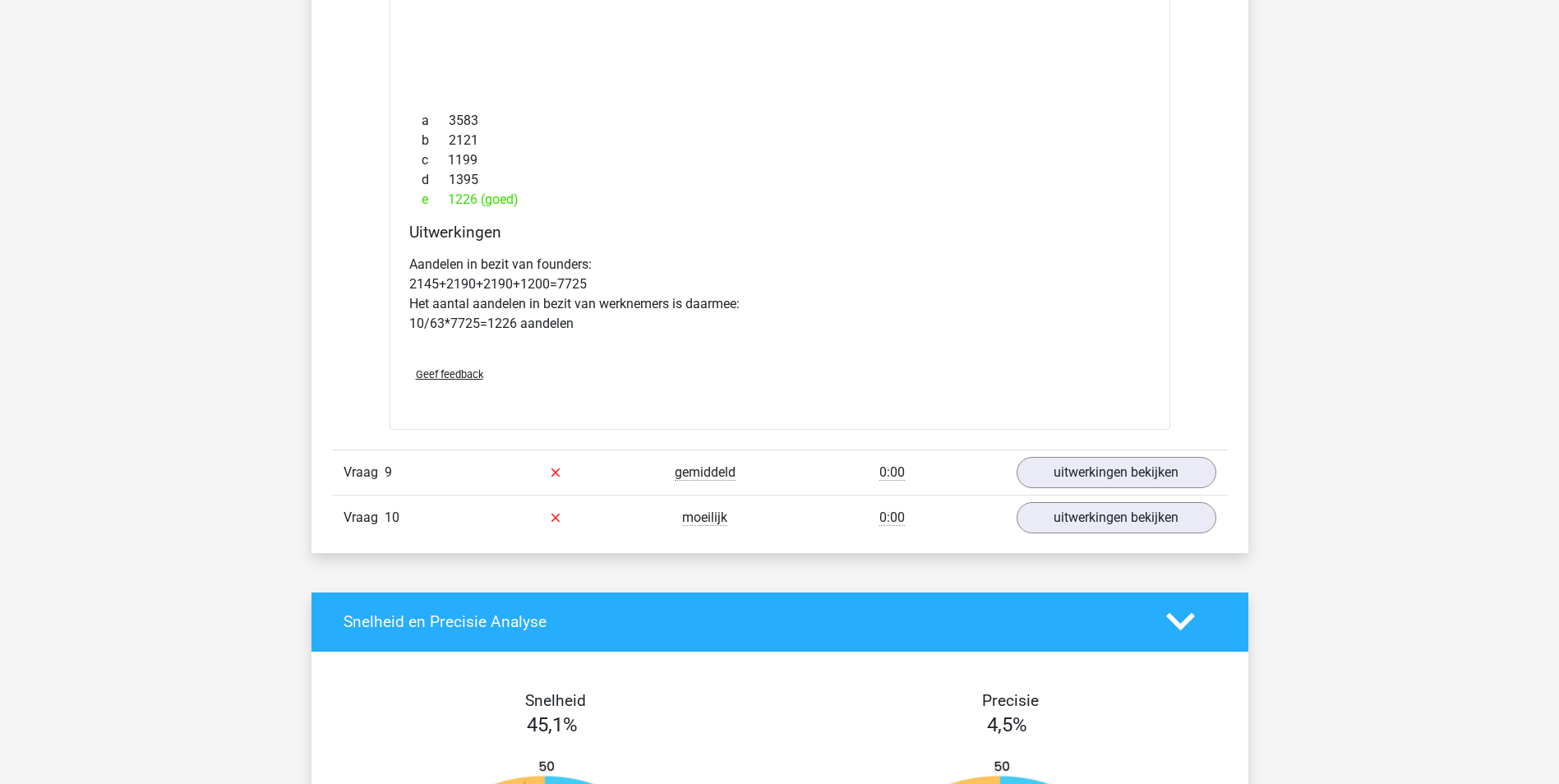
scroll to position [10106, 0]
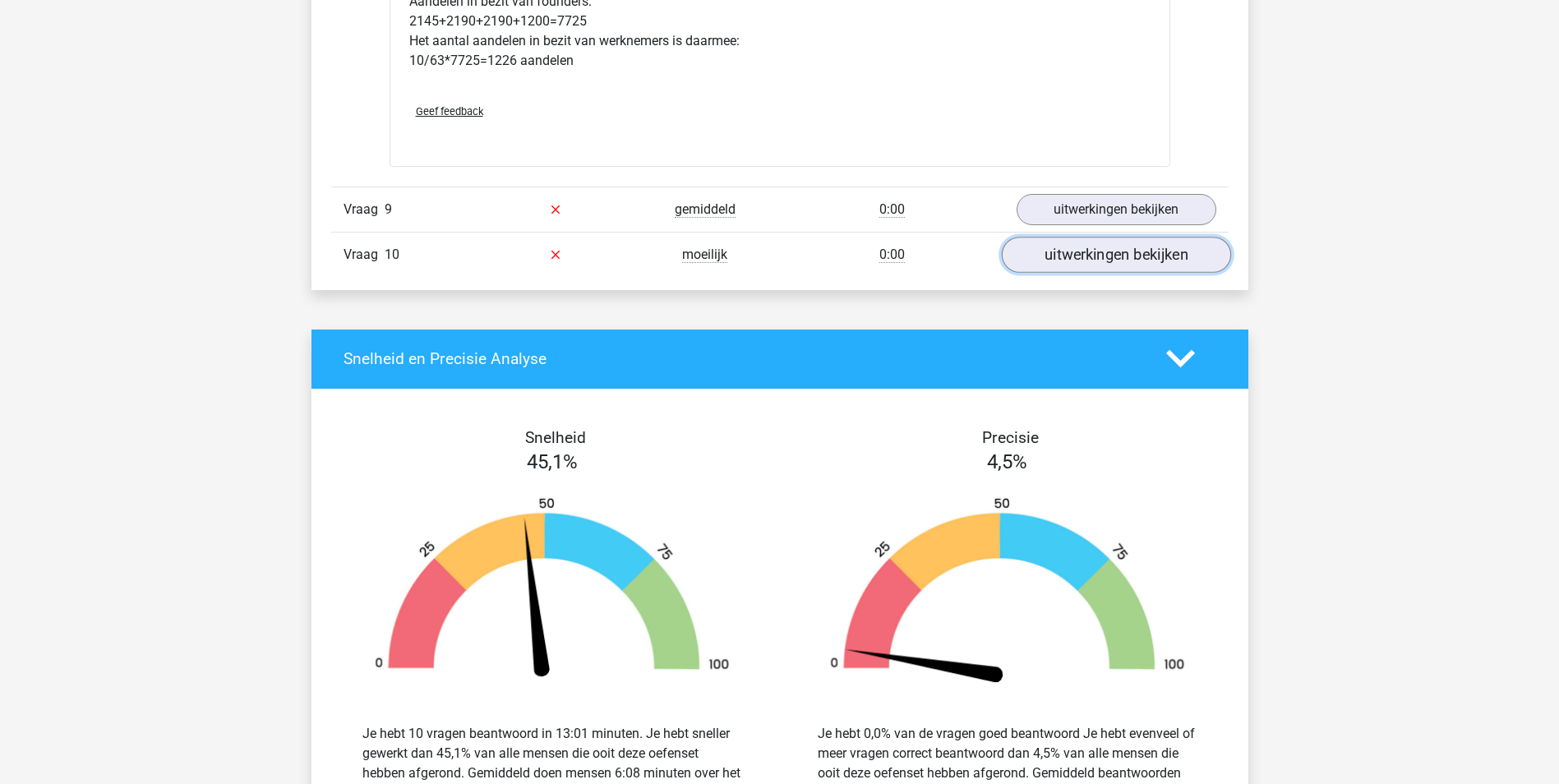
click at [1111, 262] on link "uitwerkingen bekijken" at bounding box center [1115, 254] width 229 height 36
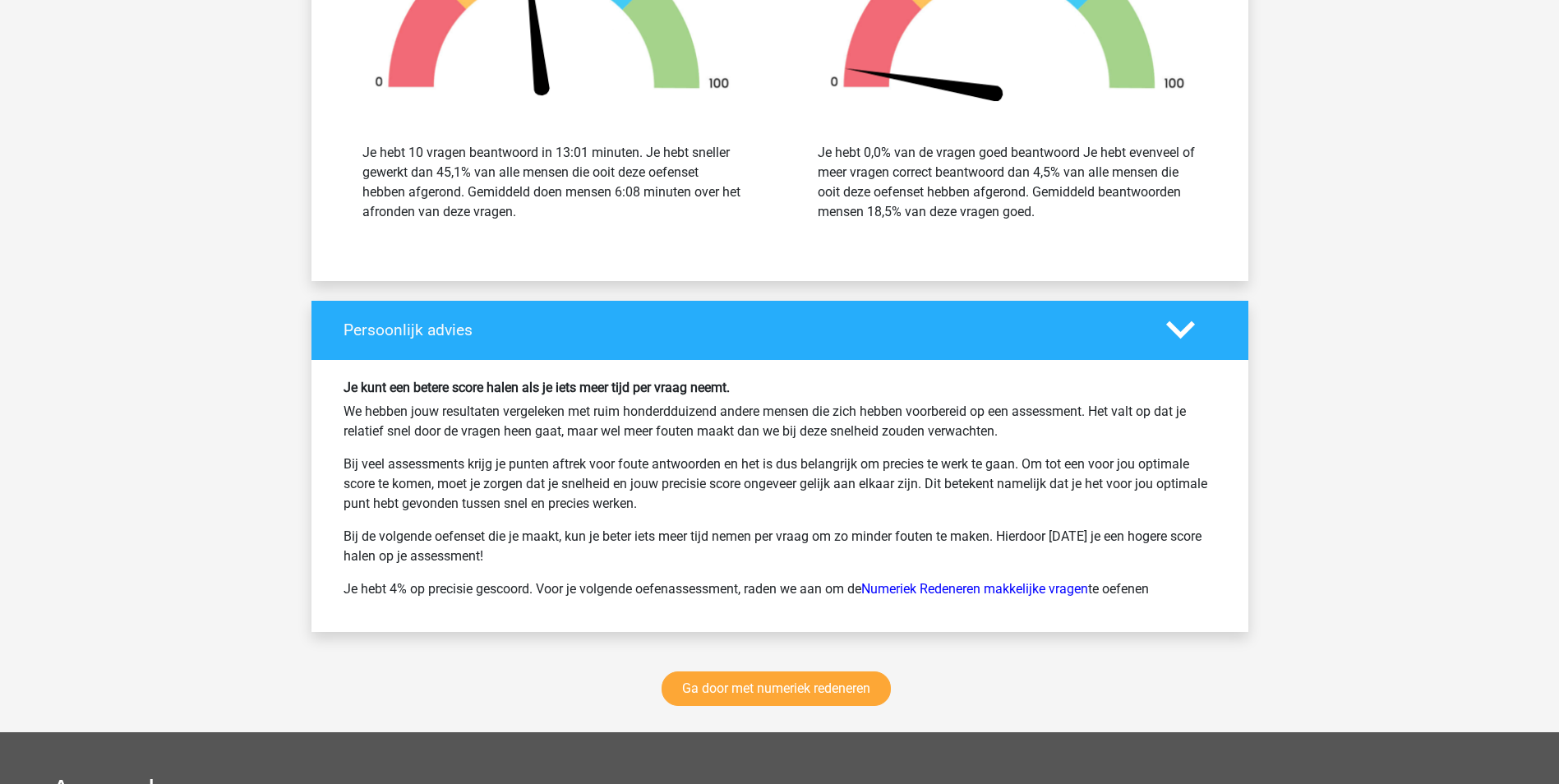
scroll to position [12077, 0]
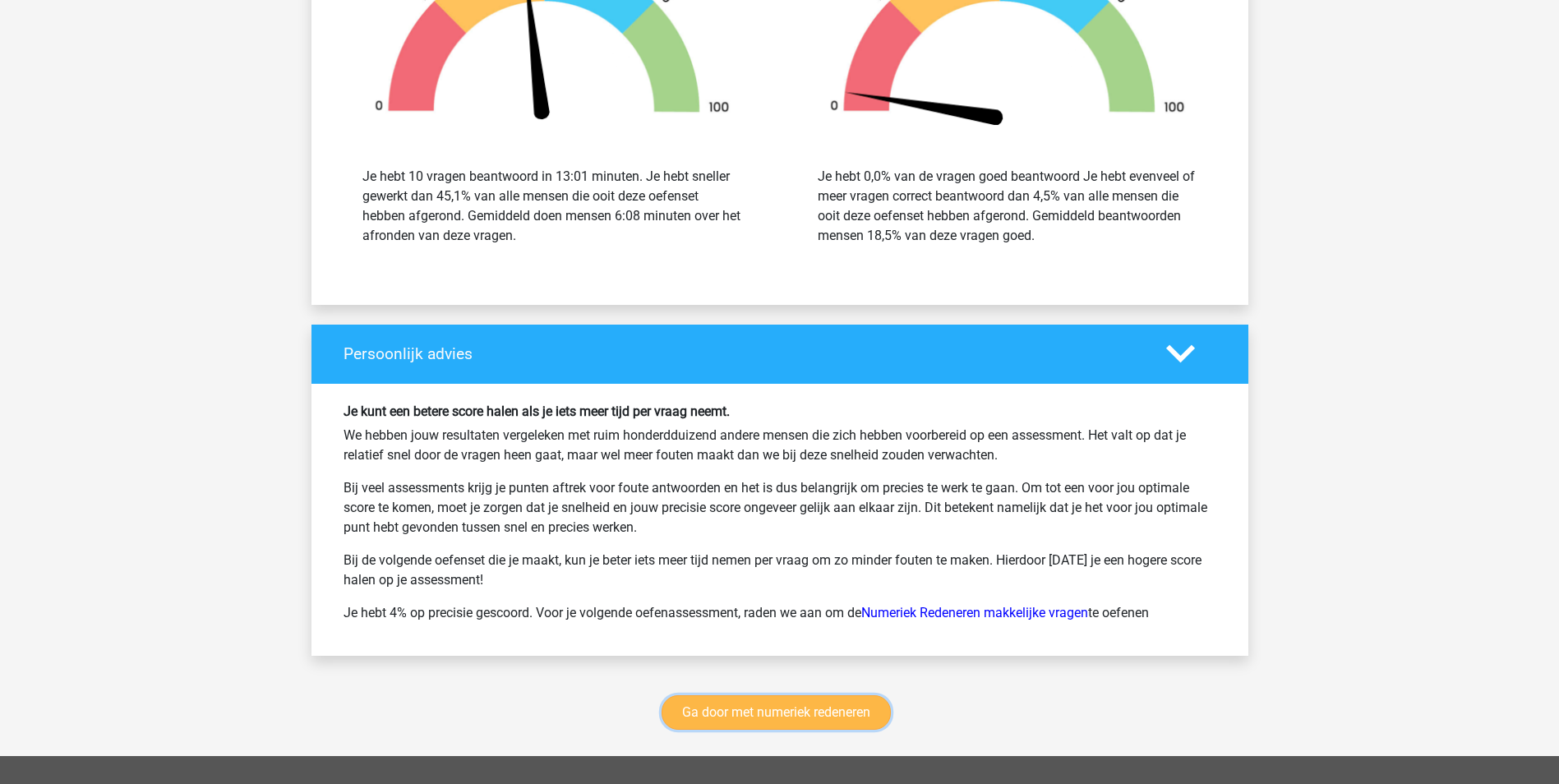
click at [771, 712] on link "Ga door met numeriek redeneren" at bounding box center [776, 712] width 229 height 35
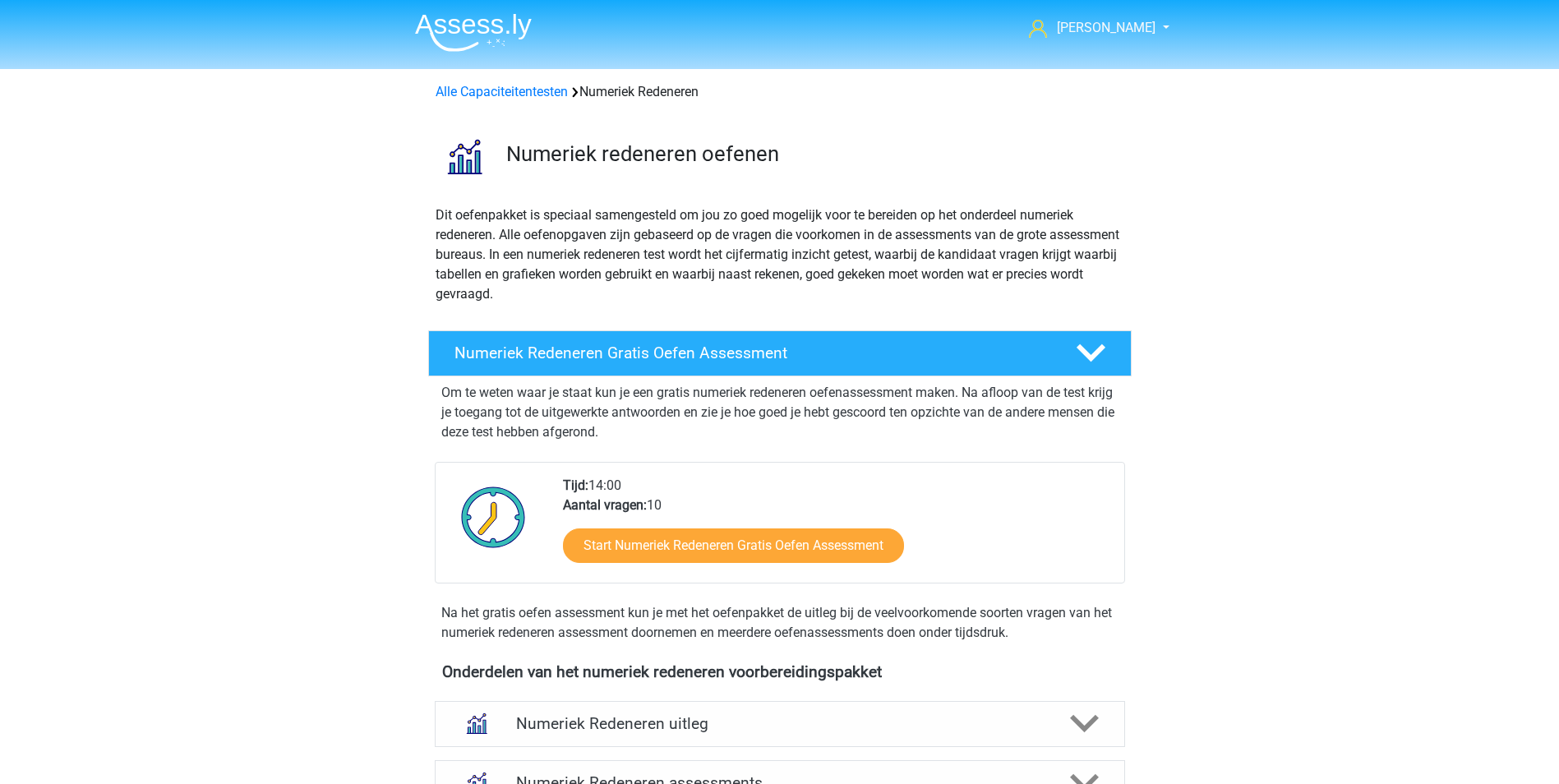
scroll to position [754, 0]
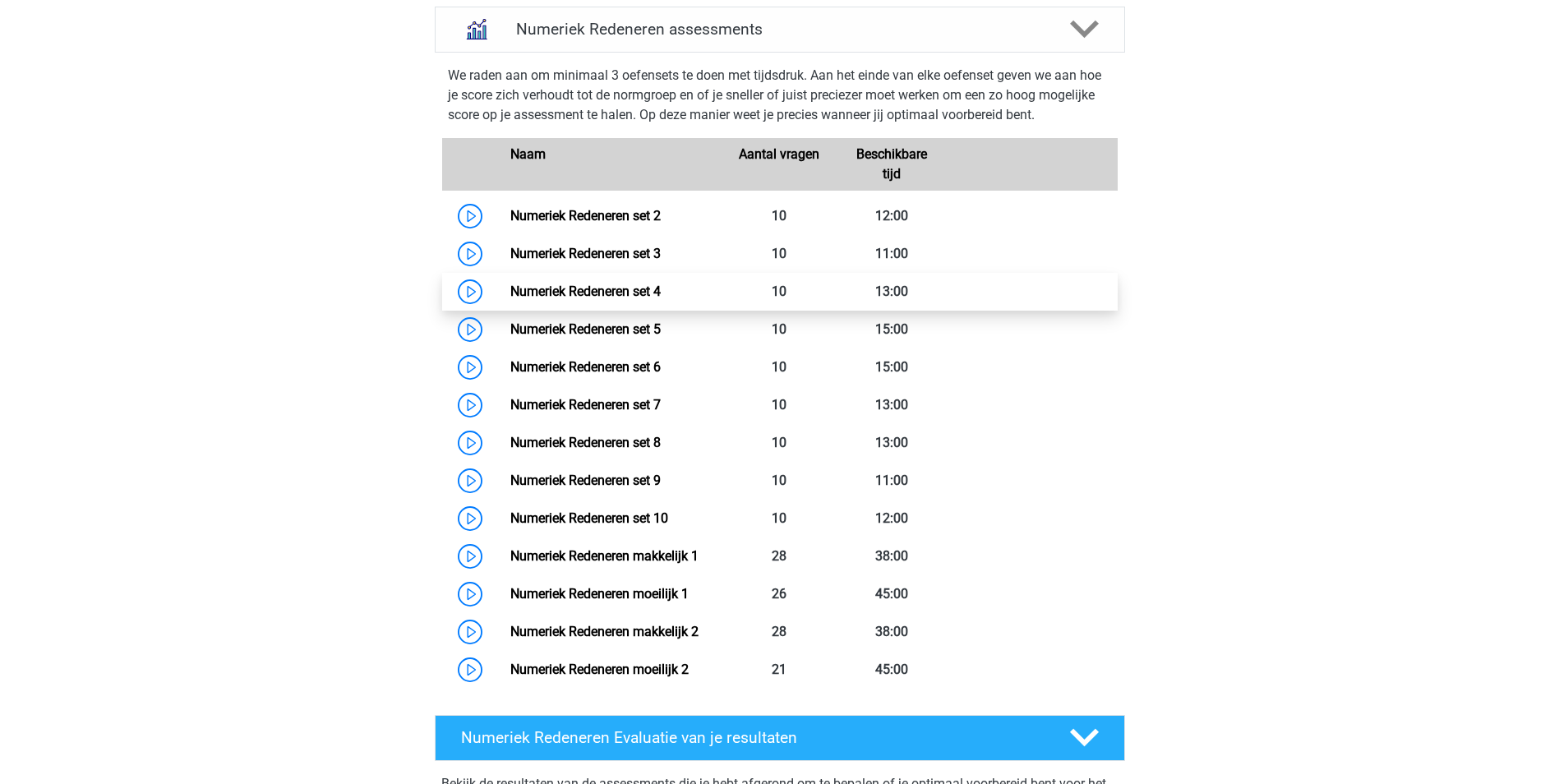
click at [575, 298] on link "Numeriek Redeneren set 4" at bounding box center [586, 291] width 151 height 15
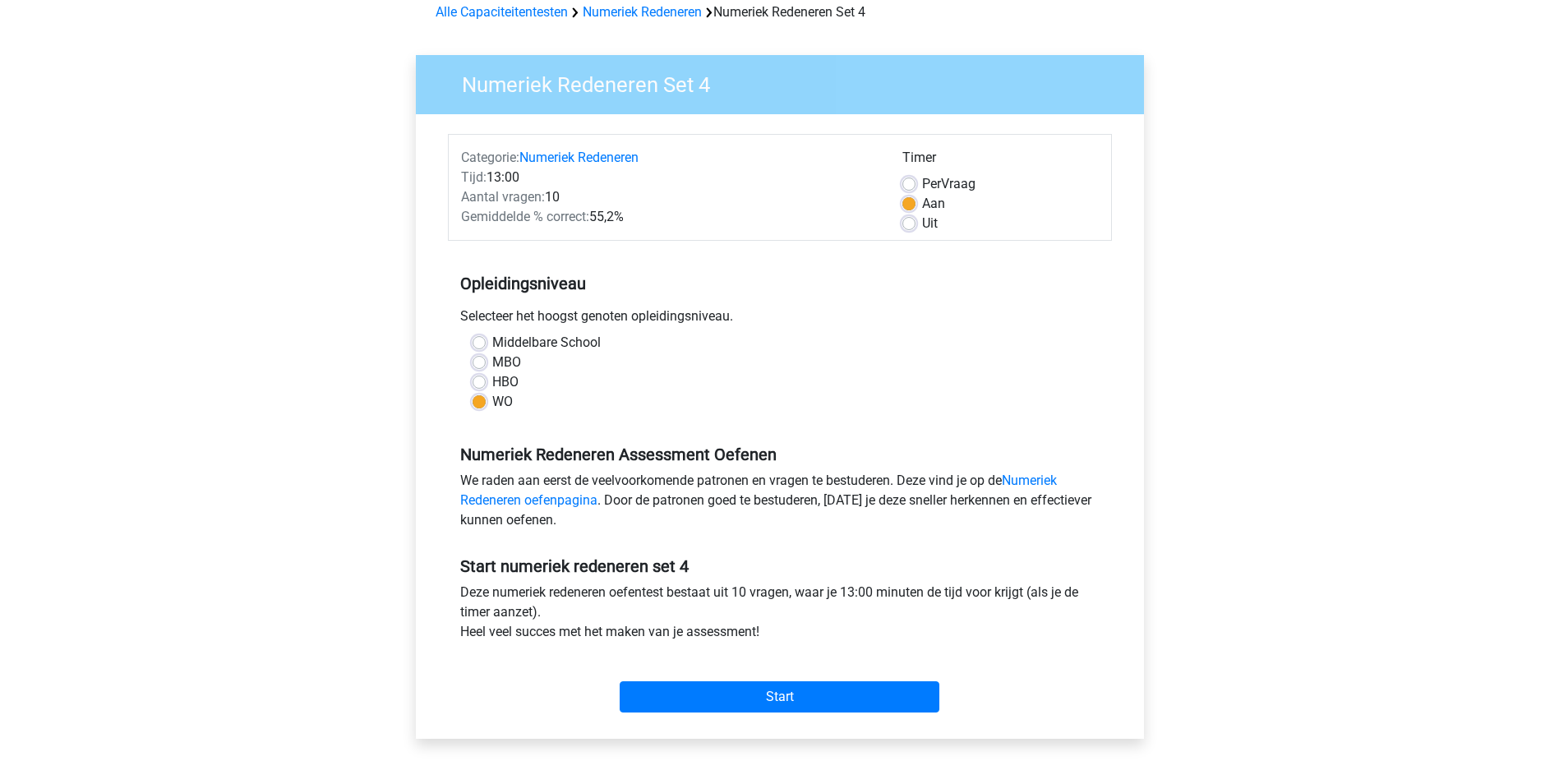
scroll to position [82, 0]
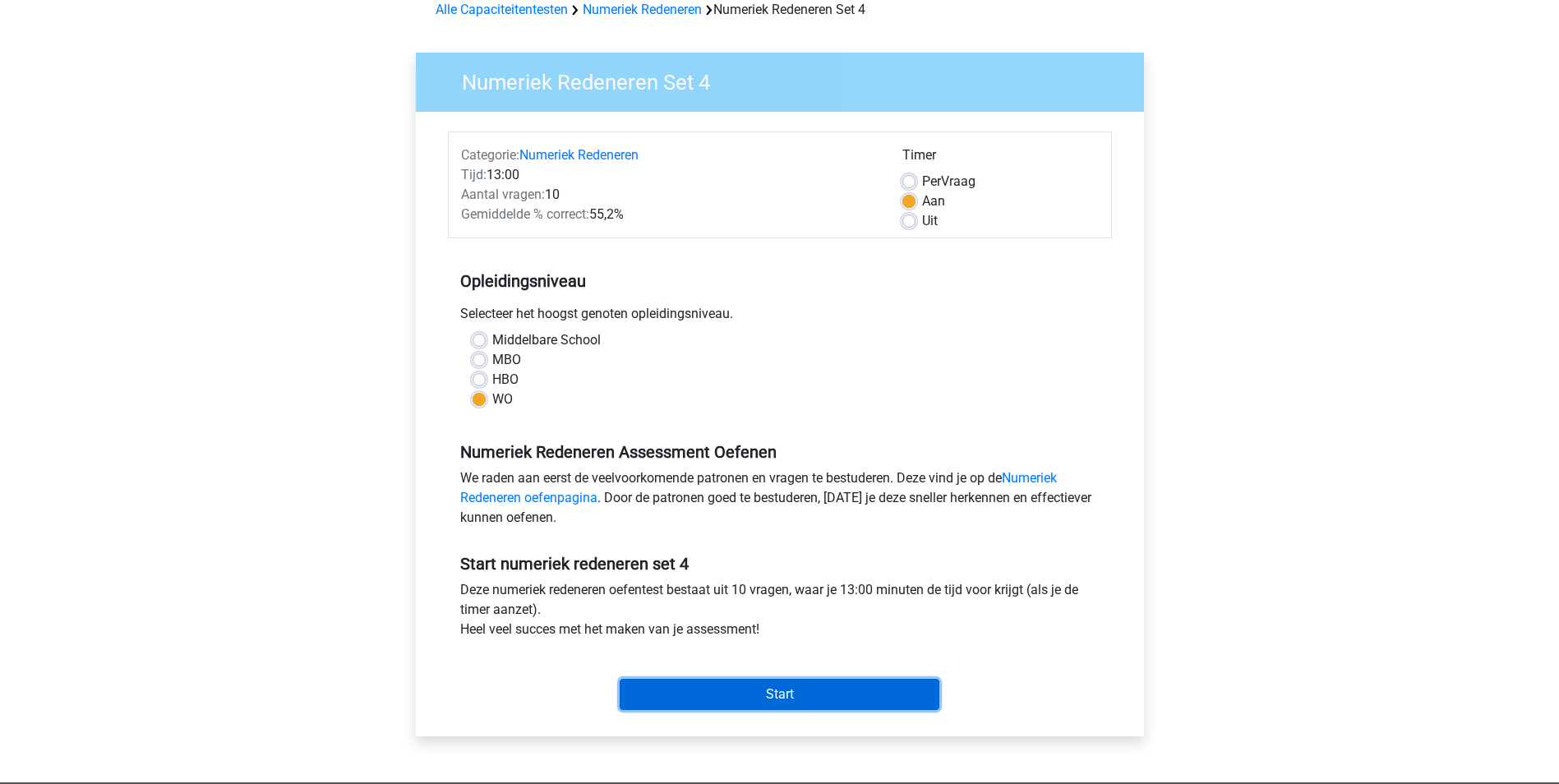
click at [755, 703] on input "Start" at bounding box center [779, 694] width 319 height 31
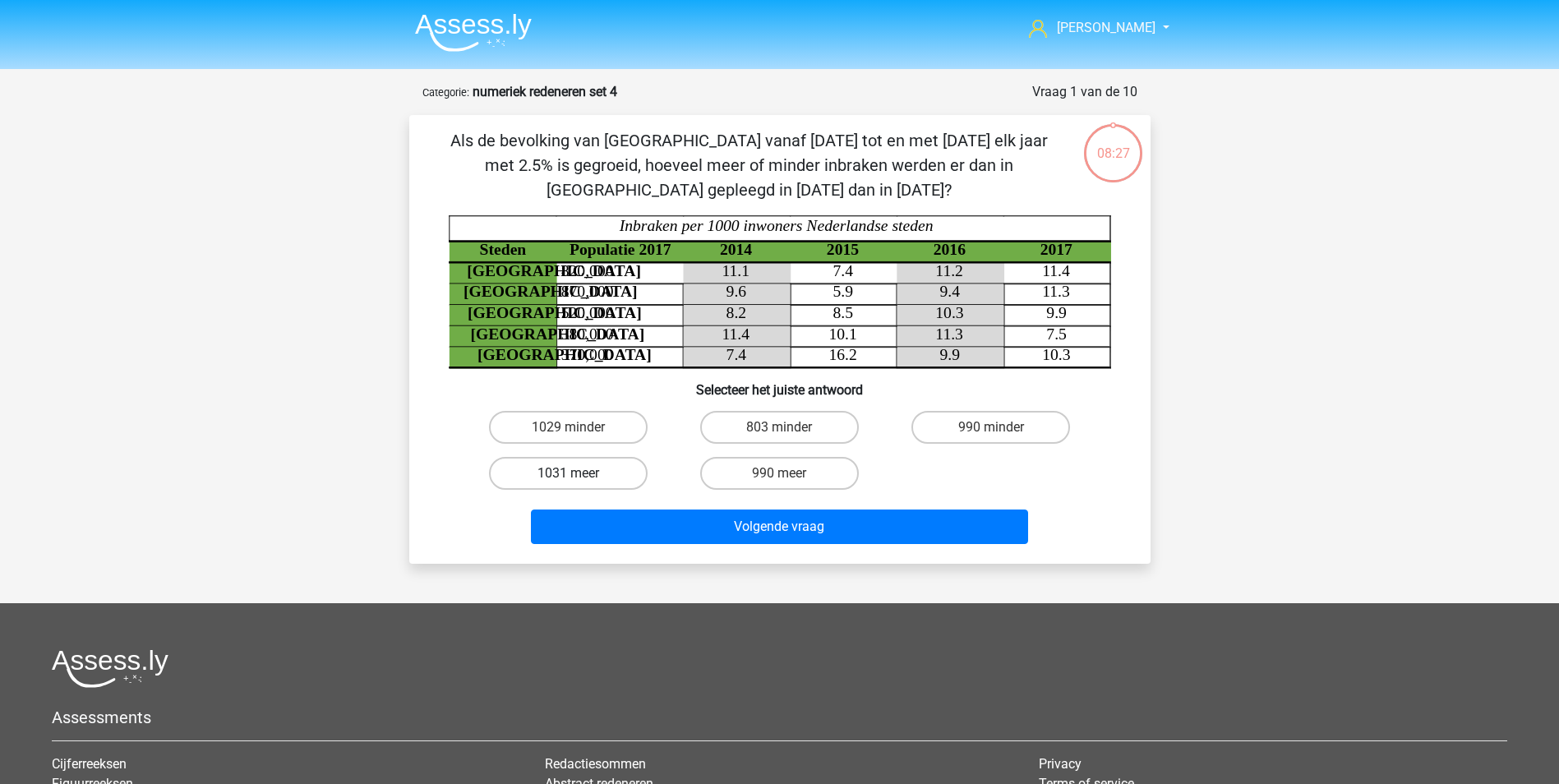
click at [567, 474] on label "1031 meer" at bounding box center [567, 473] width 158 height 33
click at [568, 474] on input "1031 meer" at bounding box center [573, 478] width 11 height 11
radio input "true"
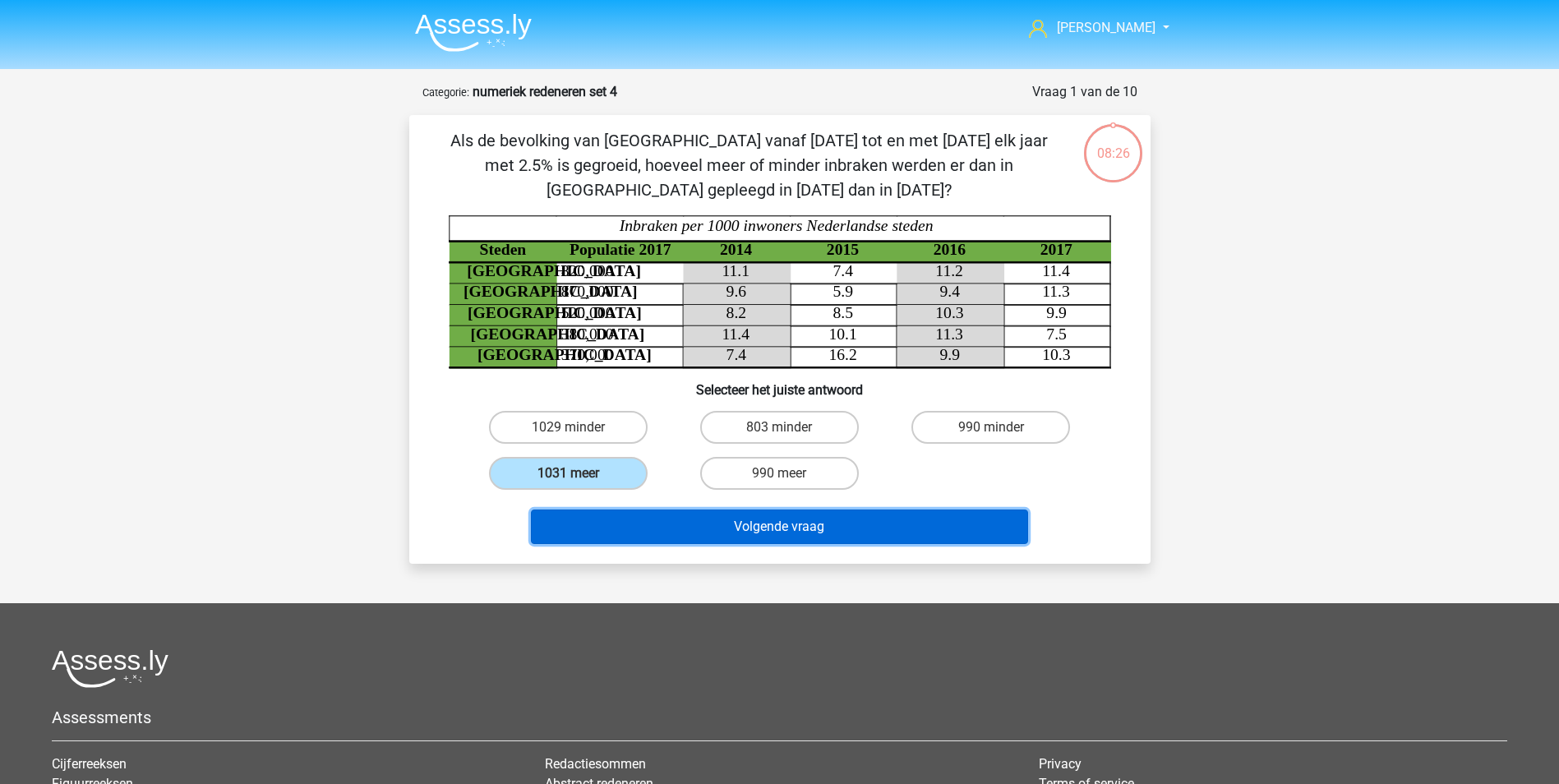
click at [700, 527] on button "Volgende vraag" at bounding box center [779, 527] width 497 height 35
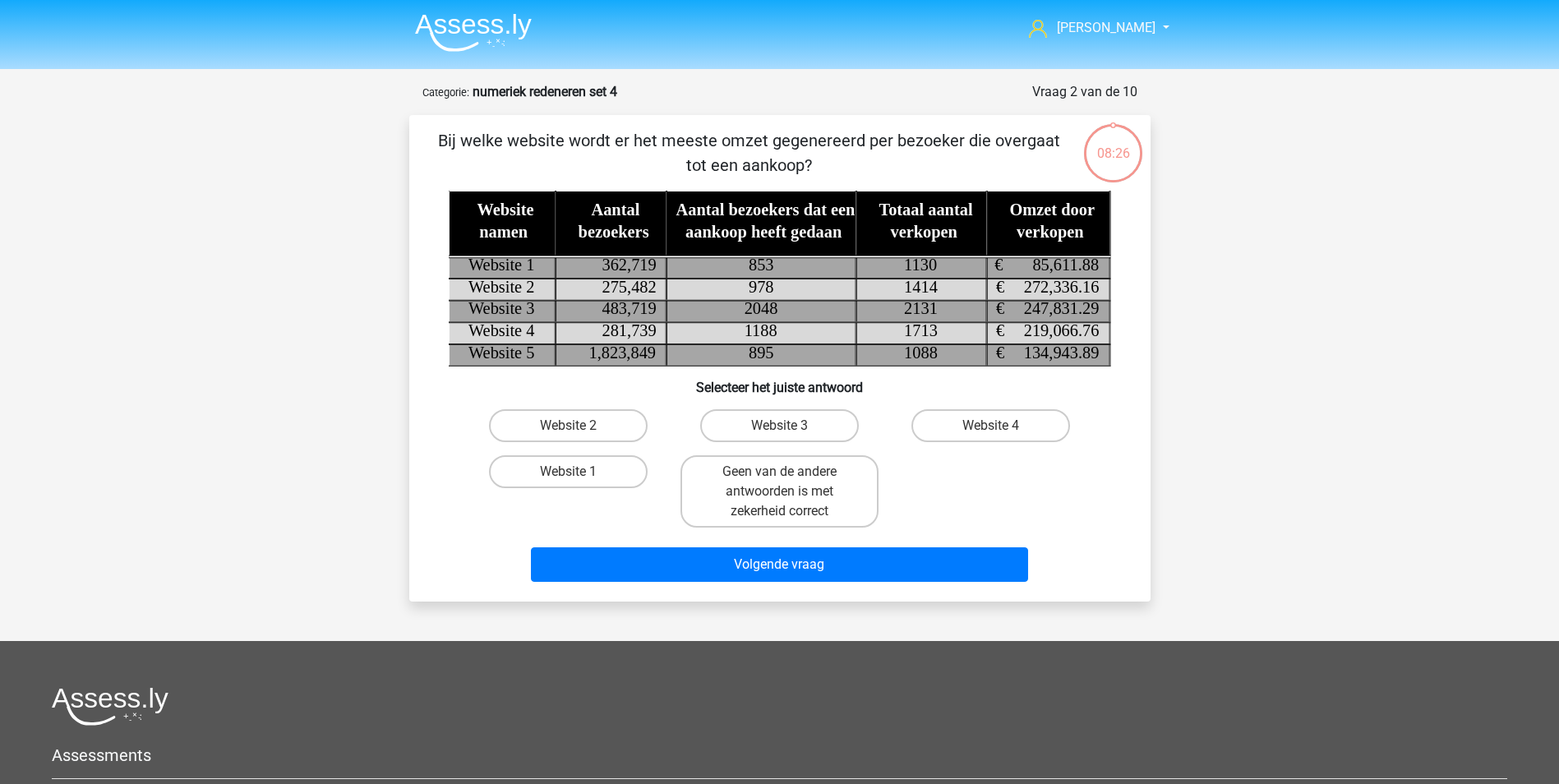
scroll to position [82, 0]
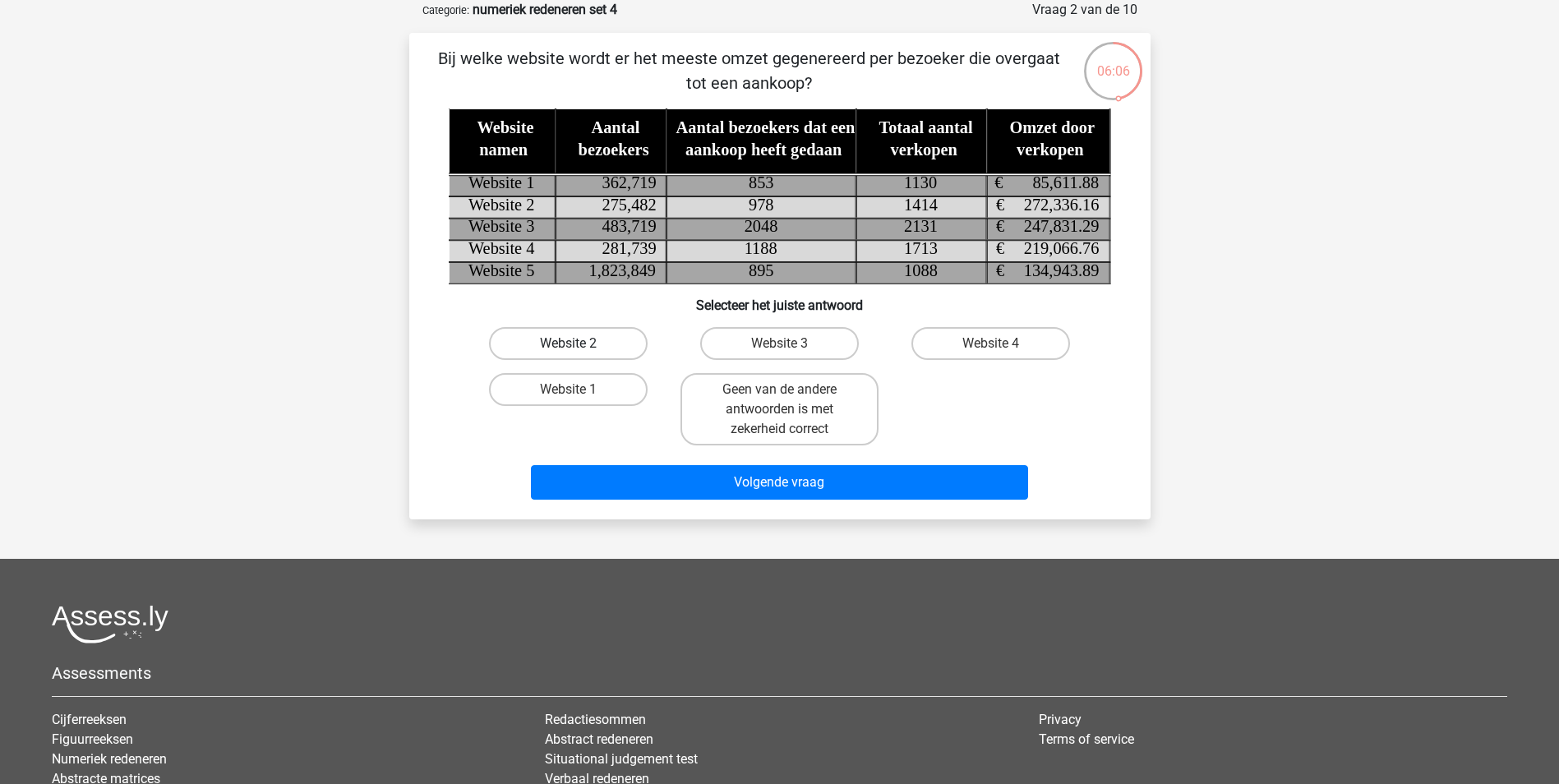
click at [586, 340] on label "Website 2" at bounding box center [567, 343] width 158 height 33
click at [578, 344] on input "Website 2" at bounding box center [573, 349] width 11 height 11
radio input "true"
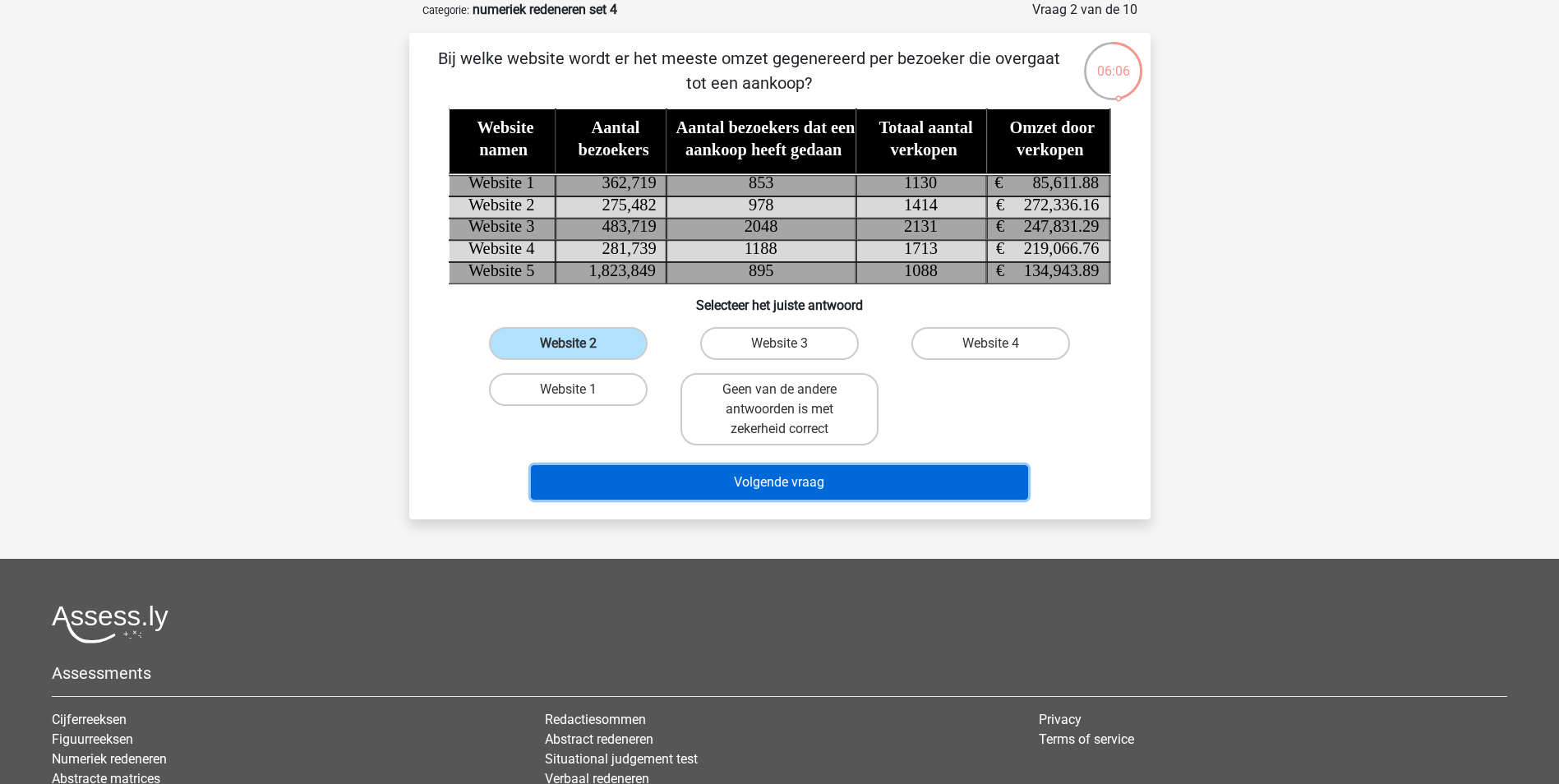
click at [777, 474] on button "Volgende vraag" at bounding box center [779, 482] width 497 height 35
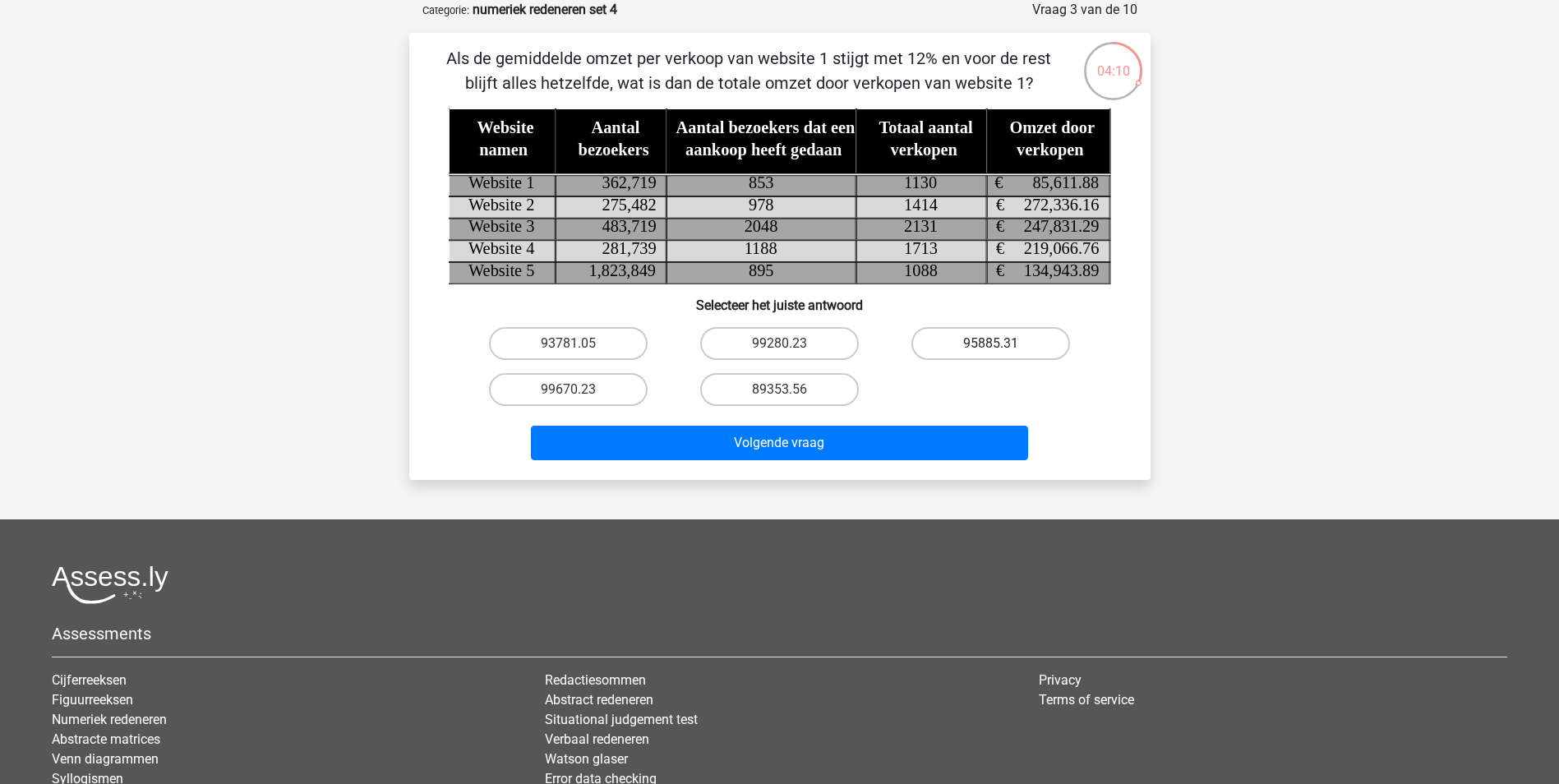
click at [1010, 348] on label "95885.31" at bounding box center [990, 343] width 158 height 33
click at [1002, 348] on input "95885.31" at bounding box center [996, 349] width 11 height 11
radio input "true"
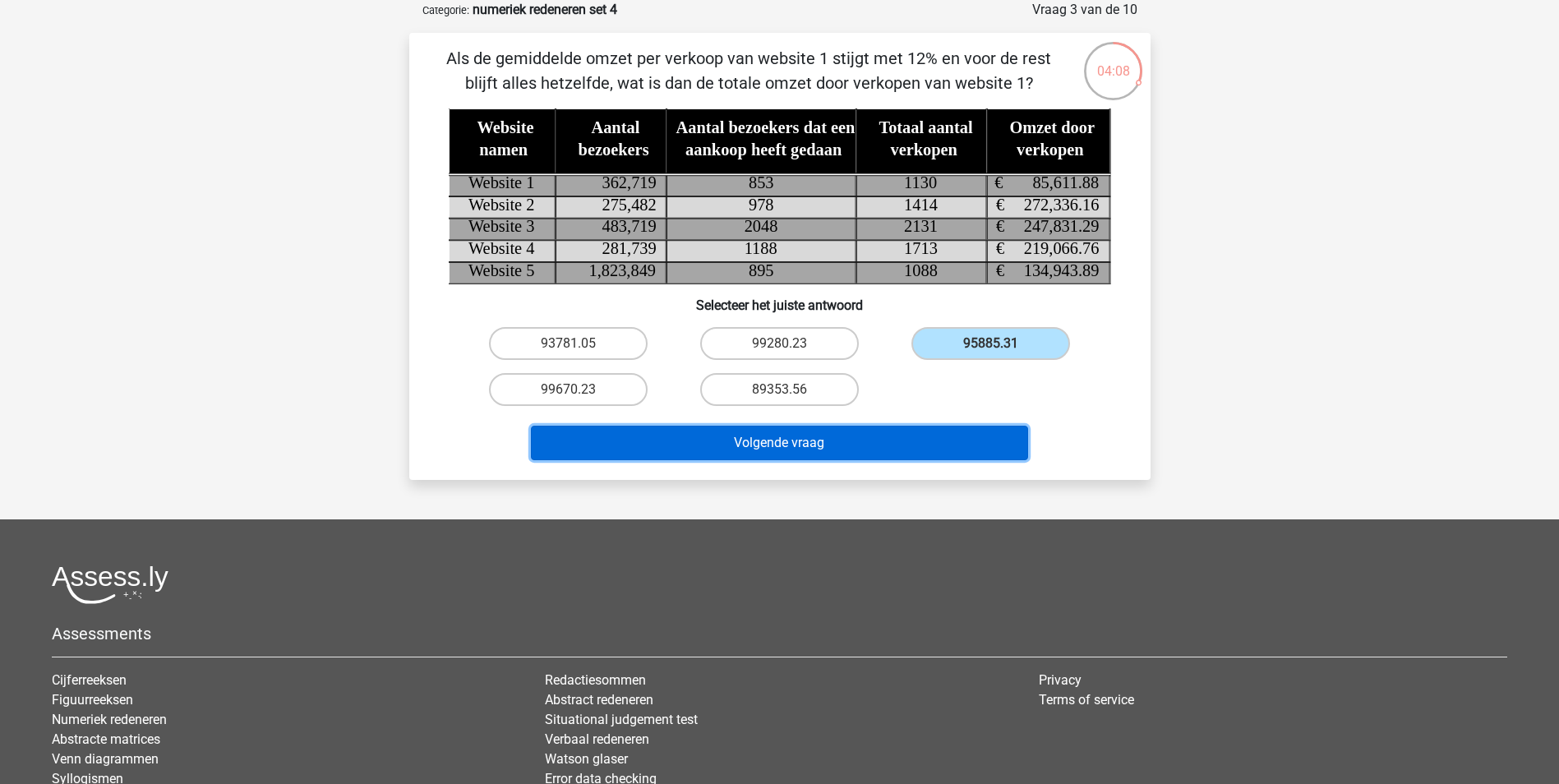
click at [788, 450] on button "Volgende vraag" at bounding box center [779, 443] width 497 height 35
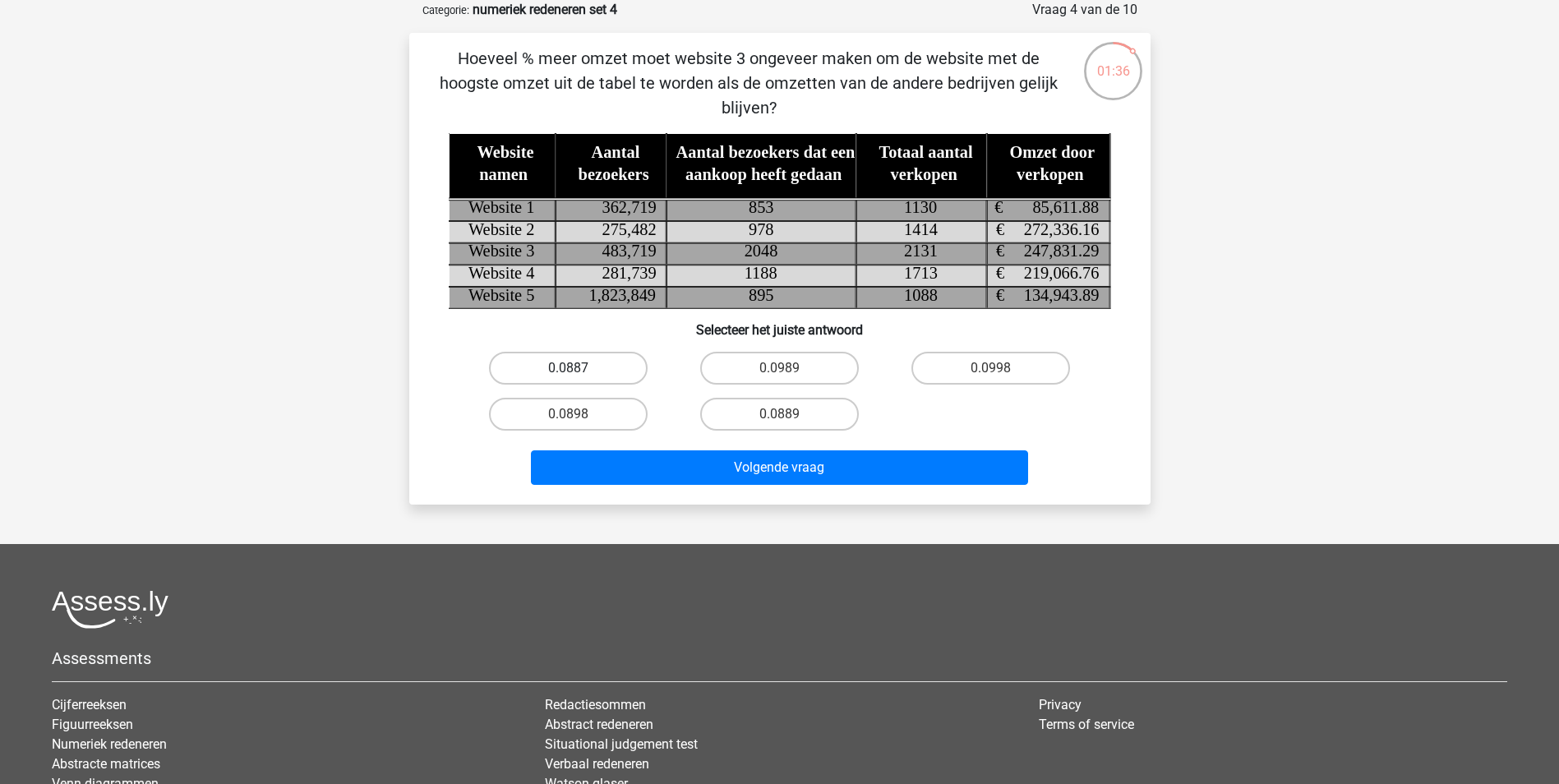
click at [605, 374] on label "0.0887" at bounding box center [567, 367] width 158 height 33
click at [578, 374] on input "0.0887" at bounding box center [573, 373] width 11 height 11
radio input "true"
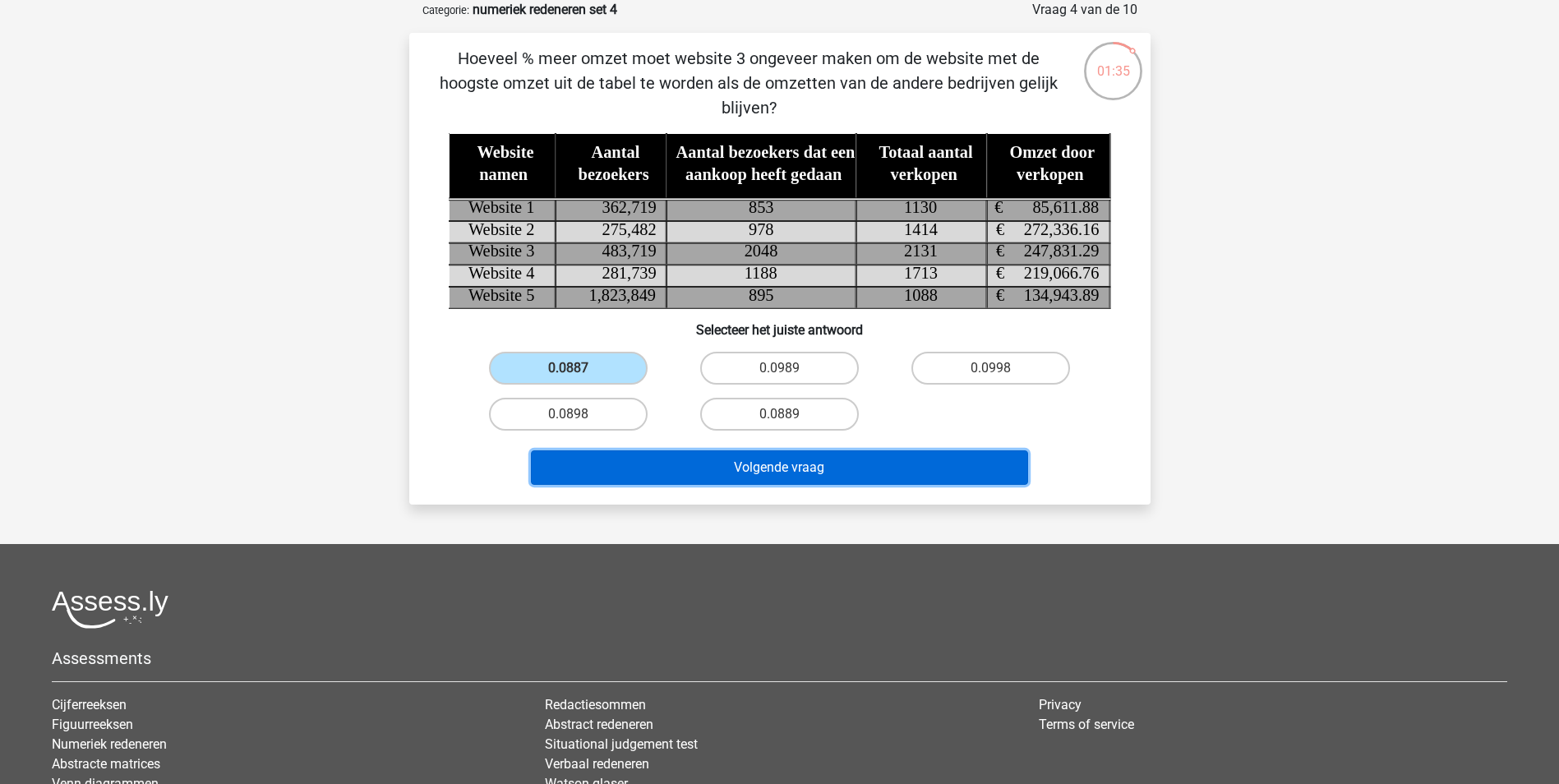
click at [759, 475] on button "Volgende vraag" at bounding box center [779, 467] width 497 height 35
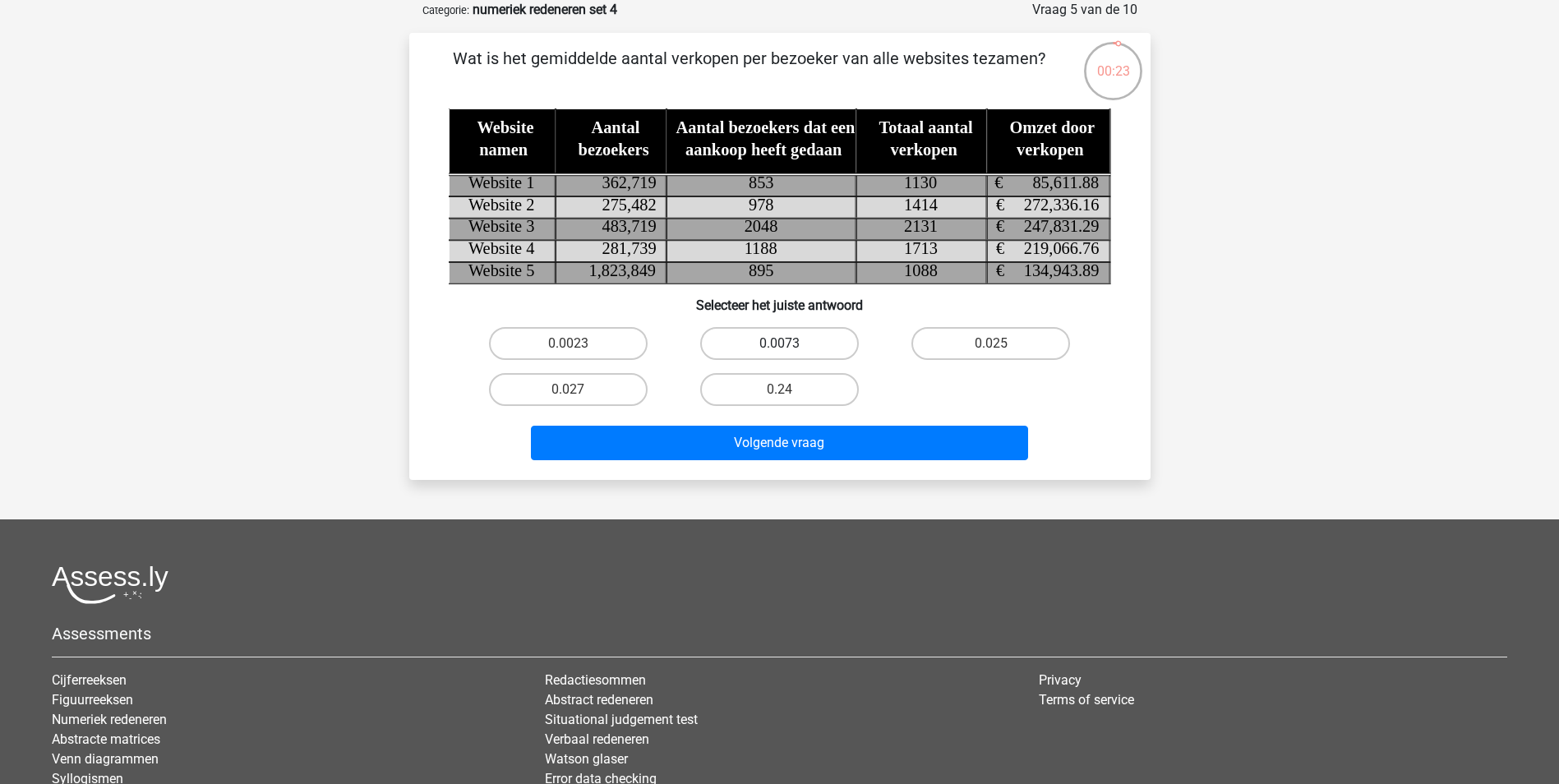
click at [782, 340] on label "0.0073" at bounding box center [779, 343] width 158 height 33
click at [782, 344] on input "0.0073" at bounding box center [784, 349] width 11 height 11
radio input "true"
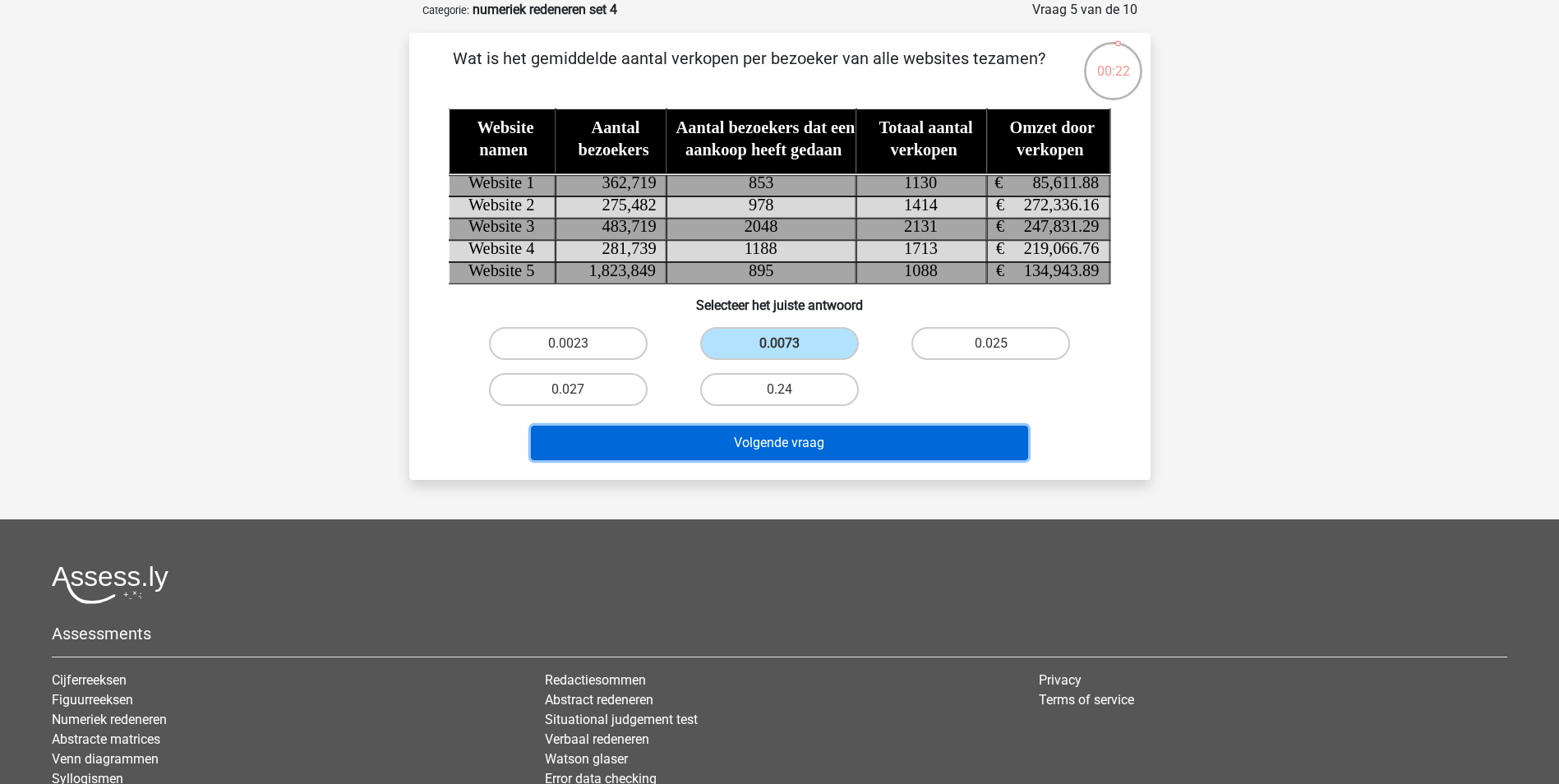
click at [781, 450] on button "Volgende vraag" at bounding box center [779, 443] width 497 height 35
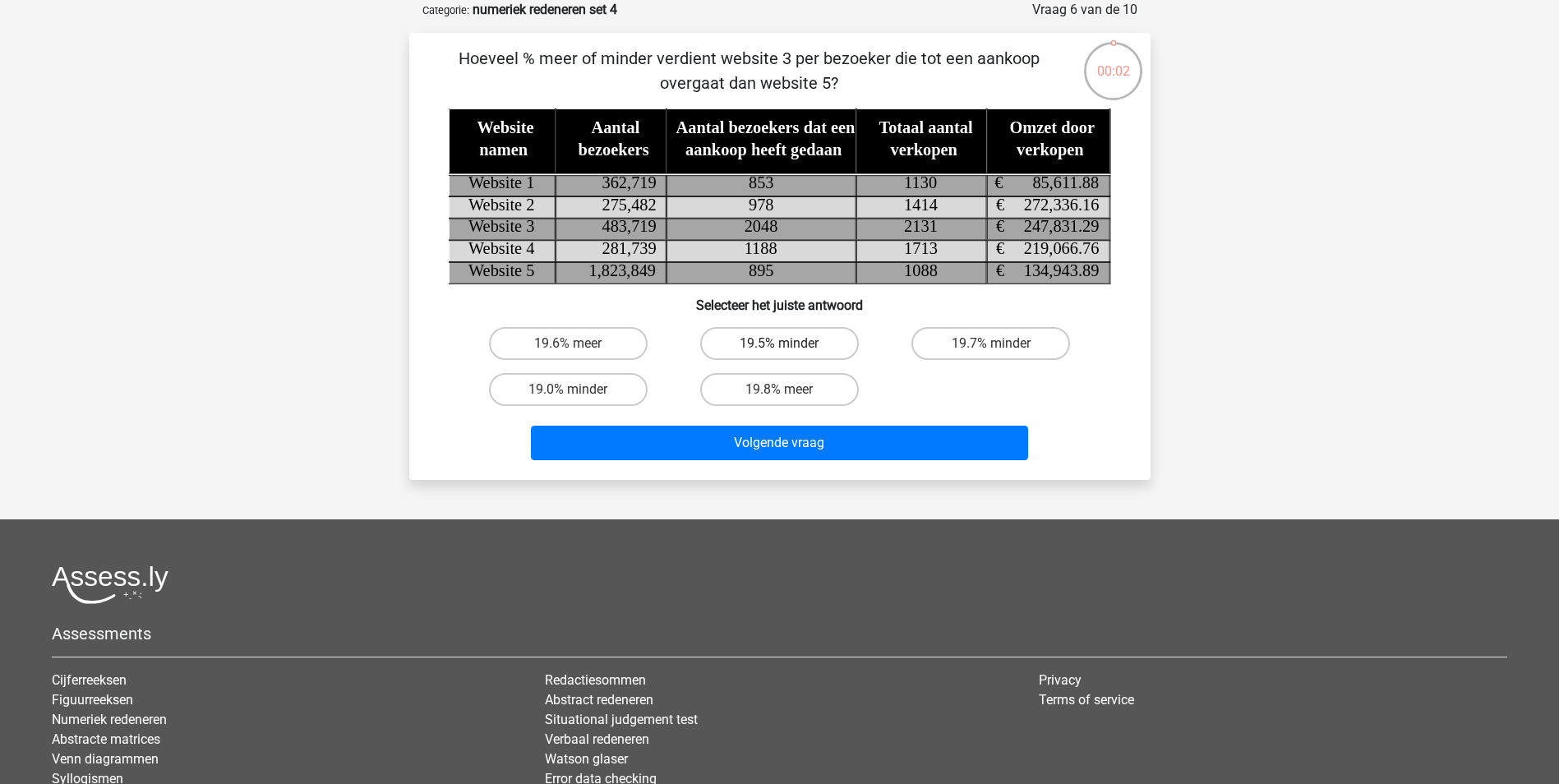
click at [835, 344] on label "19.5% minder" at bounding box center [779, 343] width 158 height 33
click at [790, 344] on input "19.5% minder" at bounding box center [784, 349] width 11 height 11
radio input "true"
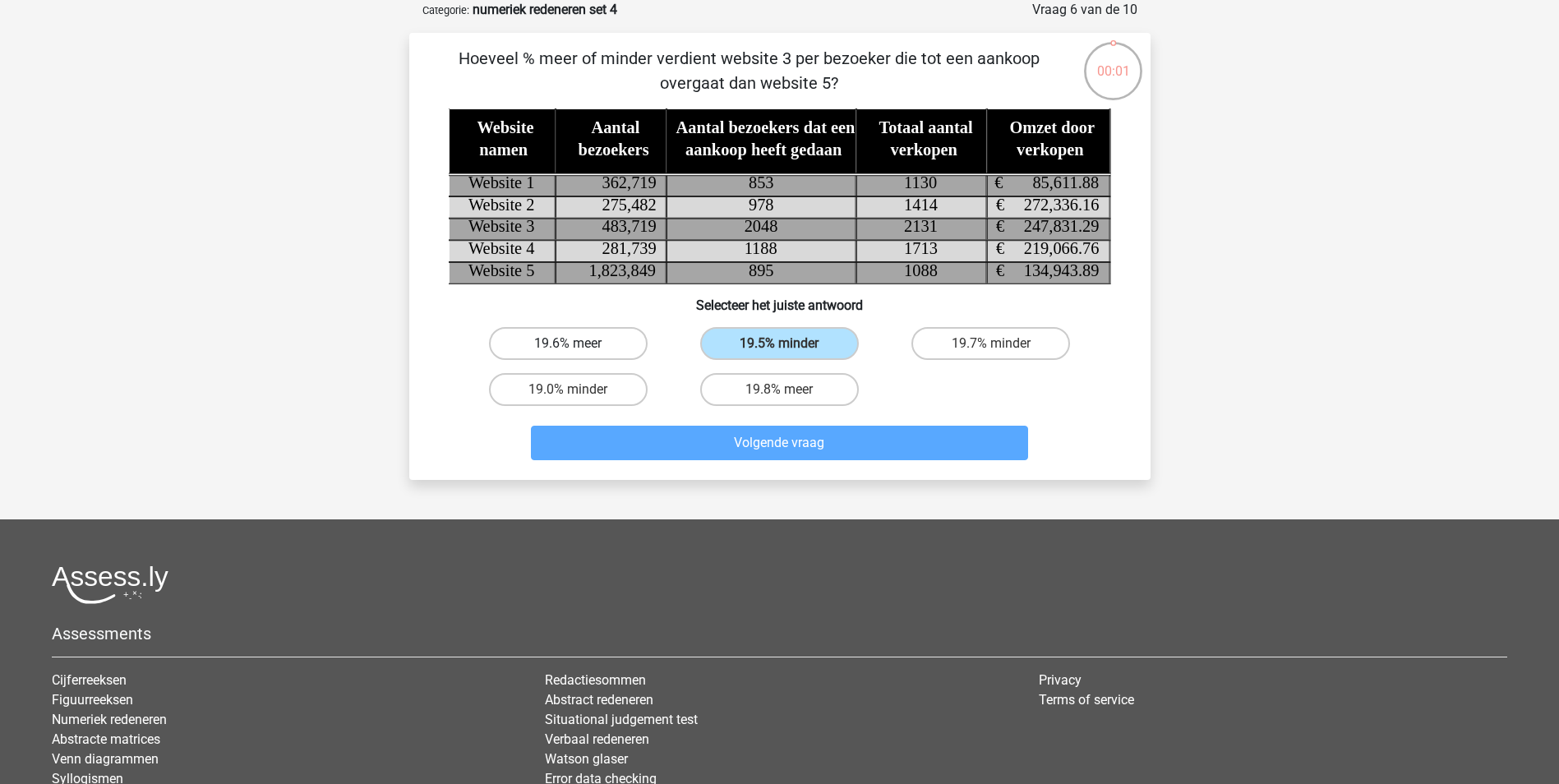
click at [600, 347] on label "19.6% meer" at bounding box center [567, 343] width 158 height 33
click at [578, 347] on input "19.6% meer" at bounding box center [573, 349] width 11 height 11
radio input "true"
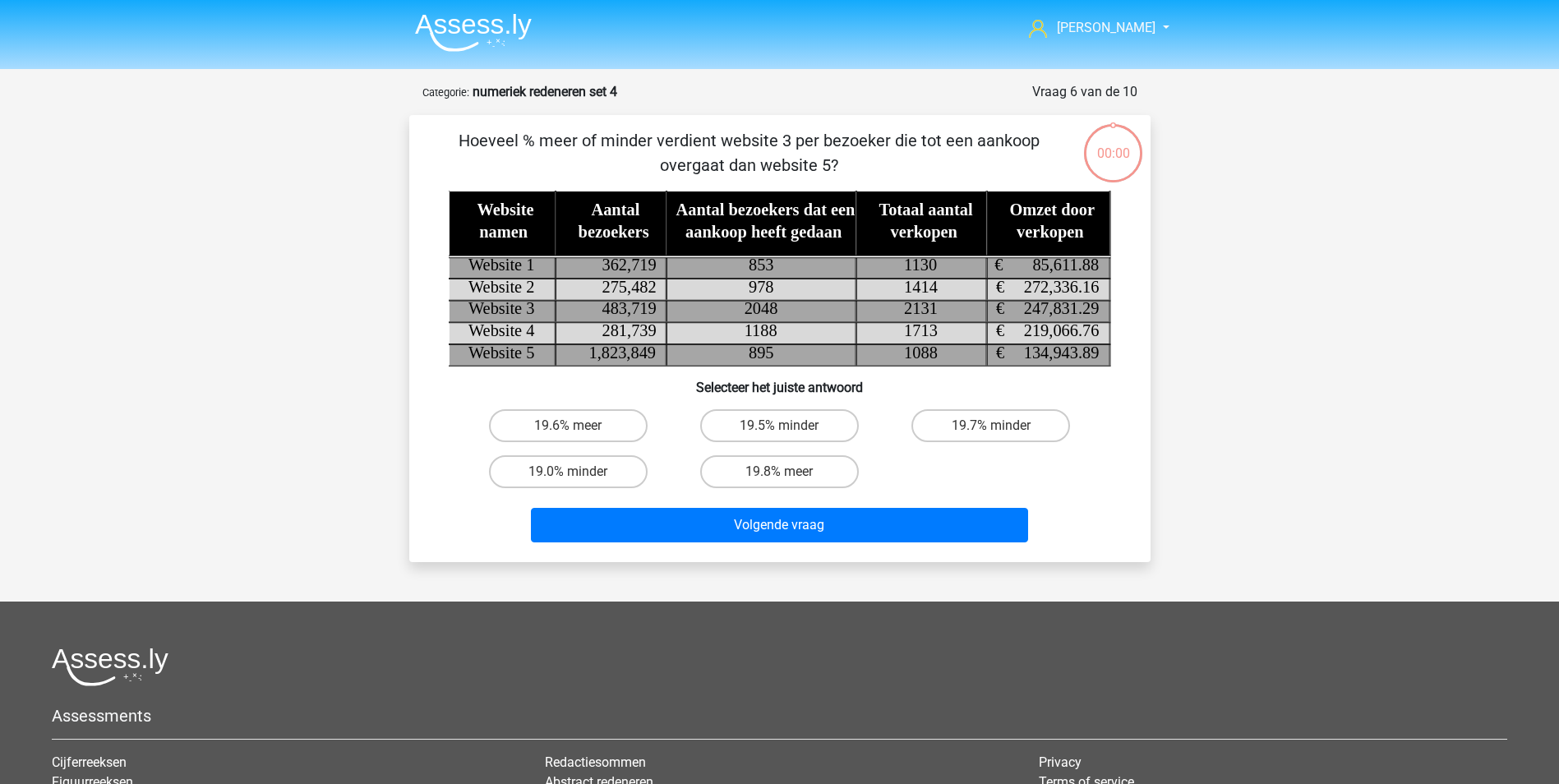
click at [751, 508] on button "Volgende vraag" at bounding box center [779, 525] width 497 height 35
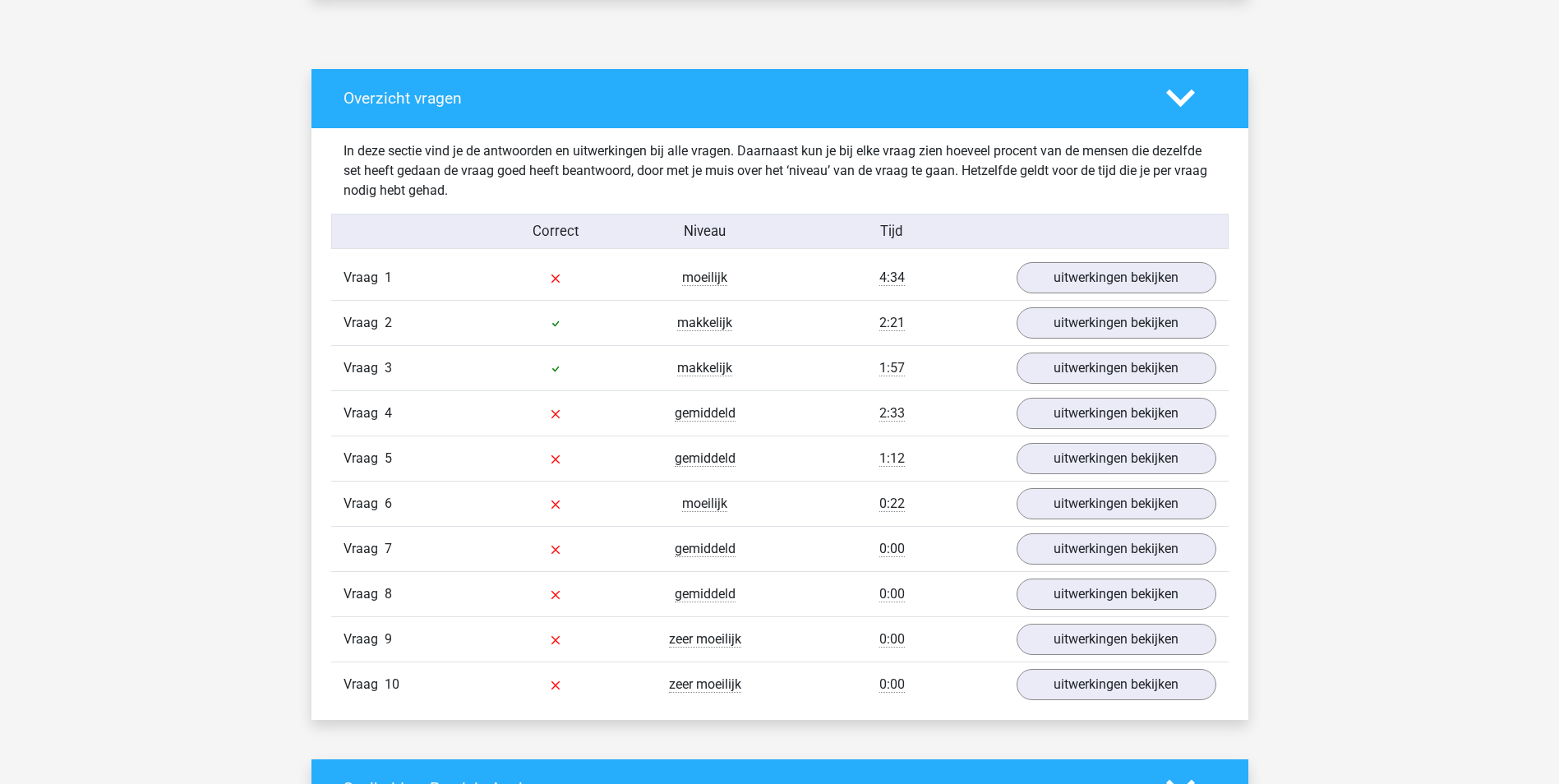
scroll to position [903, 0]
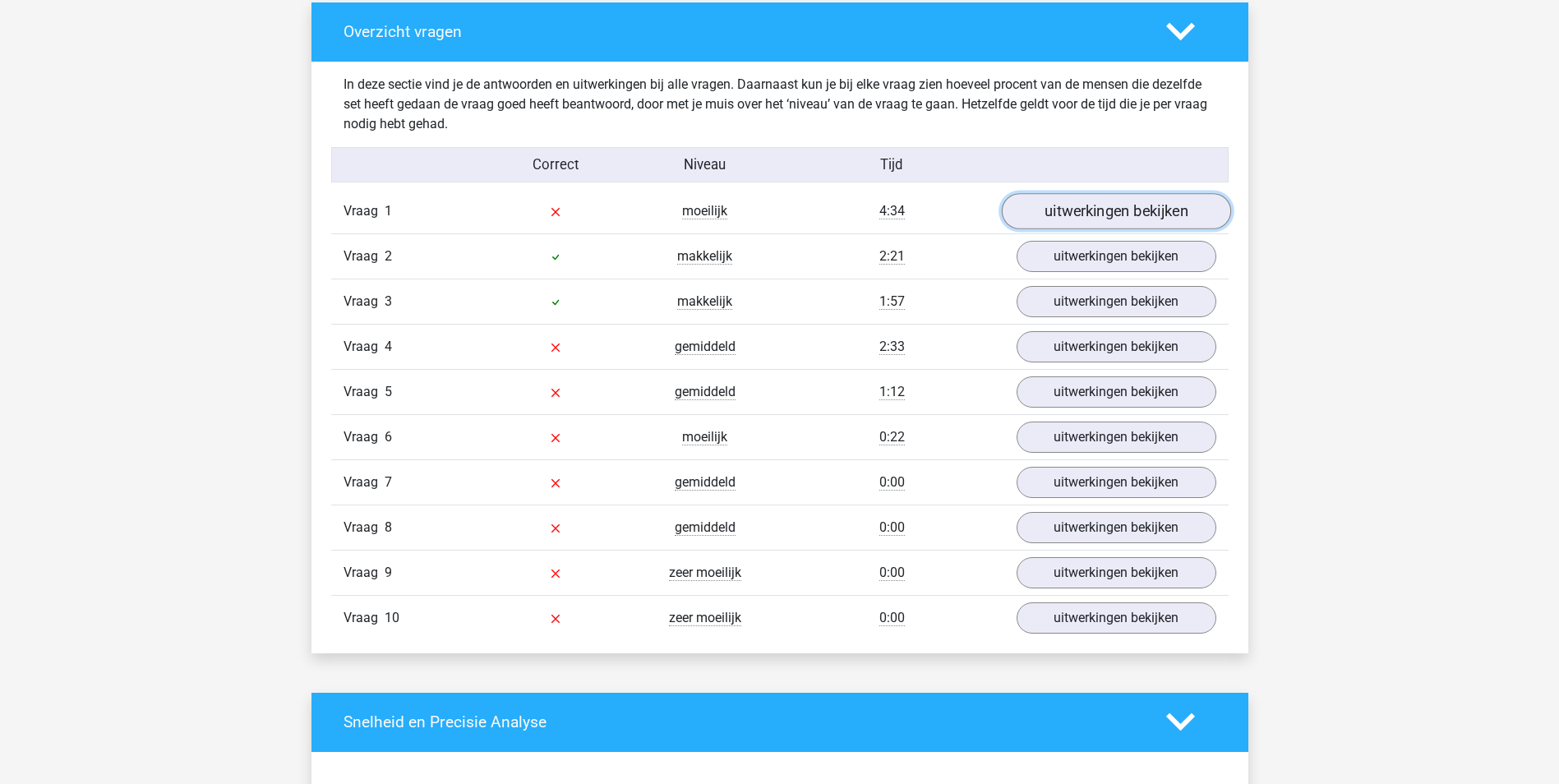
click at [1180, 203] on link "uitwerkingen bekijken" at bounding box center [1115, 211] width 229 height 36
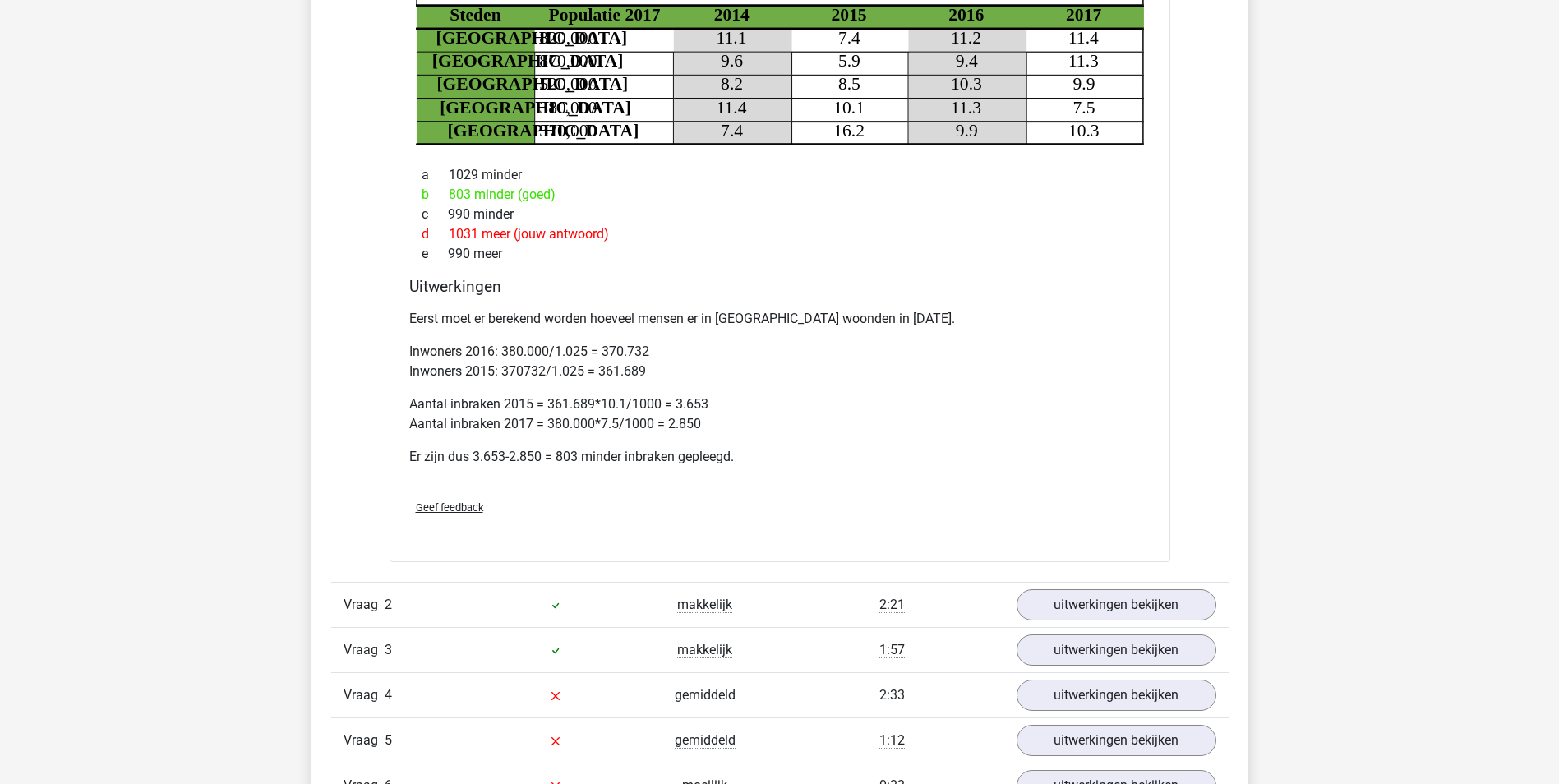
scroll to position [1315, 0]
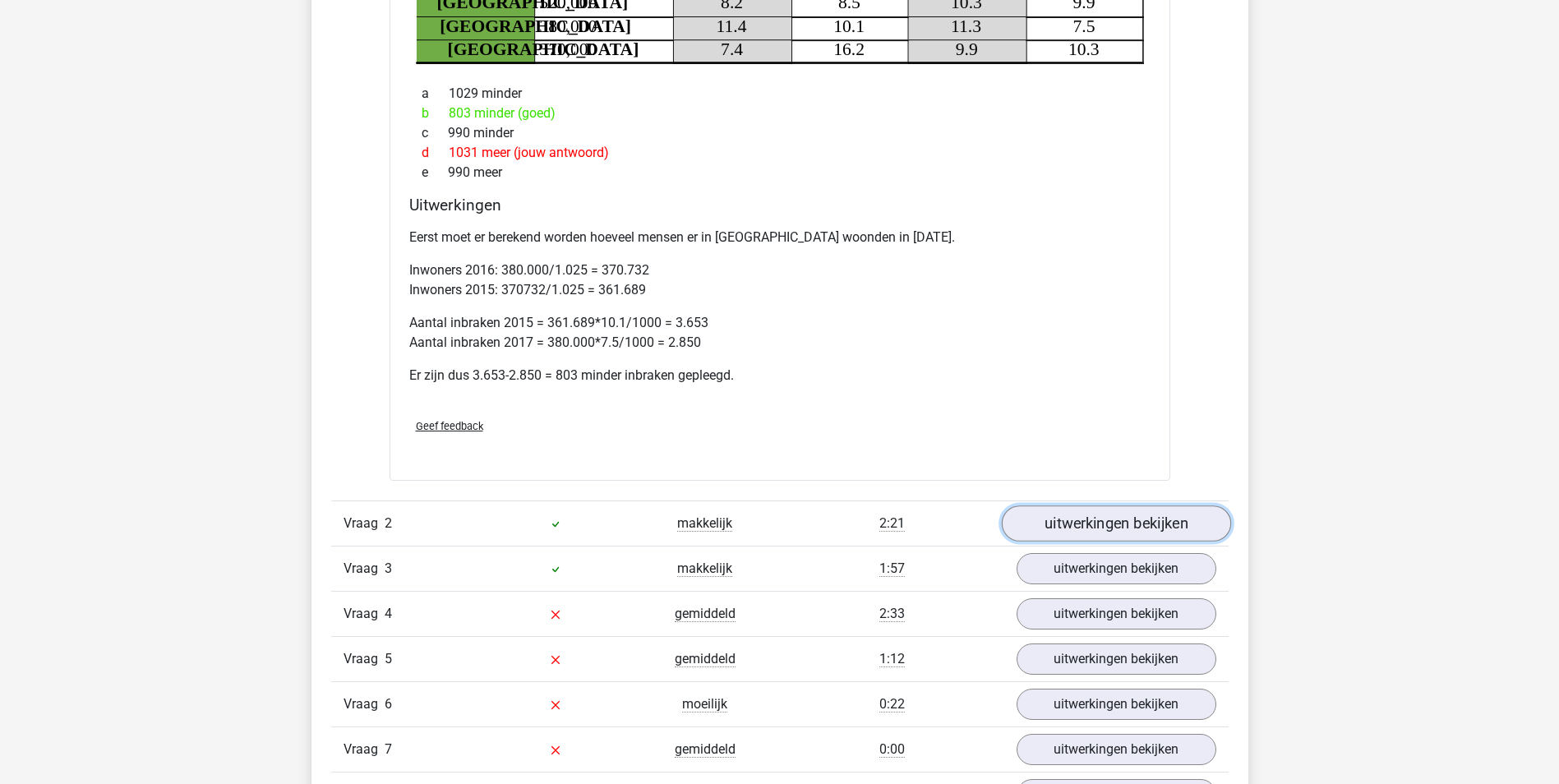
click at [1115, 534] on link "uitwerkingen bekijken" at bounding box center [1115, 523] width 229 height 36
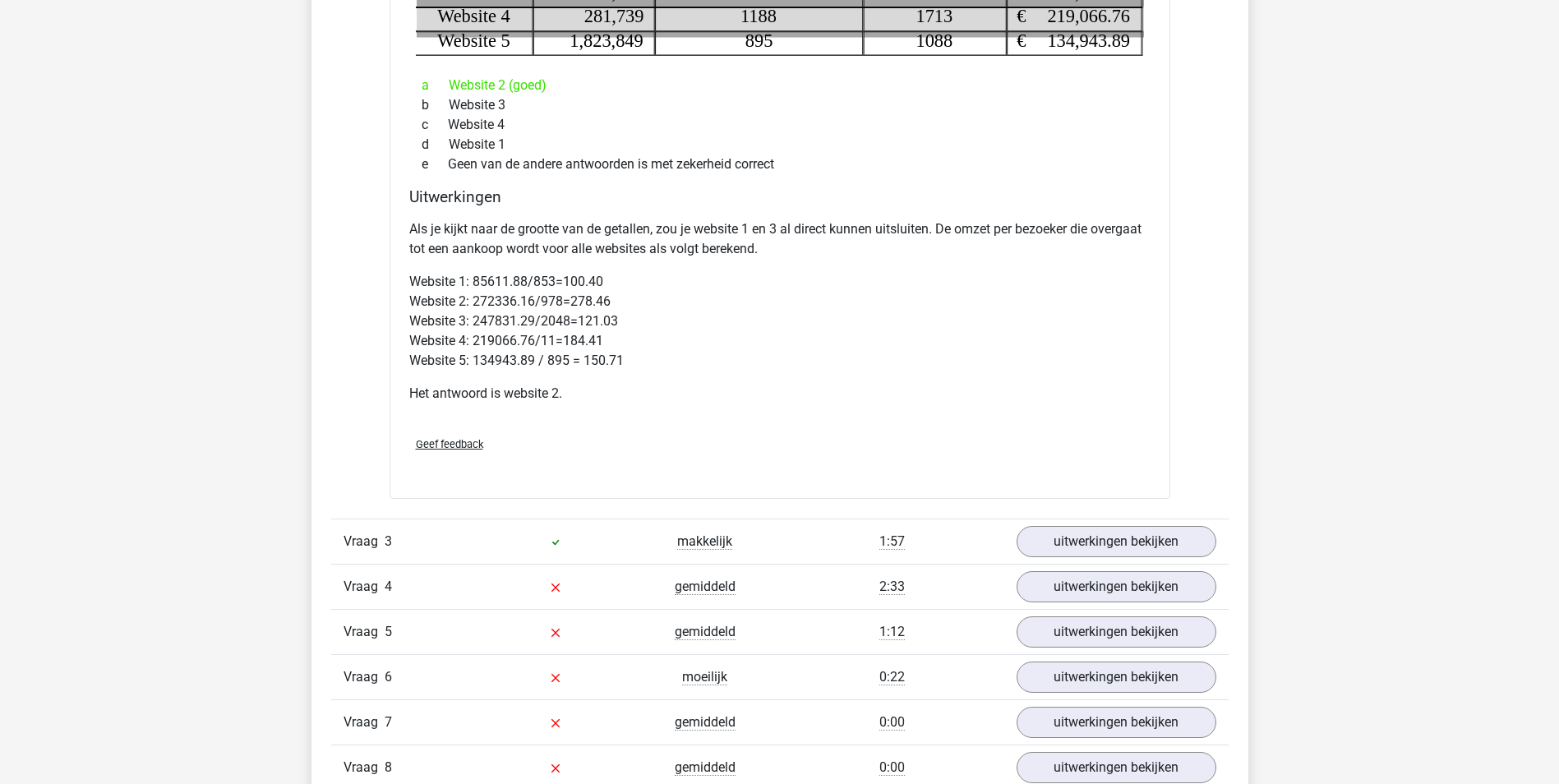
scroll to position [2054, 0]
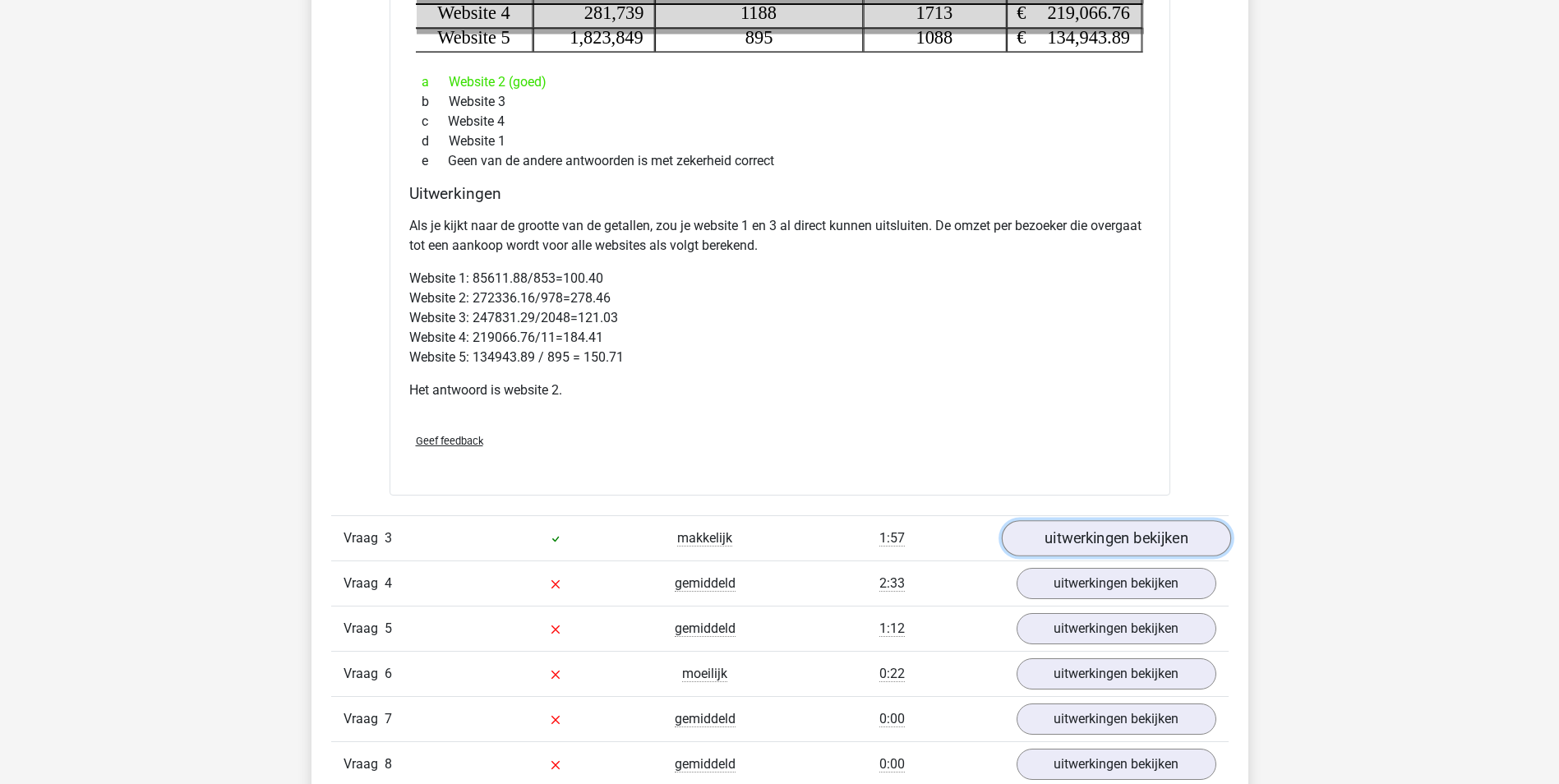
click at [1088, 545] on link "uitwerkingen bekijken" at bounding box center [1115, 538] width 229 height 36
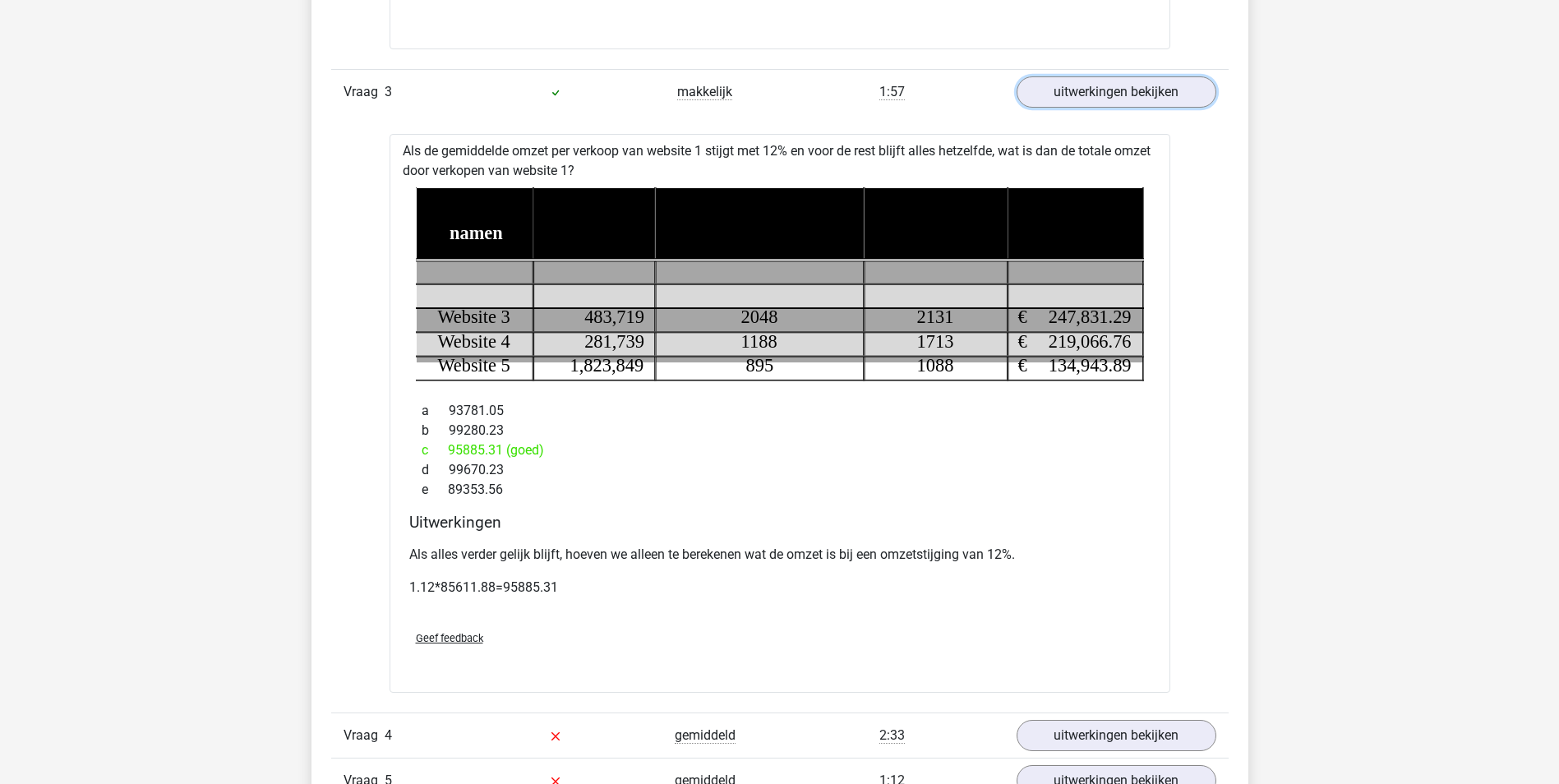
scroll to position [2547, 0]
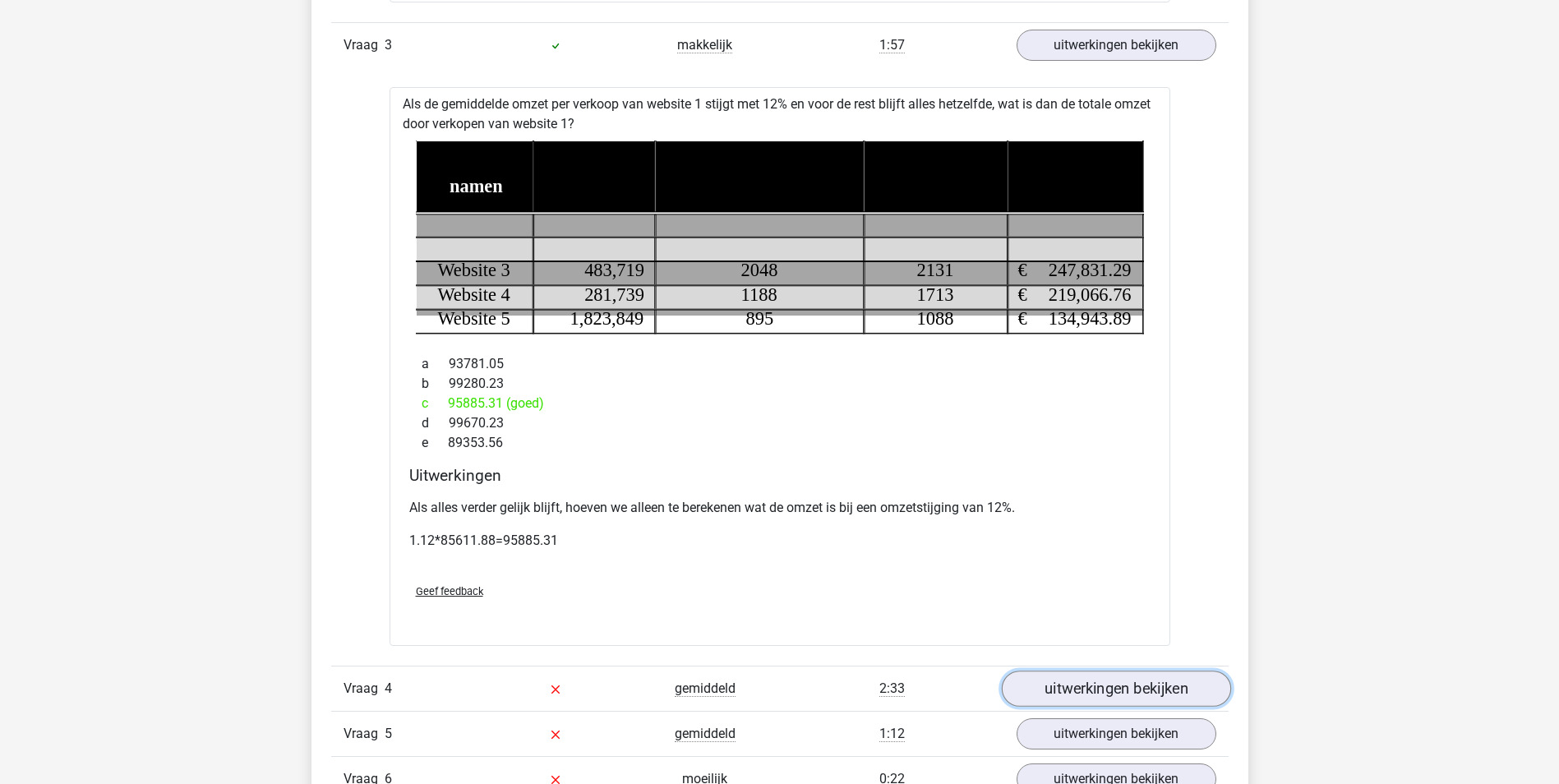
click at [1094, 691] on link "uitwerkingen bekijken" at bounding box center [1115, 688] width 229 height 36
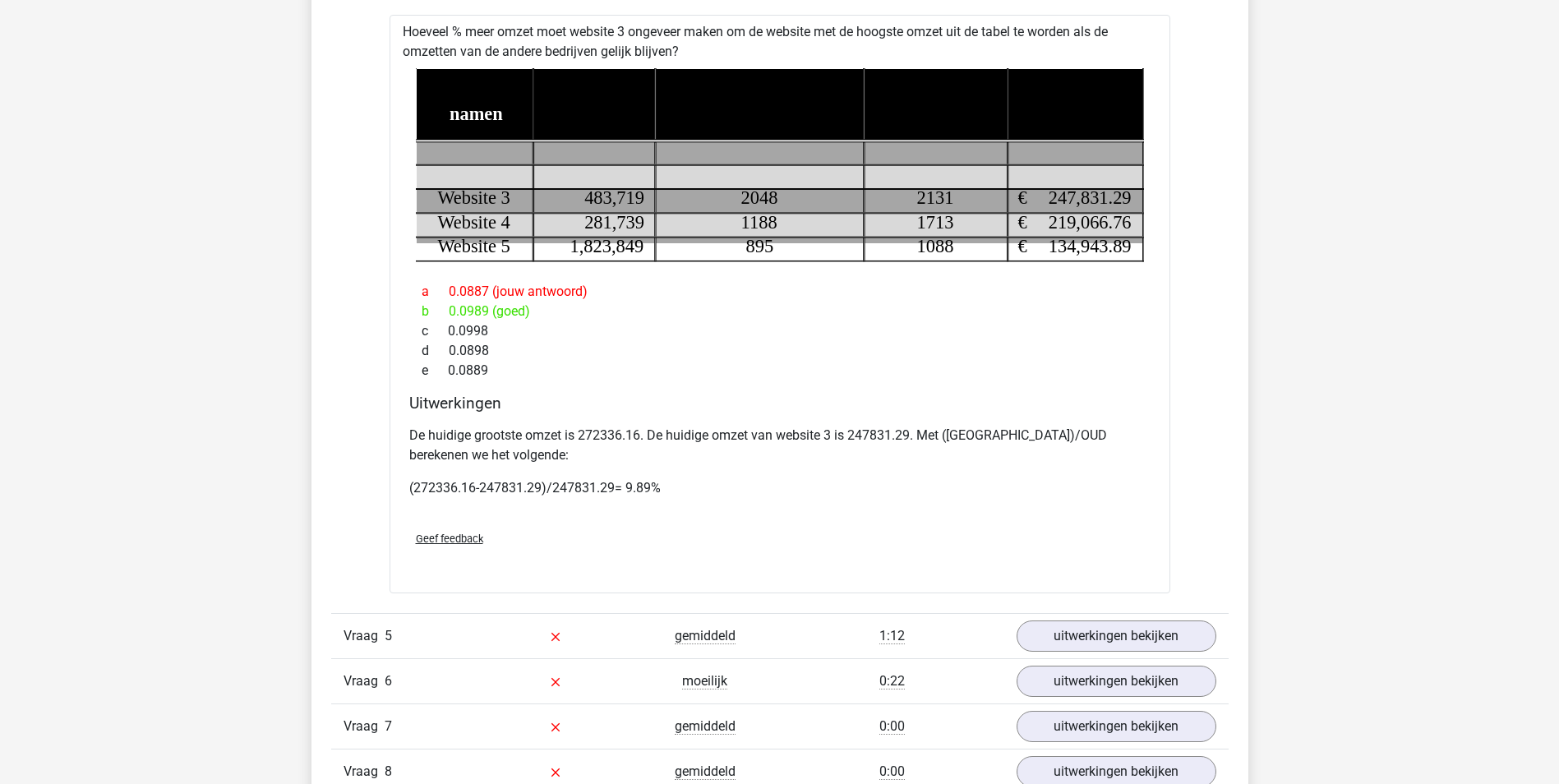
scroll to position [3287, 0]
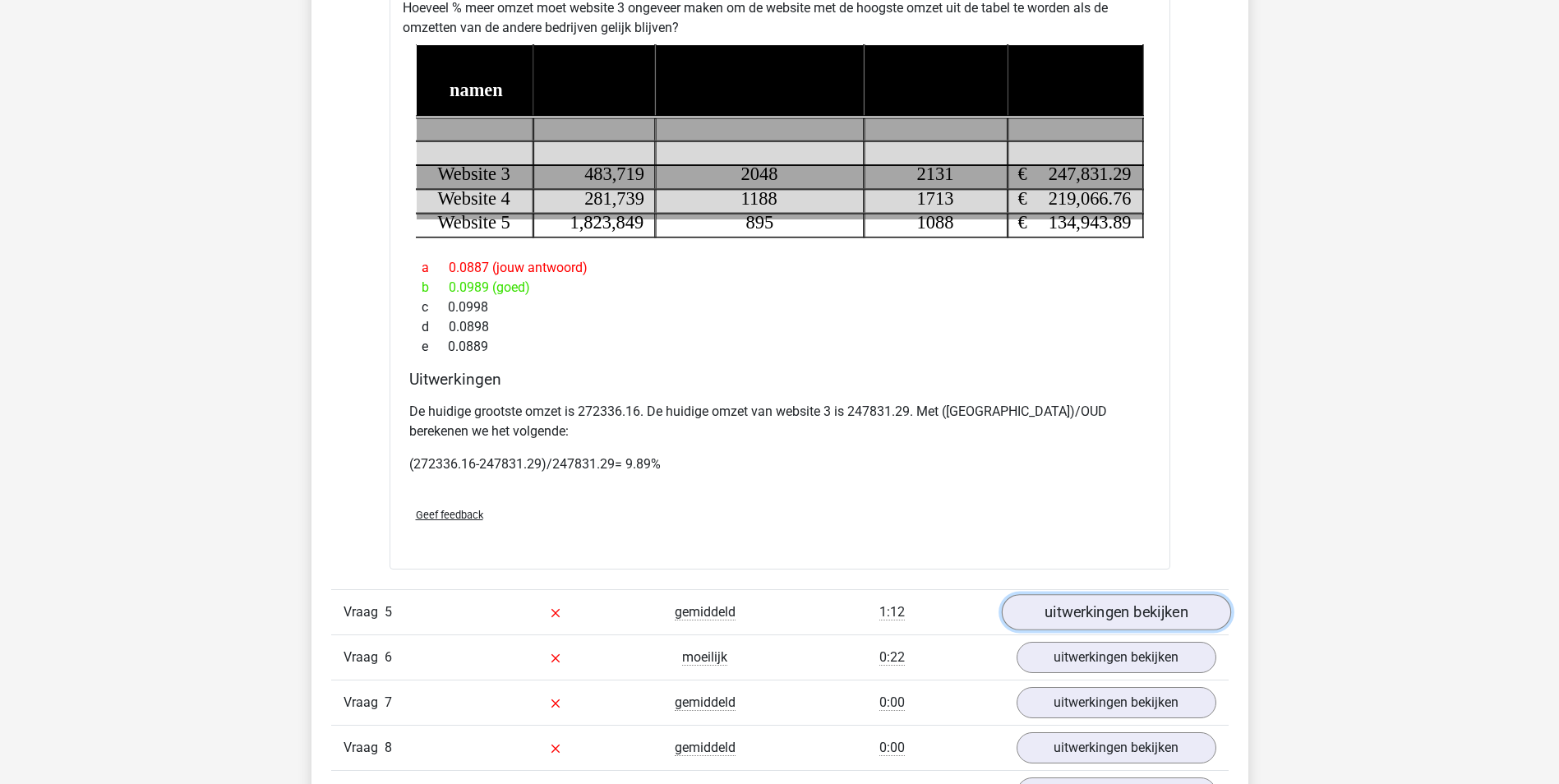
click at [1098, 608] on link "uitwerkingen bekijken" at bounding box center [1115, 612] width 229 height 36
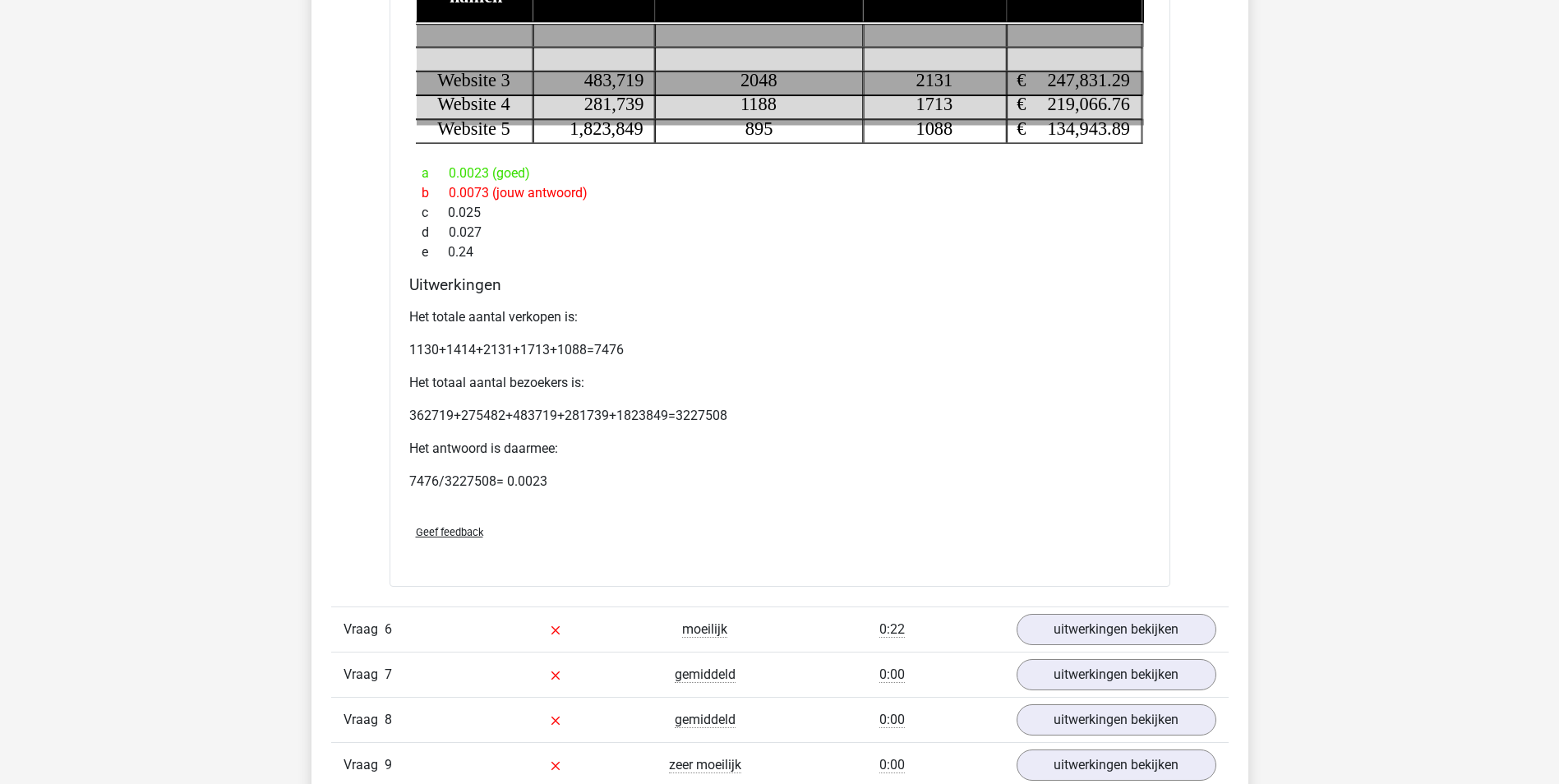
scroll to position [4026, 0]
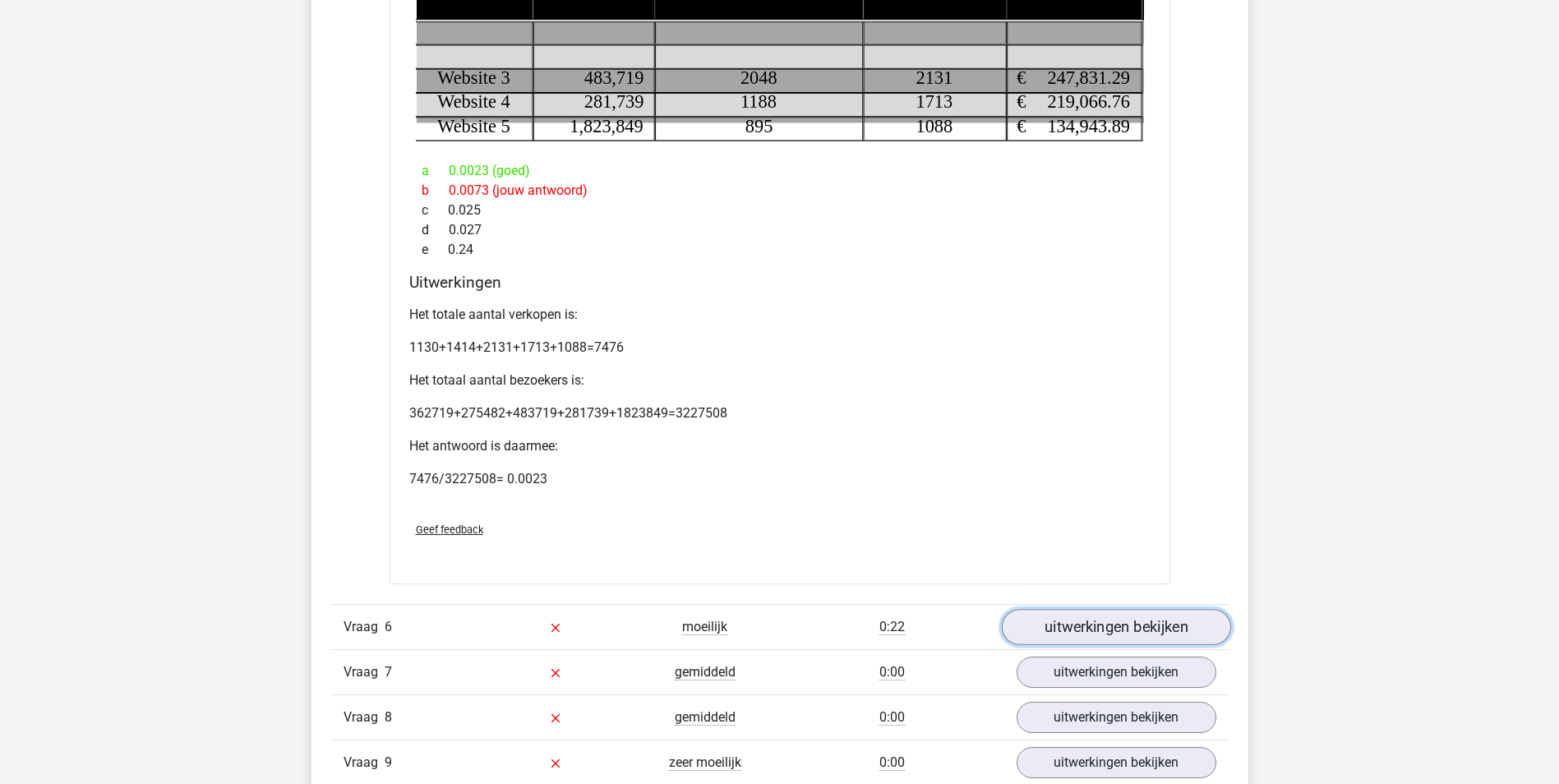
click at [1084, 627] on link "uitwerkingen bekijken" at bounding box center [1115, 627] width 229 height 36
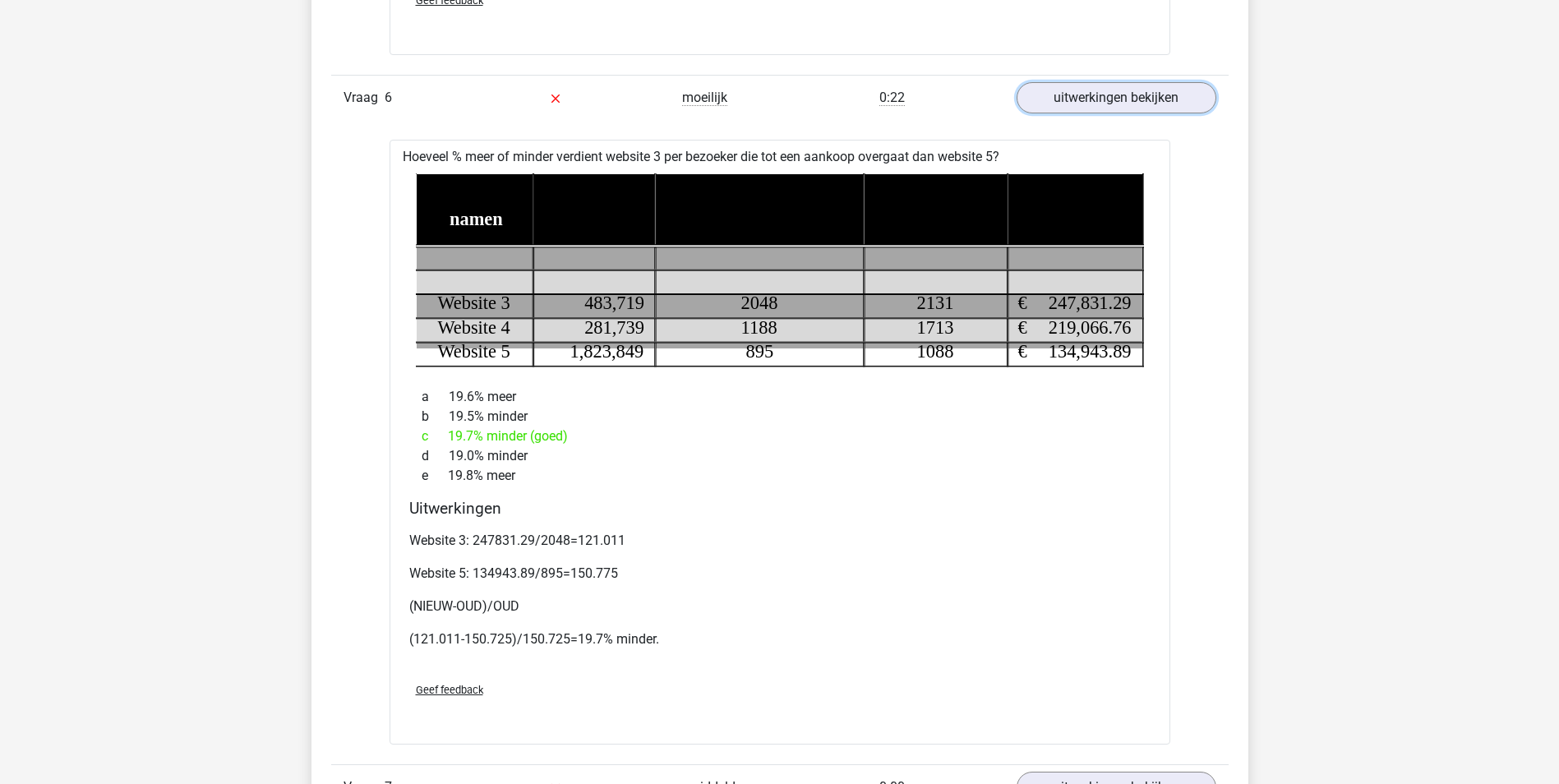
scroll to position [4683, 0]
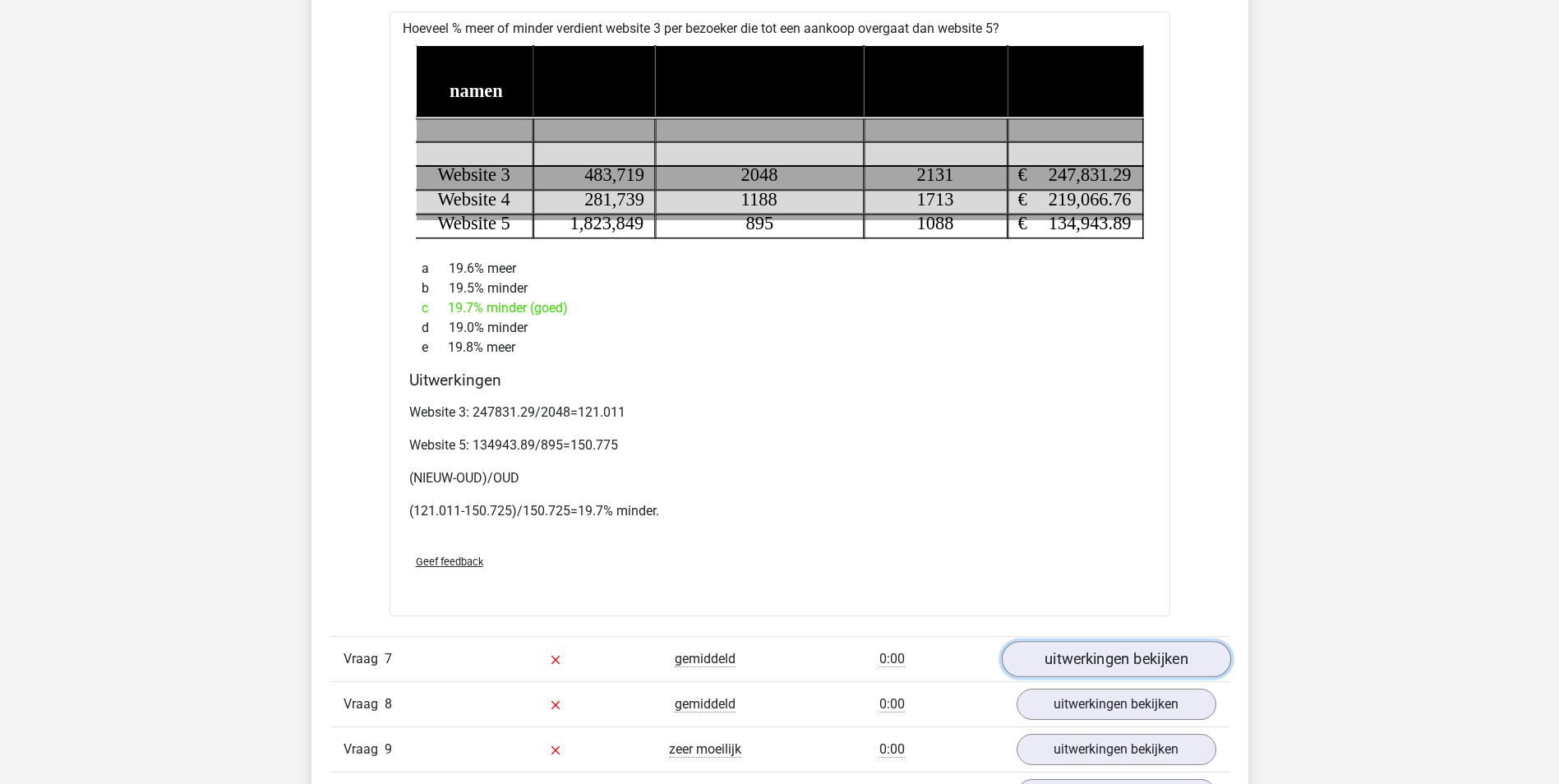
click at [1125, 654] on link "uitwerkingen bekijken" at bounding box center [1115, 659] width 229 height 36
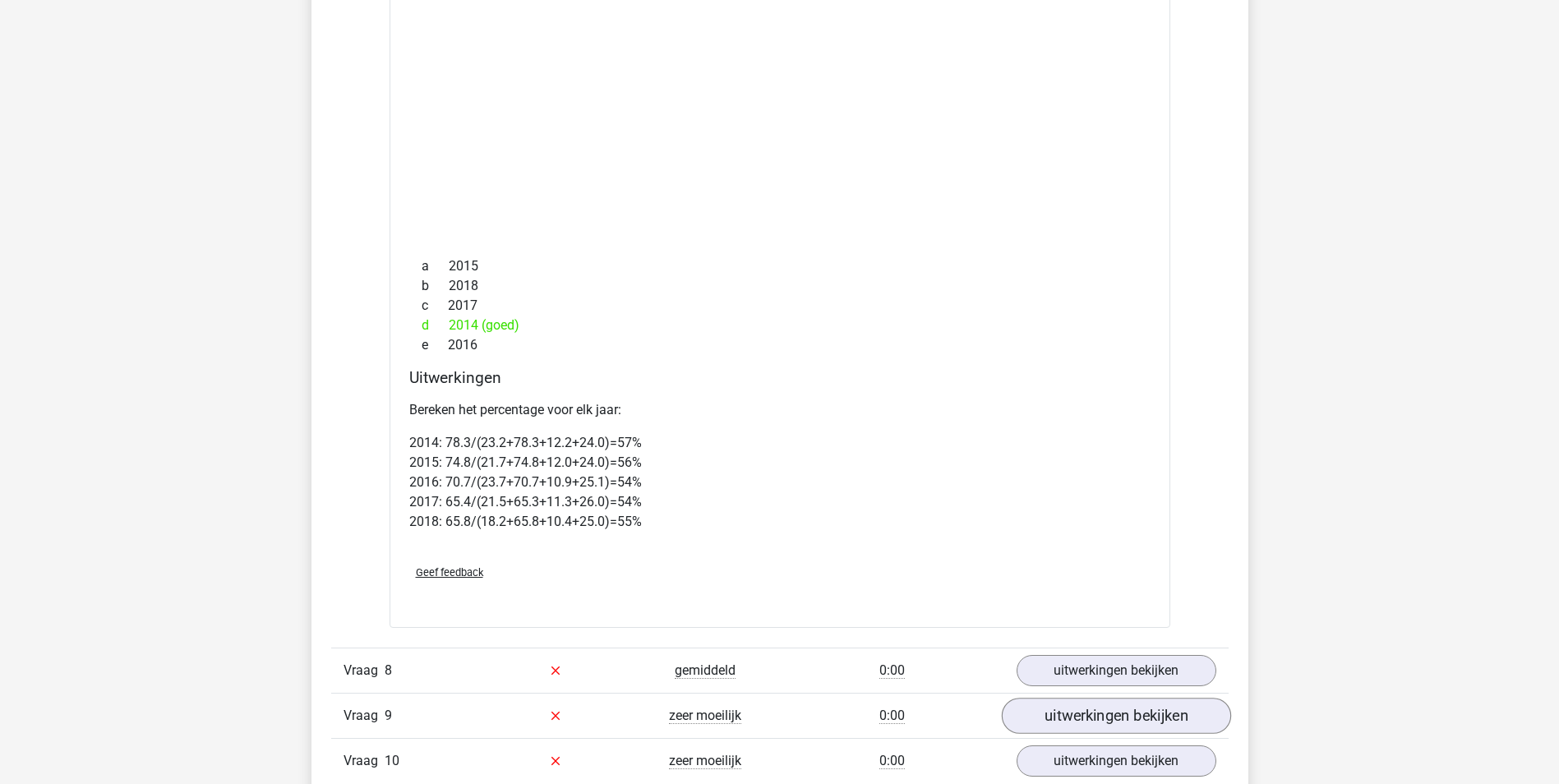
scroll to position [6080, 0]
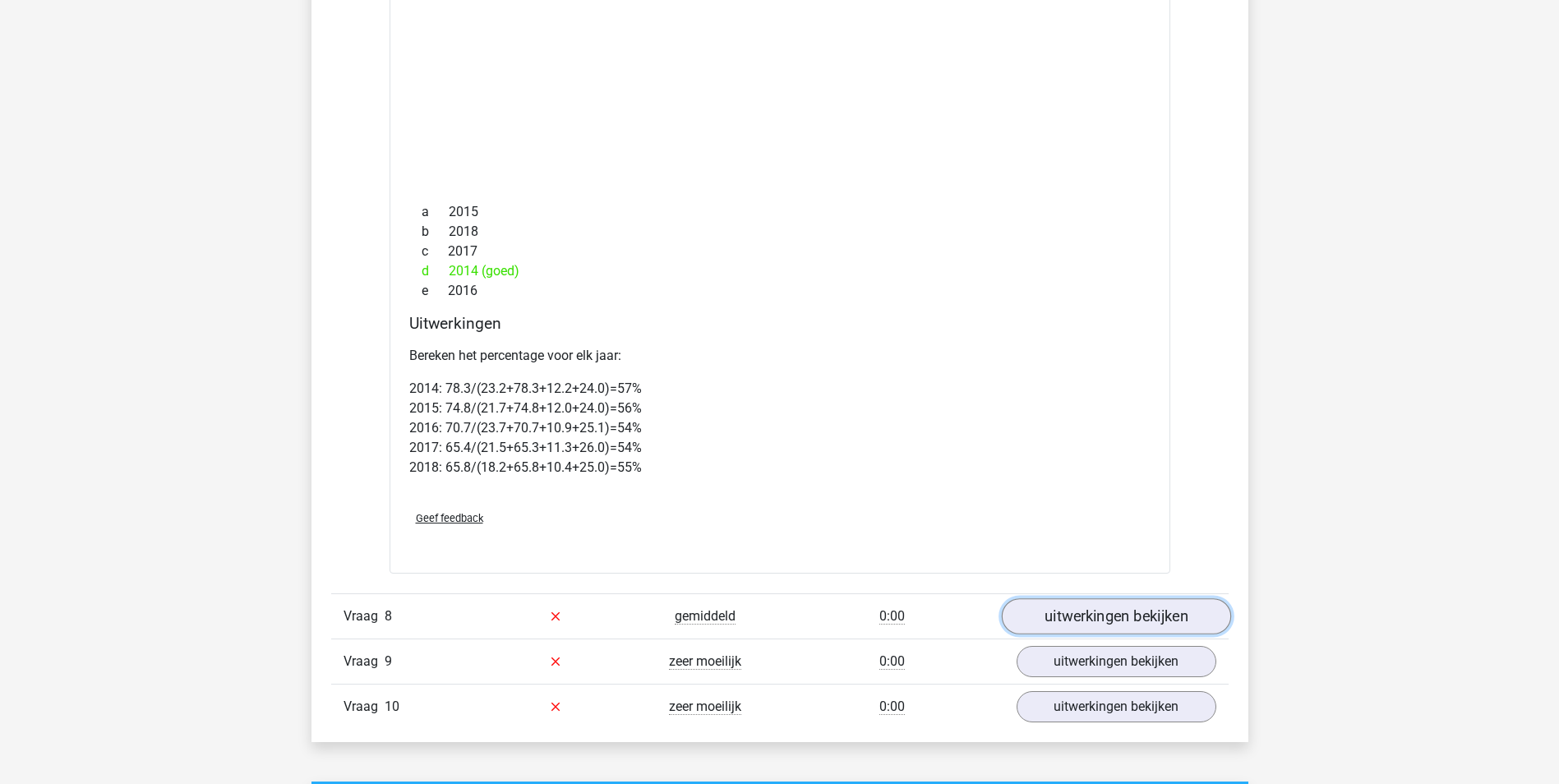
click at [1104, 627] on link "uitwerkingen bekijken" at bounding box center [1115, 616] width 229 height 36
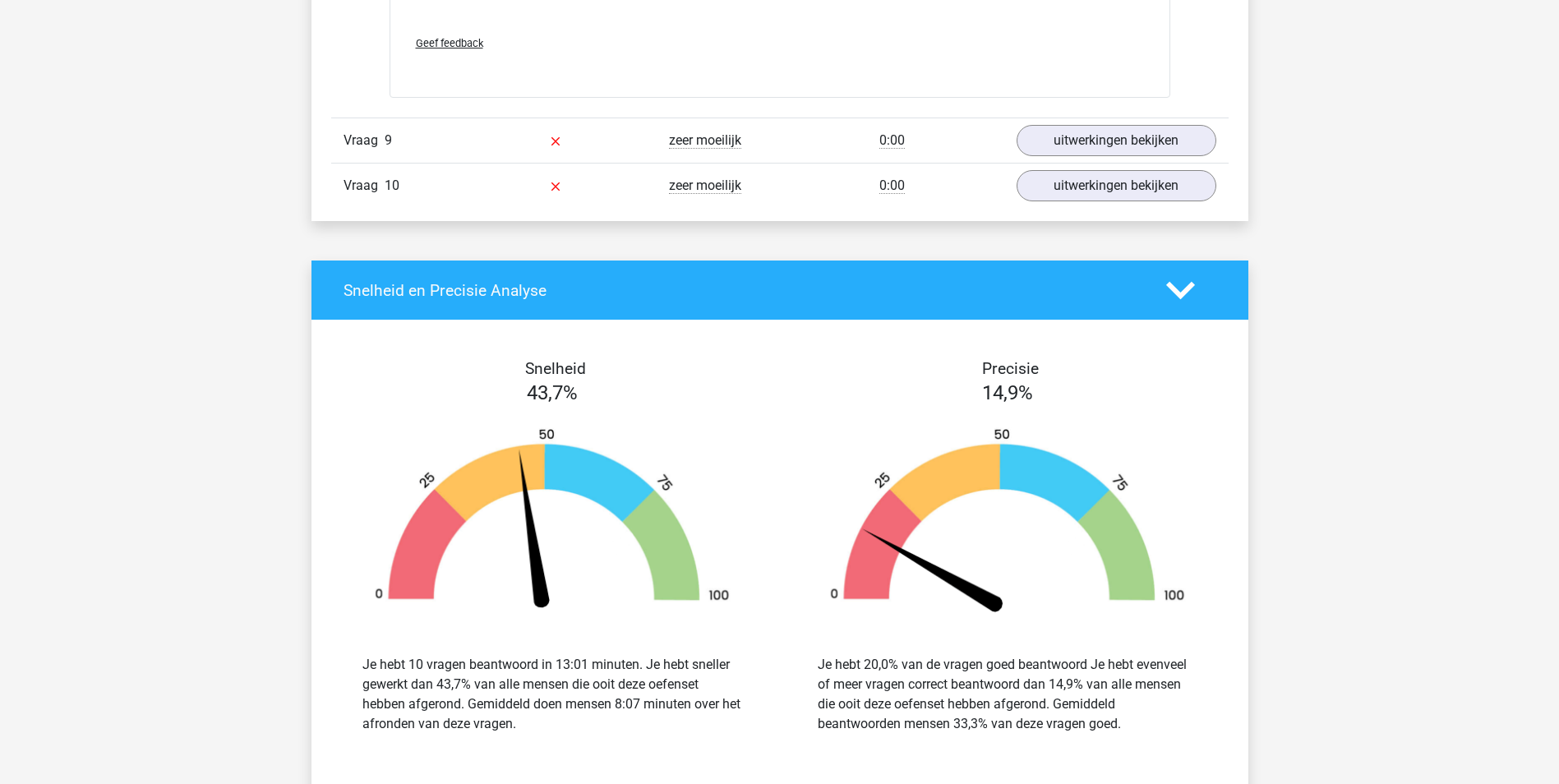
scroll to position [7805, 0]
